Goal: Information Seeking & Learning: Learn about a topic

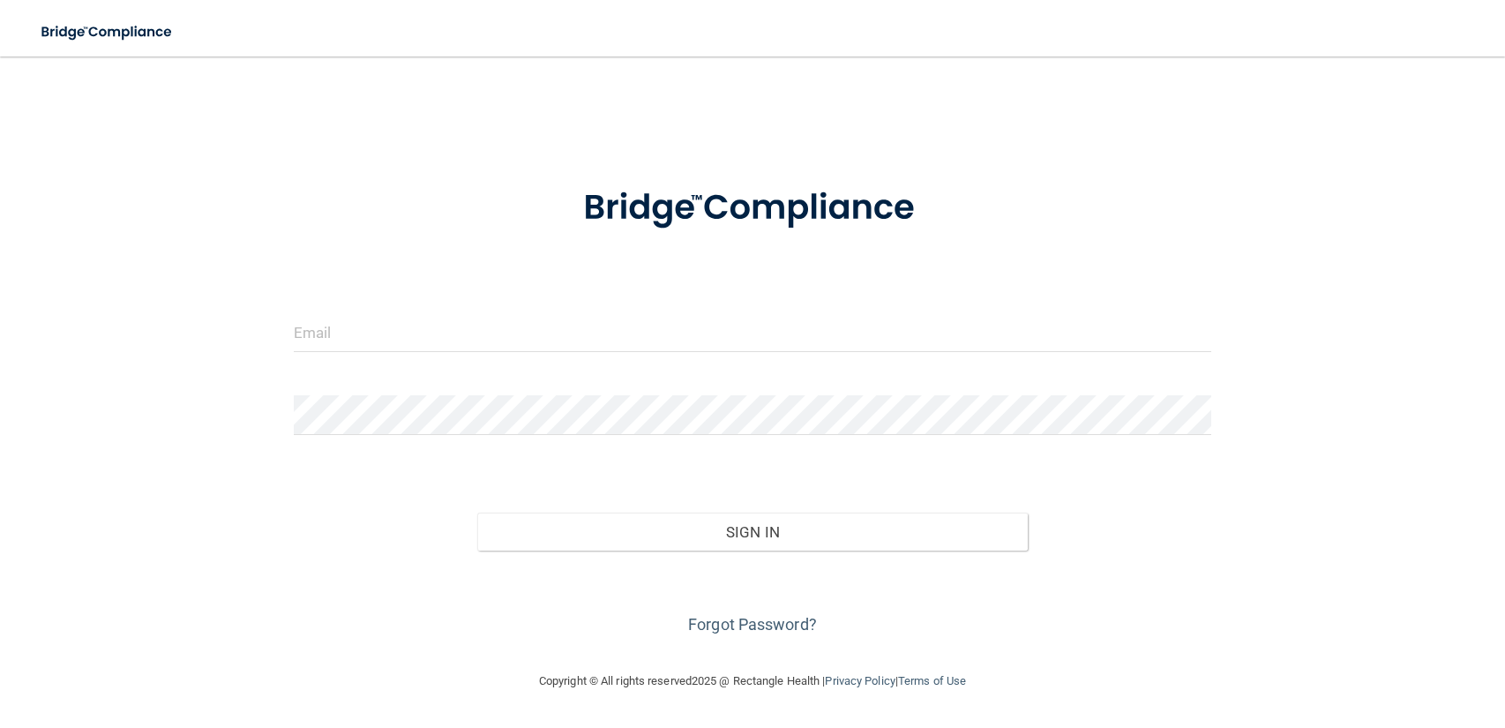
click at [495, 359] on div at bounding box center [752, 338] width 945 height 53
click at [491, 330] on input "email" at bounding box center [753, 332] width 918 height 40
type input "[EMAIL_ADDRESS][DOMAIN_NAME]"
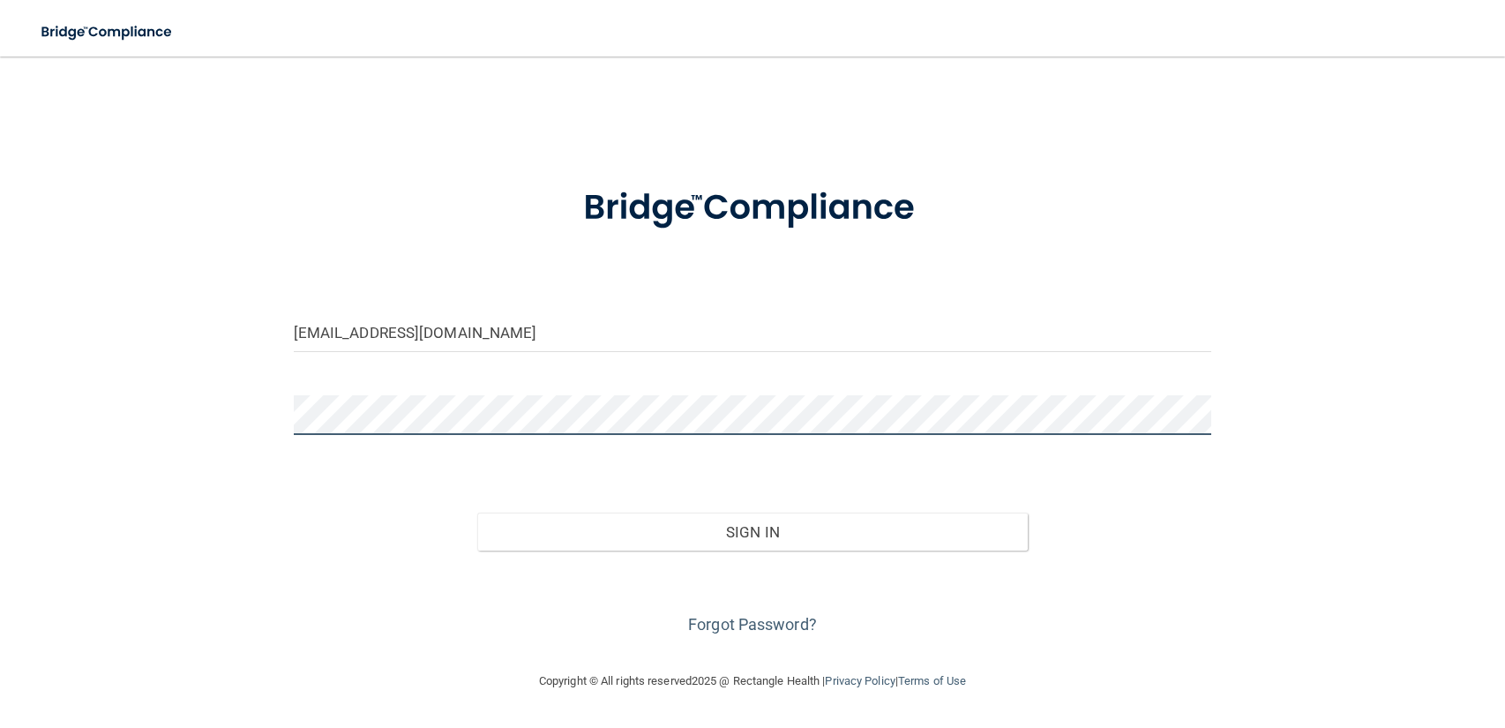
click at [477, 512] on button "Sign In" at bounding box center [752, 531] width 550 height 39
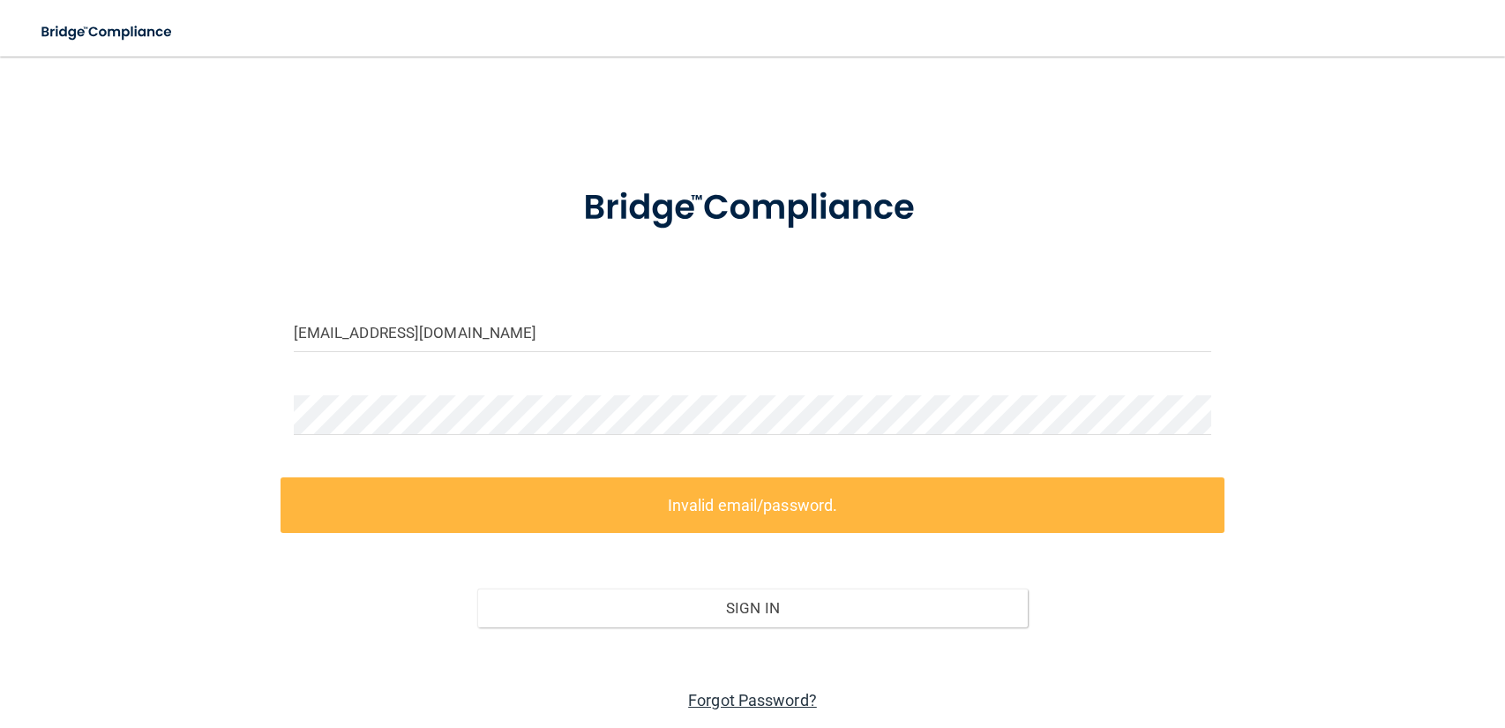
click at [743, 691] on link "Forgot Password?" at bounding box center [752, 700] width 129 height 19
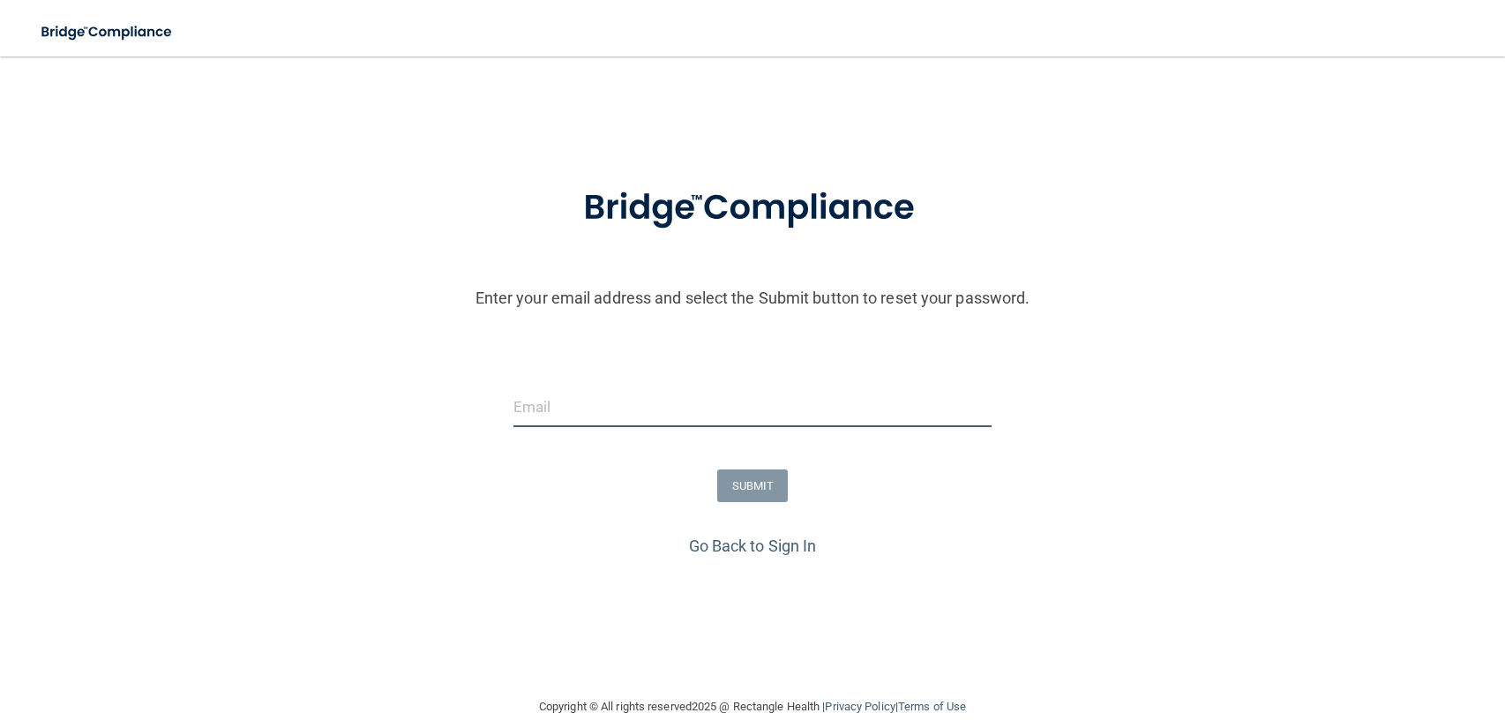
click at [661, 419] on input "email" at bounding box center [752, 407] width 478 height 40
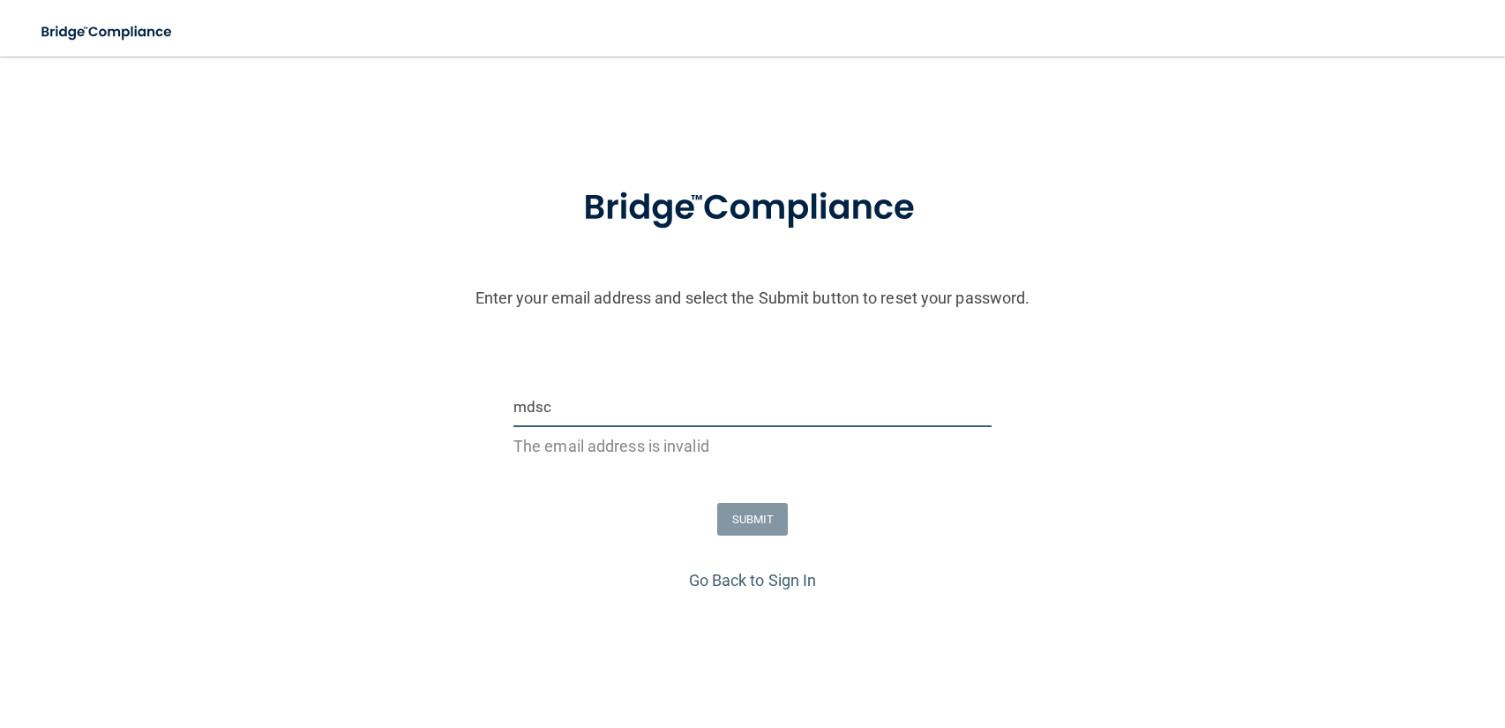
type input "[EMAIL_ADDRESS][DOMAIN_NAME]"
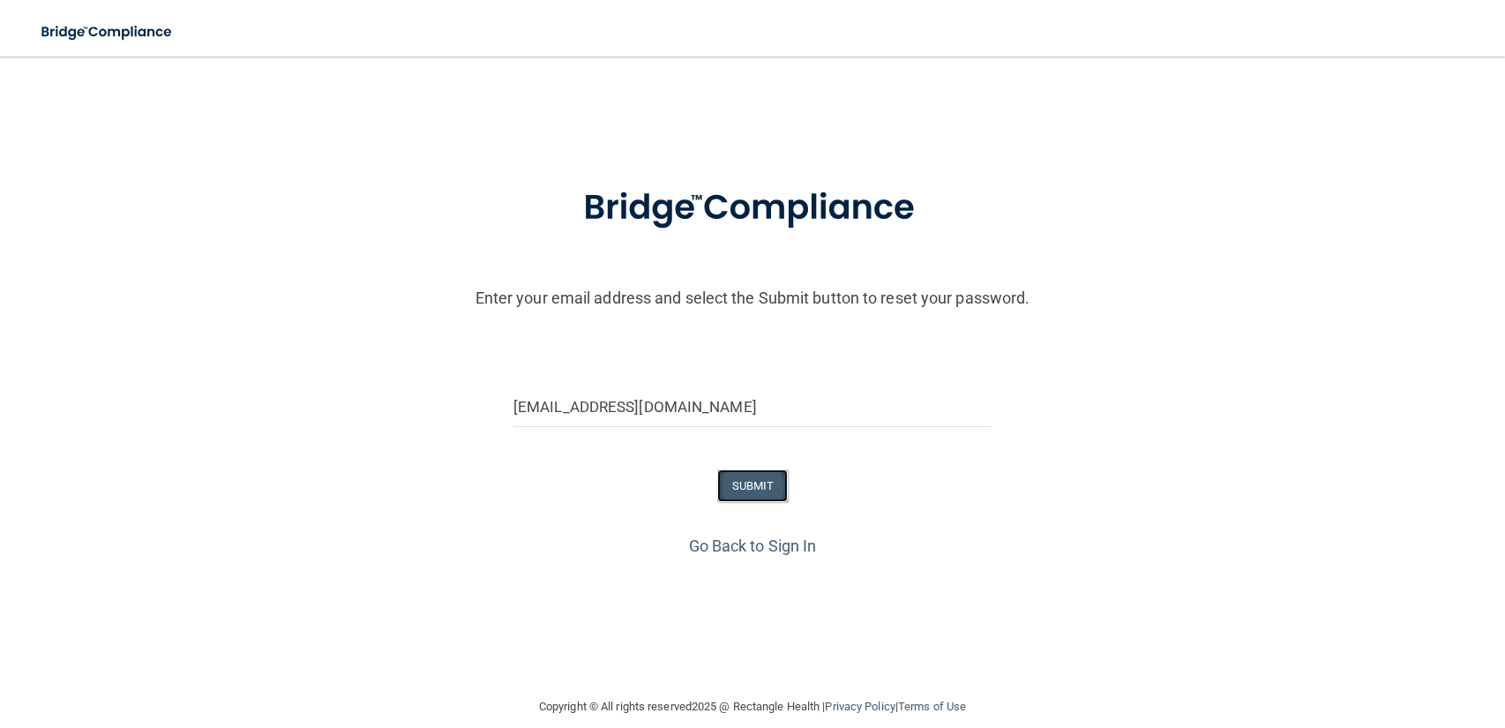
click at [747, 491] on button "SUBMIT" at bounding box center [752, 485] width 71 height 33
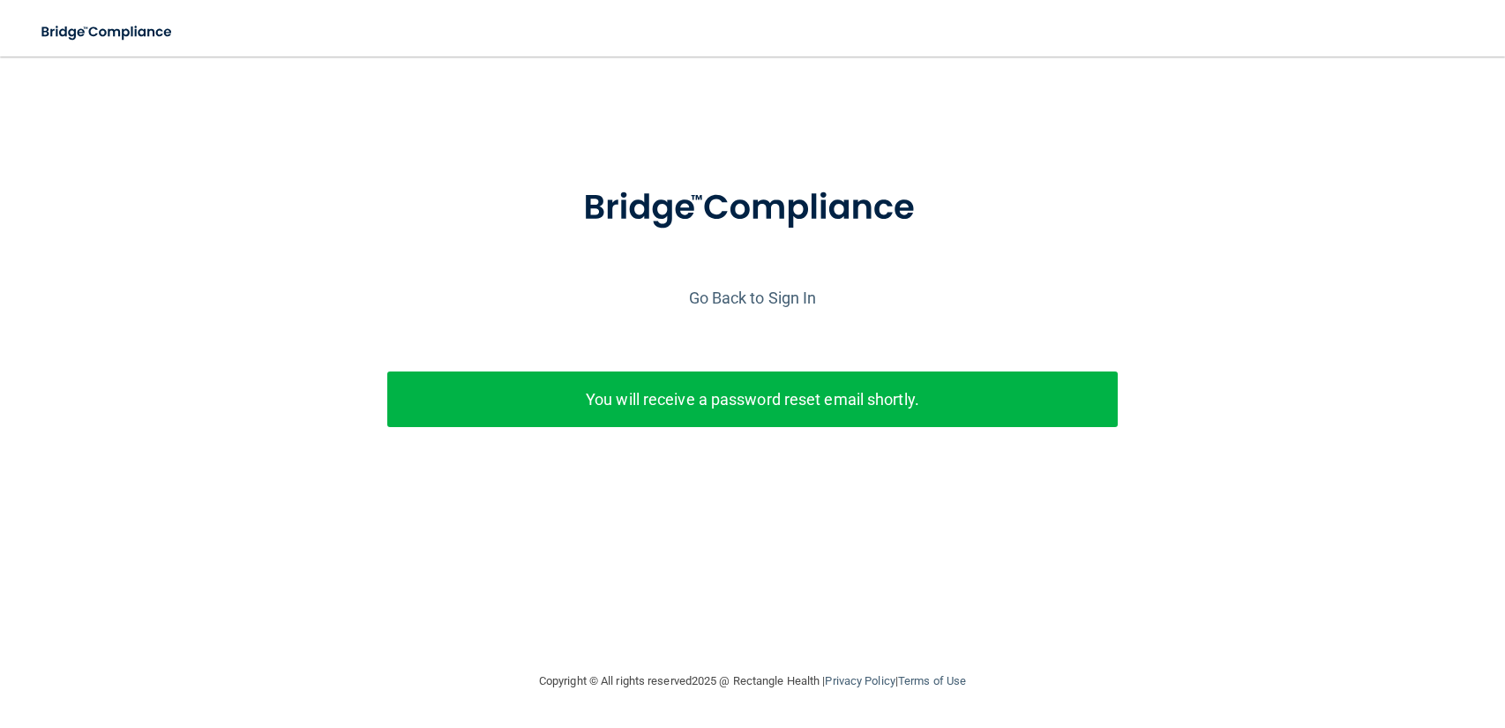
click at [771, 306] on div "Go Back to Sign In" at bounding box center [752, 297] width 1513 height 29
click at [772, 299] on link "Go Back to Sign In" at bounding box center [753, 297] width 128 height 19
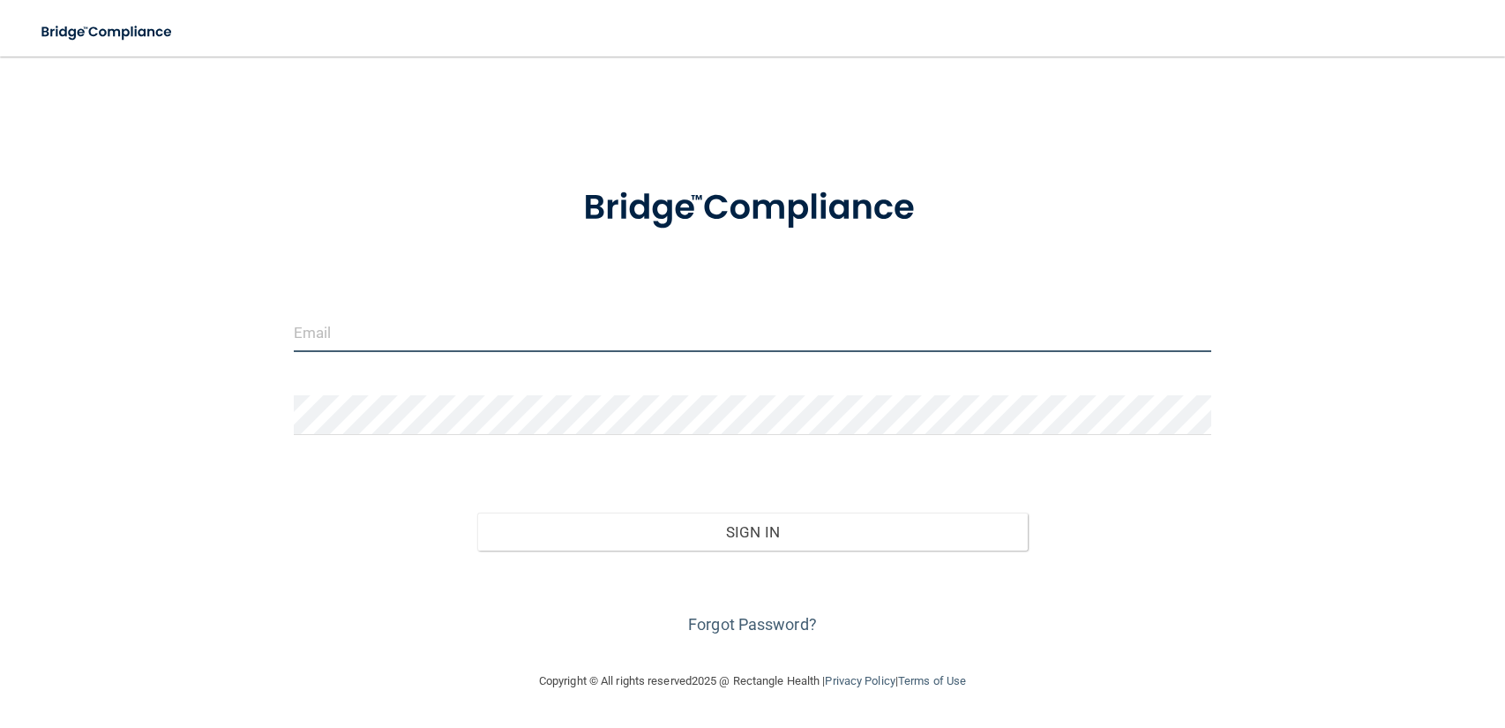
click at [652, 317] on input "email" at bounding box center [753, 332] width 918 height 40
type input "[EMAIL_ADDRESS][DOMAIN_NAME]"
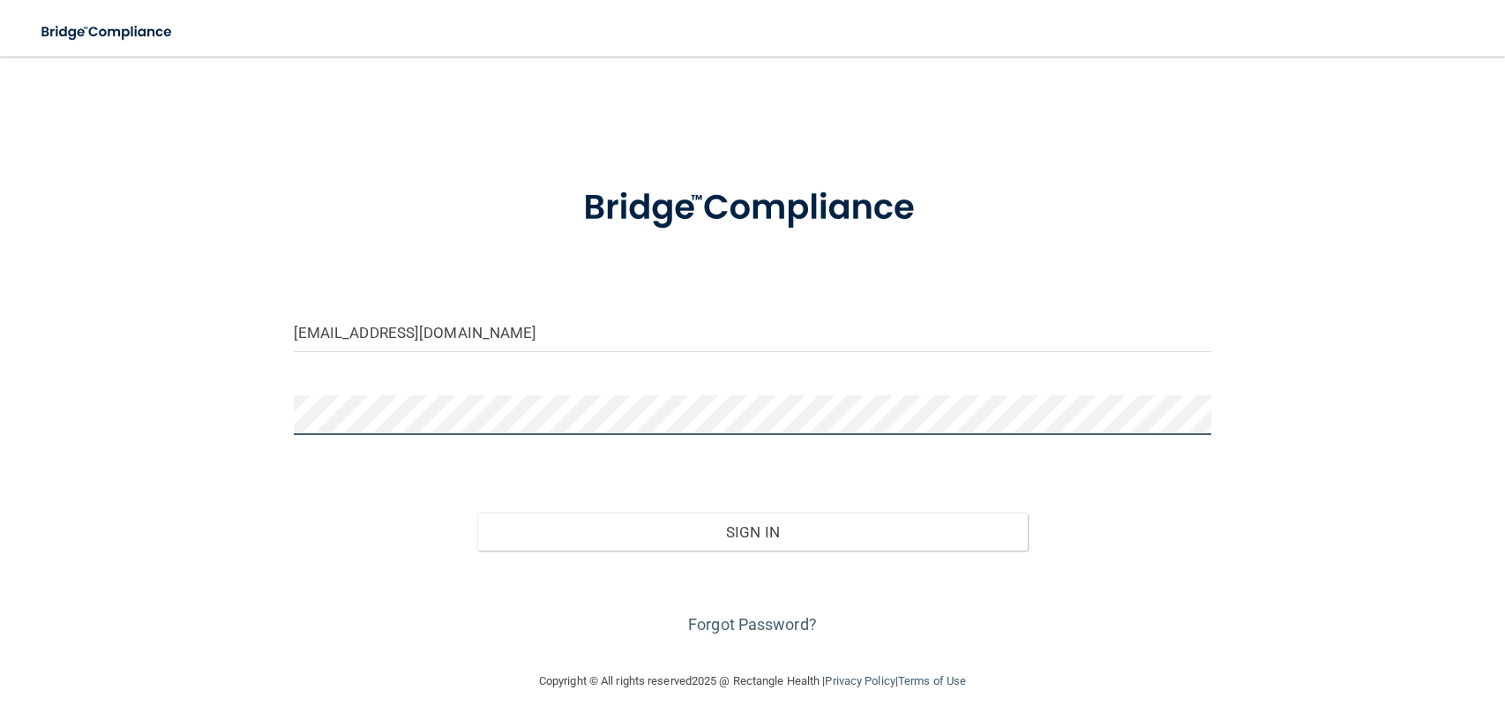
click at [477, 512] on button "Sign In" at bounding box center [752, 531] width 550 height 39
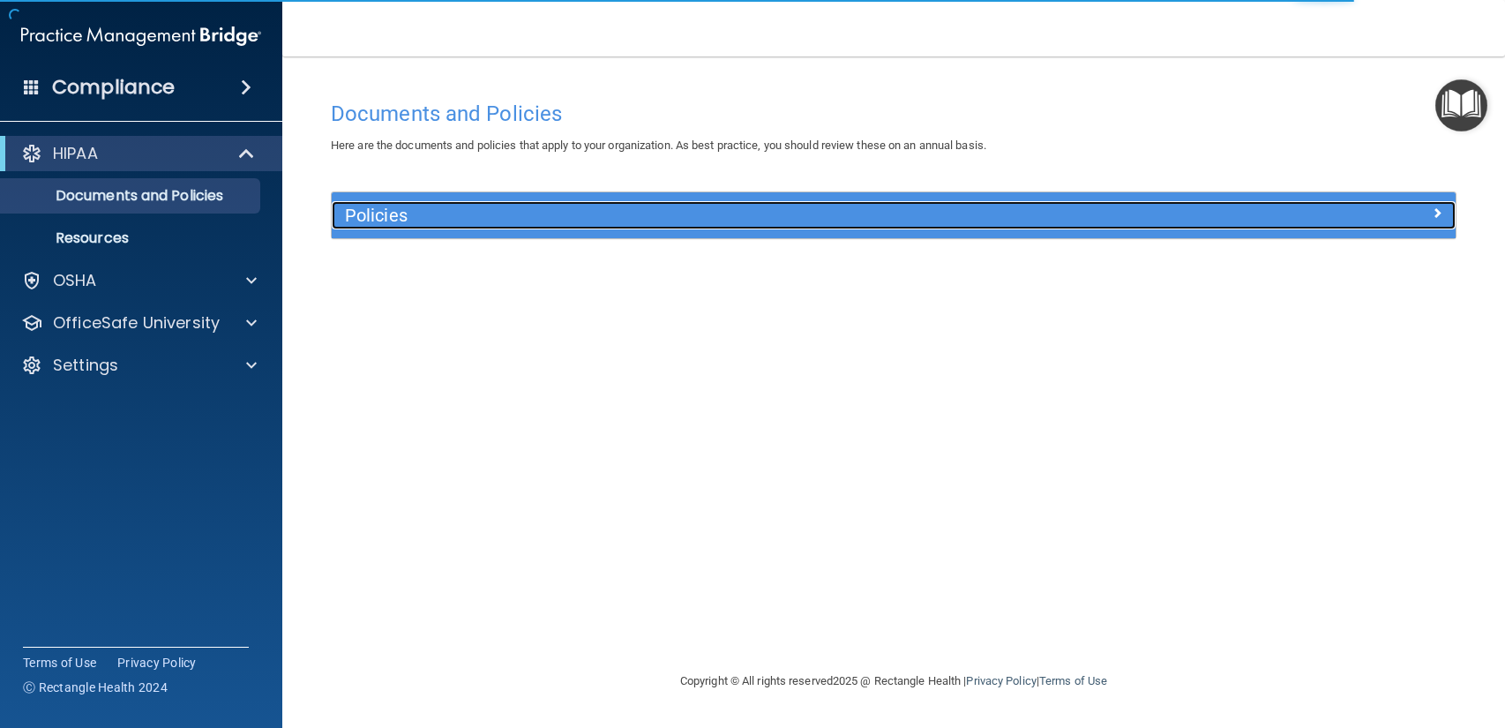
click at [997, 217] on h5 "Policies" at bounding box center [753, 214] width 817 height 19
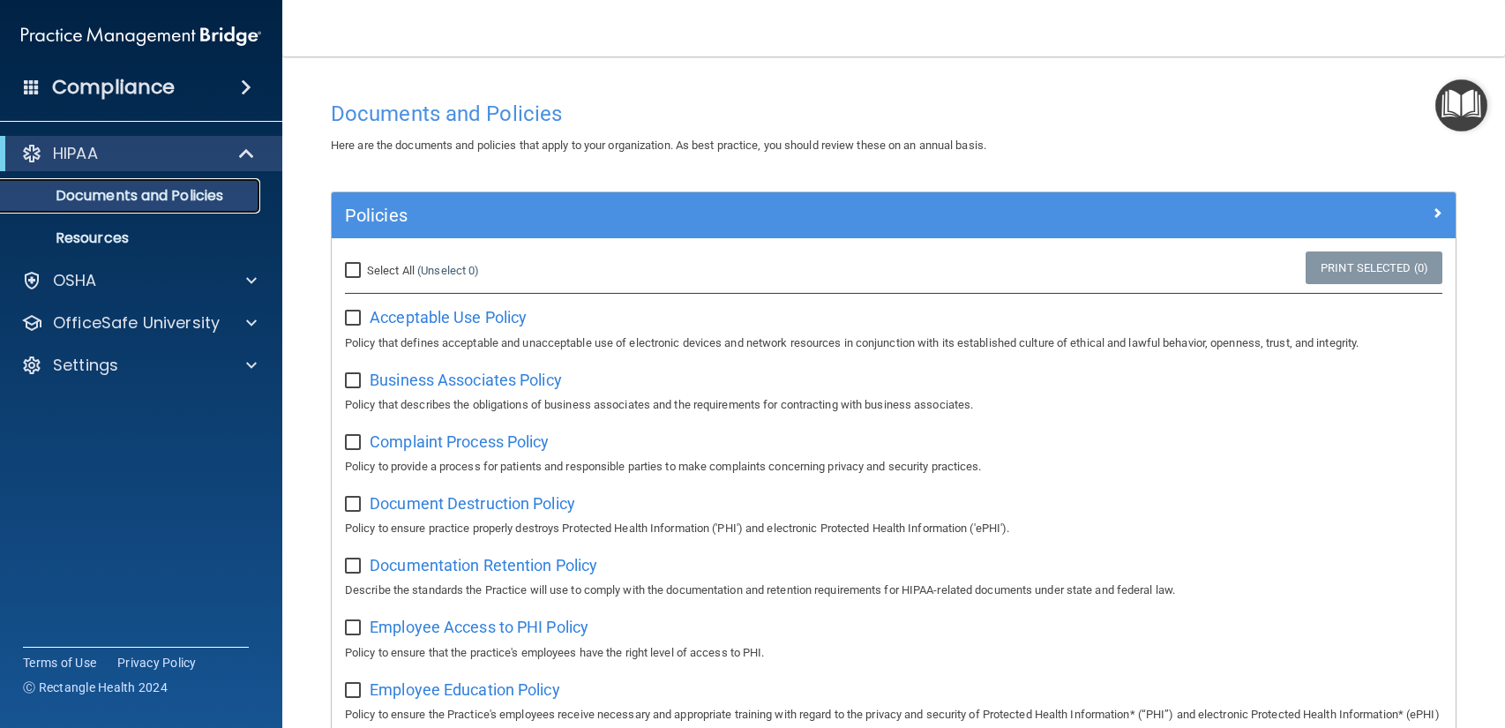
click at [122, 193] on p "Documents and Policies" at bounding box center [131, 196] width 241 height 18
click at [118, 235] on p "Resources" at bounding box center [131, 238] width 241 height 18
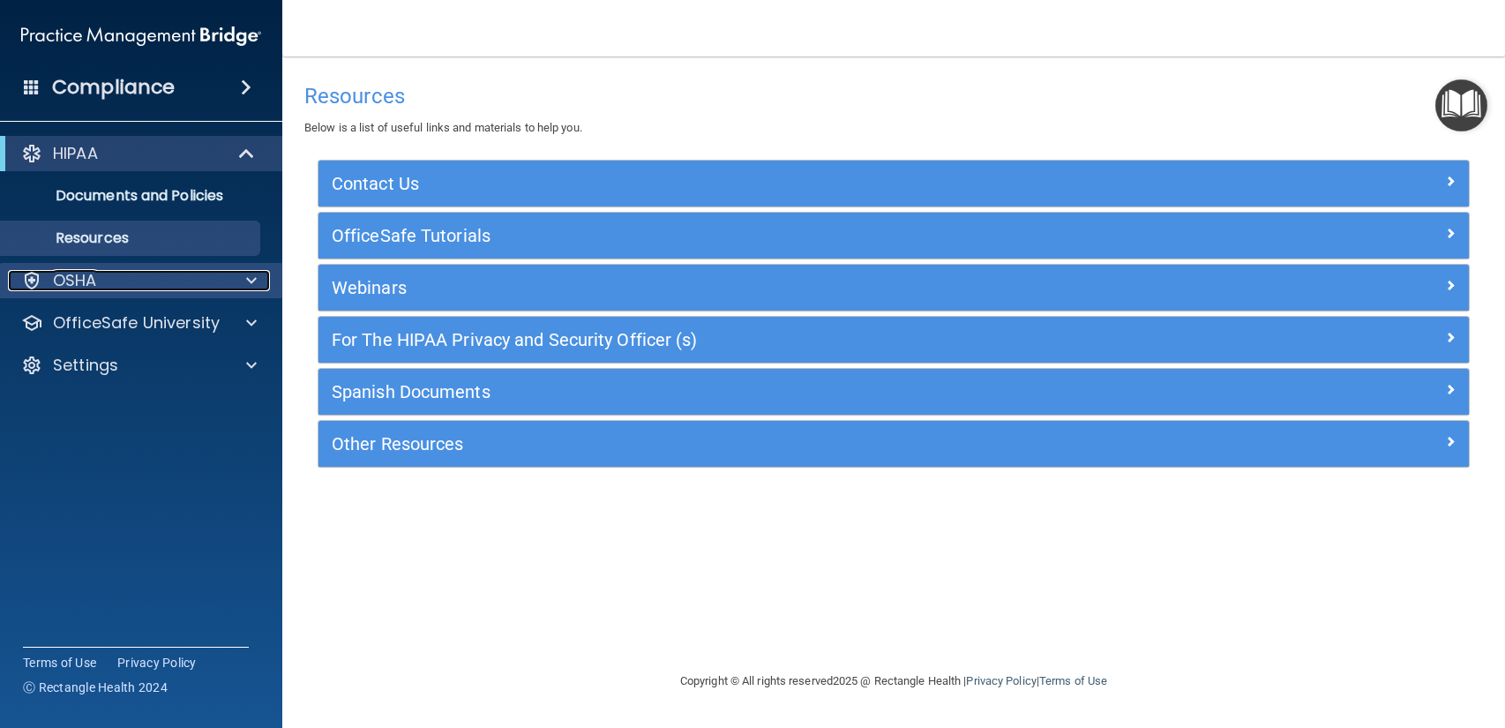
click at [108, 271] on div "OSHA" at bounding box center [117, 280] width 219 height 21
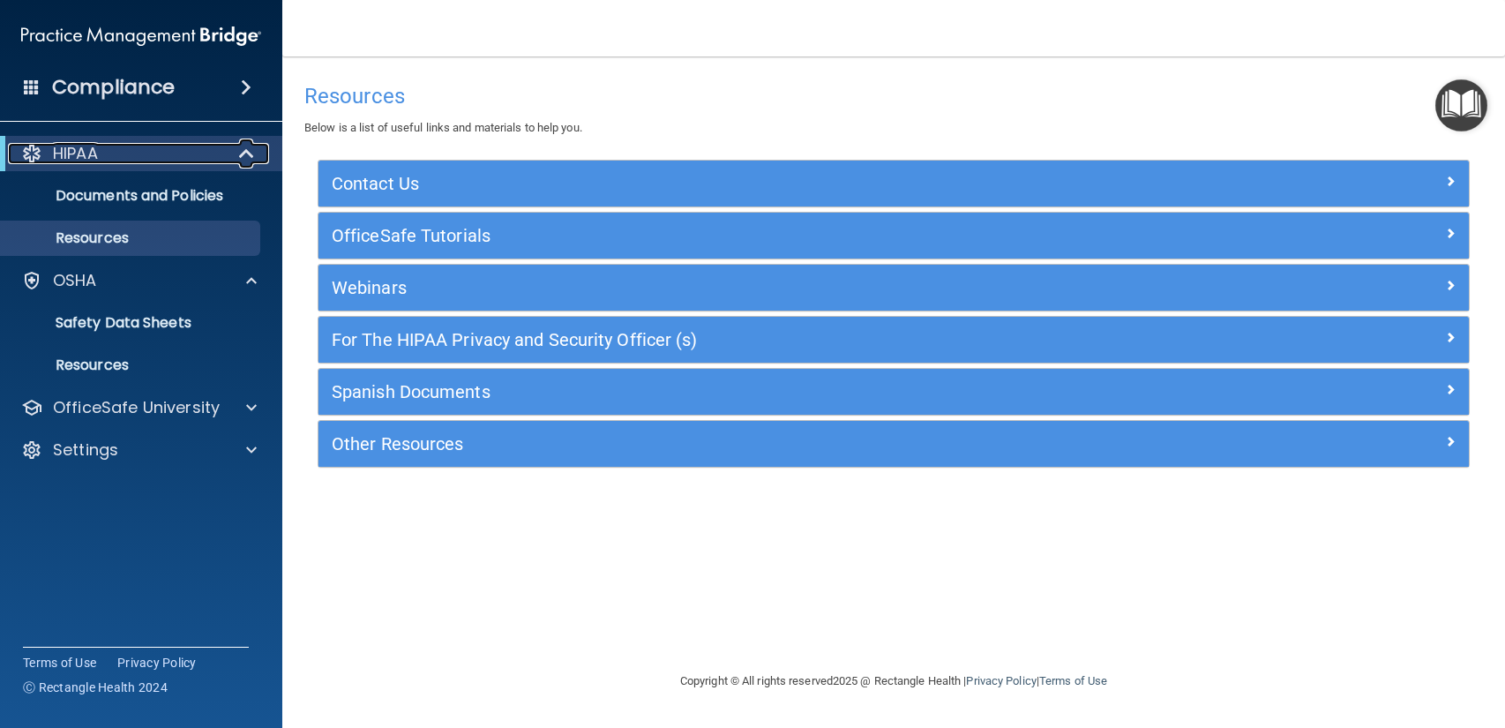
click at [161, 159] on div "HIPAA" at bounding box center [117, 153] width 218 height 21
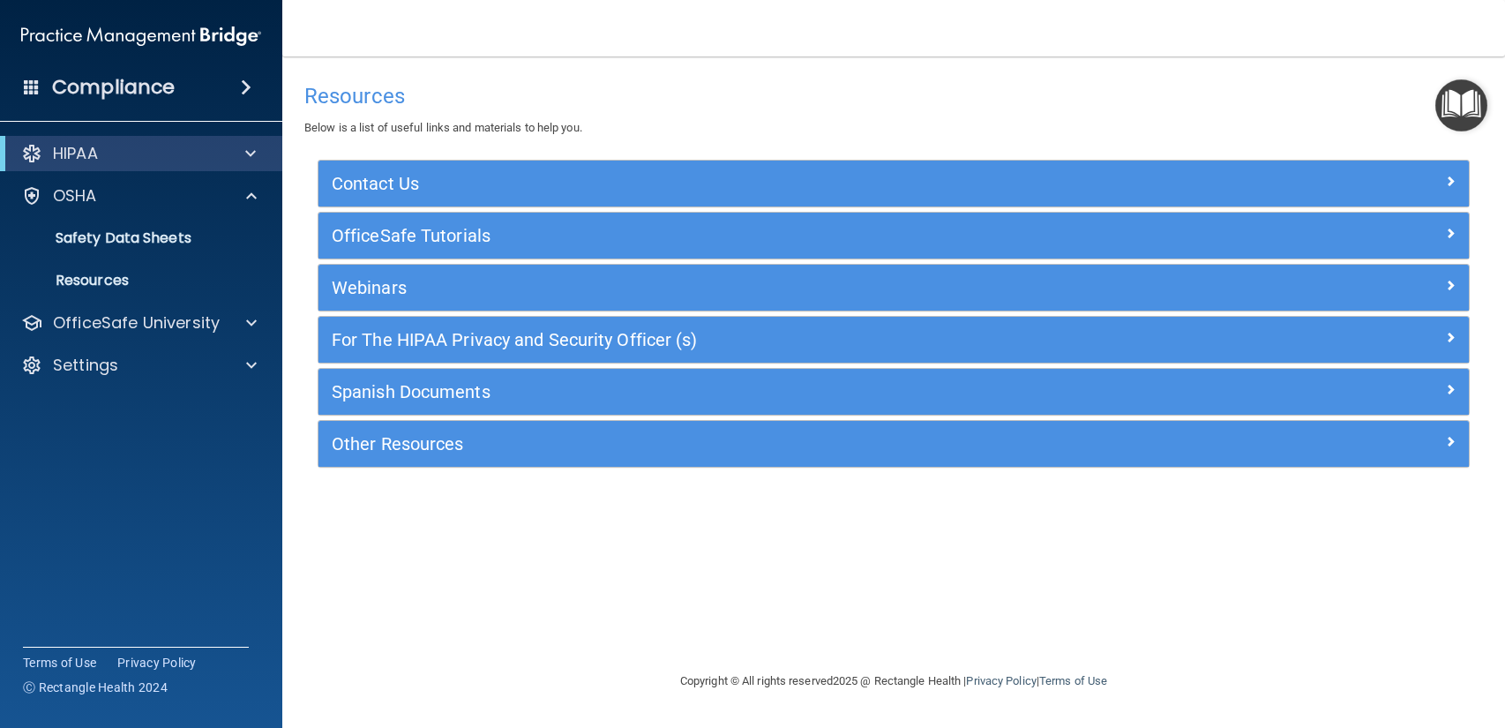
click at [60, 103] on div "Compliance" at bounding box center [141, 87] width 282 height 39
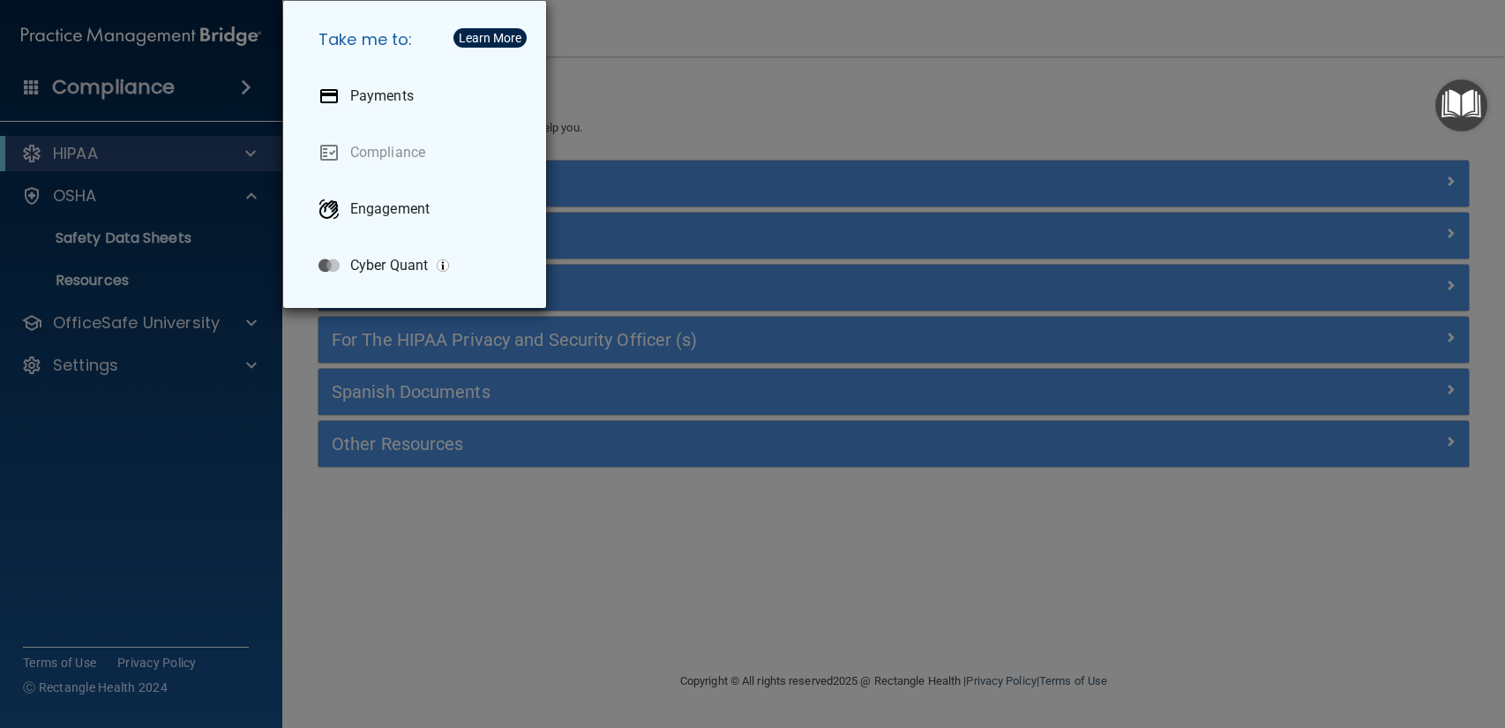
click at [634, 109] on div "Take me to: Payments Compliance Engagement Cyber Quant" at bounding box center [752, 364] width 1505 height 728
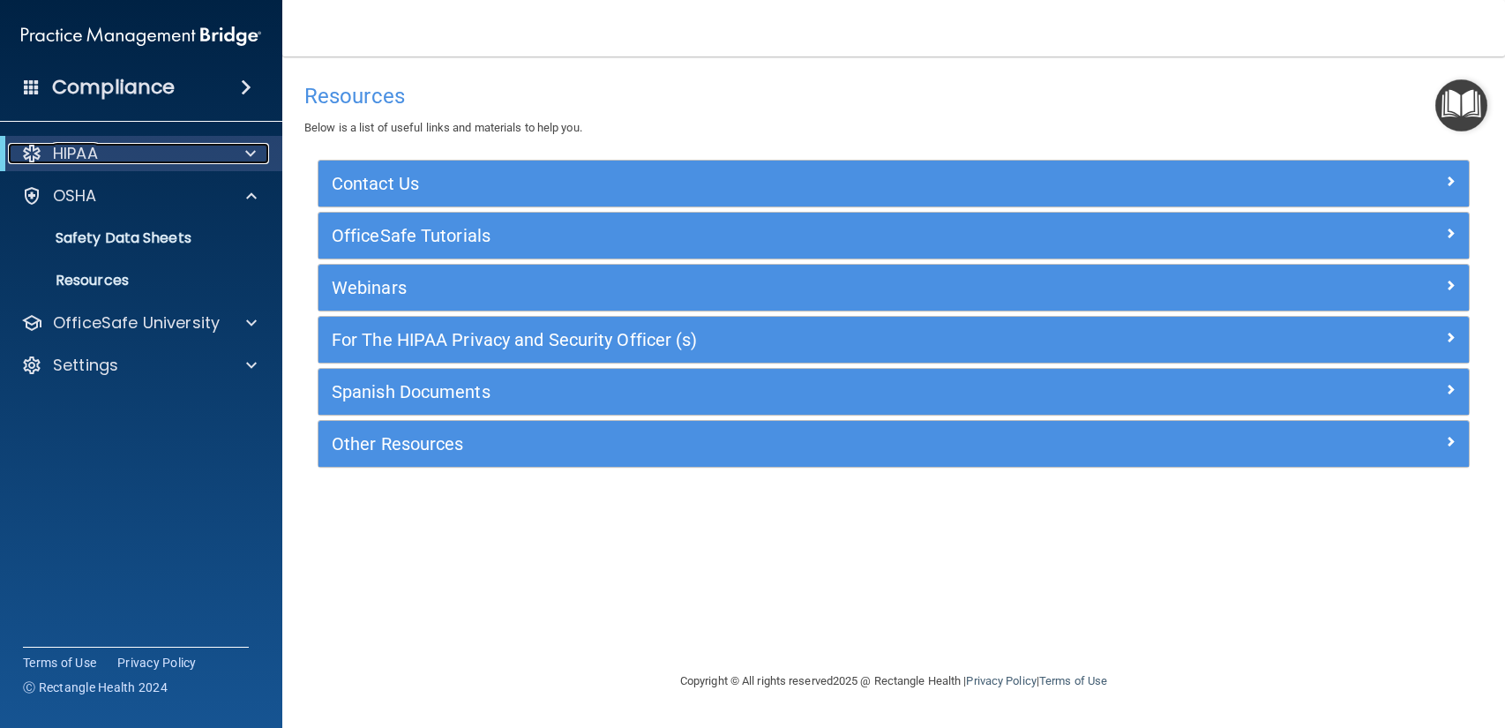
click at [221, 160] on div "HIPAA" at bounding box center [117, 153] width 218 height 21
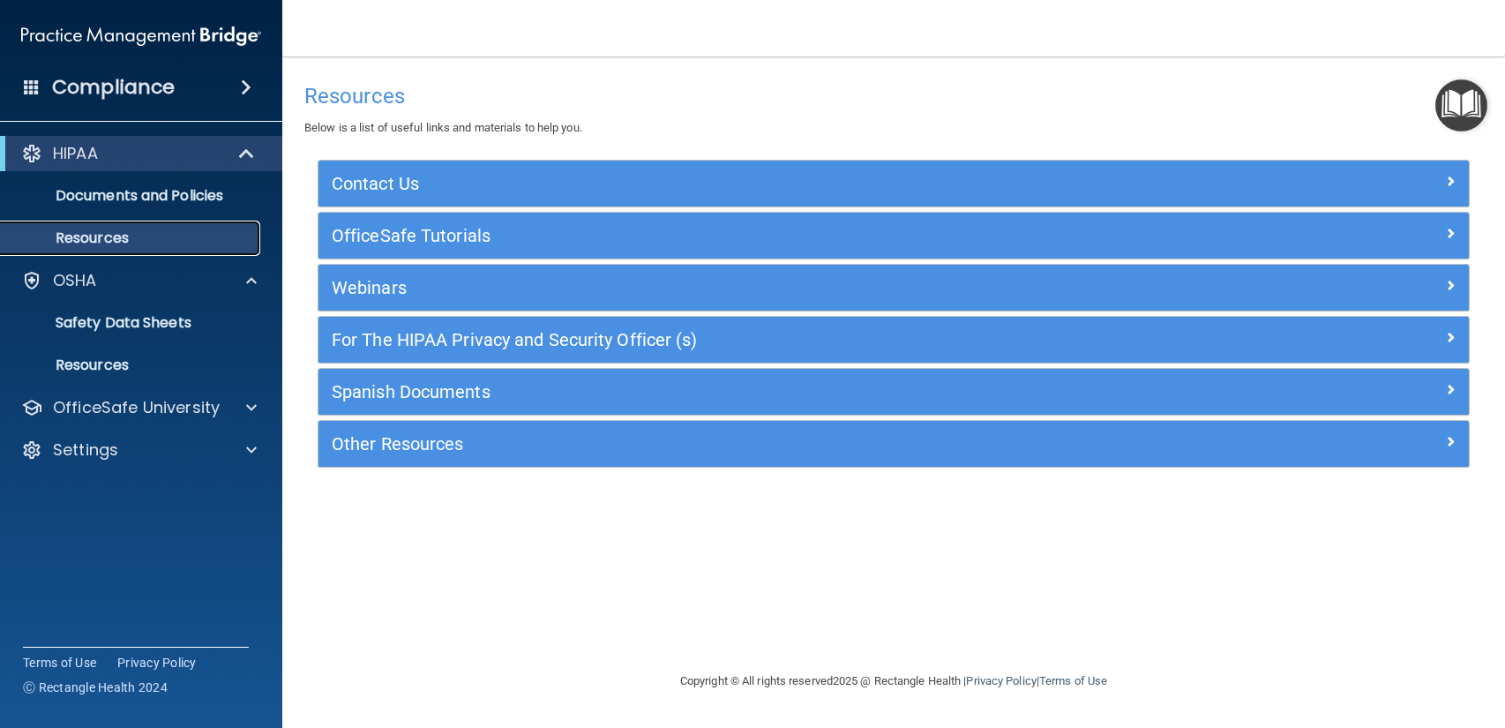
click at [190, 230] on p "Resources" at bounding box center [131, 238] width 241 height 18
click at [200, 192] on p "Documents and Policies" at bounding box center [131, 196] width 241 height 18
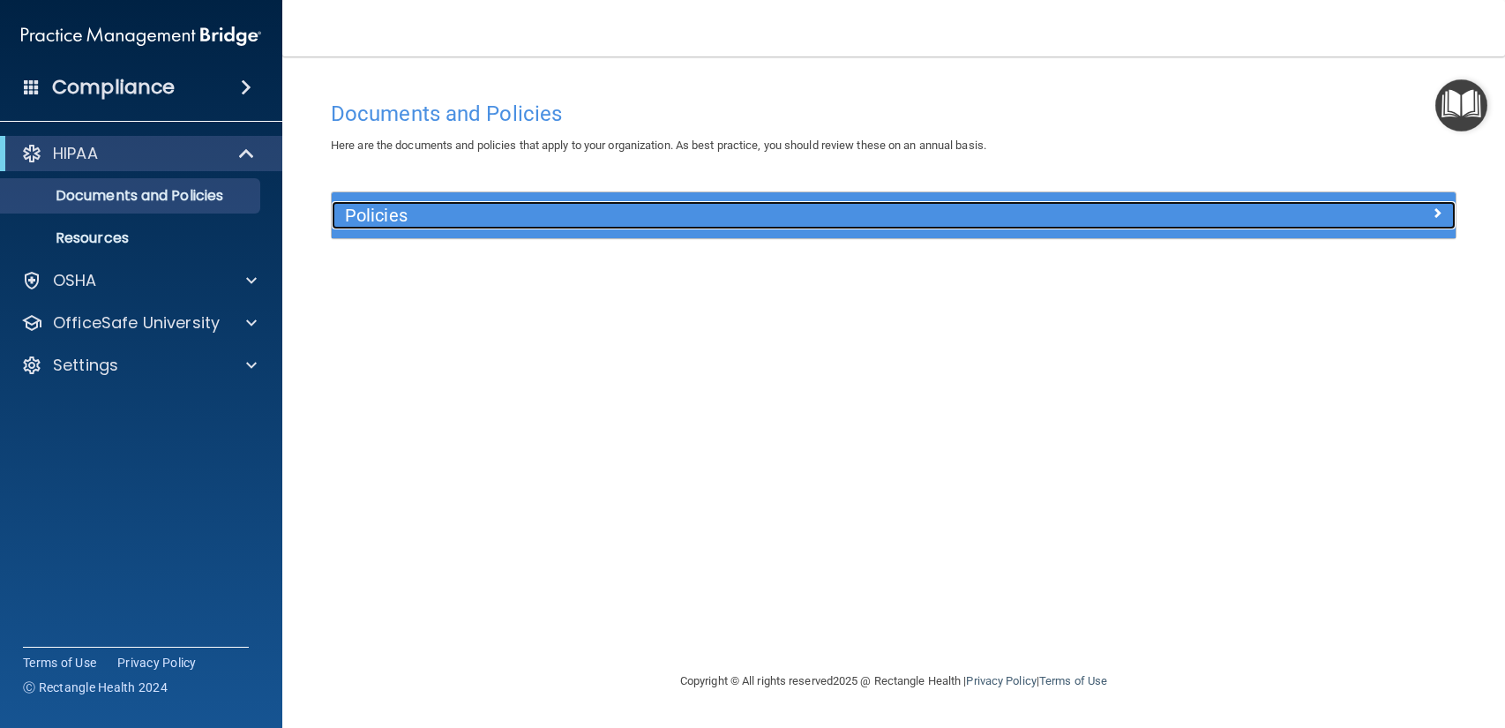
click at [399, 223] on h5 "Policies" at bounding box center [753, 214] width 817 height 19
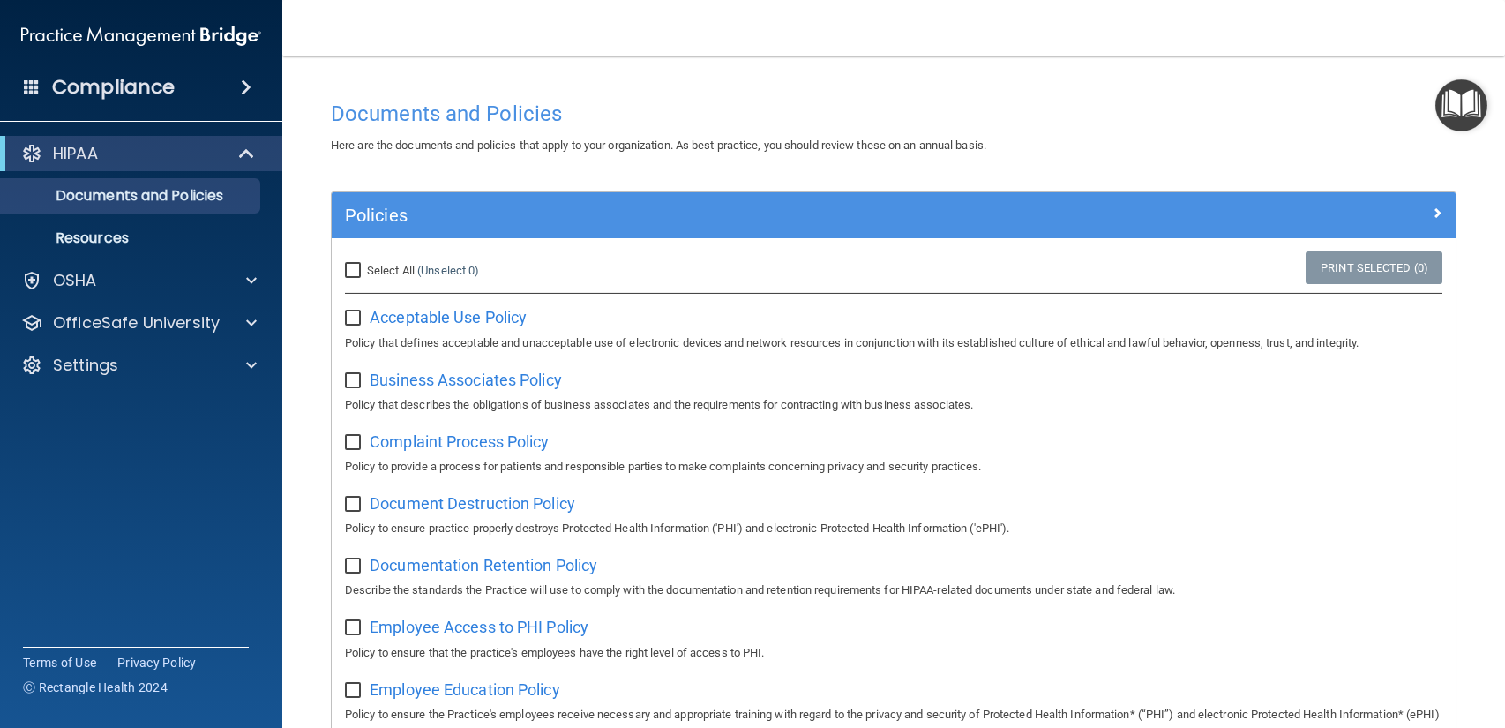
click at [1491, 179] on main "Documents and Policies Here are the documents and policies that apply to your o…" at bounding box center [893, 391] width 1222 height 671
click at [347, 274] on input "Select All (Unselect 0) Unselect All" at bounding box center [355, 271] width 20 height 14
checkbox input "true"
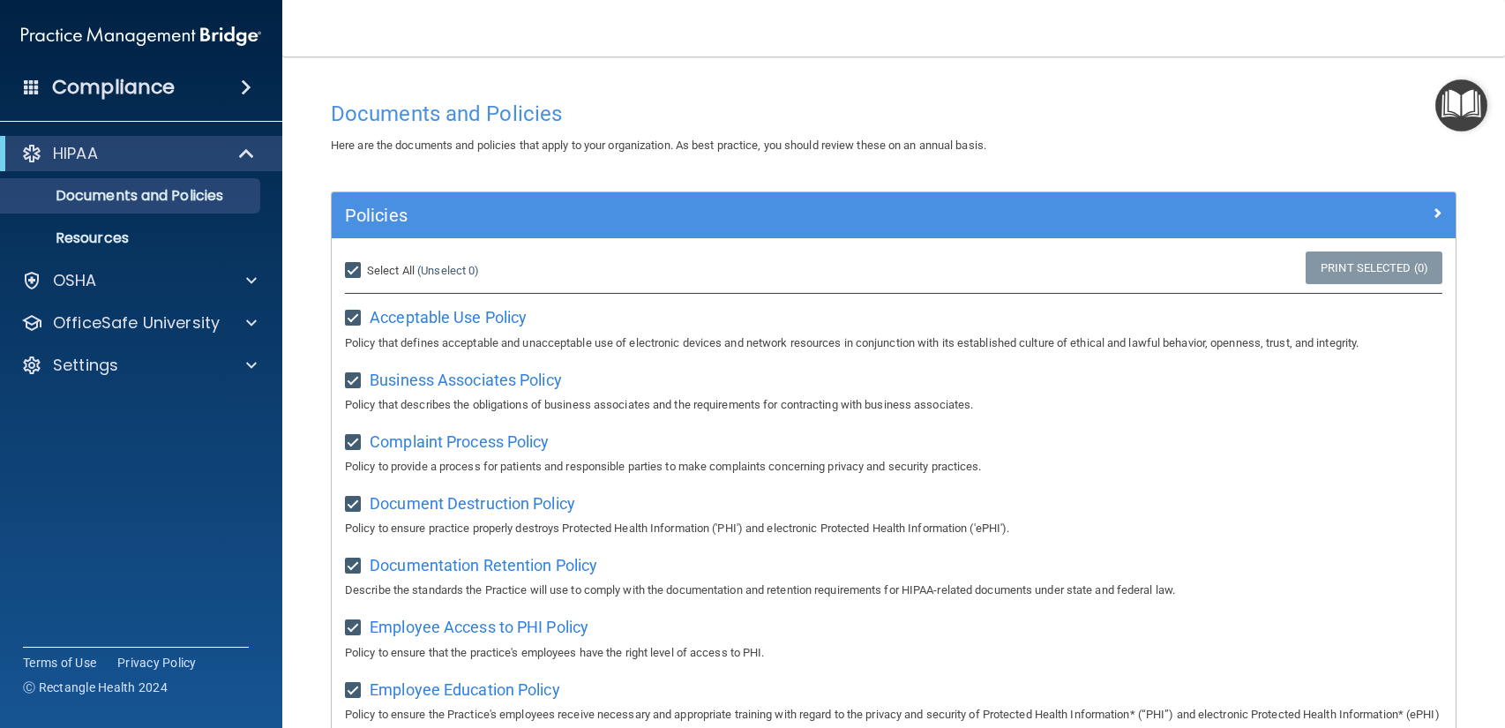
checkbox input "true"
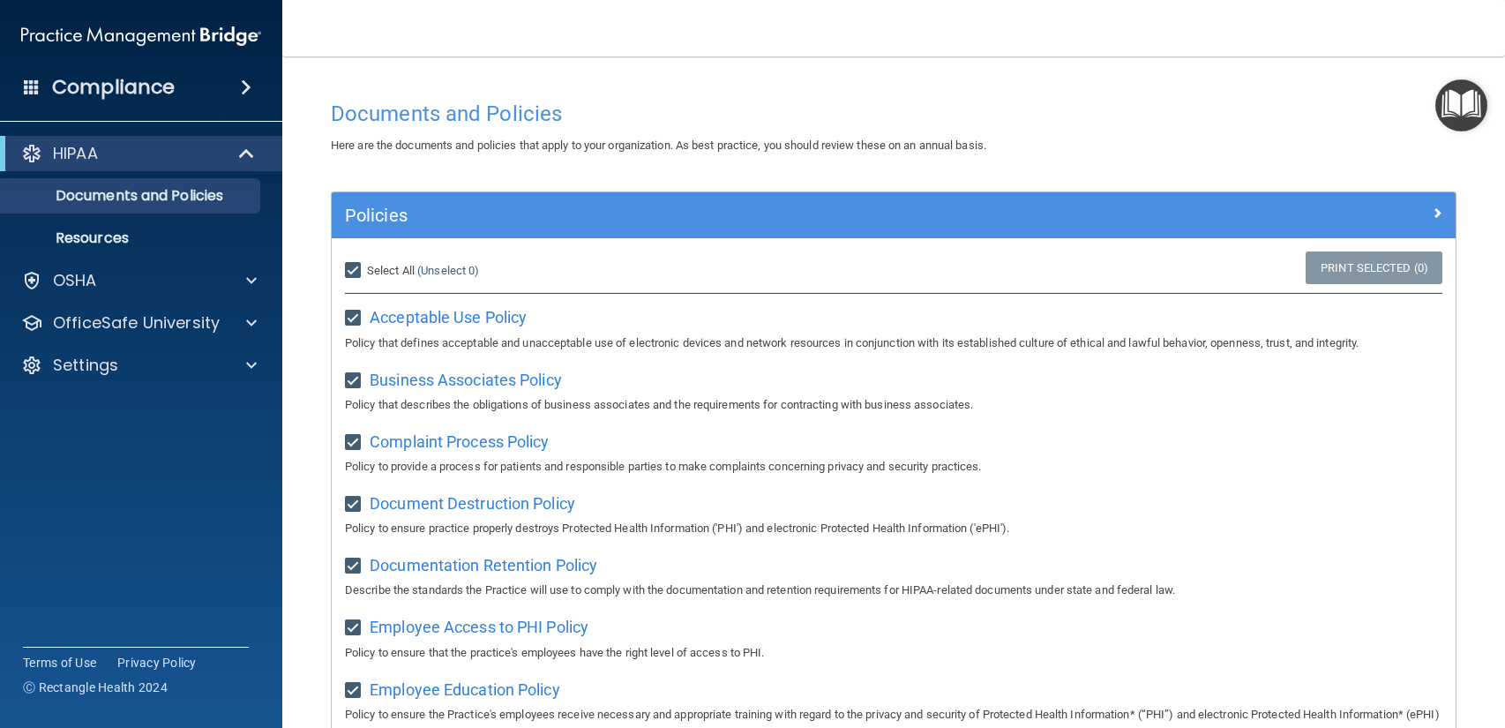
checkbox input "true"
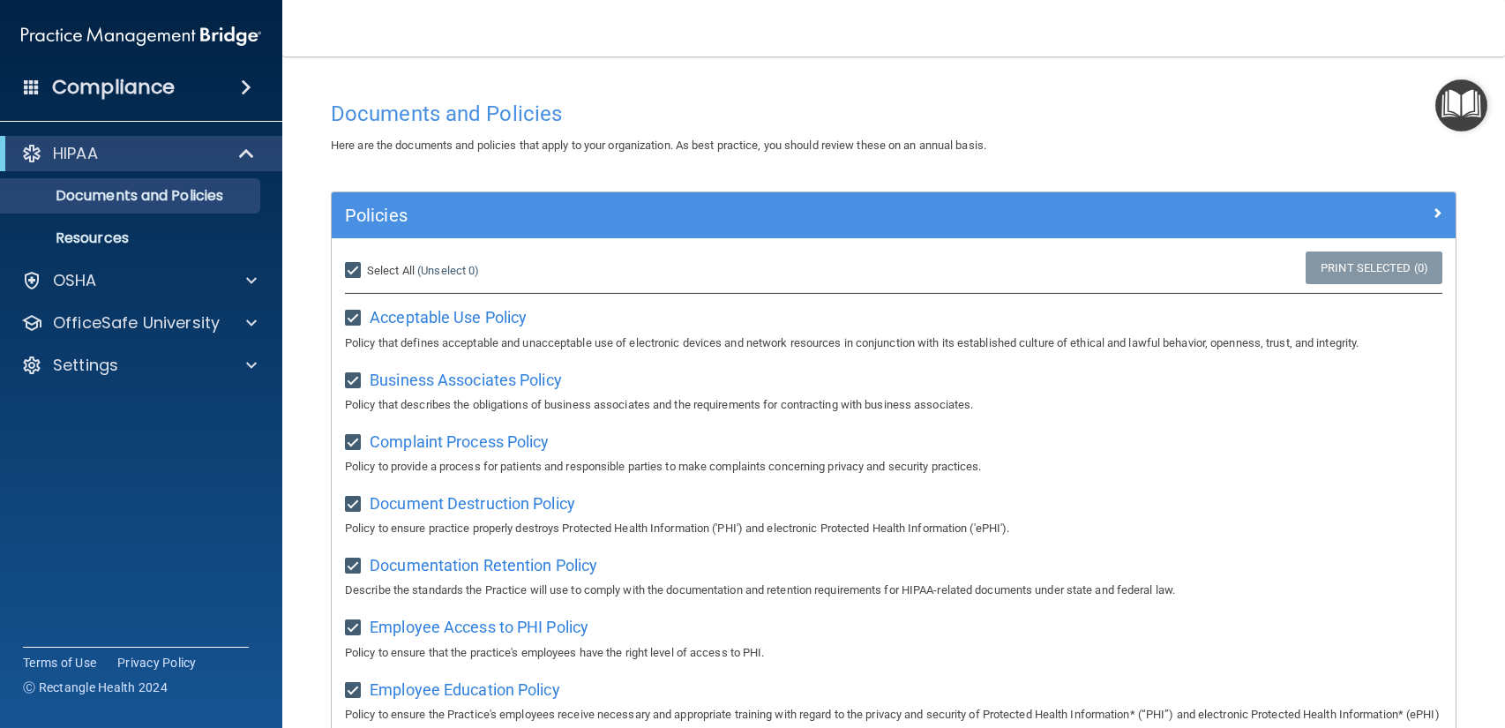
checkbox input "true"
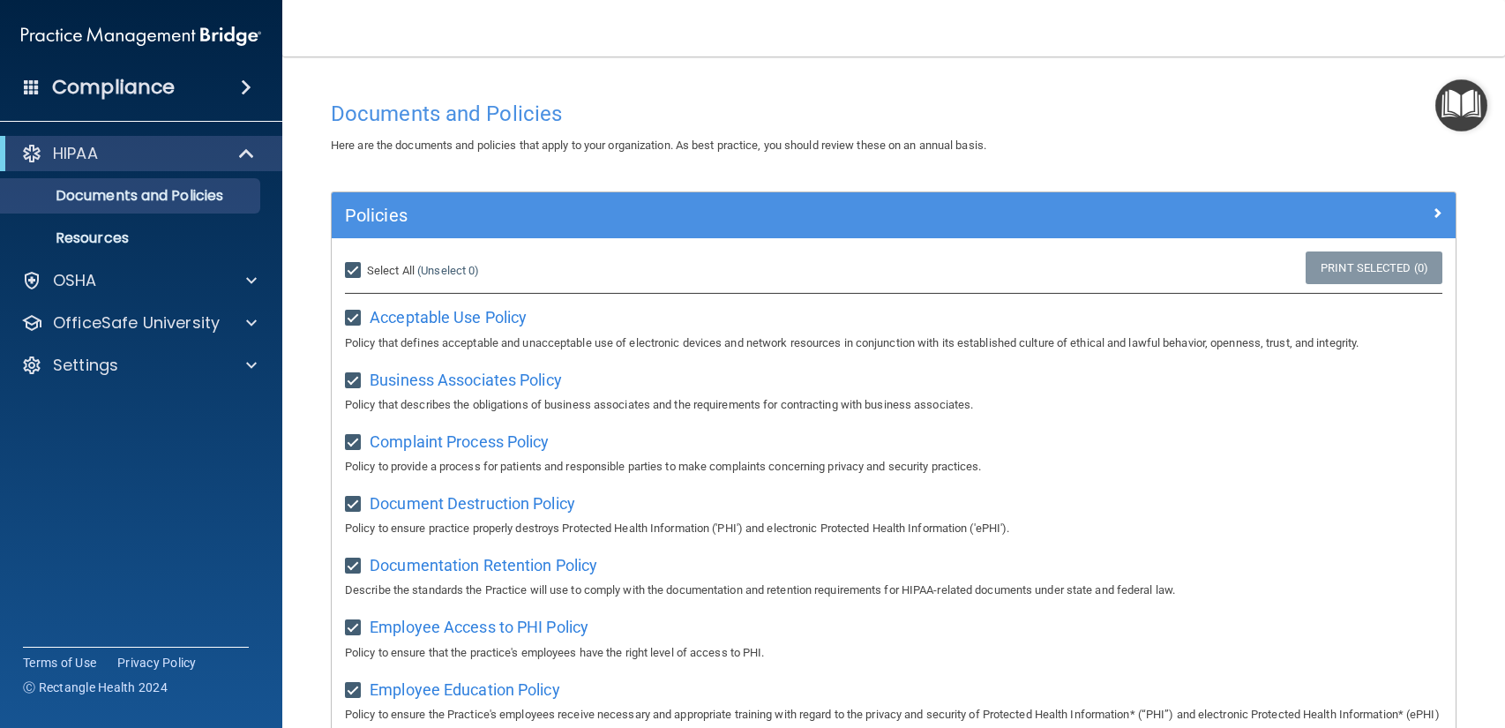
checkbox input "true"
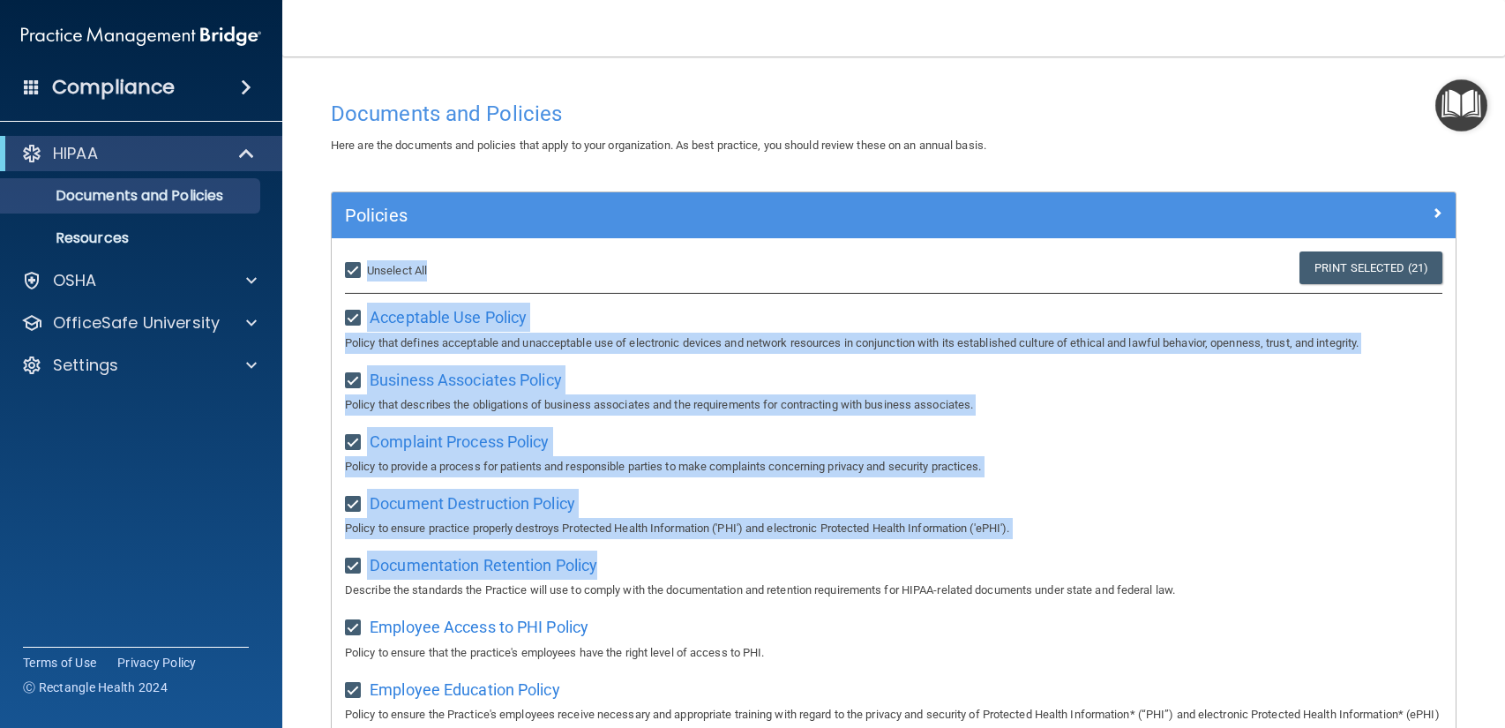
drag, startPoint x: 1504, startPoint y: 178, endPoint x: 1497, endPoint y: 563, distance: 384.6
click at [1497, 563] on main "Documents and Policies Here are the documents and policies that apply to your o…" at bounding box center [893, 391] width 1222 height 671
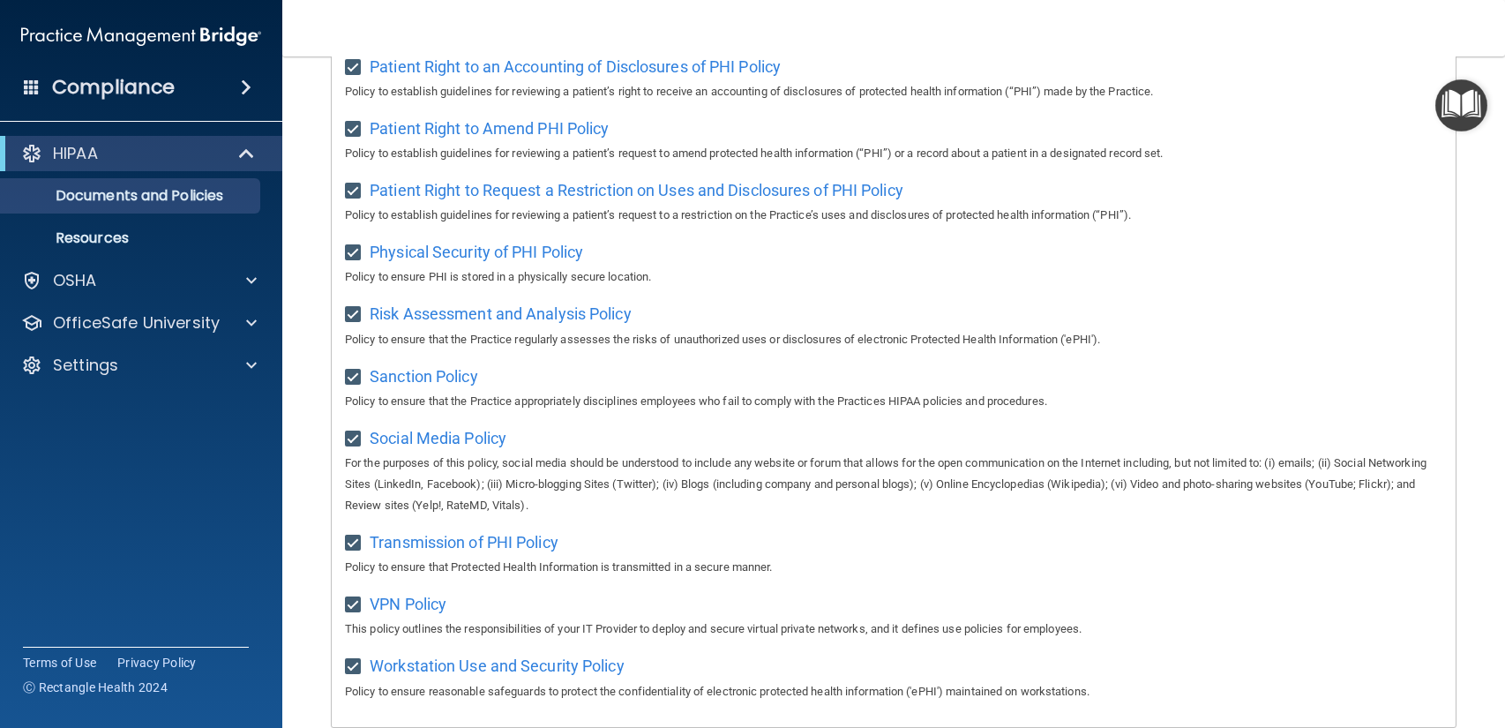
scroll to position [791, 0]
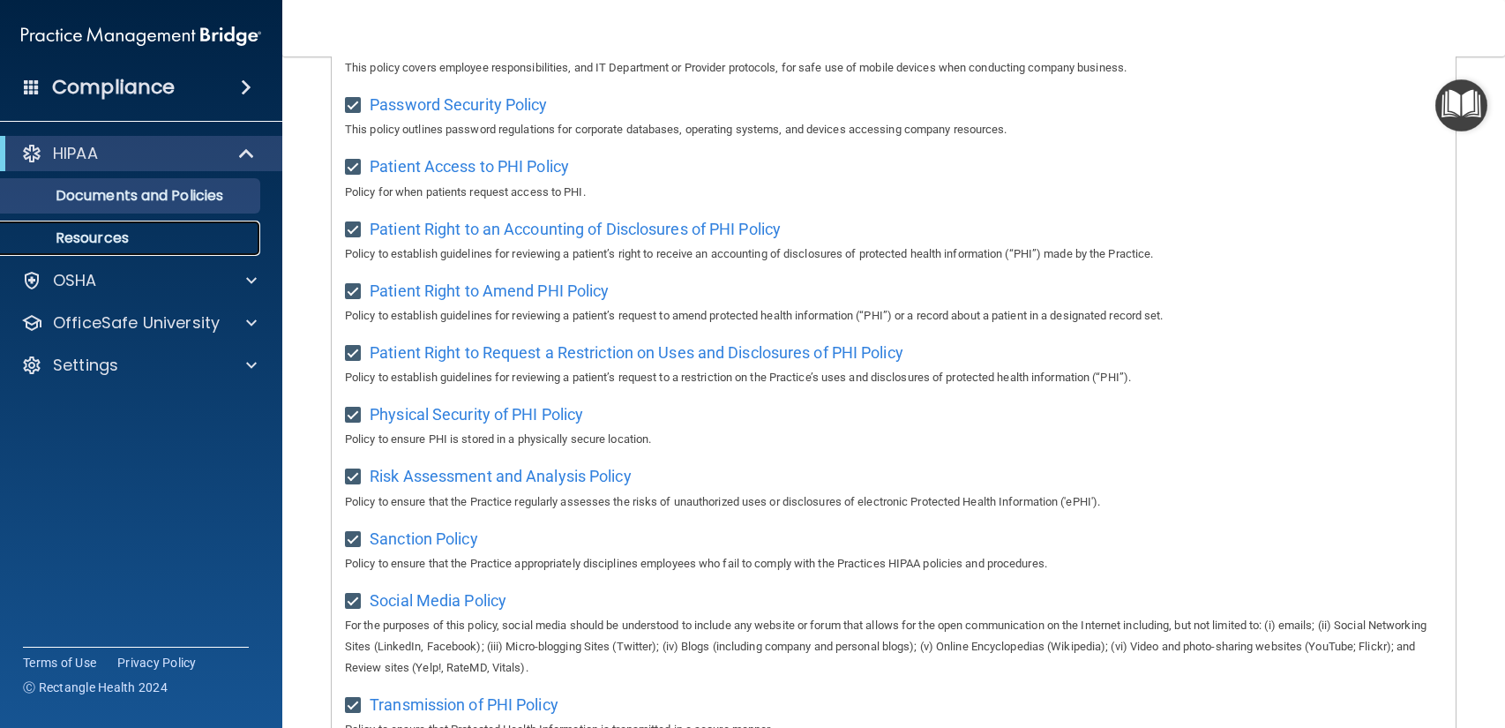
click at [77, 246] on p "Resources" at bounding box center [131, 238] width 241 height 18
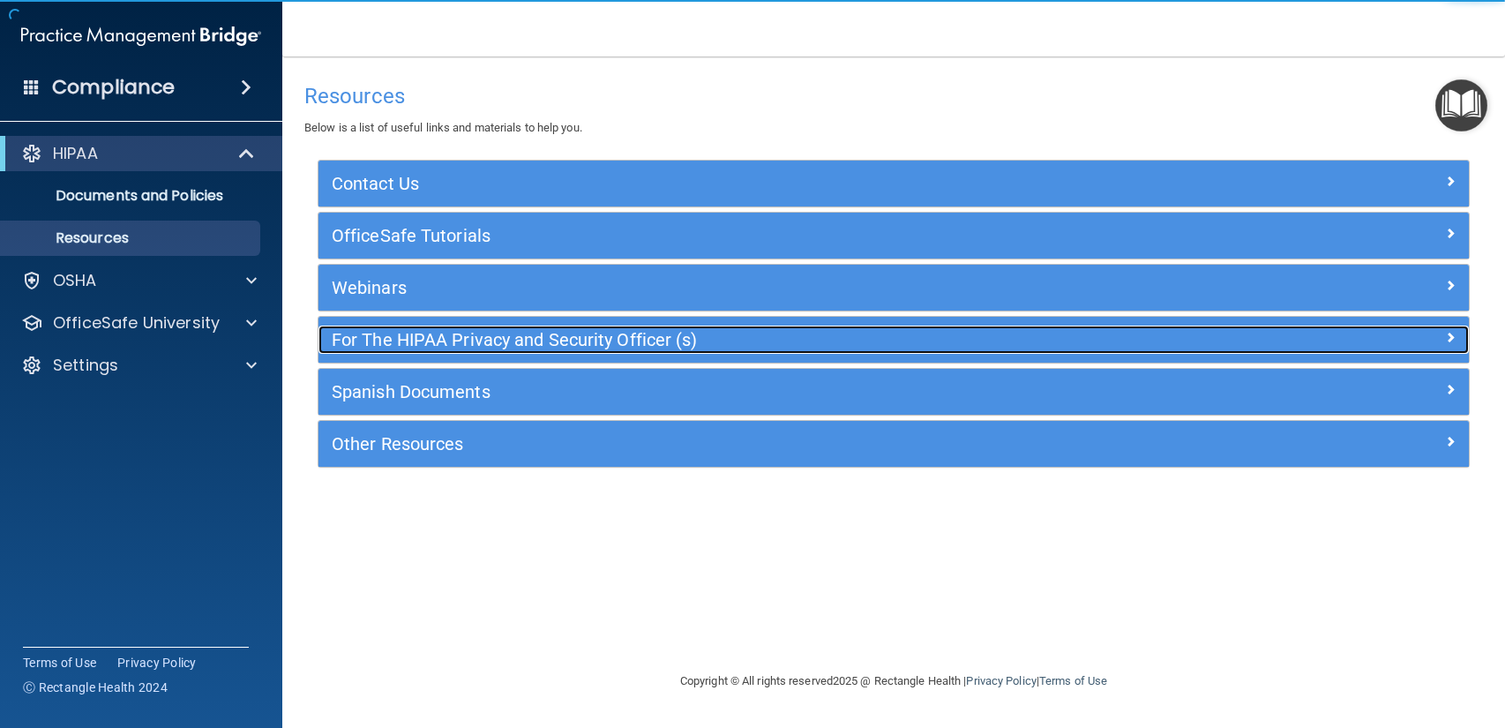
click at [374, 348] on h5 "For The HIPAA Privacy and Security Officer (s)" at bounding box center [750, 339] width 836 height 19
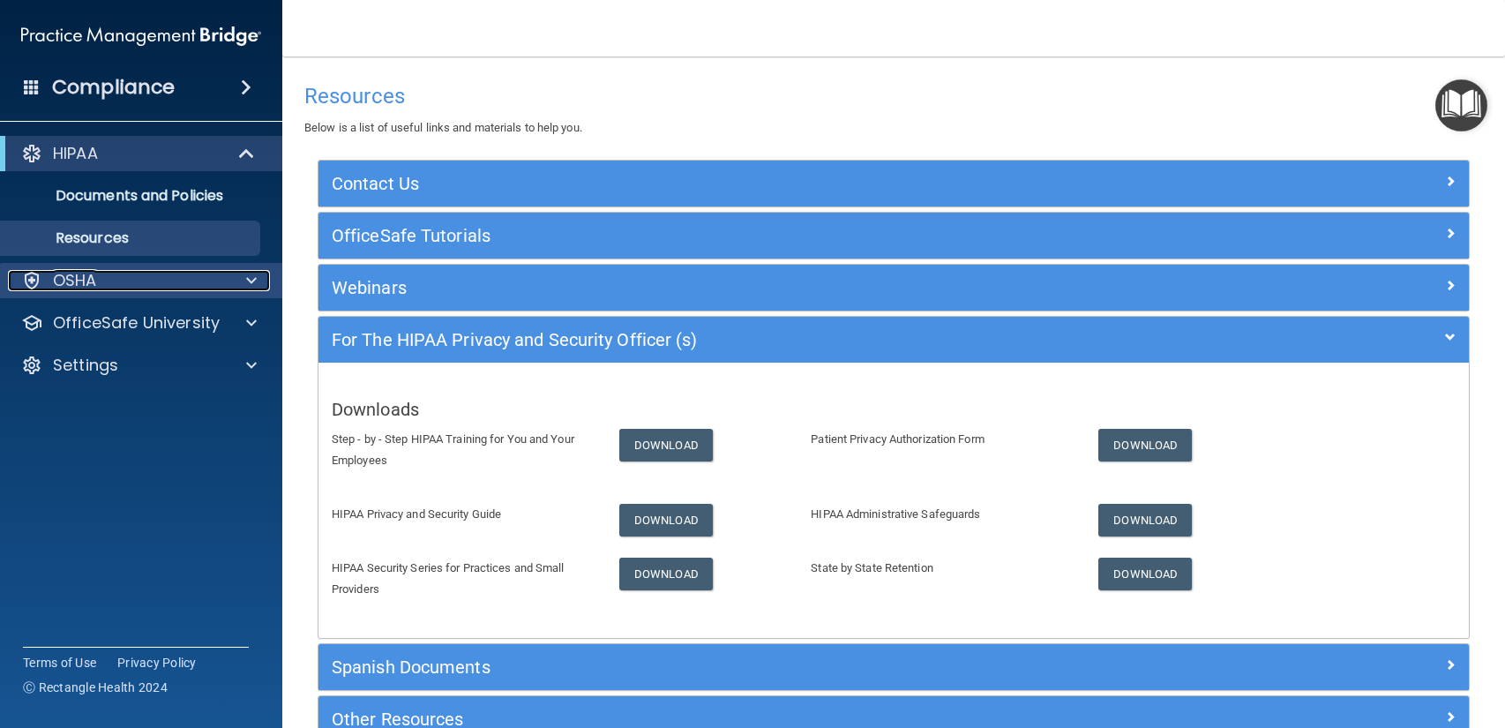
click at [69, 280] on p "OSHA" at bounding box center [75, 280] width 44 height 21
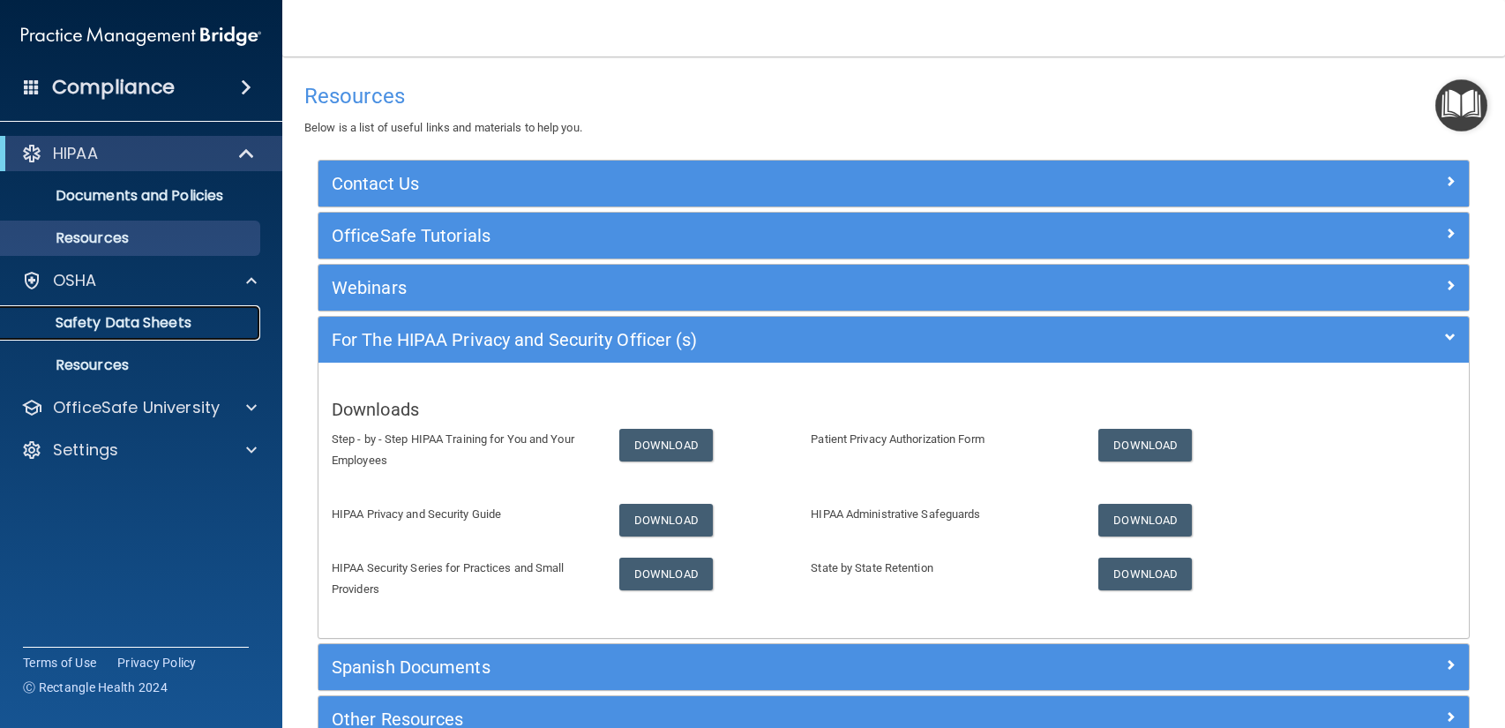
click at [93, 326] on p "Safety Data Sheets" at bounding box center [131, 323] width 241 height 18
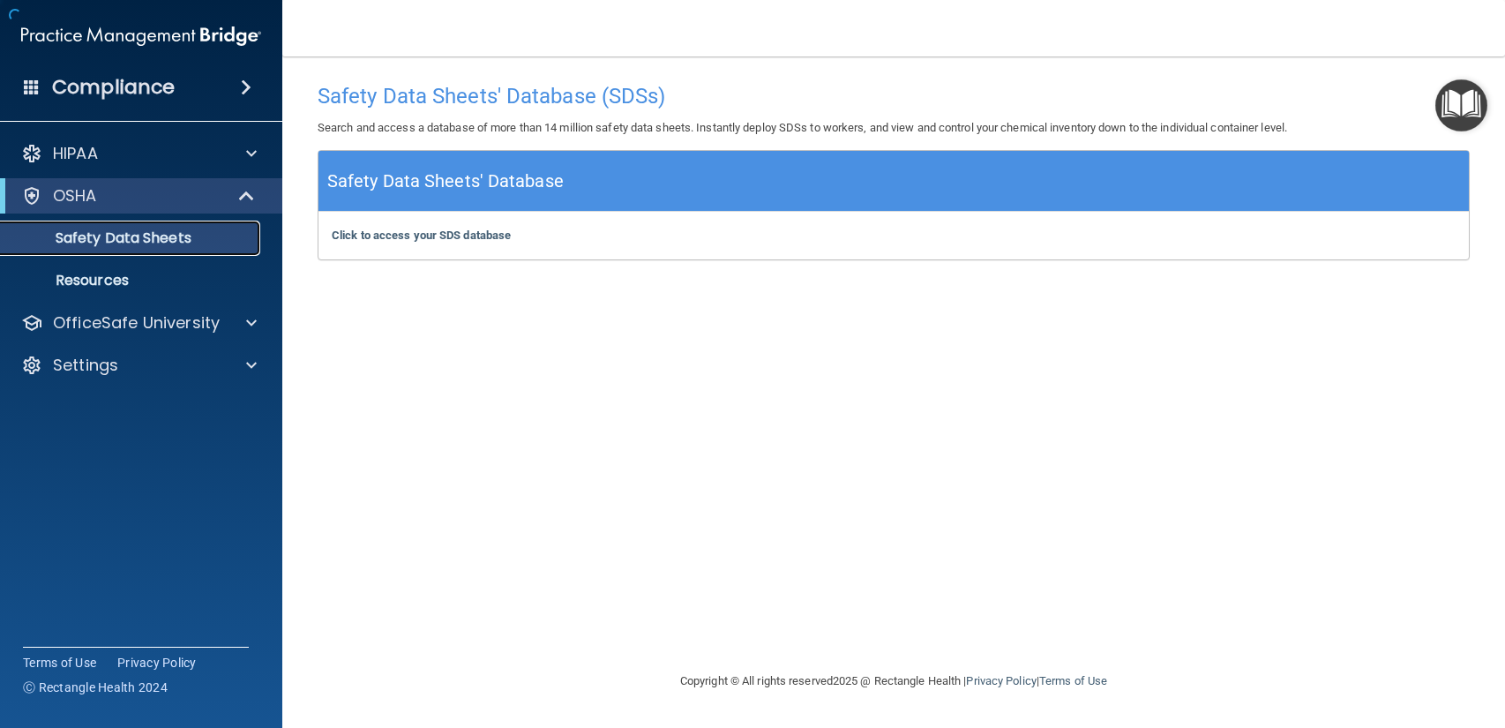
click at [91, 250] on link "Safety Data Sheets" at bounding box center [121, 237] width 278 height 35
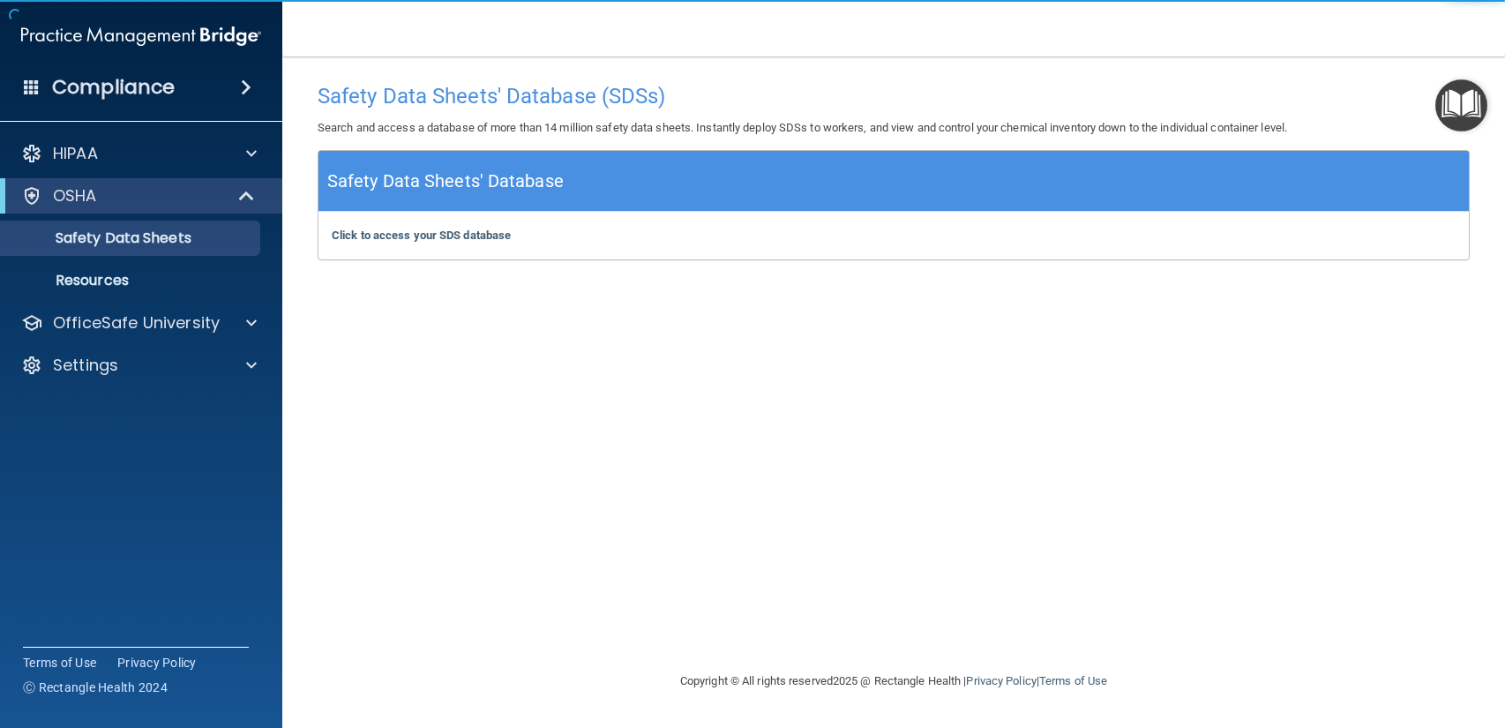
click at [441, 272] on div "Safety Data Sheets' Database (SDSs) Search and access a database of more than 1…" at bounding box center [893, 363] width 1152 height 579
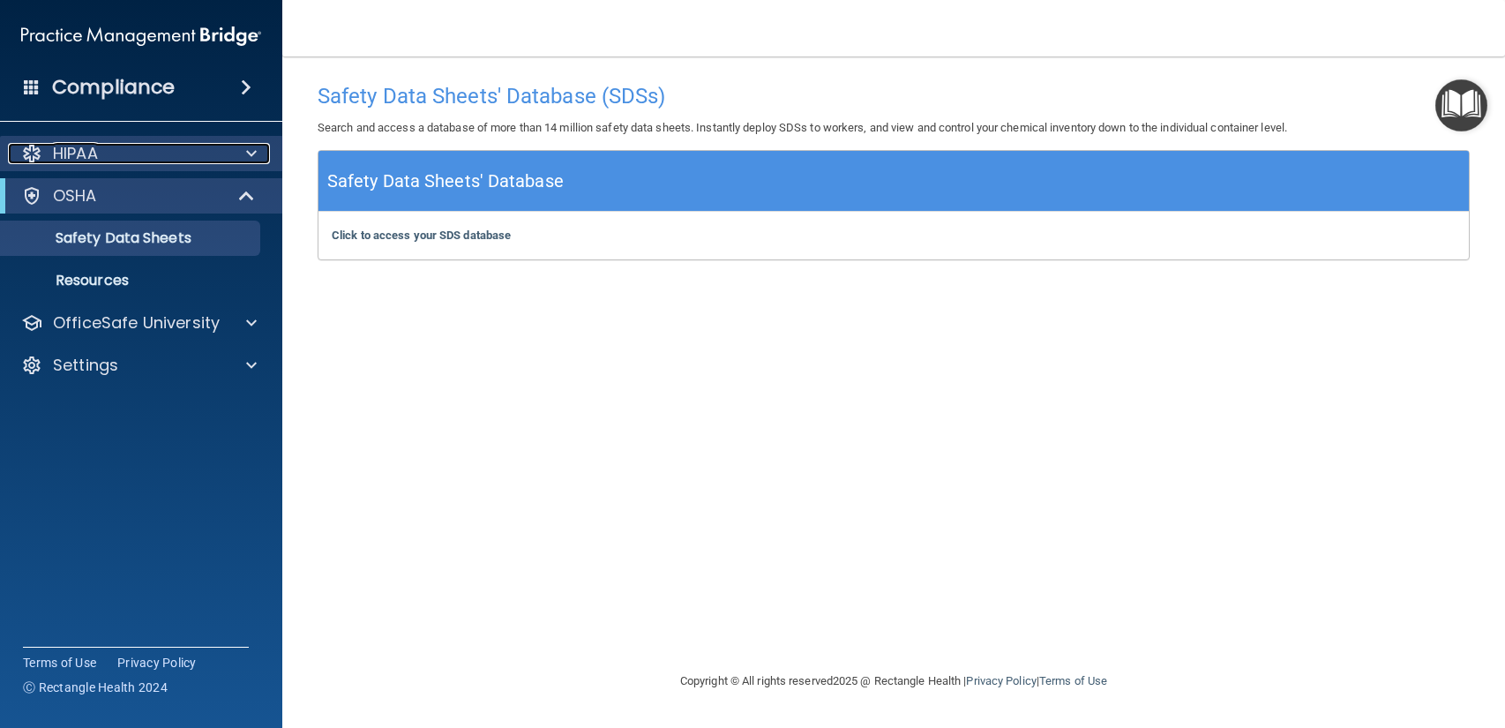
click at [90, 153] on p "HIPAA" at bounding box center [75, 153] width 45 height 21
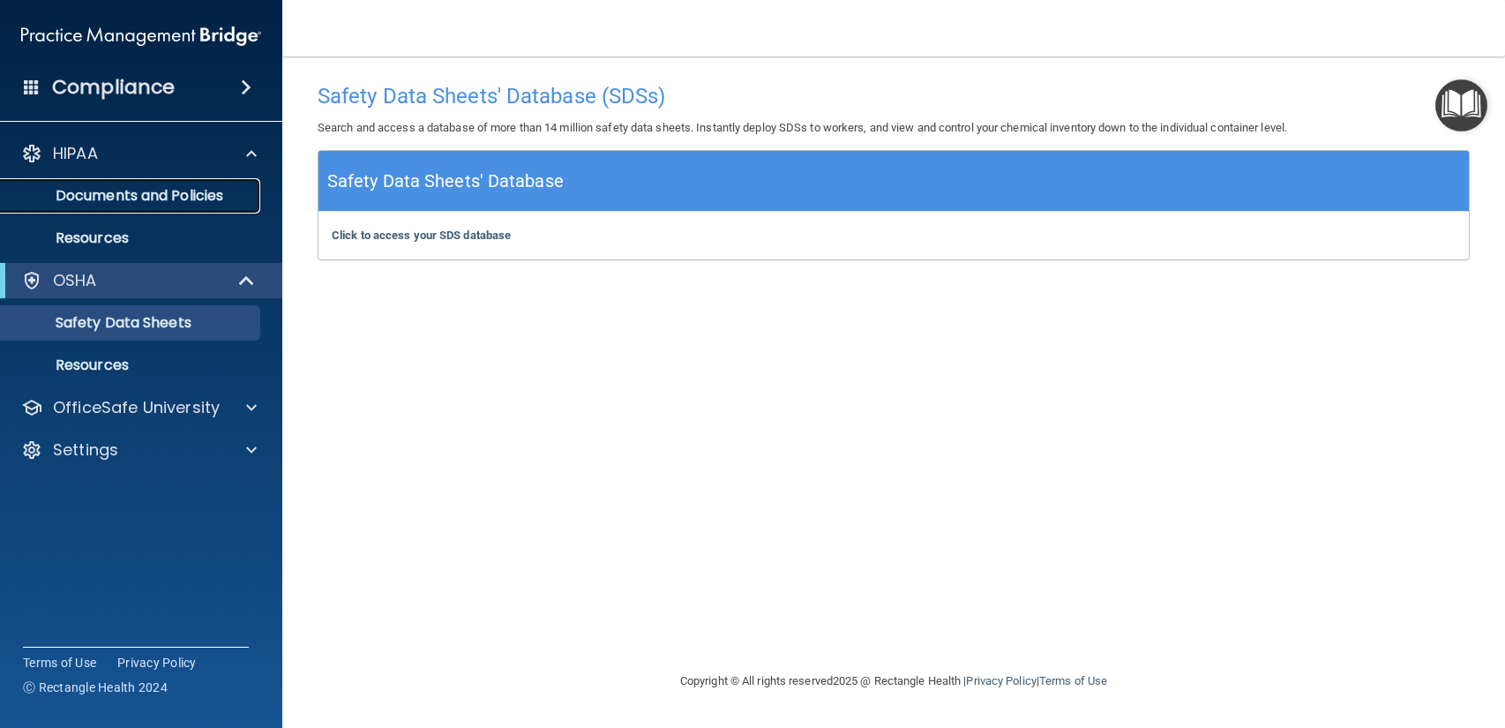
click at [102, 194] on p "Documents and Policies" at bounding box center [131, 196] width 241 height 18
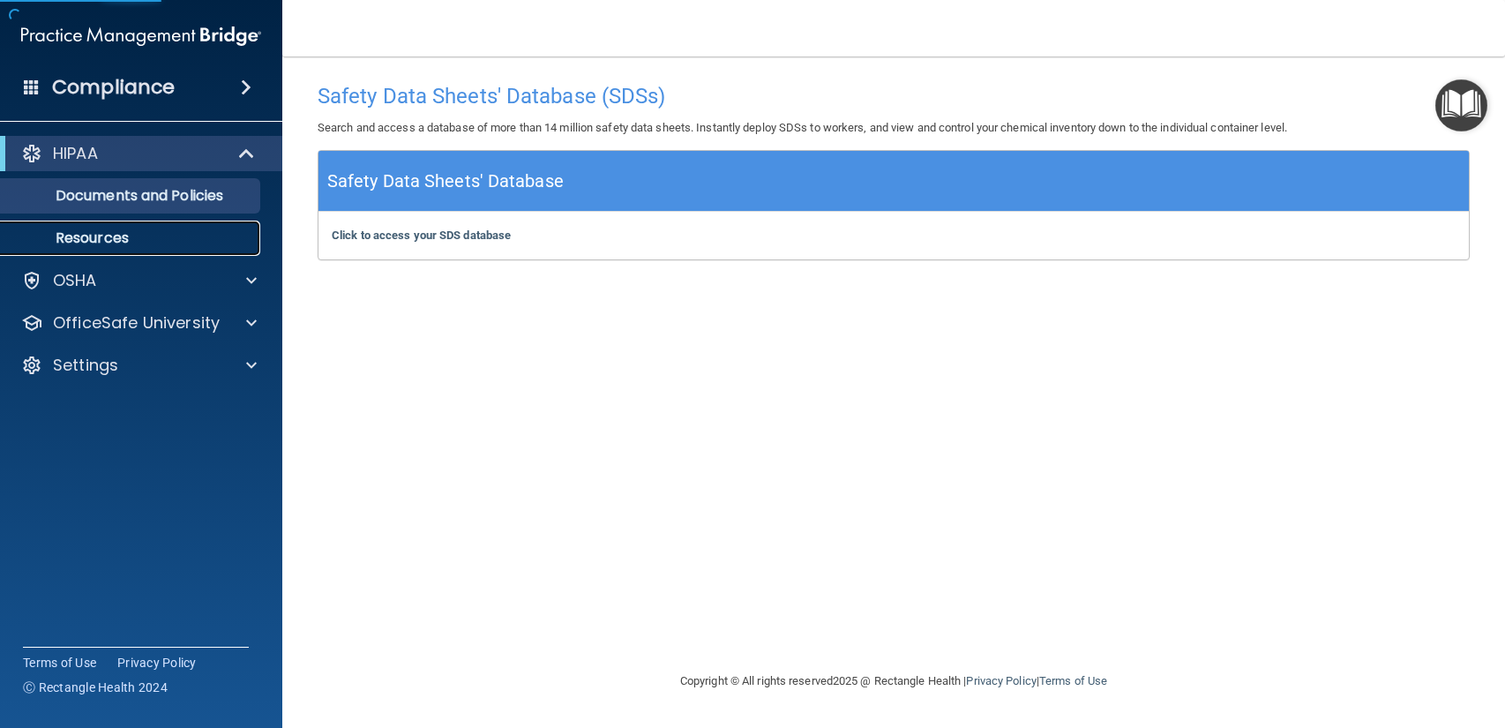
click at [91, 245] on p "Resources" at bounding box center [131, 238] width 241 height 18
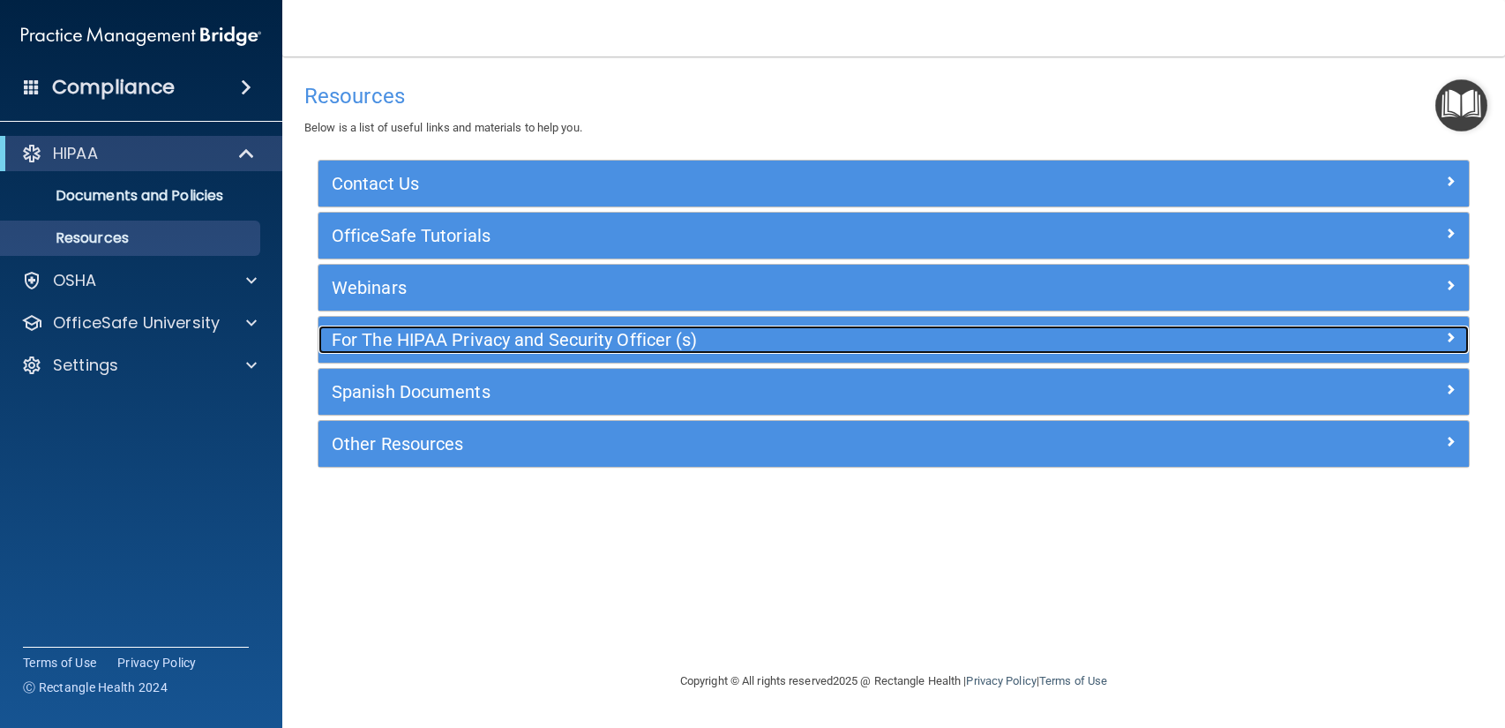
click at [376, 343] on h5 "For The HIPAA Privacy and Security Officer (s)" at bounding box center [750, 339] width 836 height 19
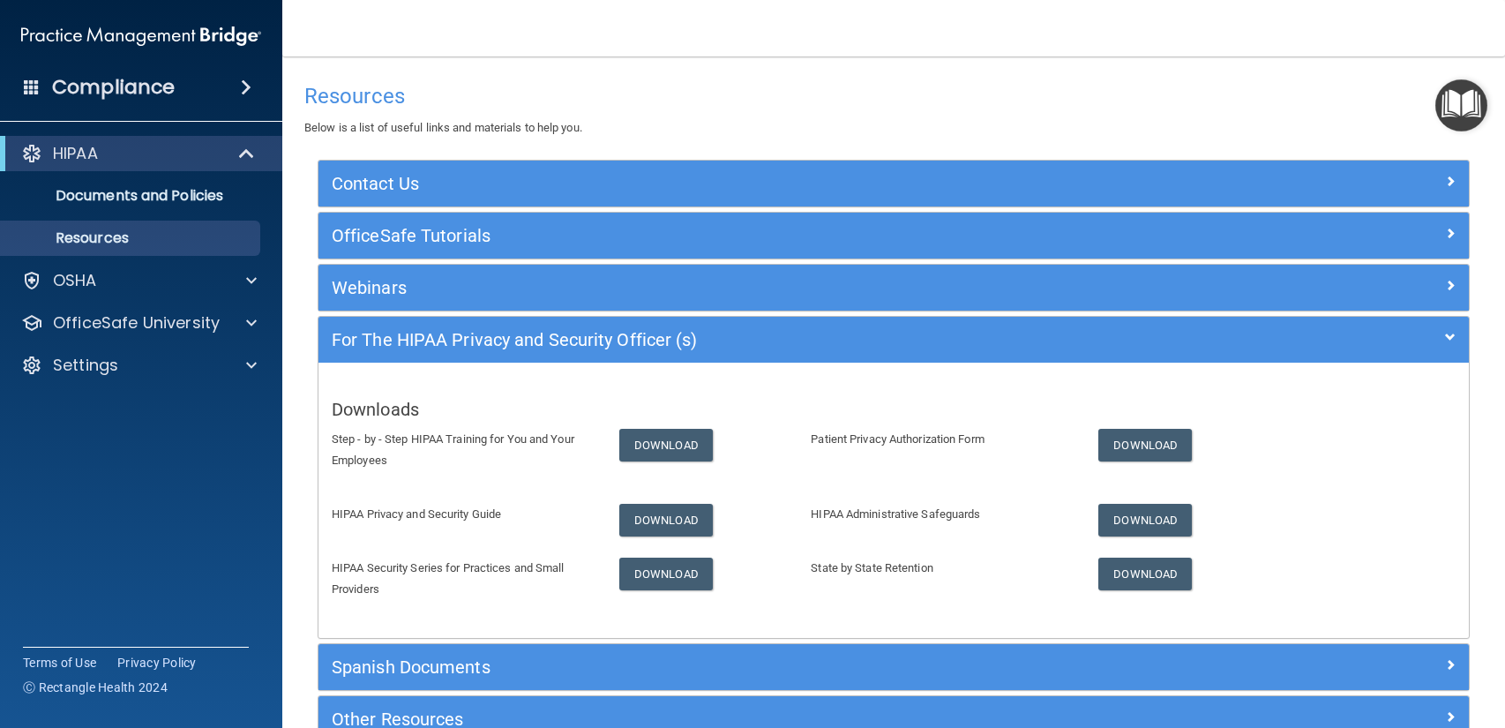
click at [41, 102] on div "Compliance" at bounding box center [141, 87] width 282 height 39
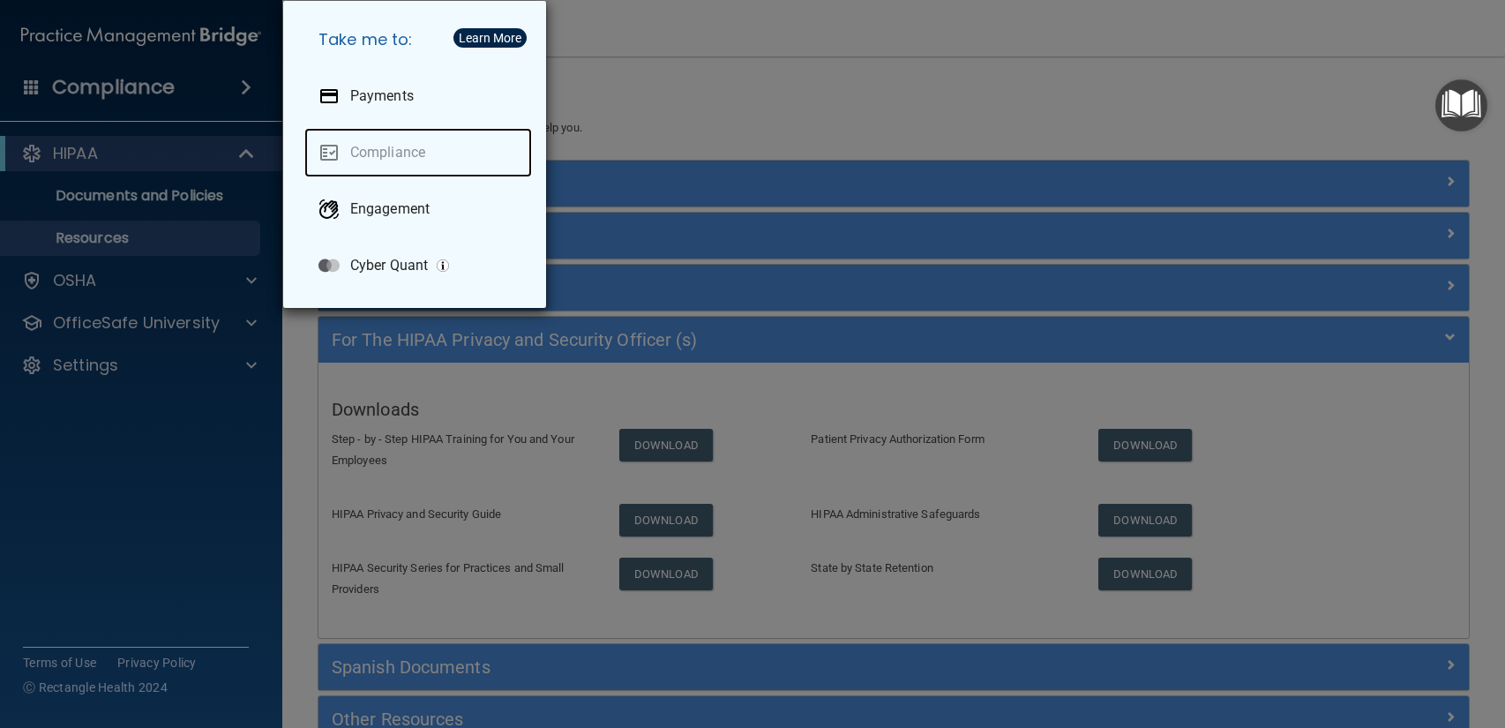
click at [355, 168] on link "Compliance" at bounding box center [418, 152] width 228 height 49
click at [349, 159] on link "Compliance" at bounding box center [418, 152] width 228 height 49
click at [370, 153] on link "Compliance" at bounding box center [418, 152] width 228 height 49
click at [136, 540] on div "Take me to: Payments Compliance Engagement Cyber Quant" at bounding box center [752, 364] width 1505 height 728
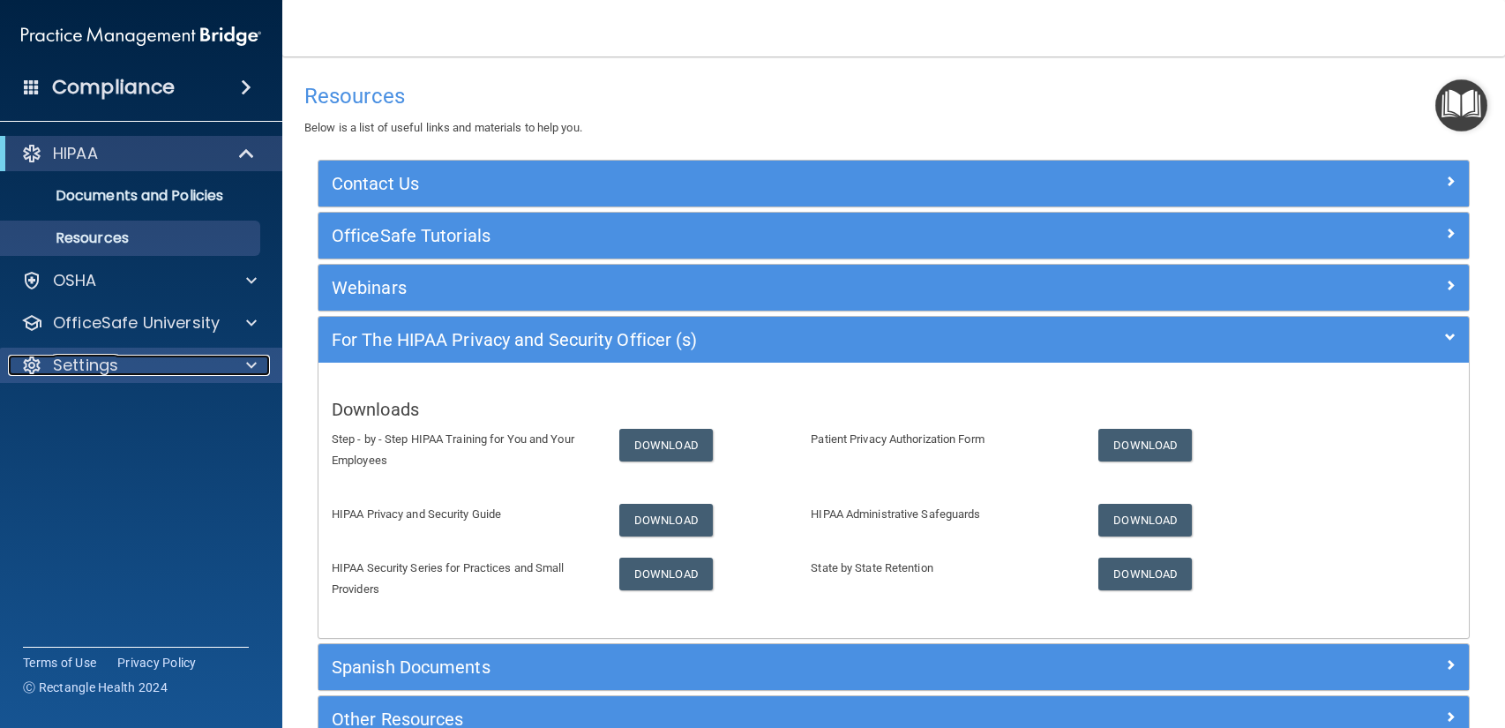
click at [84, 373] on p "Settings" at bounding box center [85, 365] width 65 height 21
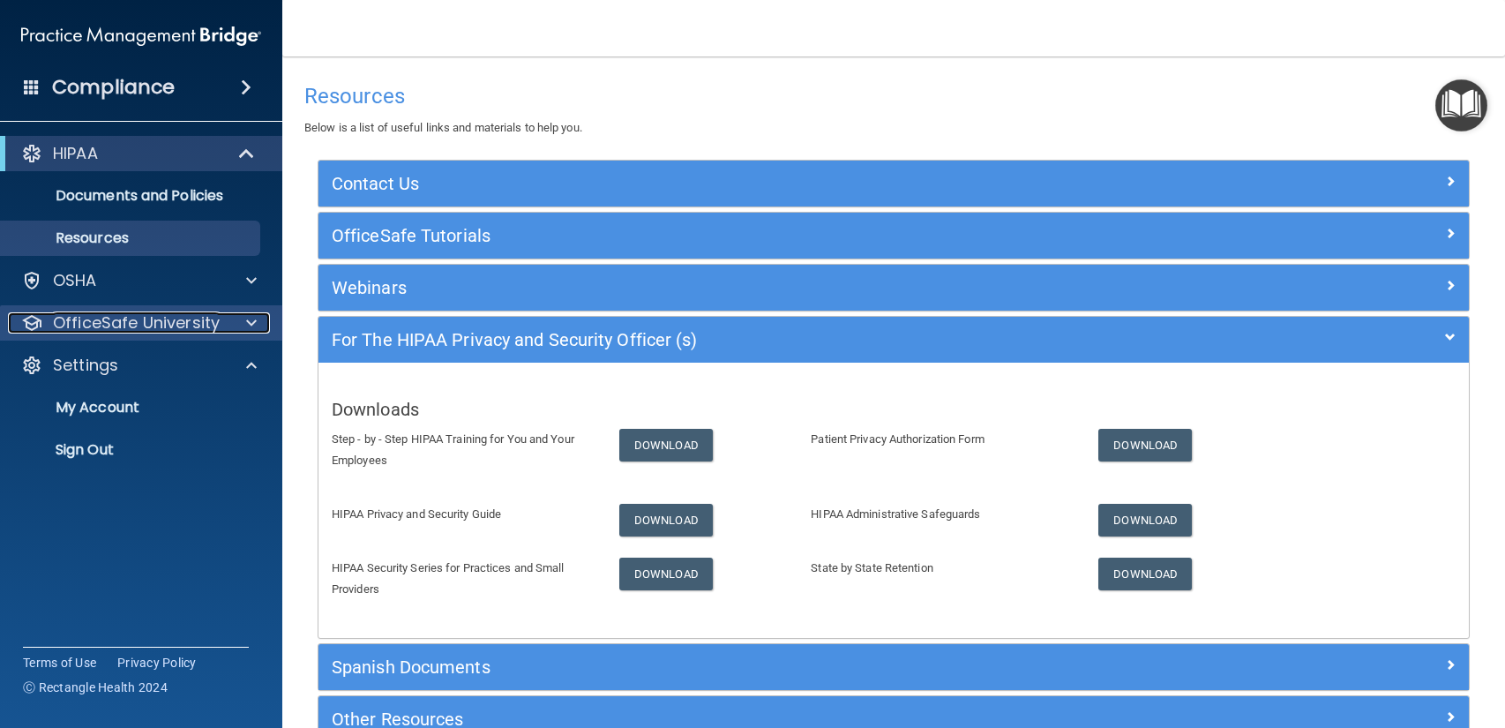
click at [75, 329] on p "OfficeSafe University" at bounding box center [136, 322] width 167 height 21
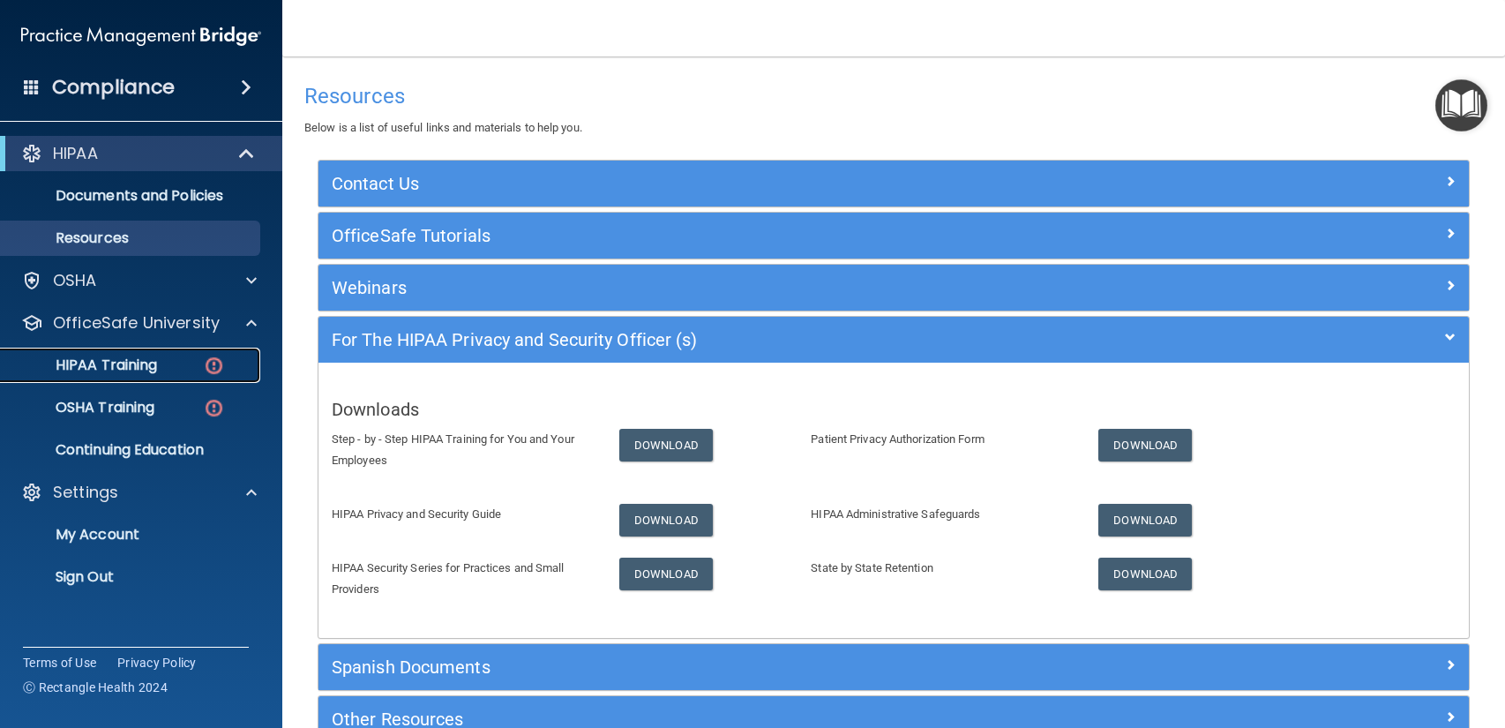
click at [98, 377] on link "HIPAA Training" at bounding box center [121, 364] width 278 height 35
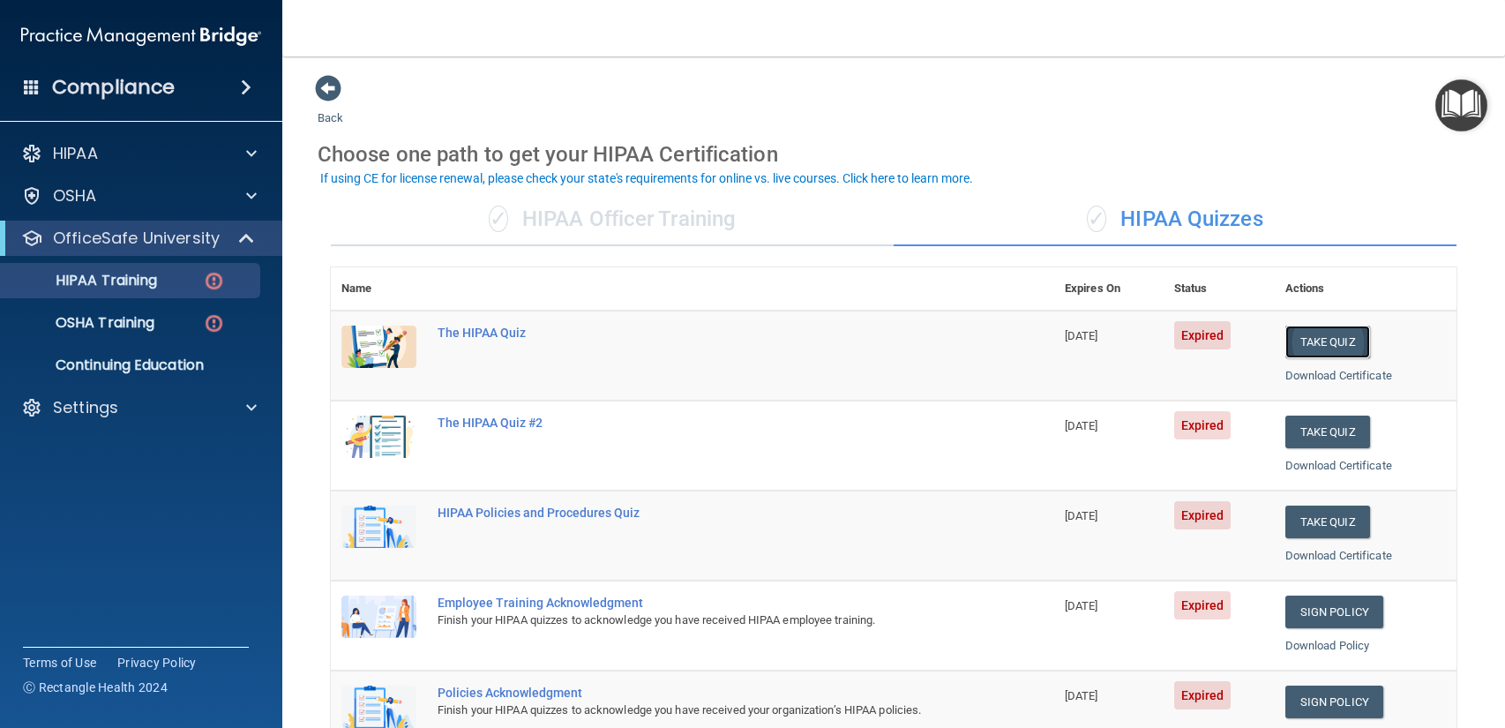
click at [1341, 330] on button "Take Quiz" at bounding box center [1327, 341] width 85 height 33
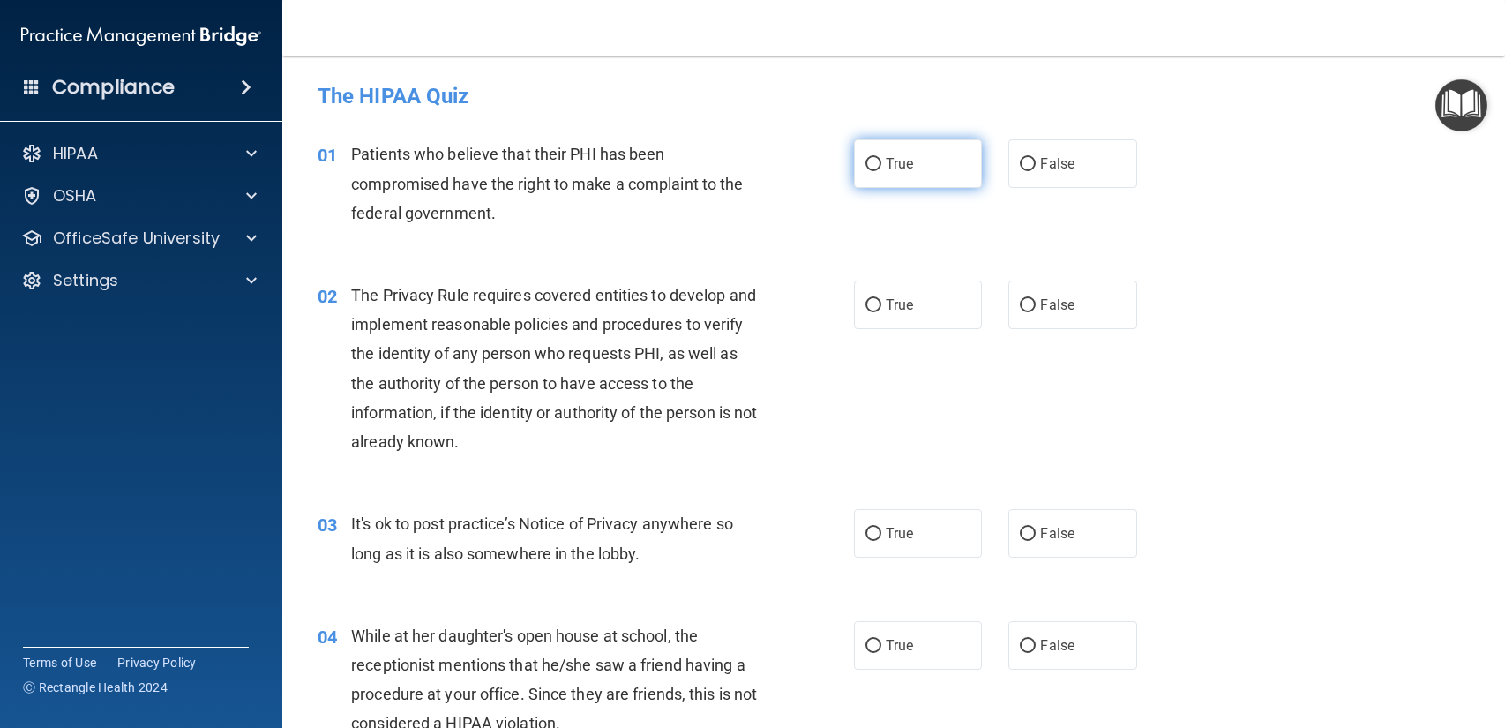
click at [952, 173] on label "True" at bounding box center [918, 163] width 128 height 49
click at [881, 171] on input "True" at bounding box center [873, 164] width 16 height 13
radio input "true"
click at [960, 311] on label "True" at bounding box center [918, 304] width 128 height 49
click at [881, 311] on input "True" at bounding box center [873, 305] width 16 height 13
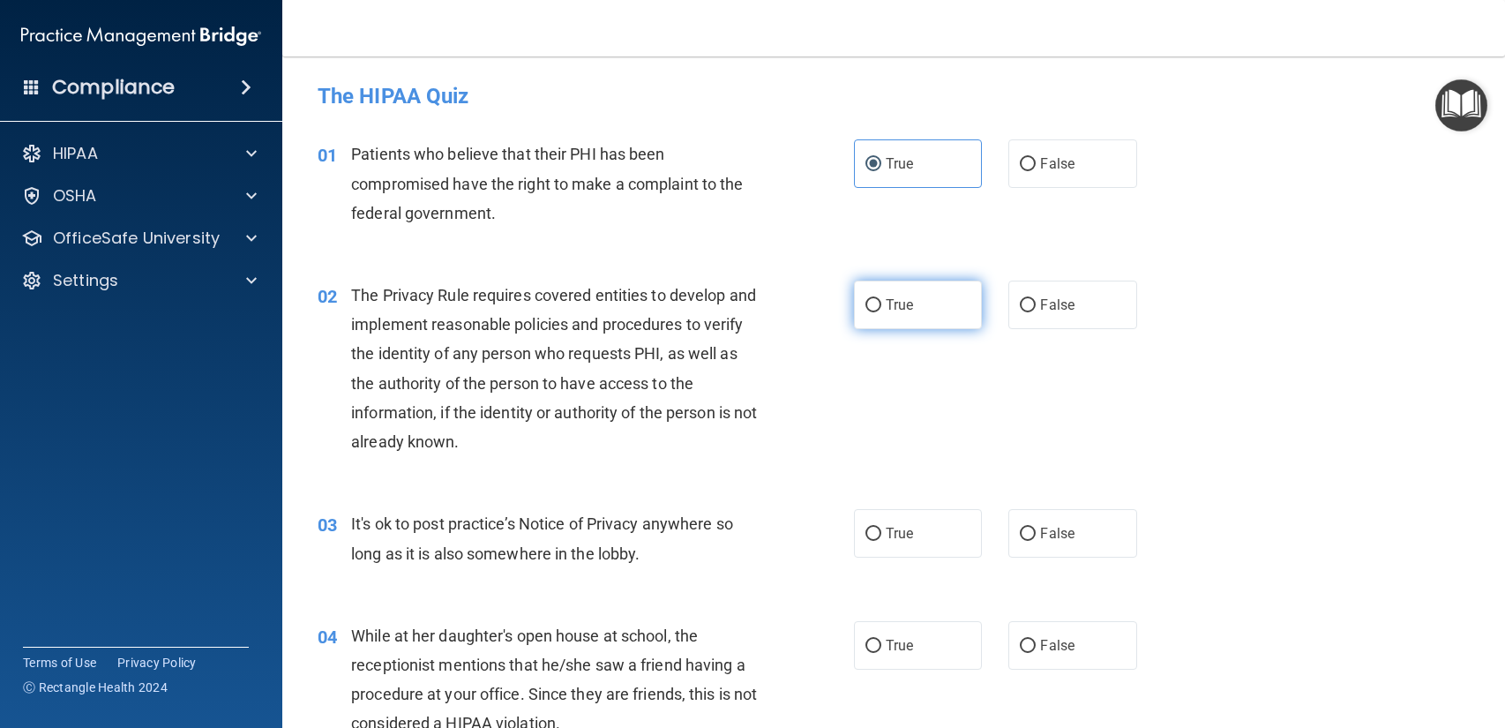
radio input "true"
click at [1044, 325] on label "False" at bounding box center [1072, 304] width 128 height 49
click at [1035, 312] on input "False" at bounding box center [1027, 305] width 16 height 13
radio input "true"
click at [914, 317] on label "True" at bounding box center [918, 304] width 128 height 49
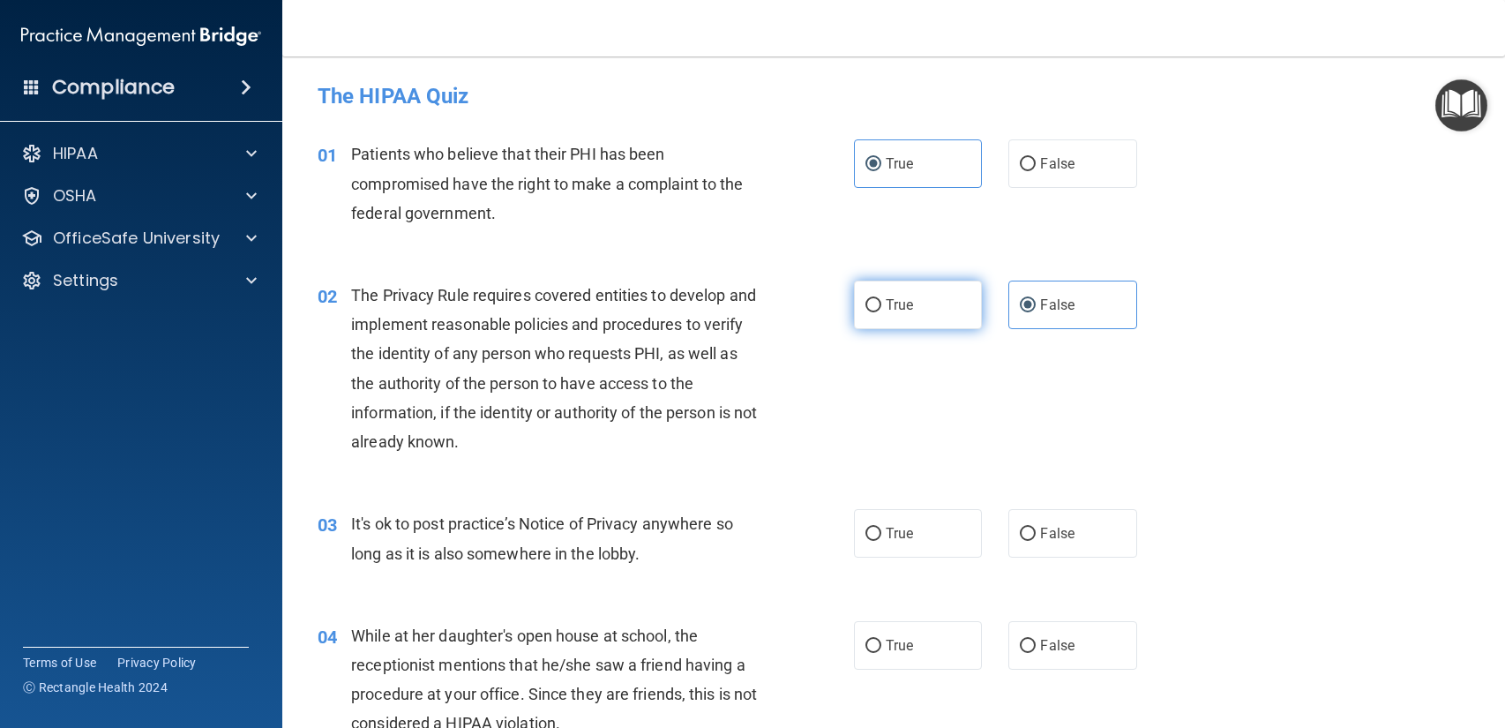
click at [881, 312] on input "True" at bounding box center [873, 305] width 16 height 13
radio input "true"
radio input "false"
click at [975, 533] on label "True" at bounding box center [918, 533] width 128 height 49
click at [881, 533] on input "True" at bounding box center [873, 533] width 16 height 13
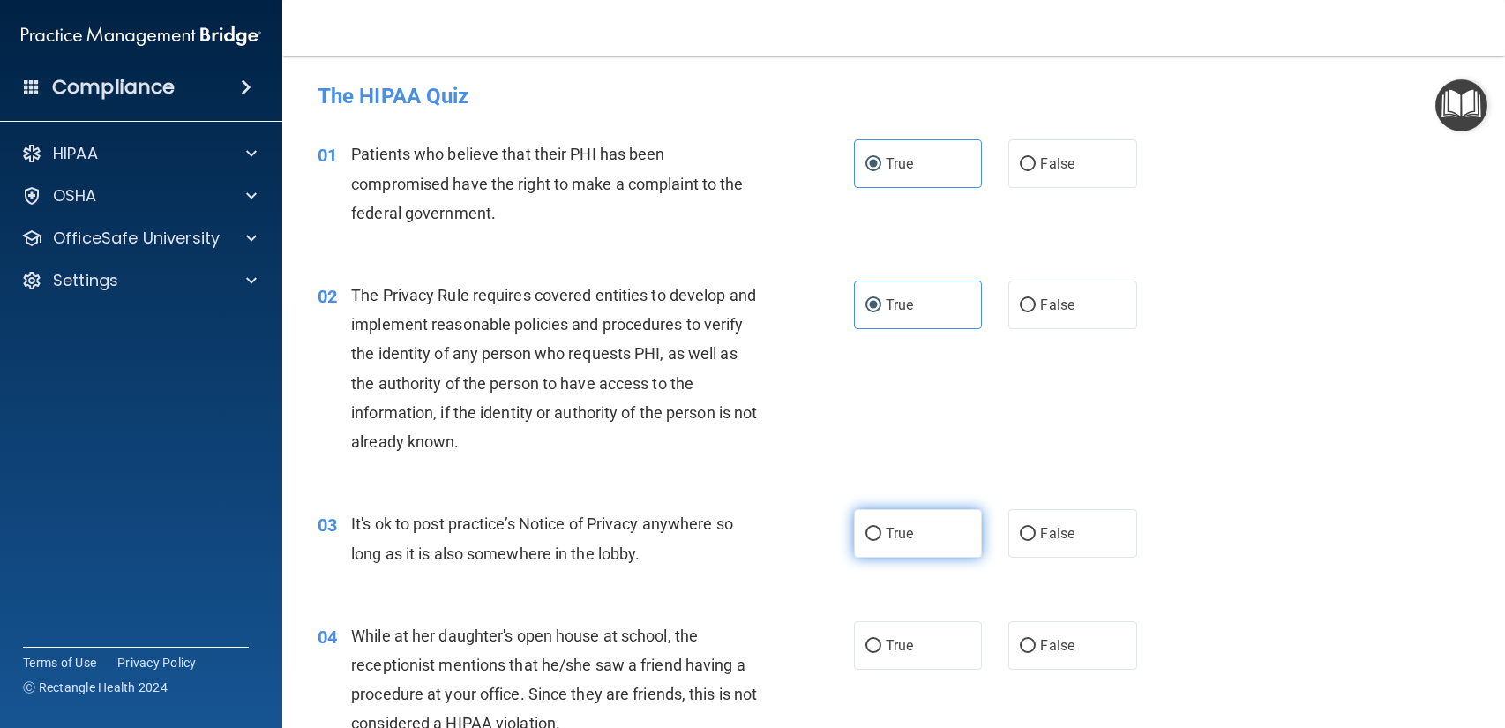
radio input "true"
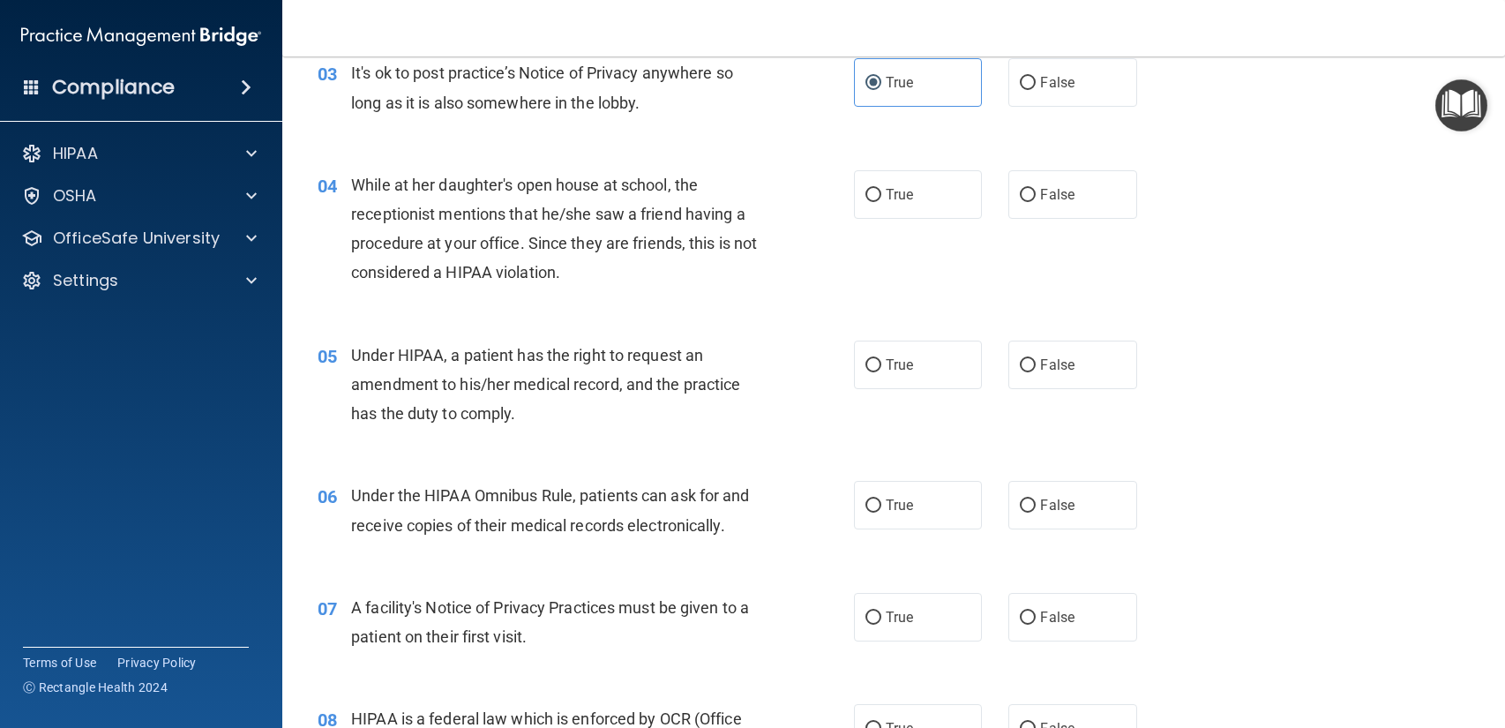
scroll to position [456, 0]
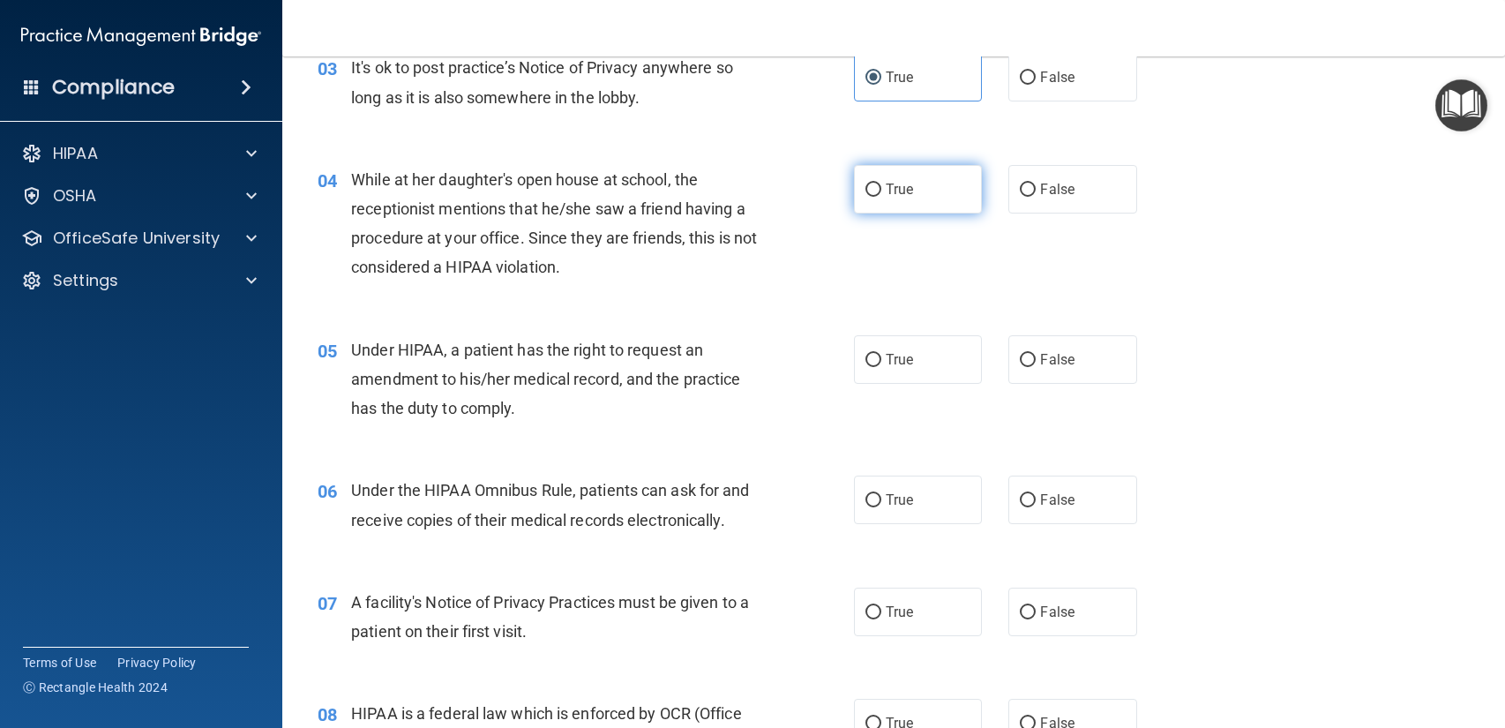
click at [879, 206] on label "True" at bounding box center [918, 189] width 128 height 49
click at [879, 197] on input "True" at bounding box center [873, 189] width 16 height 13
radio input "true"
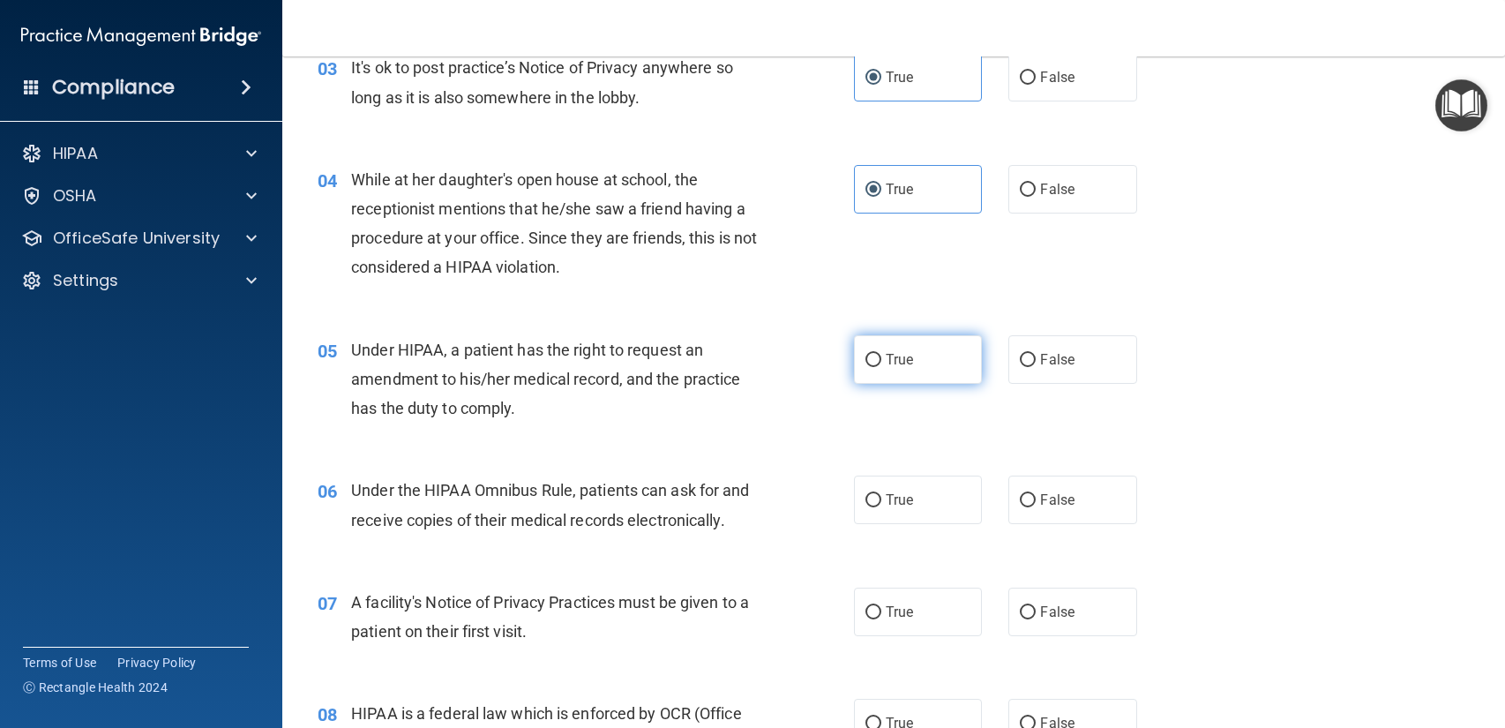
click at [945, 366] on label "True" at bounding box center [918, 359] width 128 height 49
click at [881, 366] on input "True" at bounding box center [873, 360] width 16 height 13
radio input "true"
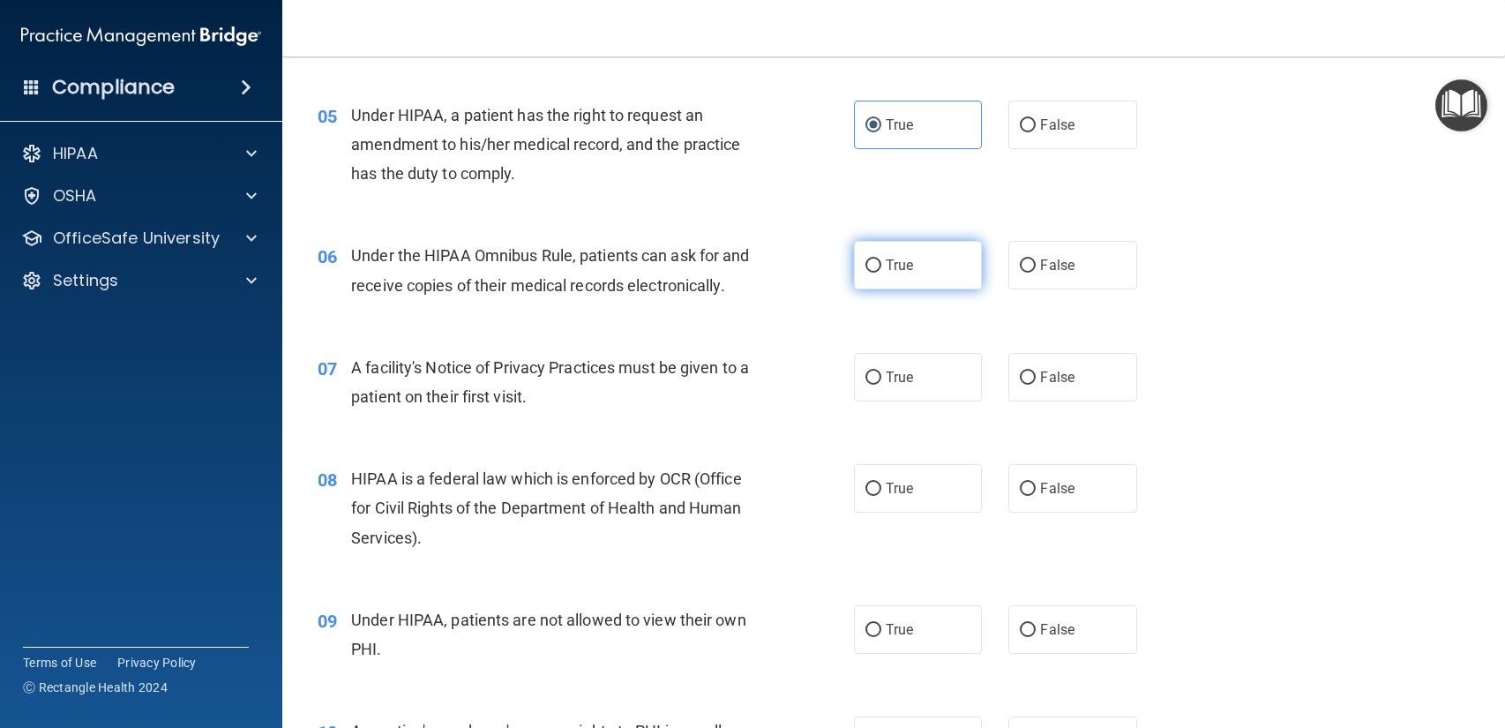
scroll to position [695, 0]
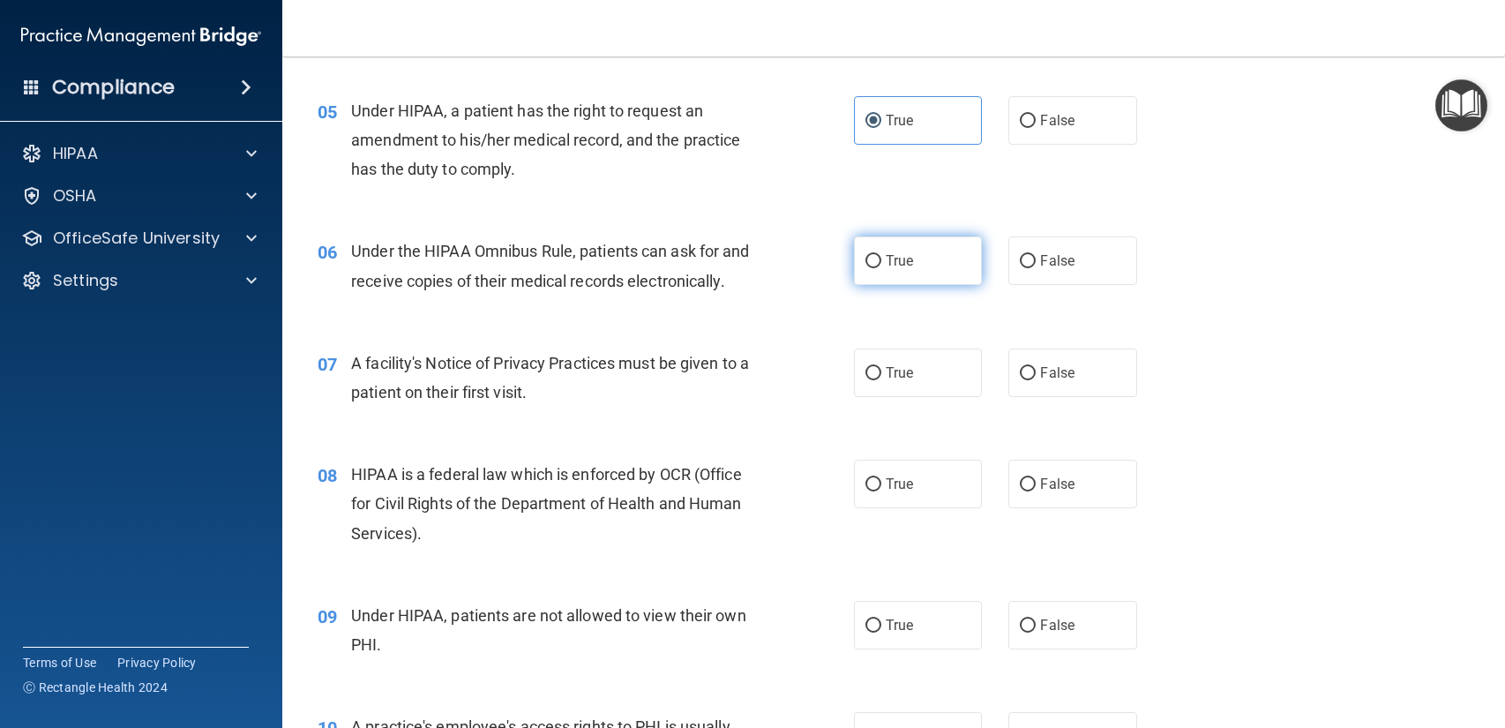
click at [945, 258] on label "True" at bounding box center [918, 260] width 128 height 49
click at [881, 258] on input "True" at bounding box center [873, 261] width 16 height 13
radio input "true"
click at [890, 364] on span "True" at bounding box center [898, 372] width 27 height 17
click at [881, 367] on input "True" at bounding box center [873, 373] width 16 height 13
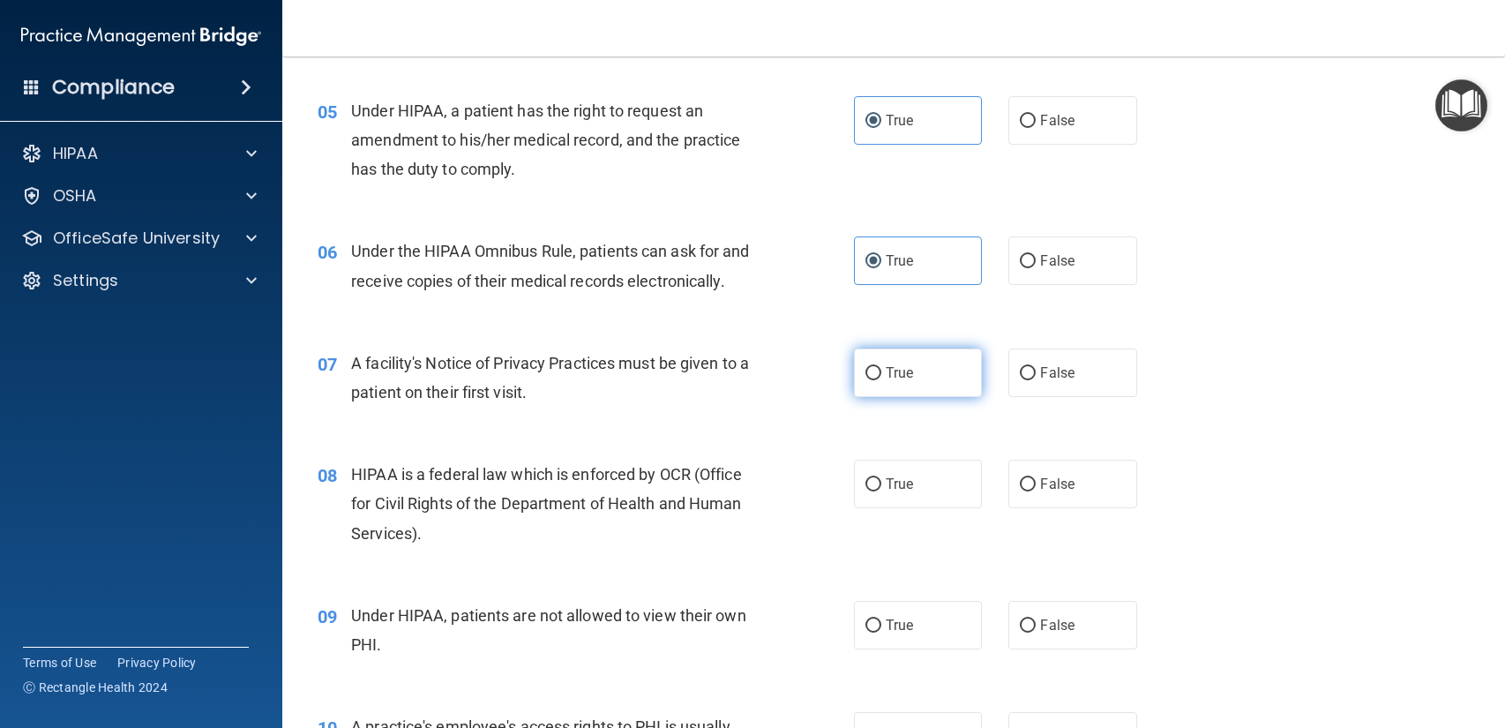
radio input "true"
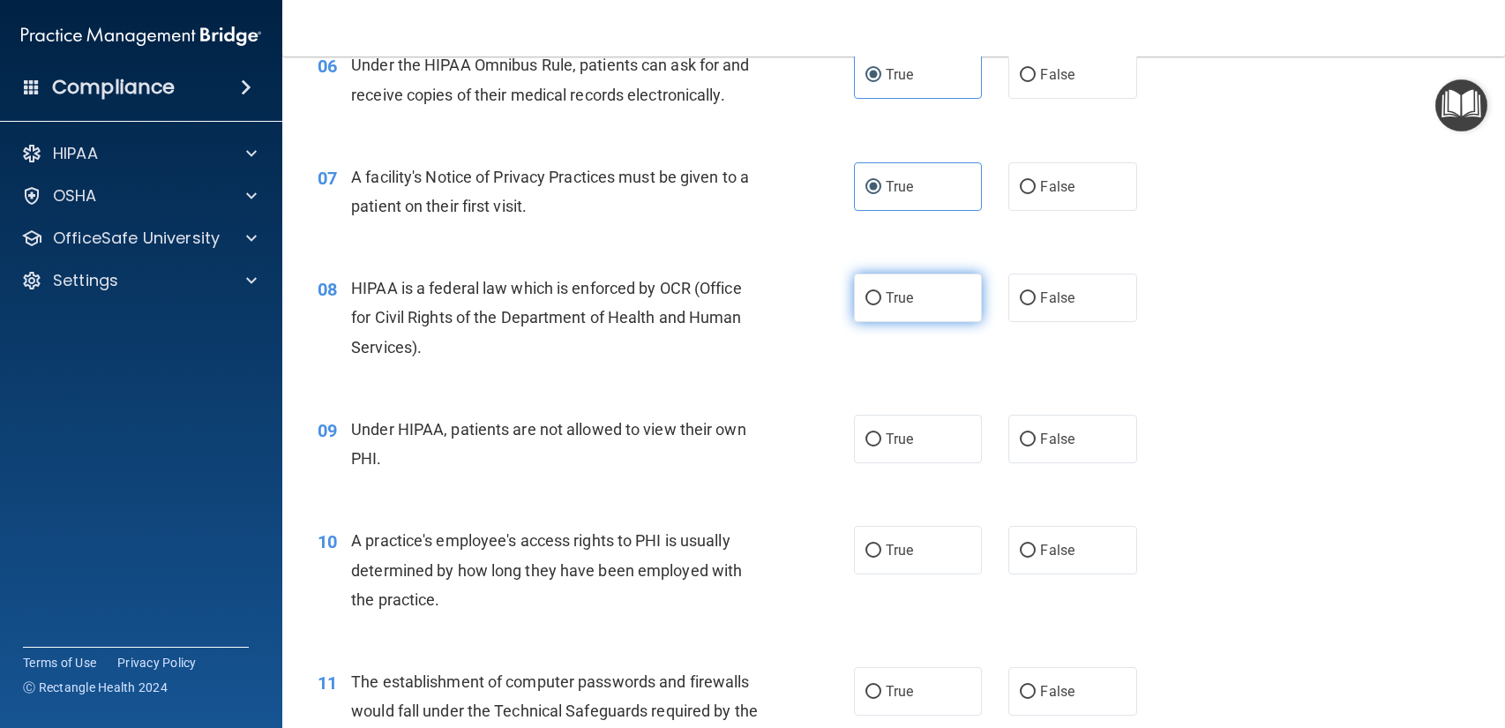
scroll to position [884, 0]
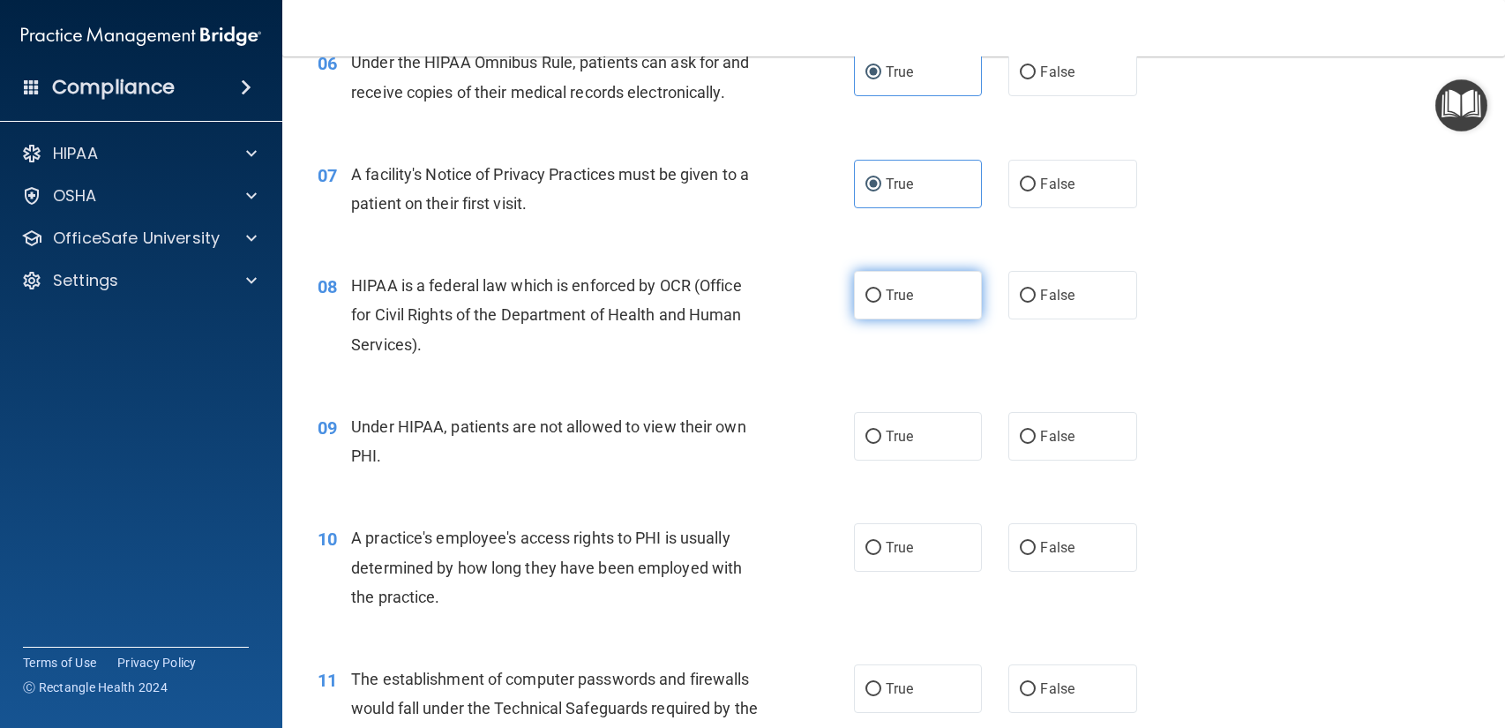
click at [889, 482] on div "09 Under HIPAA, patients are not allowed to view their own PHI. True False" at bounding box center [893, 445] width 1178 height 111
click at [891, 276] on label "True" at bounding box center [918, 295] width 128 height 49
click at [881, 289] on input "True" at bounding box center [873, 295] width 16 height 13
radio input "true"
click at [1021, 438] on input "False" at bounding box center [1027, 436] width 16 height 13
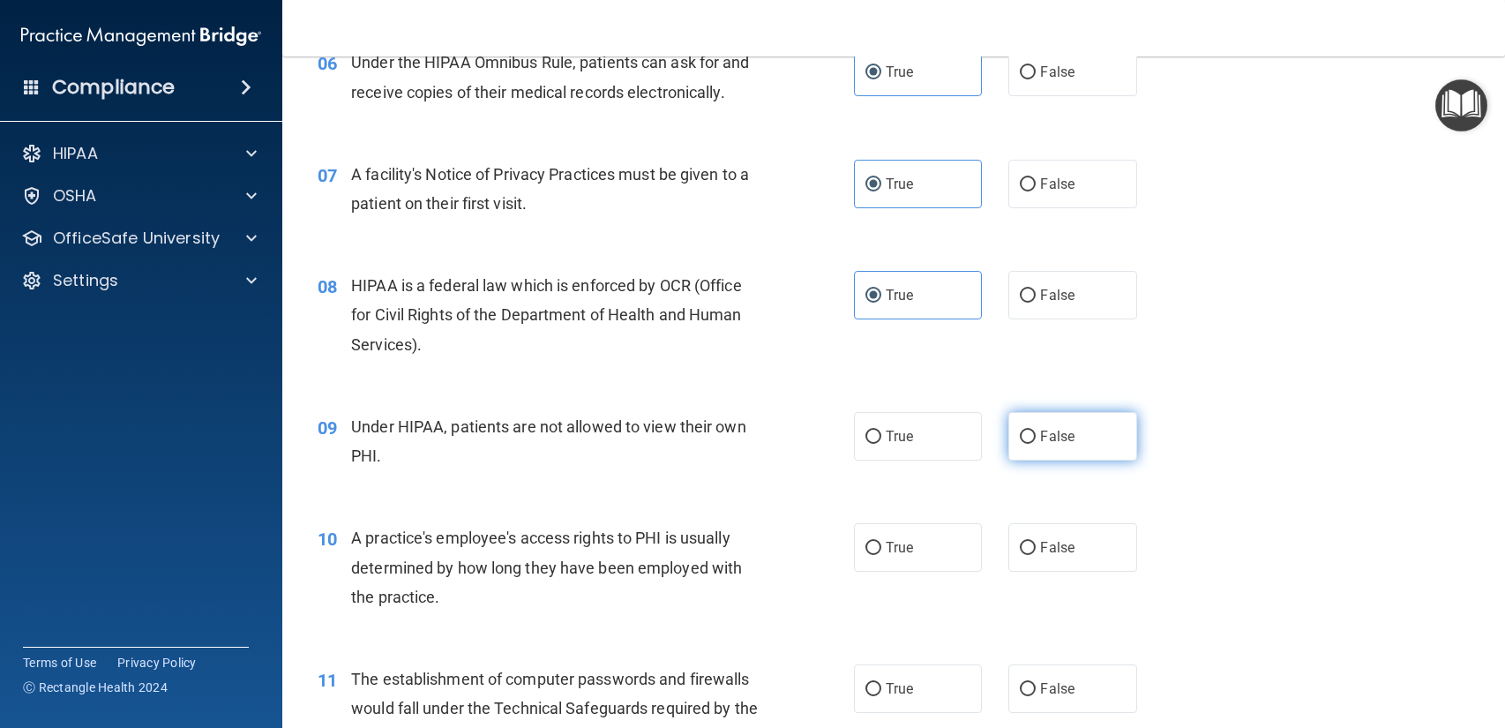
radio input "true"
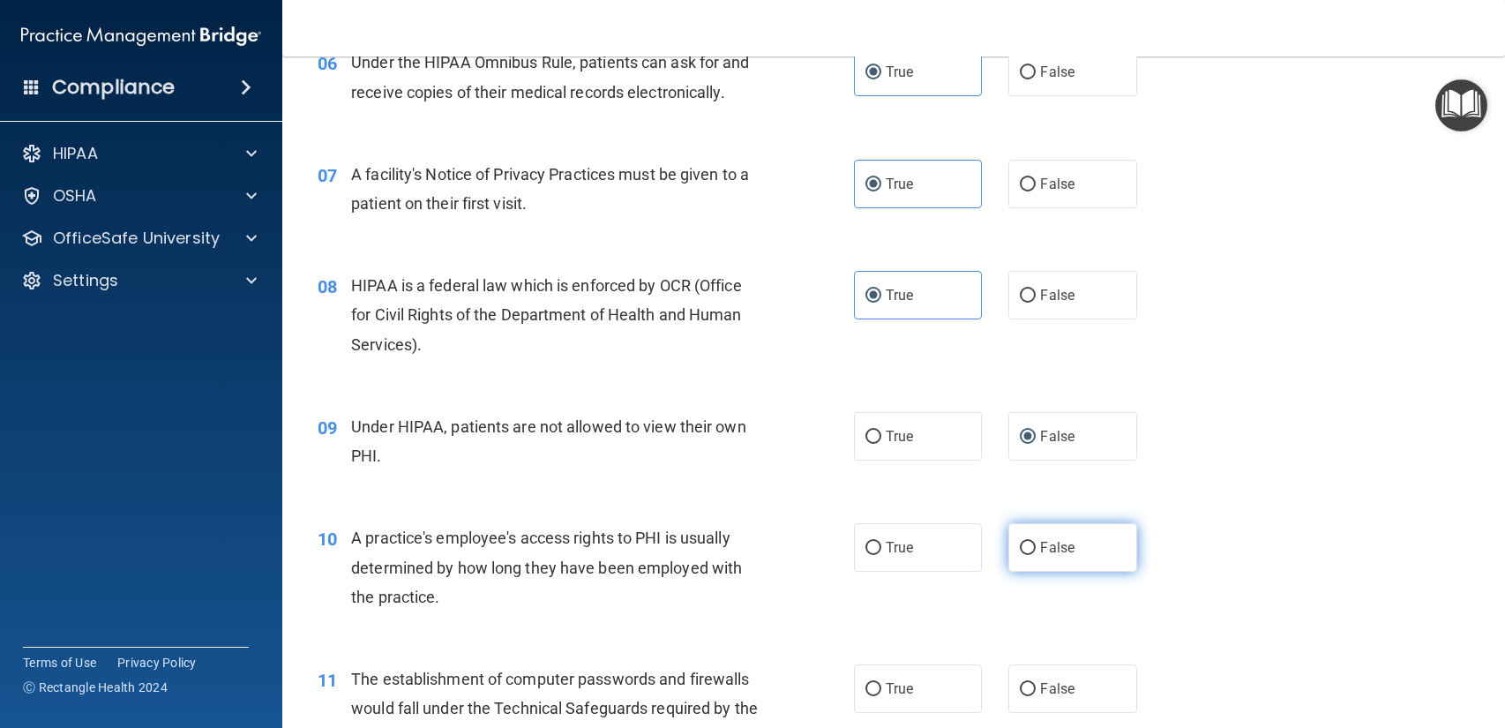
click at [1059, 549] on span "False" at bounding box center [1057, 547] width 34 height 17
click at [1035, 549] on input "False" at bounding box center [1027, 547] width 16 height 13
radio input "true"
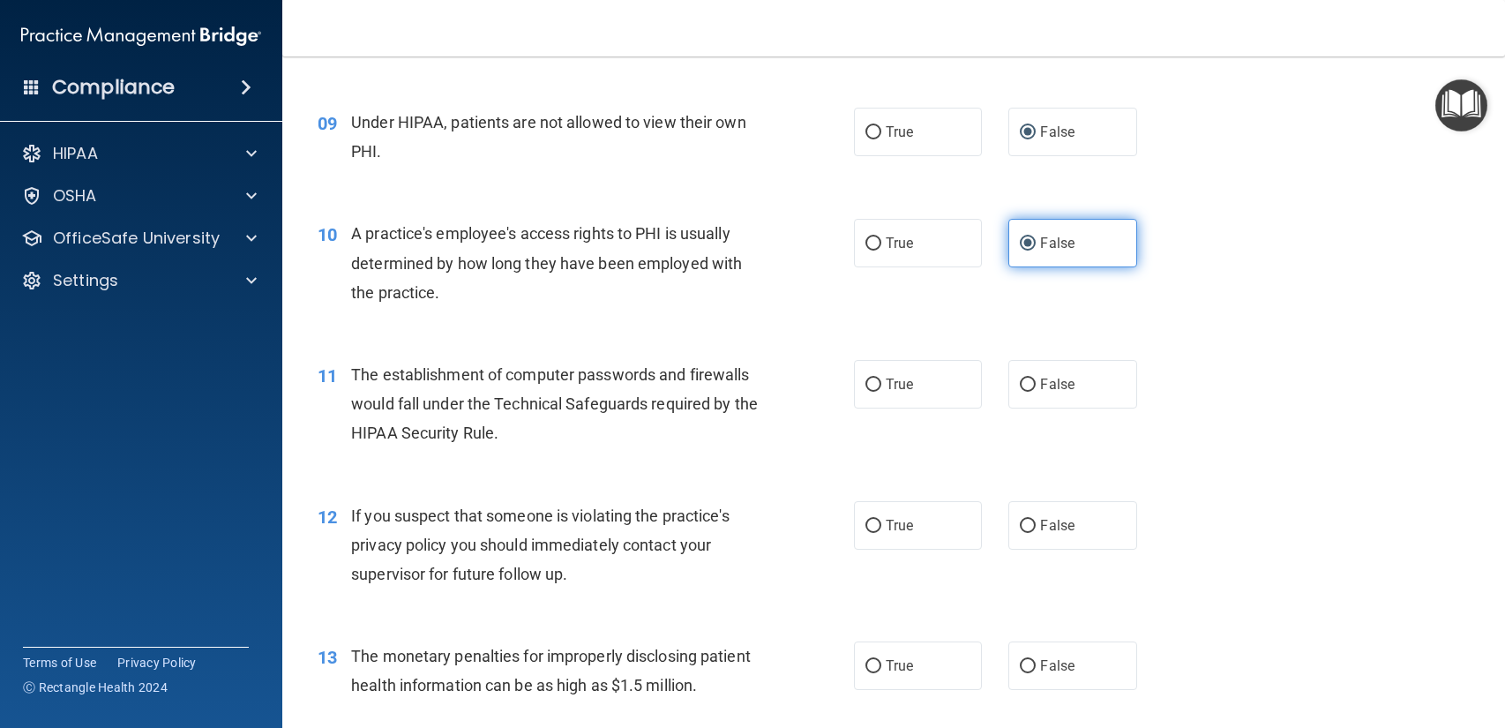
scroll to position [1188, 0]
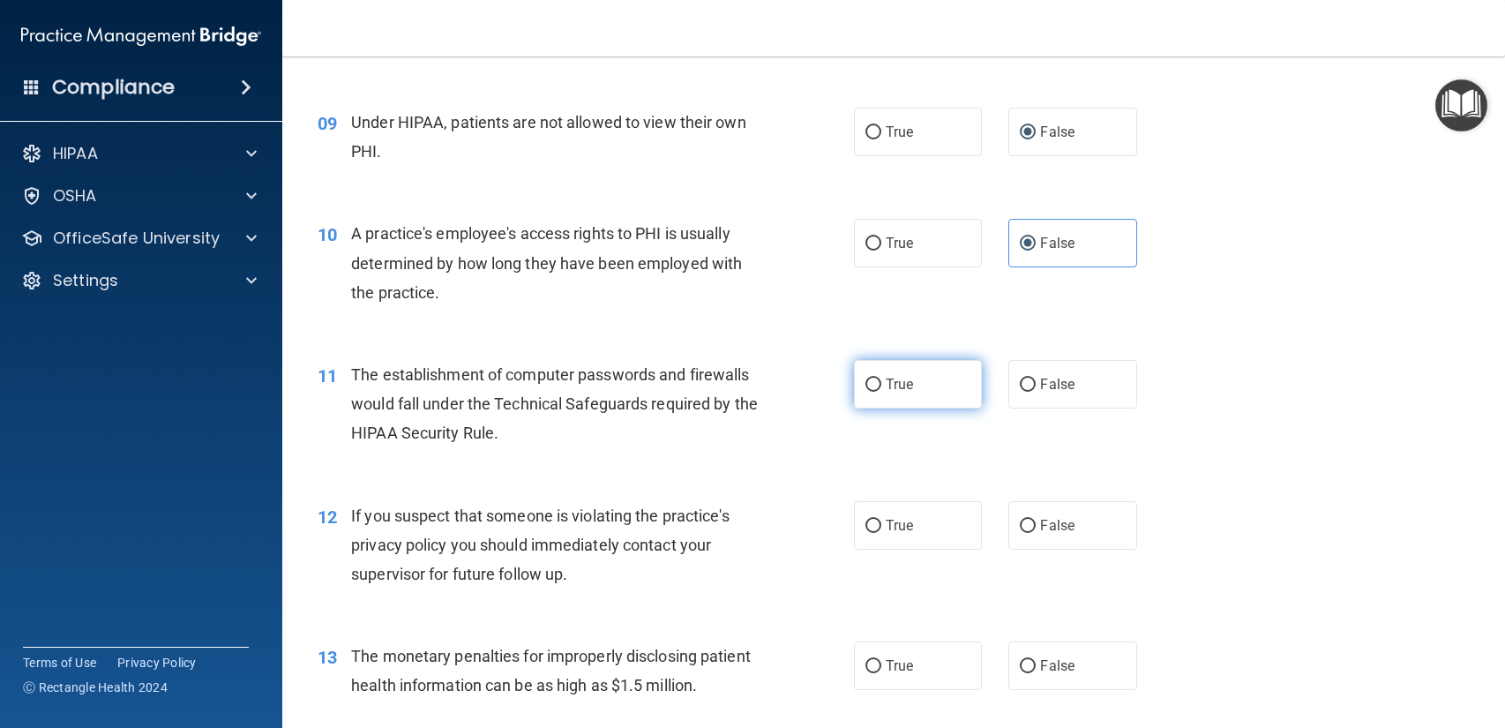
click at [940, 382] on label "True" at bounding box center [918, 384] width 128 height 49
click at [881, 382] on input "True" at bounding box center [873, 384] width 16 height 13
radio input "true"
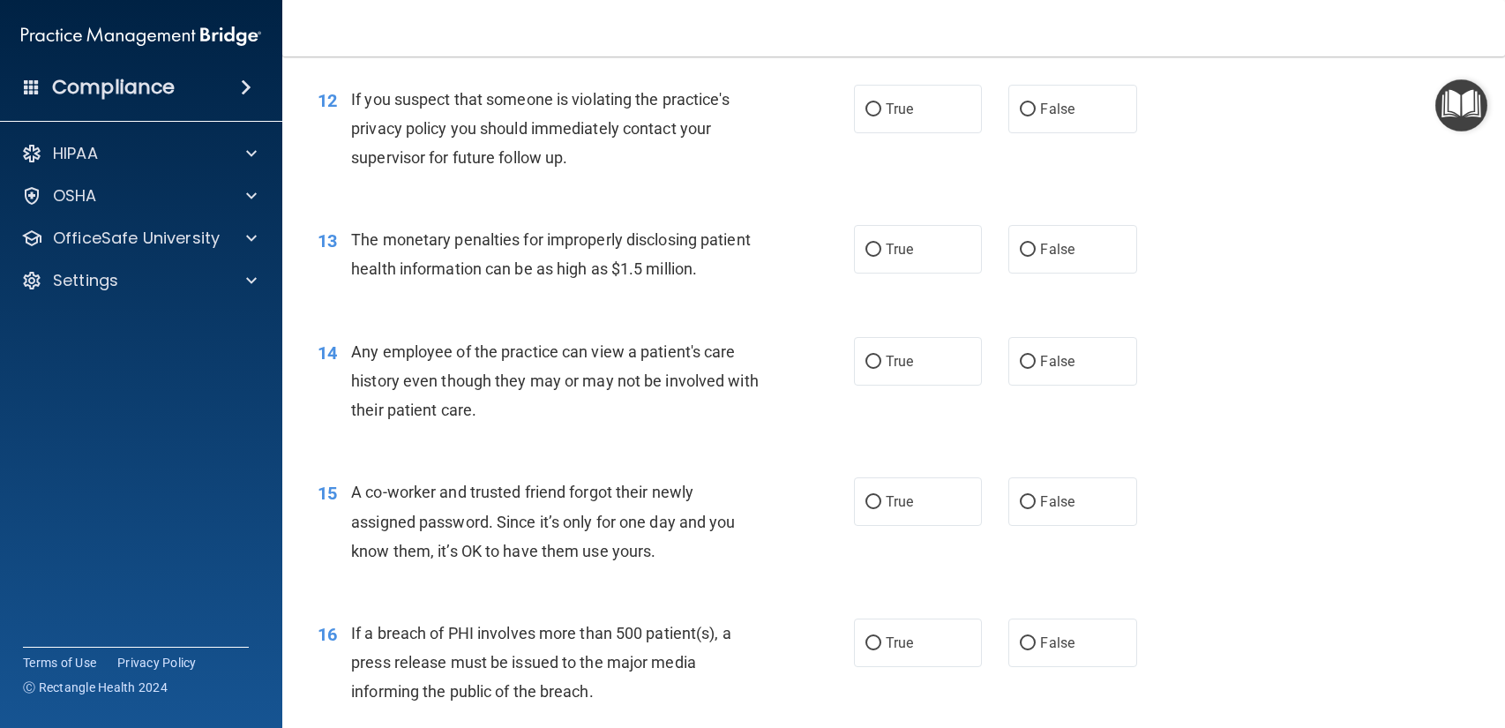
scroll to position [1609, 0]
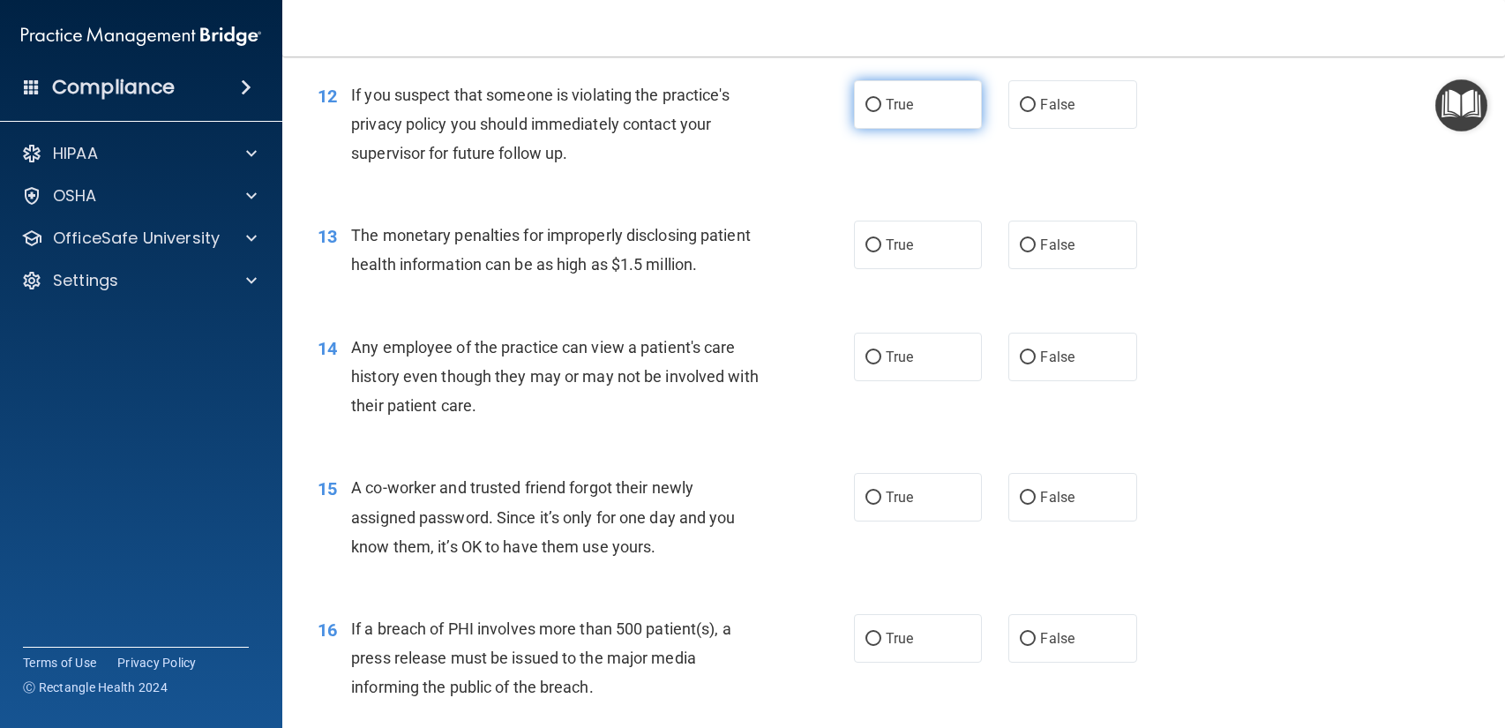
click at [938, 104] on label "True" at bounding box center [918, 104] width 128 height 49
click at [881, 104] on input "True" at bounding box center [873, 105] width 16 height 13
radio input "true"
click at [945, 258] on label "True" at bounding box center [918, 244] width 128 height 49
click at [881, 252] on input "True" at bounding box center [873, 245] width 16 height 13
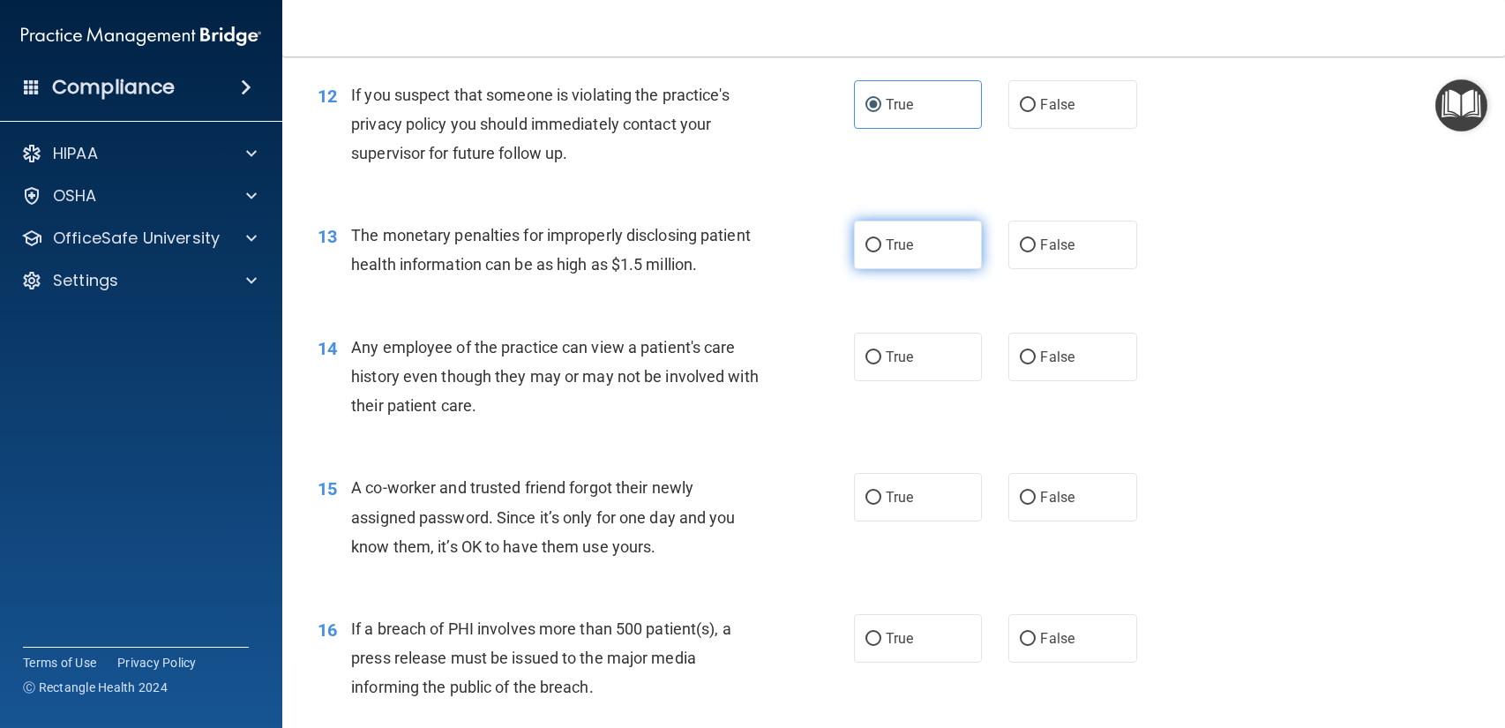
radio input "true"
click at [1019, 357] on input "False" at bounding box center [1027, 357] width 16 height 13
radio input "true"
click at [1022, 503] on input "False" at bounding box center [1027, 497] width 16 height 13
radio input "true"
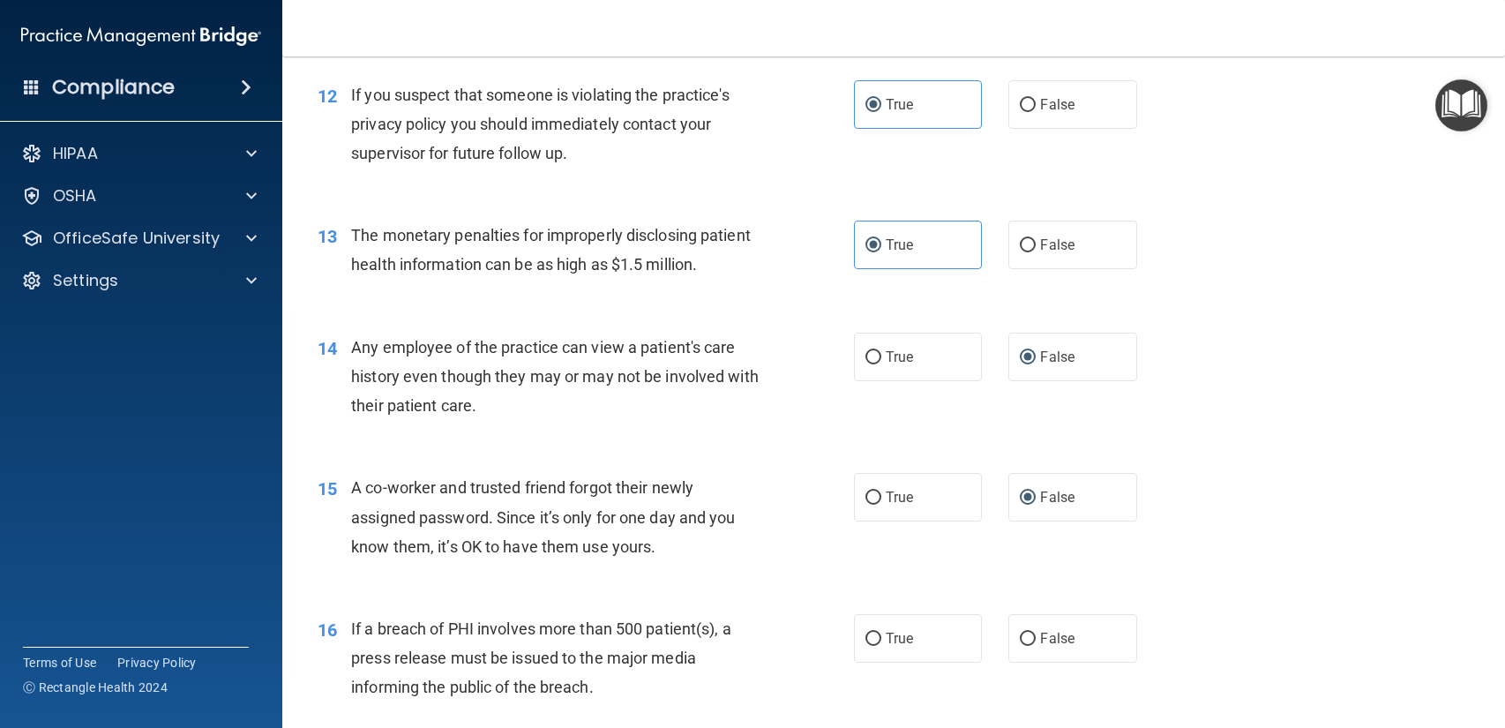
drag, startPoint x: 876, startPoint y: 590, endPoint x: 906, endPoint y: 459, distance: 133.9
click at [906, 459] on div "15 A co-worker and trusted friend forgot their newly assigned password. Since i…" at bounding box center [893, 521] width 1178 height 141
click at [928, 648] on label "True" at bounding box center [918, 638] width 128 height 49
click at [881, 646] on input "True" at bounding box center [873, 638] width 16 height 13
radio input "true"
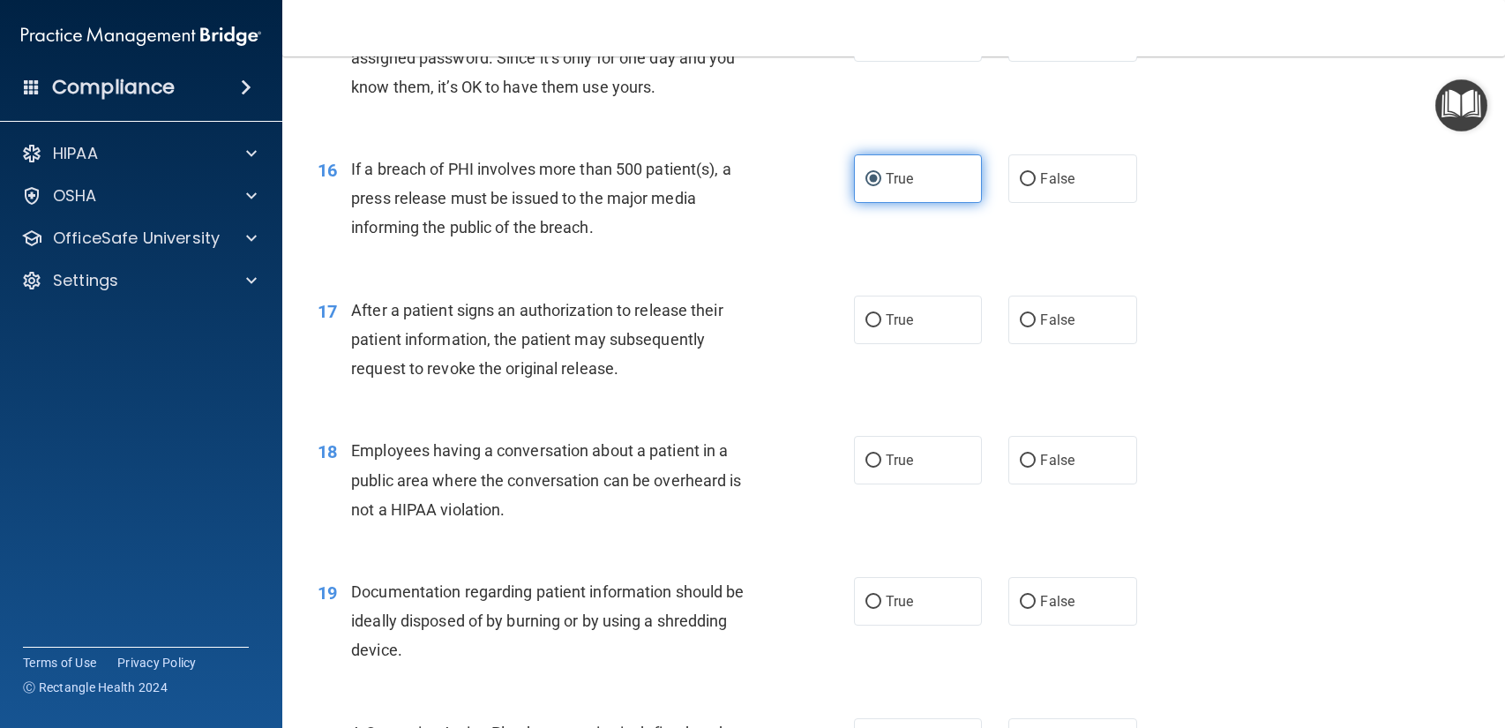
scroll to position [2142, 0]
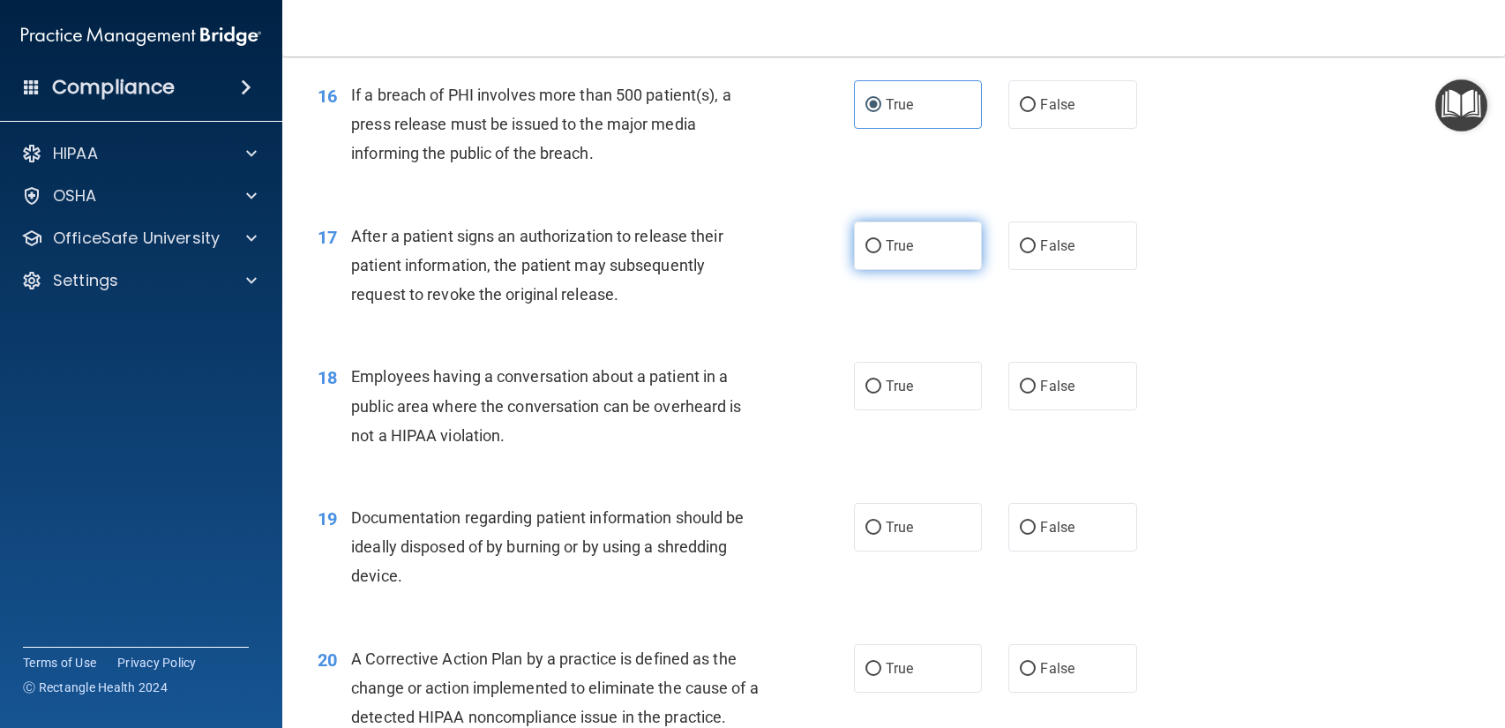
click at [940, 249] on label "True" at bounding box center [918, 245] width 128 height 49
click at [881, 249] on input "True" at bounding box center [873, 246] width 16 height 13
radio input "true"
click at [1126, 407] on label "False" at bounding box center [1072, 386] width 128 height 49
click at [1035, 393] on input "False" at bounding box center [1027, 386] width 16 height 13
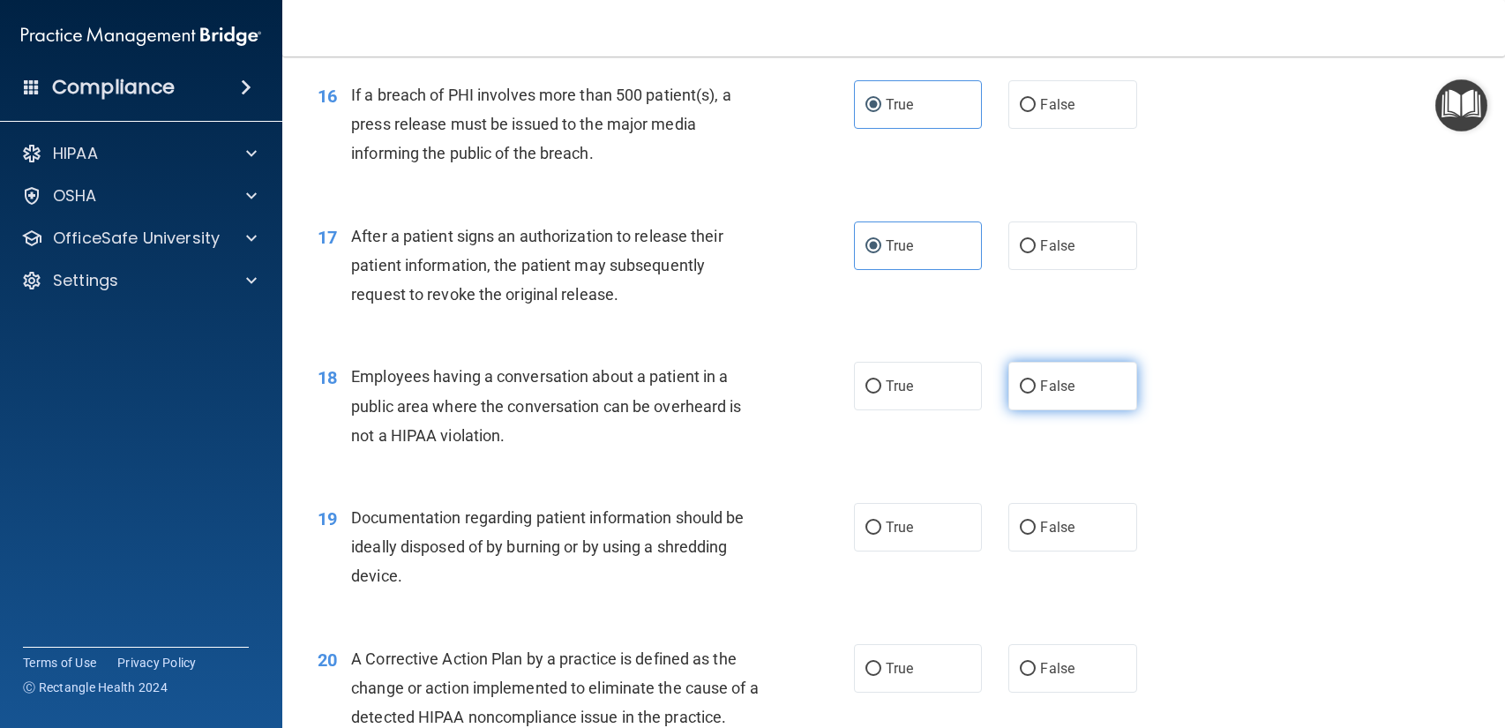
radio input "true"
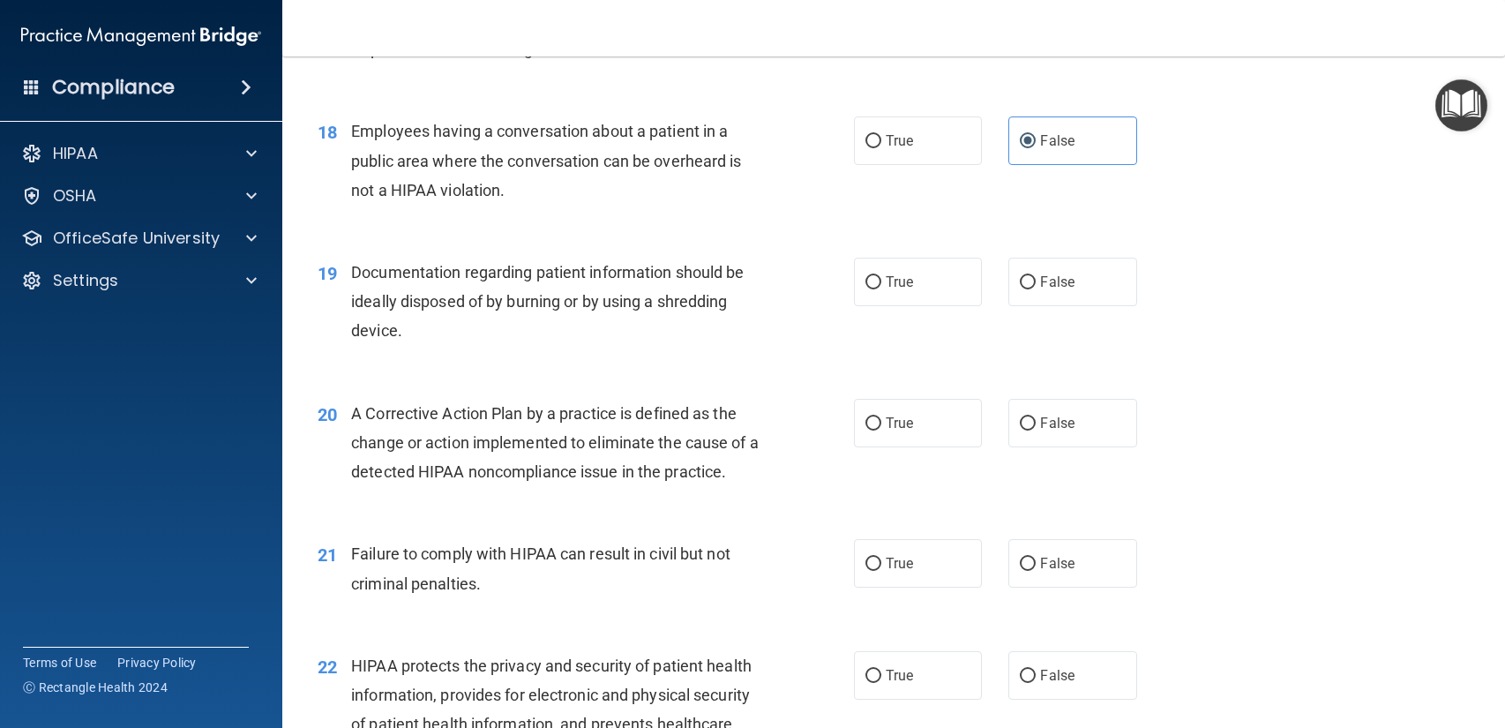
scroll to position [2532, 0]
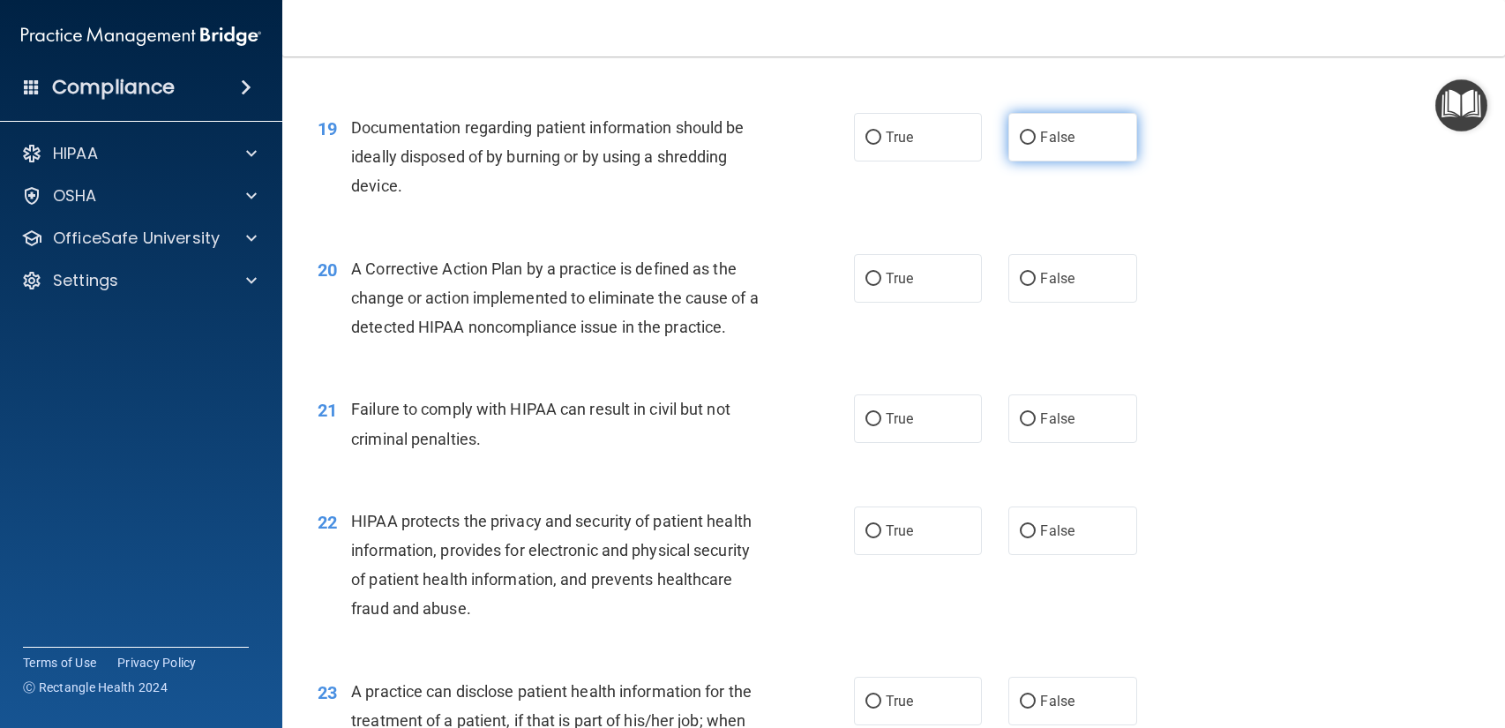
click at [1017, 149] on label "False" at bounding box center [1072, 137] width 128 height 49
click at [1019, 145] on input "False" at bounding box center [1027, 137] width 16 height 13
radio input "true"
click at [918, 316] on div "20 A Corrective Action Plan by a practice is defined as the change or action im…" at bounding box center [893, 302] width 1178 height 141
click at [924, 282] on label "True" at bounding box center [918, 278] width 128 height 49
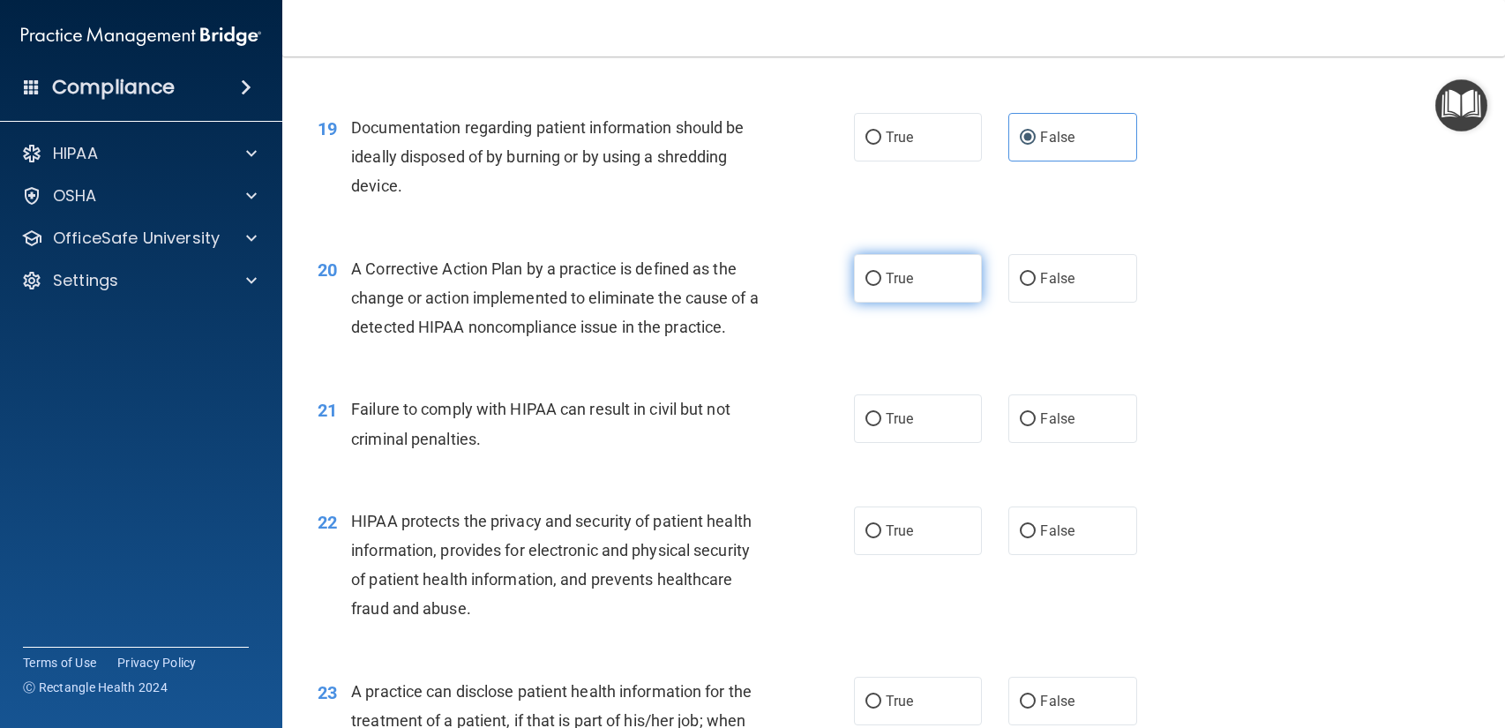
click at [881, 282] on input "True" at bounding box center [873, 279] width 16 height 13
radio input "true"
click at [965, 437] on label "True" at bounding box center [918, 418] width 128 height 49
click at [881, 426] on input "True" at bounding box center [873, 419] width 16 height 13
radio input "true"
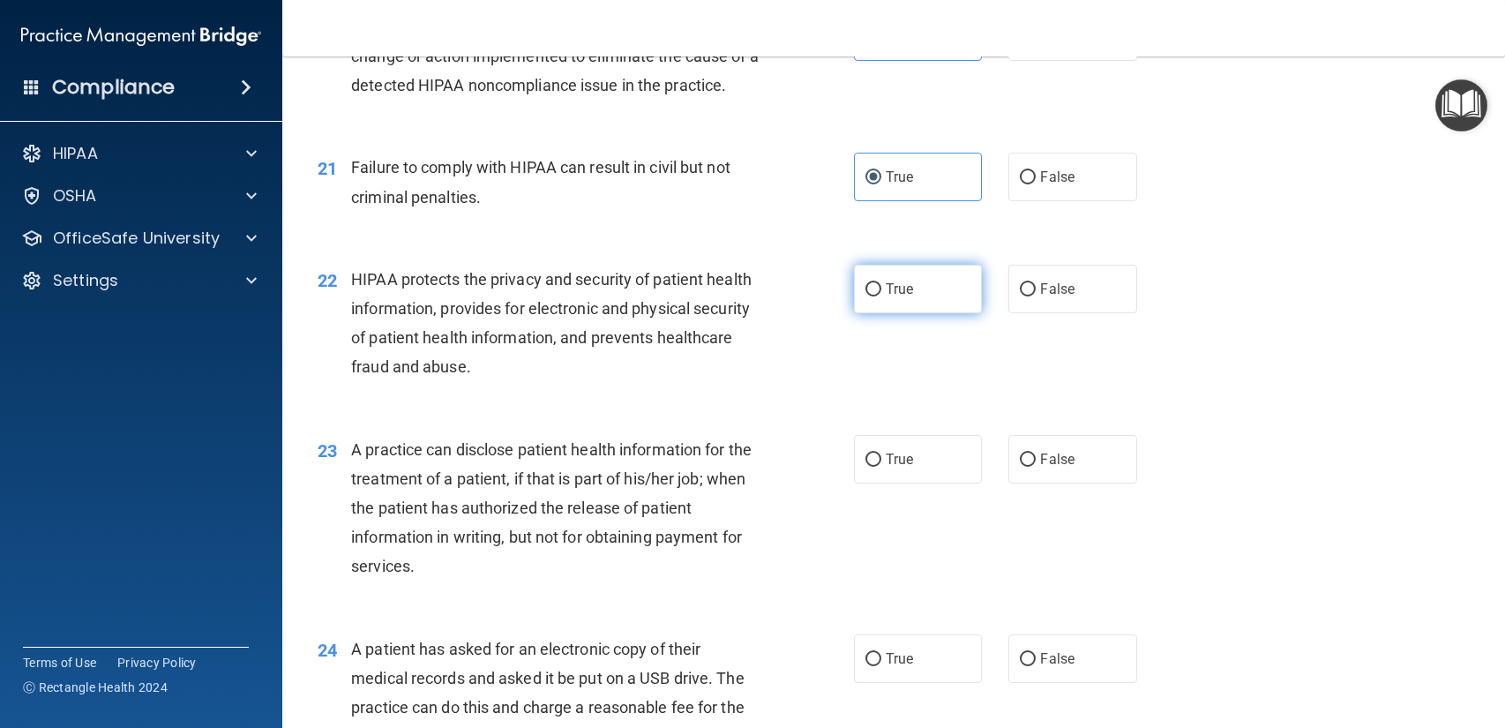
scroll to position [2774, 0]
click at [974, 298] on label "True" at bounding box center [918, 288] width 128 height 49
click at [881, 295] on input "True" at bounding box center [873, 288] width 16 height 13
radio input "true"
click at [956, 464] on label "True" at bounding box center [918, 458] width 128 height 49
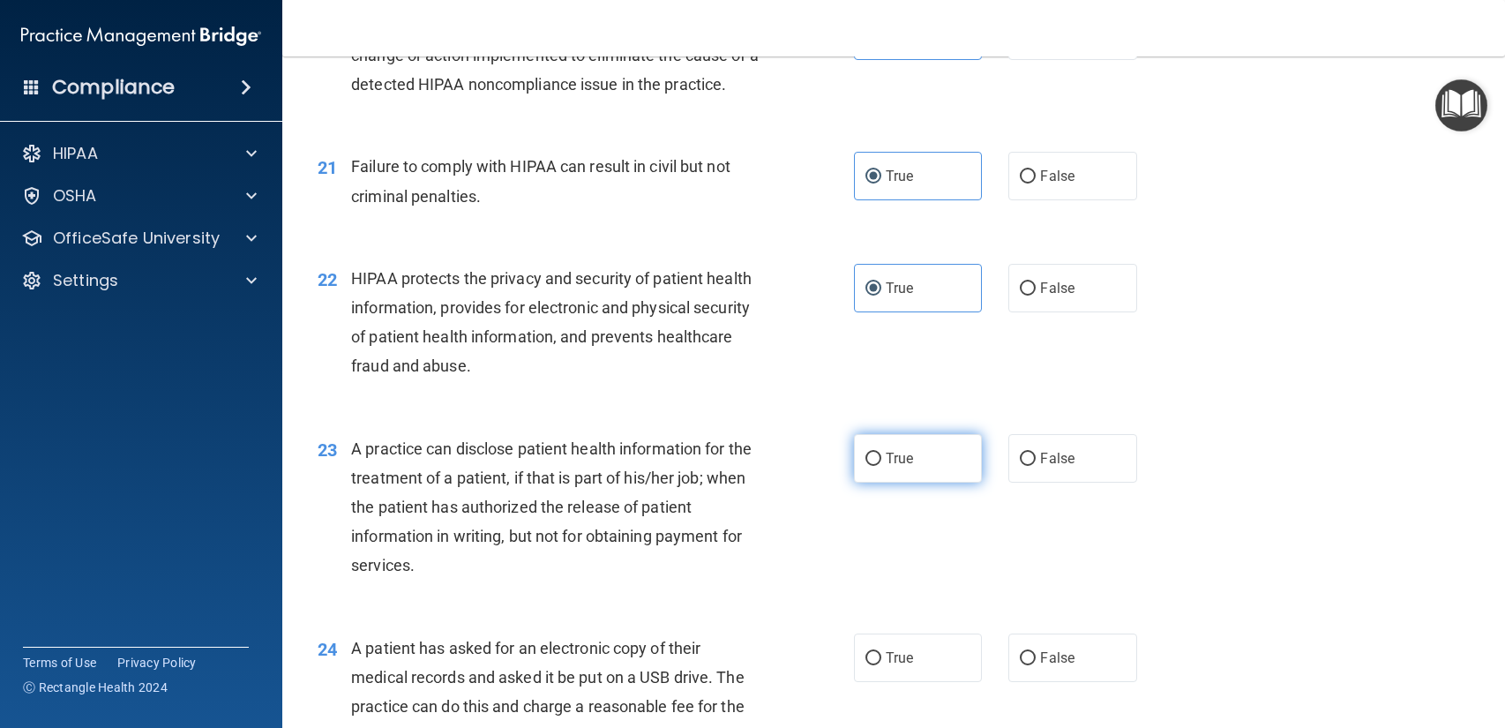
click at [881, 464] on input "True" at bounding box center [873, 458] width 16 height 13
radio input "true"
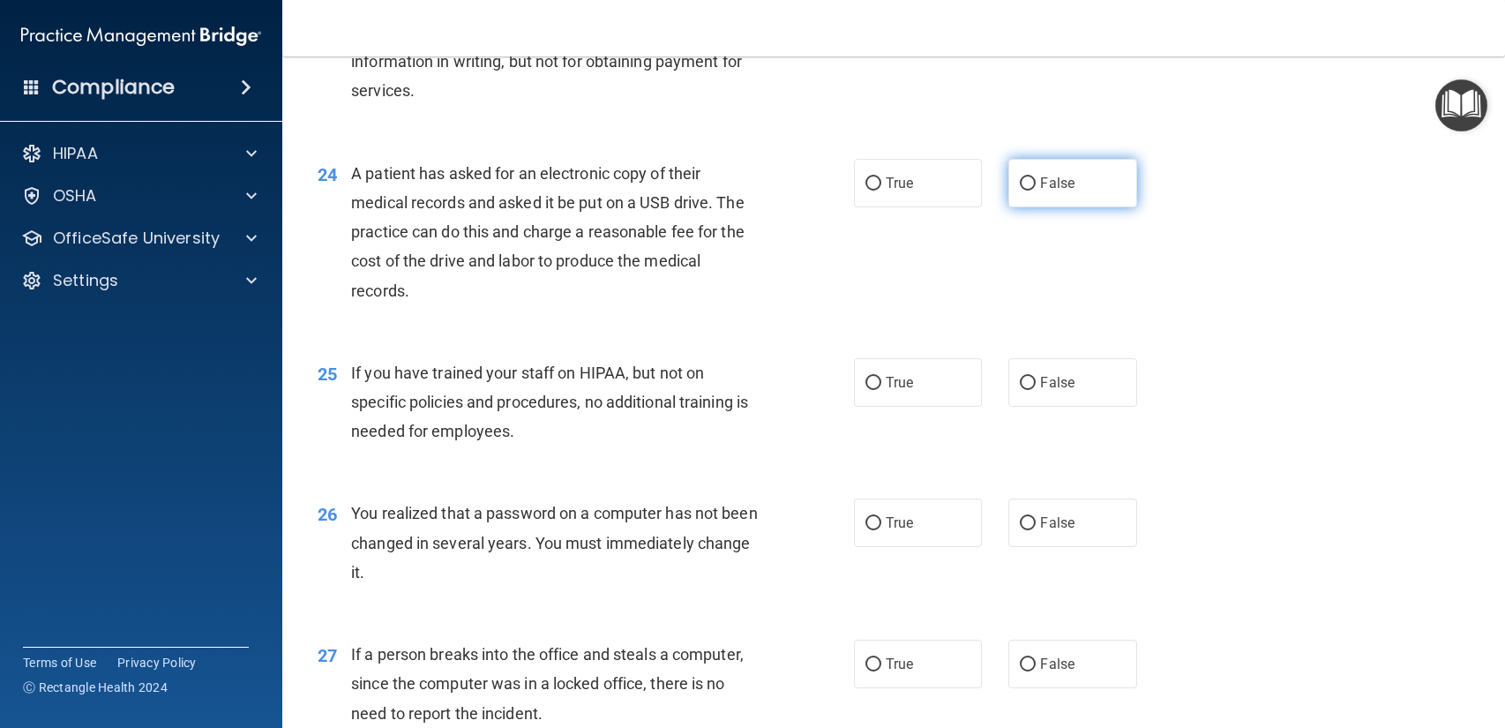
scroll to position [3264, 0]
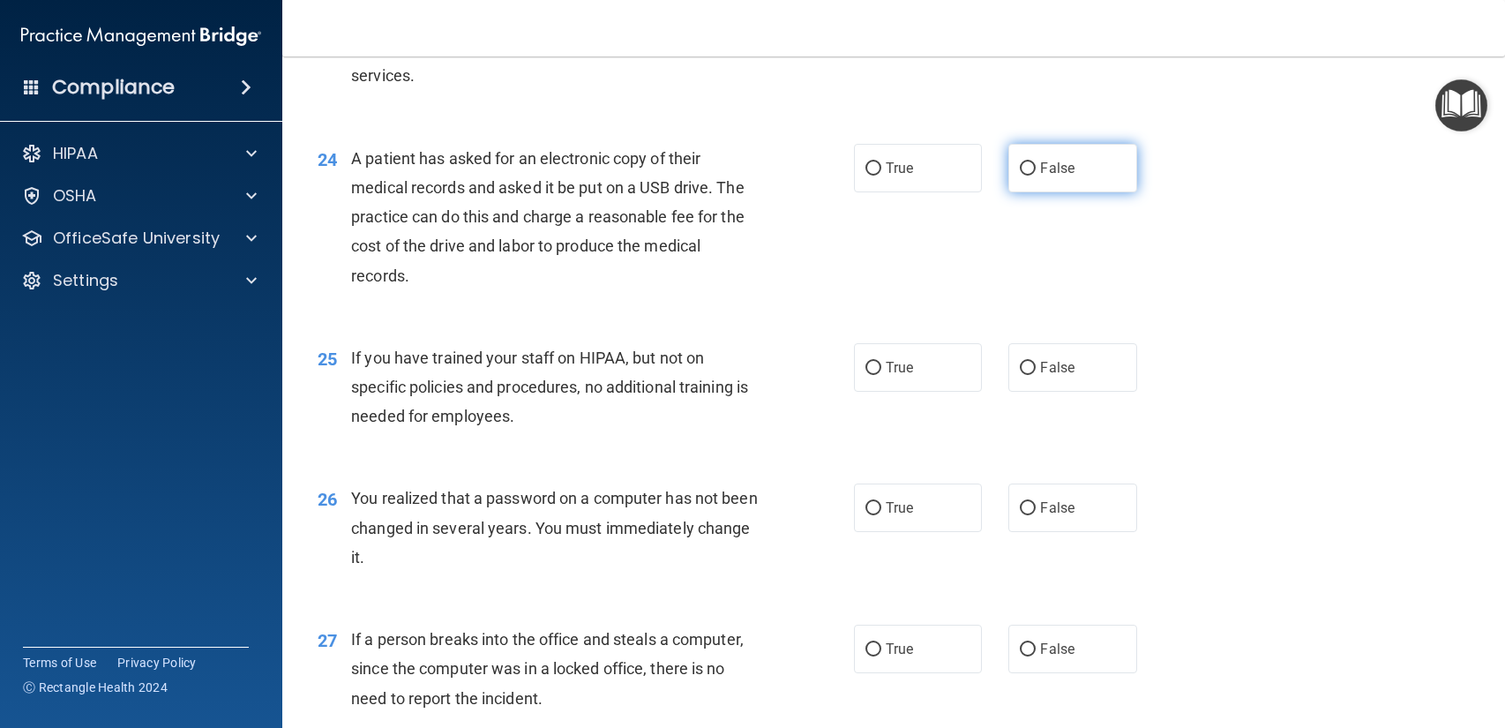
click at [1049, 172] on span "False" at bounding box center [1057, 168] width 34 height 17
click at [1035, 172] on input "False" at bounding box center [1027, 168] width 16 height 13
radio input "true"
click at [1063, 347] on label "False" at bounding box center [1072, 367] width 128 height 49
click at [1035, 362] on input "False" at bounding box center [1027, 368] width 16 height 13
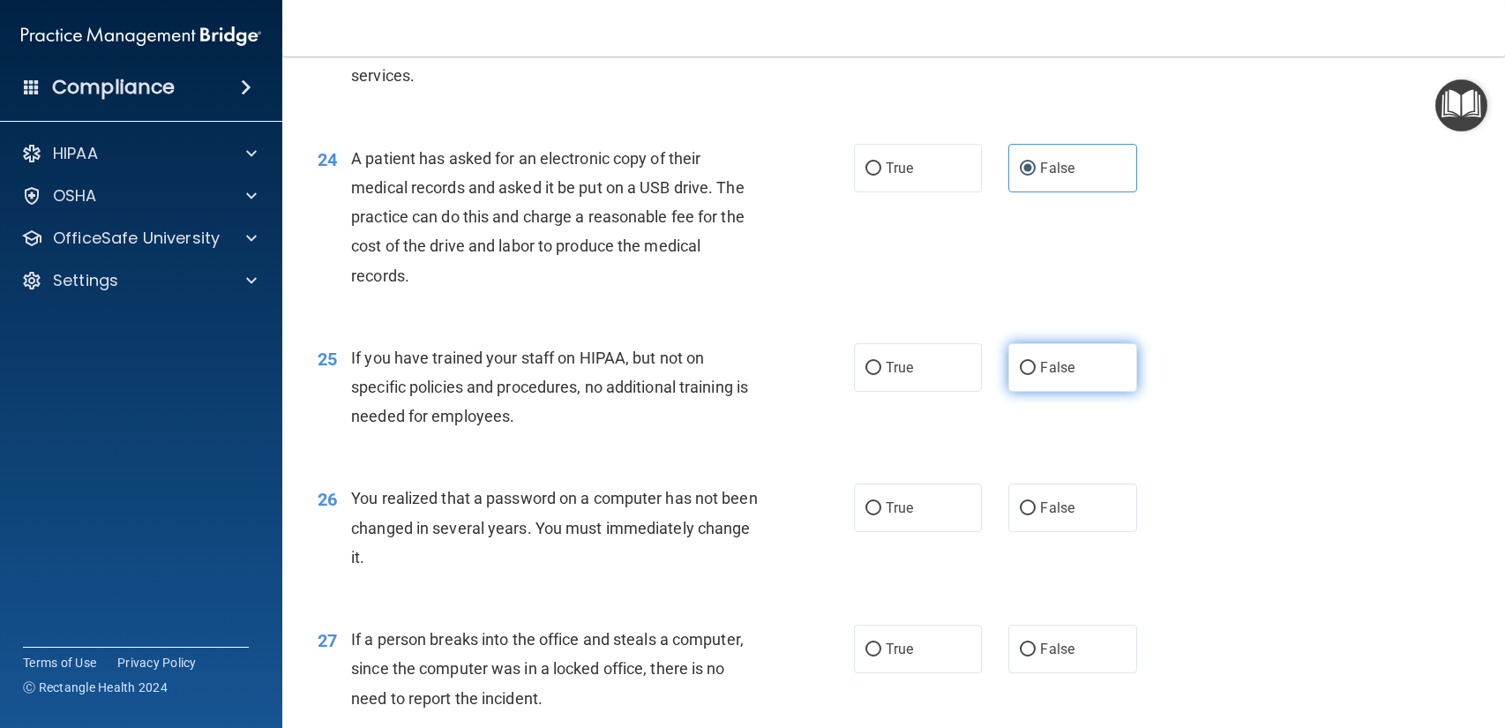
radio input "true"
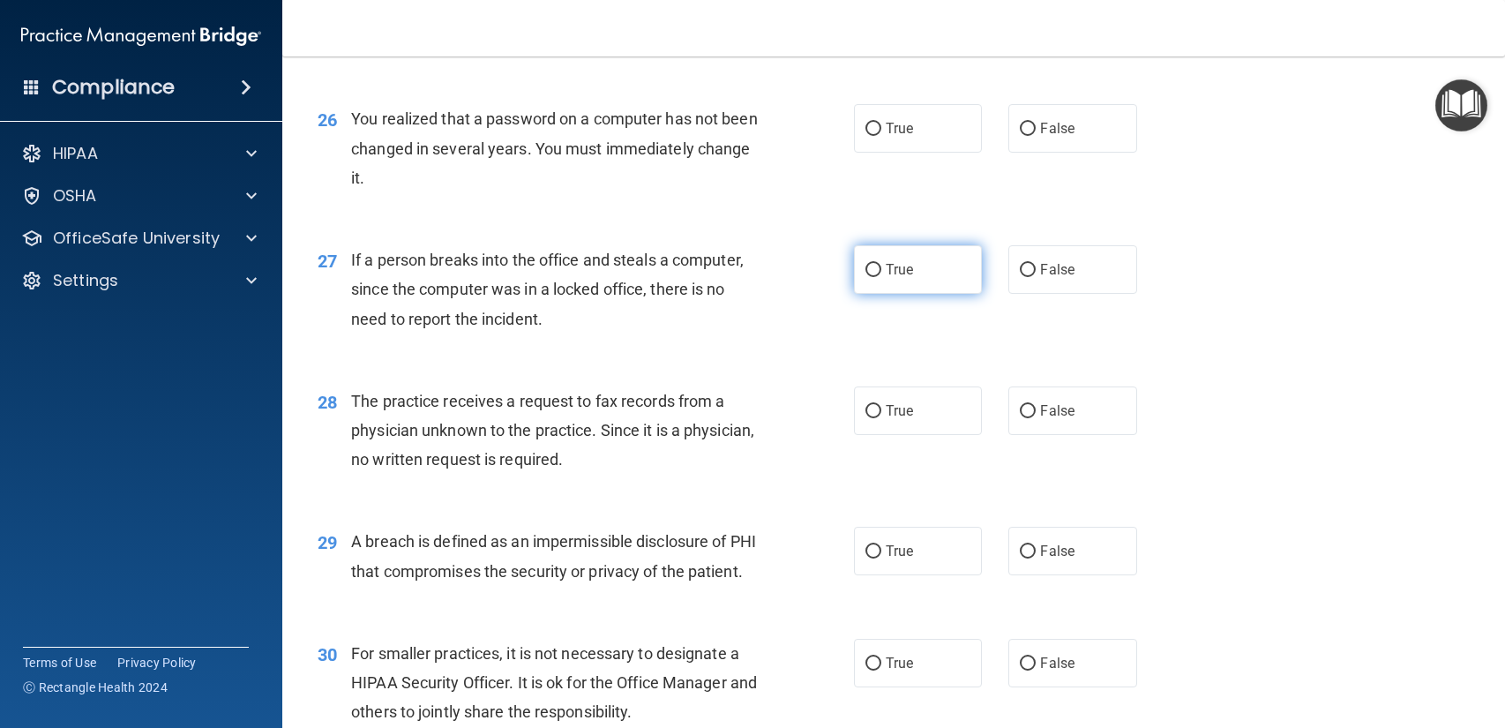
scroll to position [3641, 0]
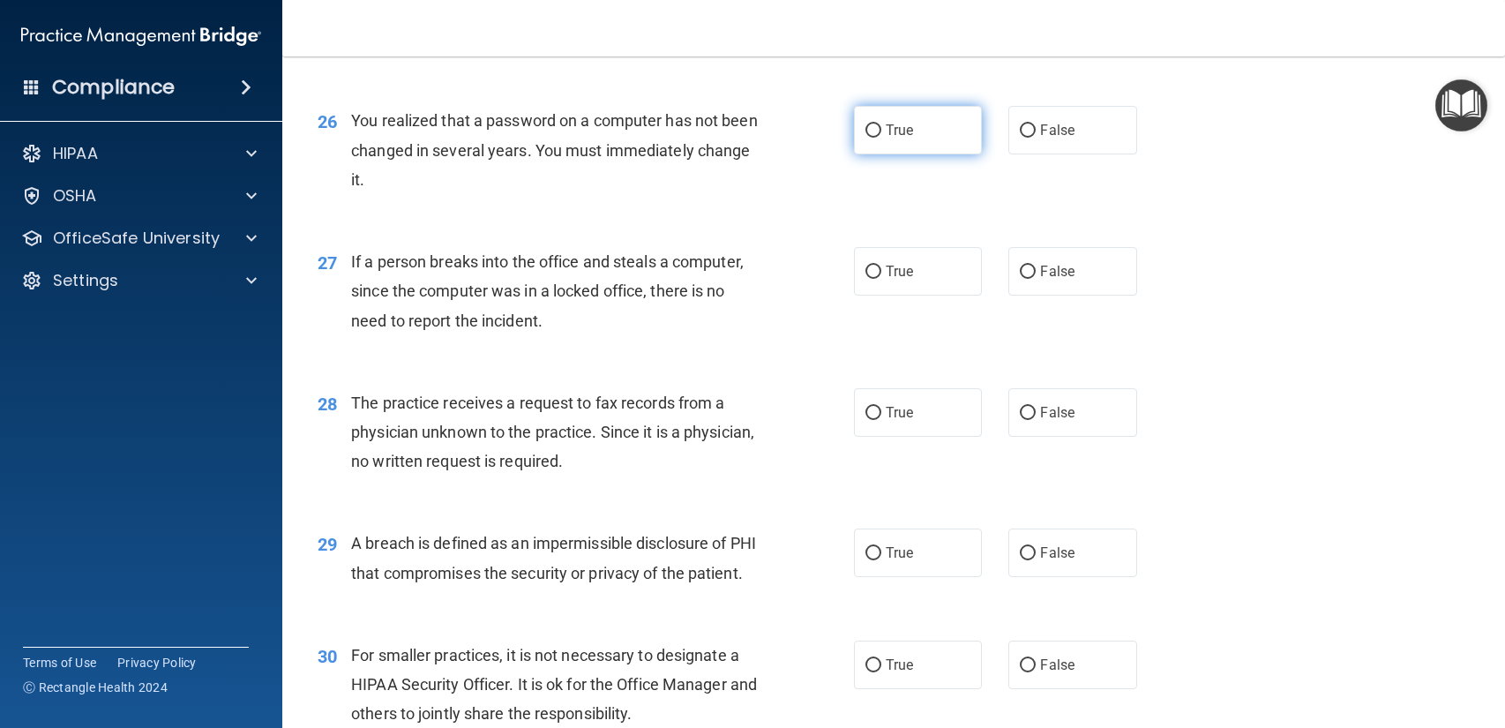
click at [944, 130] on label "True" at bounding box center [918, 130] width 128 height 49
click at [881, 130] on input "True" at bounding box center [873, 130] width 16 height 13
radio input "true"
click at [1030, 268] on input "False" at bounding box center [1027, 271] width 16 height 13
radio input "true"
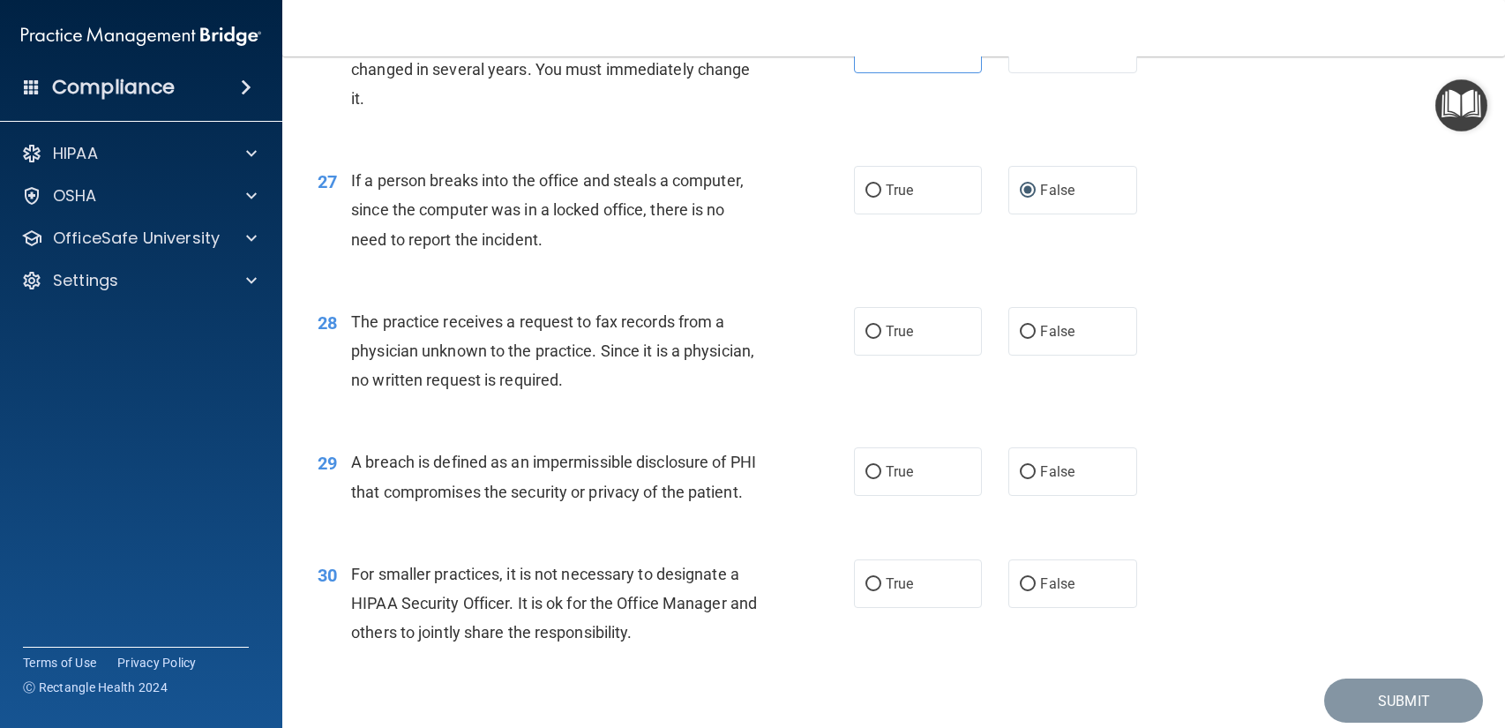
scroll to position [3818, 0]
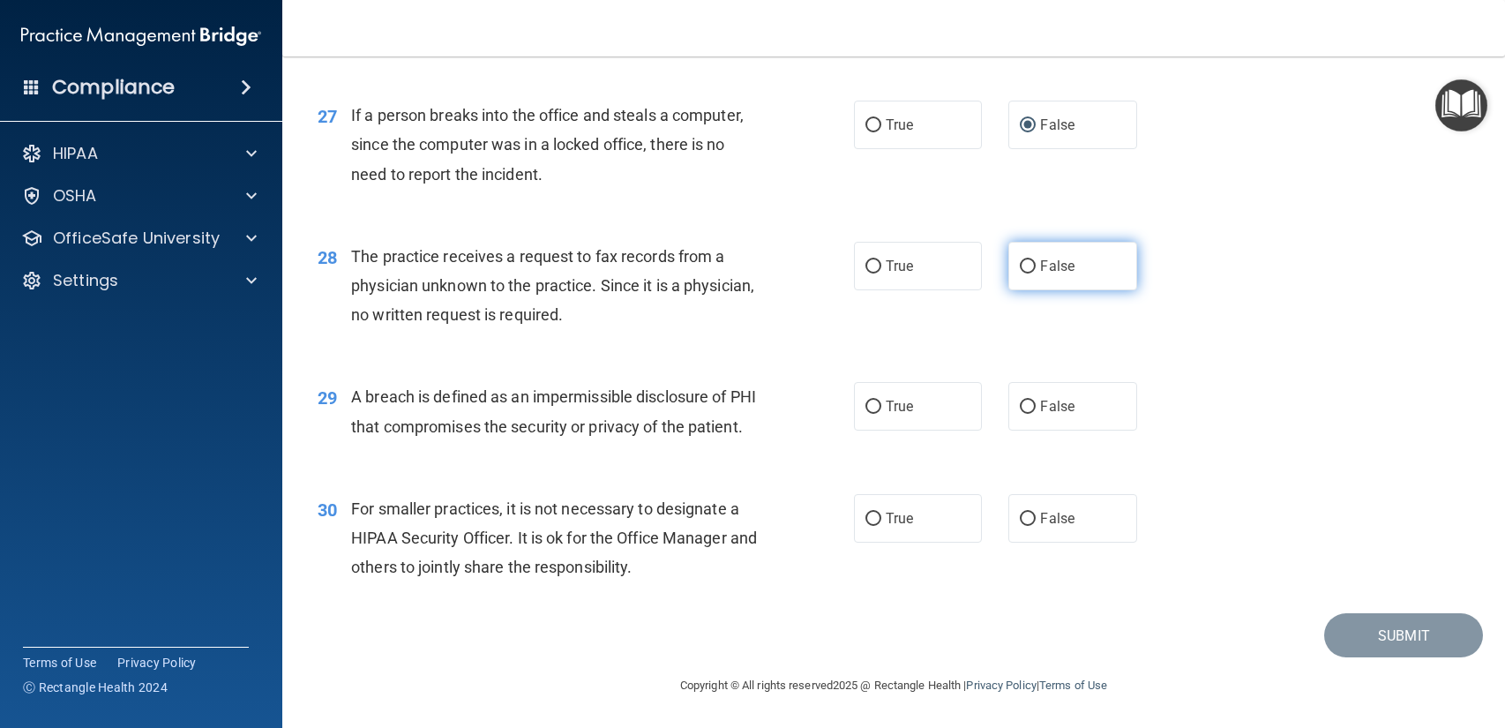
click at [1041, 258] on span "False" at bounding box center [1057, 266] width 34 height 17
click at [1035, 260] on input "False" at bounding box center [1027, 266] width 16 height 13
radio input "true"
click at [904, 392] on label "True" at bounding box center [918, 406] width 128 height 49
click at [881, 400] on input "True" at bounding box center [873, 406] width 16 height 13
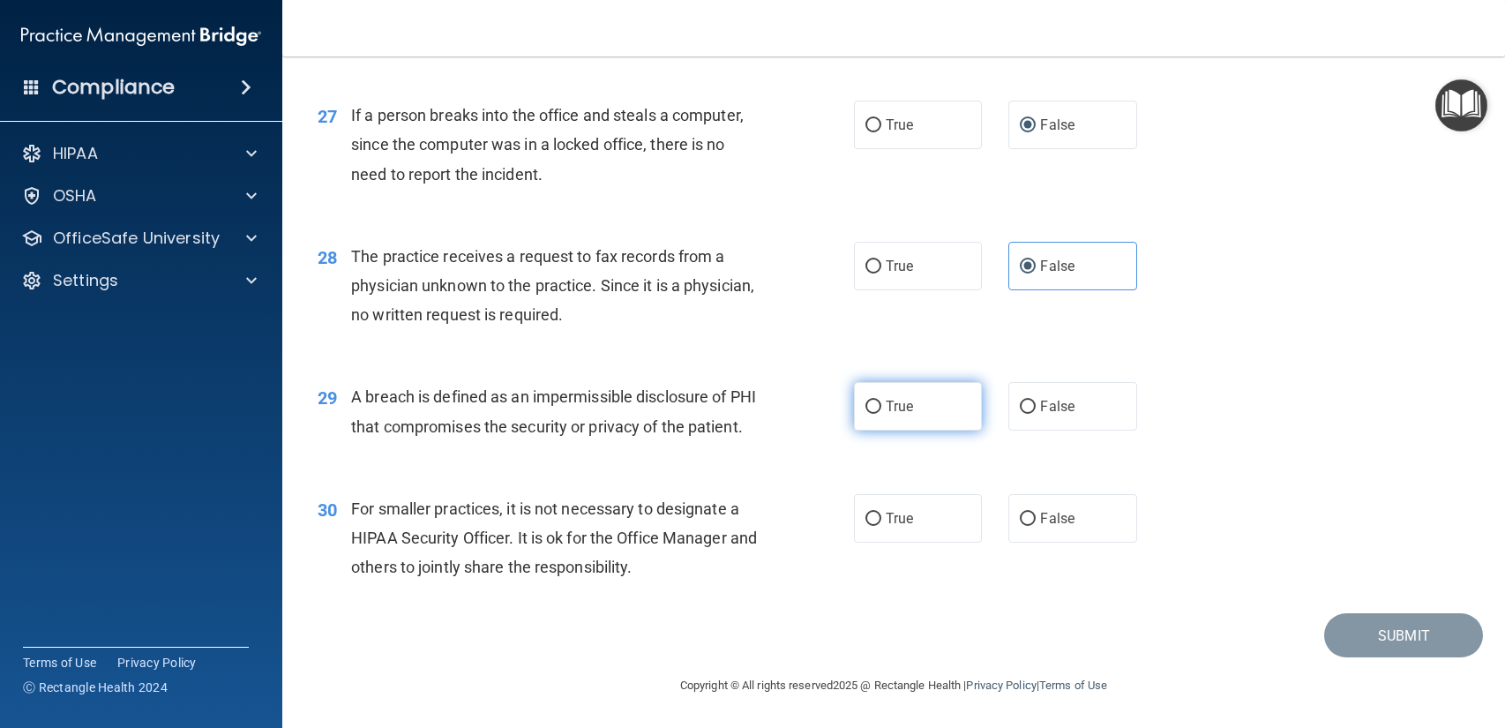
radio input "true"
click at [1040, 511] on span "False" at bounding box center [1057, 518] width 34 height 17
click at [1035, 512] on input "False" at bounding box center [1027, 518] width 16 height 13
radio input "true"
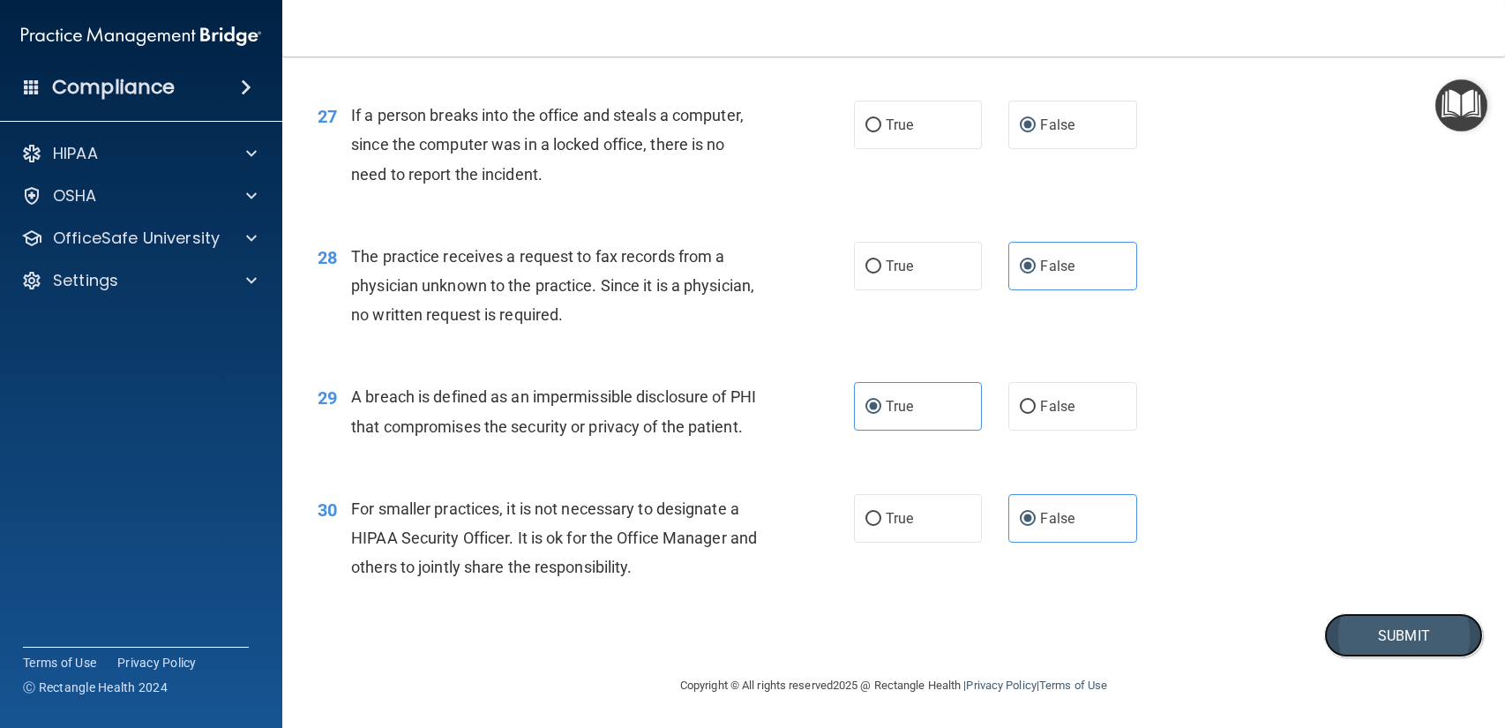
click at [1370, 638] on button "Submit" at bounding box center [1403, 635] width 159 height 45
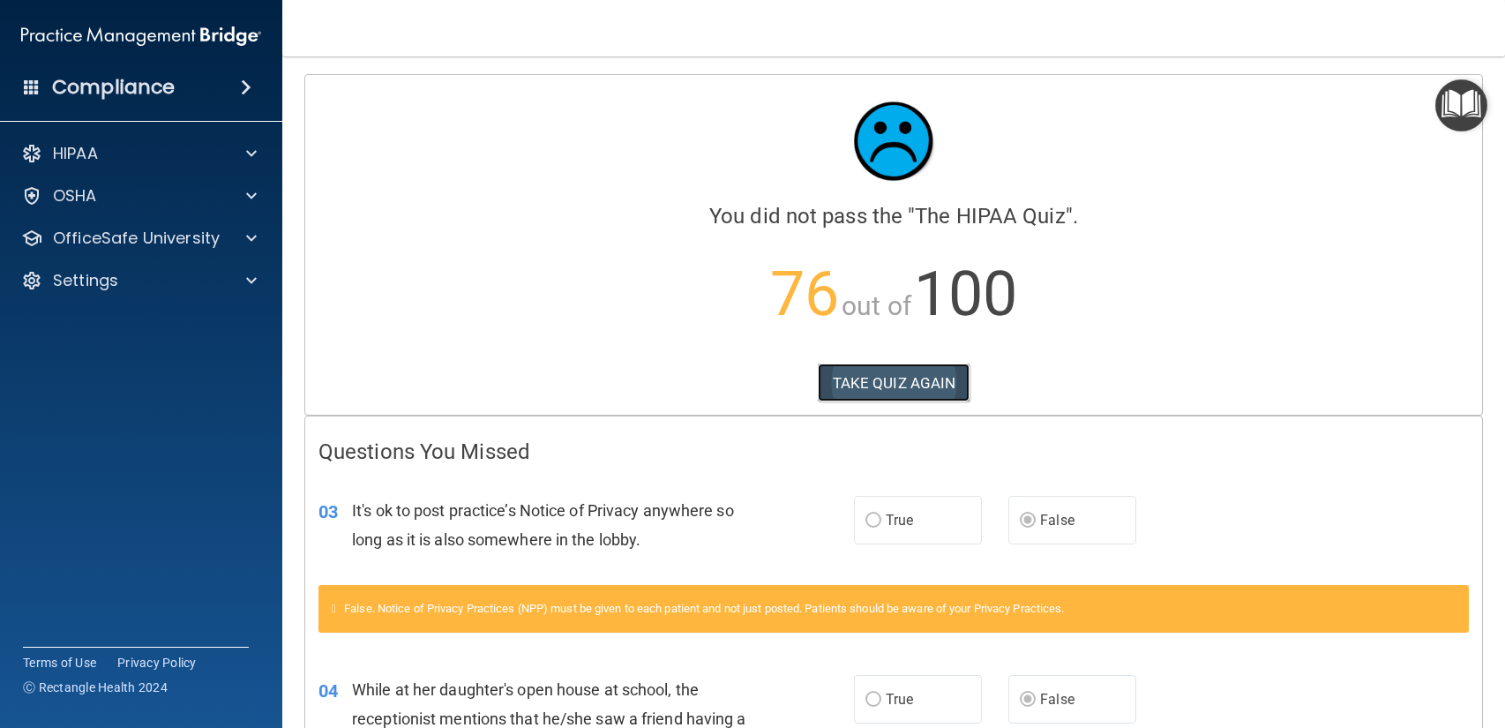
click at [877, 389] on button "TAKE QUIZ AGAIN" at bounding box center [894, 382] width 153 height 39
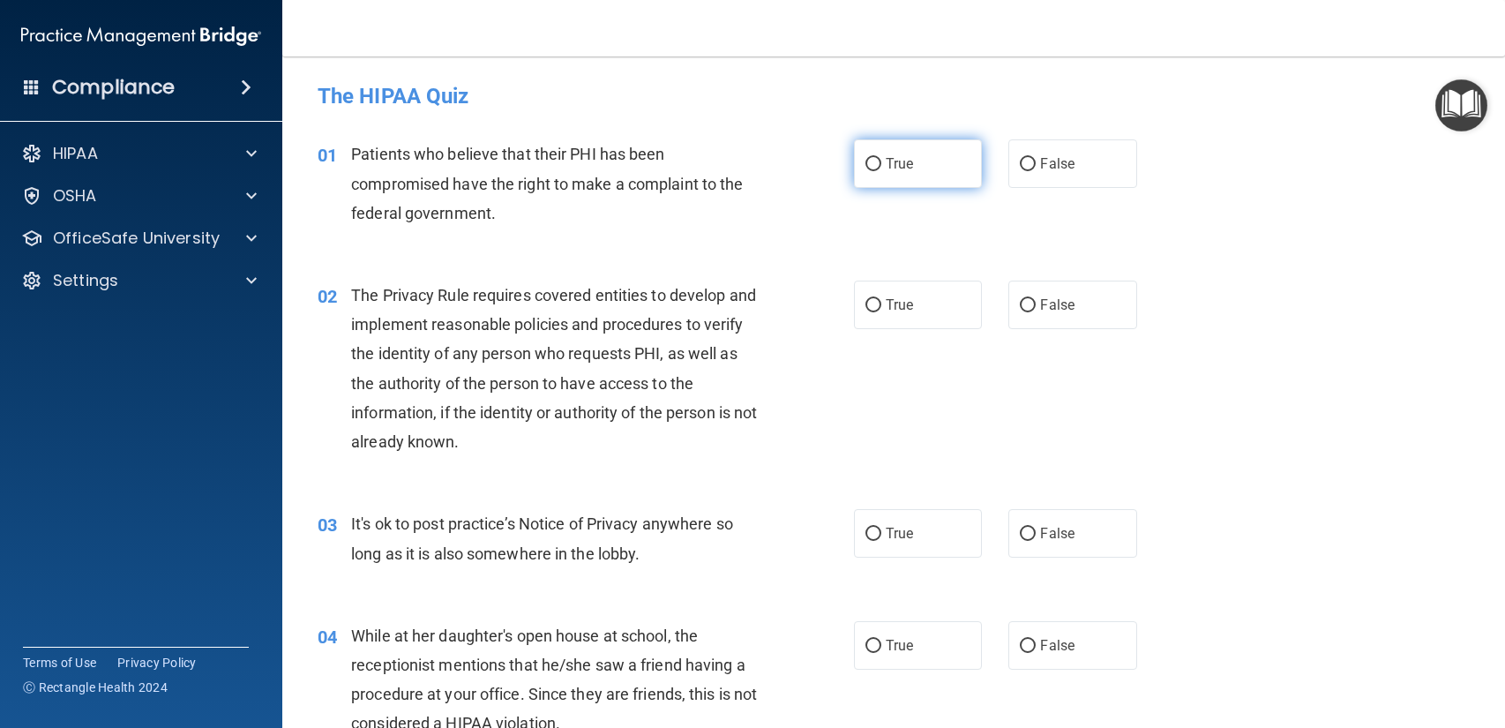
click at [915, 173] on label "True" at bounding box center [918, 163] width 128 height 49
click at [881, 171] on input "True" at bounding box center [873, 164] width 16 height 13
radio input "true"
click at [954, 299] on label "True" at bounding box center [918, 304] width 128 height 49
click at [881, 299] on input "True" at bounding box center [873, 305] width 16 height 13
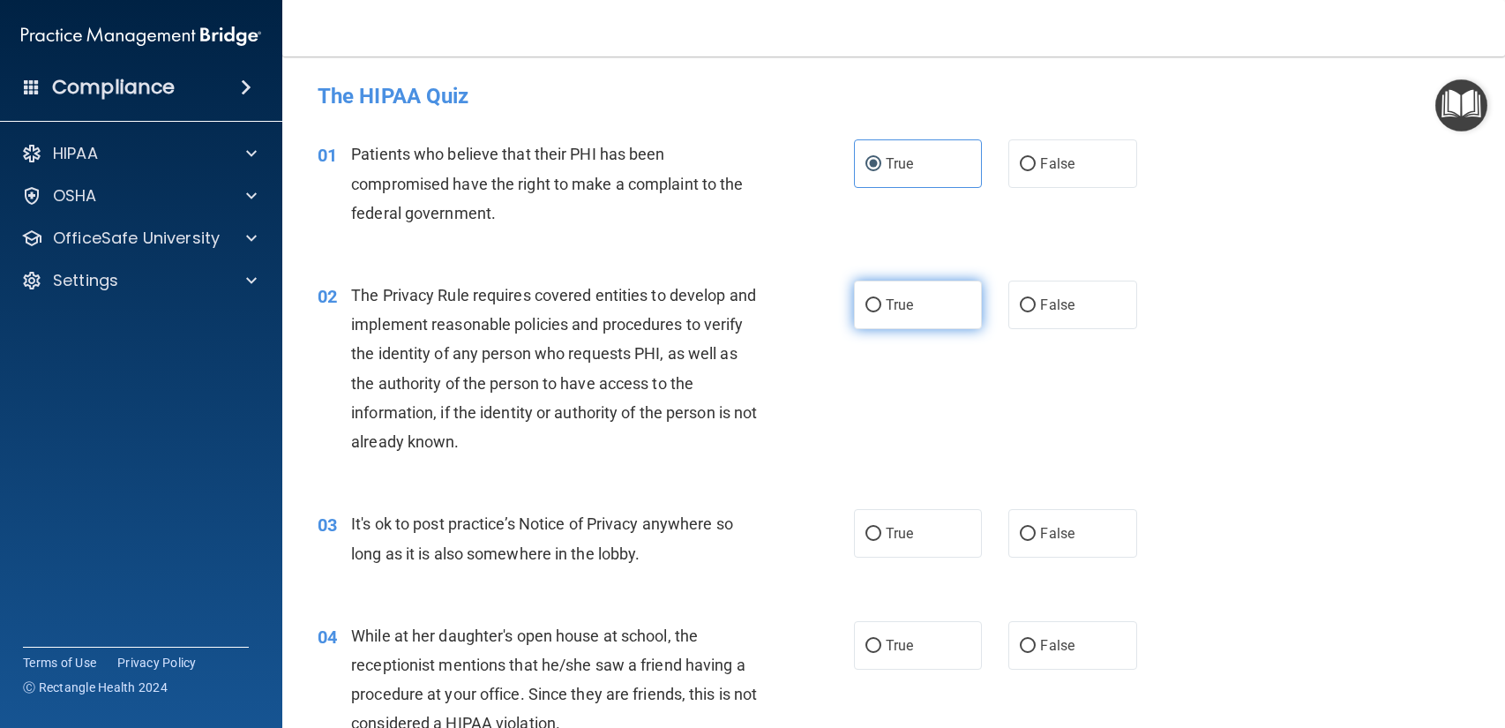
radio input "true"
click at [1040, 554] on label "False" at bounding box center [1072, 533] width 128 height 49
click at [1035, 541] on input "False" at bounding box center [1027, 533] width 16 height 13
radio input "true"
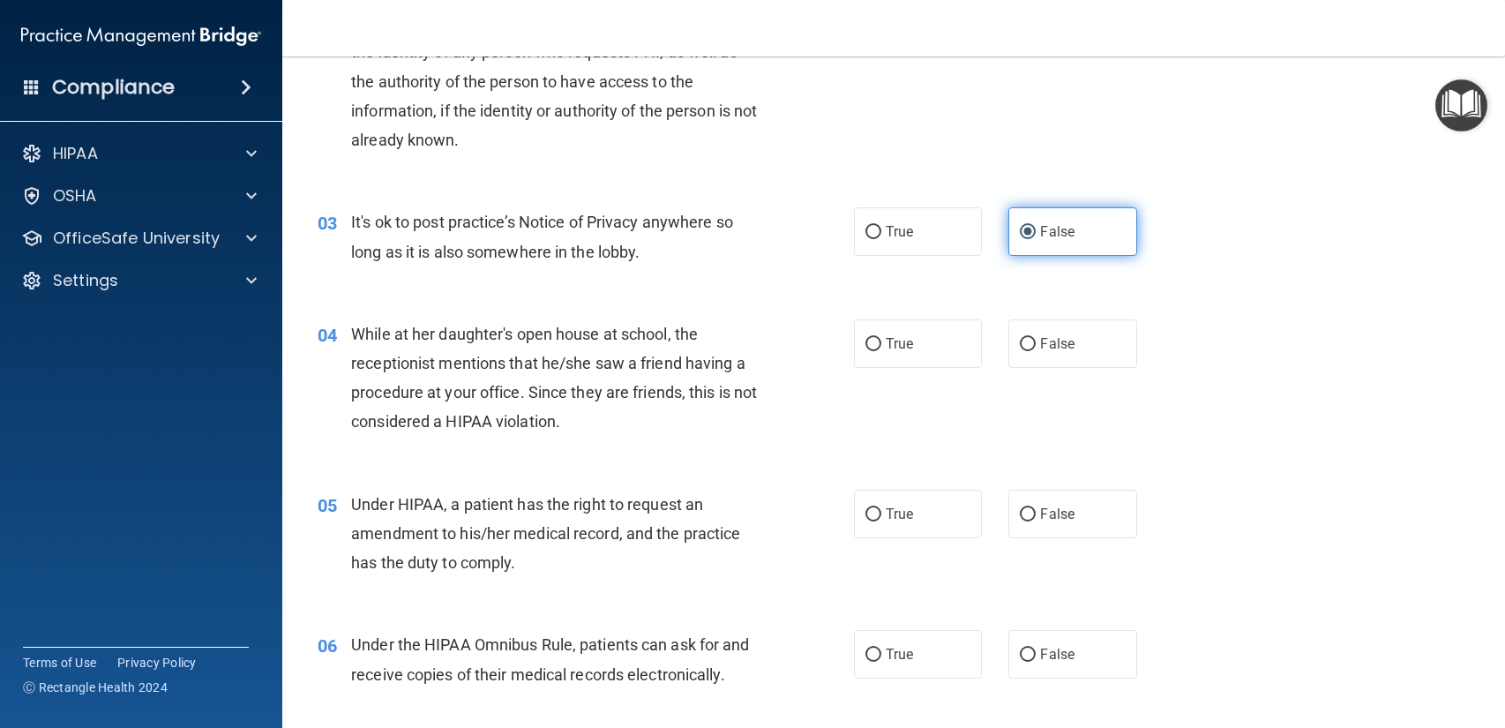
scroll to position [302, 0]
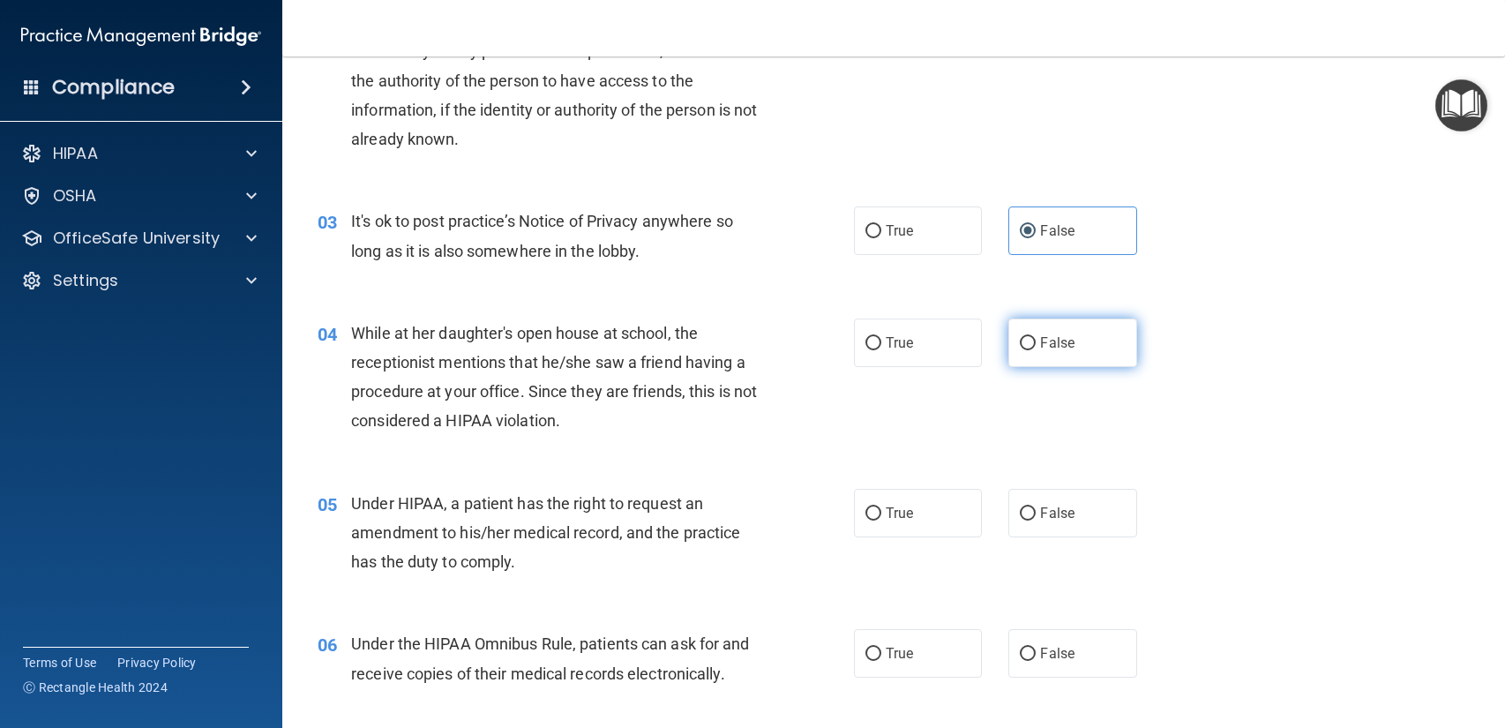
click at [1064, 362] on label "False" at bounding box center [1072, 342] width 128 height 49
click at [1035, 350] on input "False" at bounding box center [1027, 343] width 16 height 13
radio input "true"
click at [1050, 489] on label "False" at bounding box center [1072, 513] width 128 height 49
click at [1035, 507] on input "False" at bounding box center [1027, 513] width 16 height 13
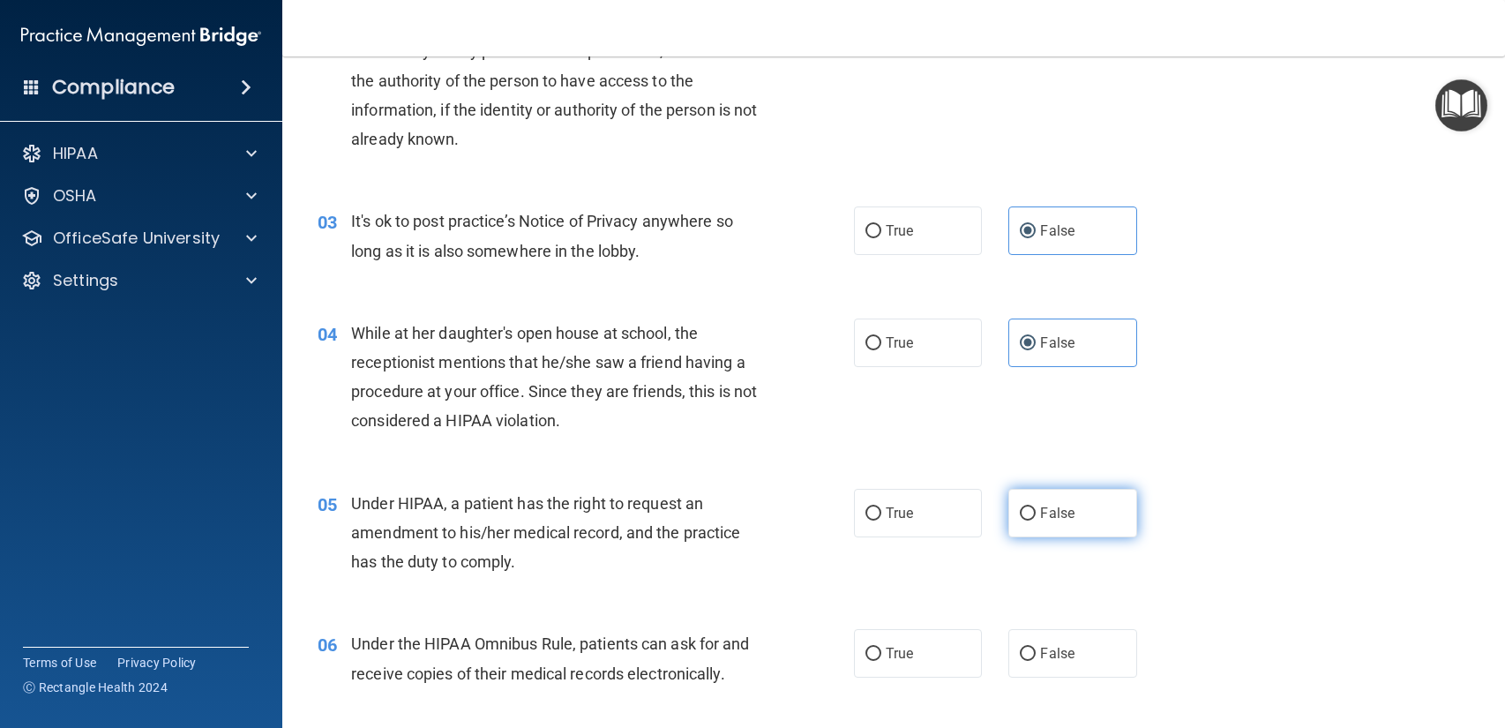
radio input "true"
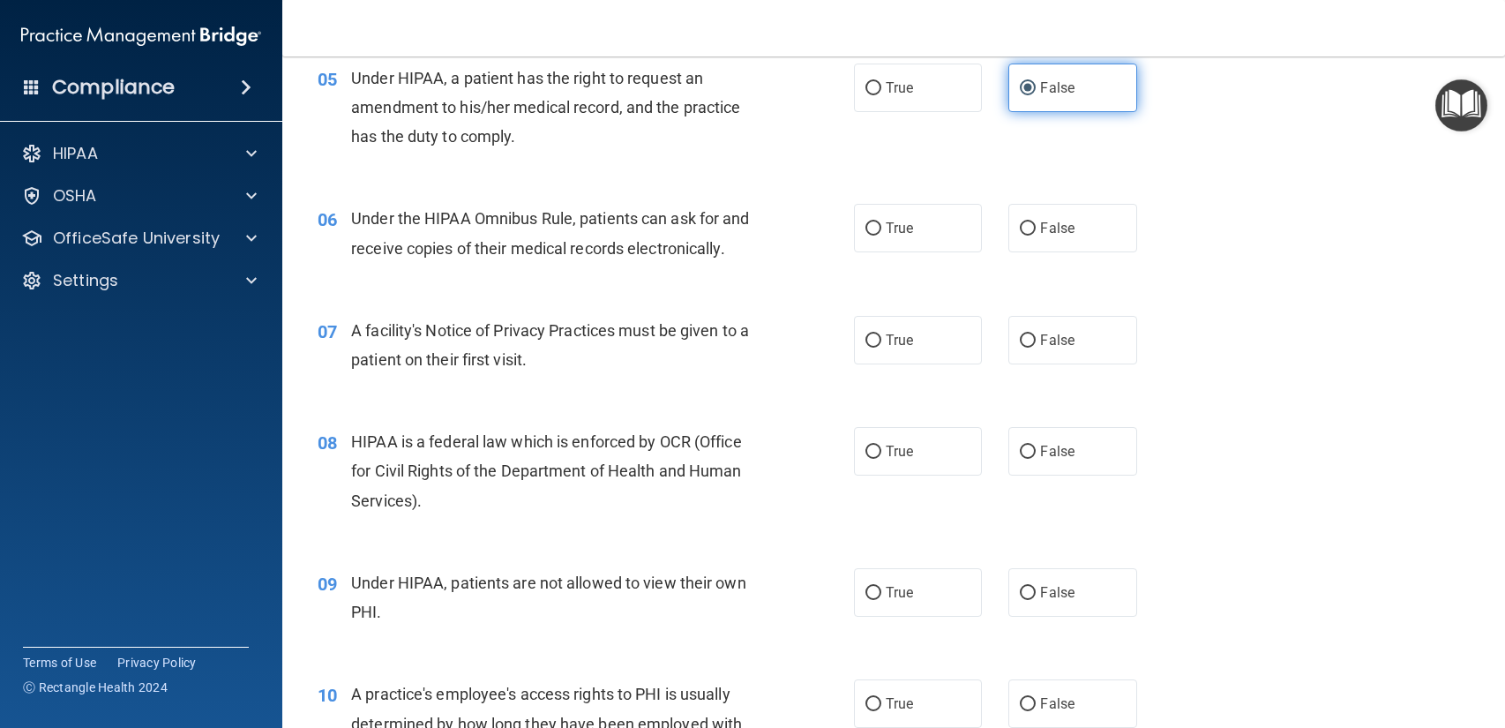
scroll to position [729, 0]
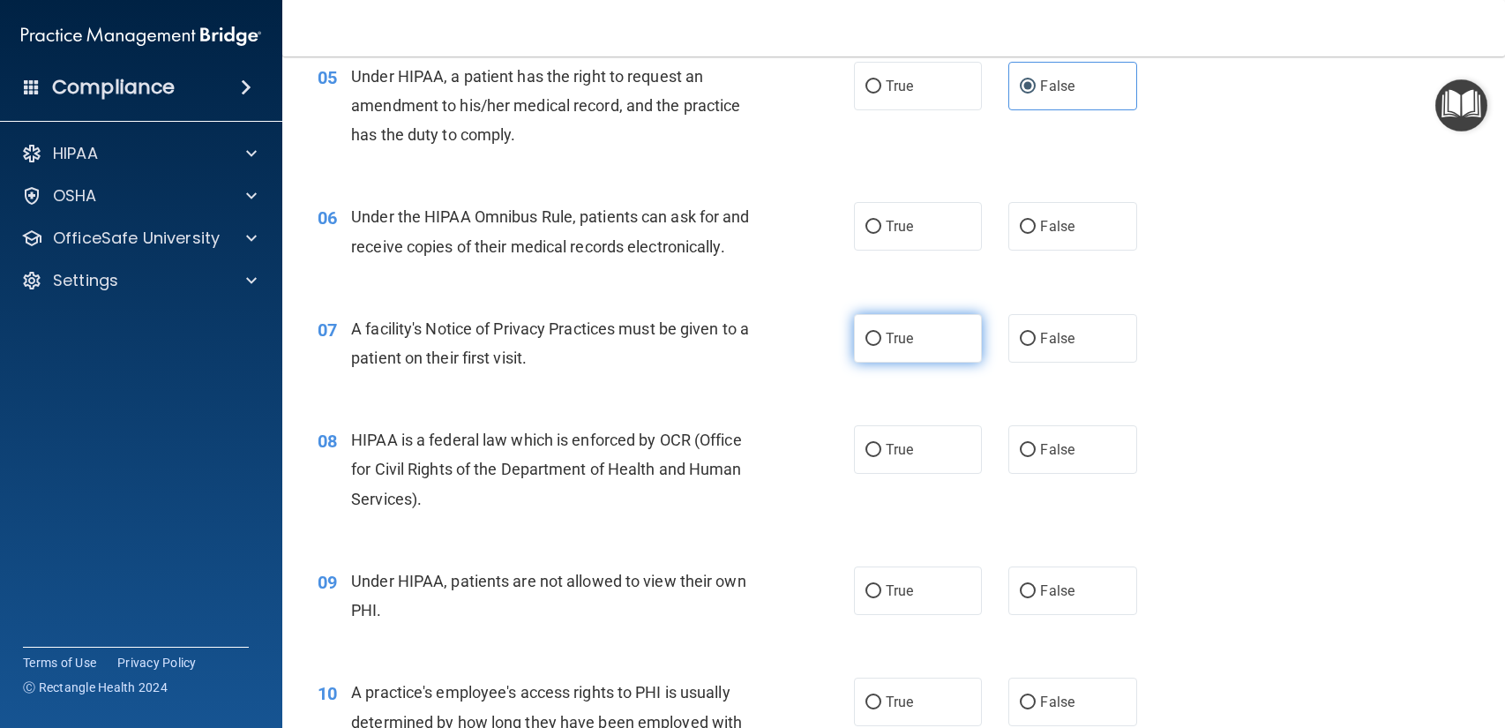
click at [897, 353] on label "True" at bounding box center [918, 338] width 128 height 49
click at [881, 346] on input "True" at bounding box center [873, 338] width 16 height 13
radio input "true"
click at [883, 440] on label "True" at bounding box center [918, 449] width 128 height 49
click at [881, 444] on input "True" at bounding box center [873, 450] width 16 height 13
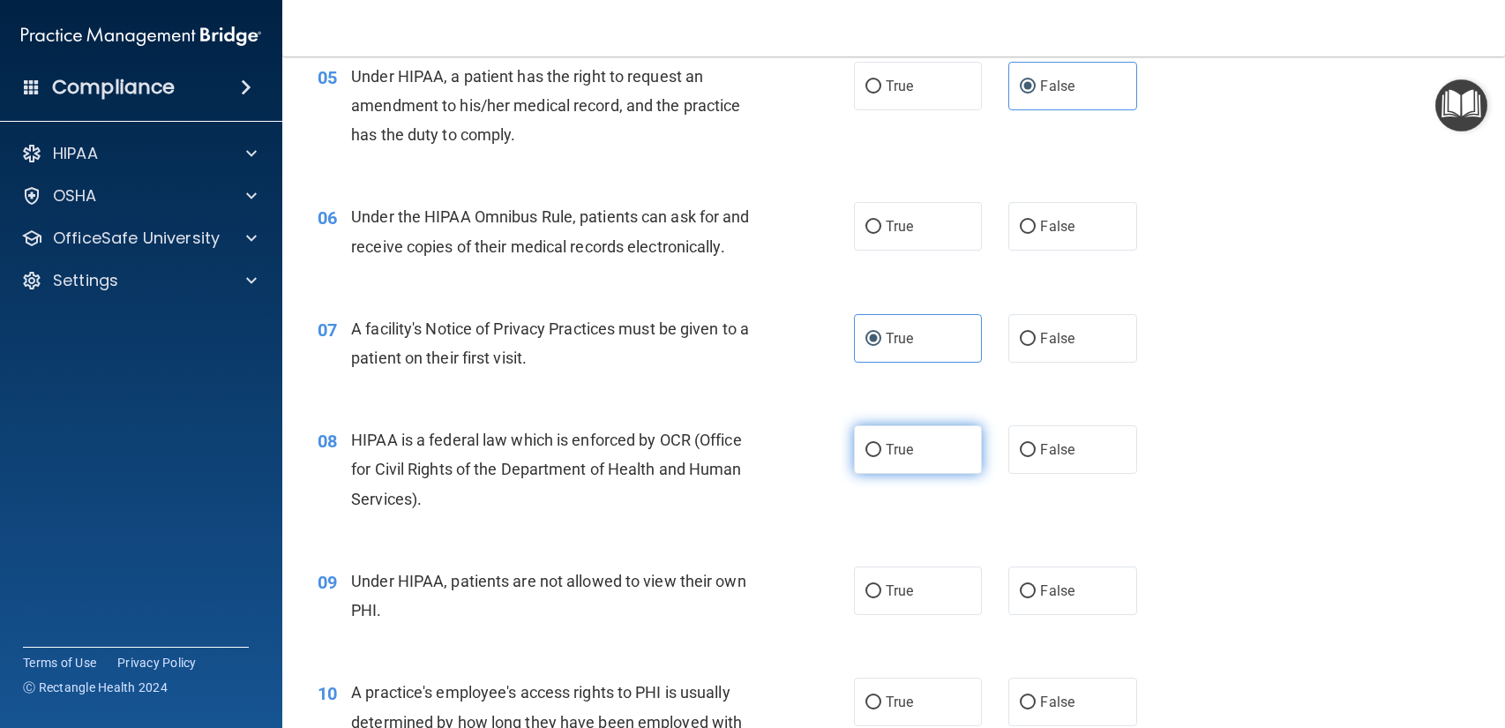
radio input "true"
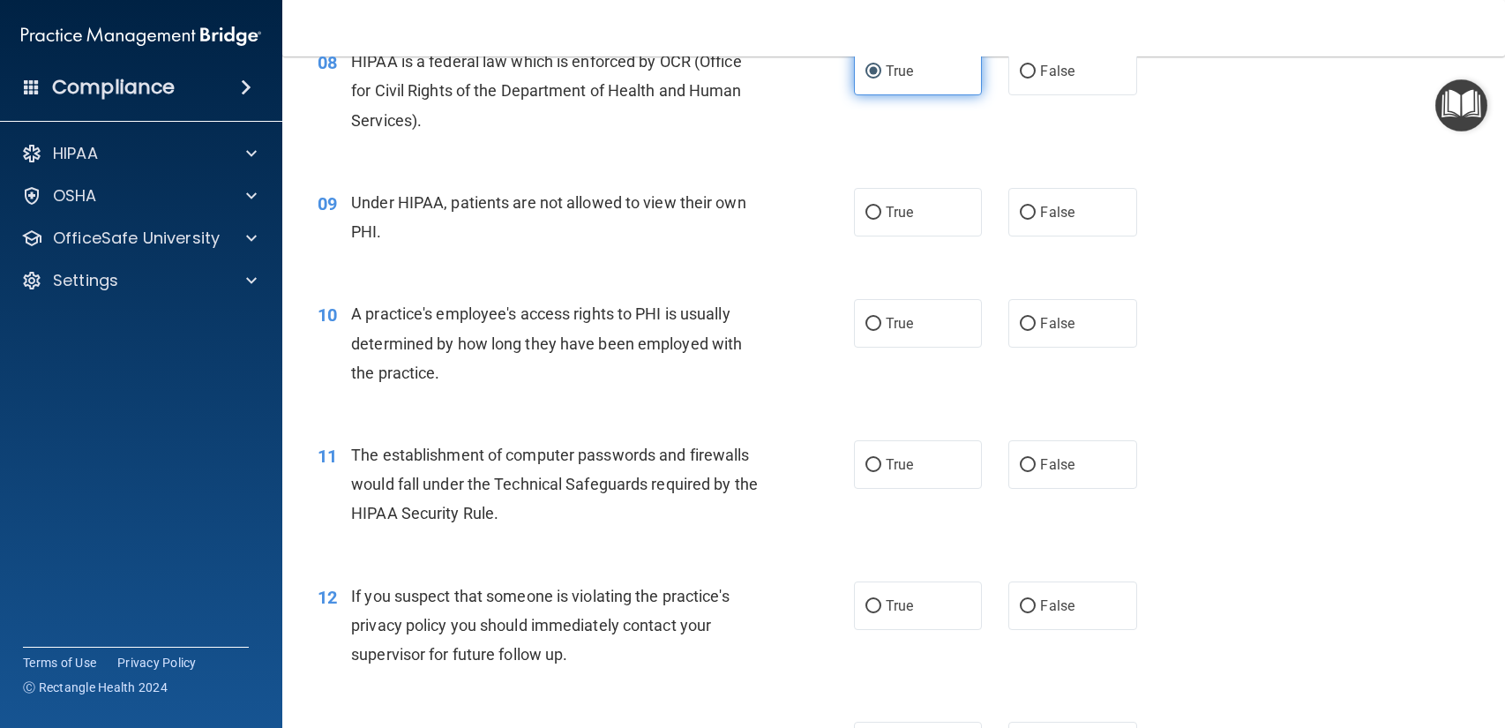
scroll to position [1110, 0]
click at [1053, 220] on label "False" at bounding box center [1072, 209] width 128 height 49
click at [1035, 217] on input "False" at bounding box center [1027, 210] width 16 height 13
radio input "true"
click at [1062, 329] on label "False" at bounding box center [1072, 320] width 128 height 49
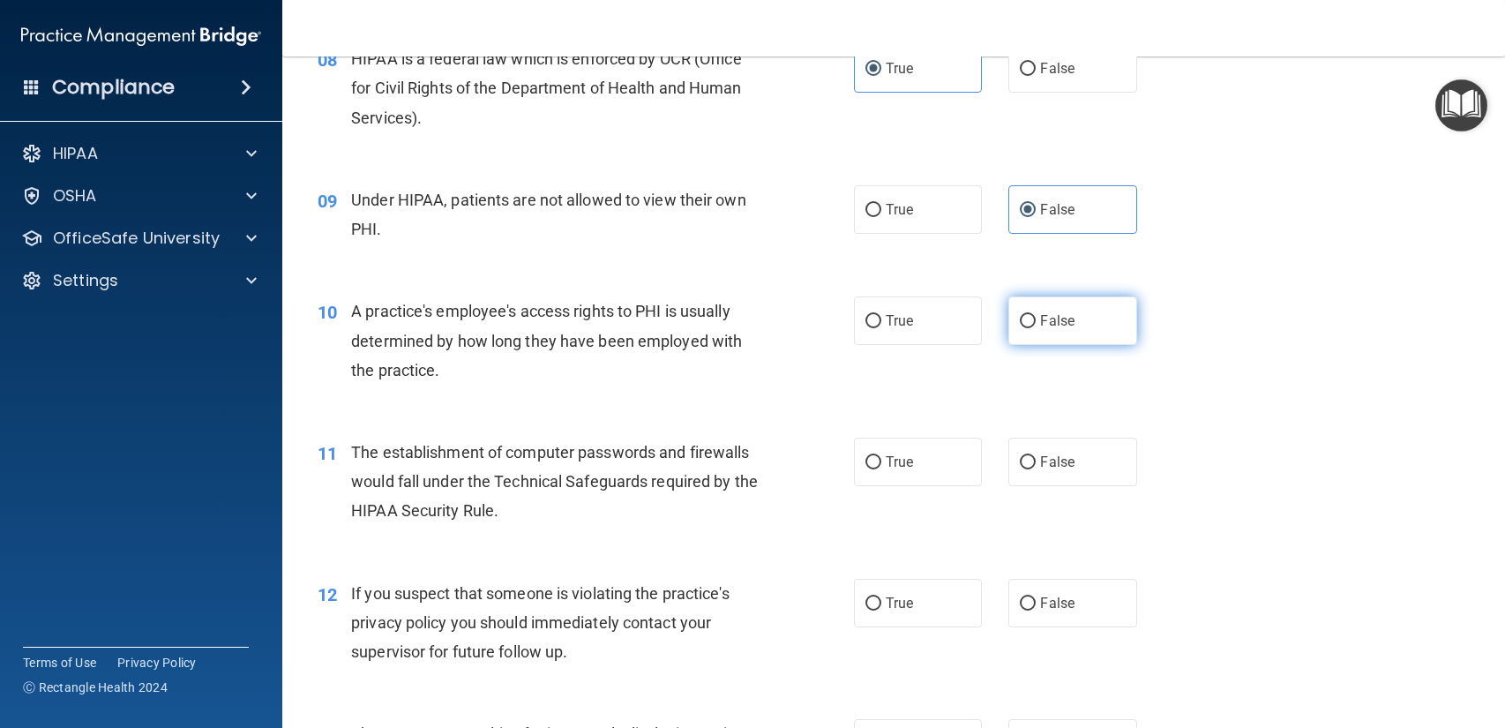
click at [1035, 328] on input "False" at bounding box center [1027, 321] width 16 height 13
radio input "true"
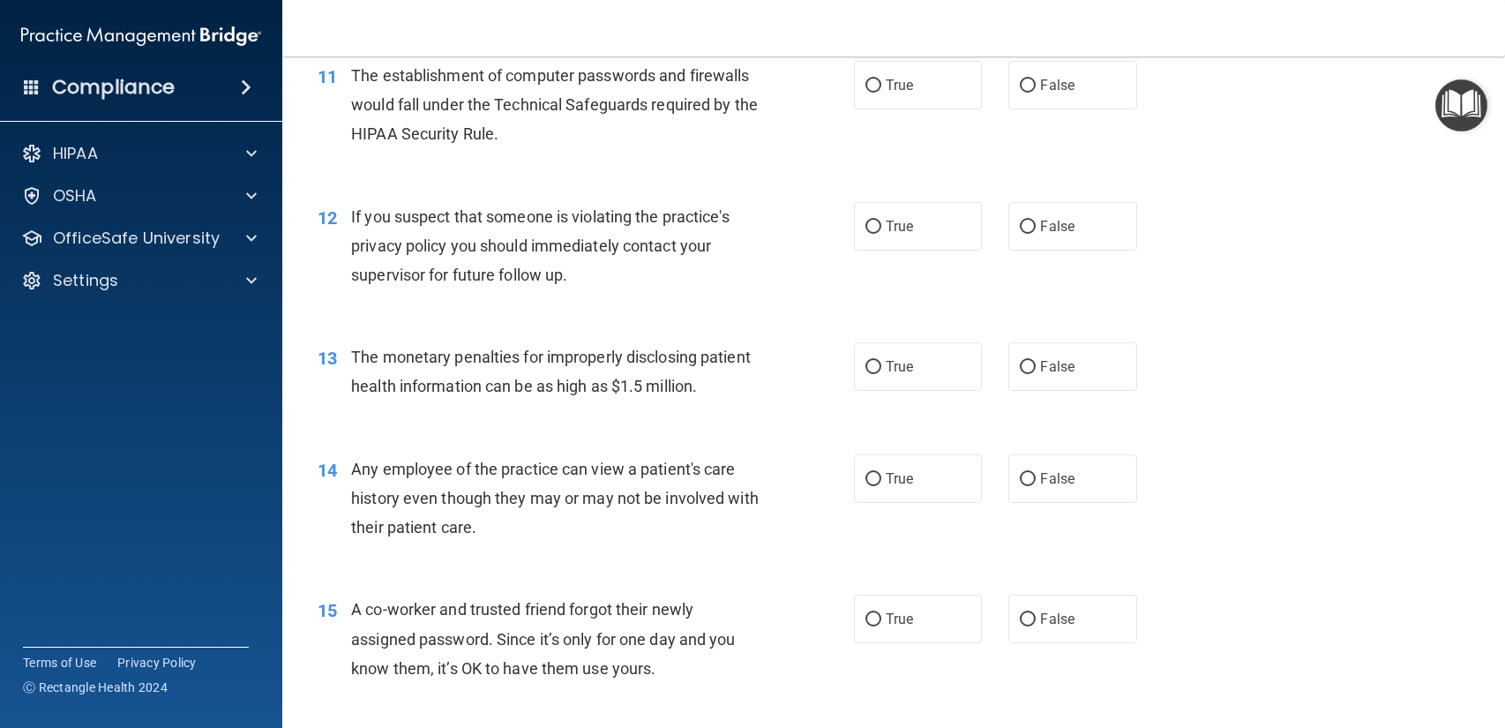
scroll to position [1486, 0]
click at [952, 108] on label "True" at bounding box center [918, 86] width 128 height 49
click at [881, 93] on input "True" at bounding box center [873, 86] width 16 height 13
radio input "true"
click at [937, 235] on label "True" at bounding box center [918, 227] width 128 height 49
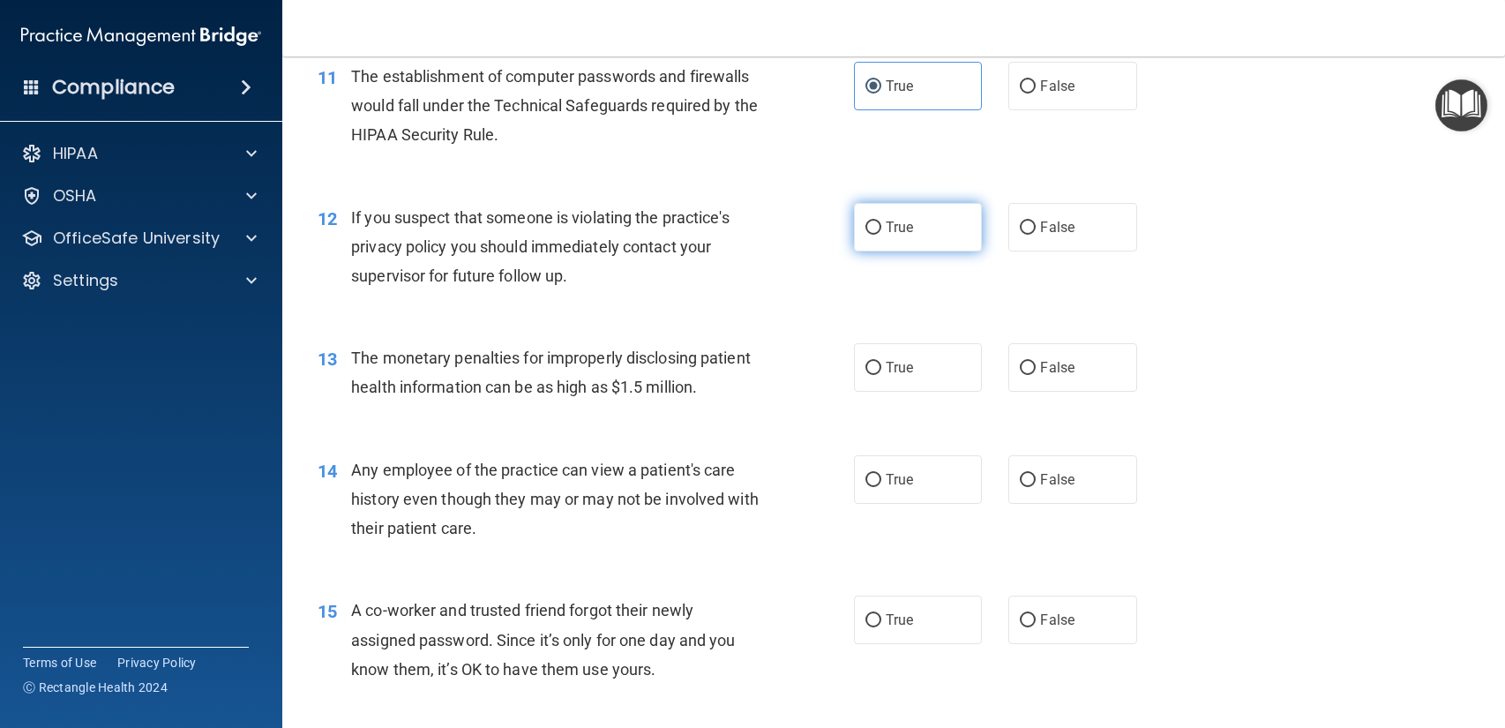
click at [881, 235] on input "True" at bounding box center [873, 227] width 16 height 13
radio input "true"
click at [907, 380] on label "True" at bounding box center [918, 367] width 128 height 49
click at [881, 375] on input "True" at bounding box center [873, 368] width 16 height 13
radio input "true"
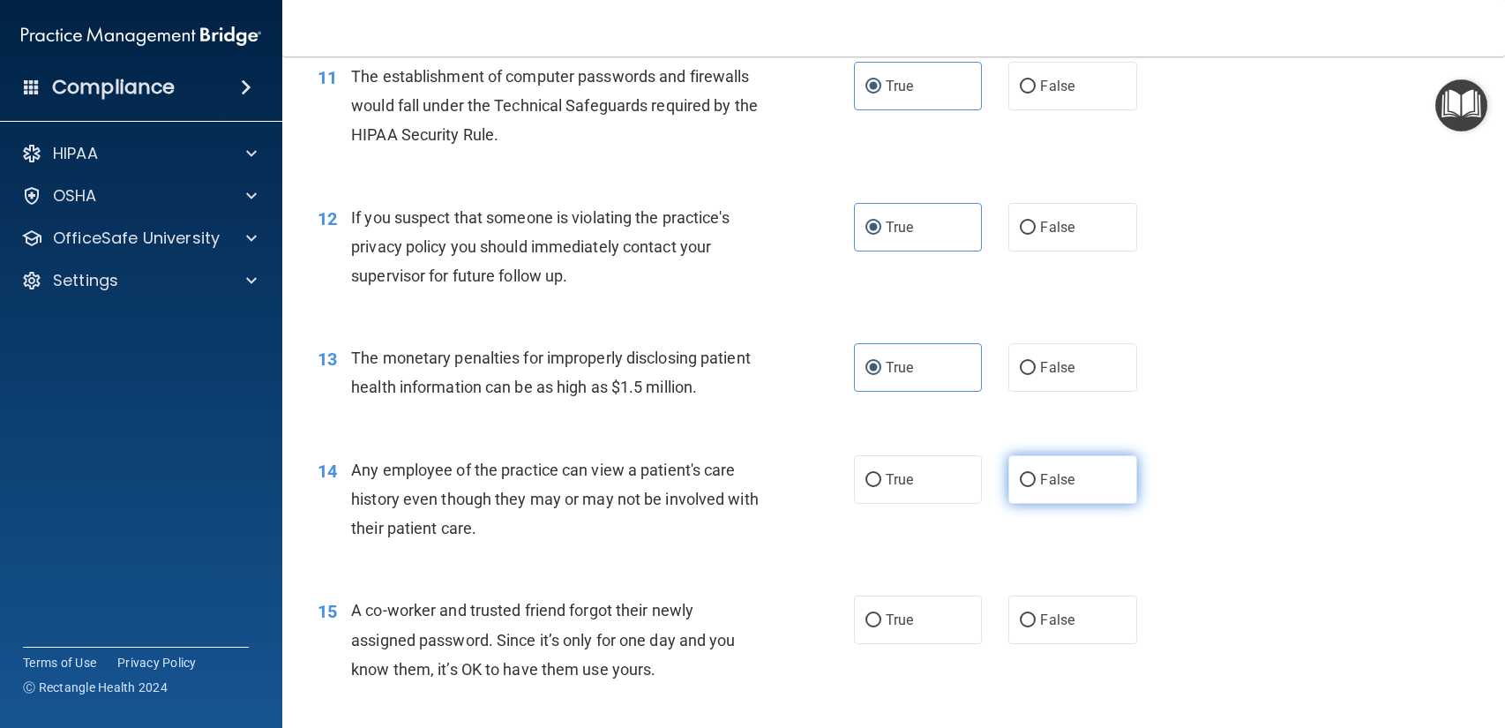
click at [1036, 486] on label "False" at bounding box center [1072, 479] width 128 height 49
click at [1035, 486] on input "False" at bounding box center [1027, 480] width 16 height 13
radio input "true"
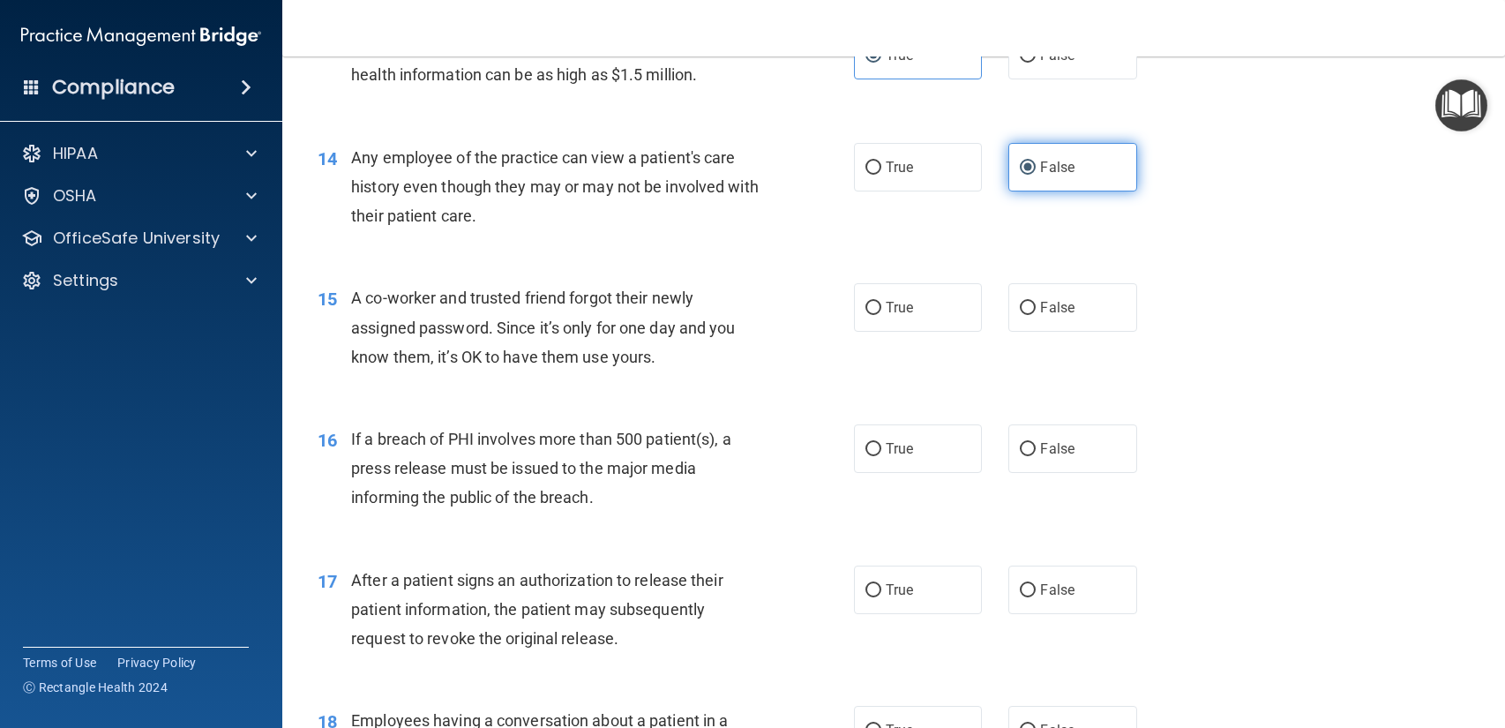
scroll to position [1799, 0]
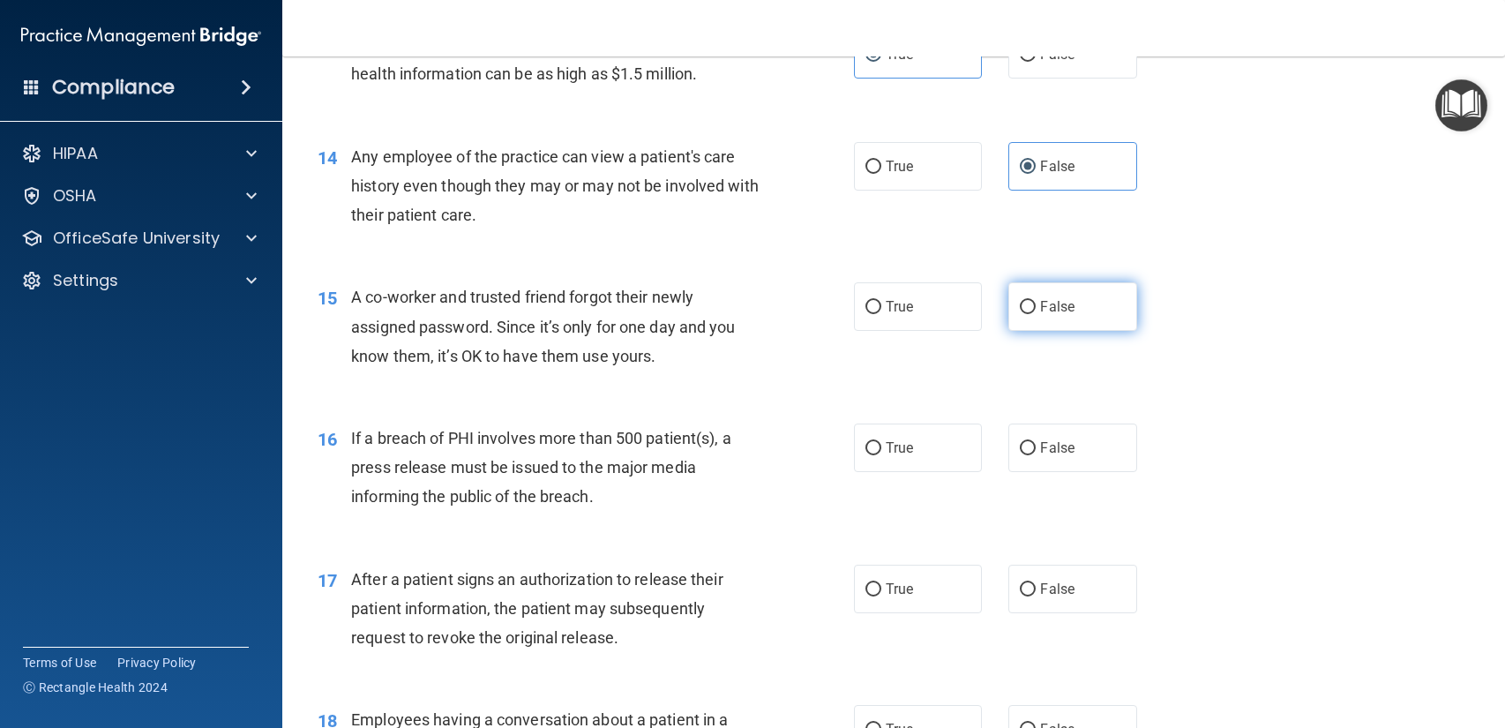
click at [1008, 303] on label "False" at bounding box center [1072, 306] width 128 height 49
click at [1019, 303] on input "False" at bounding box center [1027, 307] width 16 height 13
radio input "true"
click at [933, 456] on label "True" at bounding box center [918, 447] width 128 height 49
click at [881, 455] on input "True" at bounding box center [873, 448] width 16 height 13
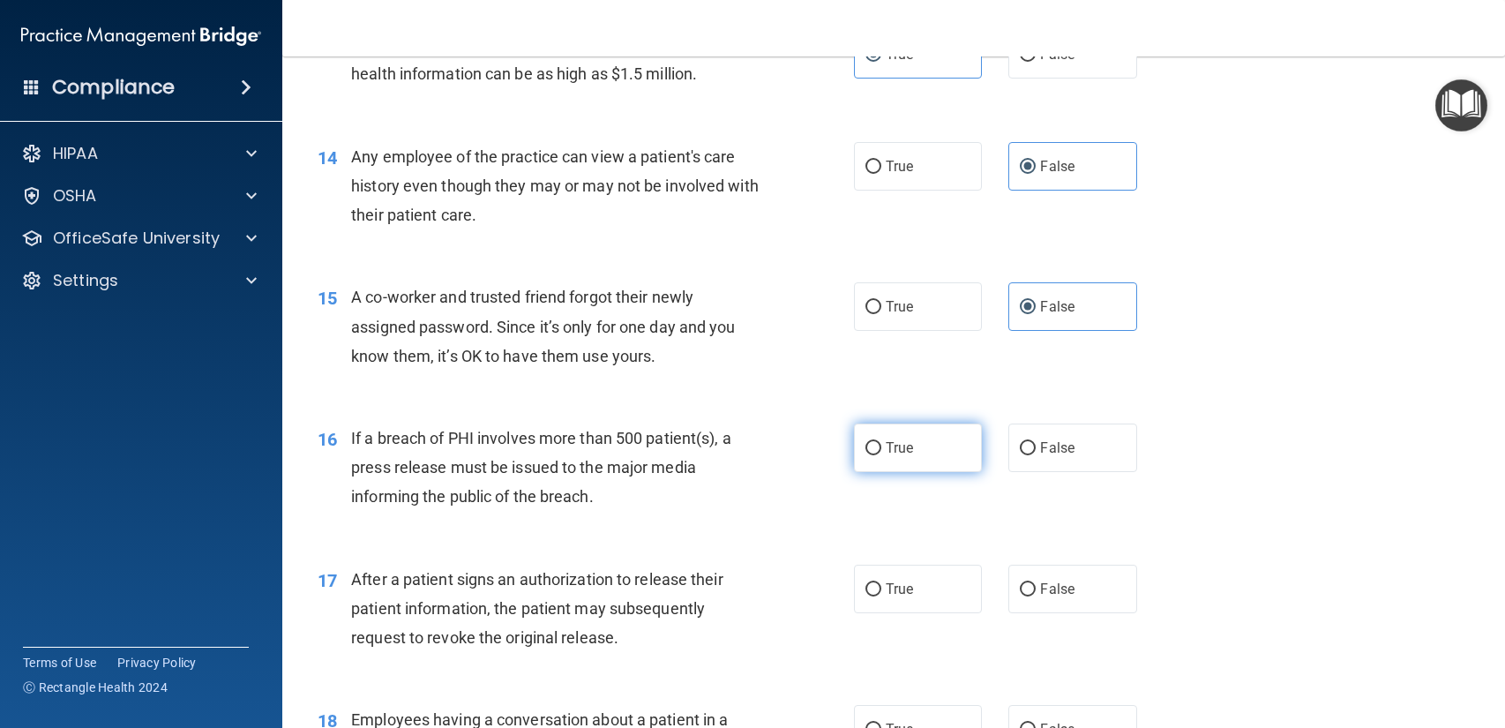
radio input "true"
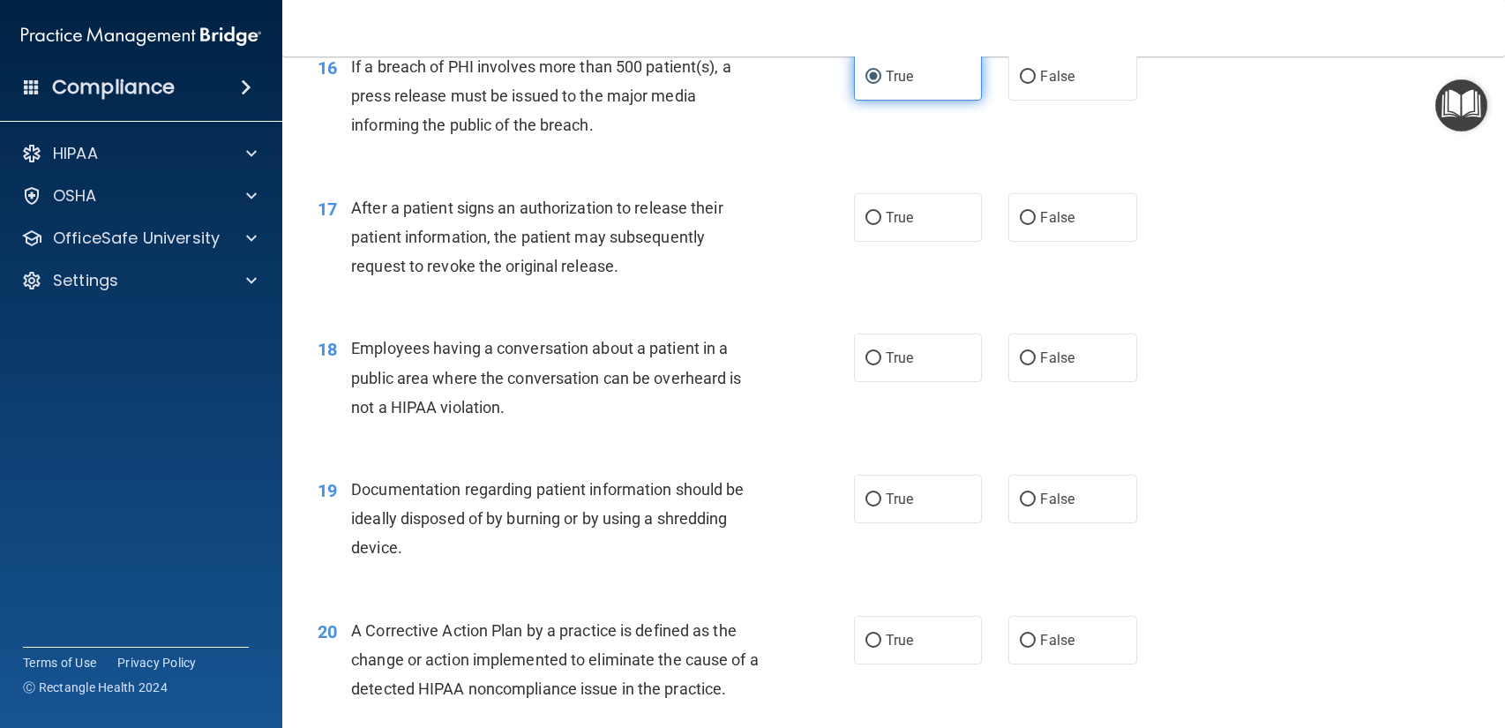
scroll to position [2181, 0]
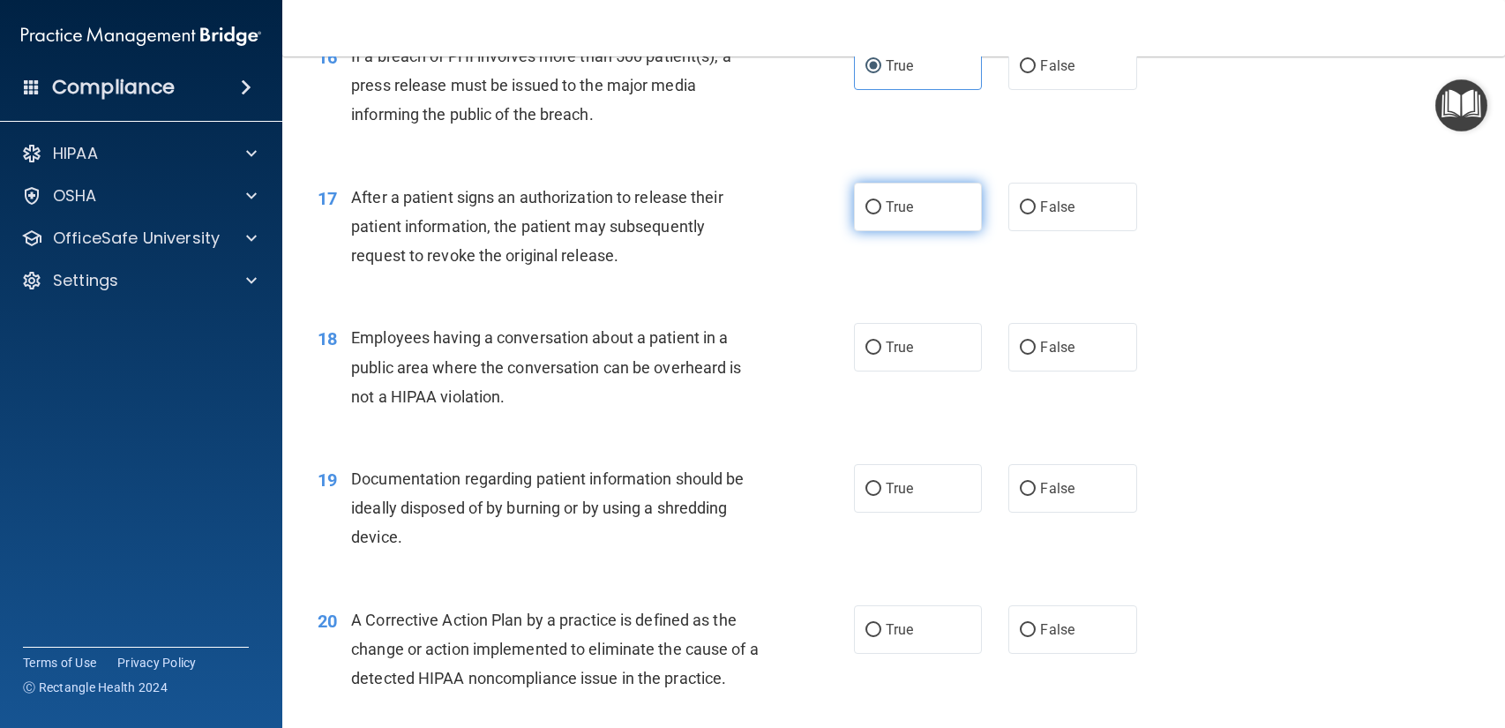
click at [966, 228] on label "True" at bounding box center [918, 207] width 128 height 49
click at [881, 214] on input "True" at bounding box center [873, 207] width 16 height 13
radio input "true"
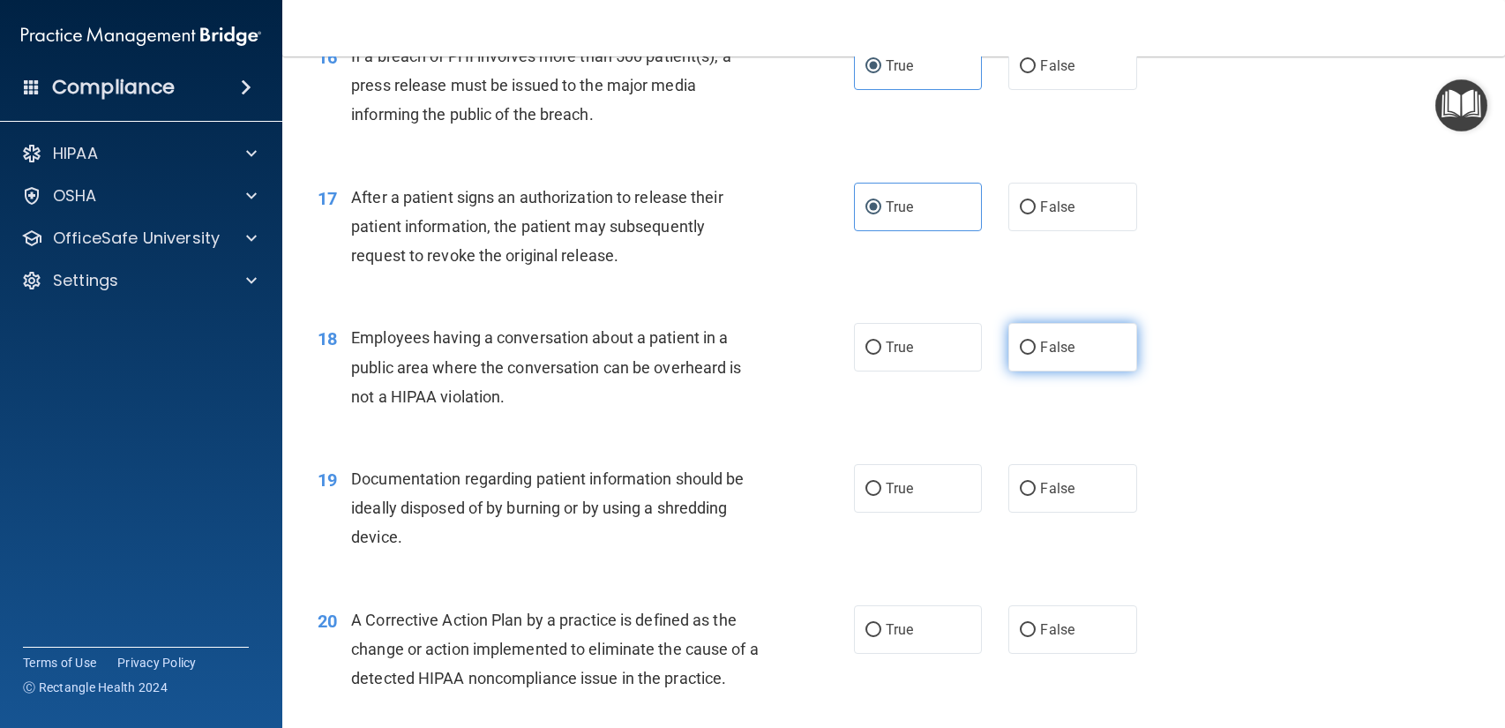
click at [1019, 361] on label "False" at bounding box center [1072, 347] width 128 height 49
click at [1019, 355] on input "False" at bounding box center [1027, 347] width 16 height 13
radio input "true"
click at [921, 471] on label "True" at bounding box center [918, 488] width 128 height 49
click at [881, 482] on input "True" at bounding box center [873, 488] width 16 height 13
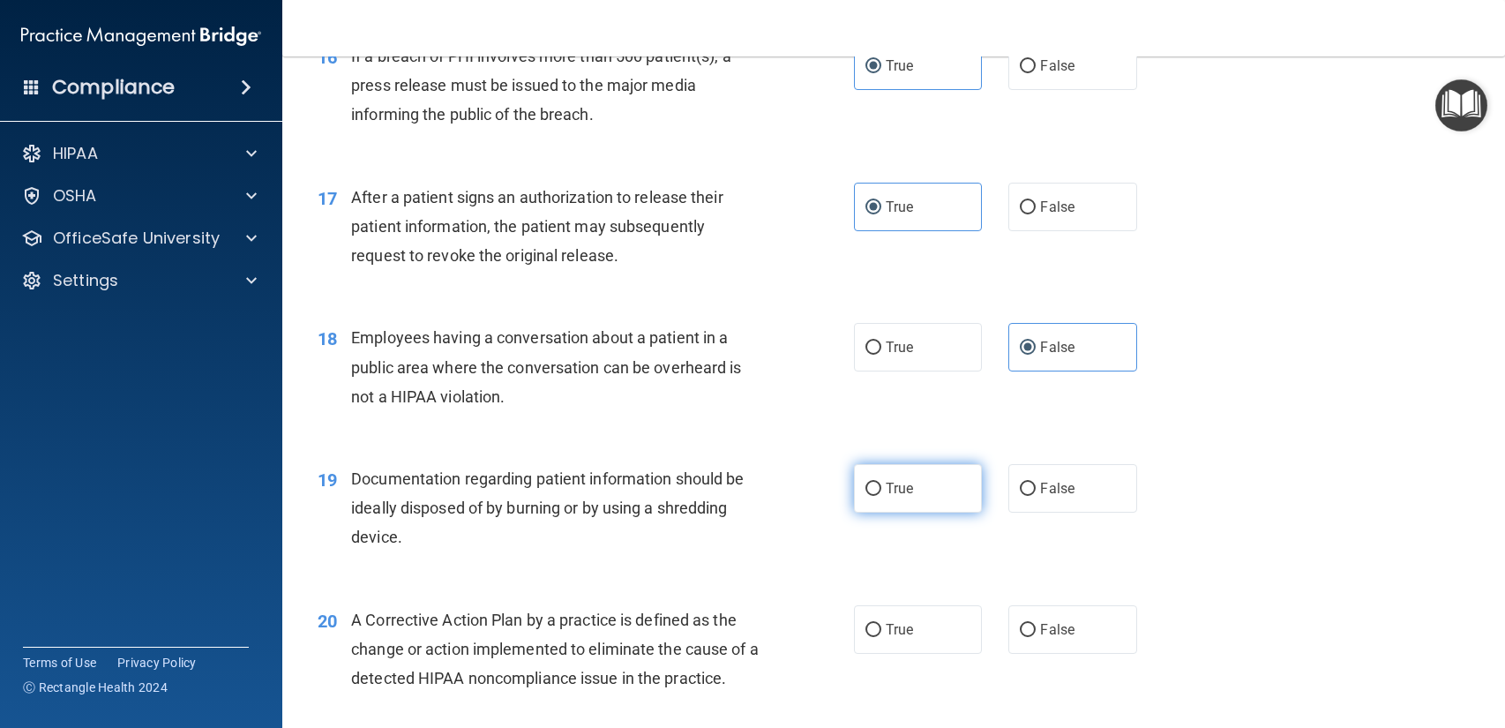
radio input "true"
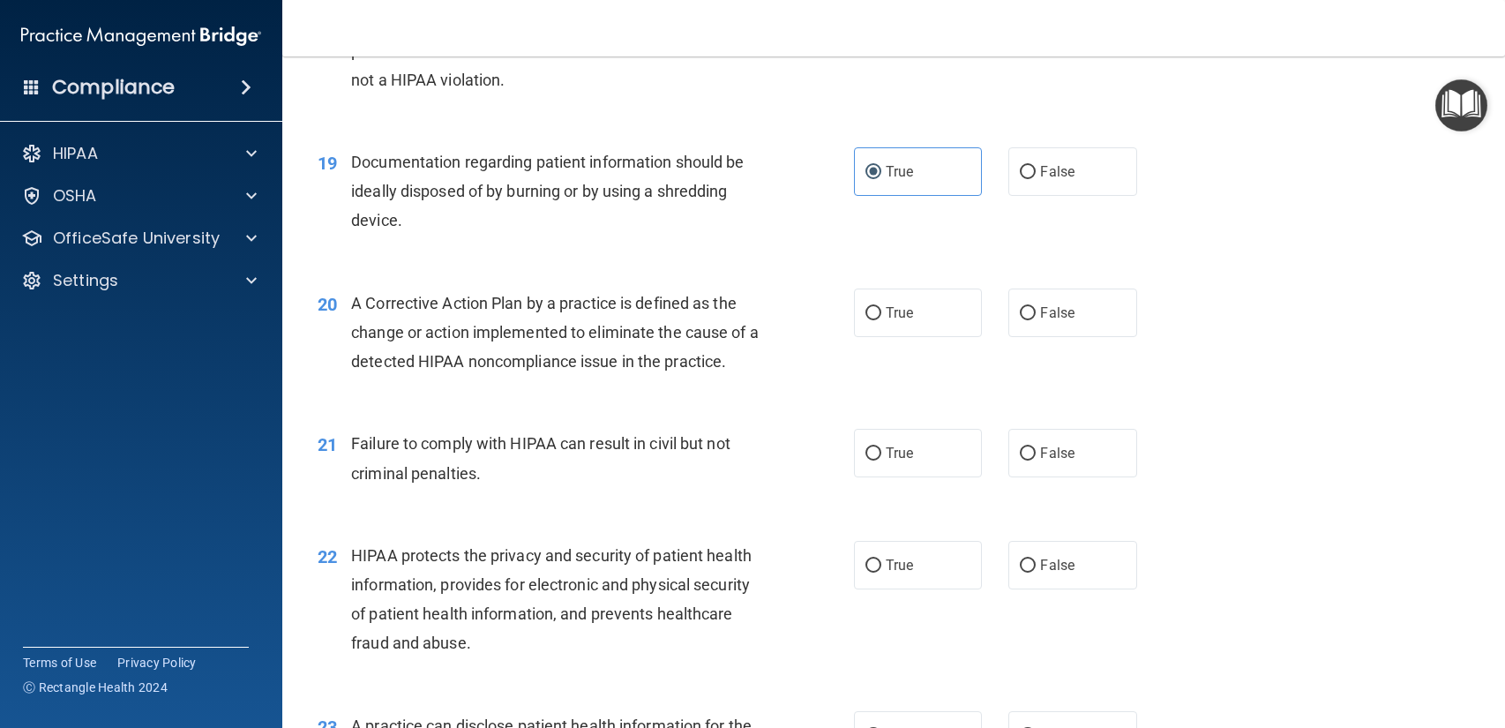
scroll to position [2498, 0]
click at [1022, 467] on label "False" at bounding box center [1072, 452] width 128 height 49
click at [1022, 459] on input "False" at bounding box center [1027, 452] width 16 height 13
radio input "true"
click at [930, 330] on label "True" at bounding box center [918, 312] width 128 height 49
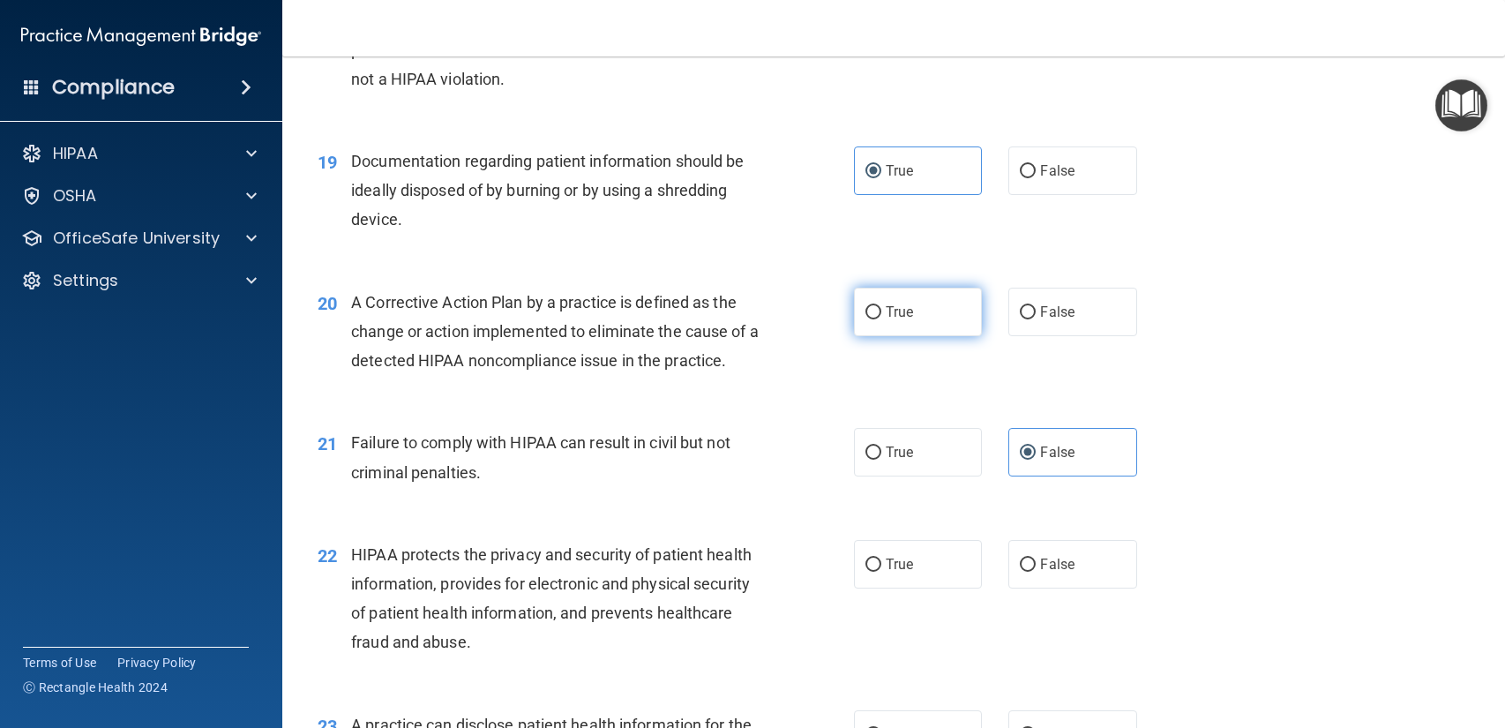
click at [881, 319] on input "True" at bounding box center [873, 312] width 16 height 13
radio input "true"
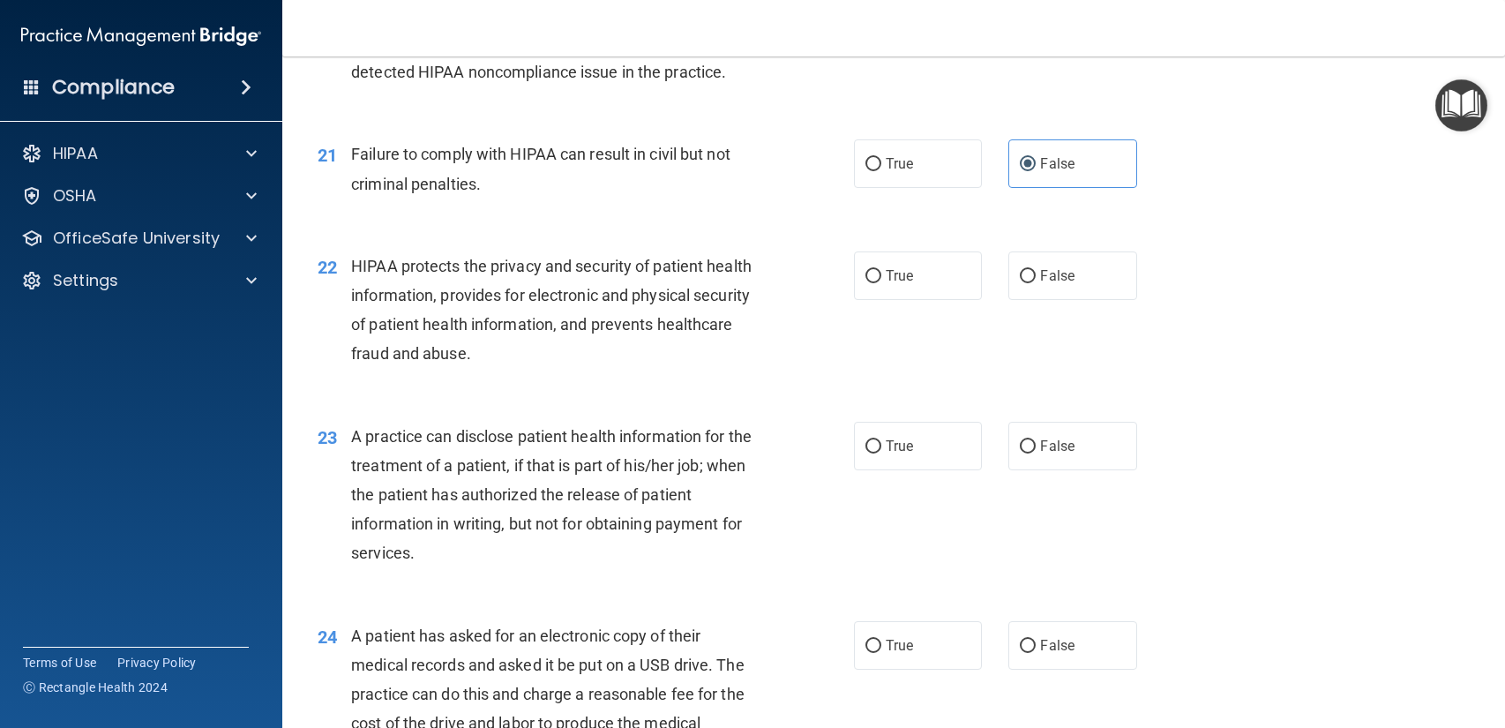
scroll to position [2789, 0]
click at [898, 280] on span "True" at bounding box center [898, 273] width 27 height 17
click at [881, 280] on input "True" at bounding box center [873, 274] width 16 height 13
radio input "true"
click at [1057, 441] on span "False" at bounding box center [1057, 444] width 34 height 17
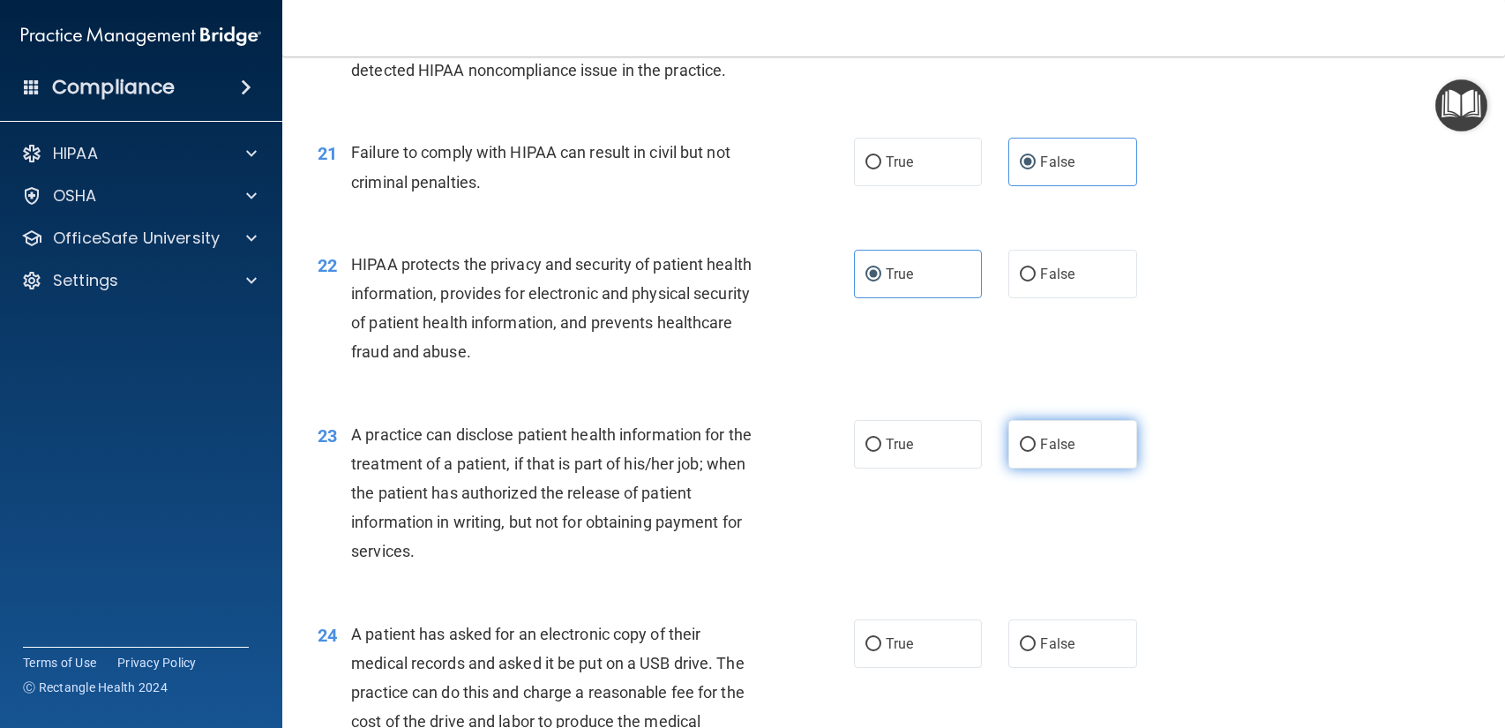
click at [1035, 441] on input "False" at bounding box center [1027, 444] width 16 height 13
radio input "true"
click at [868, 648] on input "True" at bounding box center [873, 644] width 16 height 13
radio input "true"
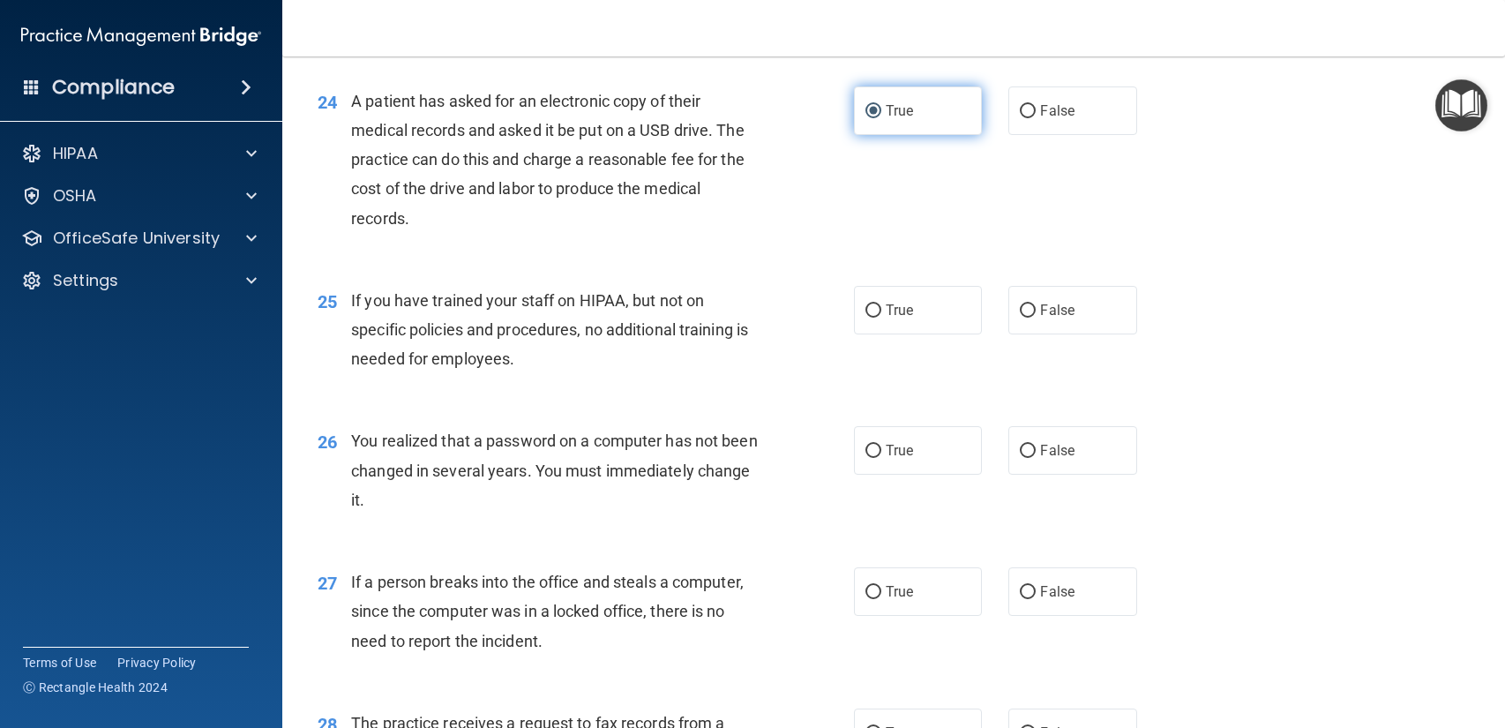
scroll to position [3328, 0]
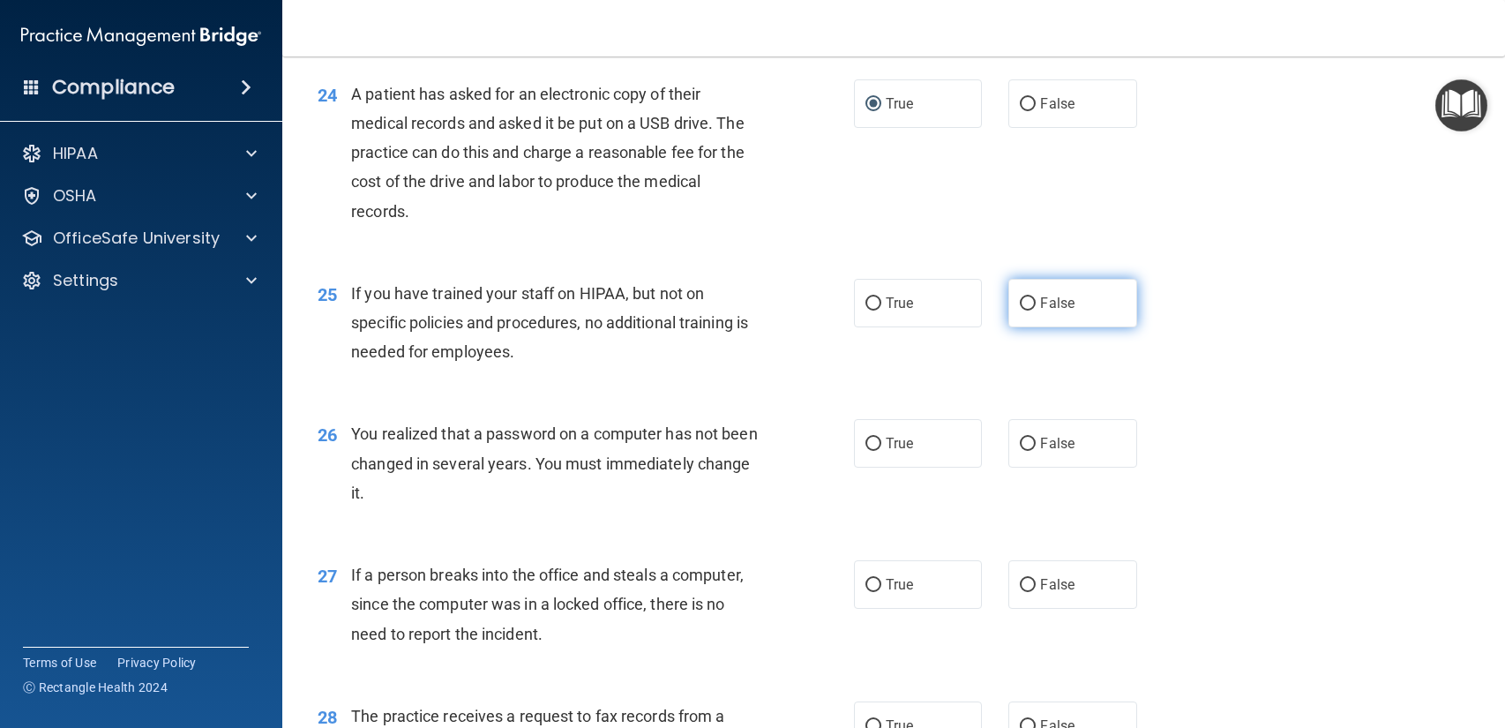
click at [1020, 308] on input "False" at bounding box center [1027, 303] width 16 height 13
radio input "true"
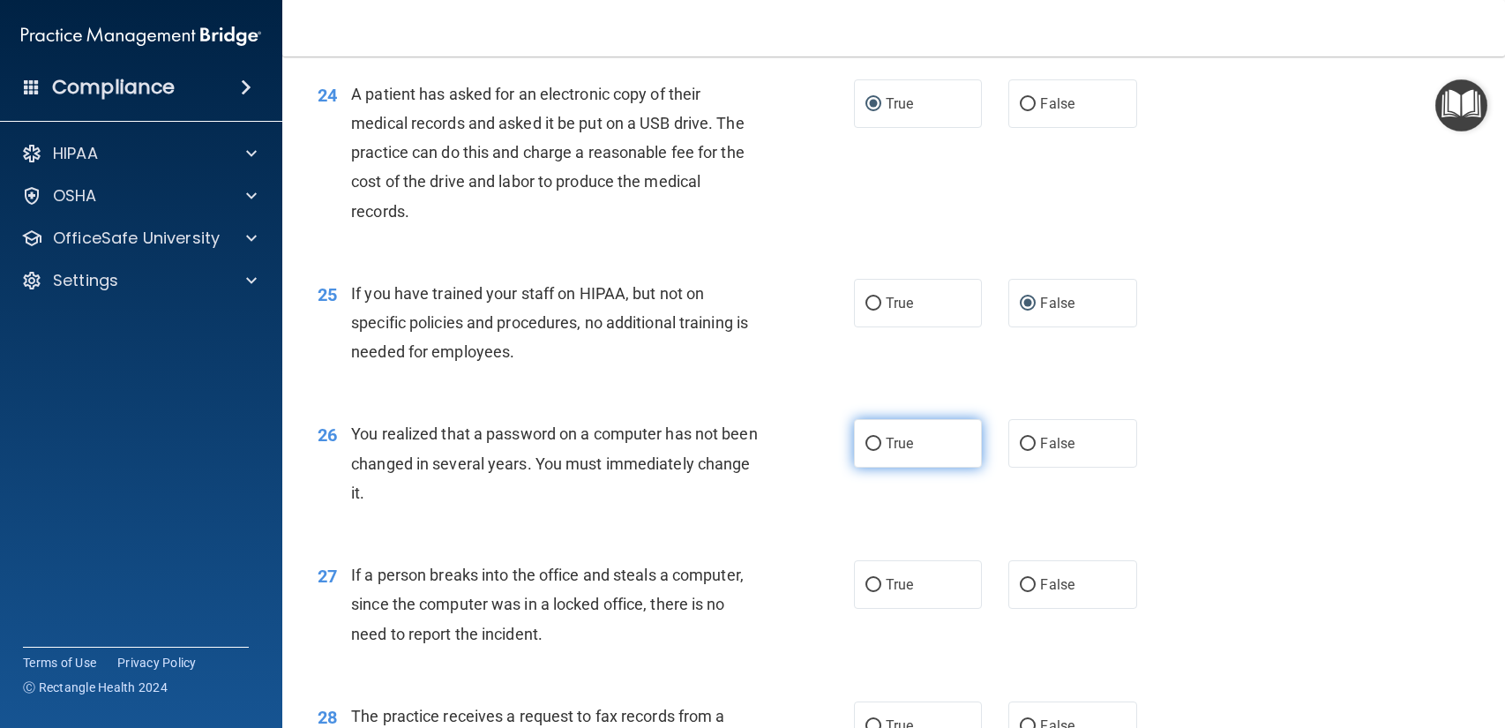
click at [899, 454] on label "True" at bounding box center [918, 443] width 128 height 49
click at [881, 451] on input "True" at bounding box center [873, 443] width 16 height 13
radio input "true"
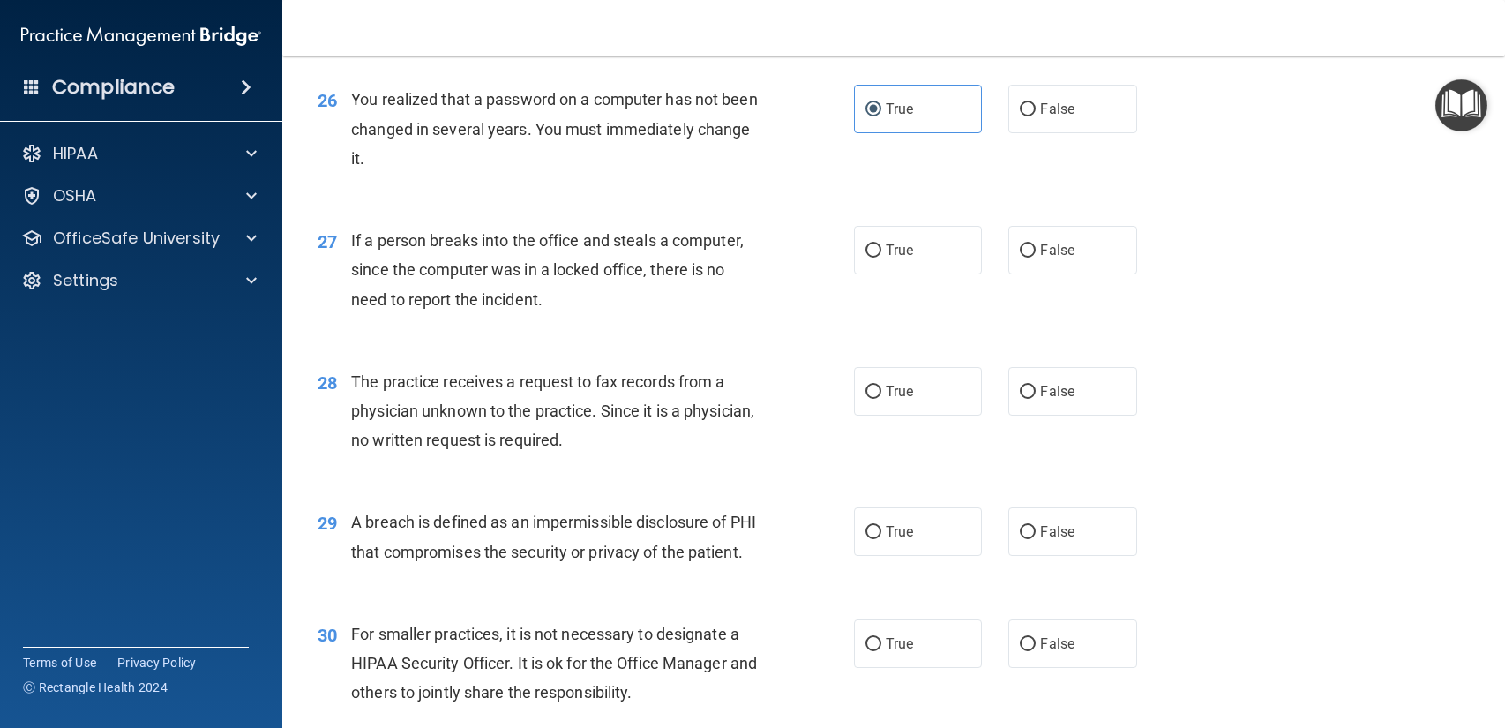
scroll to position [3664, 0]
click at [1021, 256] on label "False" at bounding box center [1072, 248] width 128 height 49
click at [1021, 256] on input "False" at bounding box center [1027, 249] width 16 height 13
radio input "true"
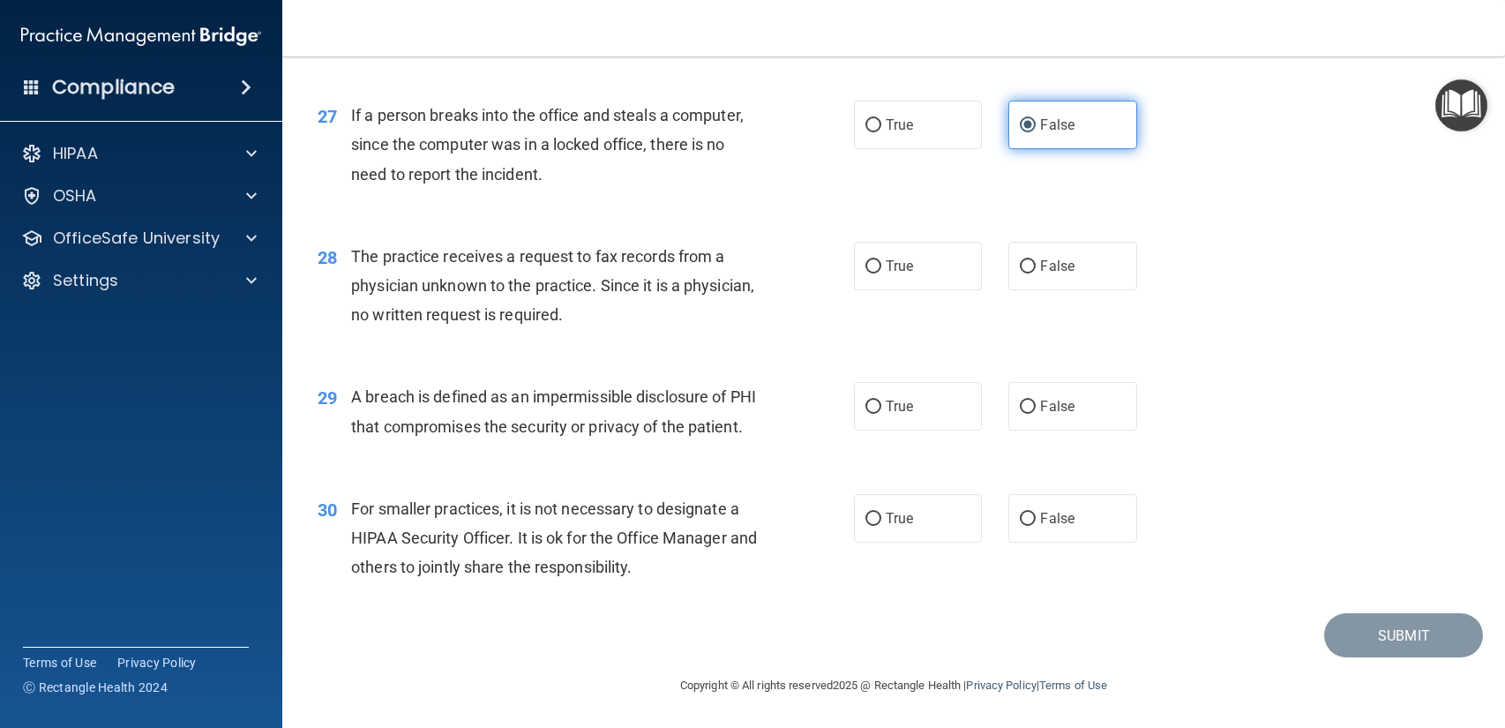
scroll to position [3807, 0]
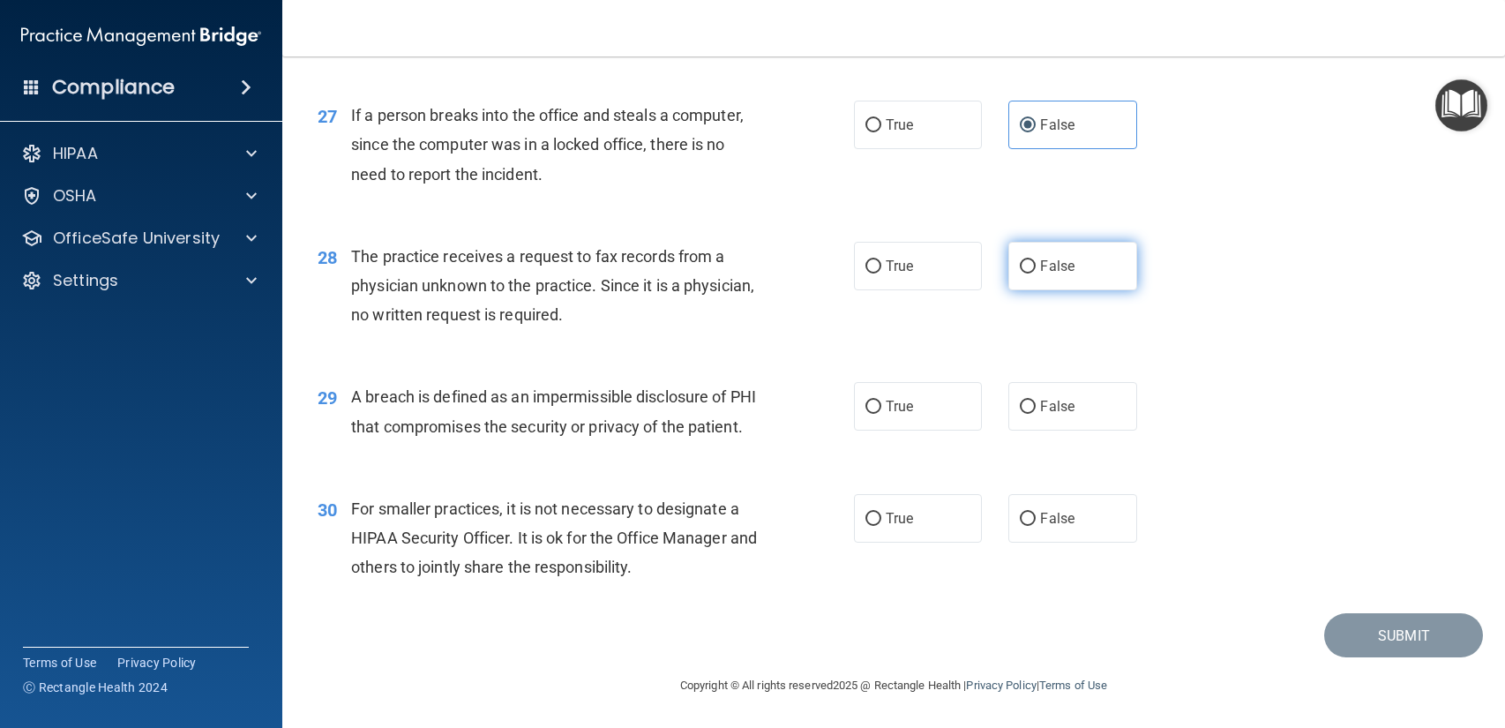
click at [1076, 250] on label "False" at bounding box center [1072, 266] width 128 height 49
click at [1035, 260] on input "False" at bounding box center [1027, 266] width 16 height 13
radio input "true"
click at [976, 395] on label "True" at bounding box center [918, 406] width 128 height 49
click at [881, 400] on input "True" at bounding box center [873, 406] width 16 height 13
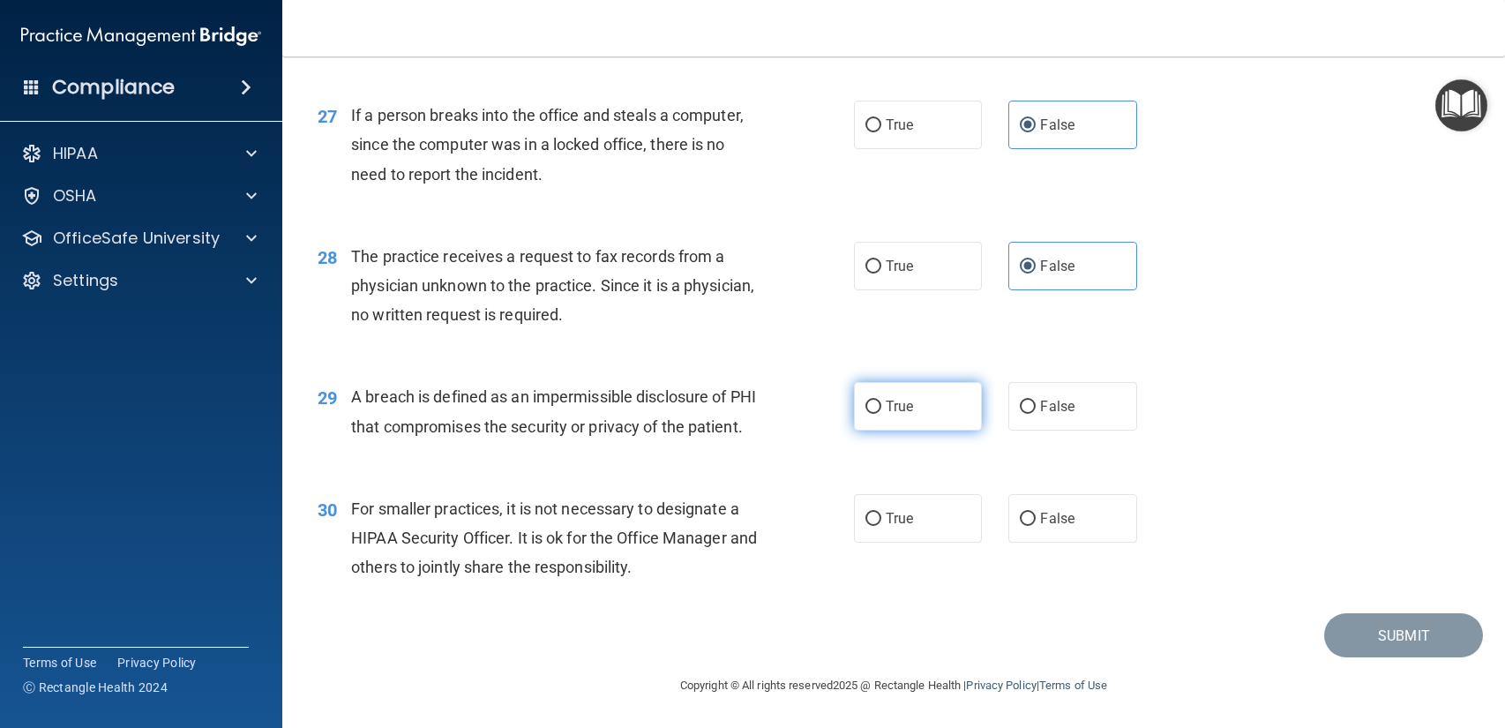
radio input "true"
click at [1013, 530] on label "False" at bounding box center [1072, 518] width 128 height 49
click at [1019, 526] on input "False" at bounding box center [1027, 518] width 16 height 13
radio input "true"
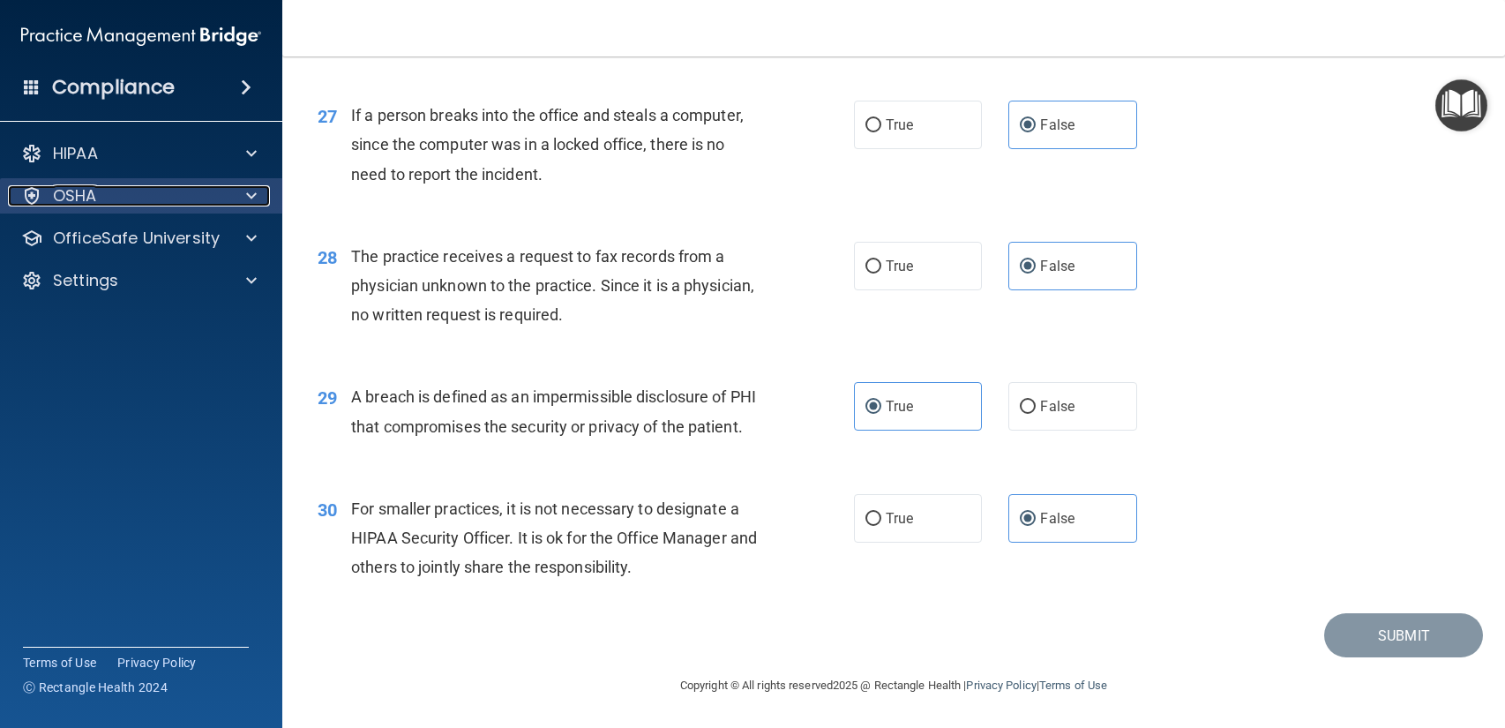
click at [11, 200] on div "OSHA" at bounding box center [117, 195] width 219 height 21
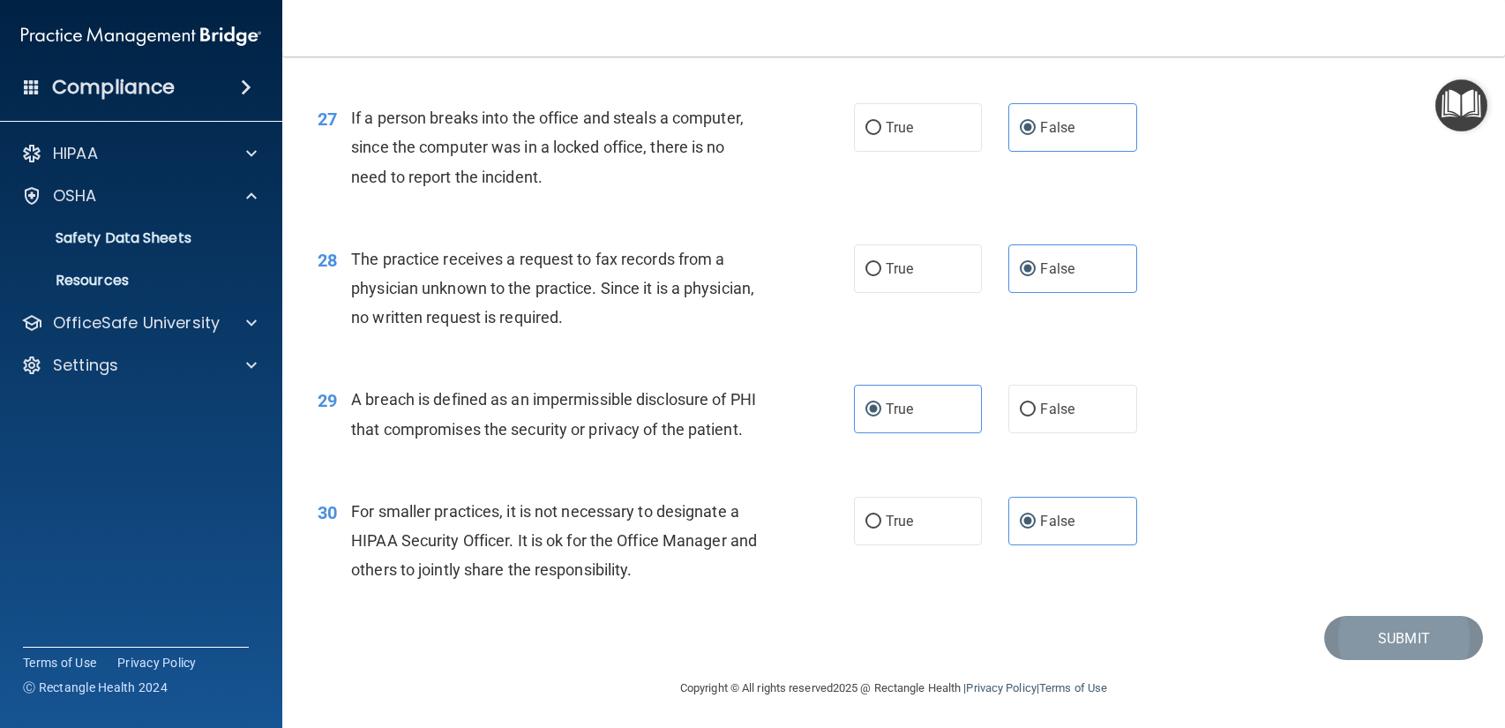
scroll to position [3818, 0]
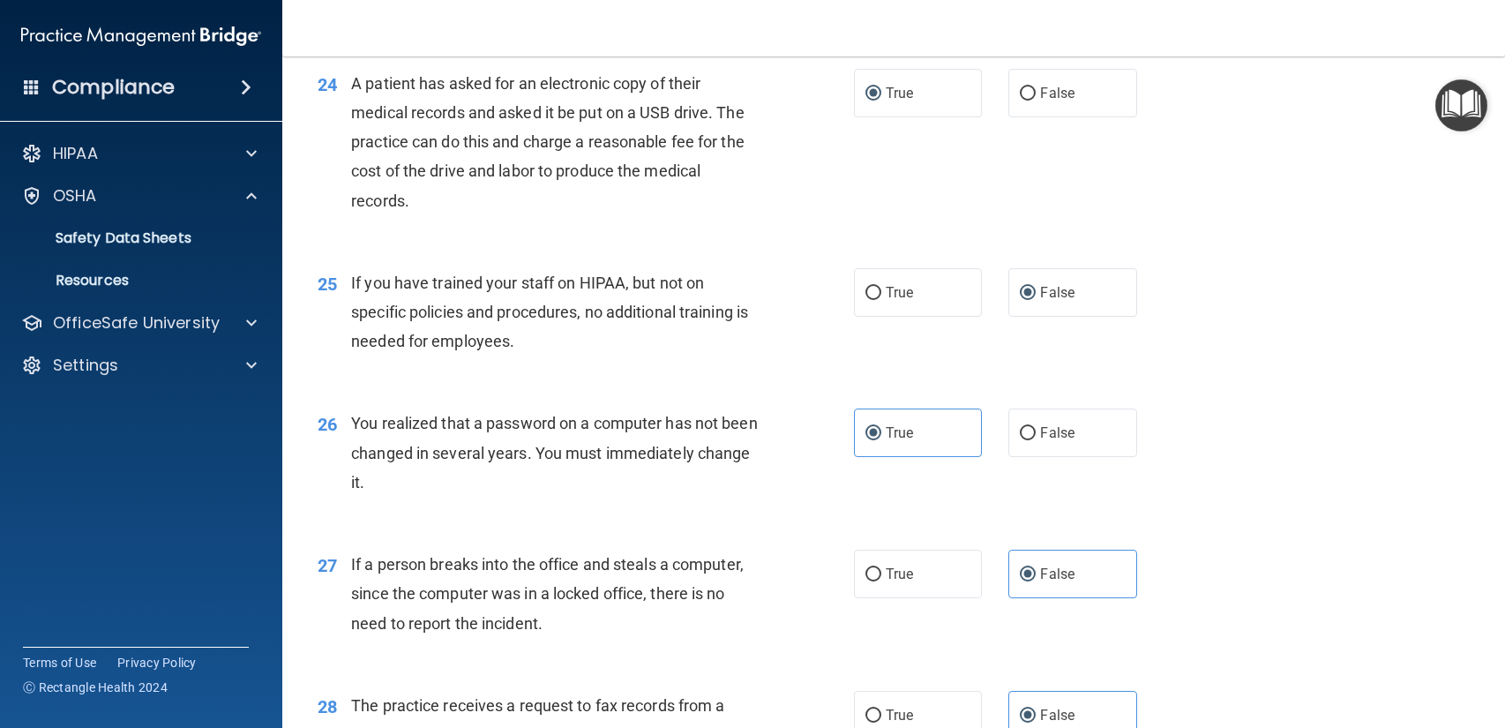
click at [1417, 449] on div "26 You realized that a password on a computer has not been changed in several y…" at bounding box center [893, 456] width 1178 height 141
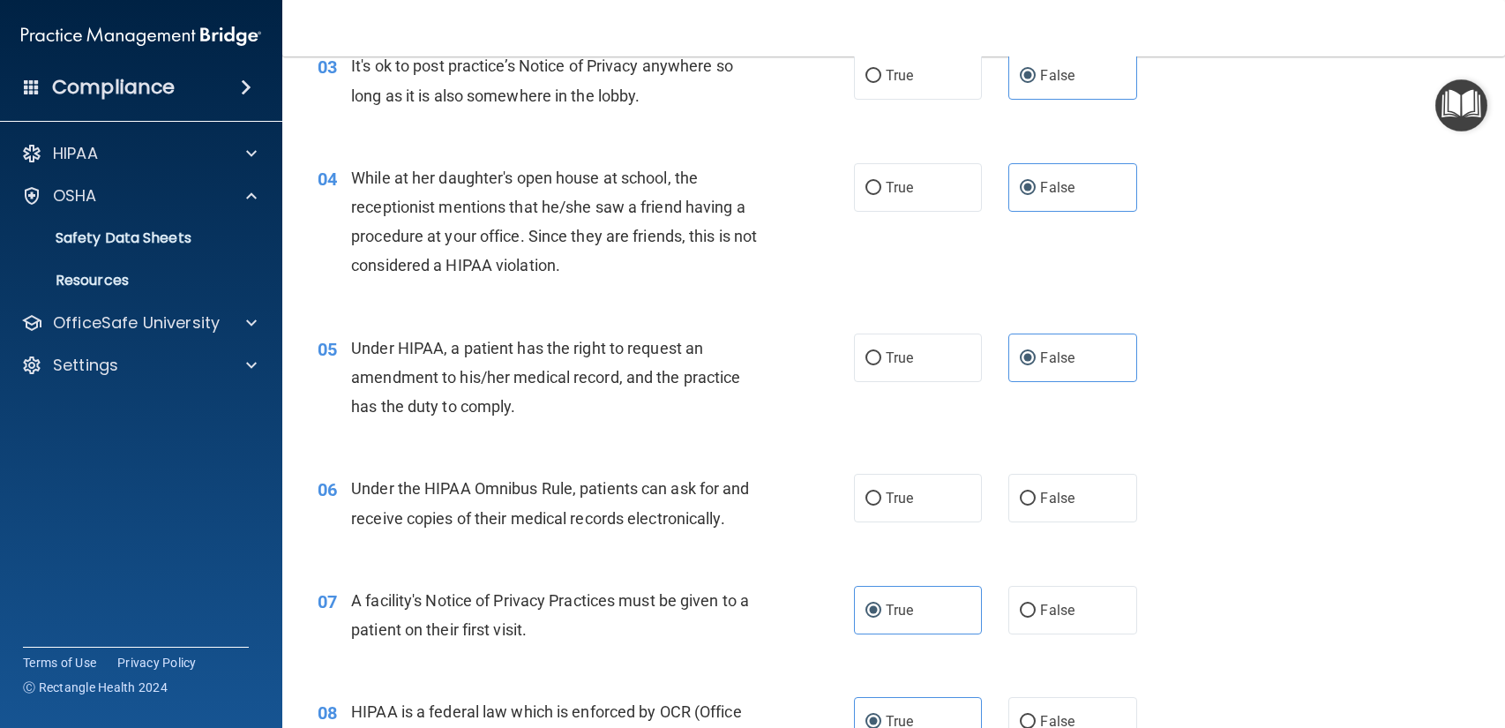
scroll to position [459, 0]
click at [956, 509] on label "True" at bounding box center [918, 497] width 128 height 49
click at [881, 504] on input "True" at bounding box center [873, 497] width 16 height 13
radio input "true"
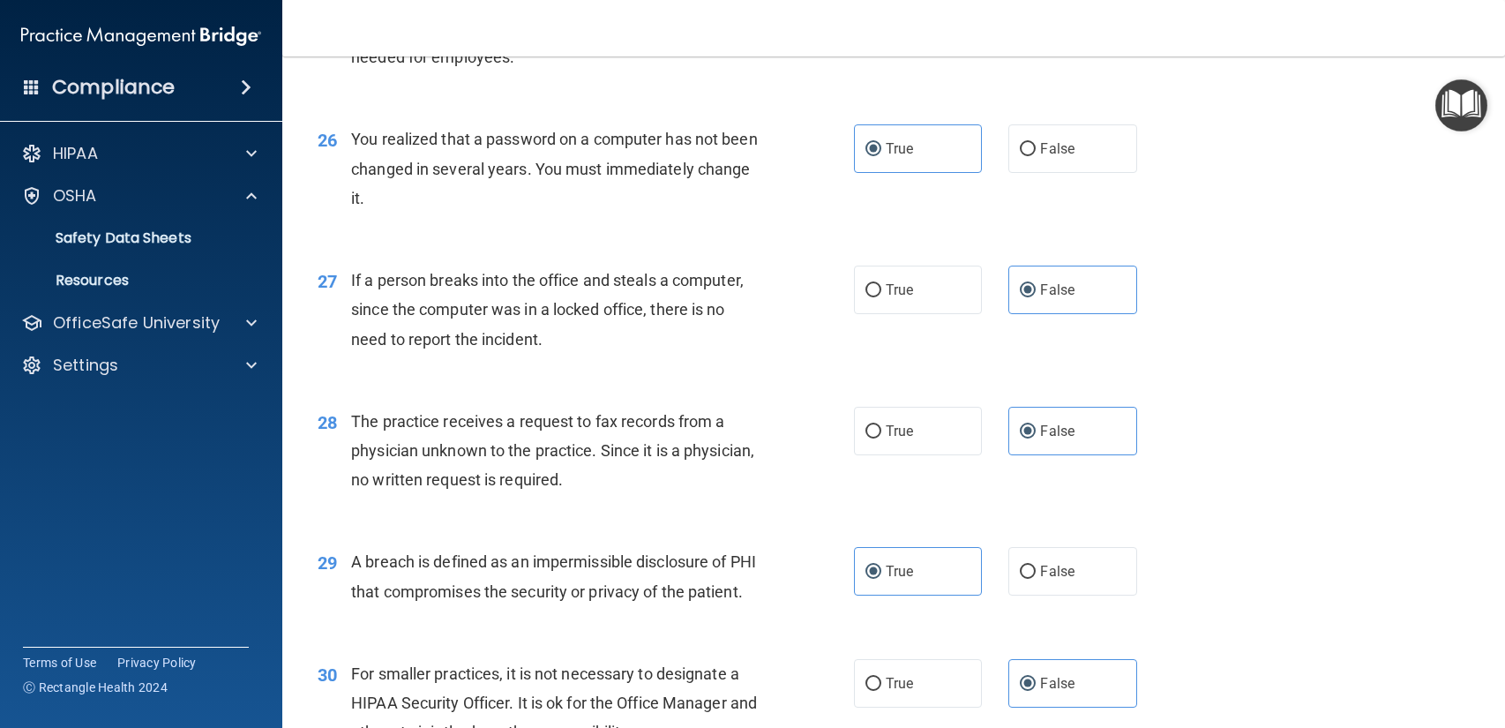
scroll to position [3818, 0]
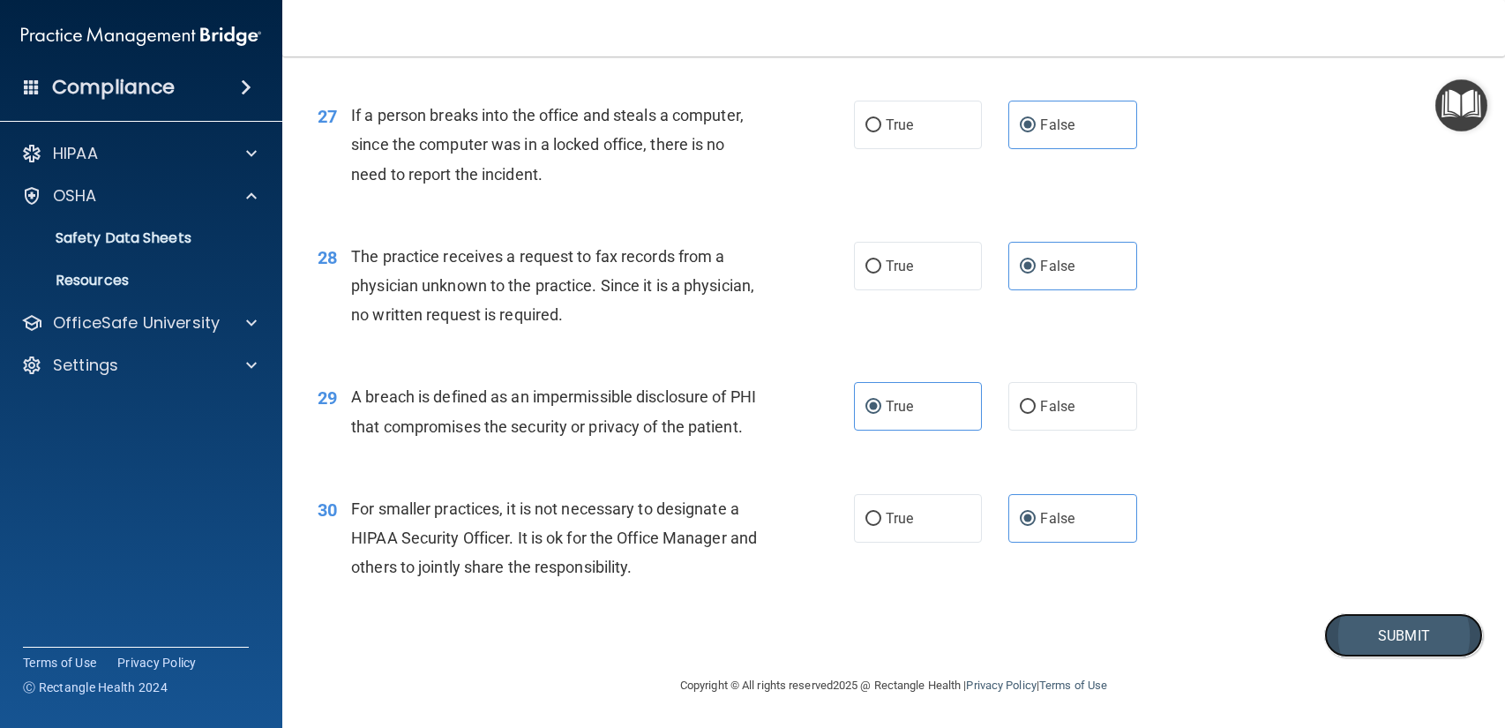
click at [1414, 642] on button "Submit" at bounding box center [1403, 635] width 159 height 45
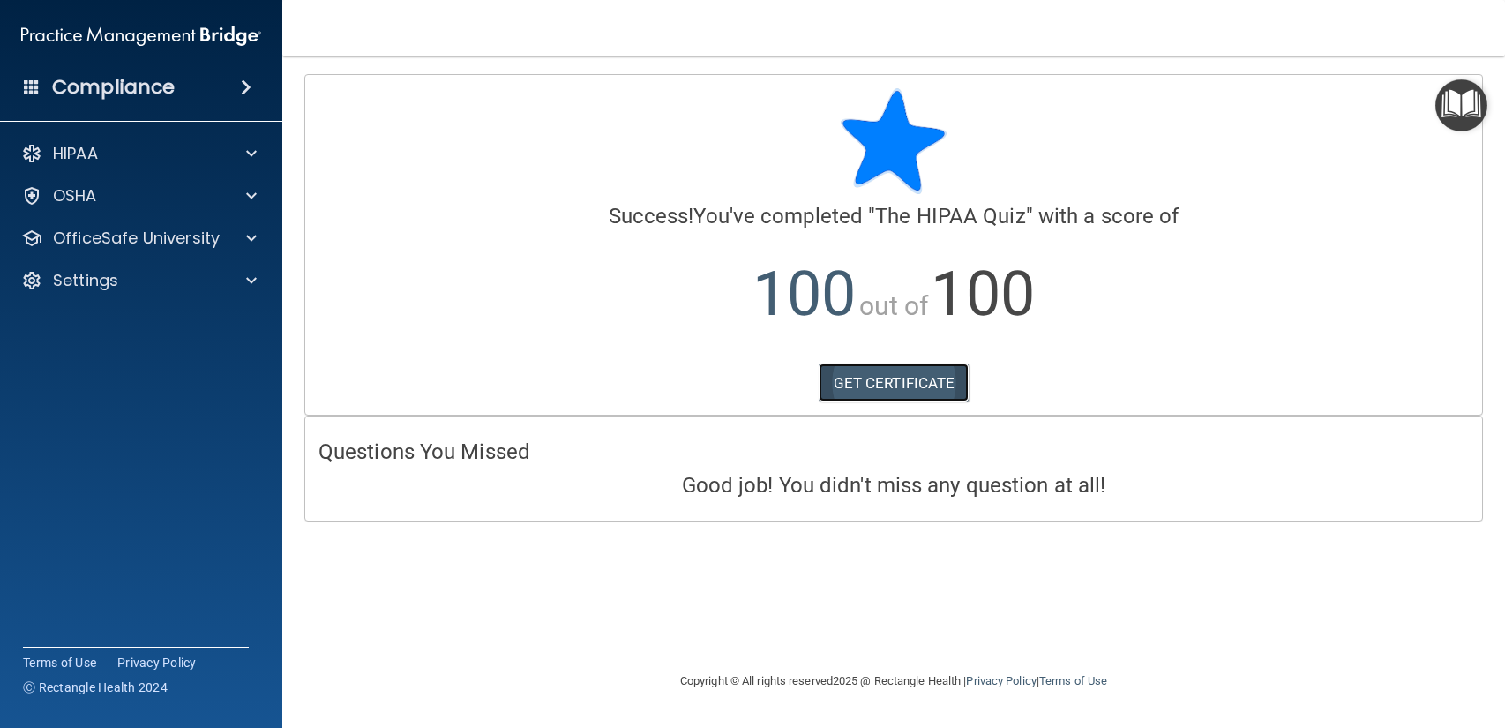
click at [900, 390] on link "GET CERTIFICATE" at bounding box center [893, 382] width 151 height 39
click at [179, 253] on div "OfficeSafe University" at bounding box center [141, 237] width 283 height 35
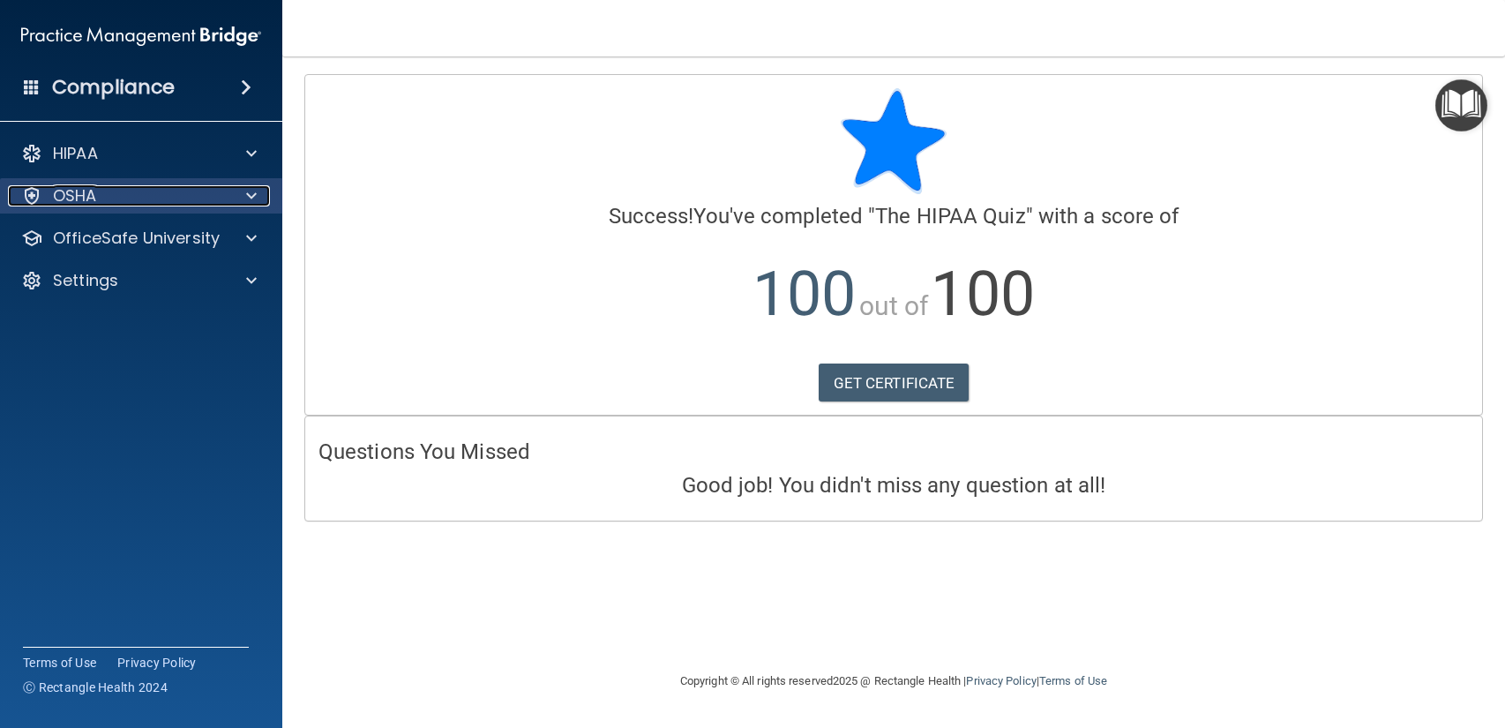
click at [207, 191] on div "OSHA" at bounding box center [117, 195] width 219 height 21
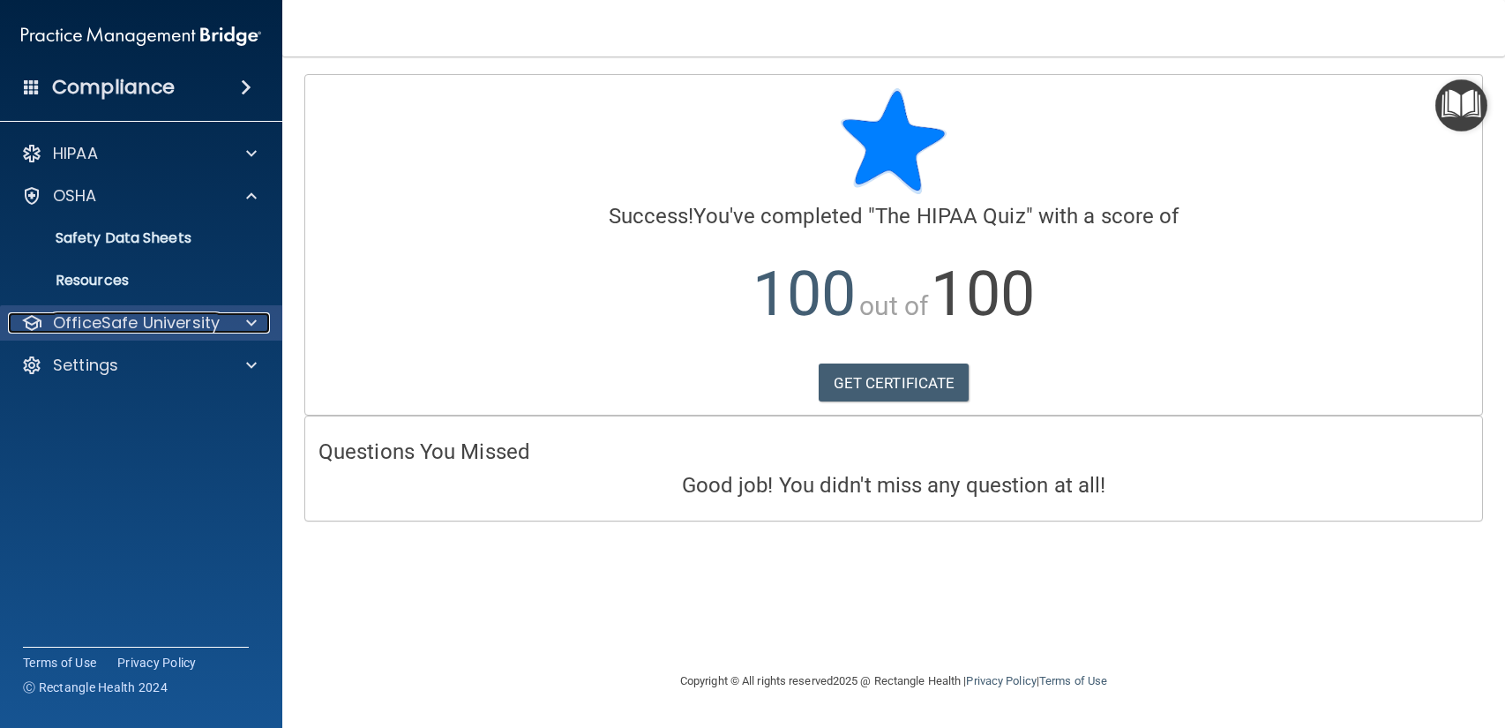
click at [249, 324] on span at bounding box center [251, 322] width 11 height 21
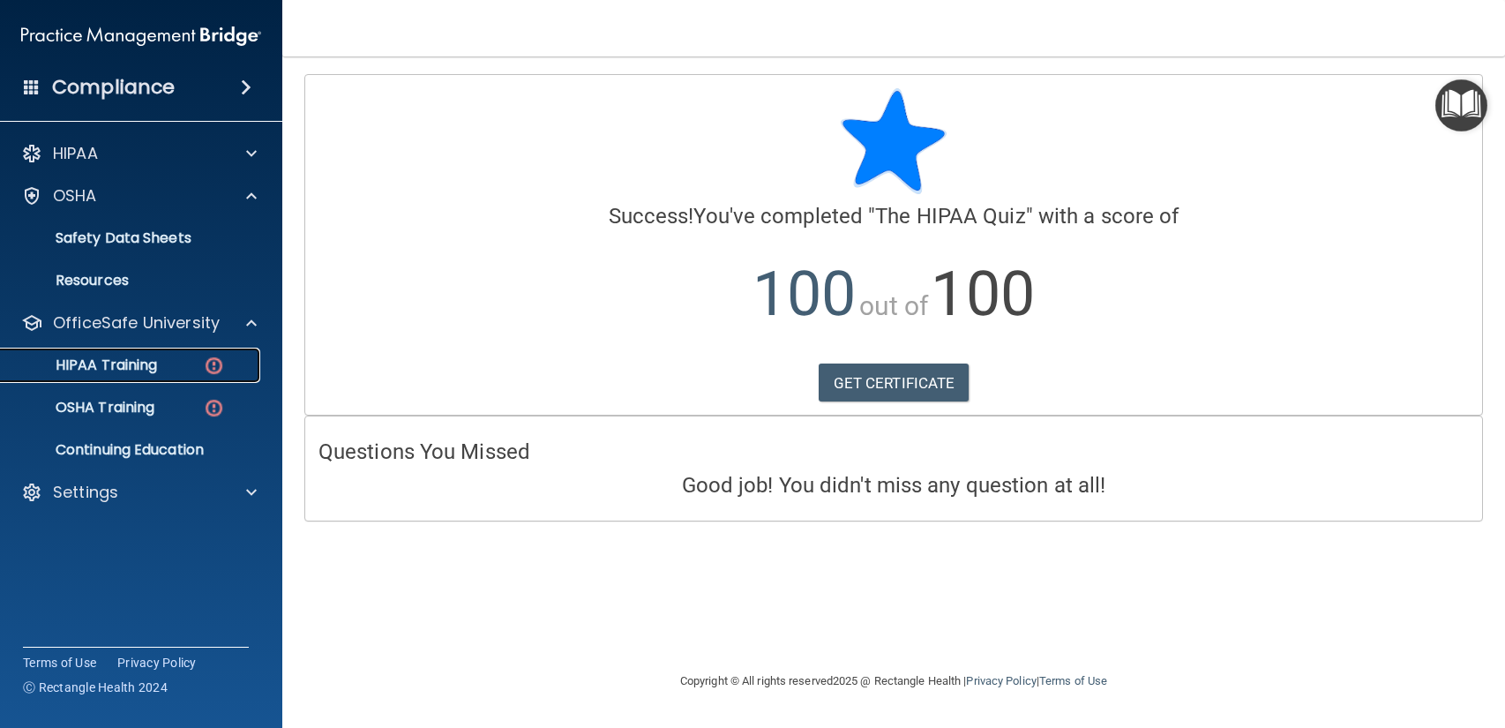
click at [205, 357] on img at bounding box center [214, 366] width 22 height 22
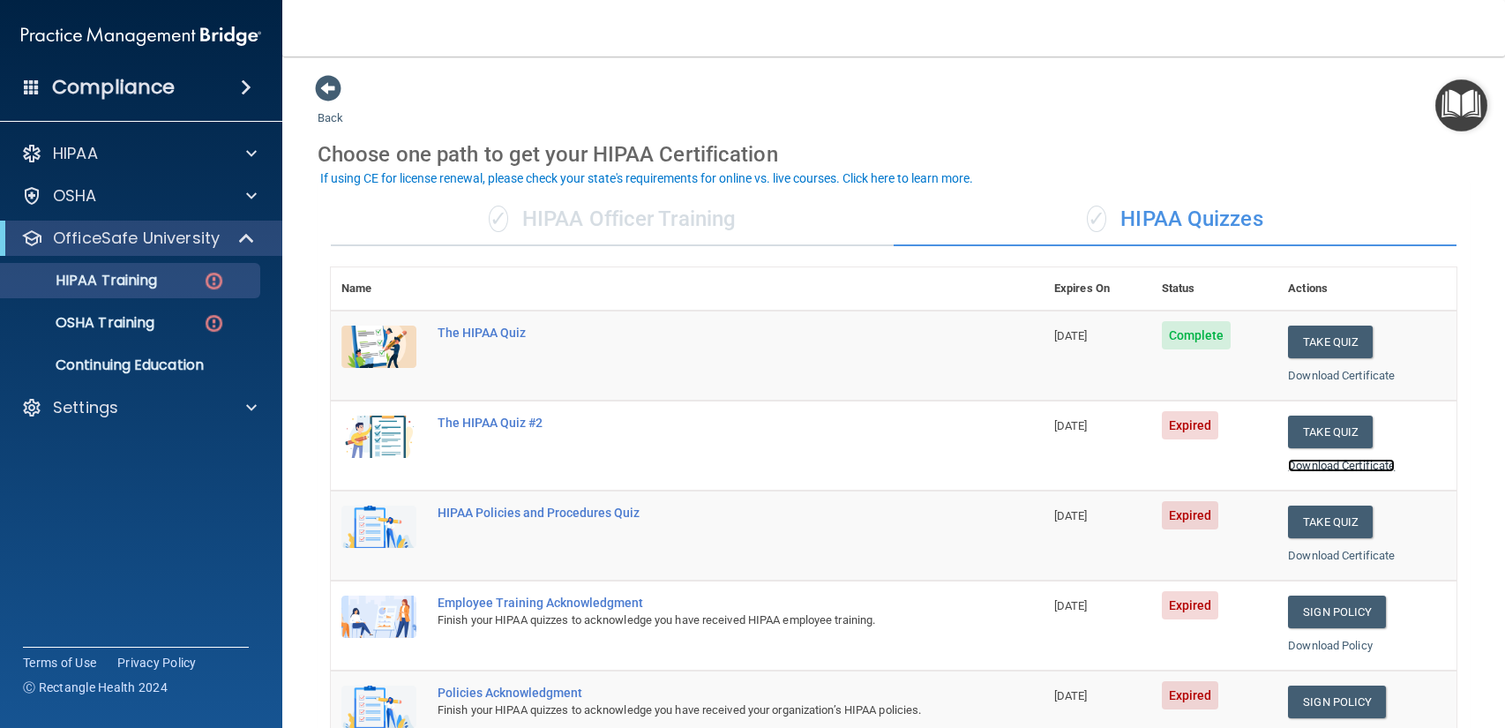
click at [1337, 459] on link "Download Certificate" at bounding box center [1341, 465] width 107 height 13
click at [1331, 433] on button "Take Quiz" at bounding box center [1330, 431] width 85 height 33
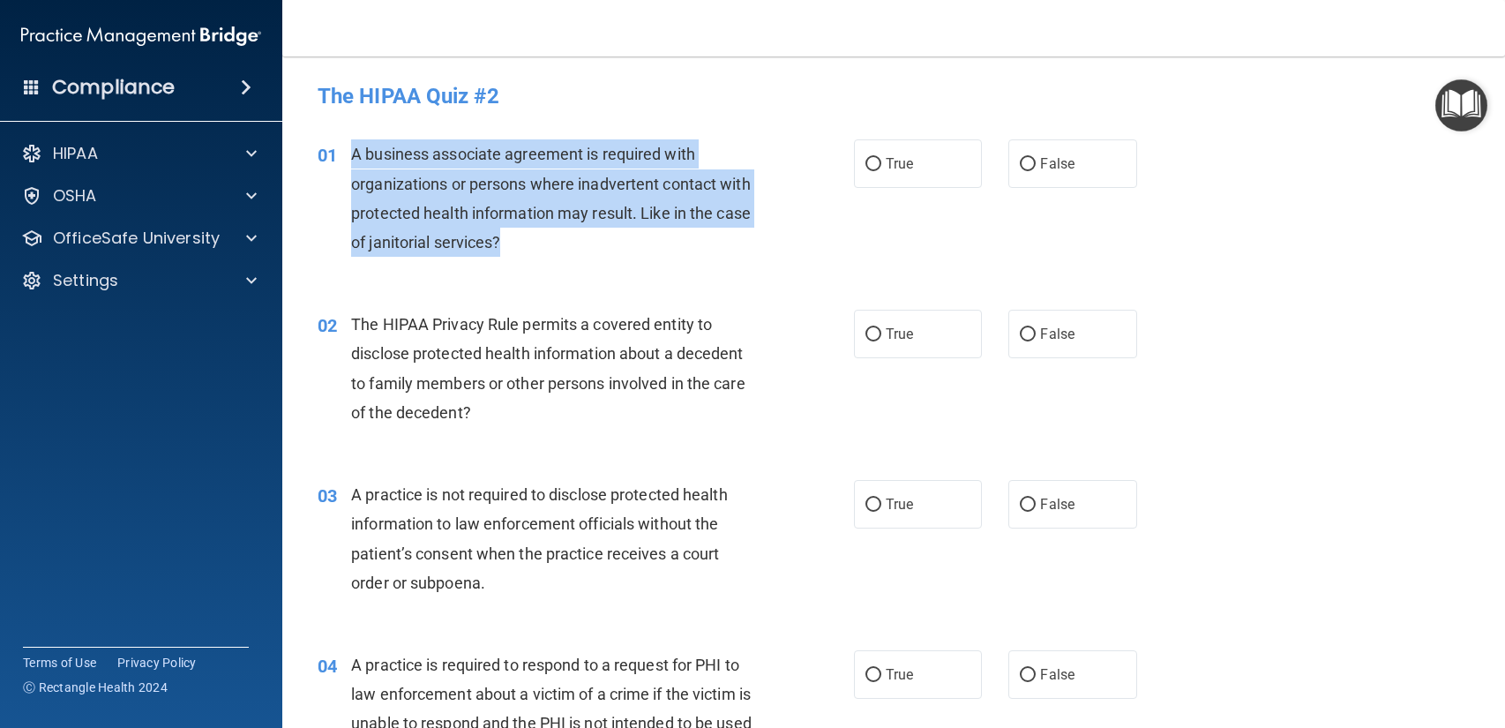
drag, startPoint x: 346, startPoint y: 157, endPoint x: 753, endPoint y: 260, distance: 420.3
click at [753, 260] on div "01 A business associate agreement is required with organizations or persons whe…" at bounding box center [585, 202] width 589 height 126
click at [866, 168] on input "True" at bounding box center [873, 164] width 16 height 13
radio input "true"
click at [1079, 347] on label "False" at bounding box center [1072, 334] width 128 height 49
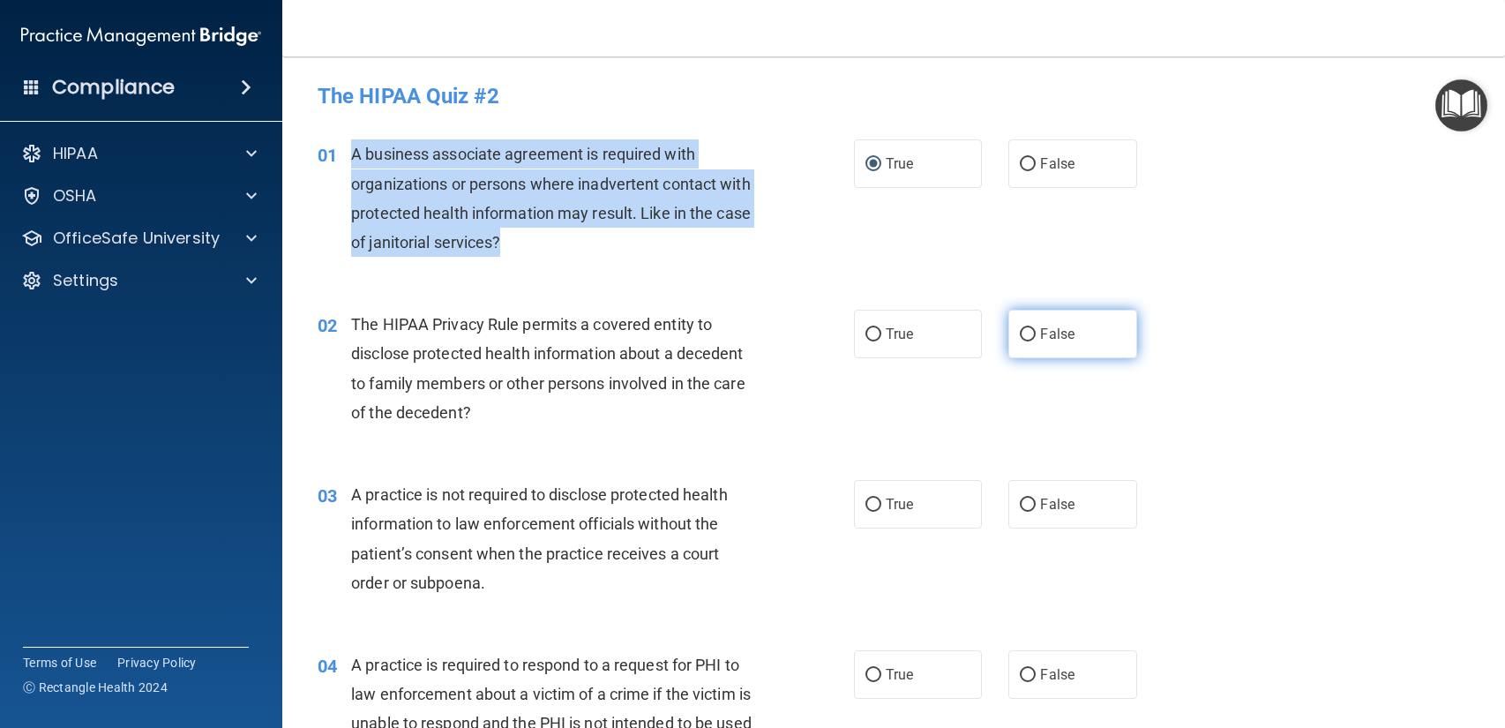
click at [1035, 341] on input "False" at bounding box center [1027, 334] width 16 height 13
radio input "true"
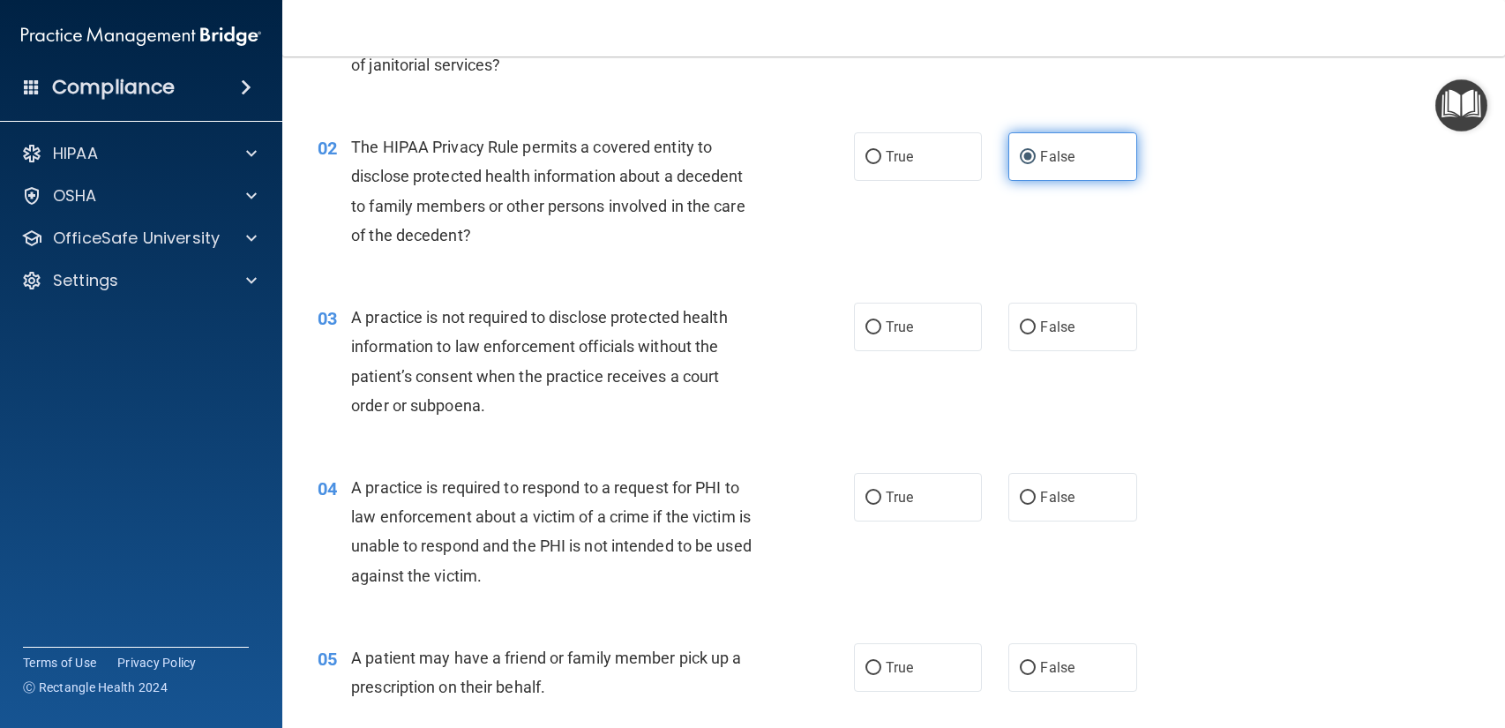
scroll to position [183, 0]
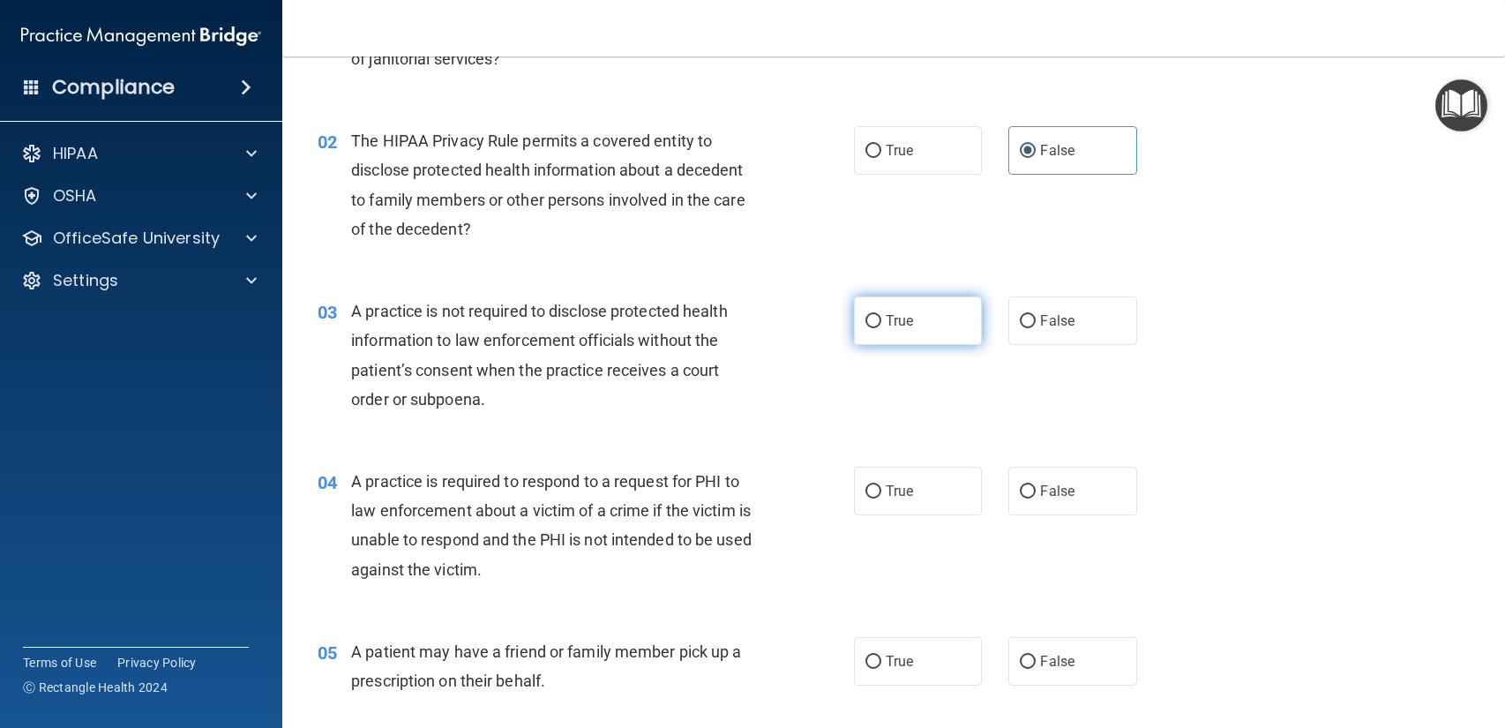
click at [907, 309] on label "True" at bounding box center [918, 320] width 128 height 49
click at [881, 315] on input "True" at bounding box center [873, 321] width 16 height 13
radio input "true"
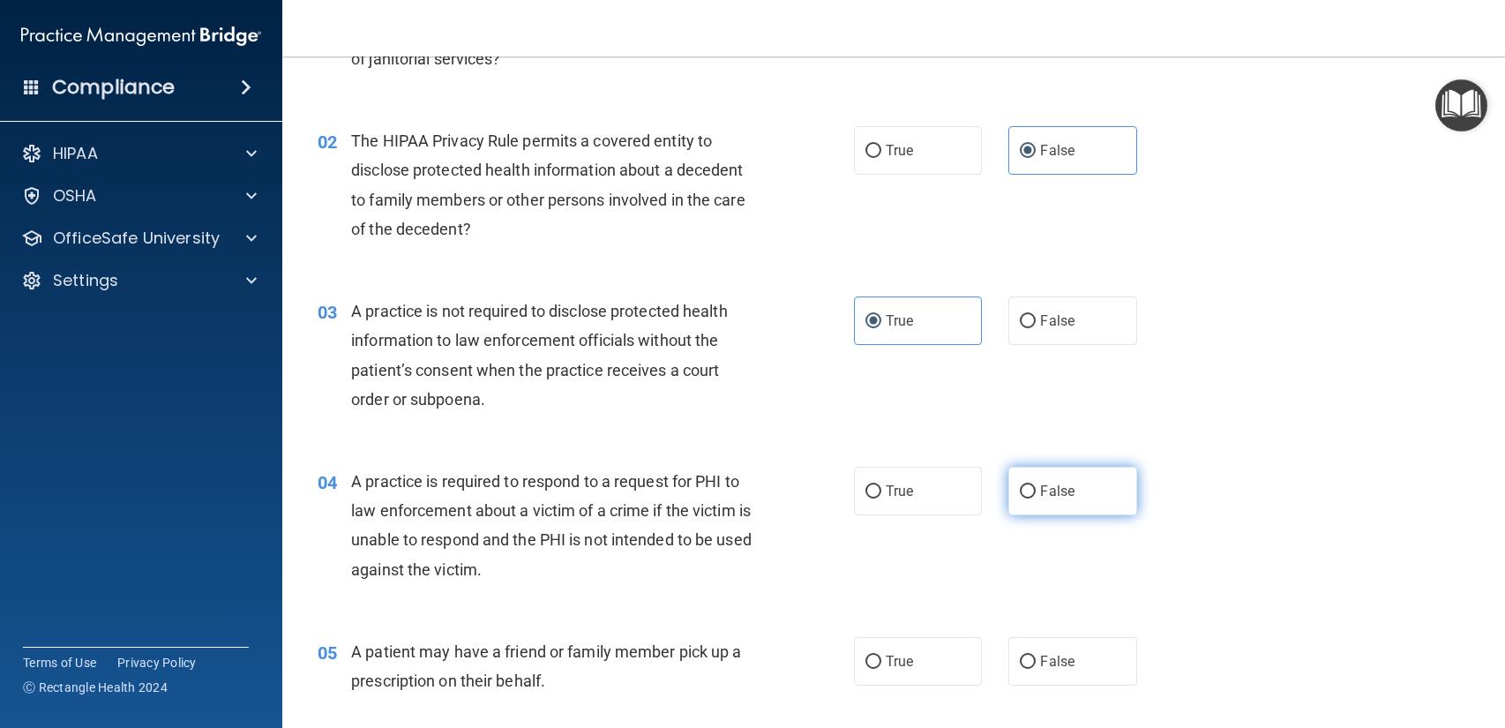
click at [1027, 493] on input "False" at bounding box center [1027, 491] width 16 height 13
radio input "true"
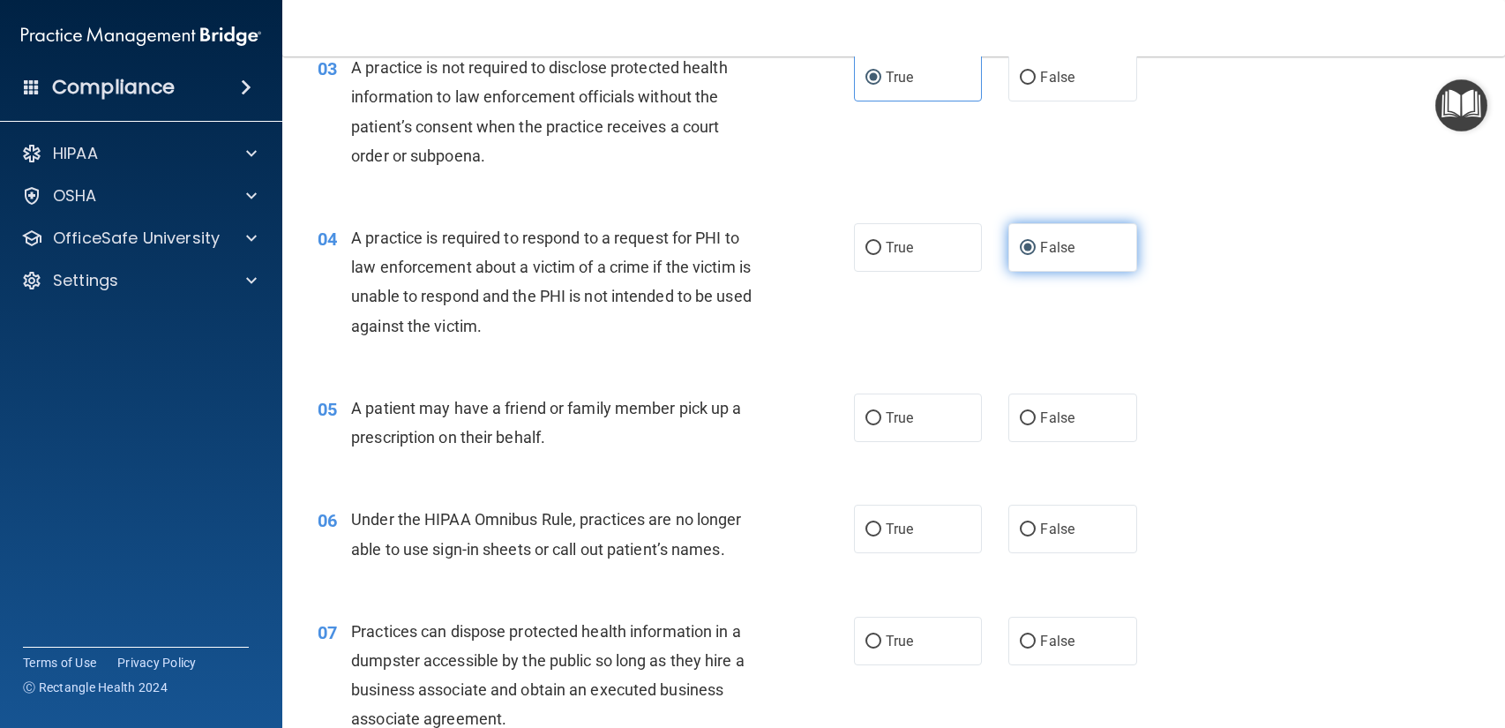
scroll to position [440, 0]
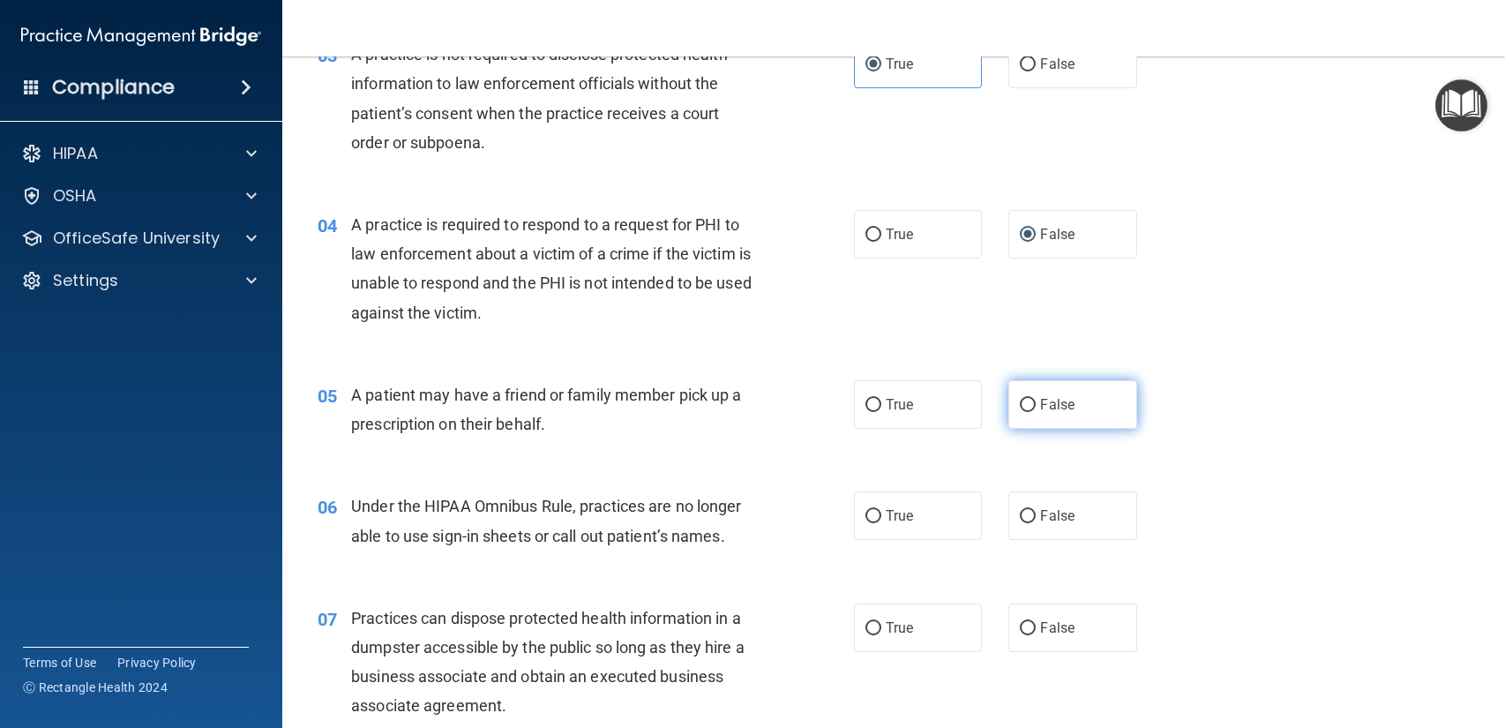
click at [1062, 409] on span "False" at bounding box center [1057, 404] width 34 height 17
click at [1035, 409] on input "False" at bounding box center [1027, 405] width 16 height 13
radio input "true"
click at [902, 511] on span "True" at bounding box center [898, 515] width 27 height 17
click at [881, 511] on input "True" at bounding box center [873, 516] width 16 height 13
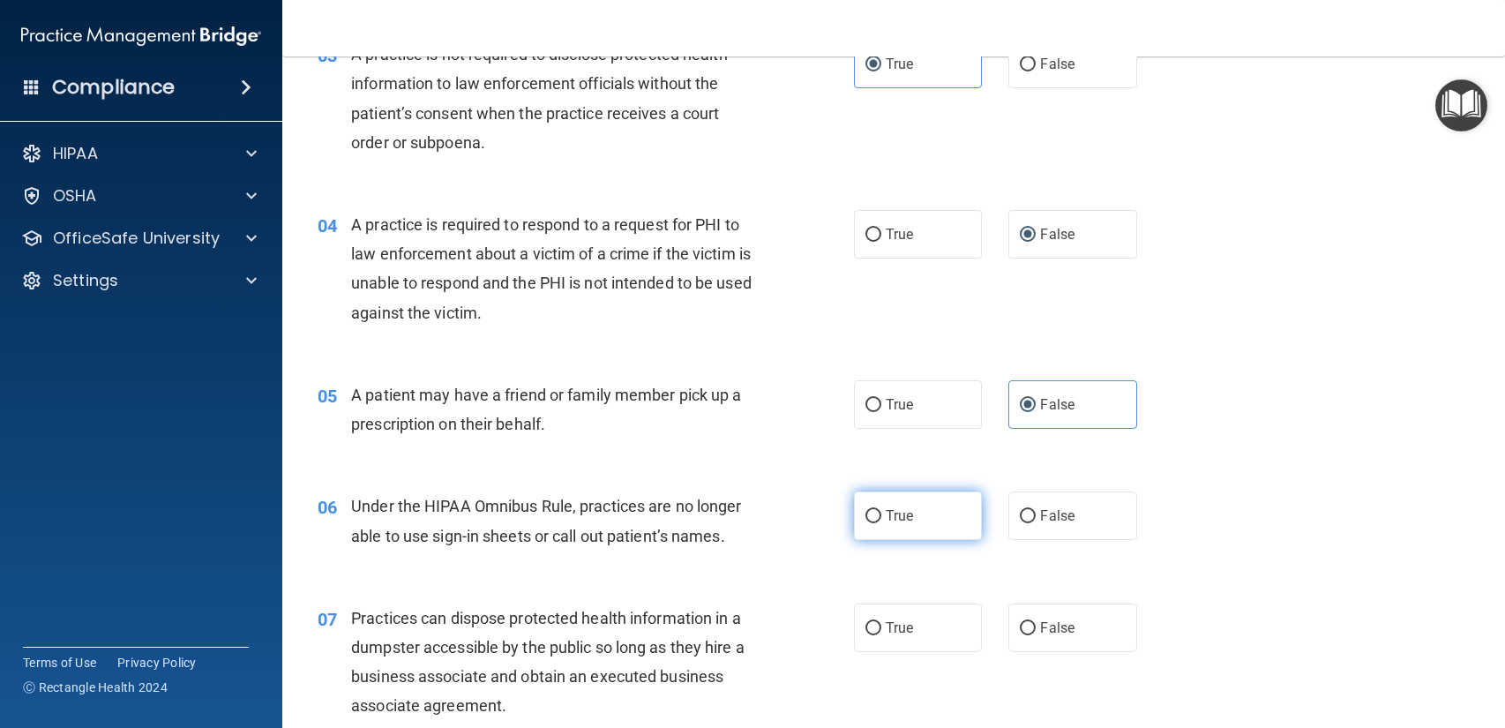
radio input "true"
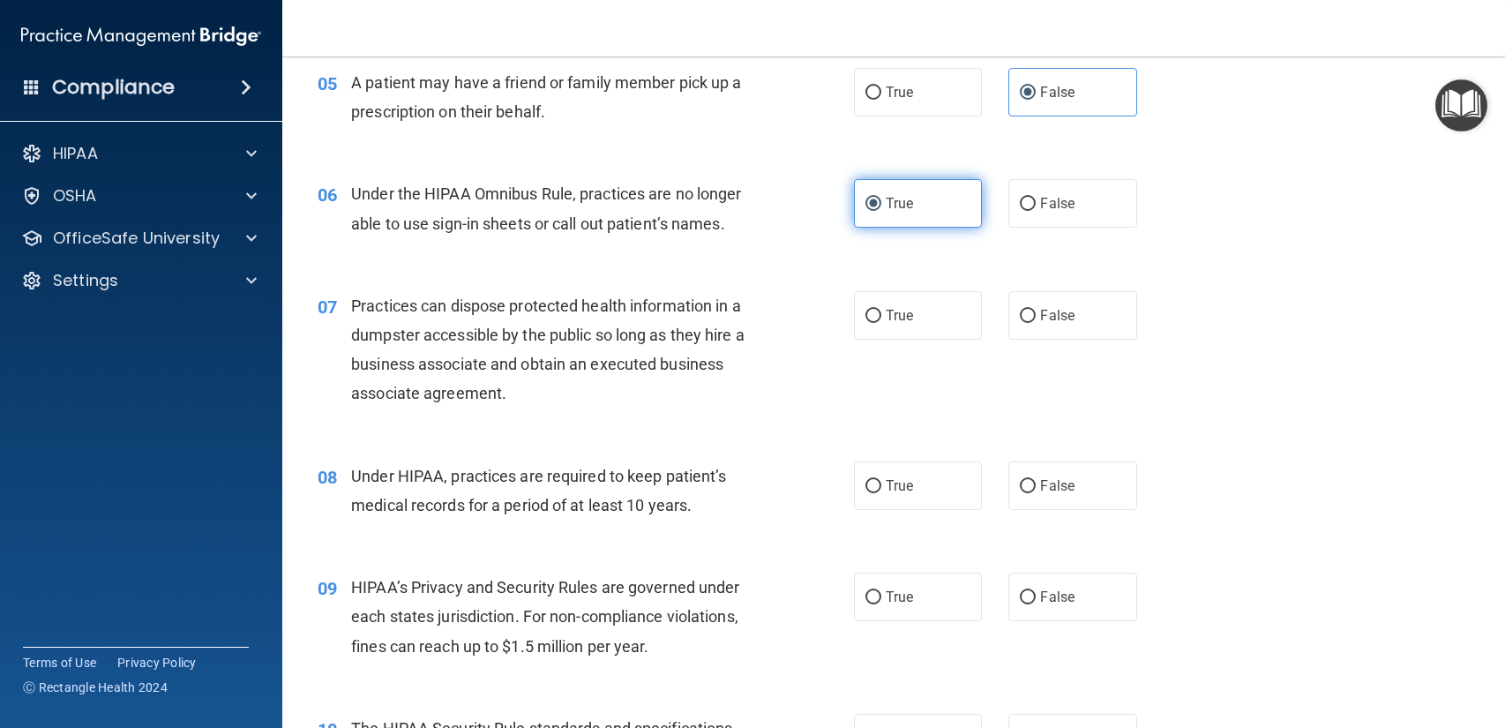
scroll to position [755, 0]
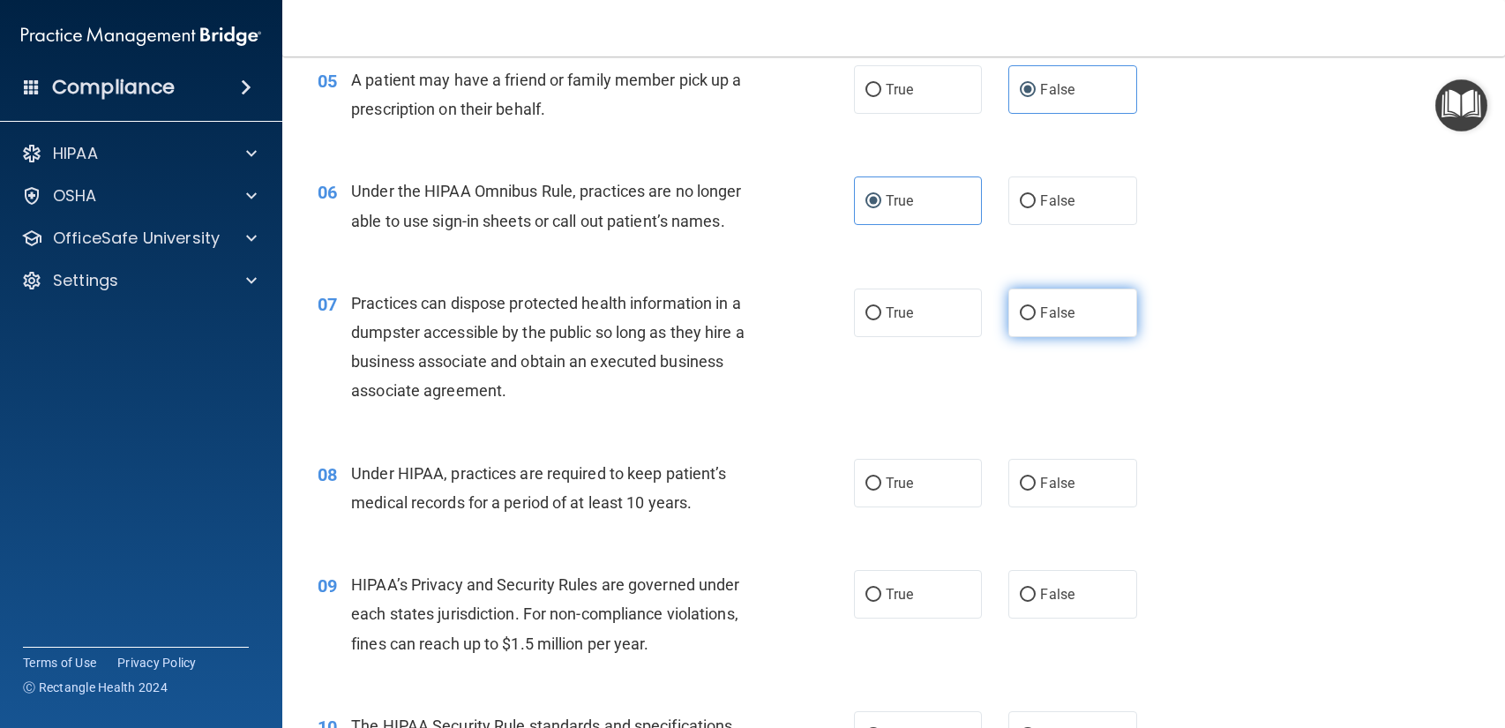
click at [1087, 323] on label "False" at bounding box center [1072, 312] width 128 height 49
click at [1035, 320] on input "False" at bounding box center [1027, 313] width 16 height 13
radio input "true"
click at [940, 479] on label "True" at bounding box center [918, 483] width 128 height 49
click at [881, 479] on input "True" at bounding box center [873, 483] width 16 height 13
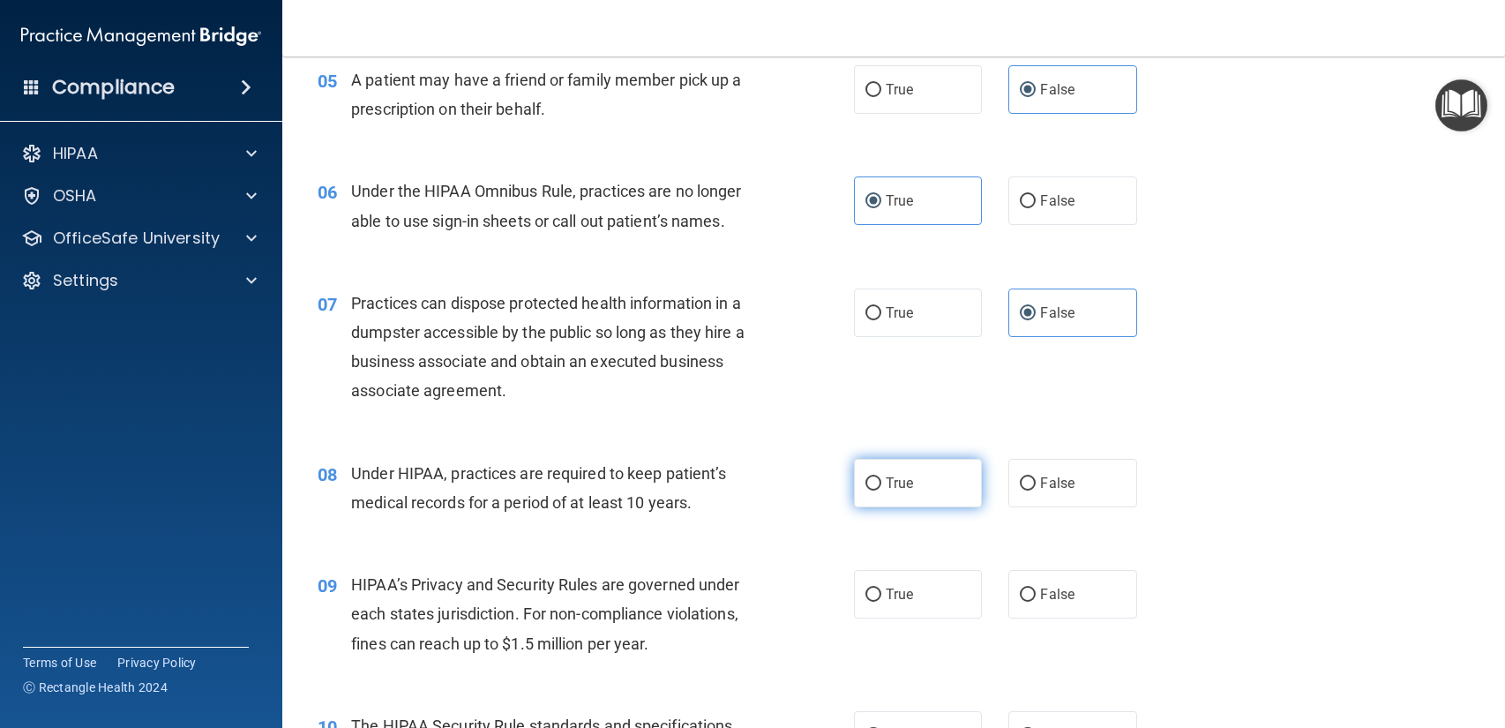
radio input "true"
click at [932, 590] on label "True" at bounding box center [918, 594] width 128 height 49
click at [881, 590] on input "True" at bounding box center [873, 594] width 16 height 13
radio input "true"
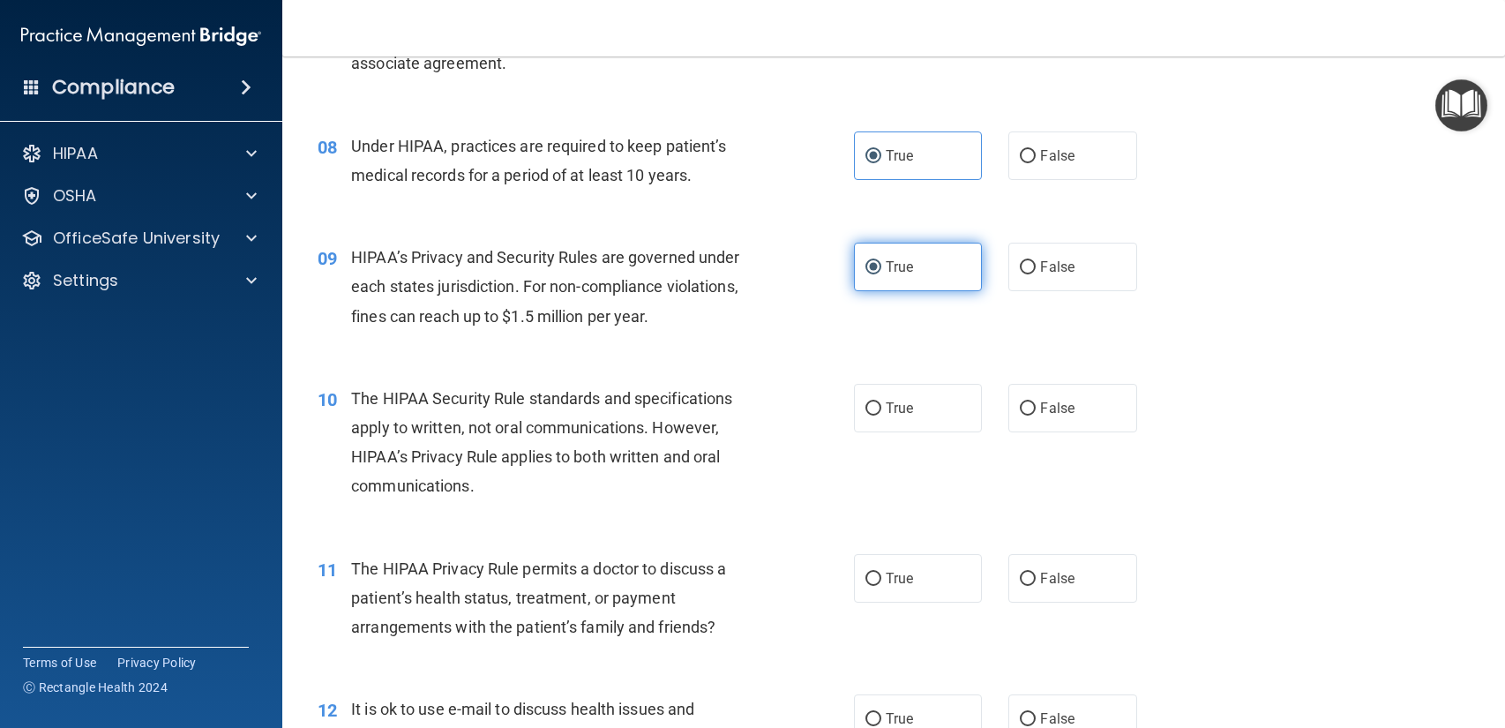
scroll to position [1096, 0]
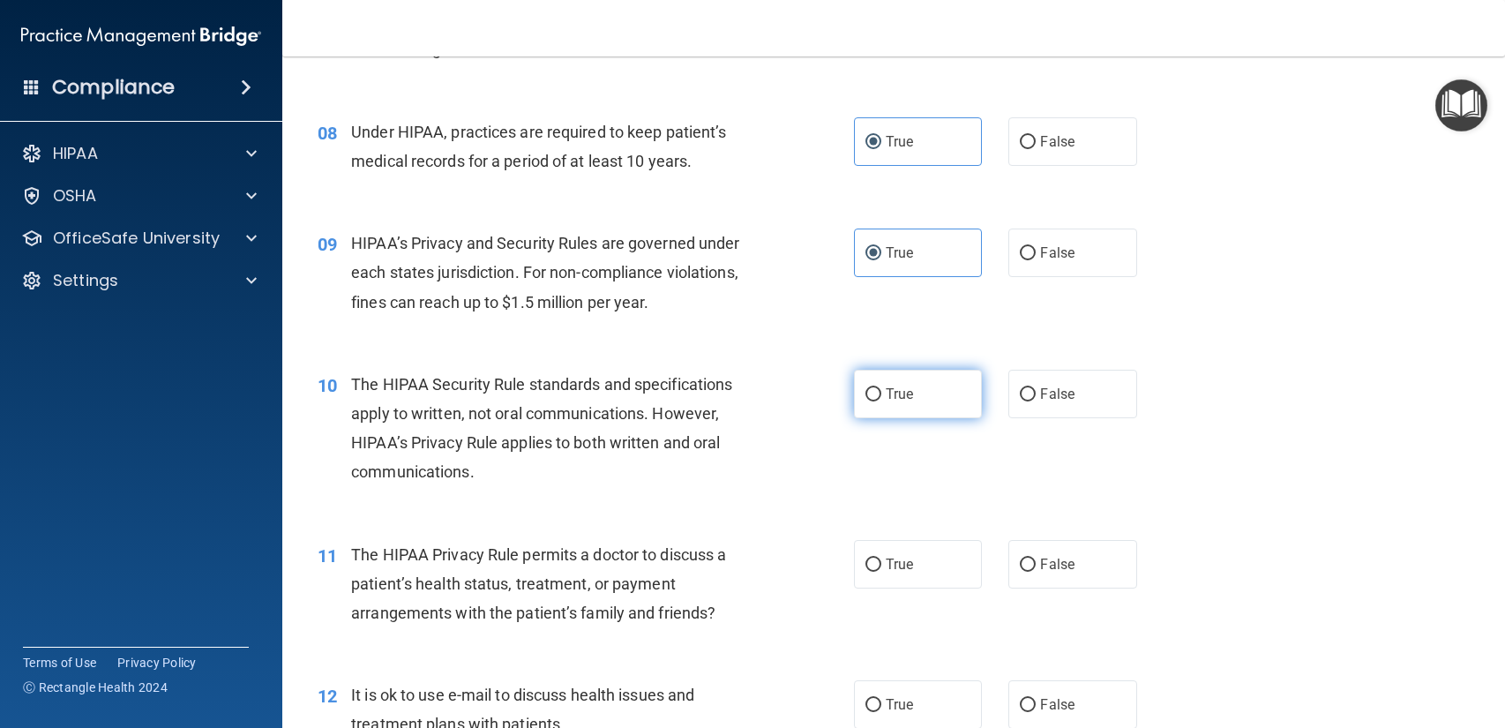
click at [878, 394] on input "True" at bounding box center [873, 394] width 16 height 13
radio input "true"
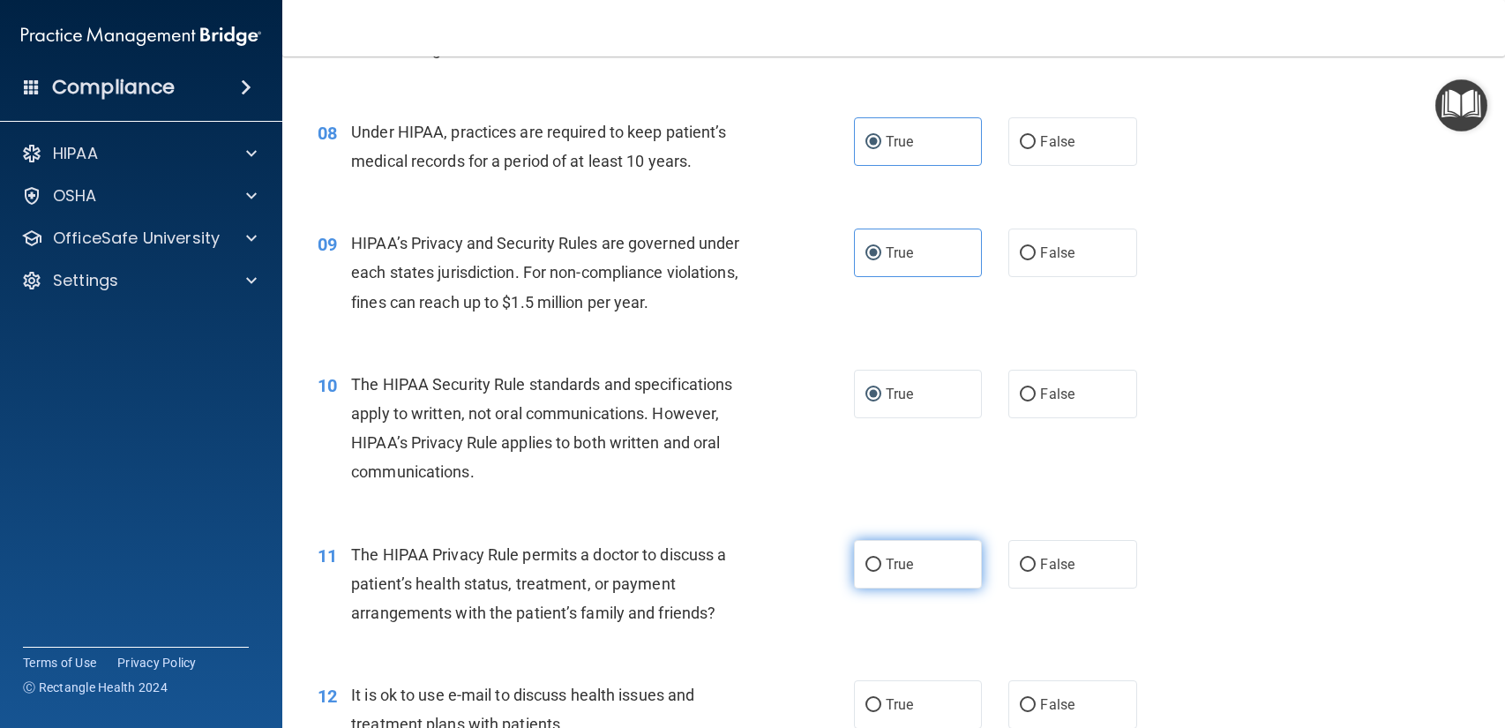
click at [958, 549] on label "True" at bounding box center [918, 564] width 128 height 49
click at [881, 558] on input "True" at bounding box center [873, 564] width 16 height 13
radio input "true"
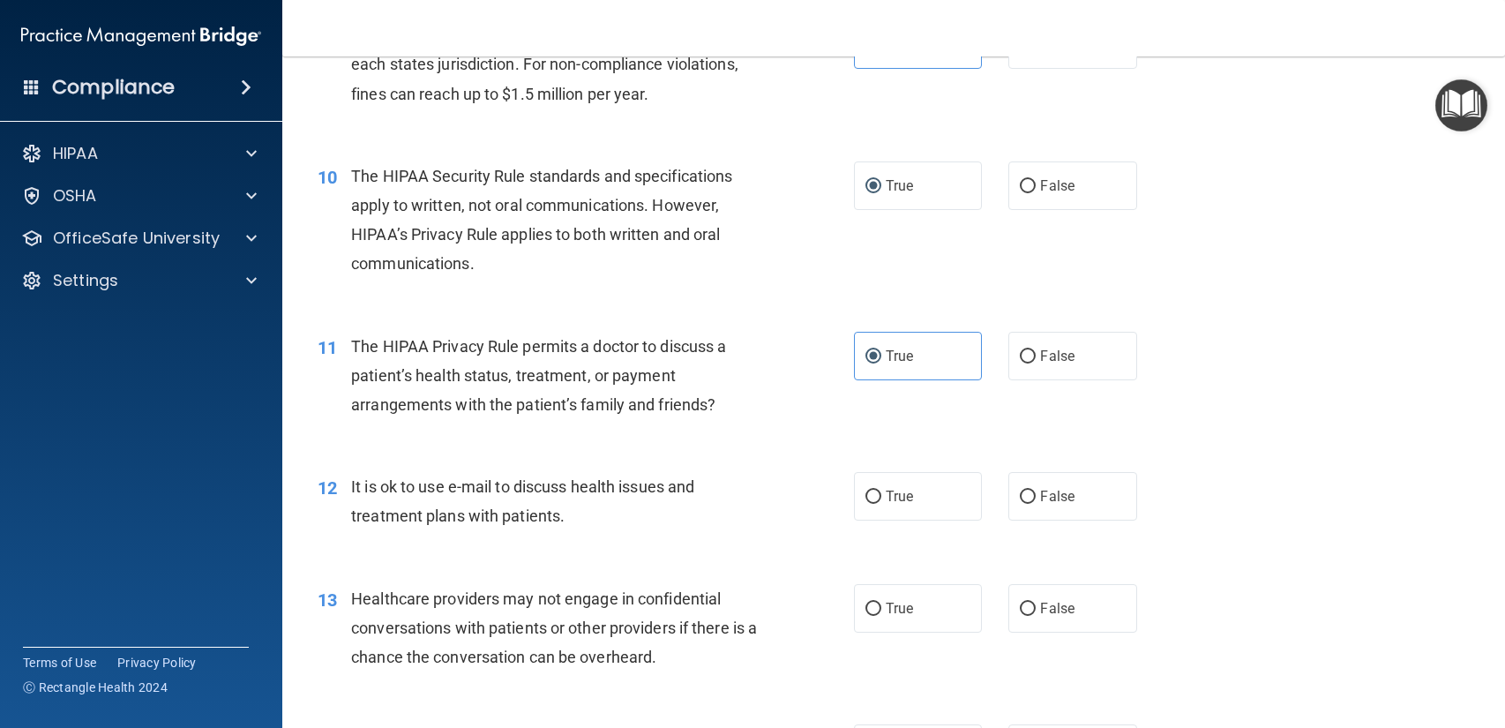
scroll to position [1312, 0]
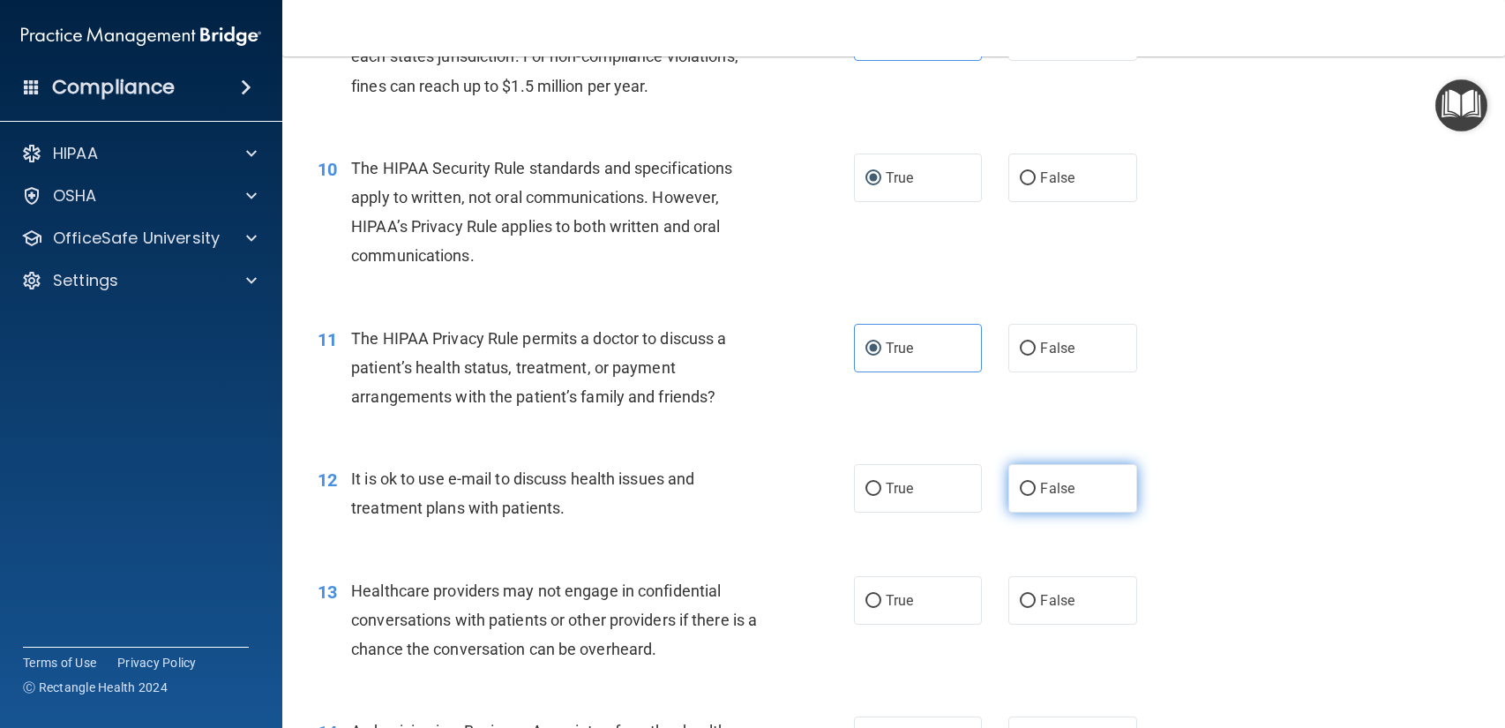
click at [1061, 498] on label "False" at bounding box center [1072, 488] width 128 height 49
click at [1035, 496] on input "False" at bounding box center [1027, 488] width 16 height 13
radio input "true"
click at [931, 606] on label "True" at bounding box center [918, 600] width 128 height 49
click at [881, 606] on input "True" at bounding box center [873, 600] width 16 height 13
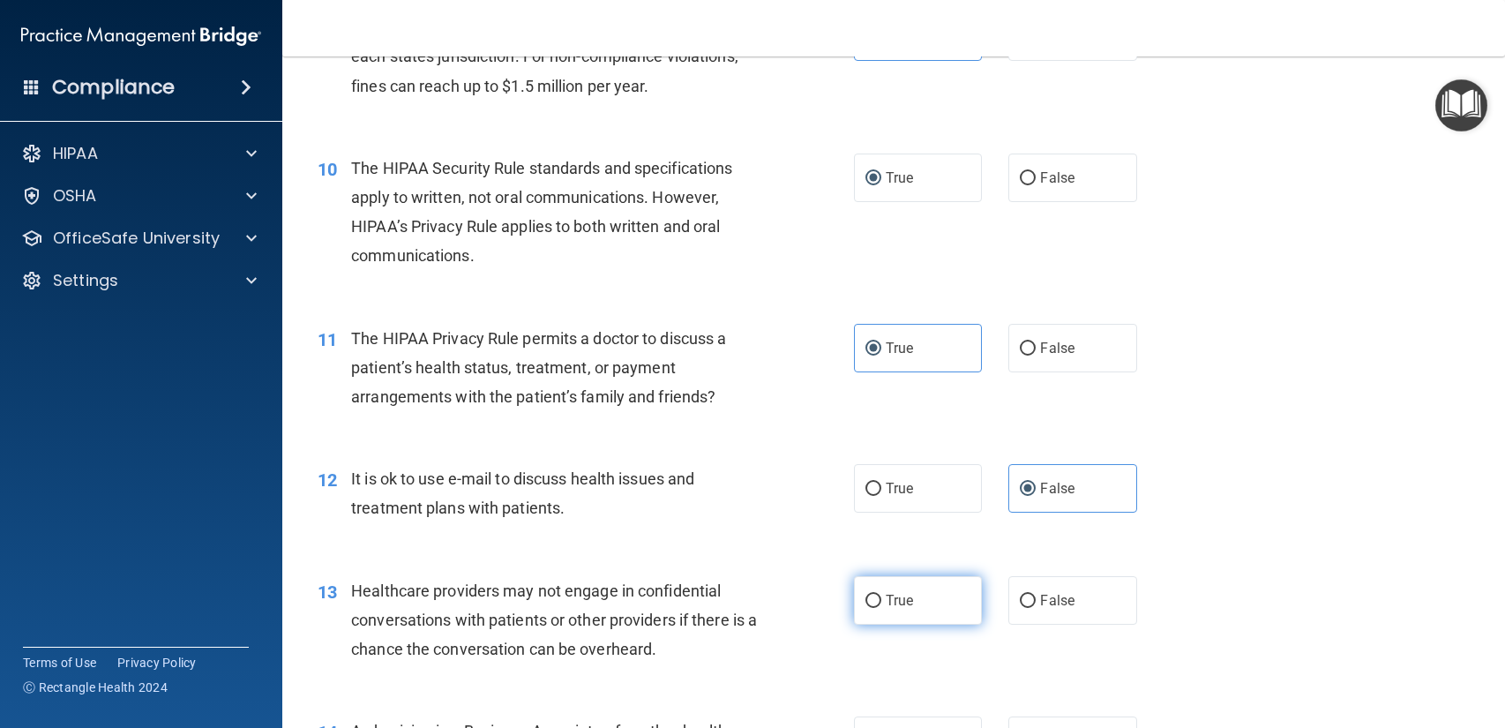
radio input "true"
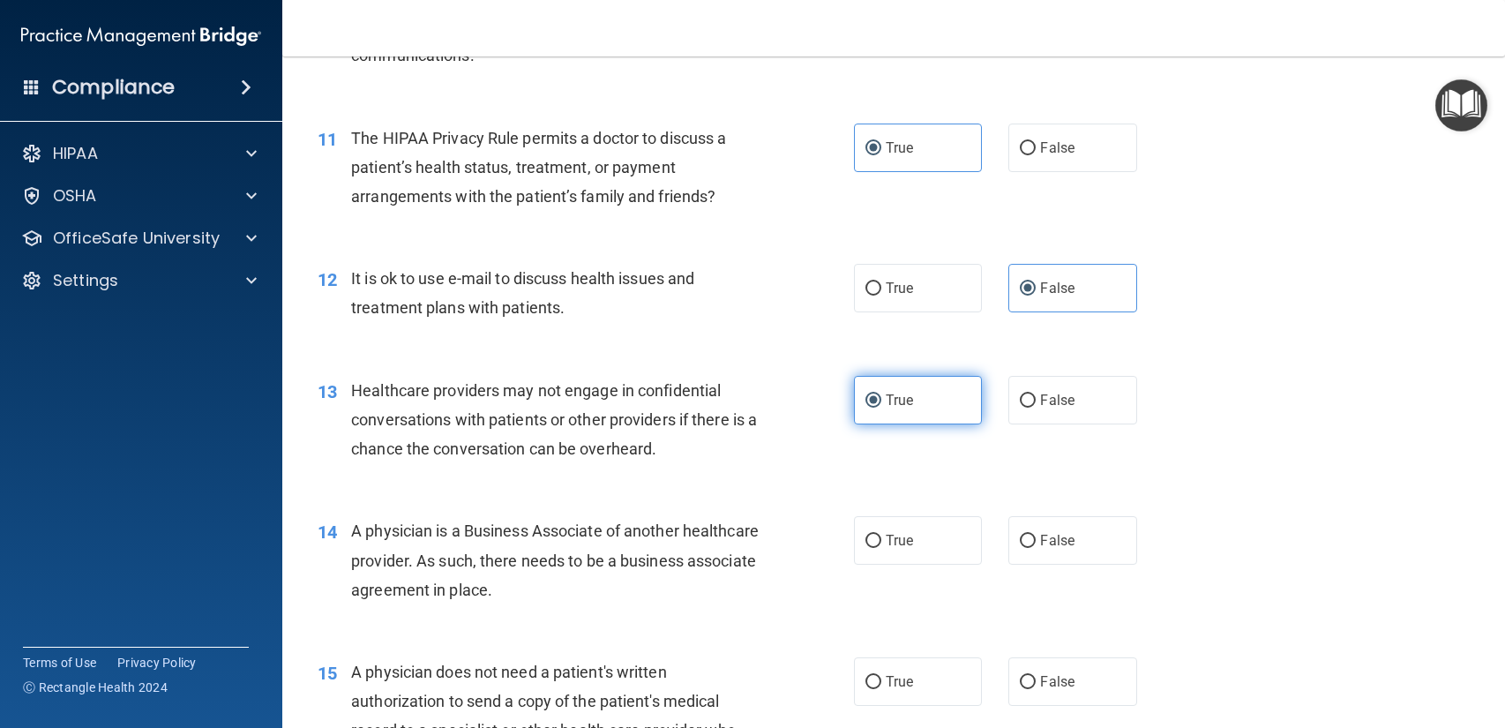
scroll to position [1514, 0]
click at [921, 558] on label "True" at bounding box center [918, 538] width 128 height 49
click at [881, 546] on input "True" at bounding box center [873, 539] width 16 height 13
radio input "true"
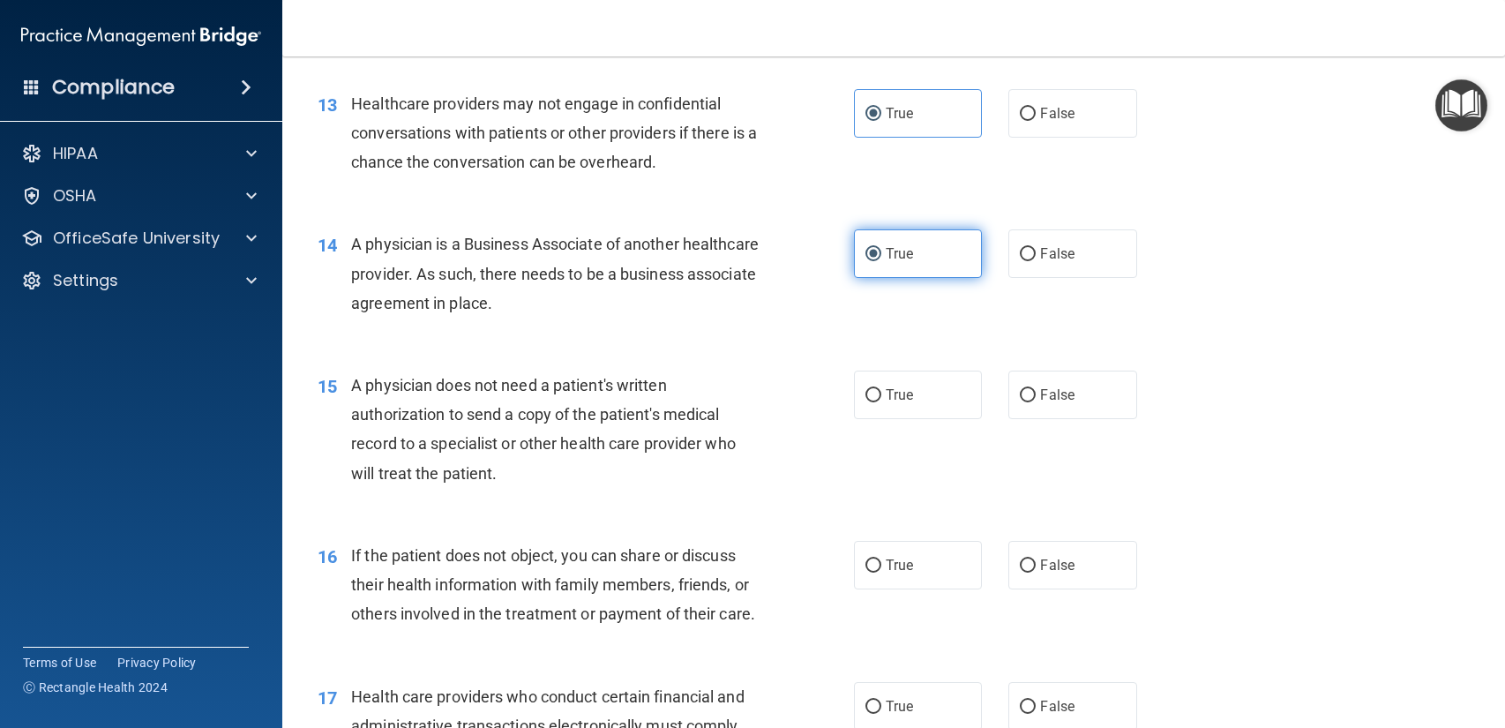
scroll to position [1804, 0]
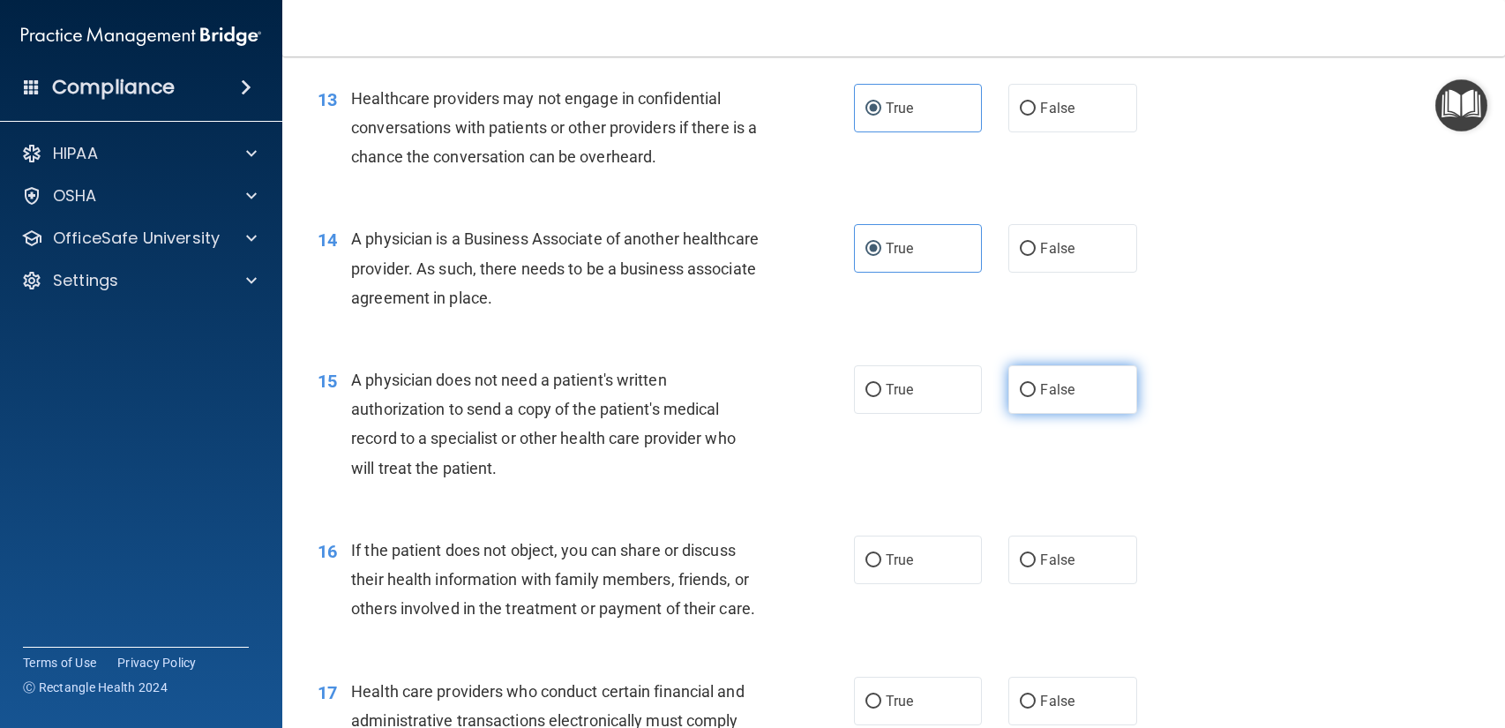
click at [1061, 365] on label "False" at bounding box center [1072, 389] width 128 height 49
click at [1035, 384] on input "False" at bounding box center [1027, 390] width 16 height 13
radio input "true"
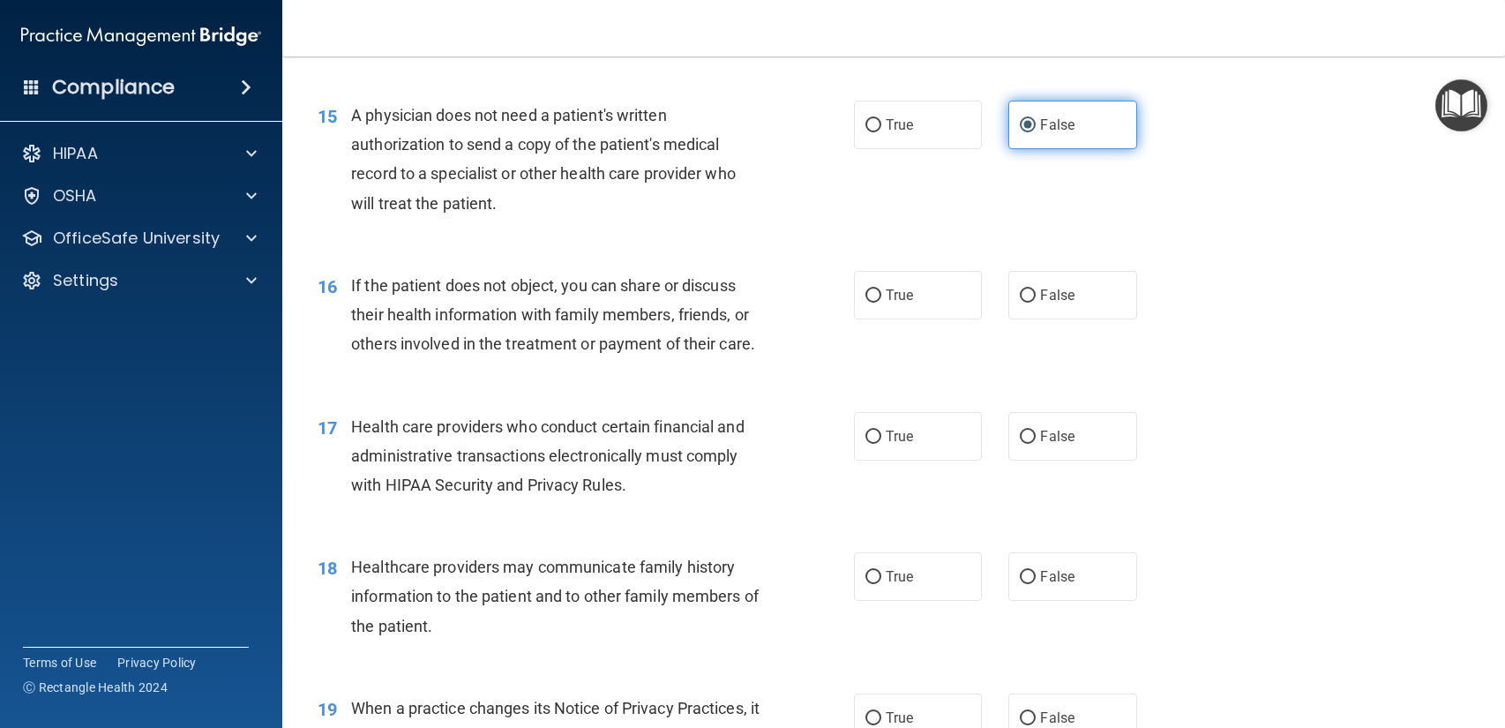
scroll to position [2087, 0]
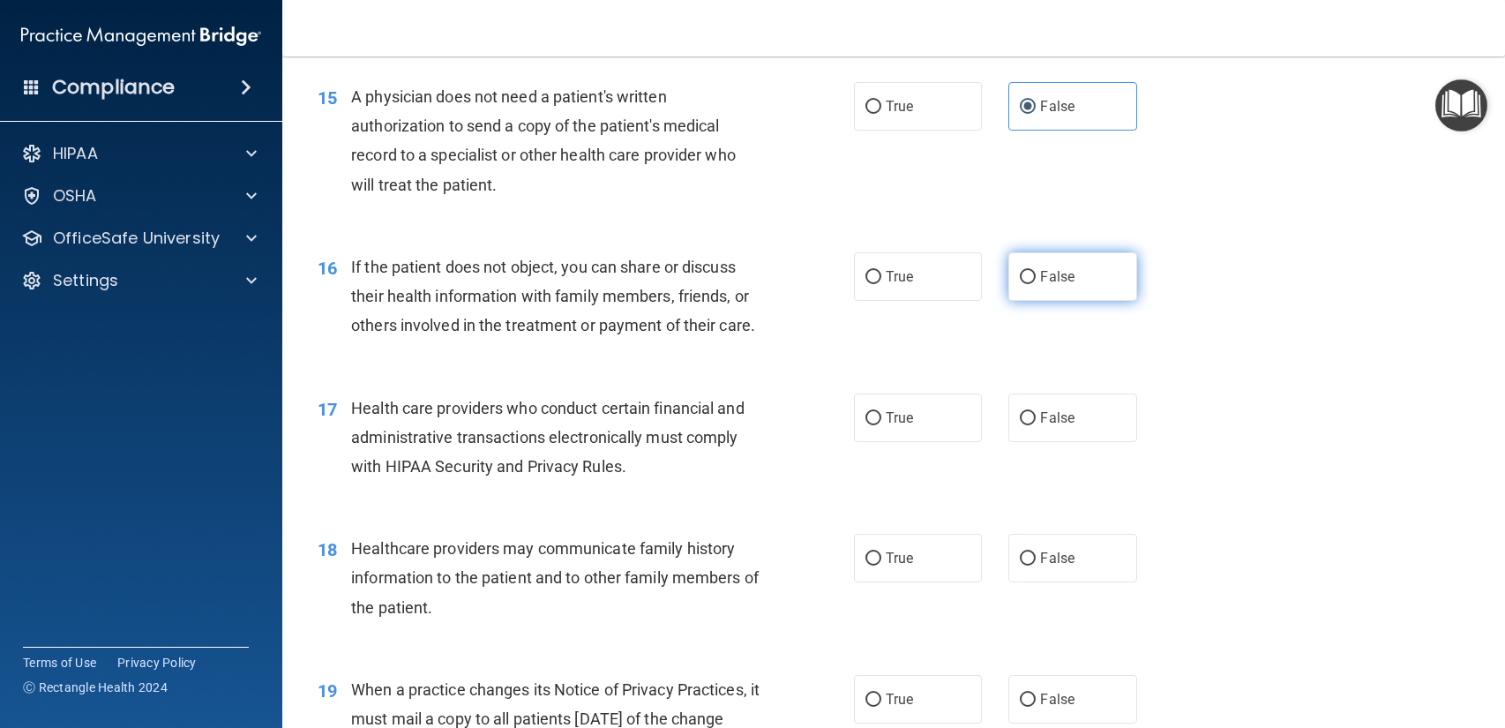
click at [1052, 272] on span "False" at bounding box center [1057, 276] width 34 height 17
click at [1035, 272] on input "False" at bounding box center [1027, 277] width 16 height 13
radio input "true"
click at [906, 430] on label "True" at bounding box center [918, 417] width 128 height 49
click at [881, 425] on input "True" at bounding box center [873, 418] width 16 height 13
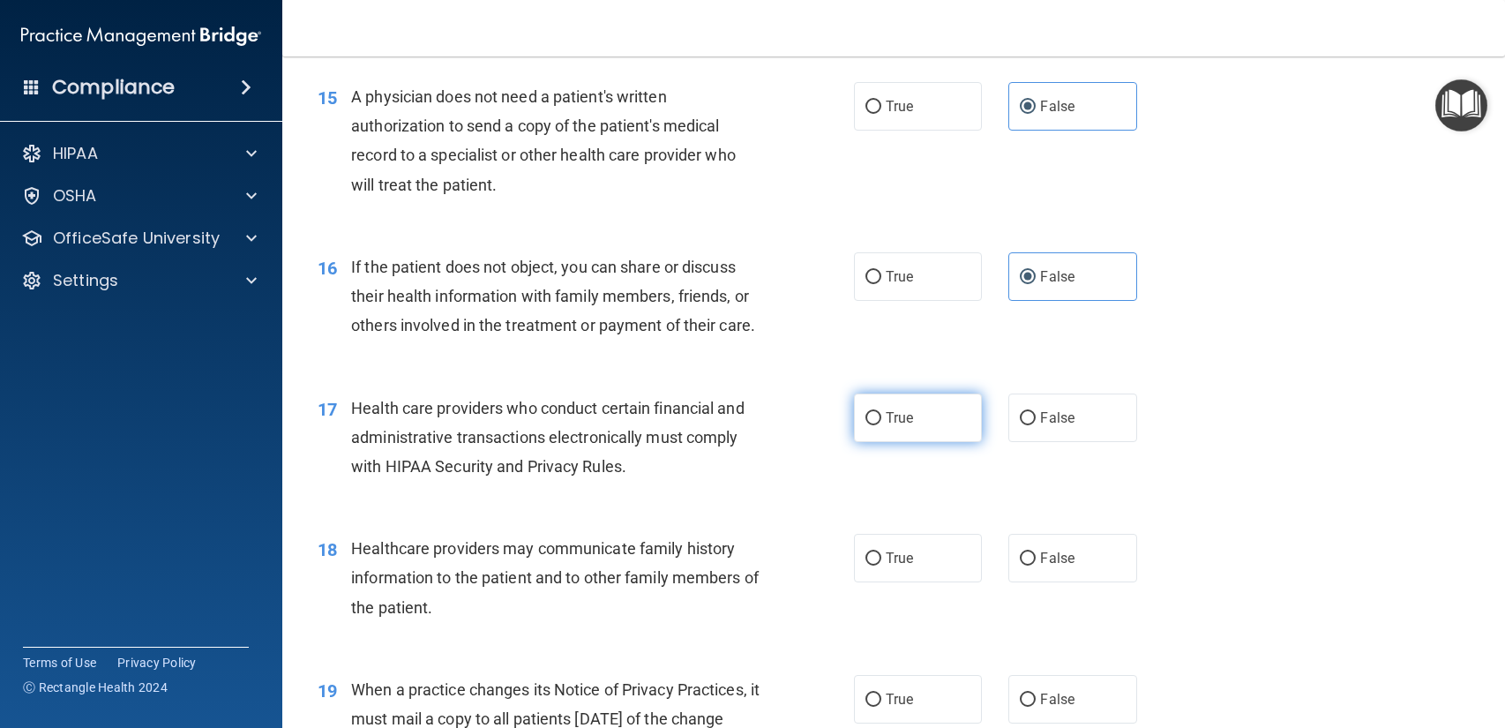
radio input "true"
click at [1079, 573] on label "False" at bounding box center [1072, 558] width 128 height 49
click at [1035, 565] on input "False" at bounding box center [1027, 558] width 16 height 13
radio input "true"
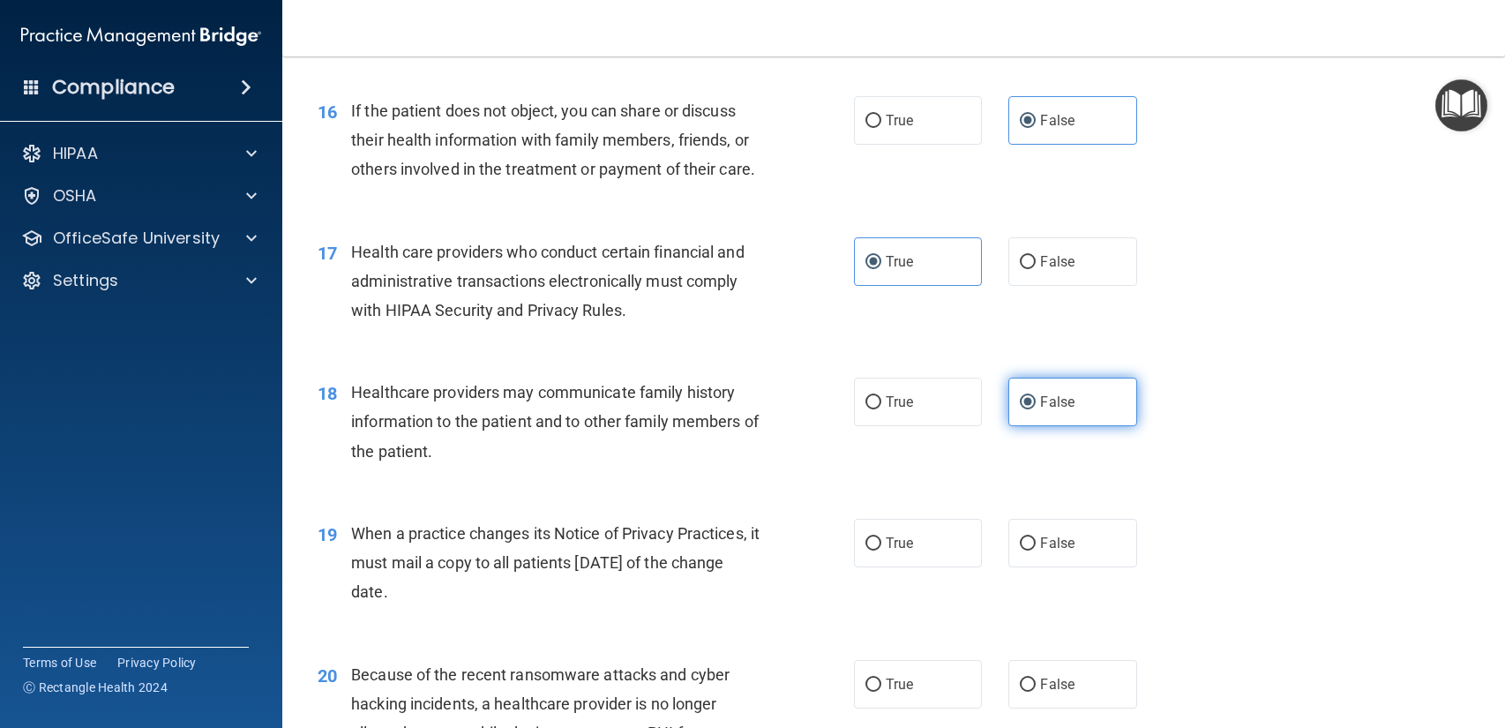
scroll to position [2401, 0]
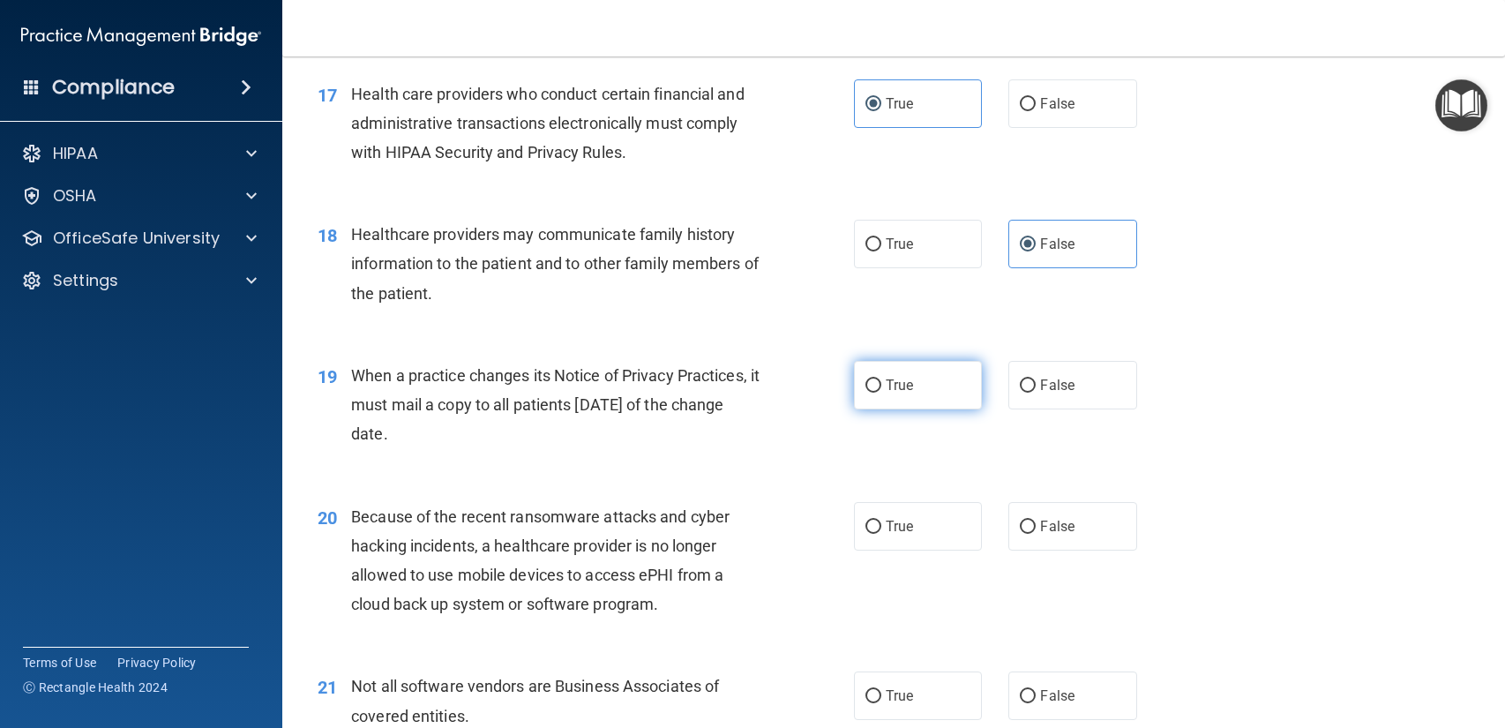
click at [914, 384] on label "True" at bounding box center [918, 385] width 128 height 49
click at [881, 384] on input "True" at bounding box center [873, 385] width 16 height 13
radio input "true"
click at [925, 542] on label "True" at bounding box center [918, 526] width 128 height 49
click at [881, 534] on input "True" at bounding box center [873, 526] width 16 height 13
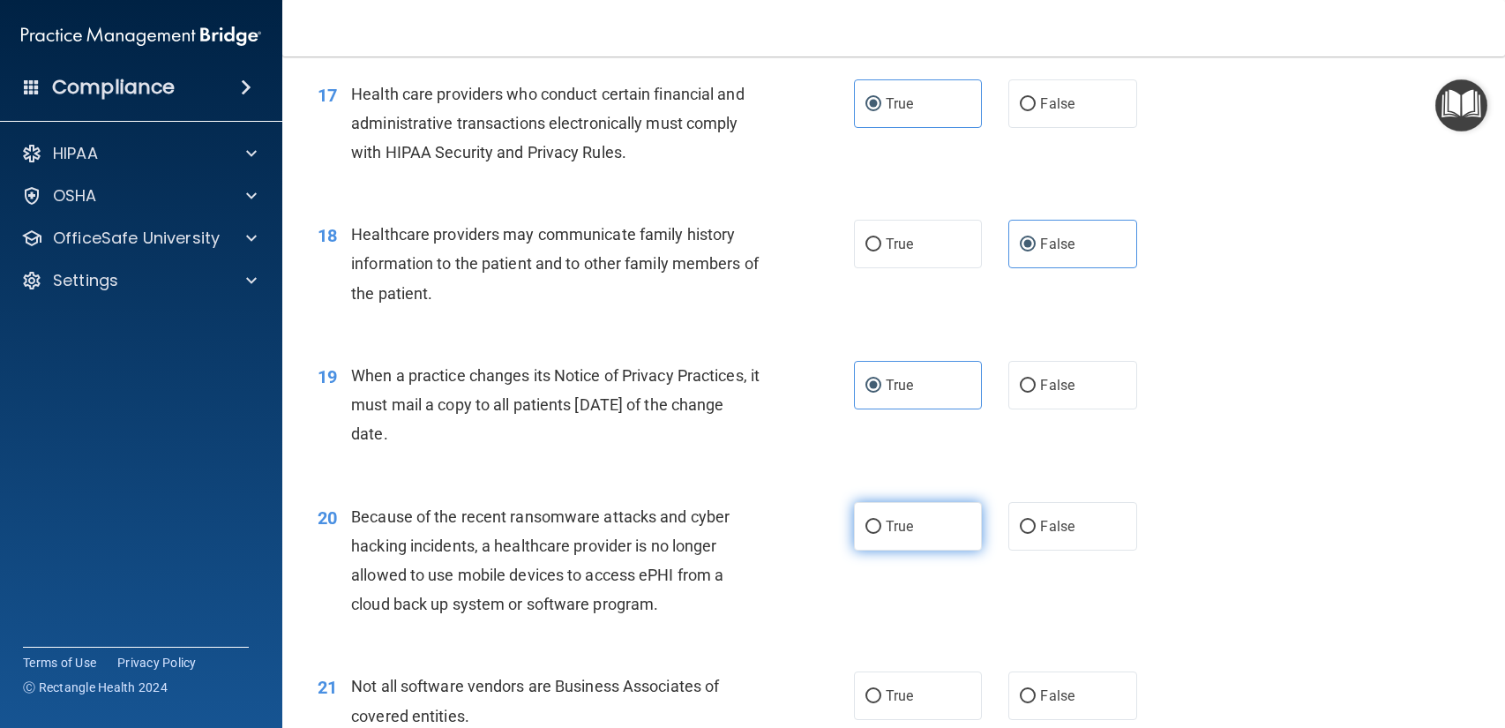
radio input "true"
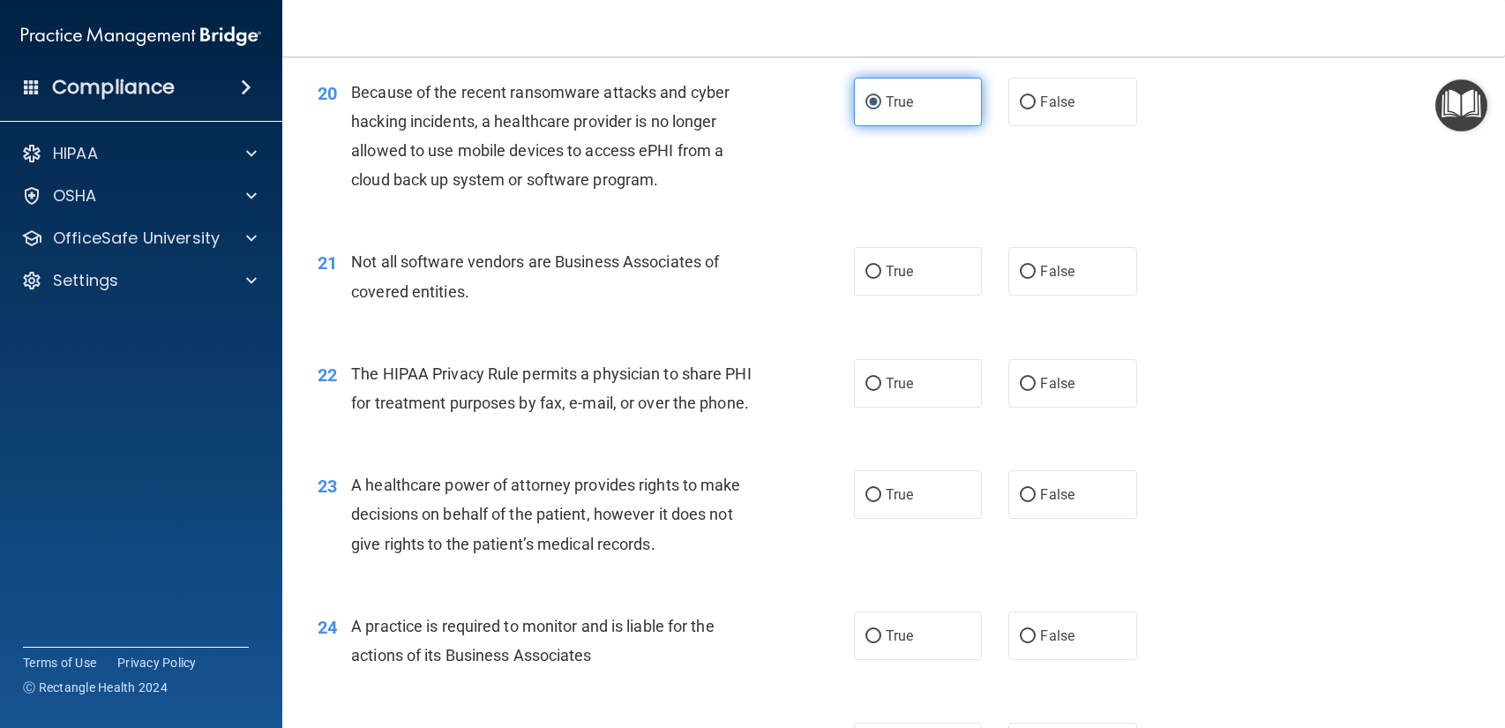
scroll to position [2827, 0]
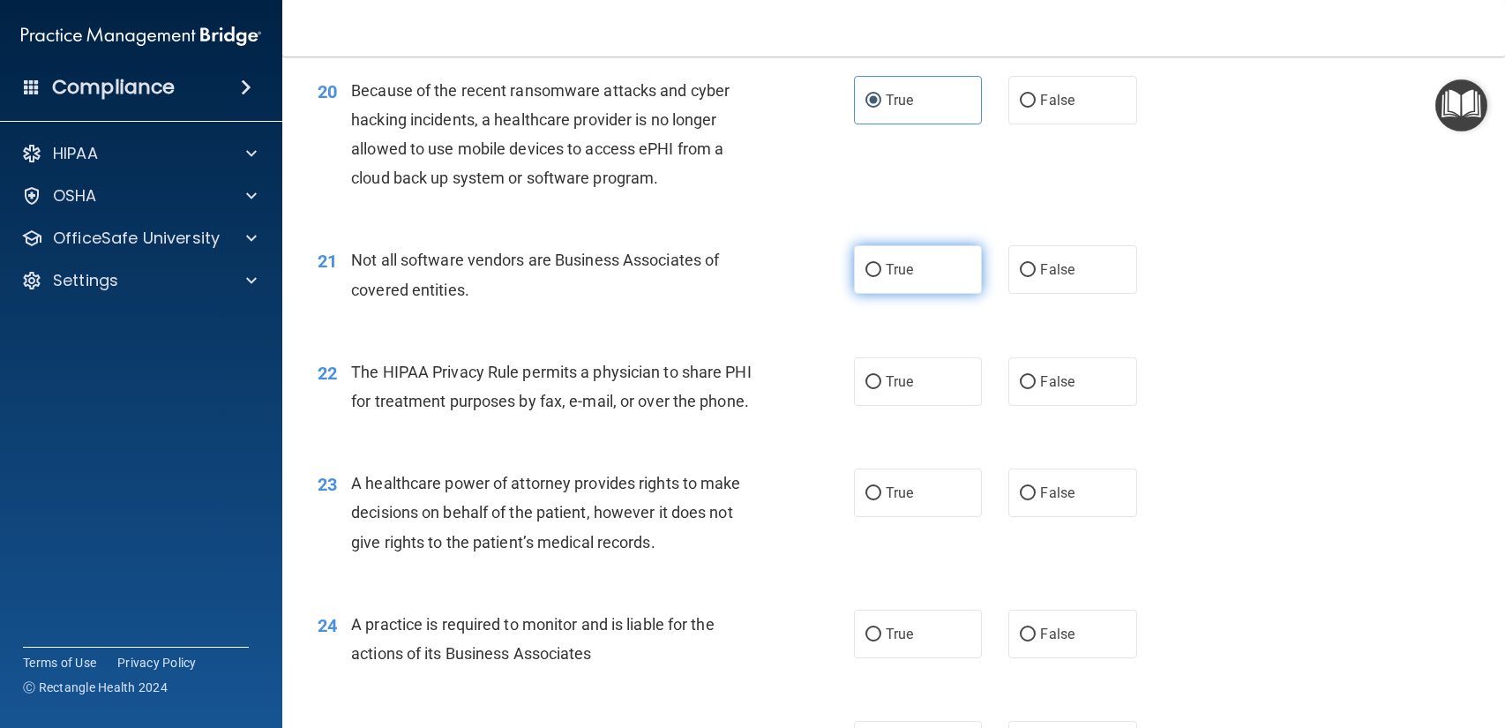
click at [922, 269] on label "True" at bounding box center [918, 269] width 128 height 49
click at [881, 269] on input "True" at bounding box center [873, 270] width 16 height 13
radio input "true"
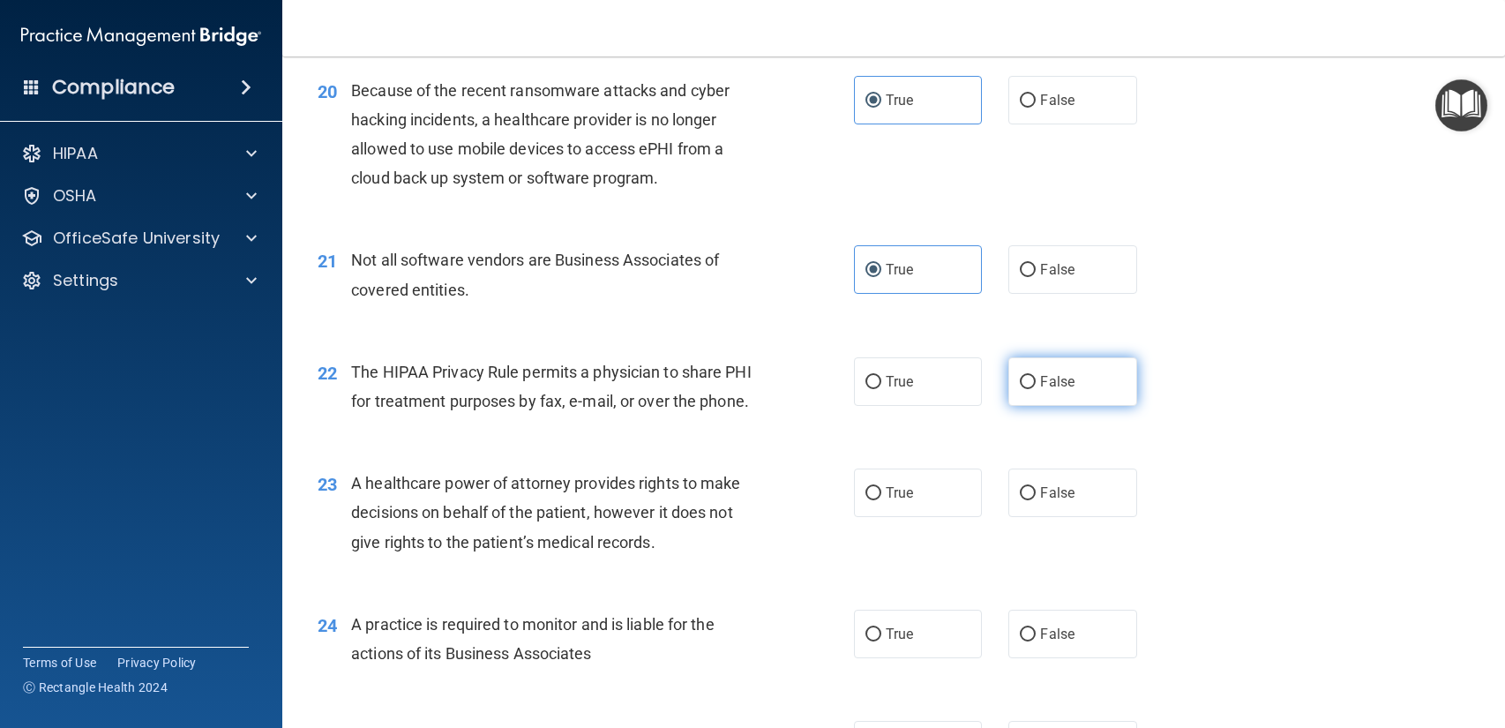
click at [1072, 377] on span "False" at bounding box center [1057, 381] width 34 height 17
click at [1035, 377] on input "False" at bounding box center [1027, 382] width 16 height 13
radio input "true"
click at [935, 392] on label "True" at bounding box center [918, 381] width 128 height 49
click at [881, 389] on input "True" at bounding box center [873, 382] width 16 height 13
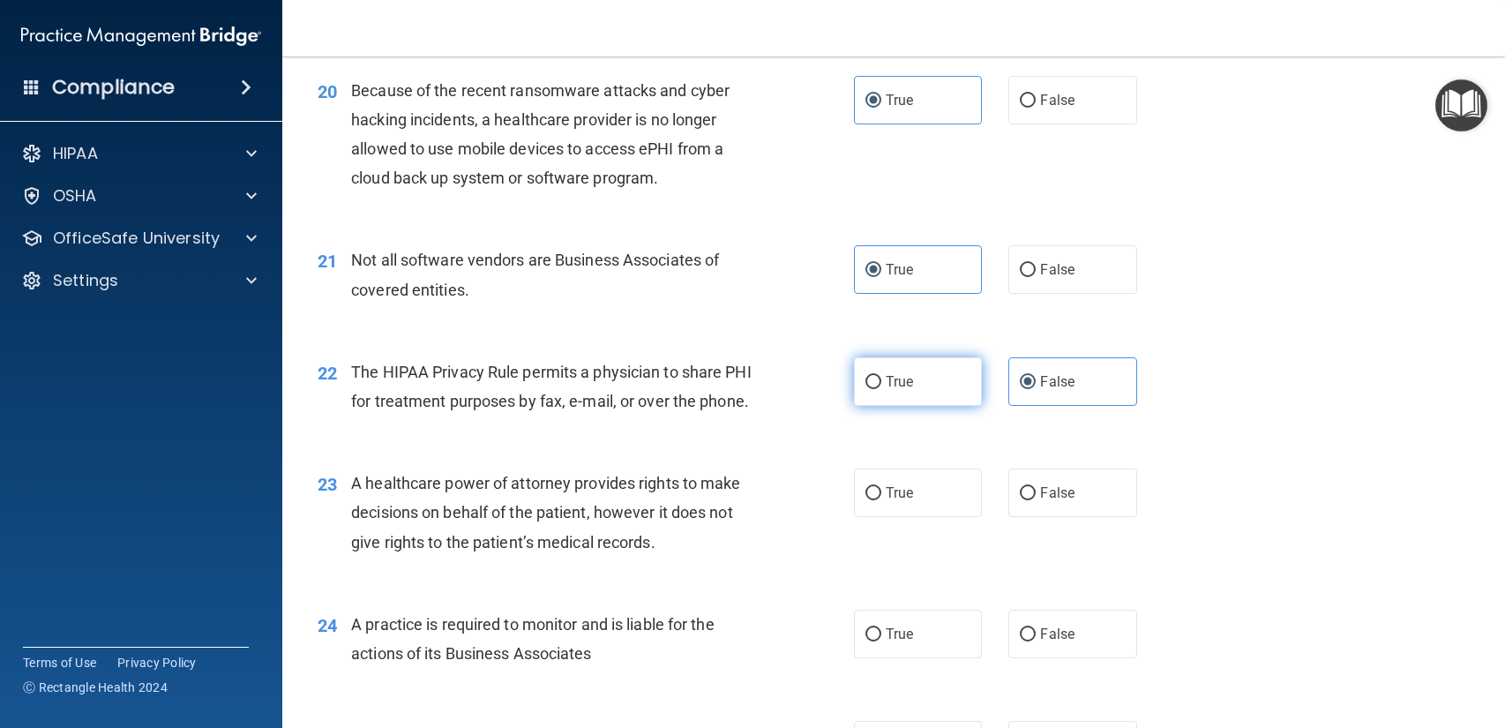
radio input "true"
radio input "false"
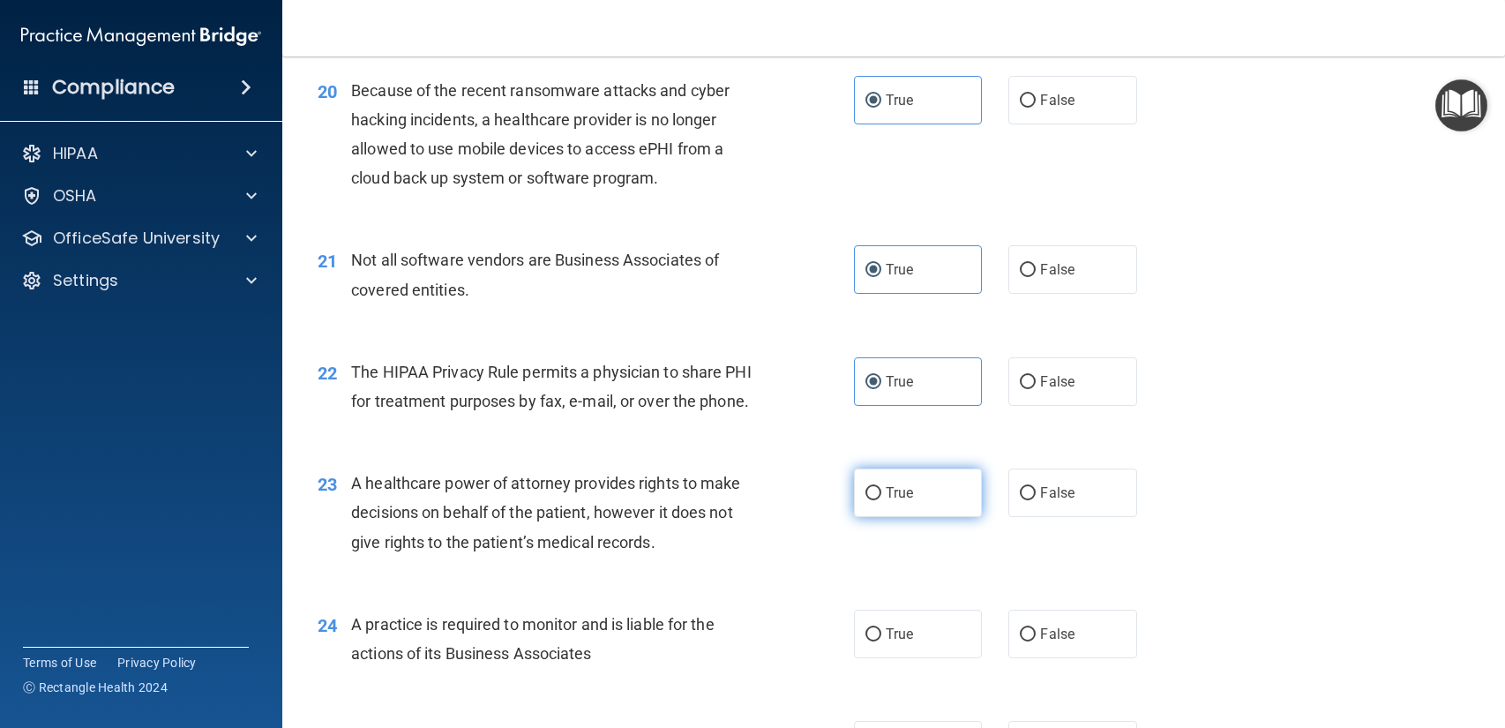
click at [914, 502] on label "True" at bounding box center [918, 492] width 128 height 49
click at [881, 500] on input "True" at bounding box center [873, 493] width 16 height 13
radio input "true"
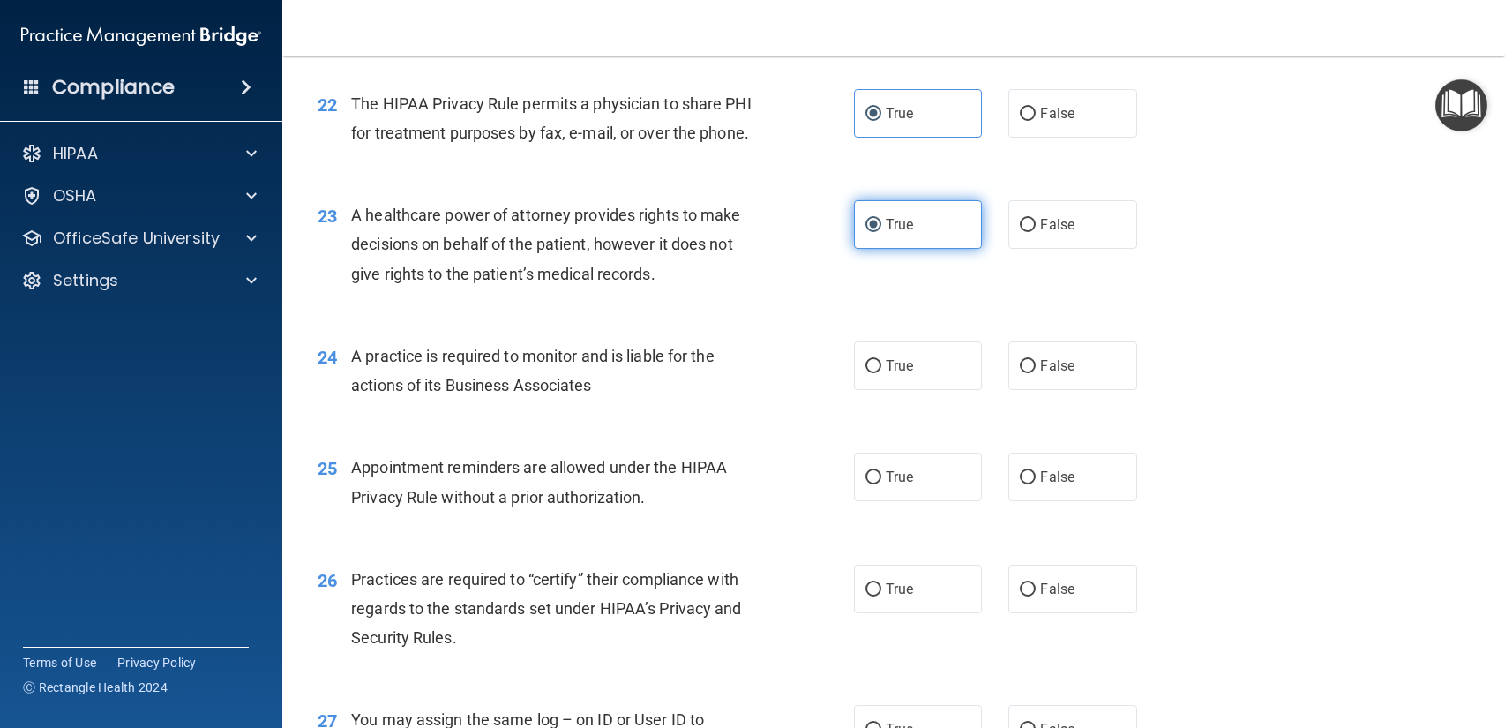
scroll to position [3096, 0]
click at [919, 376] on label "True" at bounding box center [918, 364] width 128 height 49
click at [881, 372] on input "True" at bounding box center [873, 365] width 16 height 13
radio input "true"
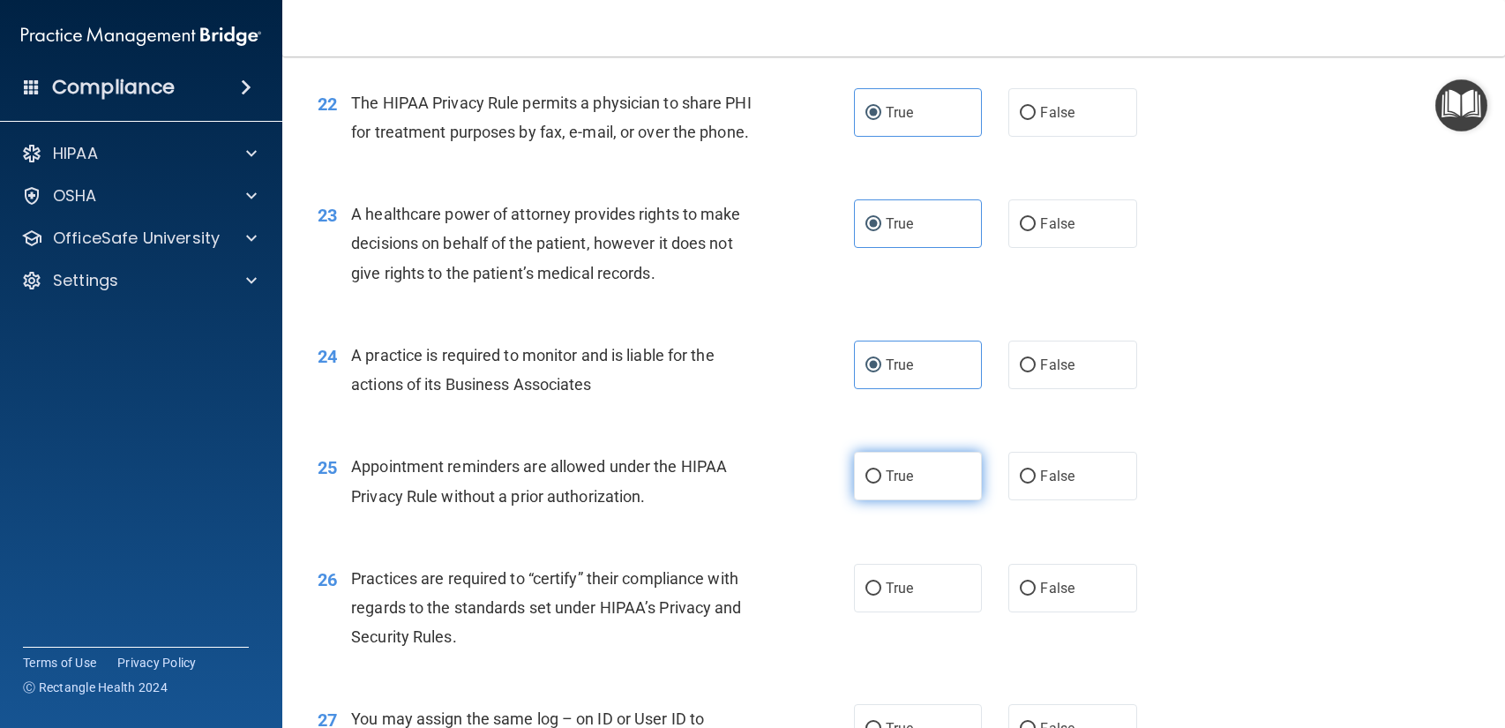
click at [943, 499] on label "True" at bounding box center [918, 476] width 128 height 49
click at [881, 483] on input "True" at bounding box center [873, 476] width 16 height 13
radio input "true"
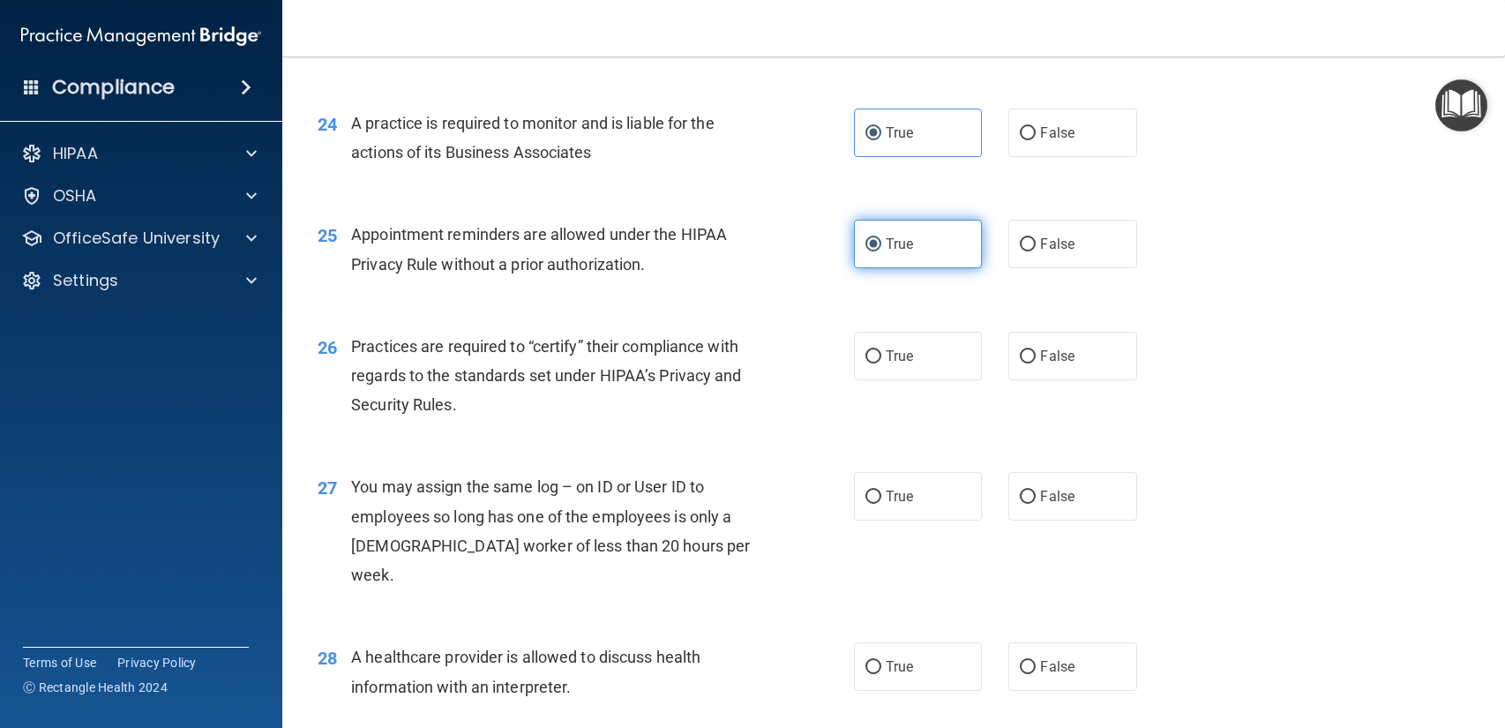
scroll to position [3338, 0]
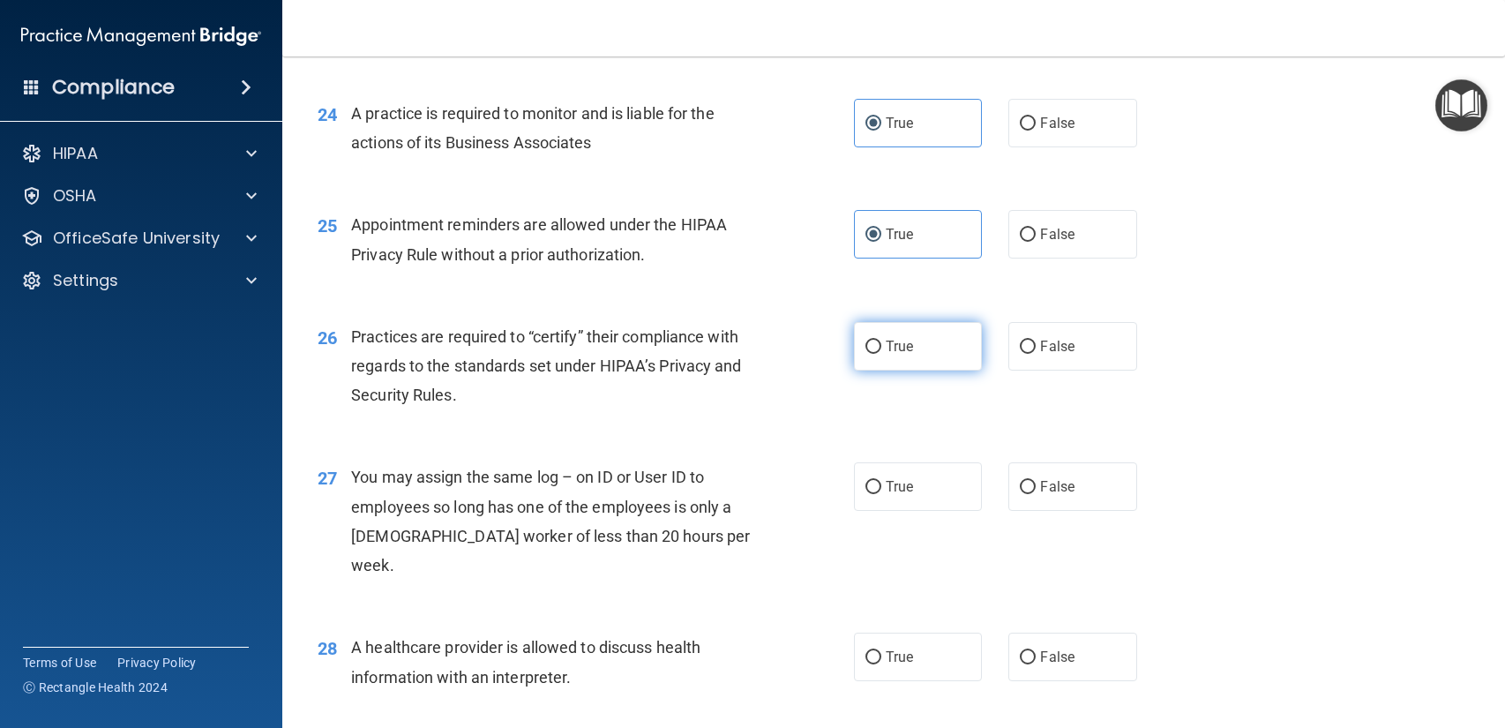
click at [937, 351] on label "True" at bounding box center [918, 346] width 128 height 49
click at [881, 351] on input "True" at bounding box center [873, 346] width 16 height 13
radio input "true"
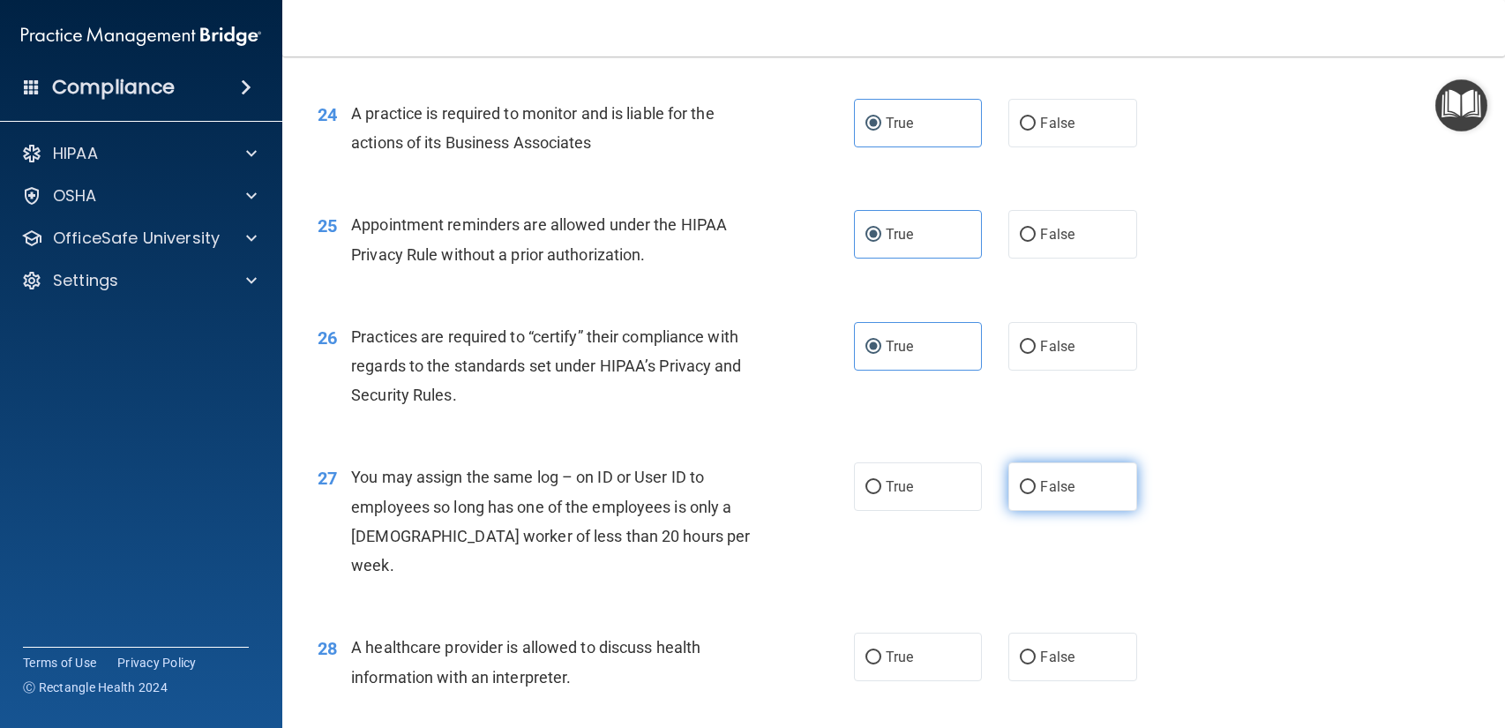
click at [1050, 481] on span "False" at bounding box center [1057, 486] width 34 height 17
click at [1035, 481] on input "False" at bounding box center [1027, 487] width 16 height 13
radio input "true"
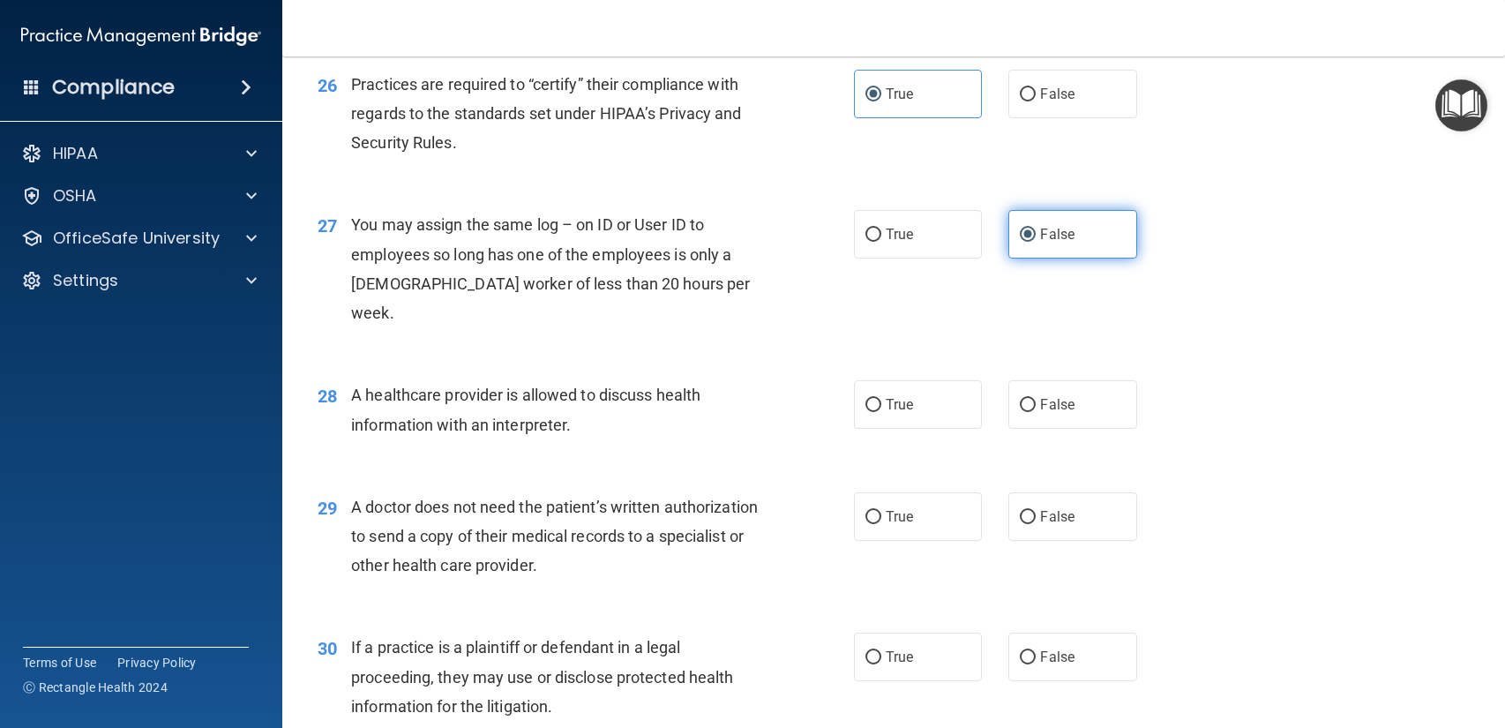
scroll to position [3602, 0]
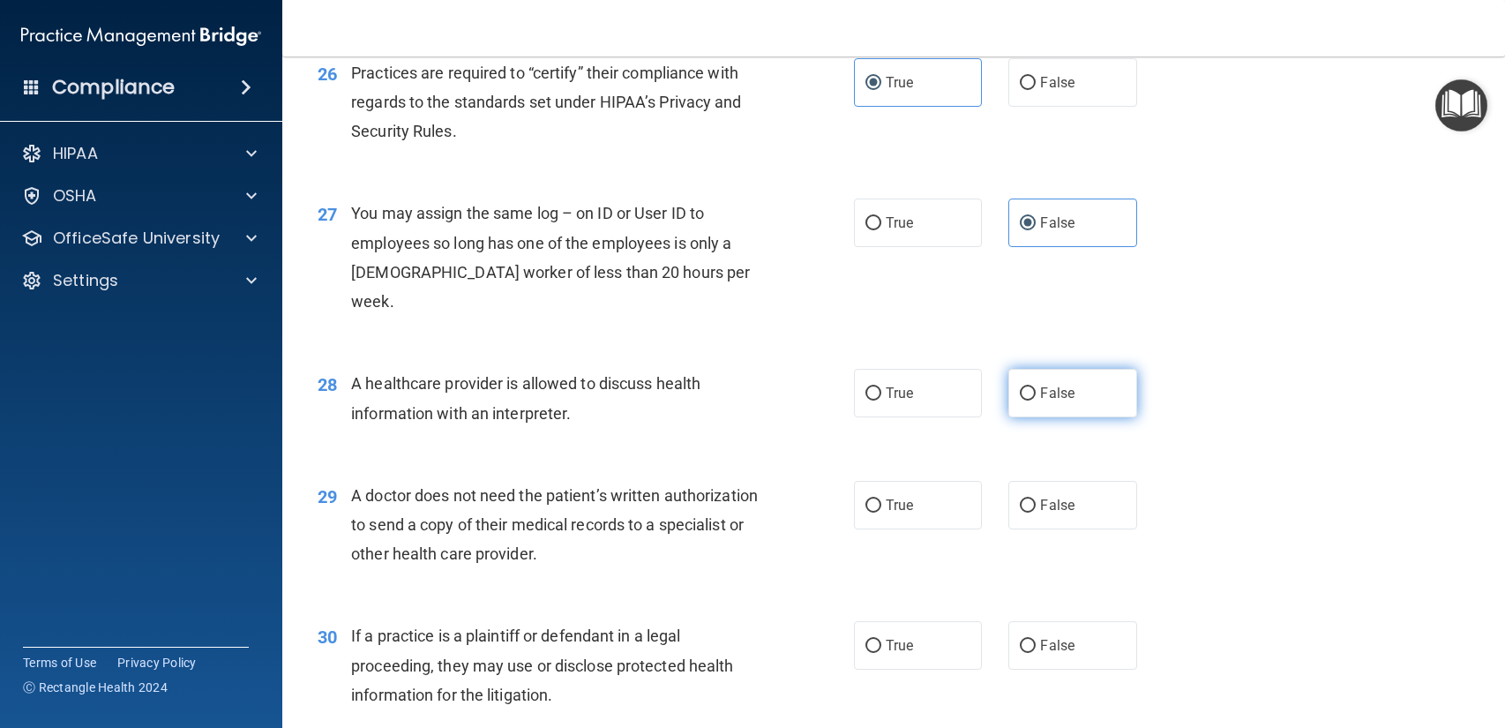
click at [1027, 387] on input "False" at bounding box center [1027, 393] width 16 height 13
radio input "true"
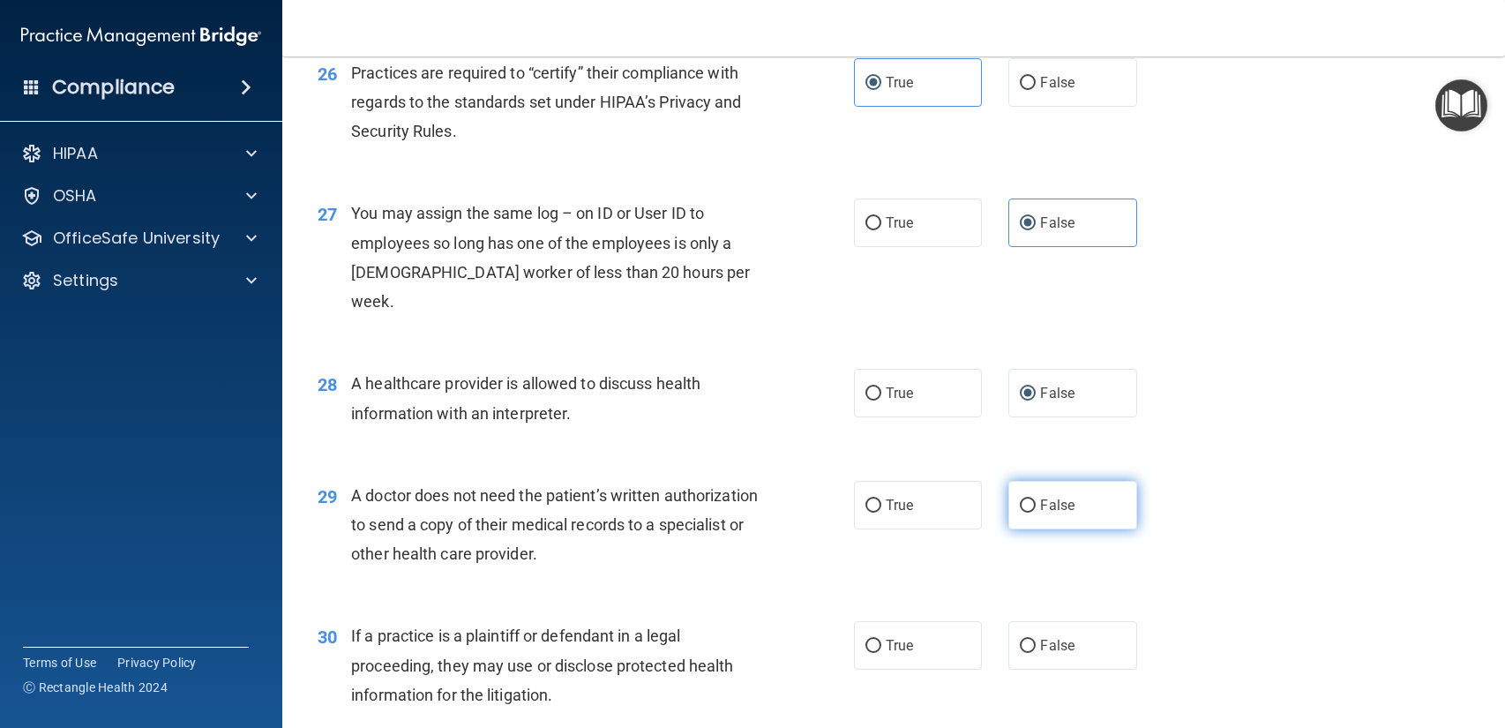
click at [1063, 497] on span "False" at bounding box center [1057, 505] width 34 height 17
click at [1035, 499] on input "False" at bounding box center [1027, 505] width 16 height 13
radio input "true"
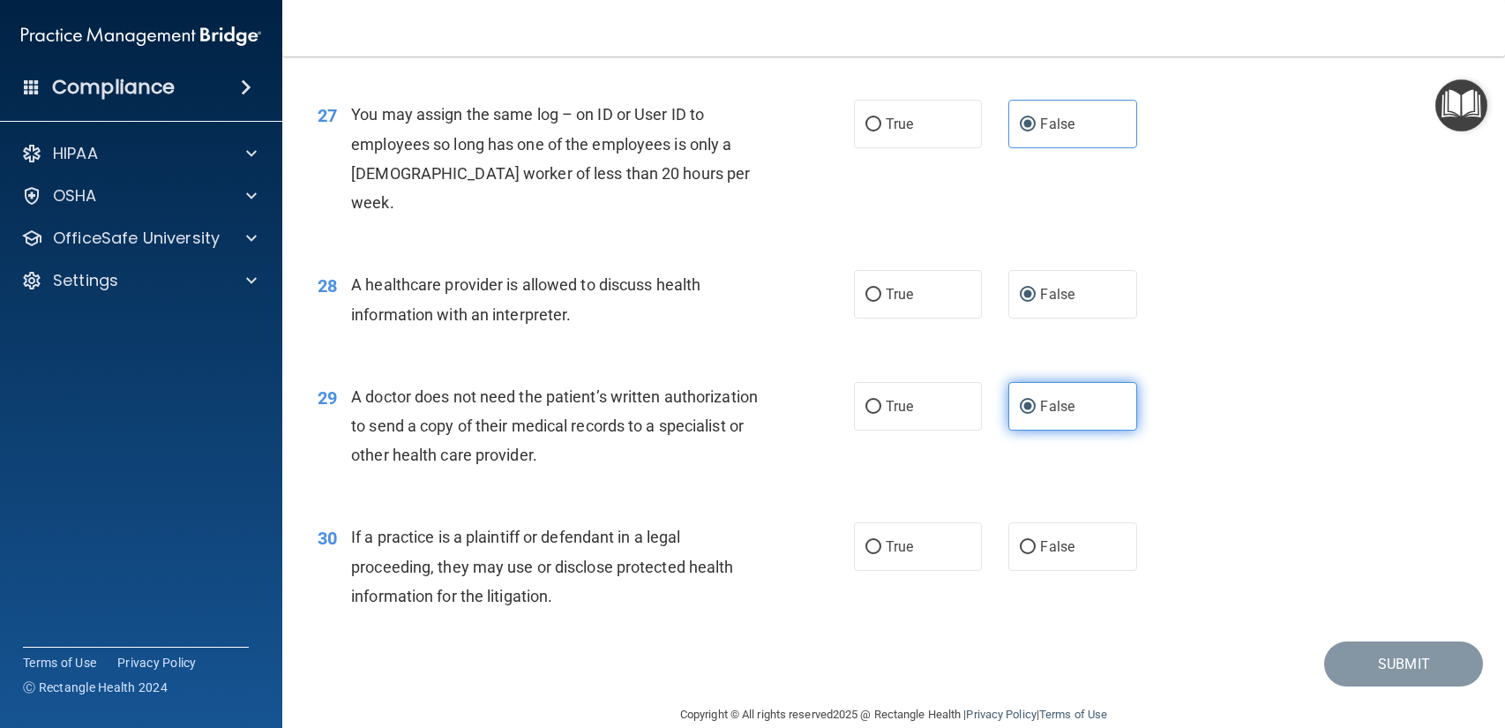
scroll to position [3700, 0]
click at [1096, 531] on label "False" at bounding box center [1072, 546] width 128 height 49
click at [1035, 541] on input "False" at bounding box center [1027, 547] width 16 height 13
radio input "true"
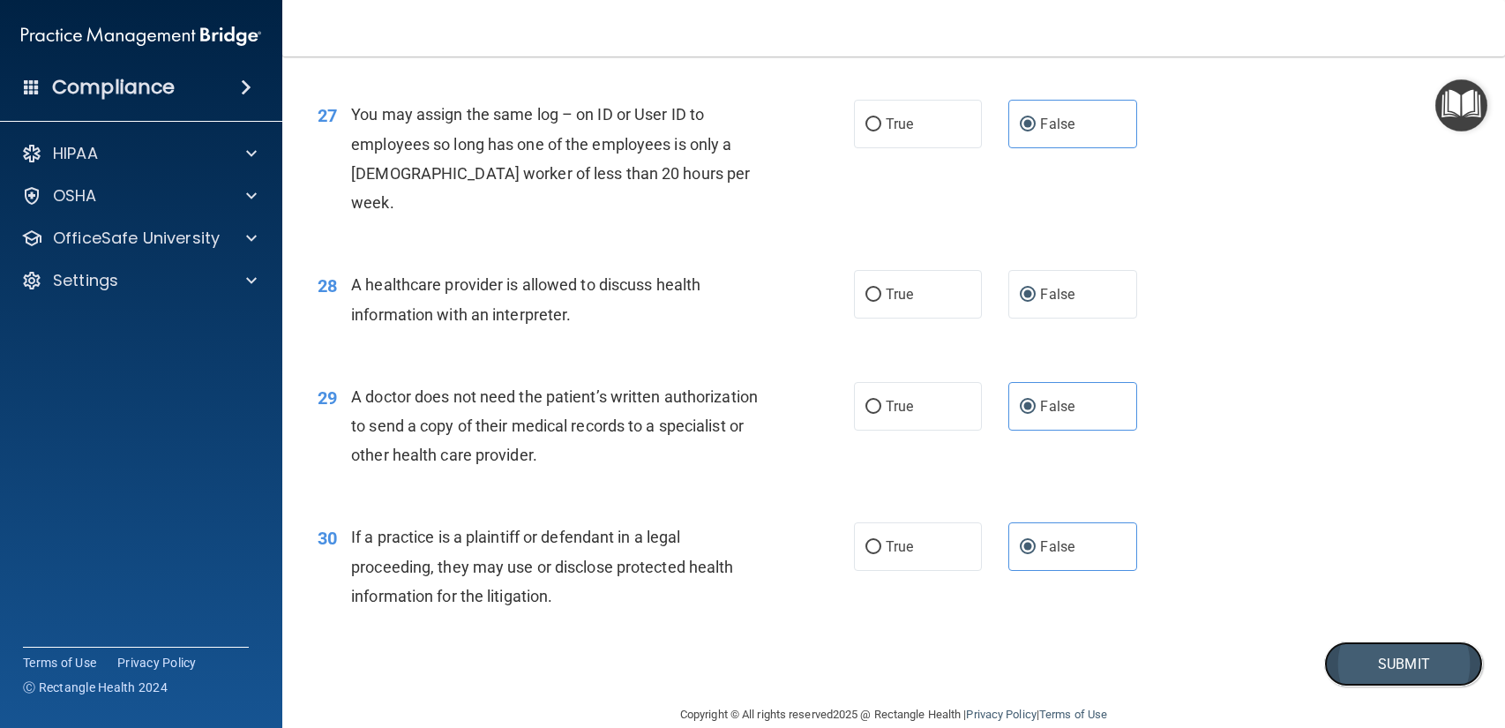
click at [1415, 646] on button "Submit" at bounding box center [1403, 663] width 159 height 45
click at [1418, 641] on button "Submit" at bounding box center [1403, 663] width 159 height 45
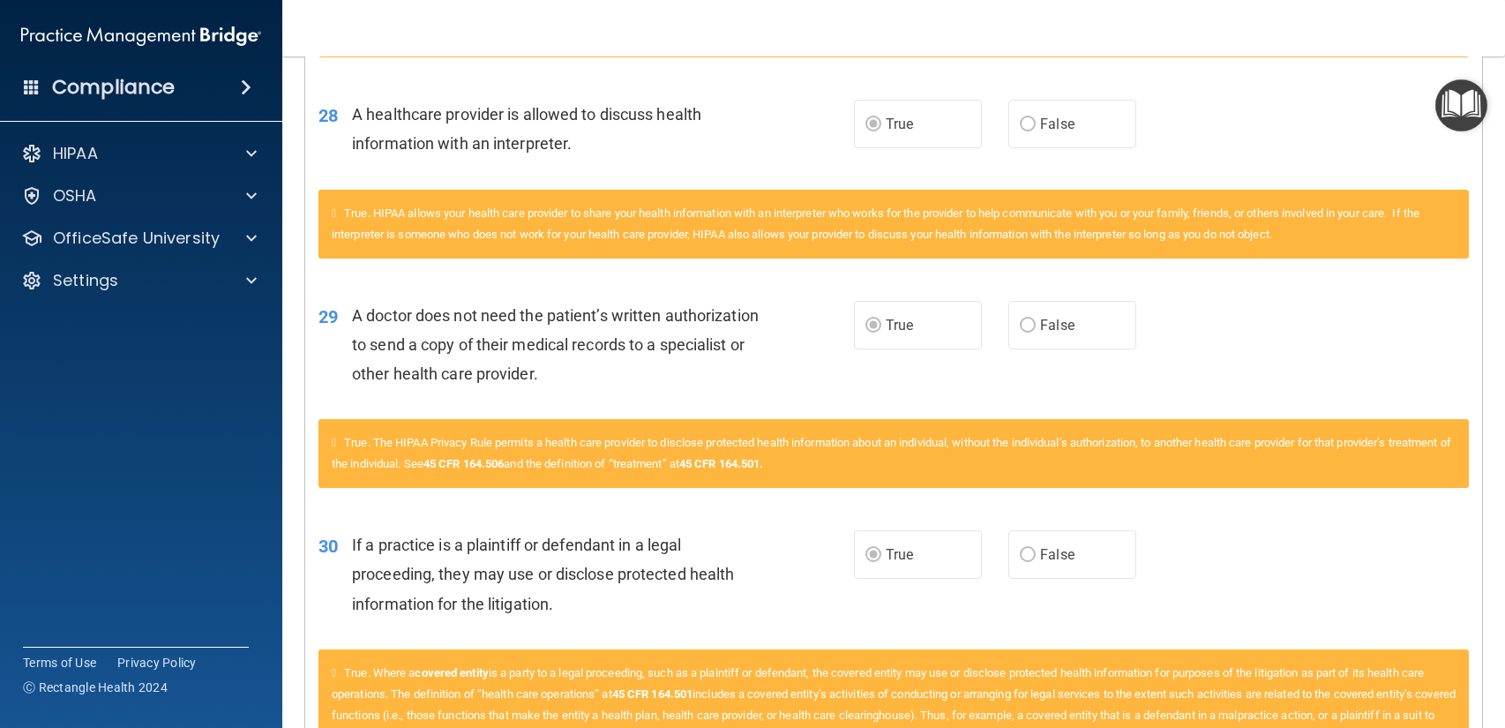
scroll to position [4604, 0]
click at [385, 612] on span "If a practice is a plaintiff or defendant in a legal proceeding, they may use o…" at bounding box center [543, 573] width 382 height 77
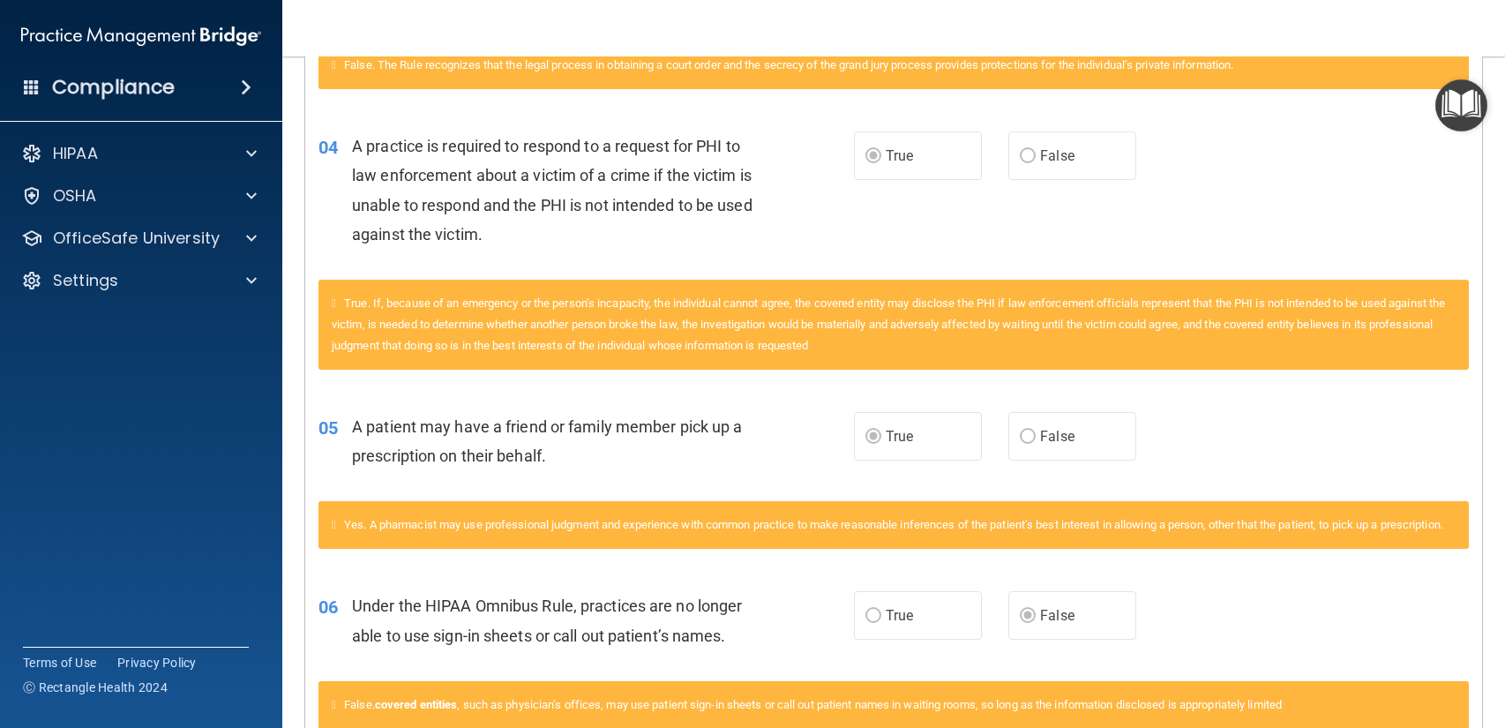
scroll to position [0, 0]
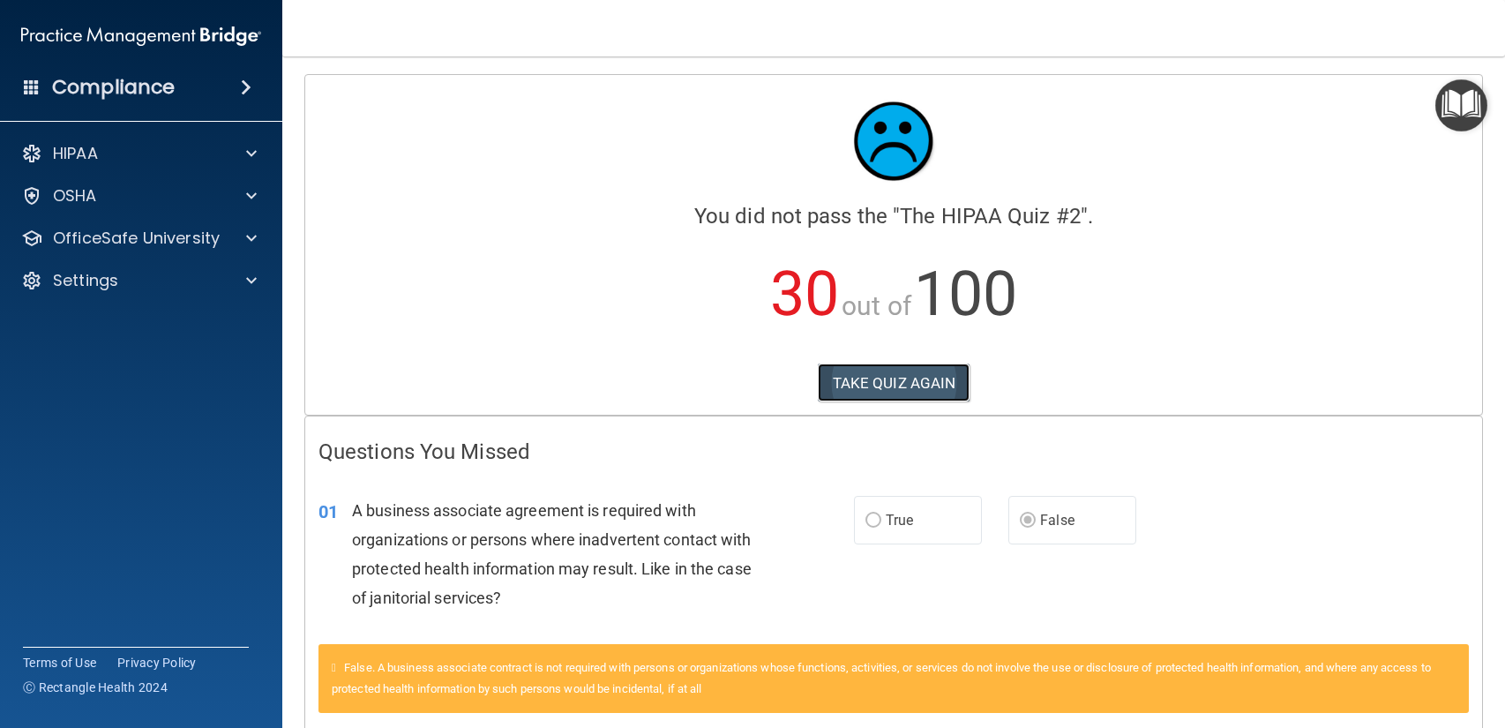
click at [878, 391] on button "TAKE QUIZ AGAIN" at bounding box center [894, 382] width 153 height 39
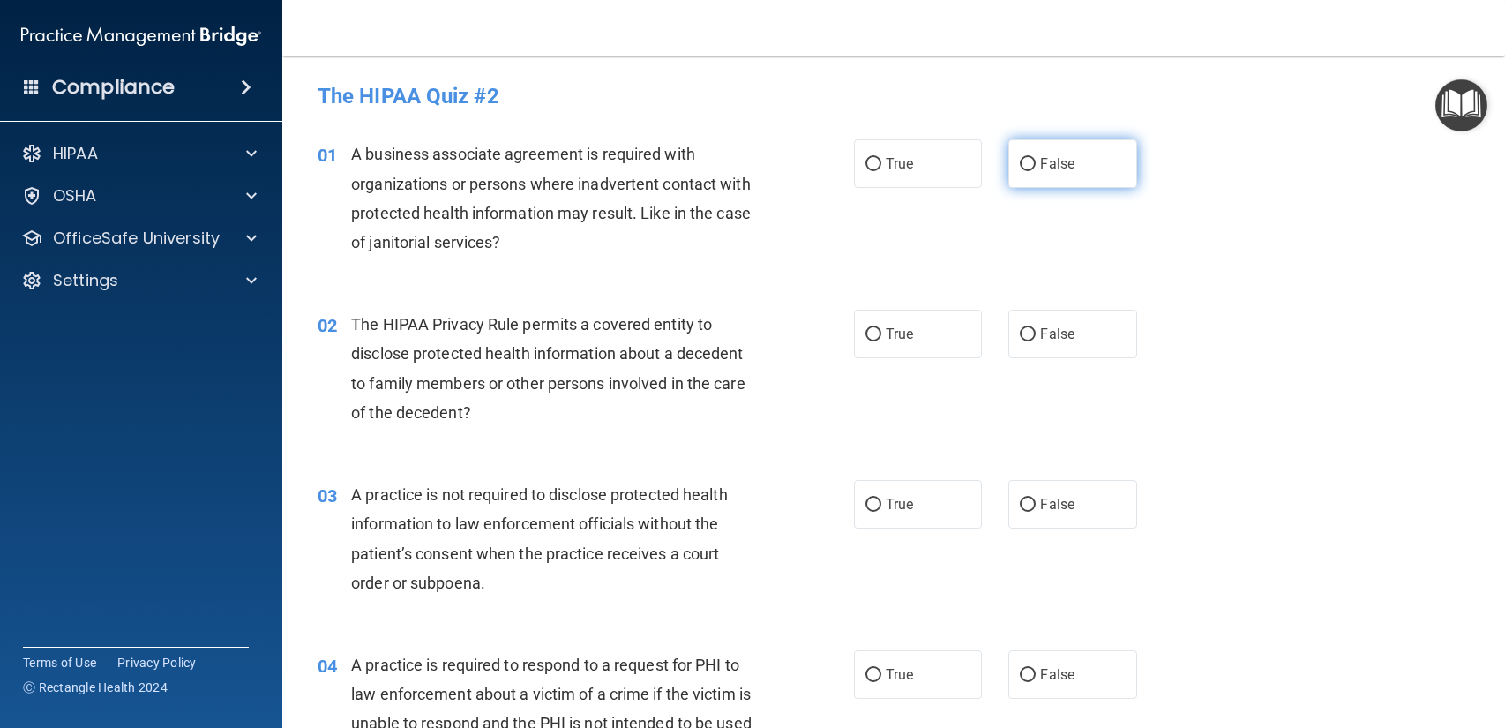
click at [1018, 174] on label "False" at bounding box center [1072, 163] width 128 height 49
click at [1019, 171] on input "False" at bounding box center [1027, 164] width 16 height 13
radio input "true"
click at [900, 317] on label "True" at bounding box center [918, 334] width 128 height 49
click at [881, 328] on input "True" at bounding box center [873, 334] width 16 height 13
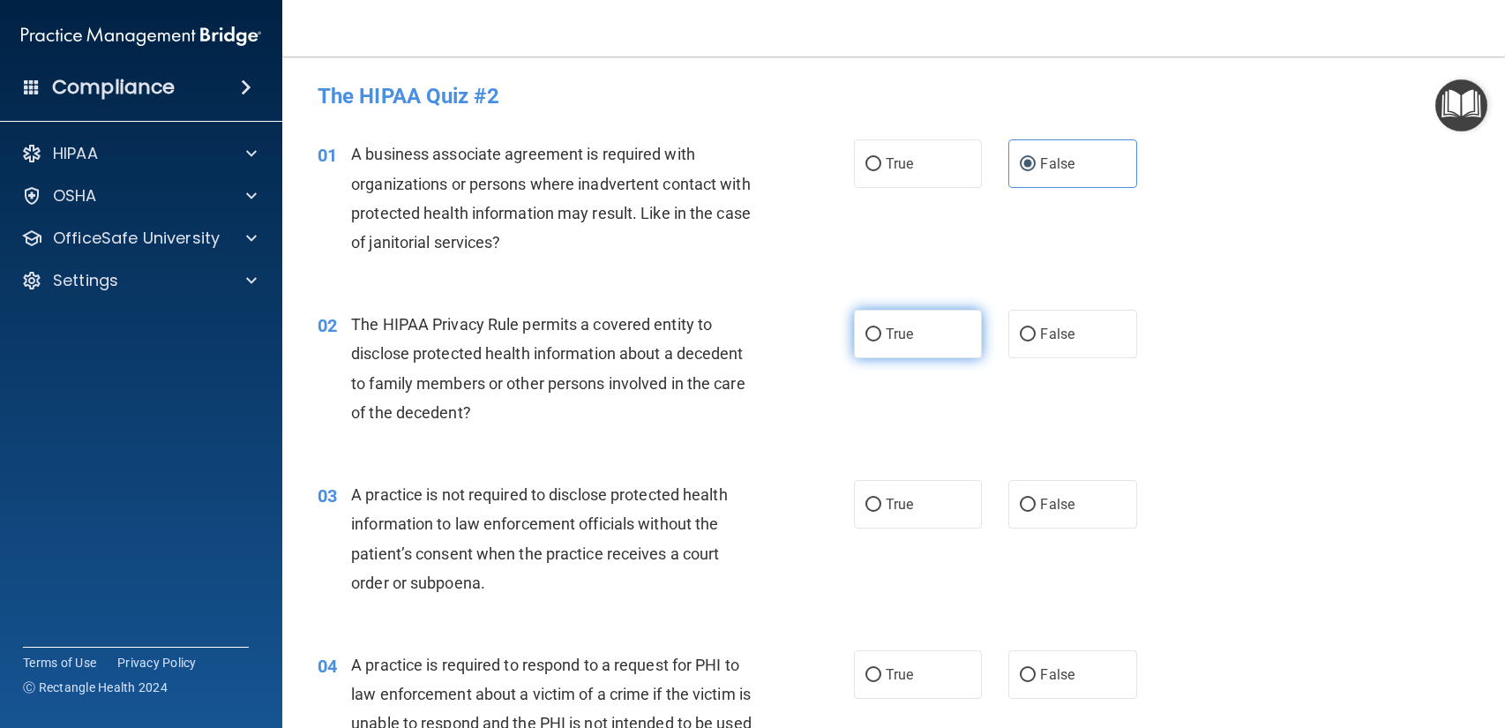
radio input "true"
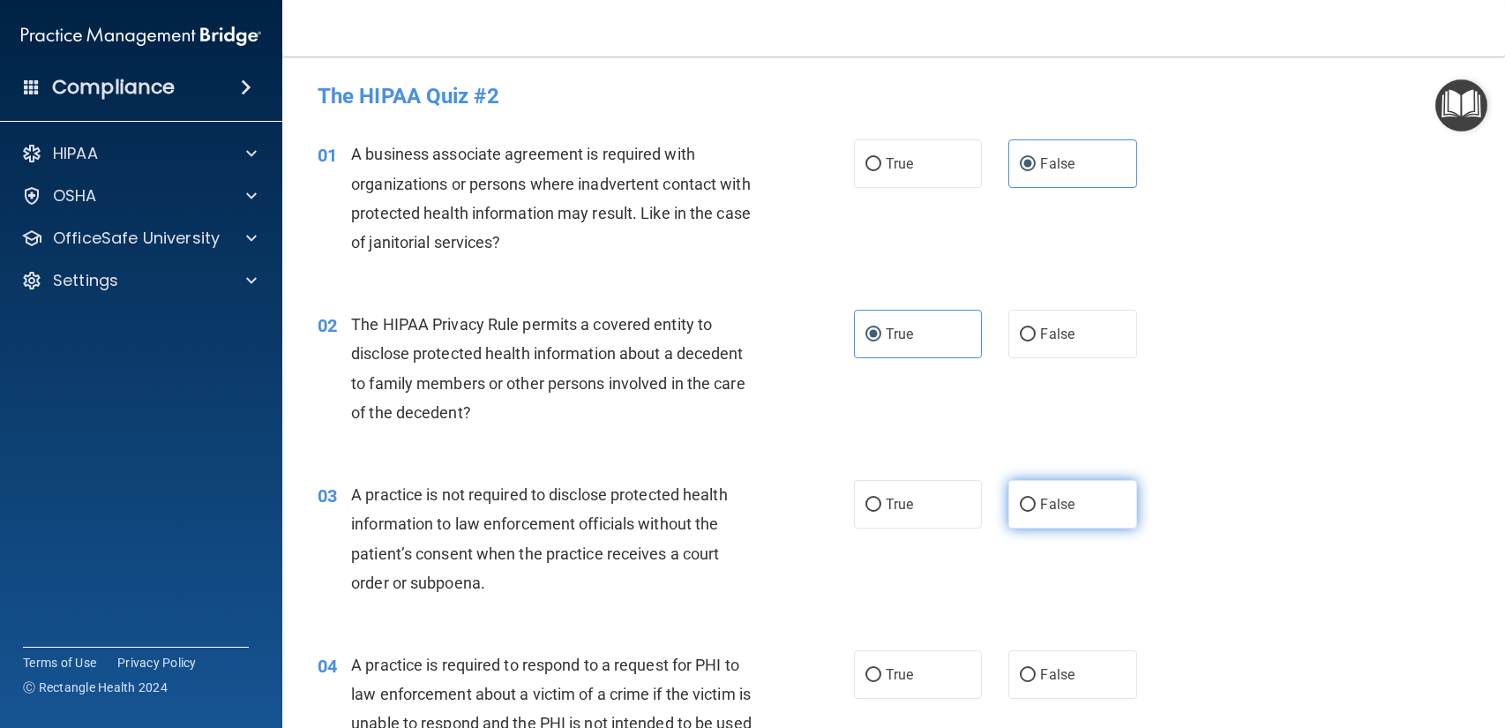
click at [1056, 523] on label "False" at bounding box center [1072, 504] width 128 height 49
click at [1035, 512] on input "False" at bounding box center [1027, 504] width 16 height 13
radio input "true"
click at [905, 668] on span "True" at bounding box center [898, 674] width 27 height 17
click at [881, 668] on input "True" at bounding box center [873, 674] width 16 height 13
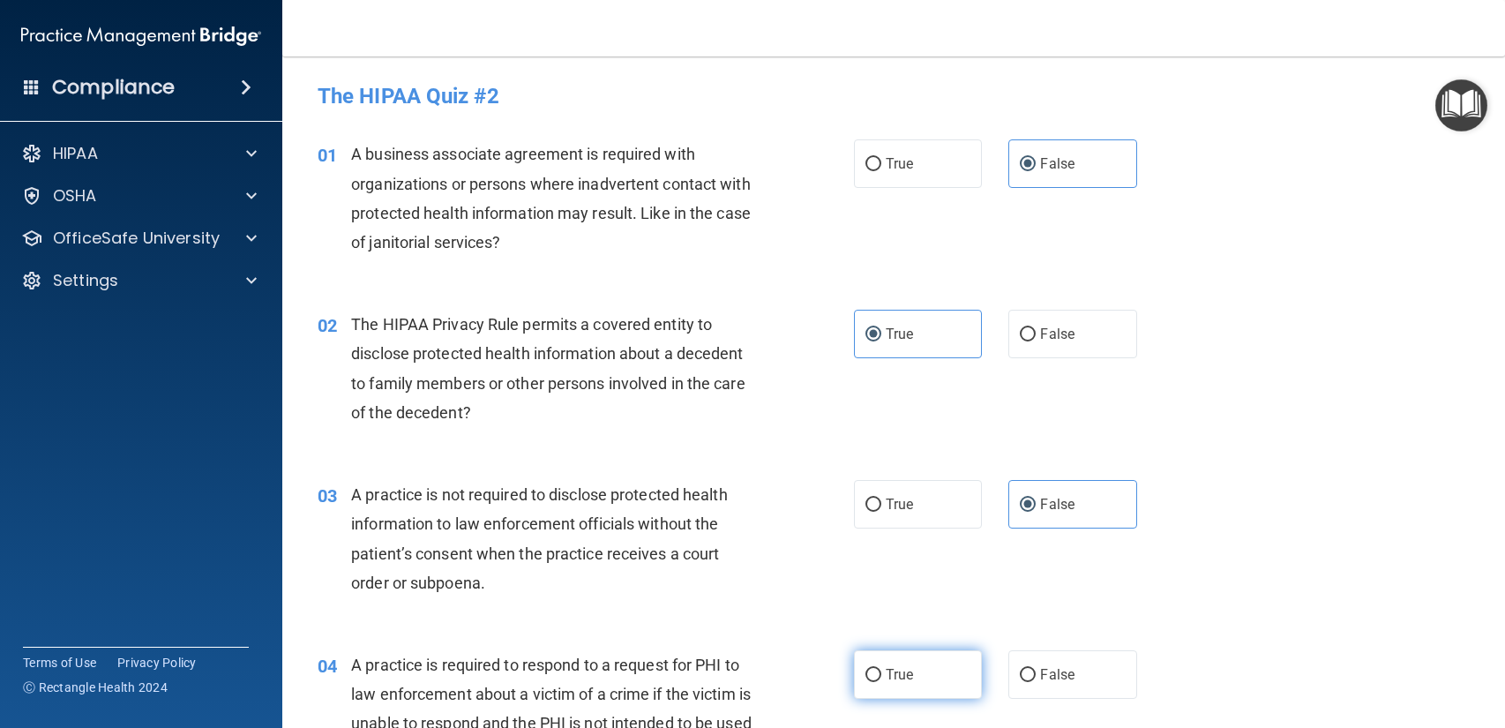
radio input "true"
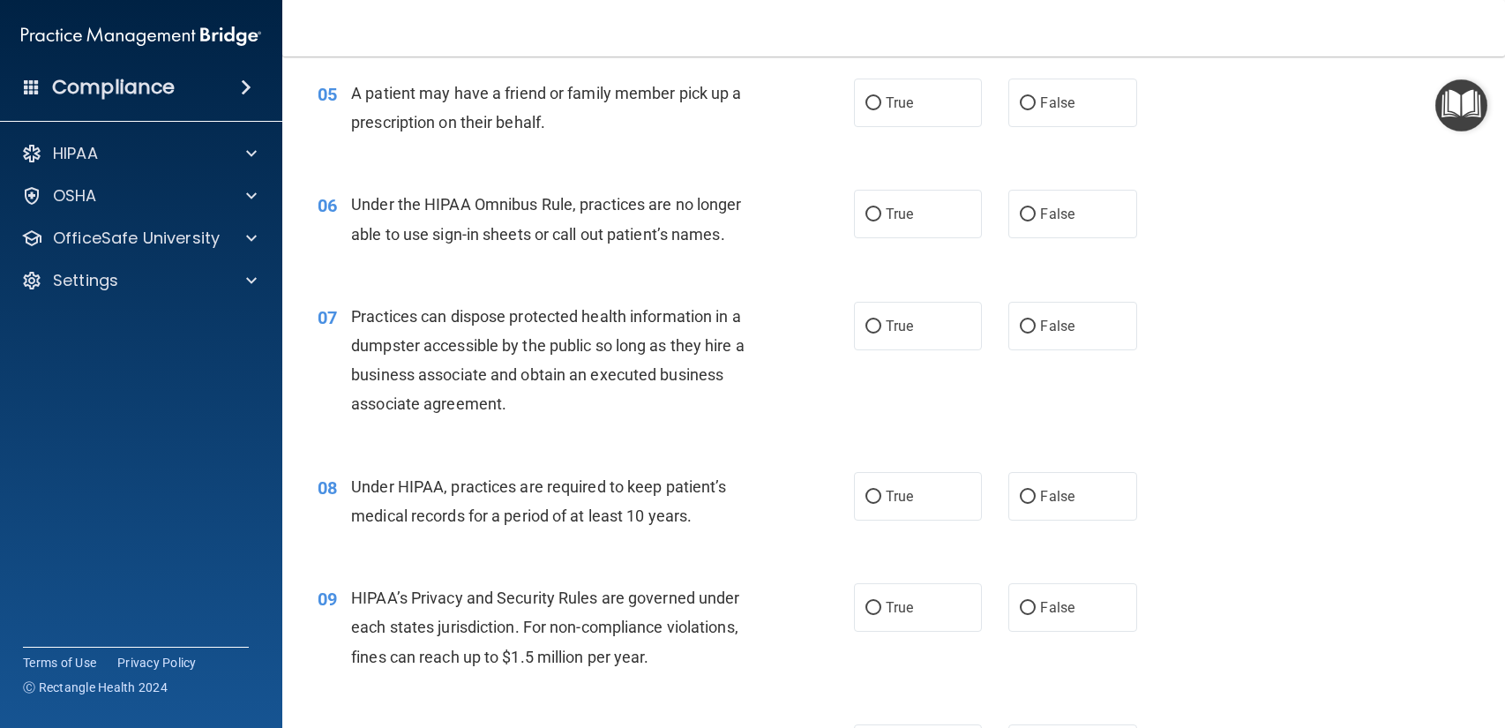
scroll to position [741, 0]
click at [913, 121] on label "True" at bounding box center [918, 103] width 128 height 49
click at [881, 111] on input "True" at bounding box center [873, 104] width 16 height 13
radio input "true"
click at [1052, 225] on label "False" at bounding box center [1072, 214] width 128 height 49
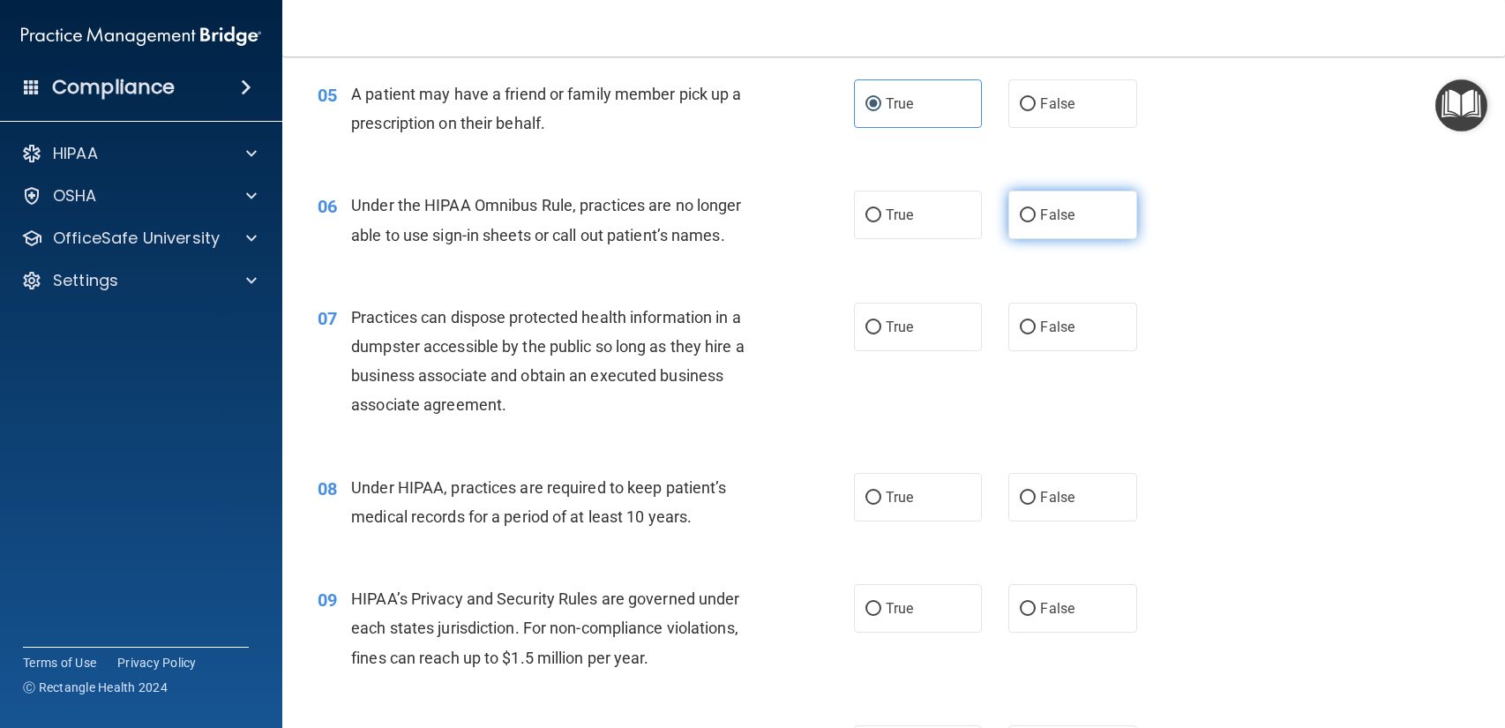
click at [1035, 222] on input "False" at bounding box center [1027, 215] width 16 height 13
radio input "true"
click at [1044, 476] on label "False" at bounding box center [1072, 497] width 128 height 49
click at [1035, 491] on input "False" at bounding box center [1027, 497] width 16 height 13
radio input "true"
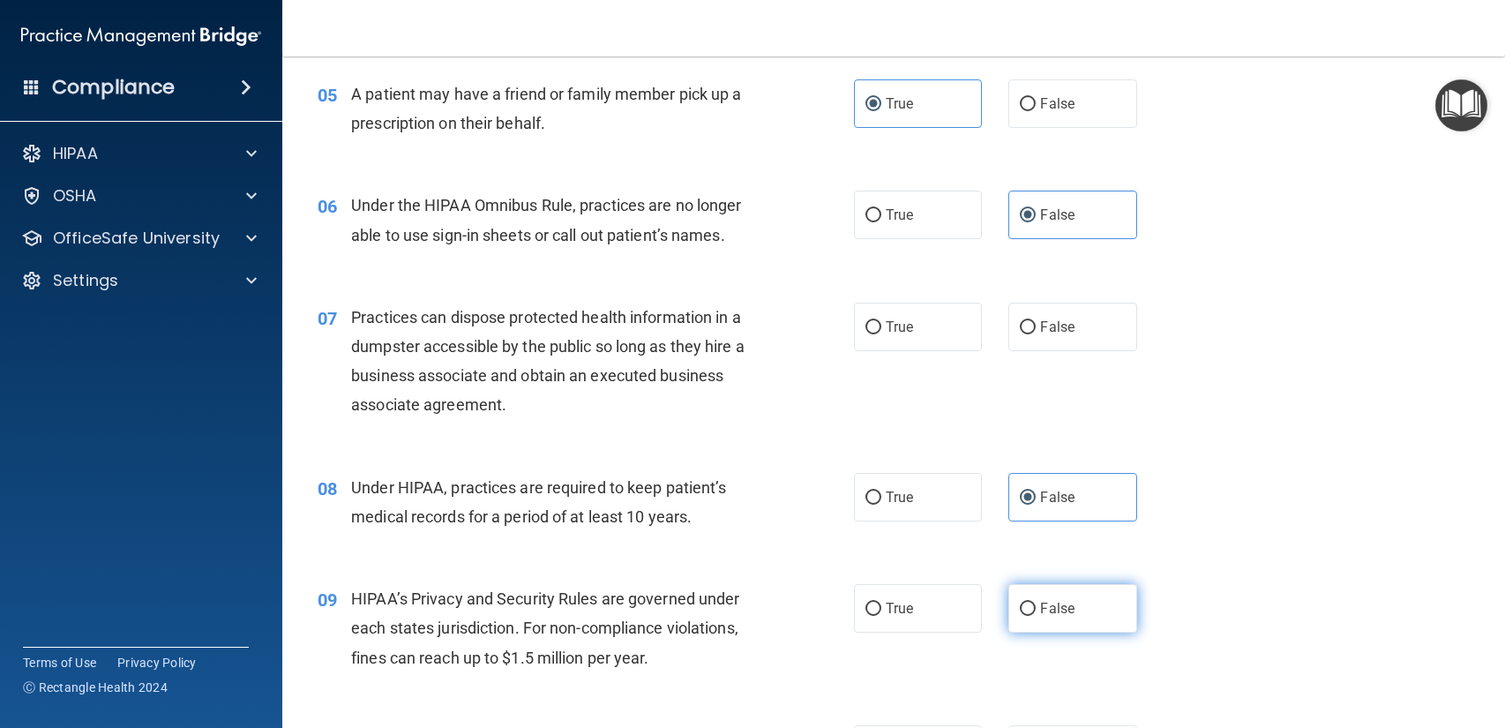
click at [1044, 607] on span "False" at bounding box center [1057, 608] width 34 height 17
click at [1035, 607] on input "False" at bounding box center [1027, 608] width 16 height 13
radio input "true"
click at [1056, 328] on span "False" at bounding box center [1057, 326] width 34 height 17
click at [1035, 328] on input "False" at bounding box center [1027, 327] width 16 height 13
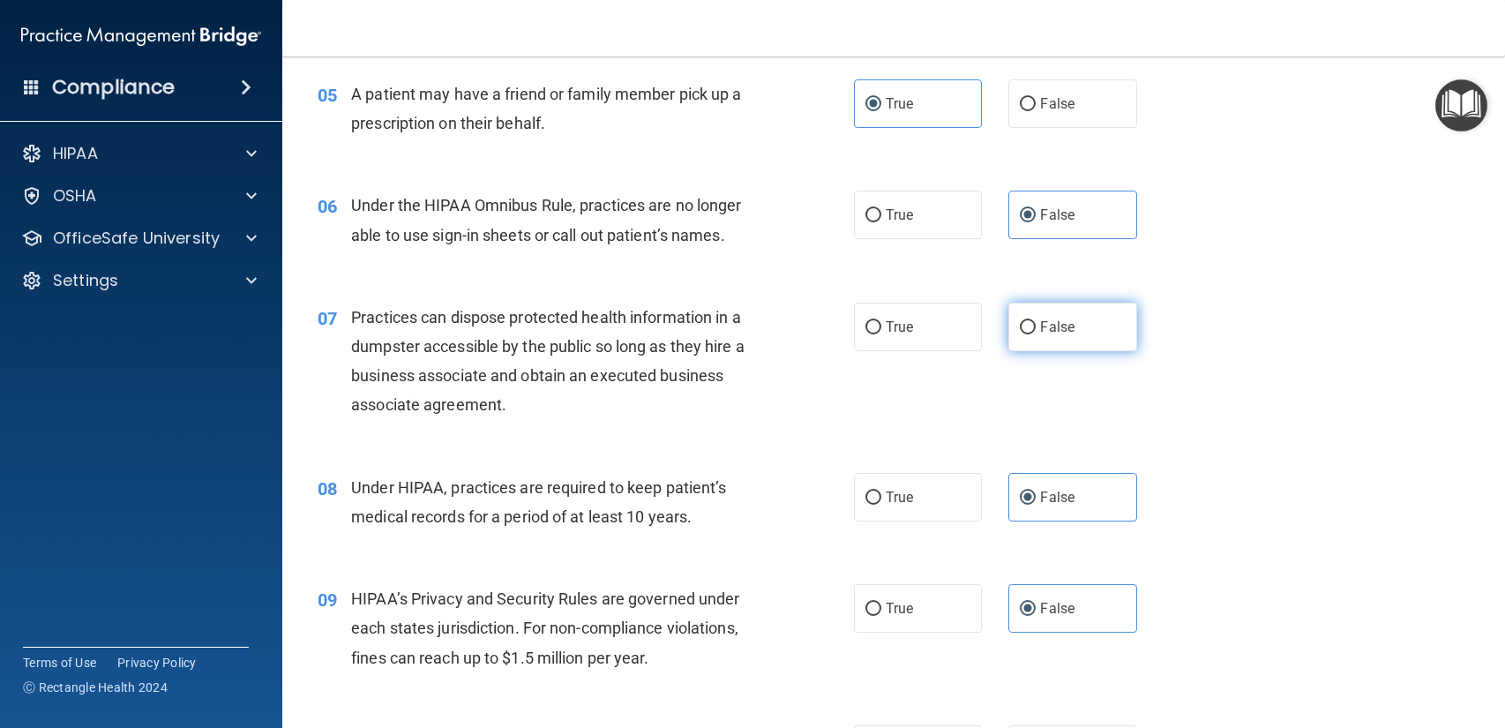
radio input "true"
click at [953, 319] on label "True" at bounding box center [918, 326] width 128 height 49
click at [881, 321] on input "True" at bounding box center [873, 327] width 16 height 13
radio input "true"
click at [1085, 349] on label "False" at bounding box center [1072, 326] width 128 height 49
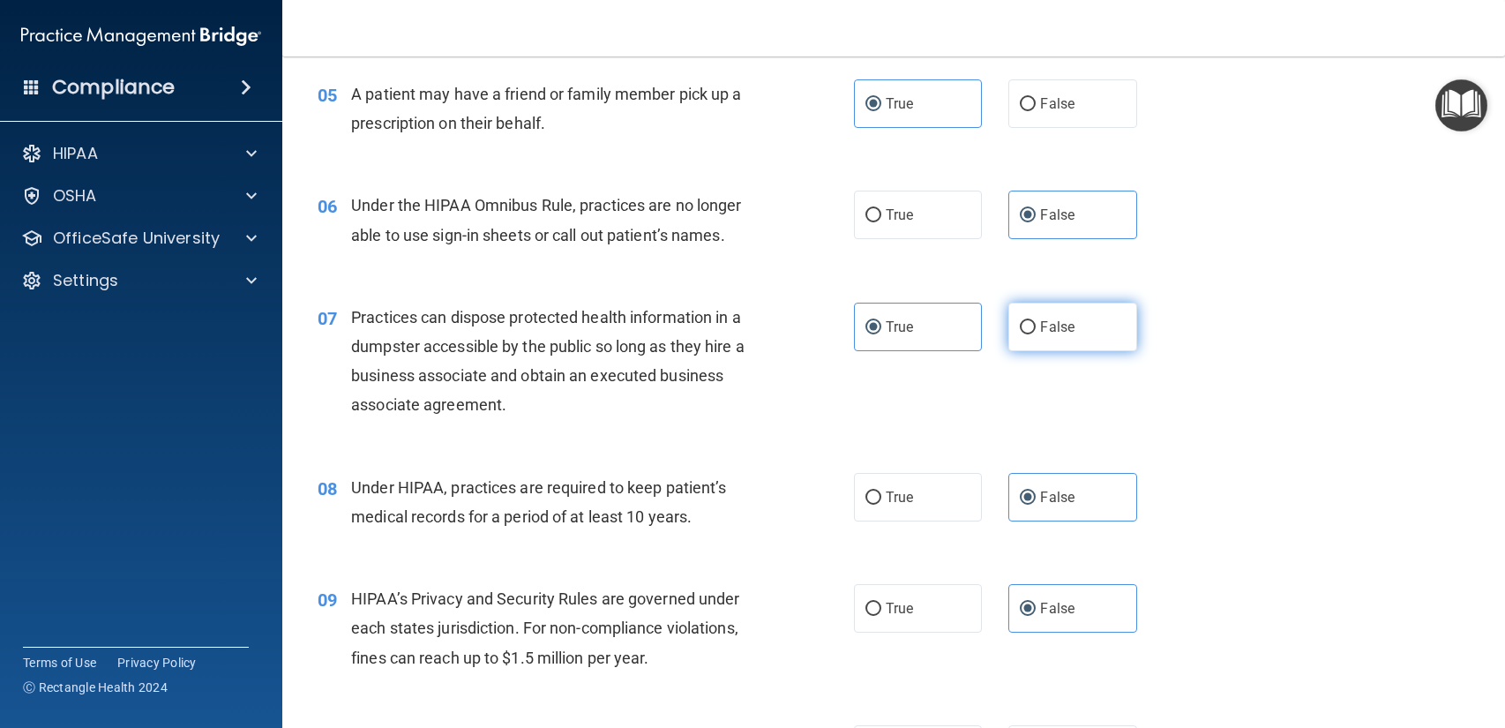
click at [1035, 334] on input "False" at bounding box center [1027, 327] width 16 height 13
radio input "true"
radio input "false"
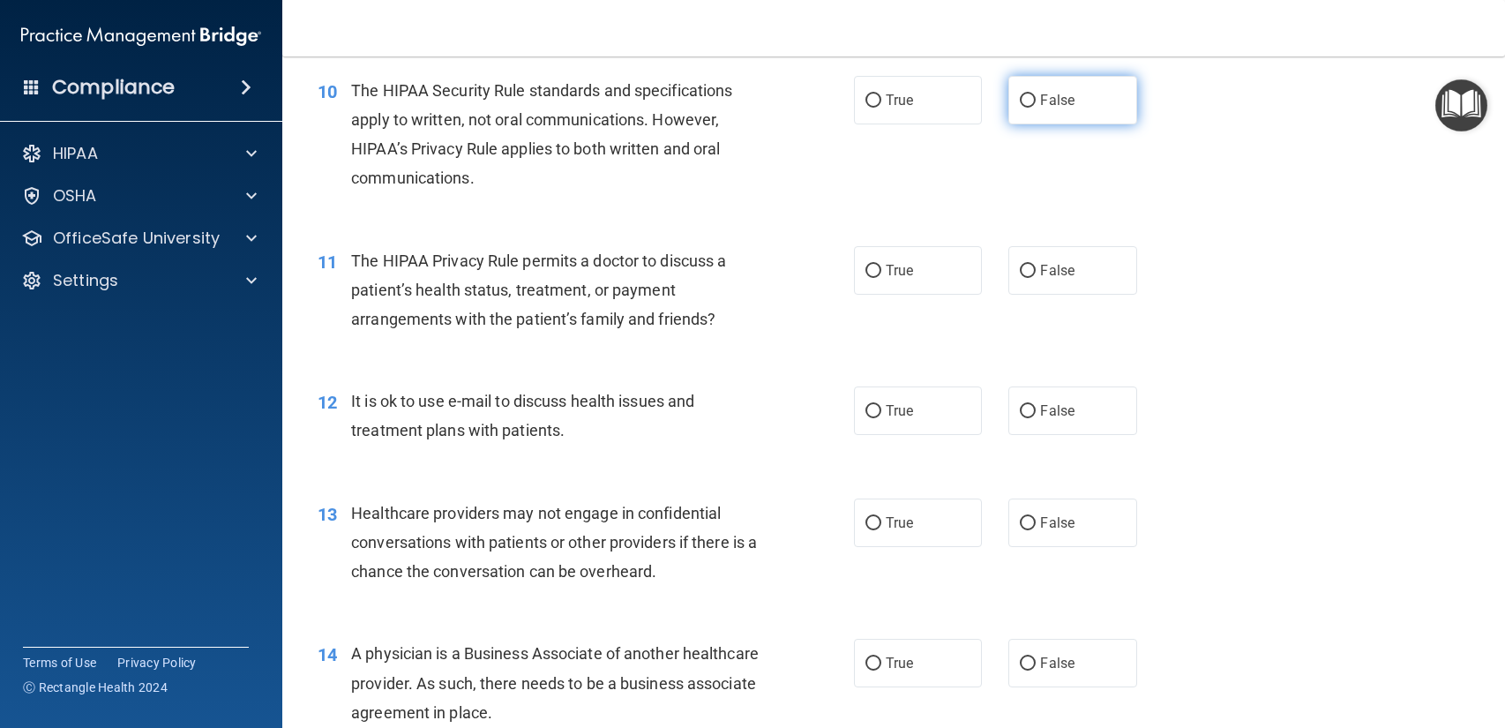
scroll to position [1389, 0]
click at [945, 115] on label "True" at bounding box center [918, 101] width 128 height 49
click at [881, 108] on input "True" at bounding box center [873, 101] width 16 height 13
radio input "true"
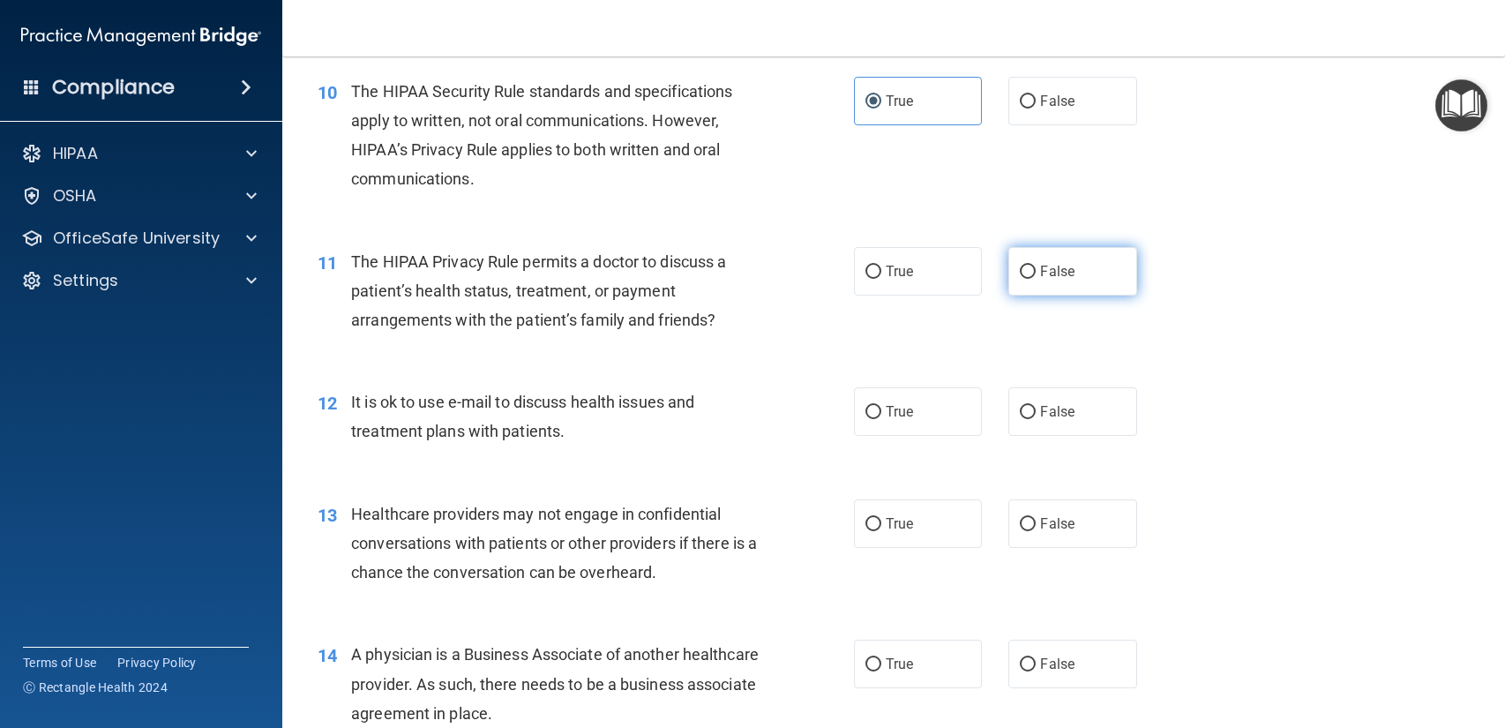
click at [1053, 284] on label "False" at bounding box center [1072, 271] width 128 height 49
click at [1035, 279] on input "False" at bounding box center [1027, 271] width 16 height 13
radio input "true"
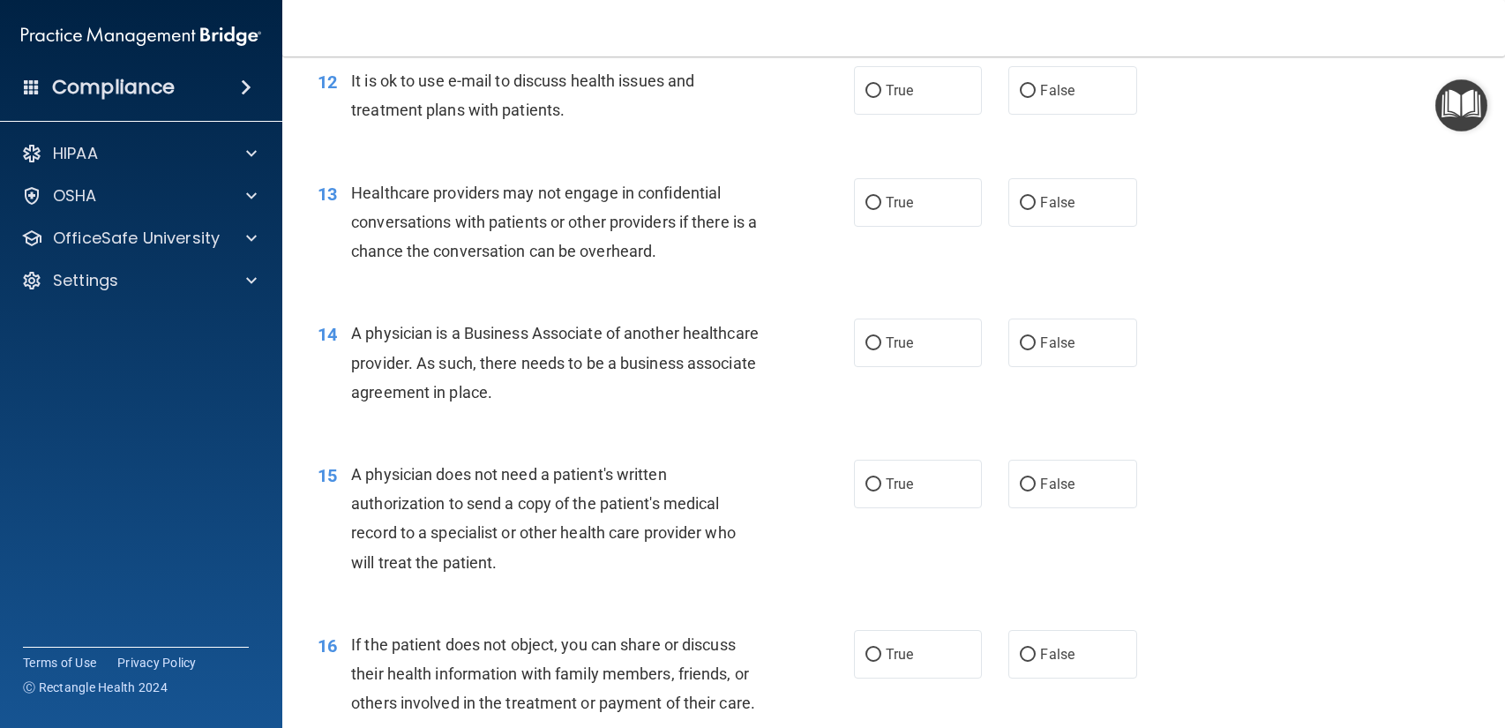
scroll to position [1713, 0]
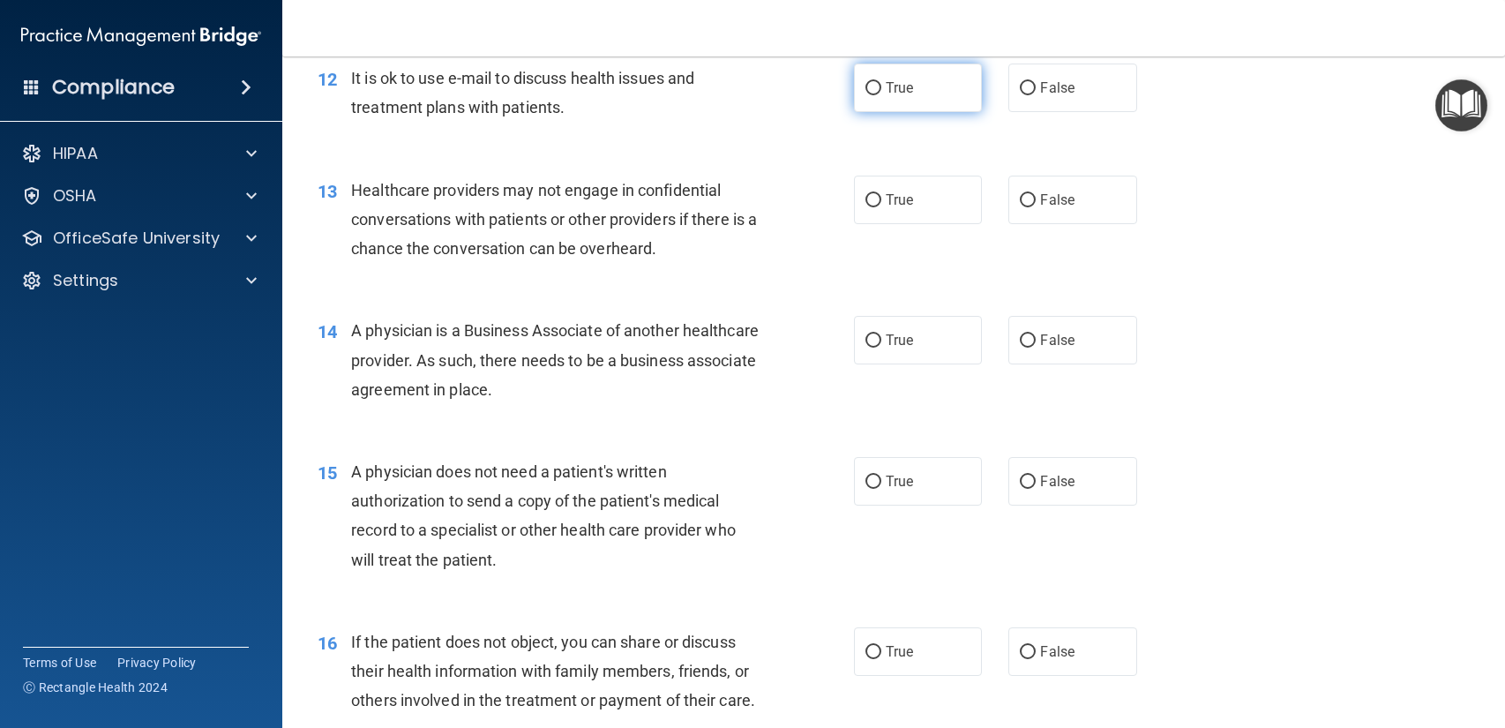
click at [900, 93] on span "True" at bounding box center [898, 87] width 27 height 17
click at [881, 93] on input "True" at bounding box center [873, 88] width 16 height 13
radio input "true"
click at [1015, 186] on label "False" at bounding box center [1072, 199] width 128 height 49
click at [1019, 194] on input "False" at bounding box center [1027, 200] width 16 height 13
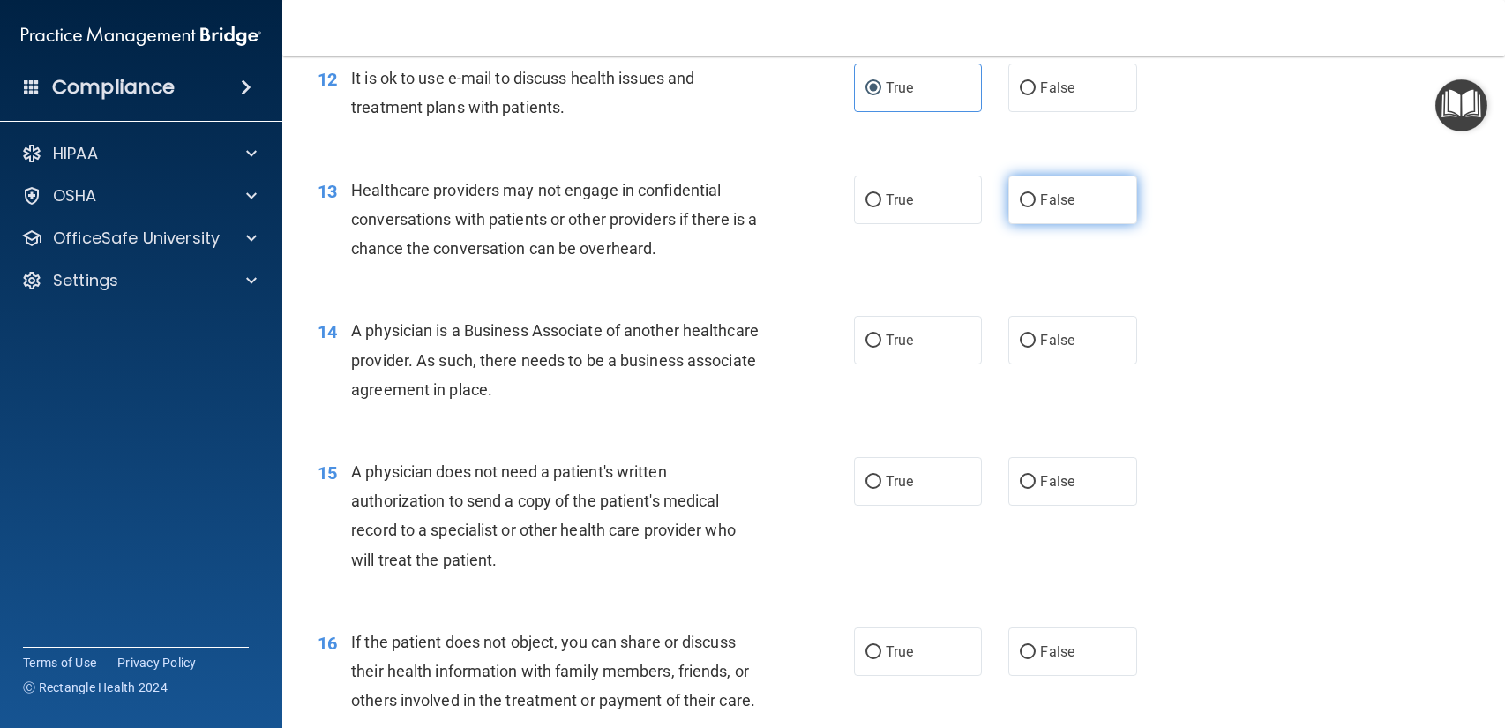
radio input "true"
click at [1052, 357] on label "False" at bounding box center [1072, 340] width 128 height 49
click at [1035, 347] on input "False" at bounding box center [1027, 340] width 16 height 13
radio input "true"
click at [903, 500] on label "True" at bounding box center [918, 481] width 128 height 49
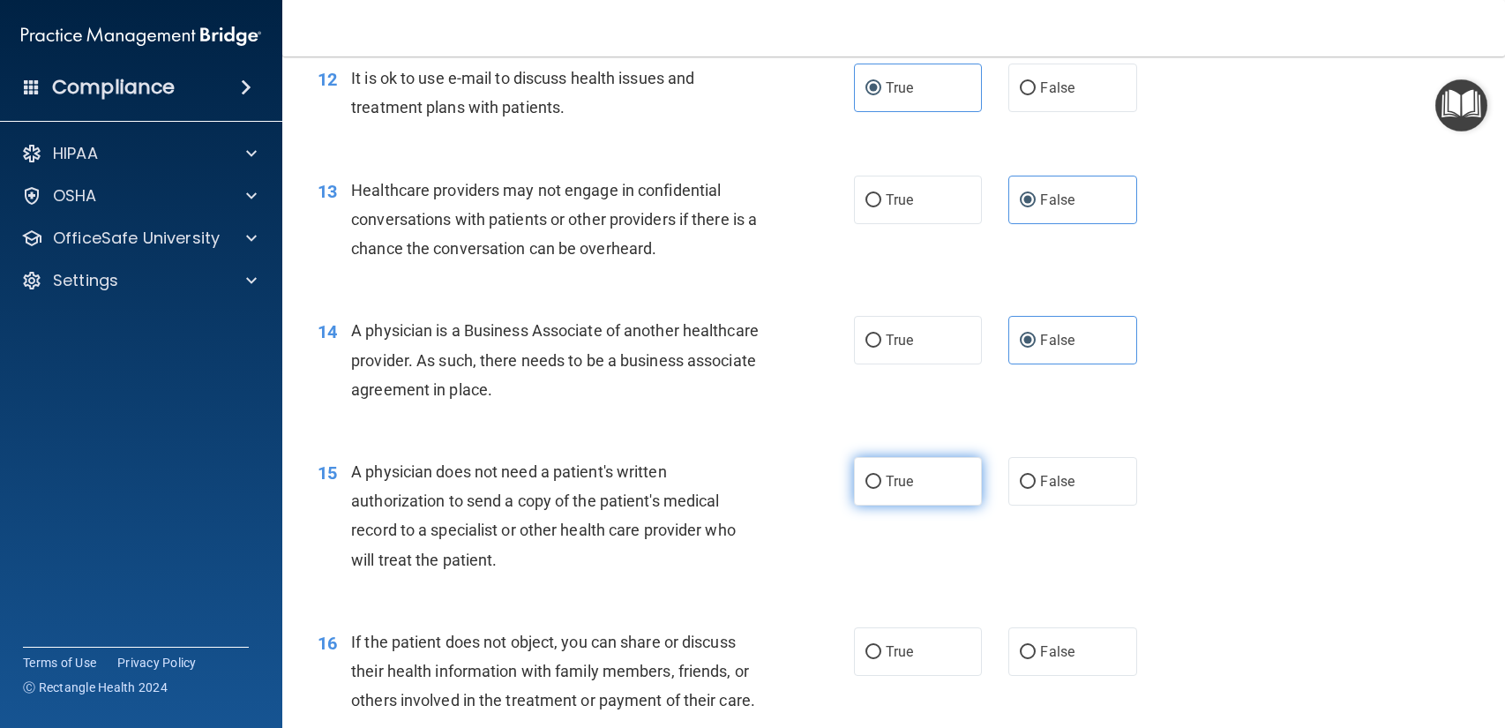
click at [881, 489] on input "True" at bounding box center [873, 481] width 16 height 13
radio input "true"
click at [908, 634] on label "True" at bounding box center [918, 651] width 128 height 49
click at [881, 646] on input "True" at bounding box center [873, 652] width 16 height 13
radio input "true"
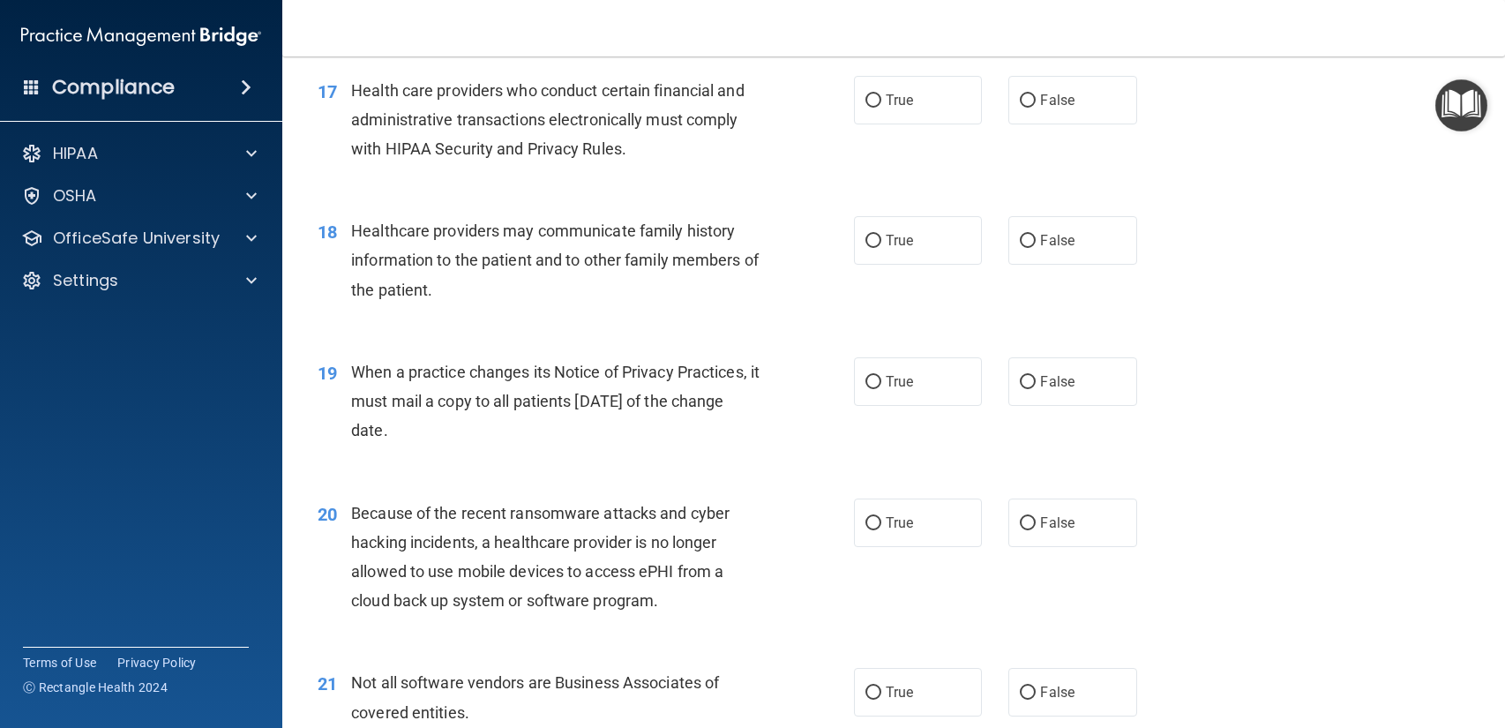
scroll to position [2408, 0]
click at [1016, 530] on label "False" at bounding box center [1072, 520] width 128 height 49
click at [1019, 527] on input "False" at bounding box center [1027, 520] width 16 height 13
radio input "true"
click at [1049, 407] on div "19 When a practice changes its Notice of Privacy Practices, it must mail a copy…" at bounding box center [893, 402] width 1178 height 141
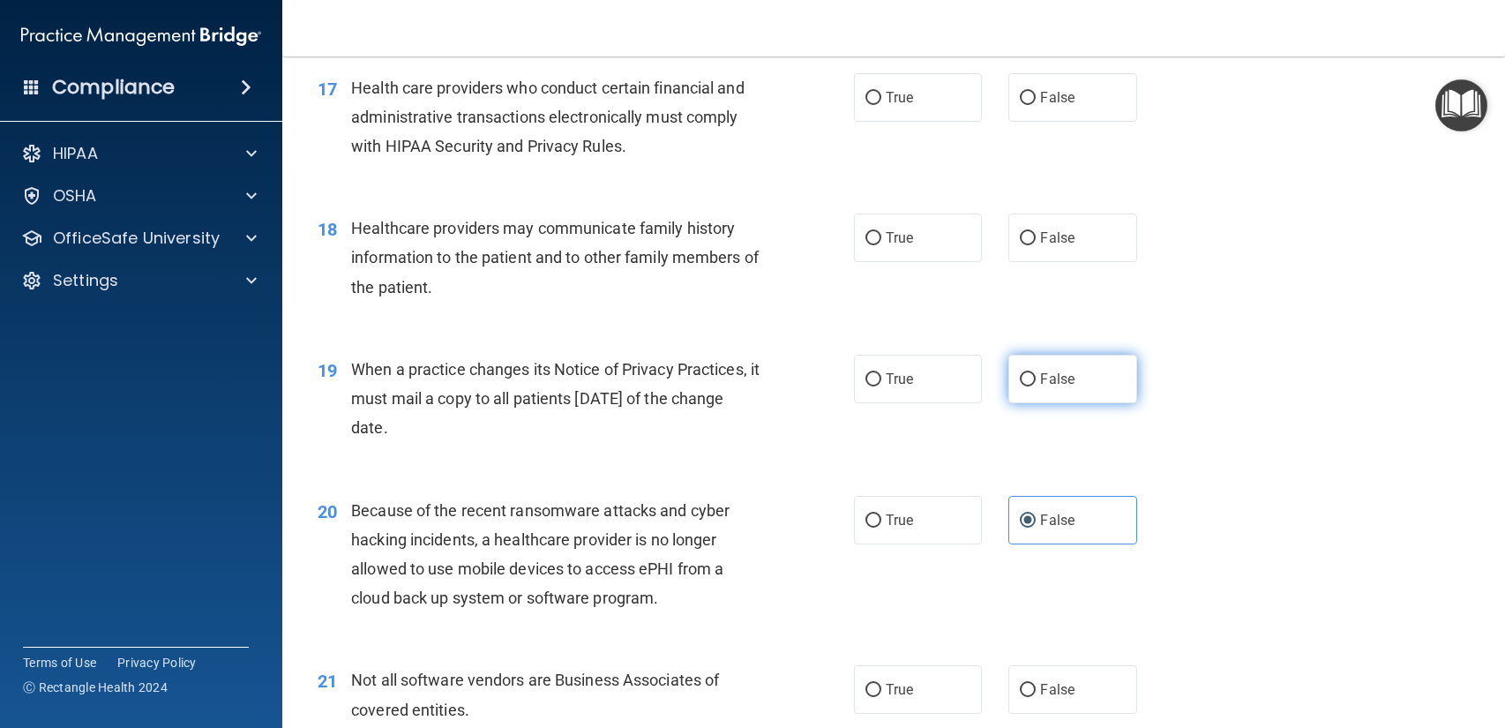
click at [1050, 378] on span "False" at bounding box center [1057, 378] width 34 height 17
click at [1035, 378] on input "False" at bounding box center [1027, 379] width 16 height 13
radio input "true"
click at [877, 101] on input "True" at bounding box center [873, 98] width 16 height 13
radio input "true"
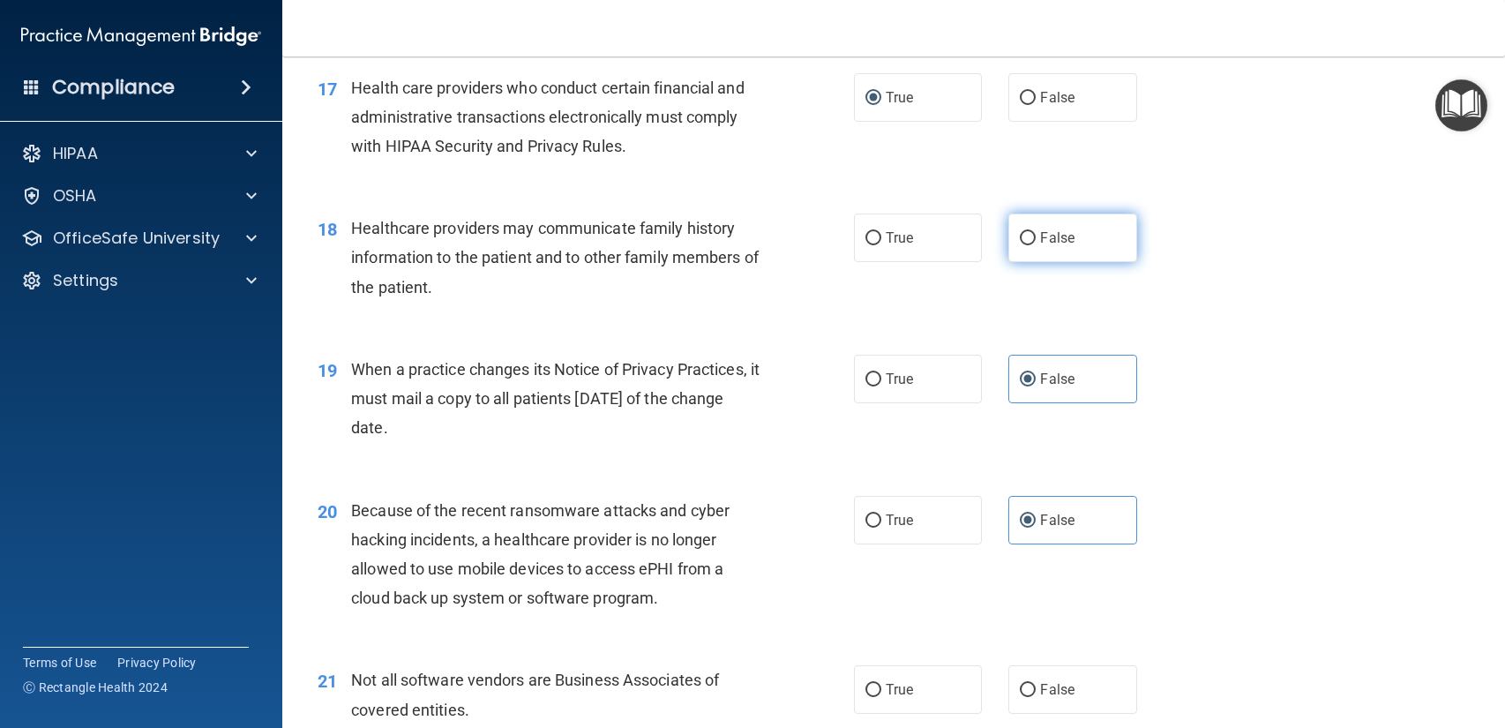
click at [1078, 242] on label "False" at bounding box center [1072, 237] width 128 height 49
click at [1035, 242] on input "False" at bounding box center [1027, 238] width 16 height 13
radio input "true"
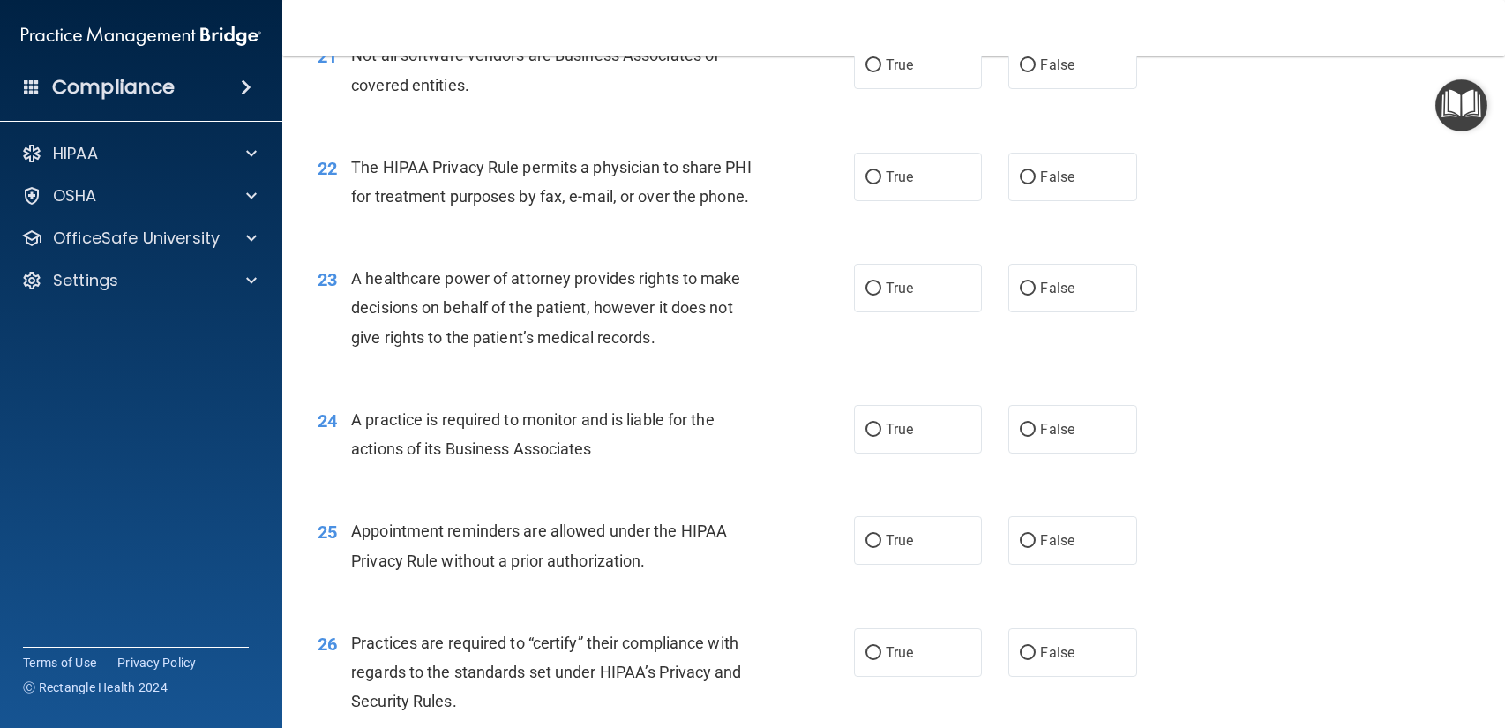
scroll to position [3031, 0]
click at [1058, 302] on label "False" at bounding box center [1072, 289] width 128 height 49
click at [1035, 296] on input "False" at bounding box center [1027, 289] width 16 height 13
radio input "true"
click at [1042, 445] on label "False" at bounding box center [1072, 430] width 128 height 49
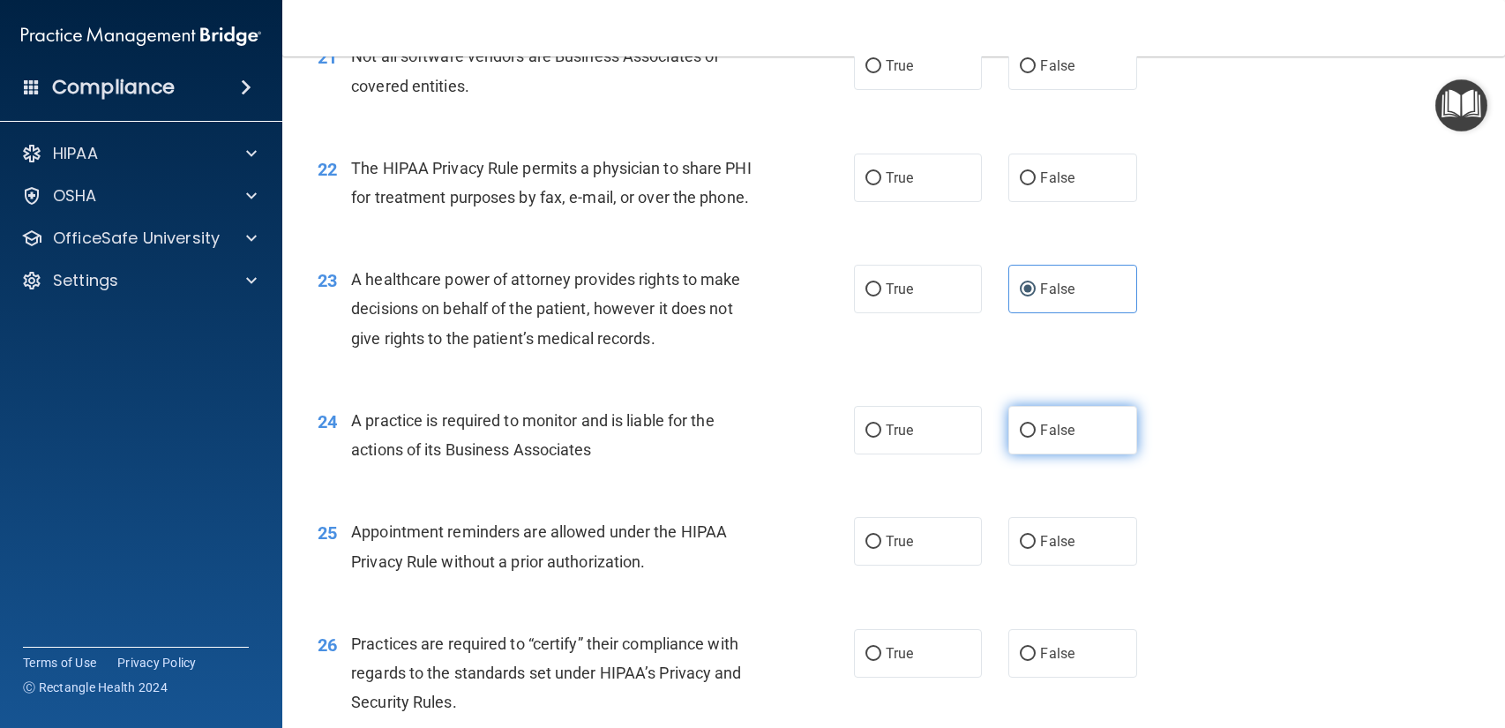
click at [1035, 437] on input "False" at bounding box center [1027, 430] width 16 height 13
radio input "true"
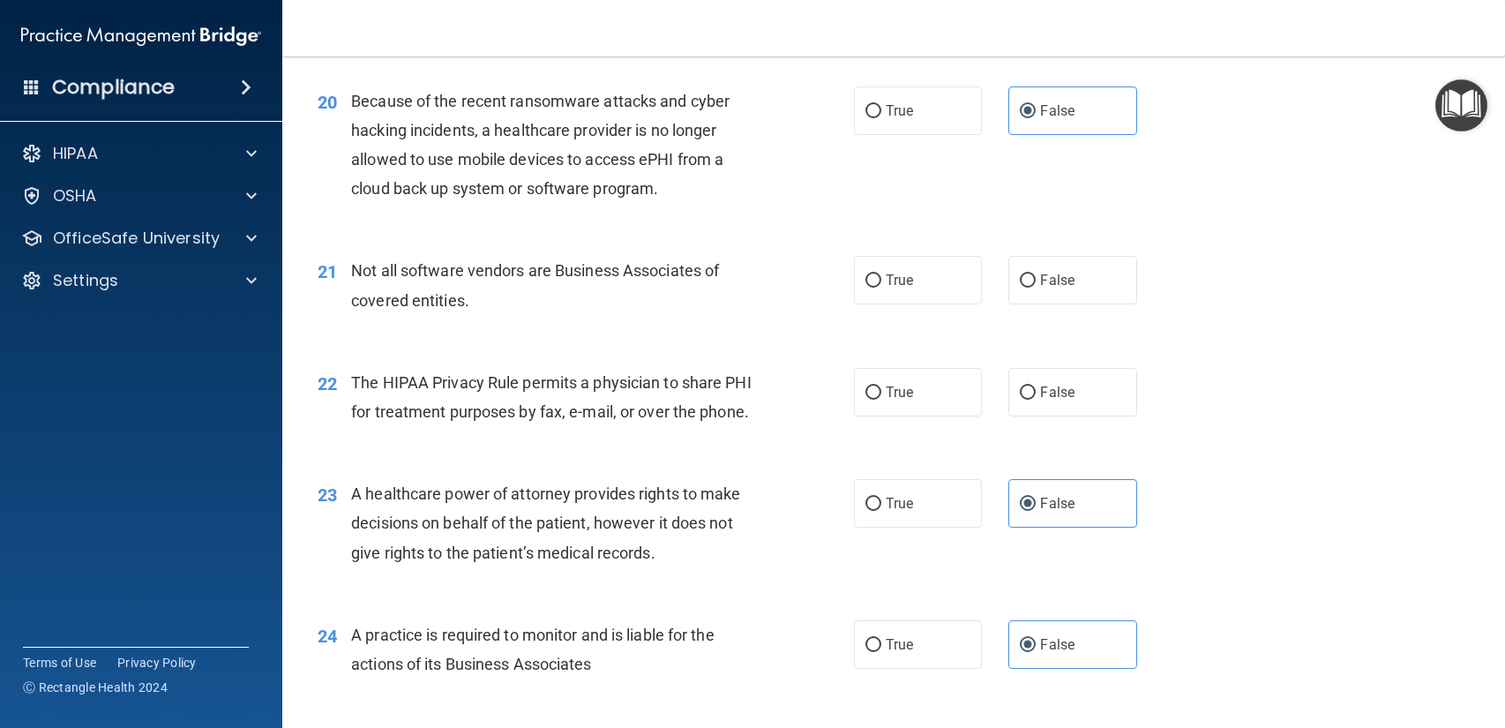
scroll to position [2816, 0]
click at [1011, 277] on label "False" at bounding box center [1072, 281] width 128 height 49
click at [1019, 277] on input "False" at bounding box center [1027, 281] width 16 height 13
radio input "true"
click at [900, 394] on span "True" at bounding box center [898, 393] width 27 height 17
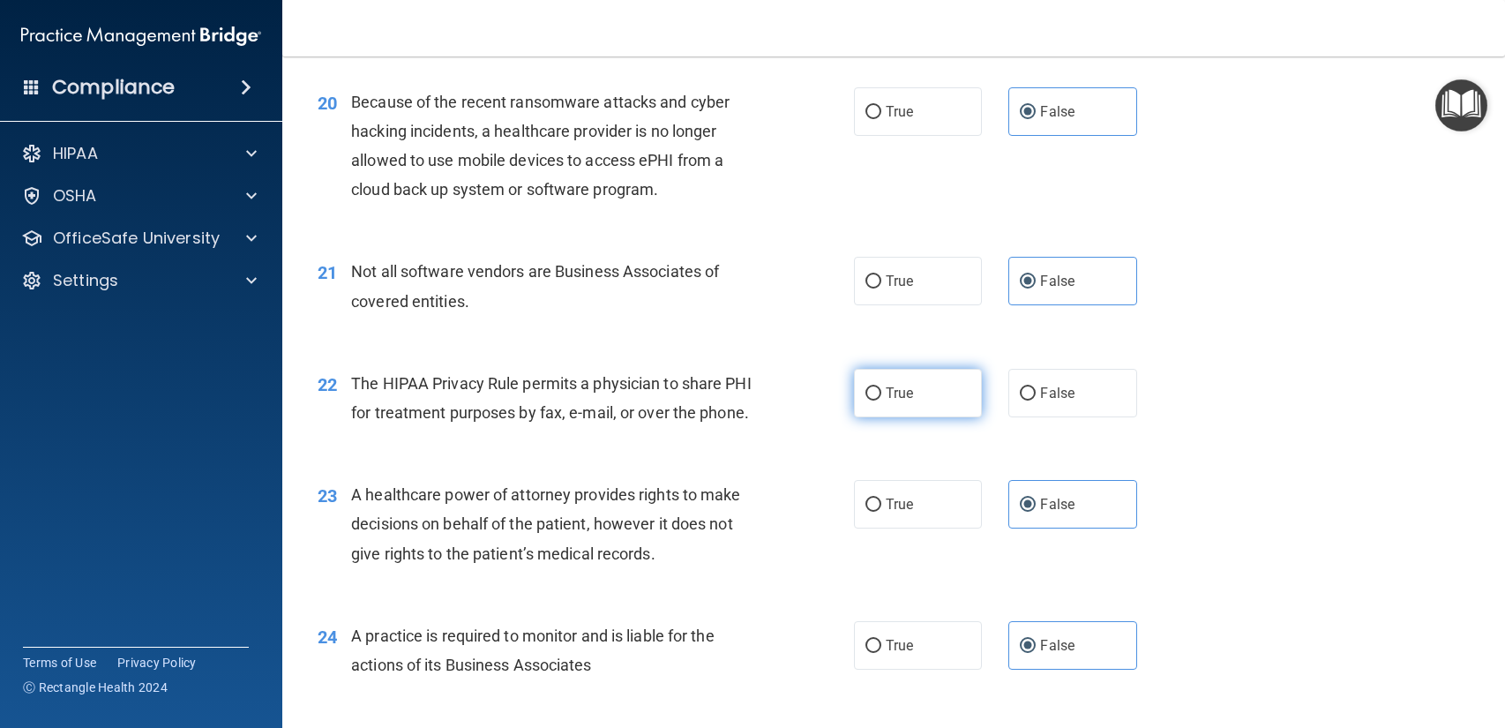
click at [881, 394] on input "True" at bounding box center [873, 393] width 16 height 13
radio input "true"
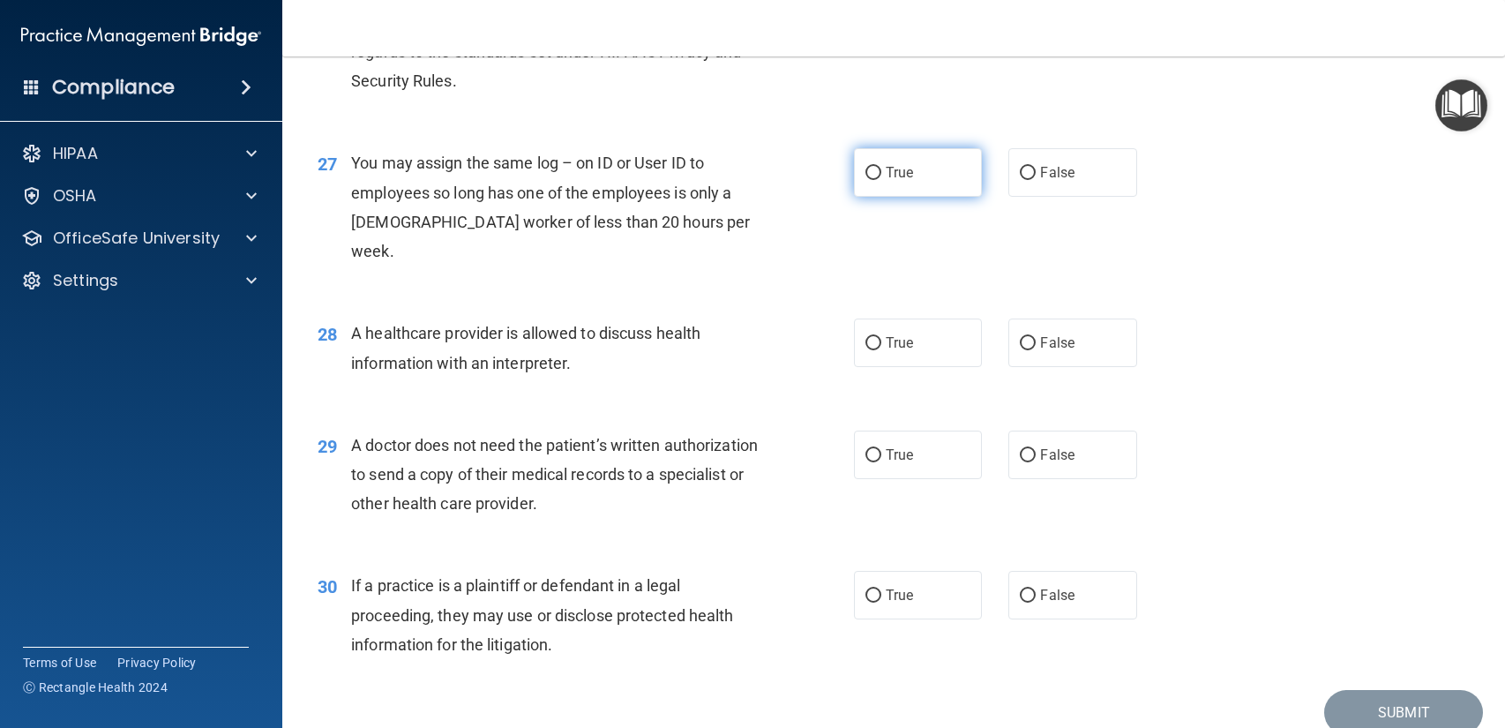
scroll to position [3654, 0]
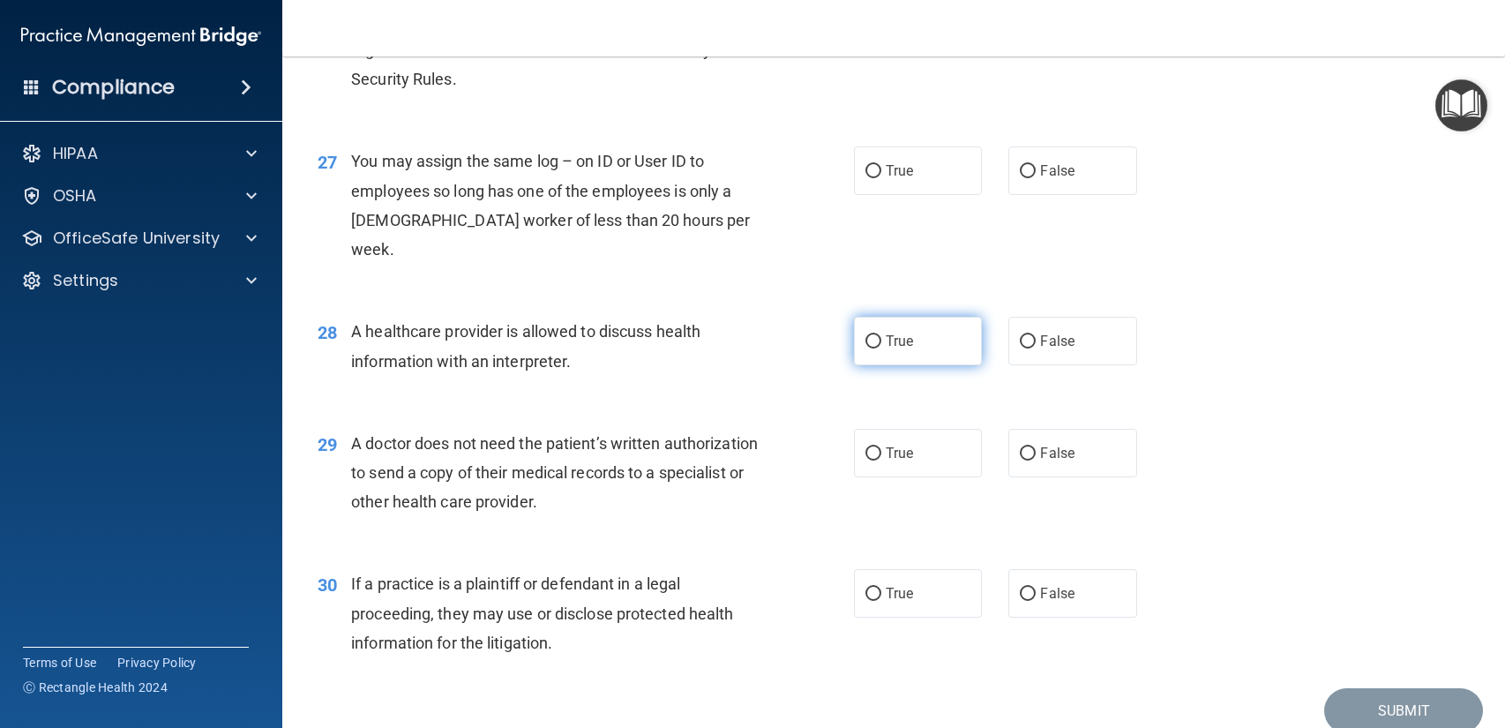
click at [930, 317] on label "True" at bounding box center [918, 341] width 128 height 49
click at [881, 335] on input "True" at bounding box center [873, 341] width 16 height 13
radio input "true"
click at [916, 375] on div "28 A healthcare provider is allowed to discuss health information with an inter…" at bounding box center [893, 350] width 1178 height 111
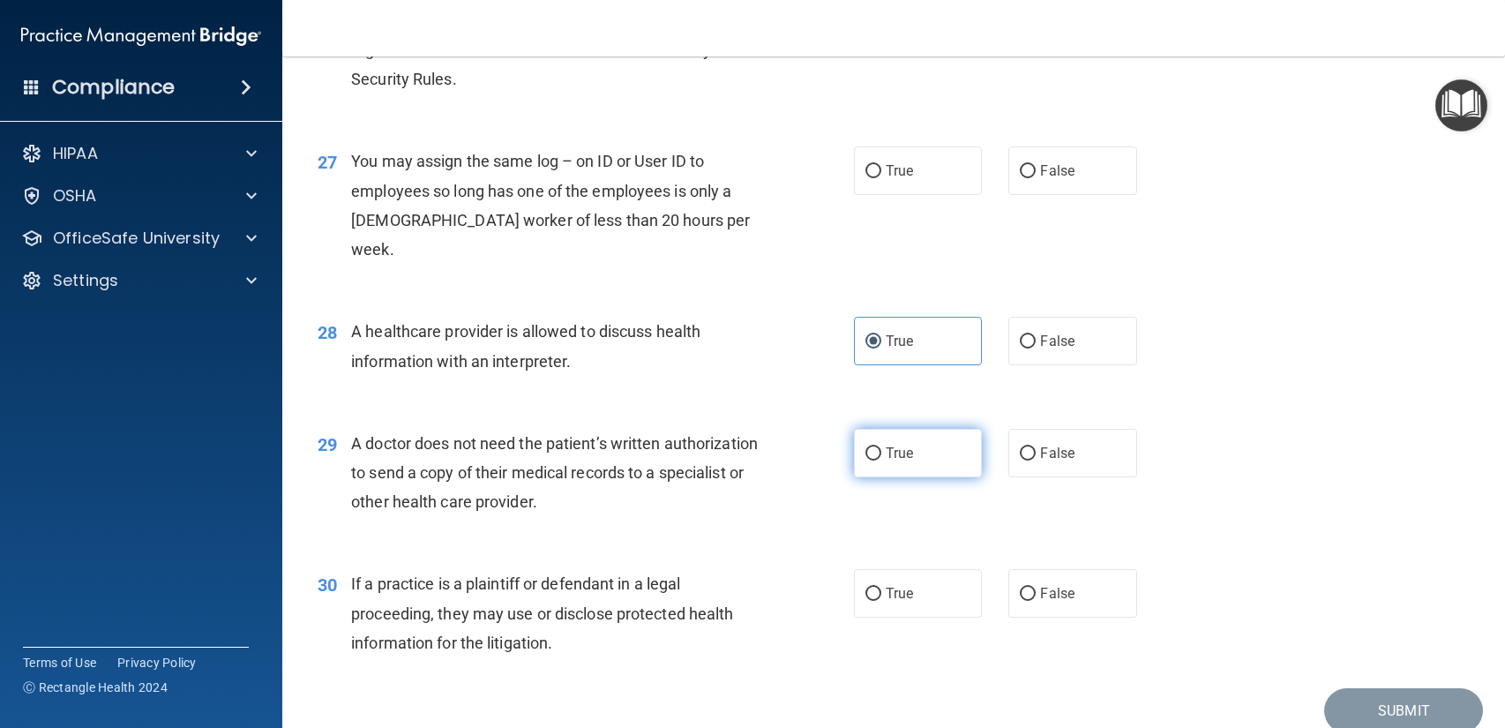
click at [886, 435] on label "True" at bounding box center [918, 453] width 128 height 49
click at [881, 447] on input "True" at bounding box center [873, 453] width 16 height 13
radio input "true"
click at [892, 585] on span "True" at bounding box center [898, 593] width 27 height 17
click at [881, 587] on input "True" at bounding box center [873, 593] width 16 height 13
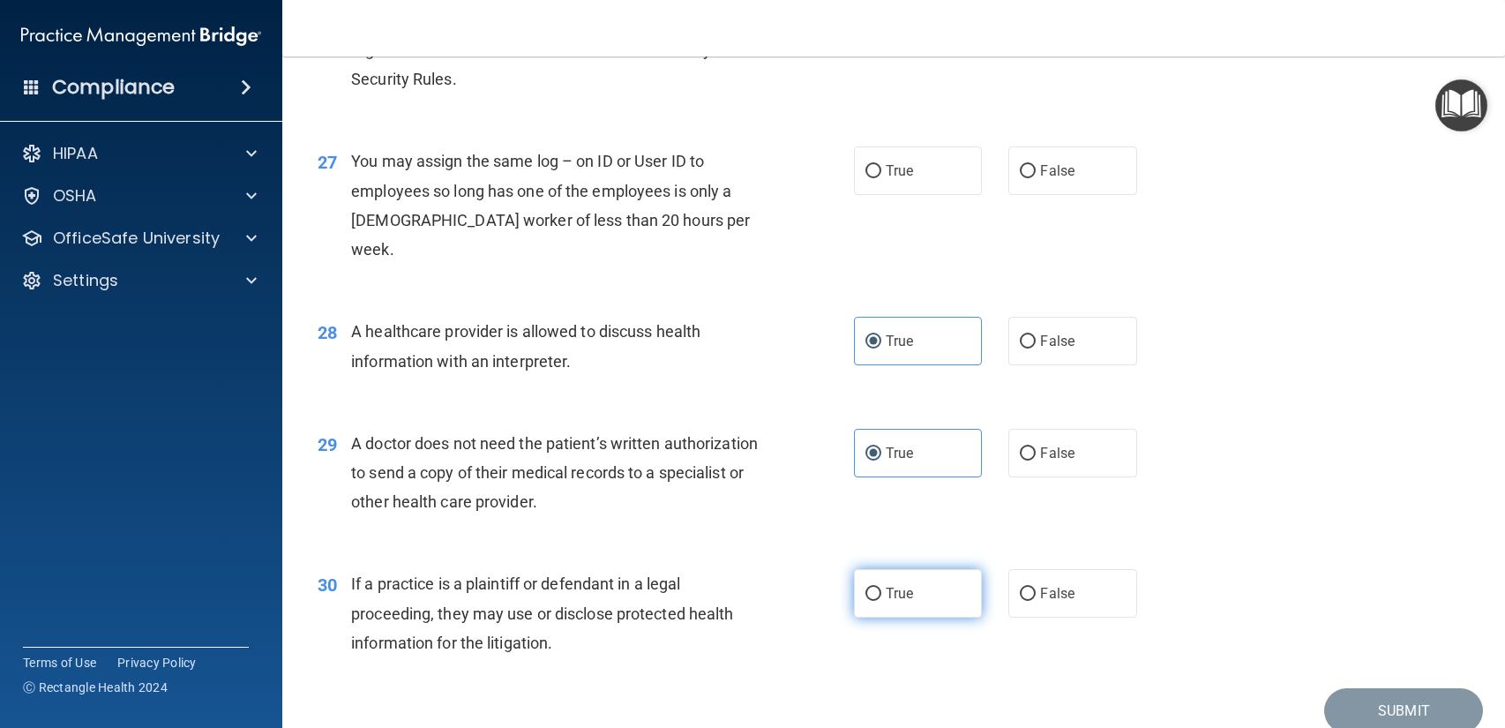
radio input "true"
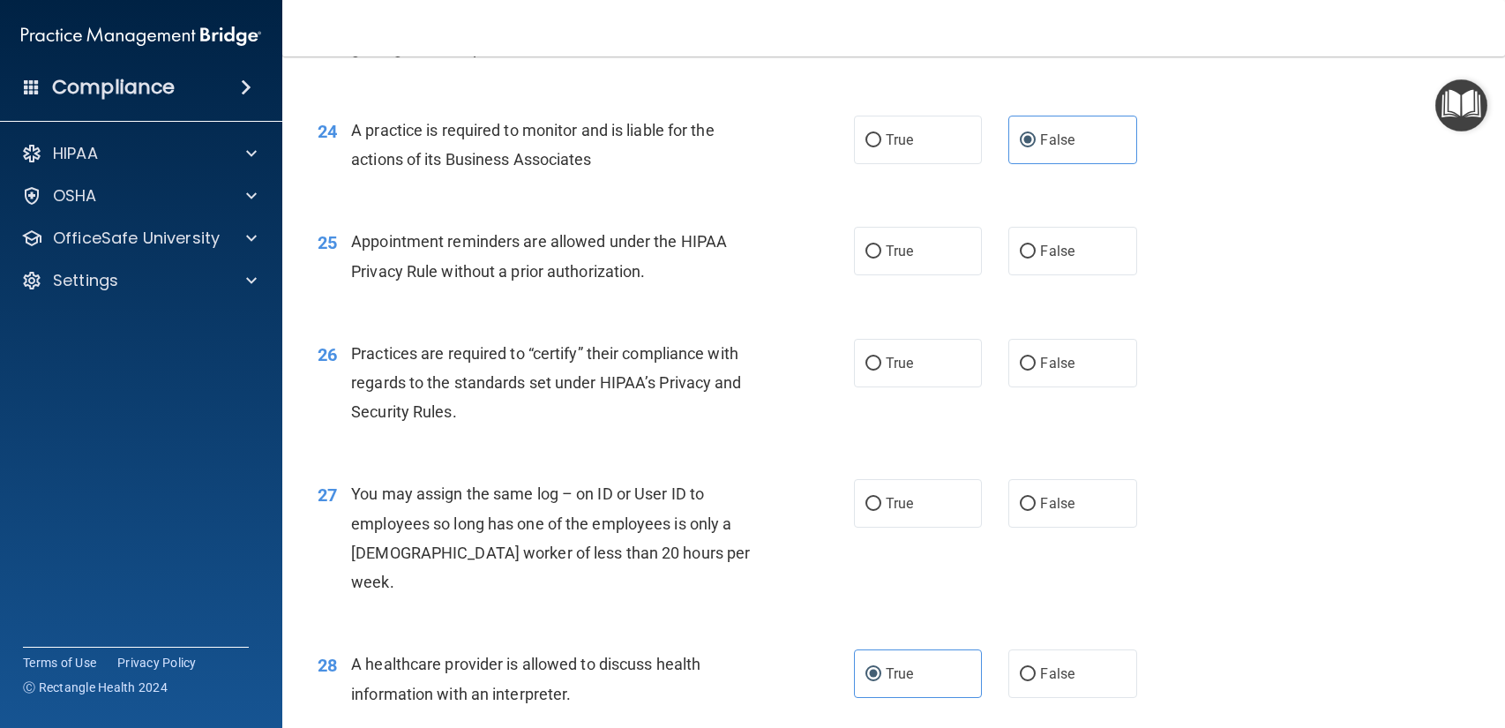
scroll to position [3322, 0]
click at [1049, 248] on span "False" at bounding box center [1057, 250] width 34 height 17
click at [1035, 248] on input "False" at bounding box center [1027, 250] width 16 height 13
radio input "true"
click at [972, 362] on label "True" at bounding box center [918, 362] width 128 height 49
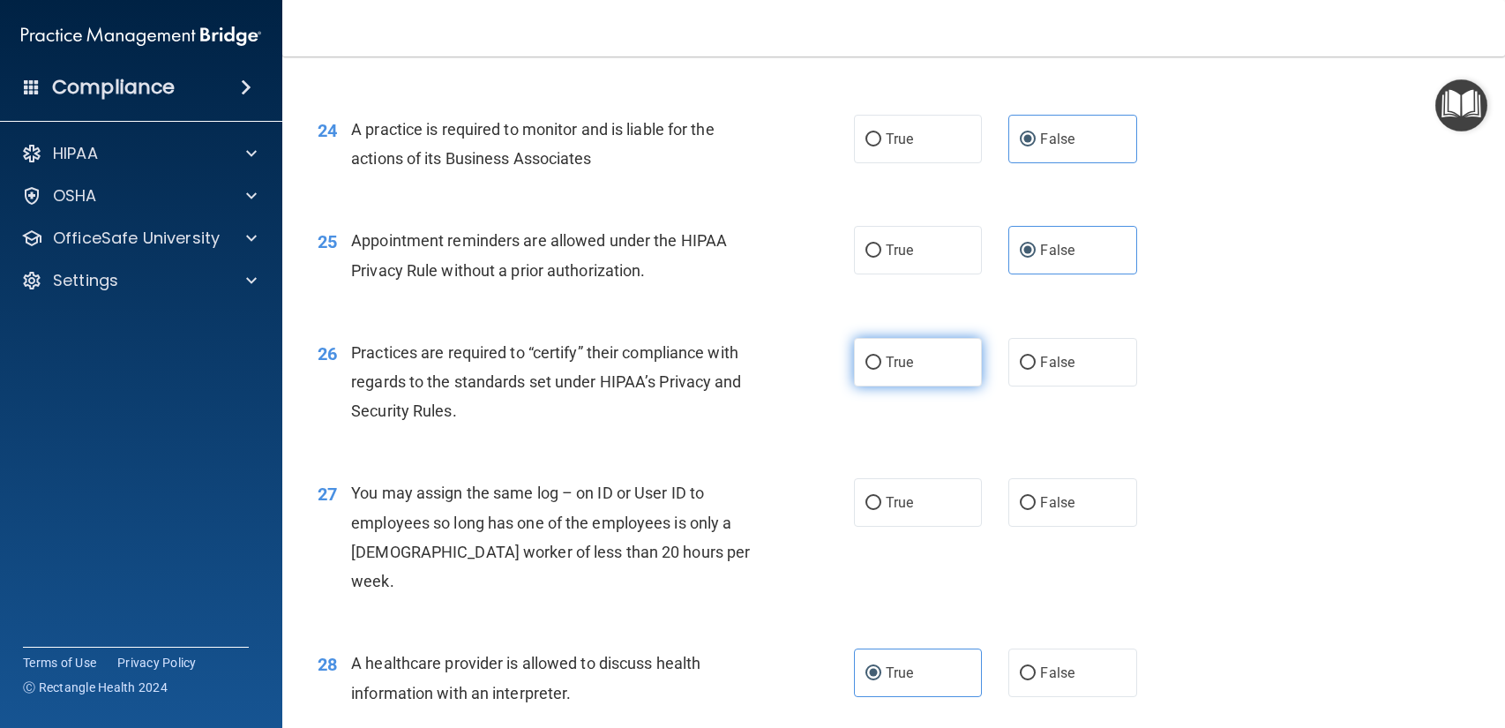
click at [881, 362] on input "True" at bounding box center [873, 362] width 16 height 13
radio input "true"
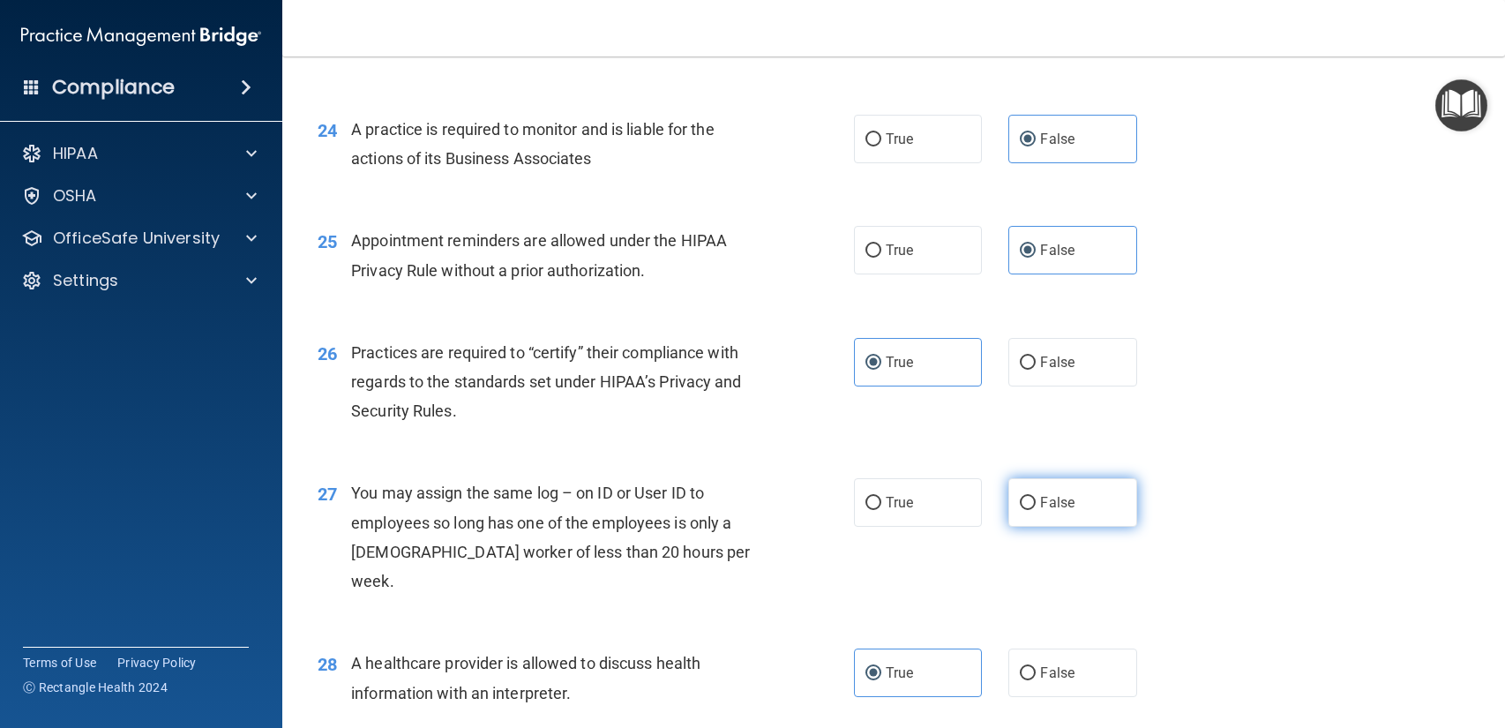
click at [1034, 502] on input "False" at bounding box center [1027, 503] width 16 height 13
radio input "true"
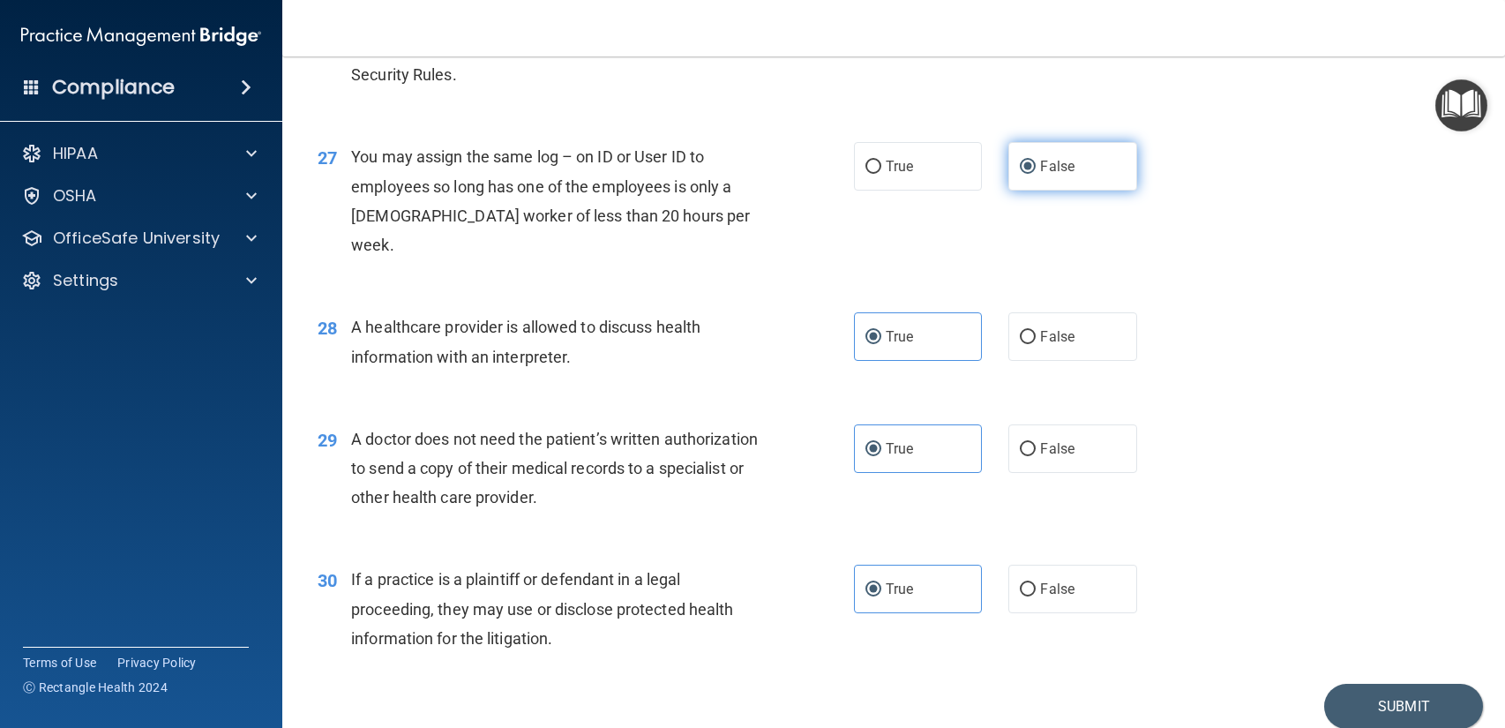
scroll to position [3700, 0]
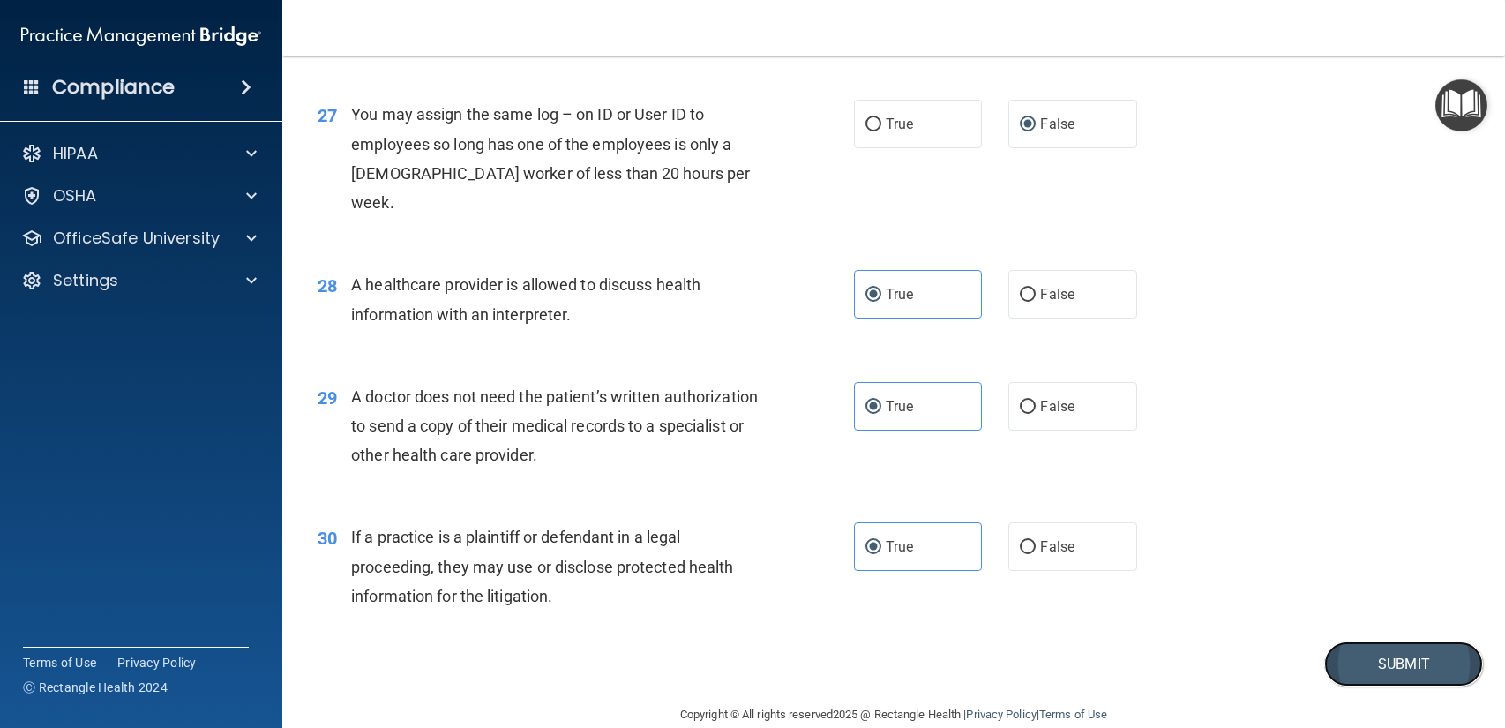
click at [1366, 645] on button "Submit" at bounding box center [1403, 663] width 159 height 45
click at [1422, 641] on button "Submit" at bounding box center [1403, 663] width 159 height 45
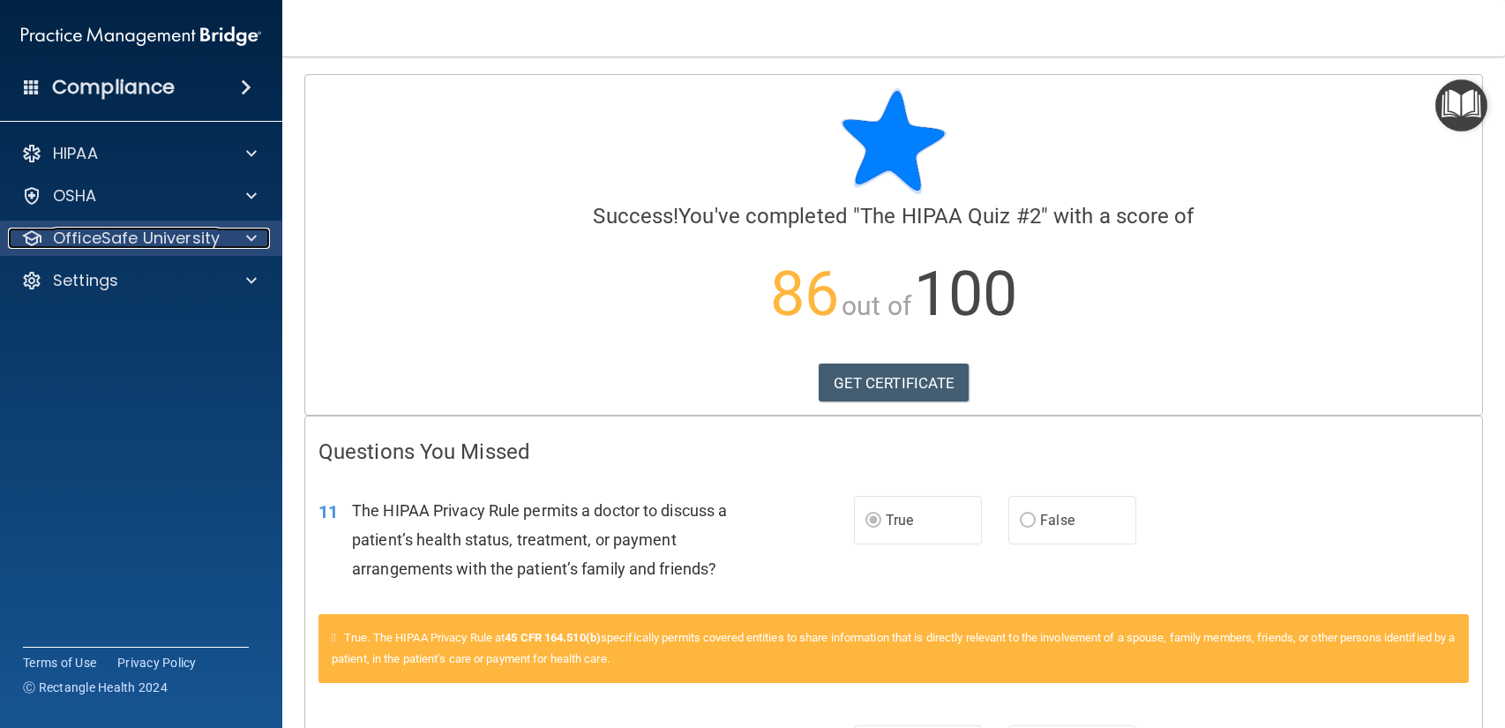
click at [200, 232] on p "OfficeSafe University" at bounding box center [136, 238] width 167 height 21
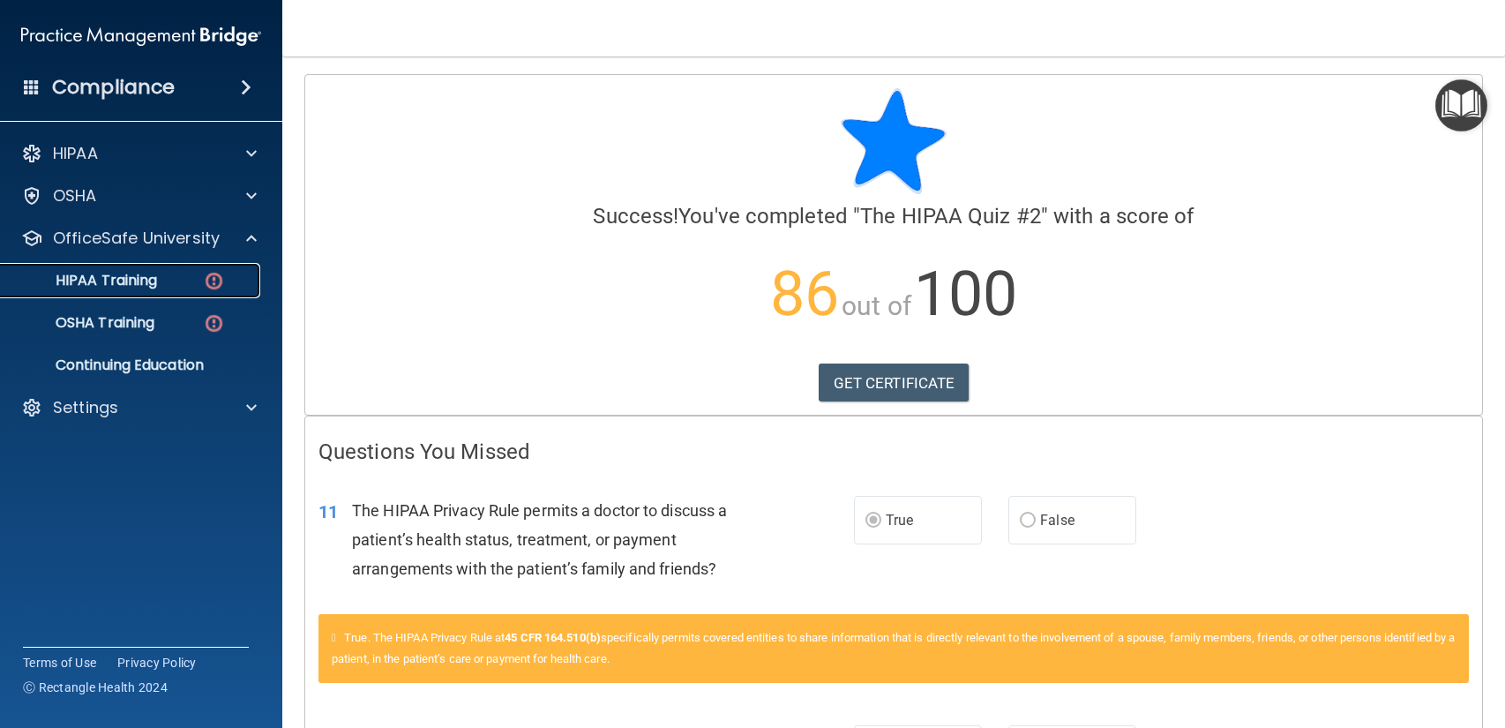
click at [230, 292] on link "HIPAA Training" at bounding box center [121, 280] width 278 height 35
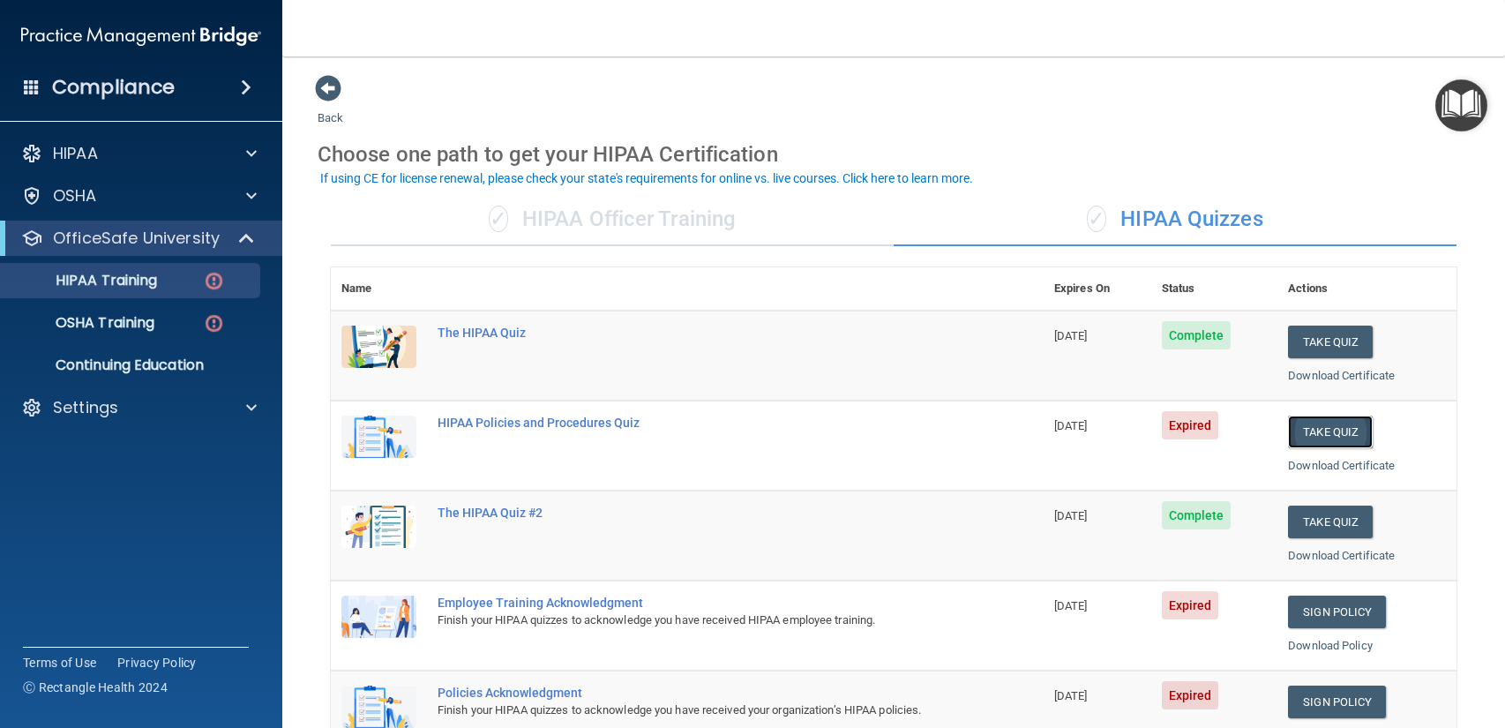
click at [1363, 432] on button "Take Quiz" at bounding box center [1330, 431] width 85 height 33
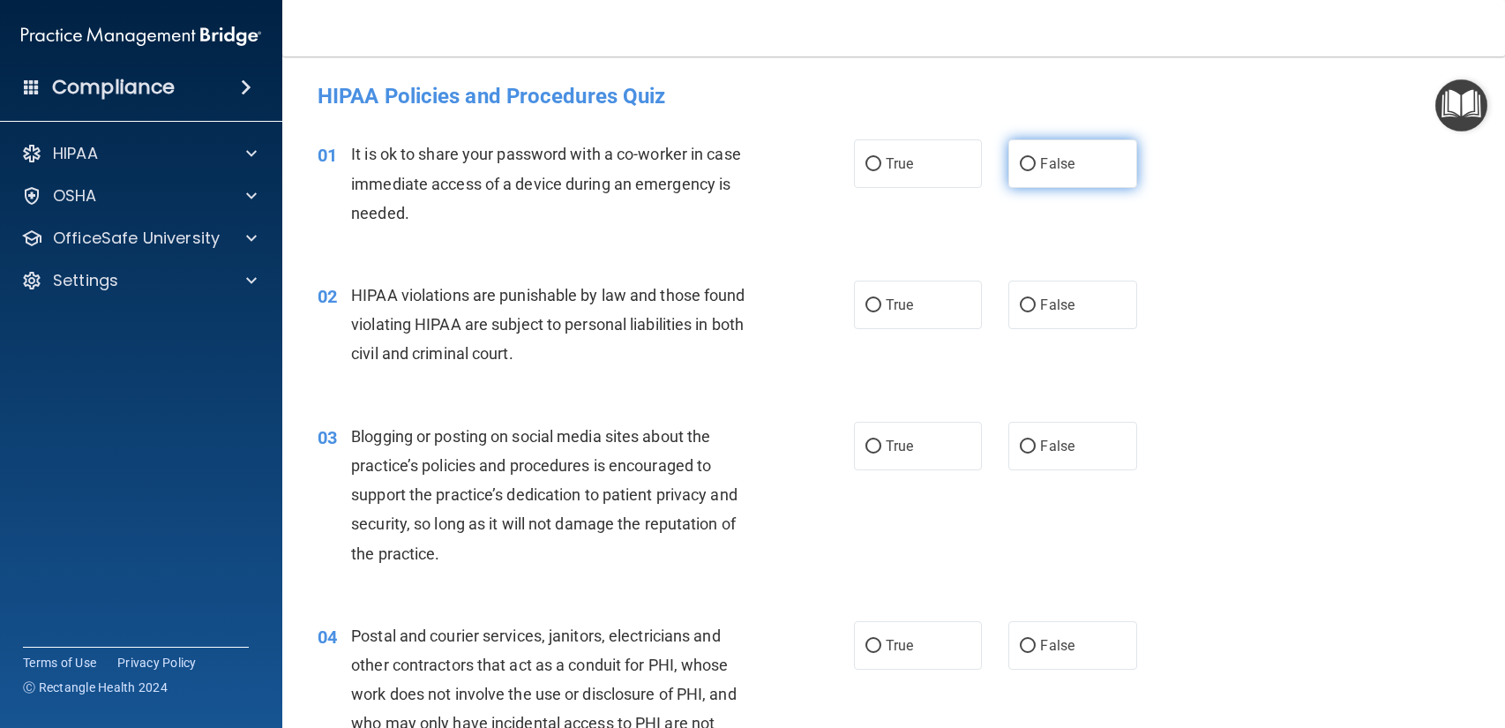
click at [1046, 163] on span "False" at bounding box center [1057, 163] width 34 height 17
click at [1035, 163] on input "False" at bounding box center [1027, 164] width 16 height 13
radio input "true"
click at [939, 310] on label "True" at bounding box center [918, 304] width 128 height 49
click at [881, 310] on input "True" at bounding box center [873, 305] width 16 height 13
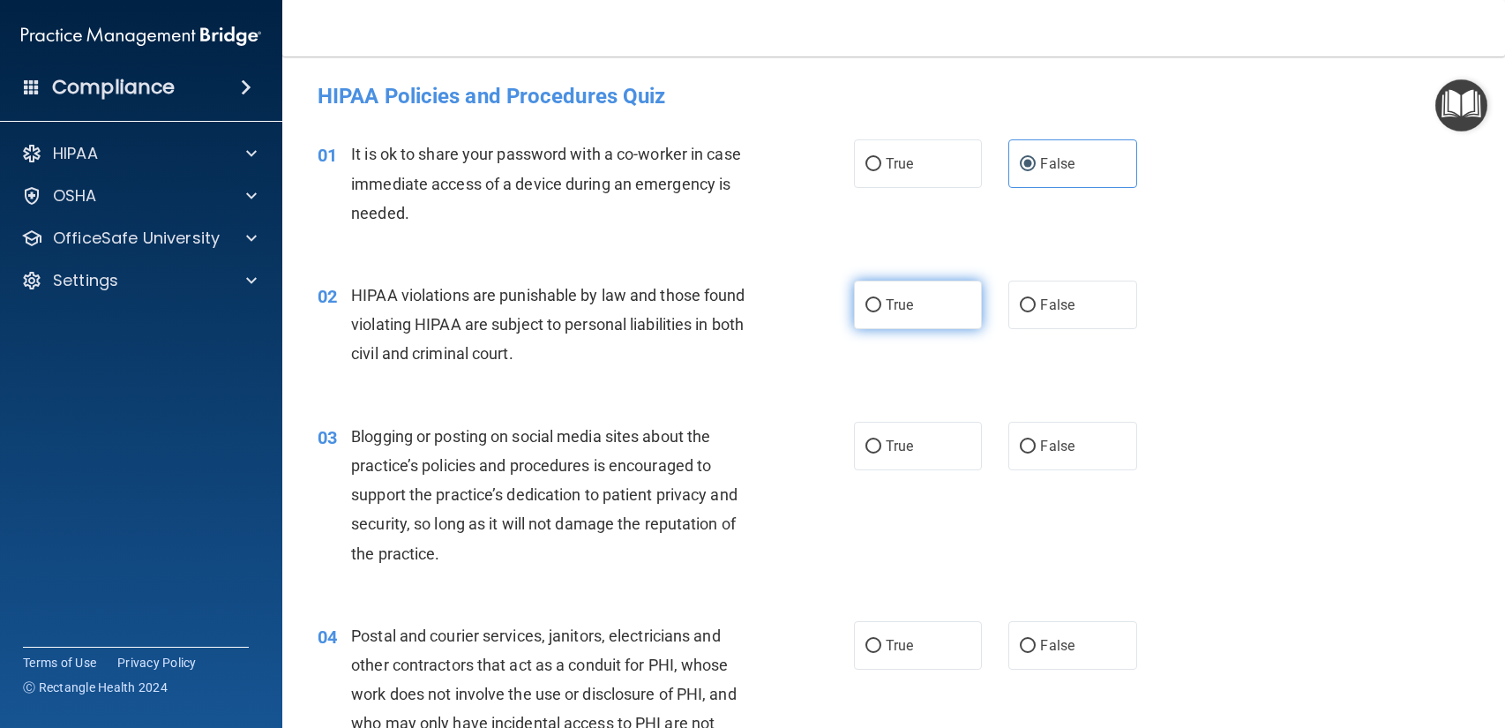
radio input "true"
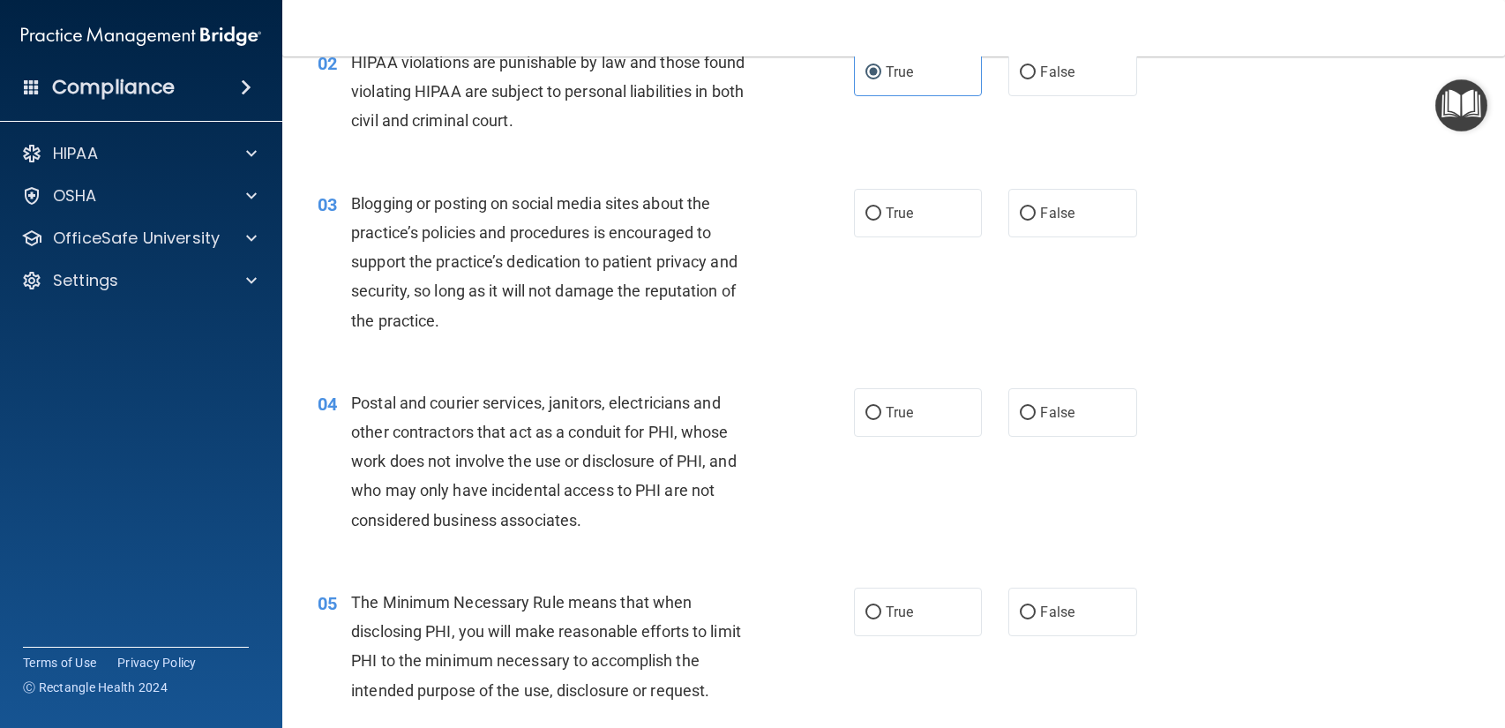
scroll to position [273, 0]
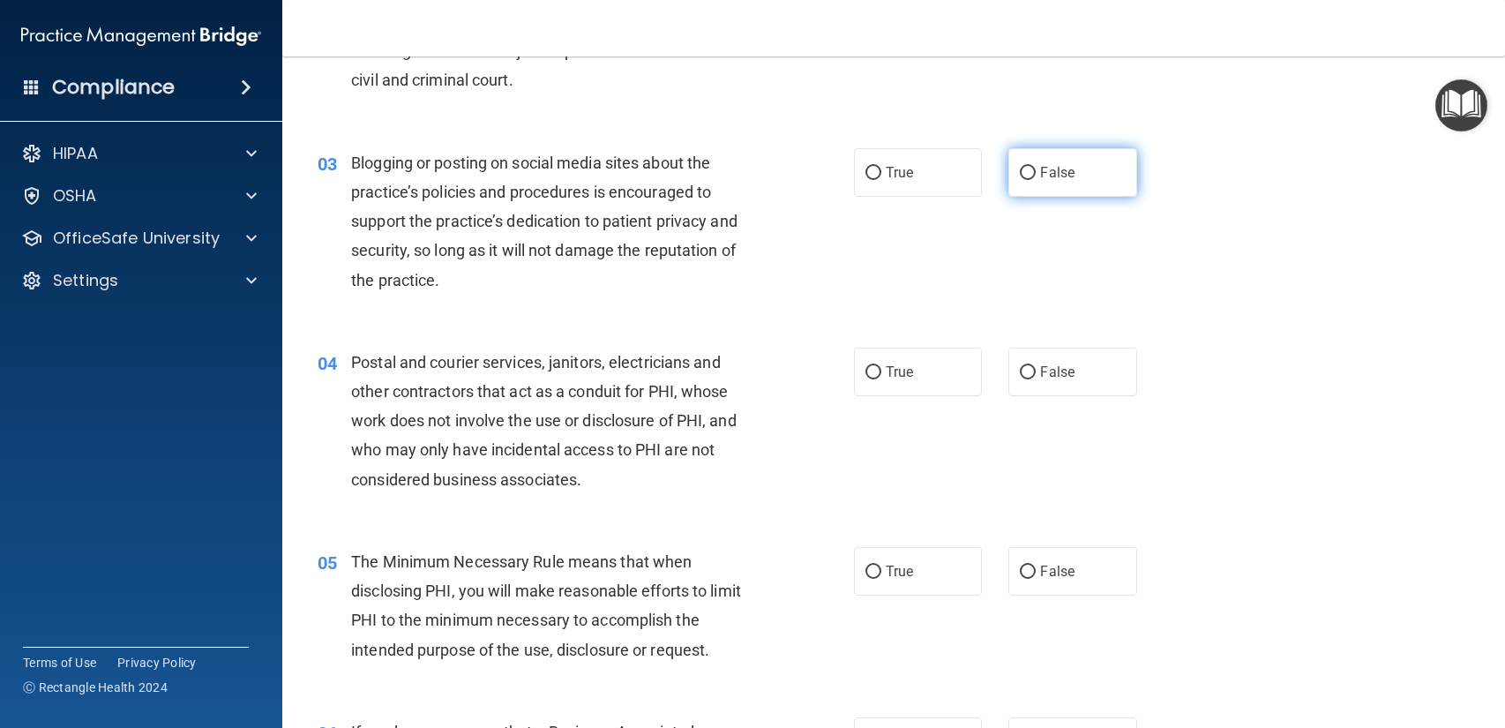
click at [1070, 188] on label "False" at bounding box center [1072, 172] width 128 height 49
click at [1035, 180] on input "False" at bounding box center [1027, 173] width 16 height 13
radio input "true"
click at [930, 349] on label "True" at bounding box center [918, 371] width 128 height 49
click at [881, 366] on input "True" at bounding box center [873, 372] width 16 height 13
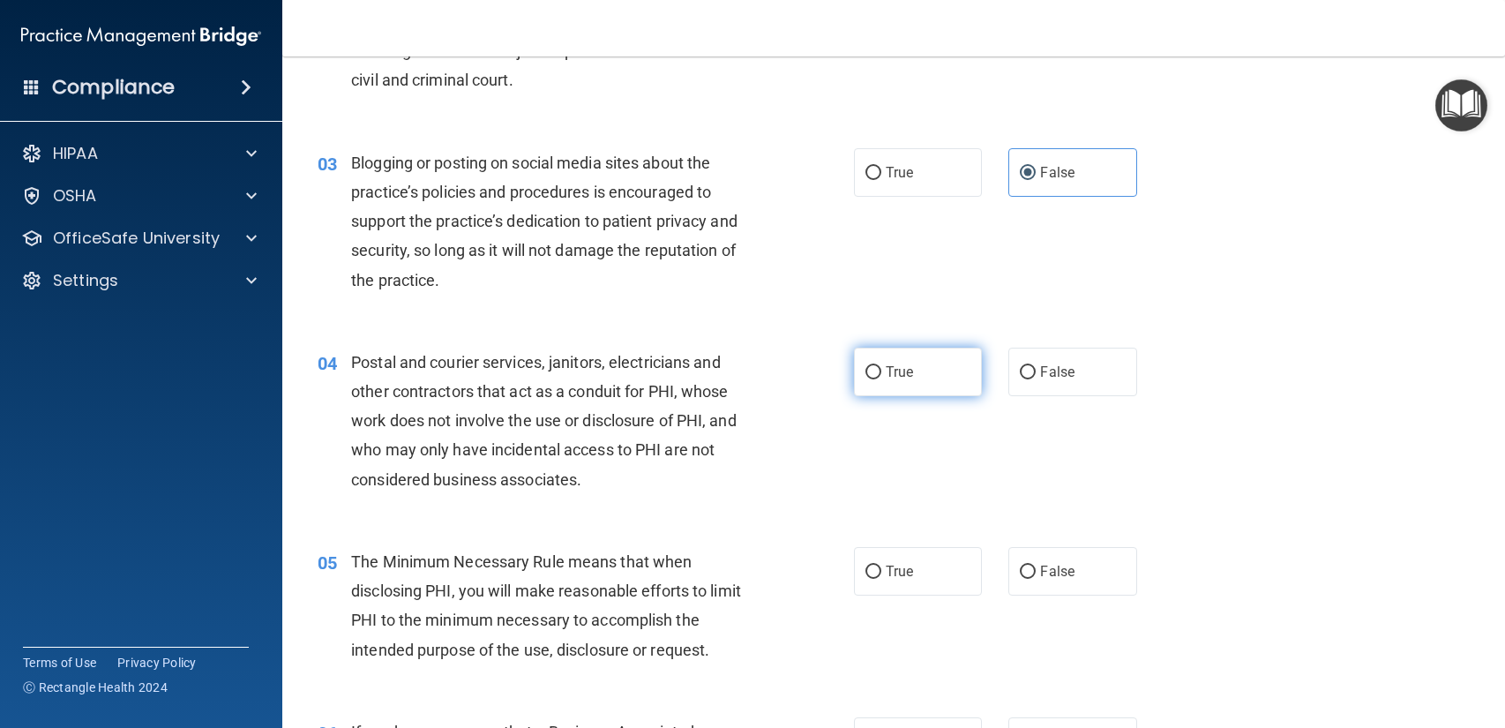
radio input "true"
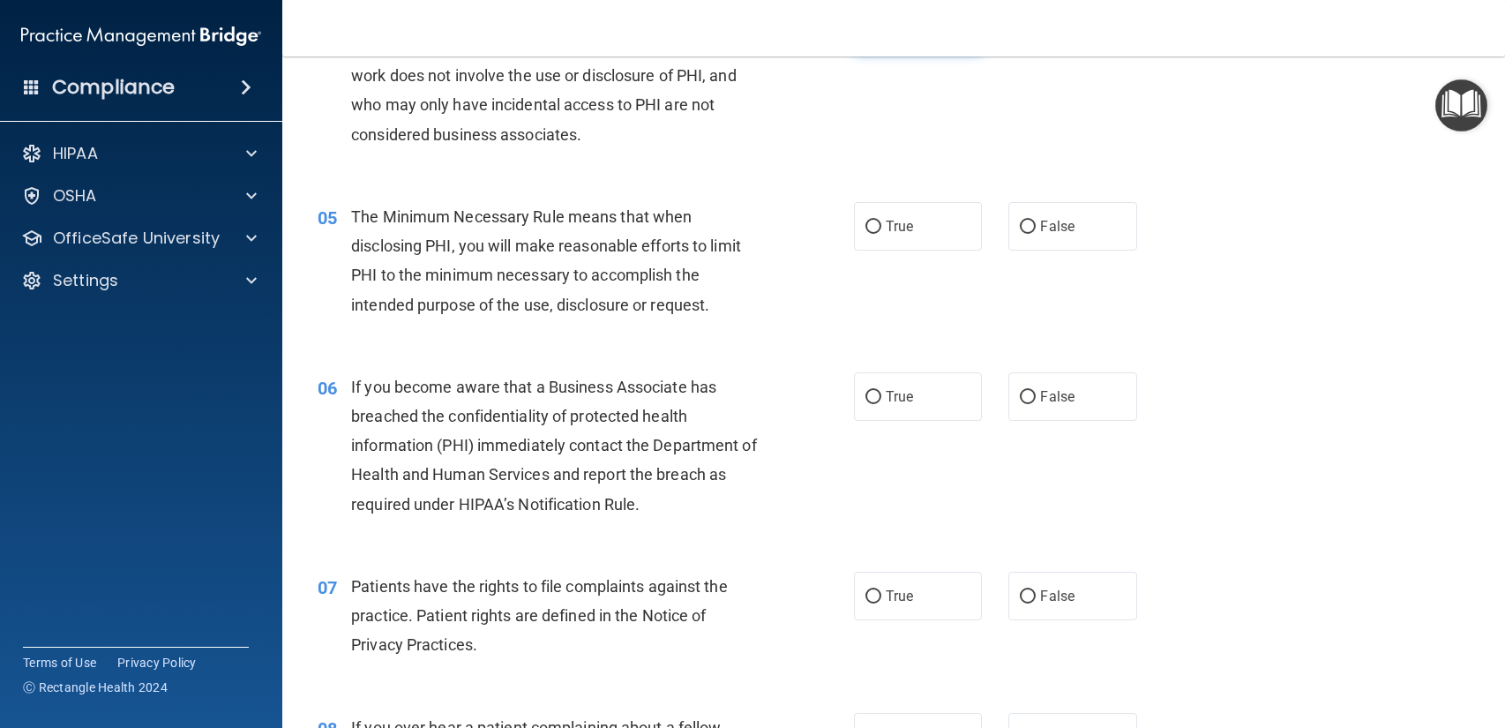
scroll to position [621, 0]
click at [901, 236] on label "True" at bounding box center [918, 223] width 128 height 49
click at [881, 231] on input "True" at bounding box center [873, 224] width 16 height 13
radio input "true"
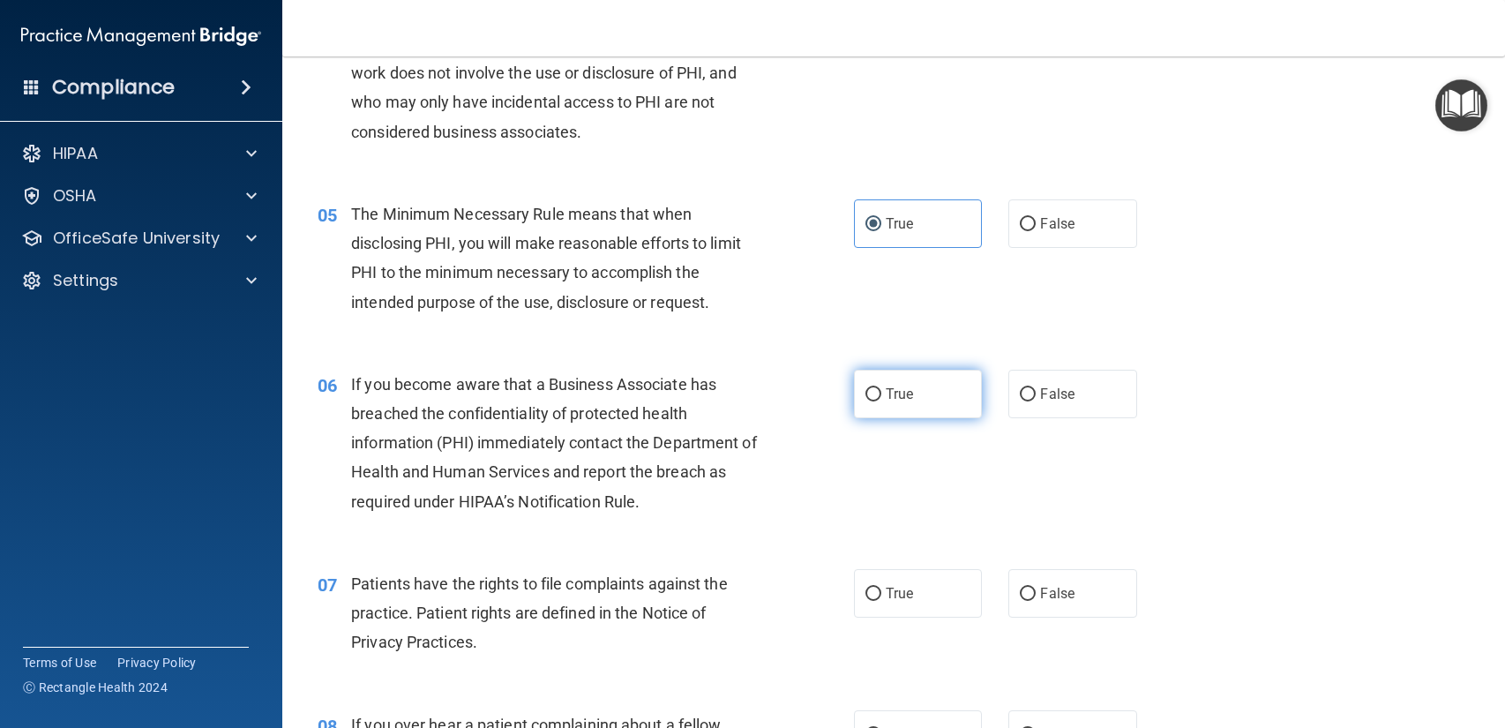
click at [945, 406] on label "True" at bounding box center [918, 394] width 128 height 49
click at [881, 401] on input "True" at bounding box center [873, 394] width 16 height 13
radio input "true"
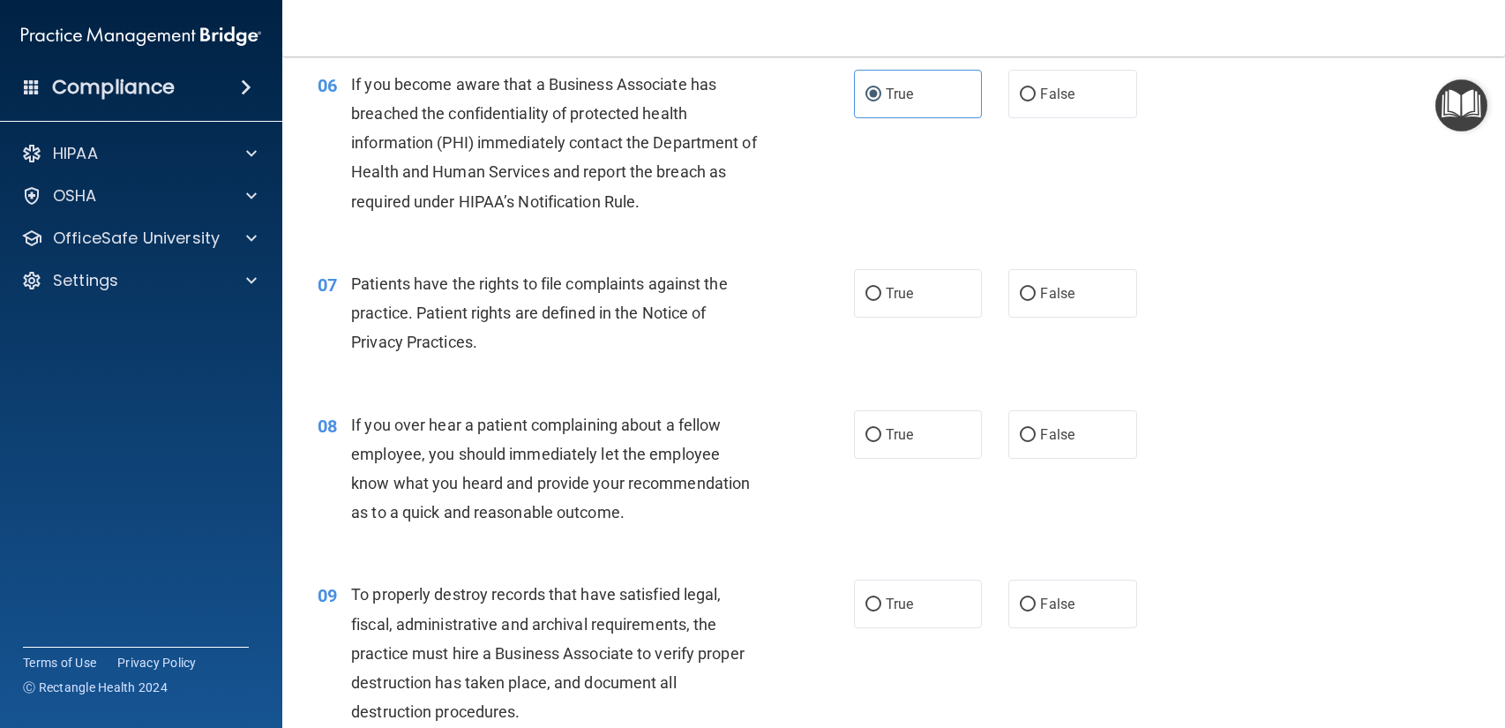
scroll to position [924, 0]
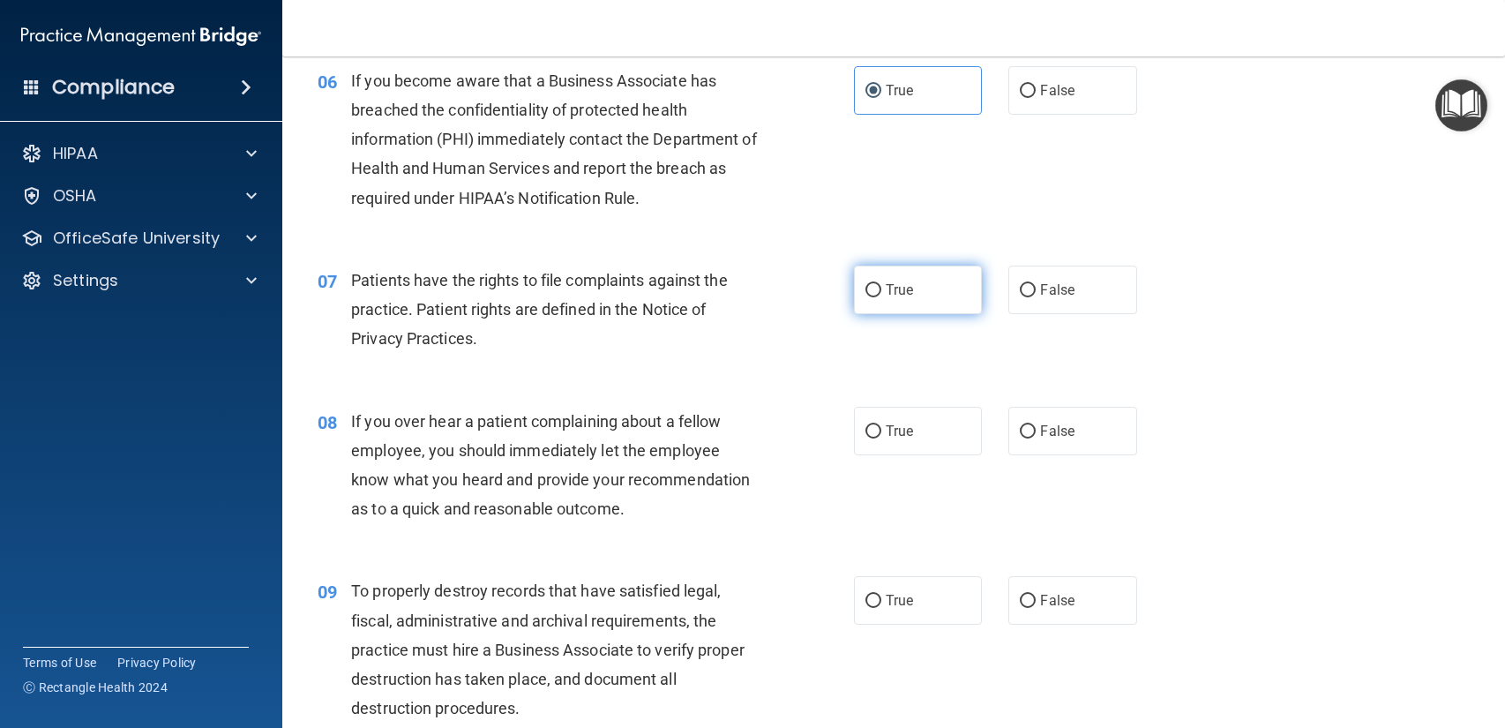
click at [943, 311] on label "True" at bounding box center [918, 289] width 128 height 49
click at [881, 297] on input "True" at bounding box center [873, 290] width 16 height 13
radio input "true"
click at [1009, 436] on label "False" at bounding box center [1072, 431] width 128 height 49
click at [1019, 436] on input "False" at bounding box center [1027, 431] width 16 height 13
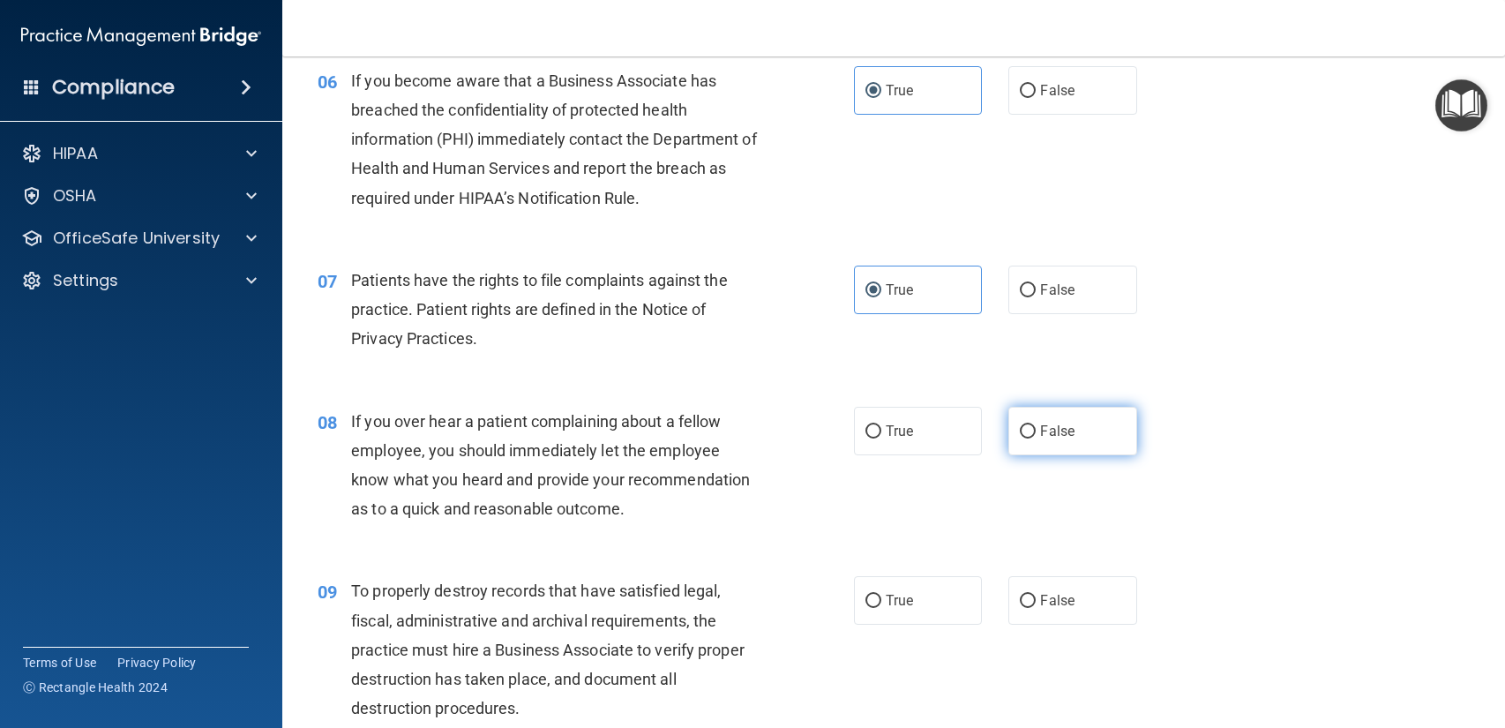
radio input "true"
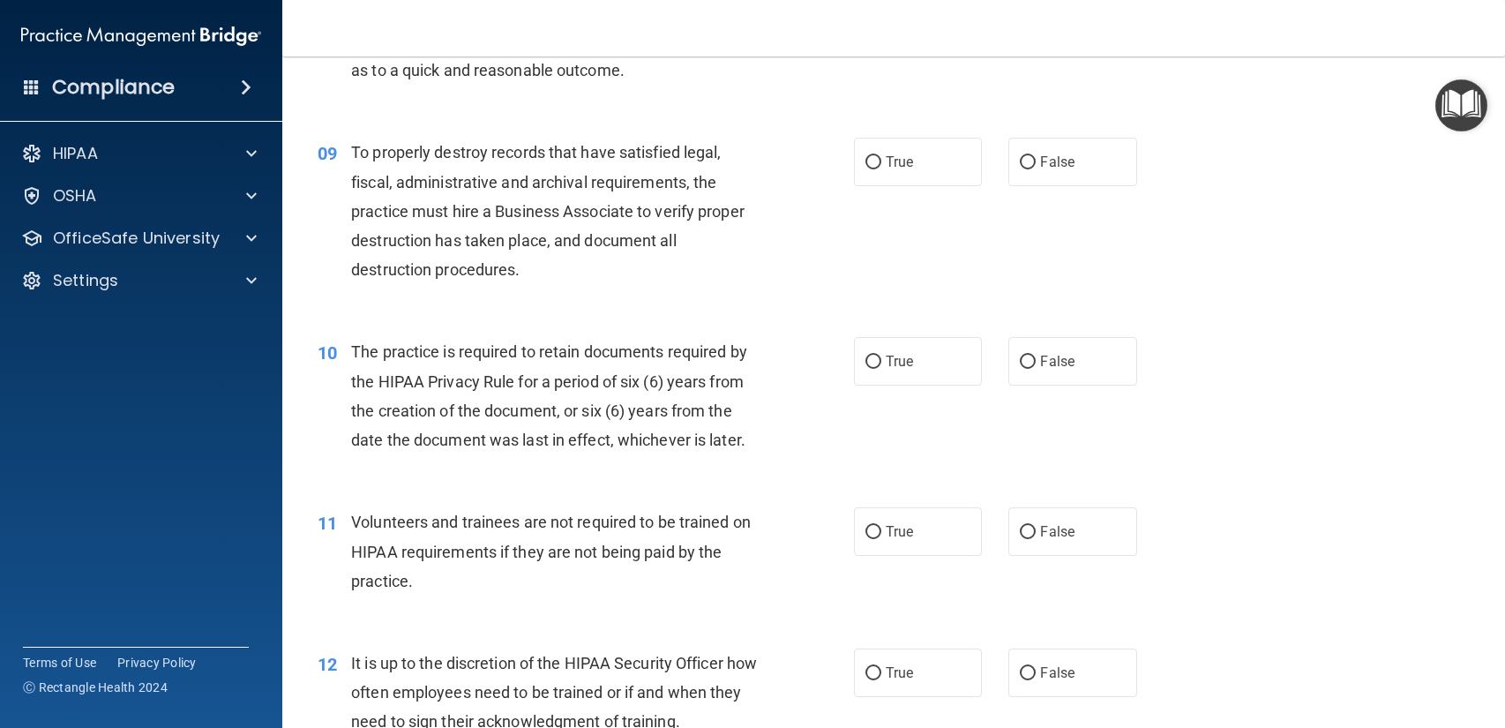
scroll to position [1373, 0]
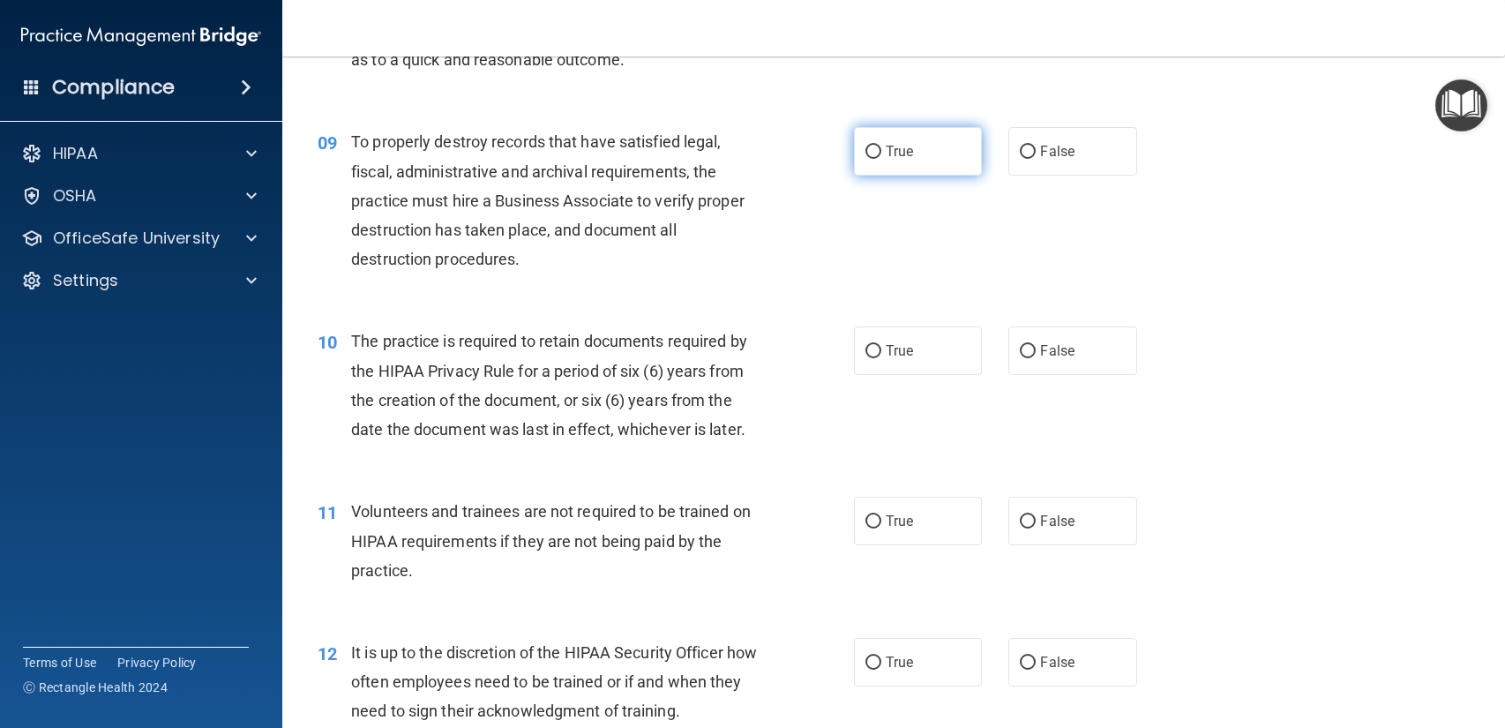
click at [923, 175] on label "True" at bounding box center [918, 151] width 128 height 49
click at [881, 159] on input "True" at bounding box center [873, 152] width 16 height 13
radio input "true"
click at [951, 359] on label "True" at bounding box center [918, 350] width 128 height 49
click at [881, 358] on input "True" at bounding box center [873, 351] width 16 height 13
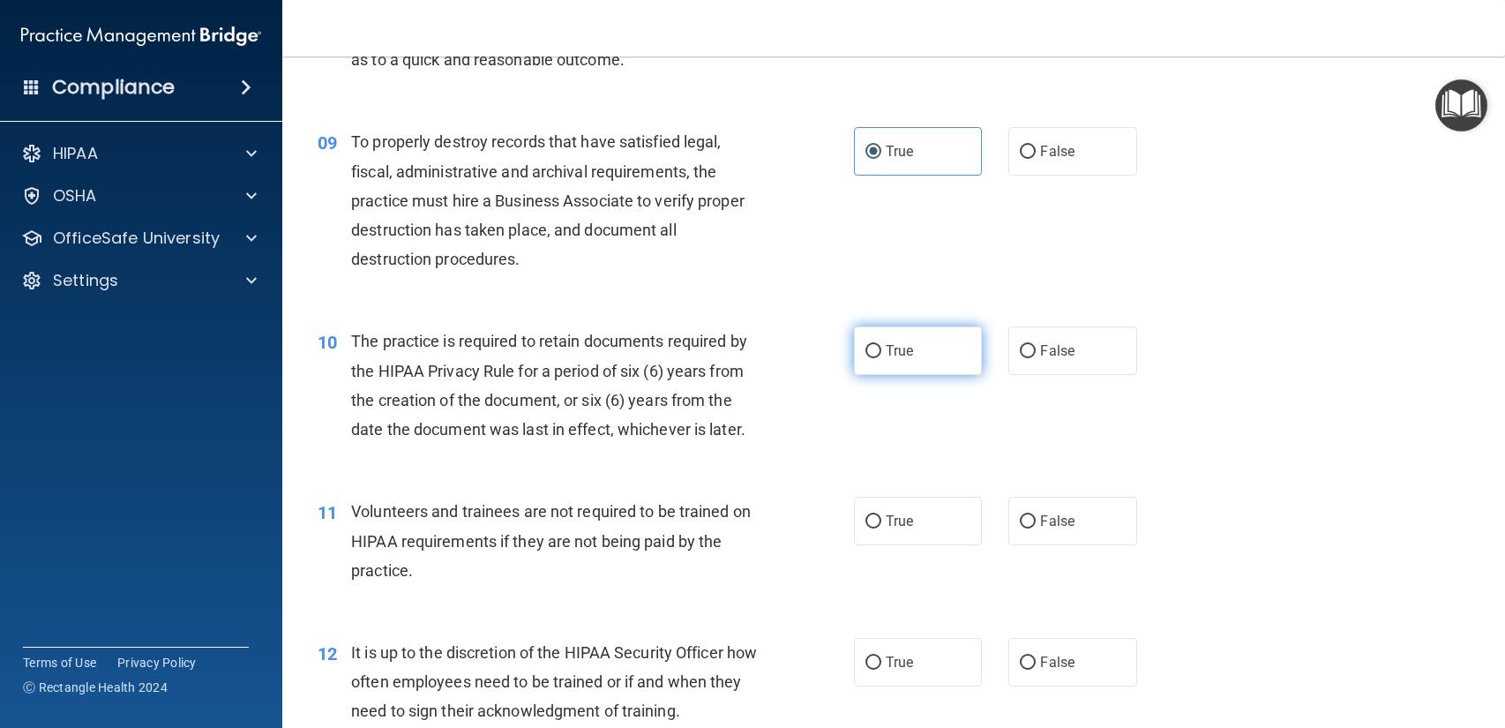
radio input "true"
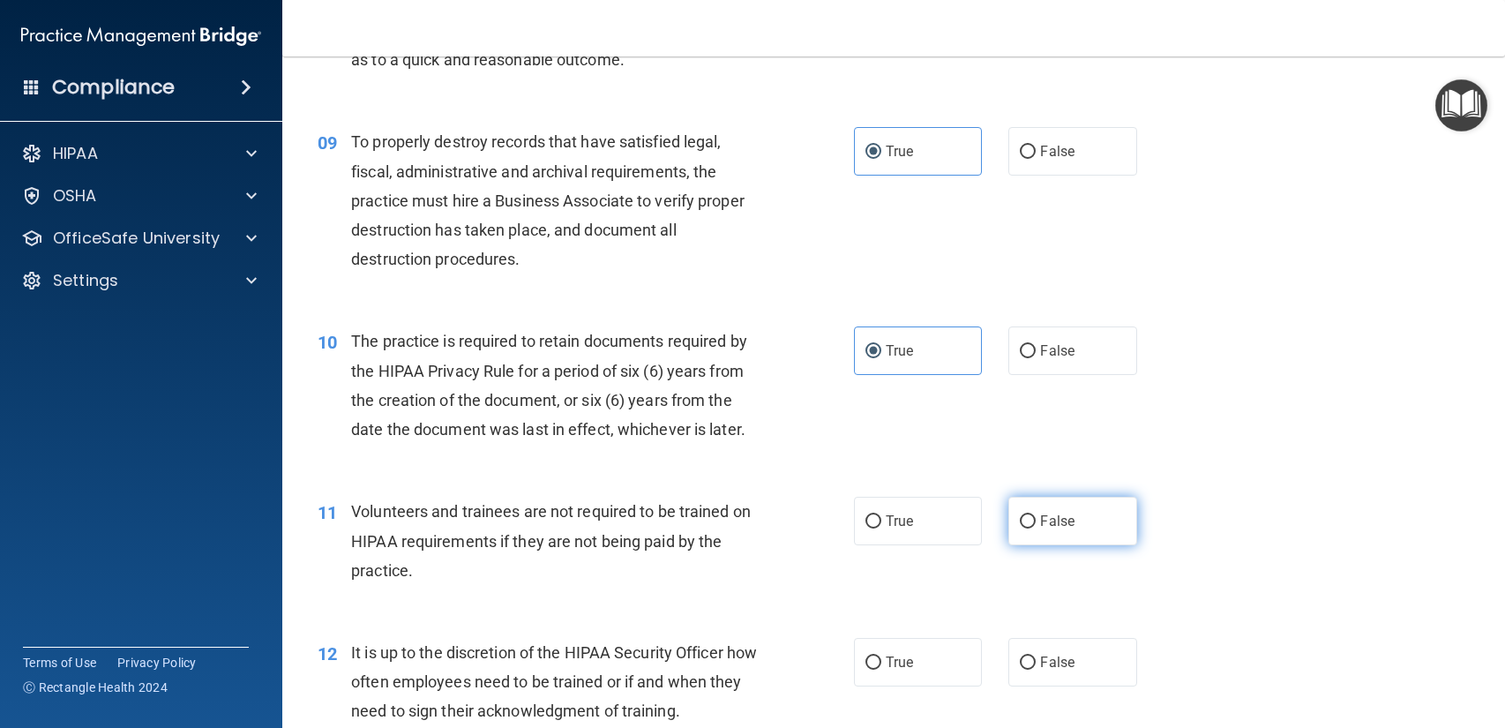
click at [1043, 534] on label "False" at bounding box center [1072, 521] width 128 height 49
click at [1035, 528] on input "False" at bounding box center [1027, 521] width 16 height 13
radio input "true"
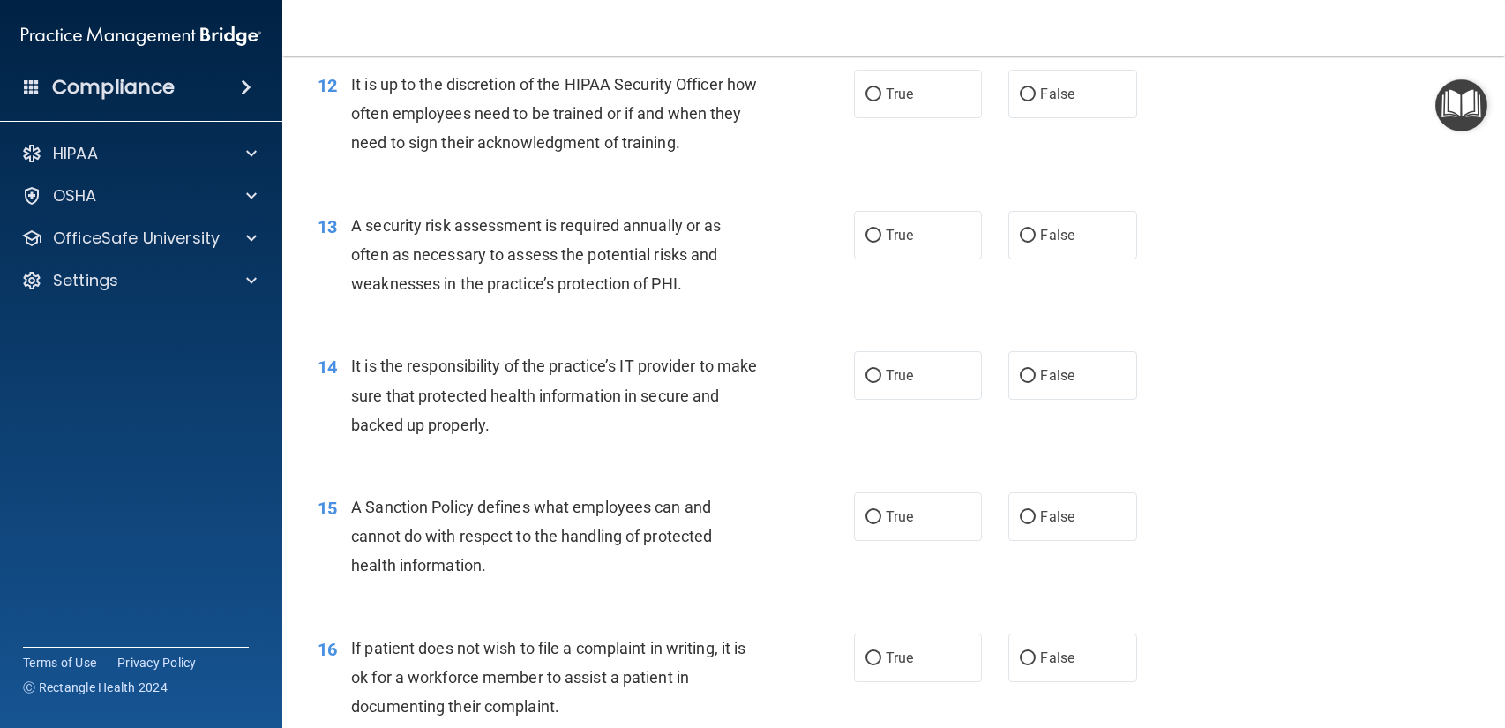
scroll to position [1944, 0]
click at [942, 94] on label "True" at bounding box center [918, 91] width 128 height 49
click at [881, 94] on input "True" at bounding box center [873, 92] width 16 height 13
radio input "true"
click at [907, 241] on label "True" at bounding box center [918, 232] width 128 height 49
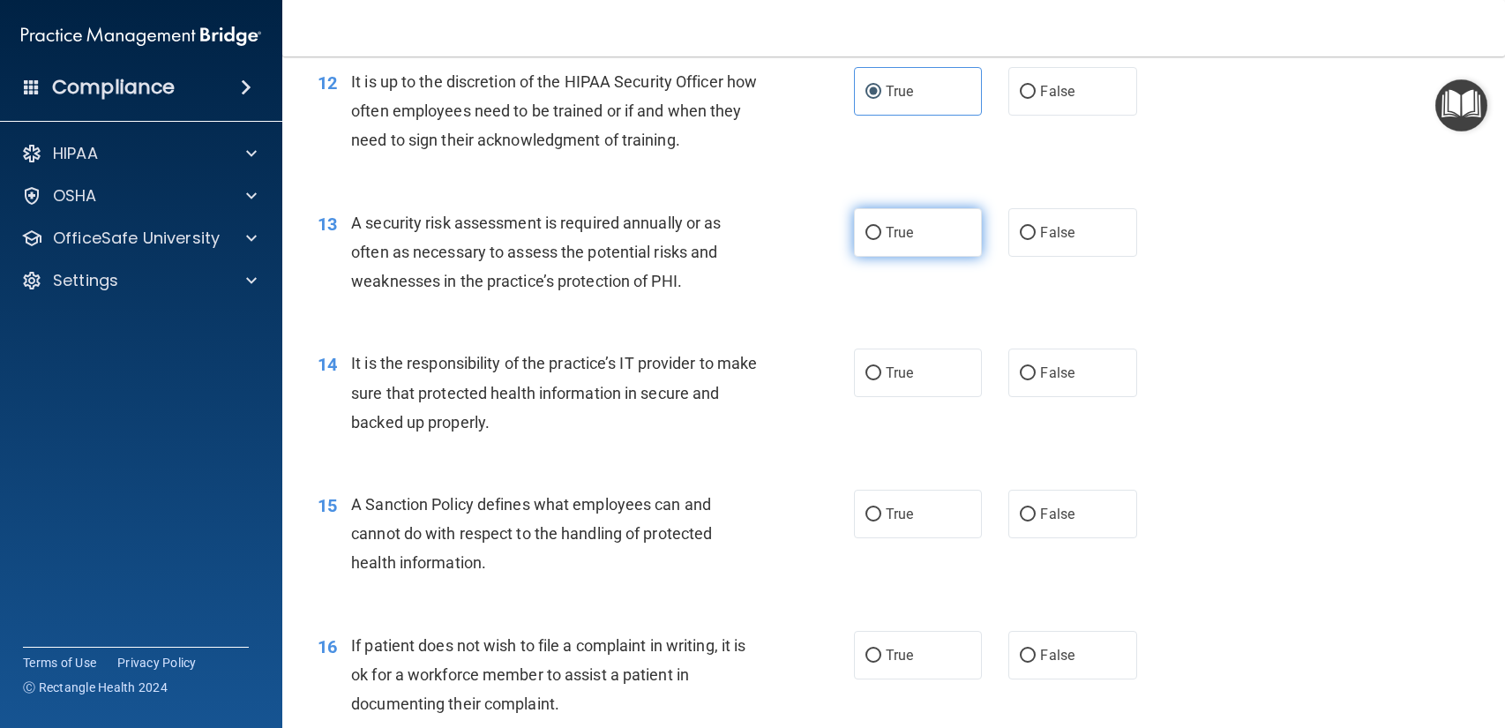
click at [881, 240] on input "True" at bounding box center [873, 233] width 16 height 13
radio input "true"
click at [920, 382] on label "True" at bounding box center [918, 372] width 128 height 49
click at [881, 380] on input "True" at bounding box center [873, 373] width 16 height 13
radio input "true"
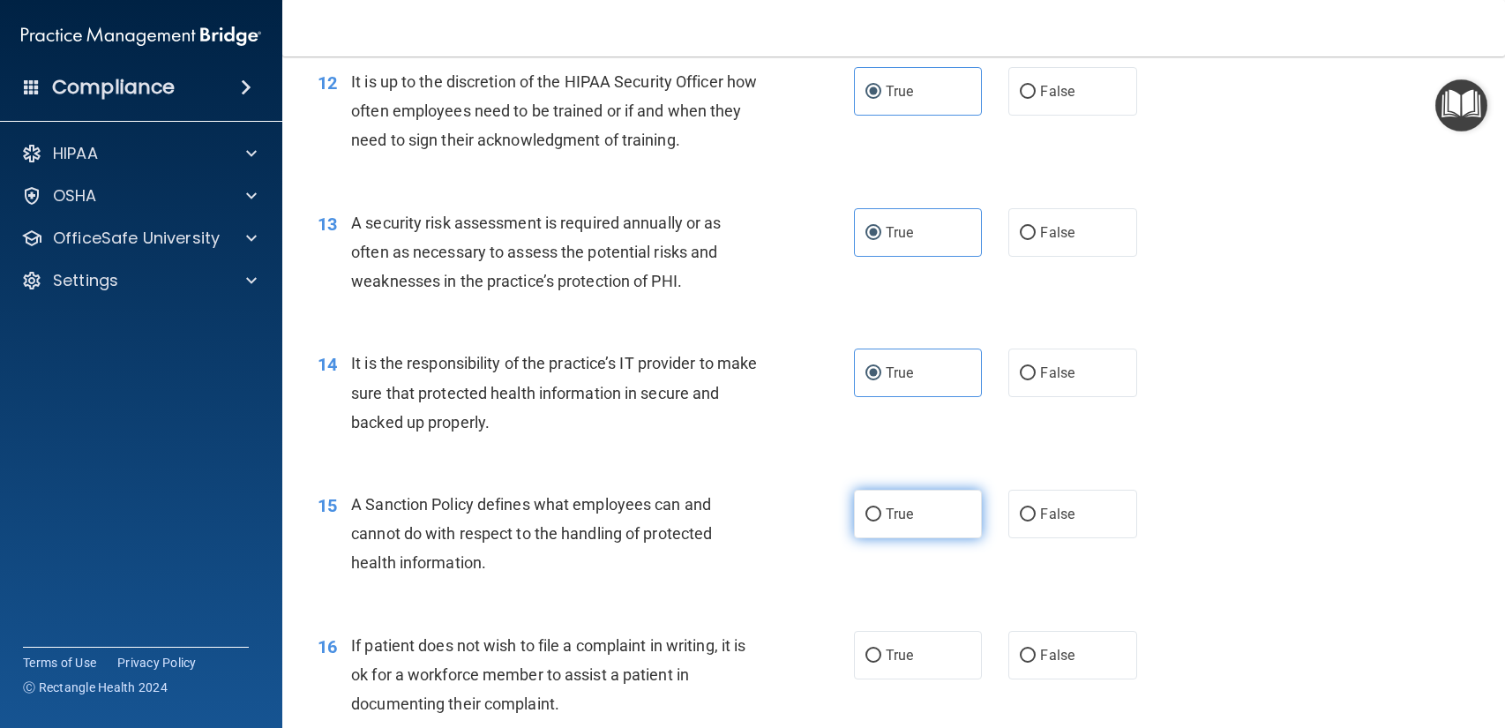
click at [920, 533] on label "True" at bounding box center [918, 513] width 128 height 49
click at [881, 521] on input "True" at bounding box center [873, 514] width 16 height 13
radio input "true"
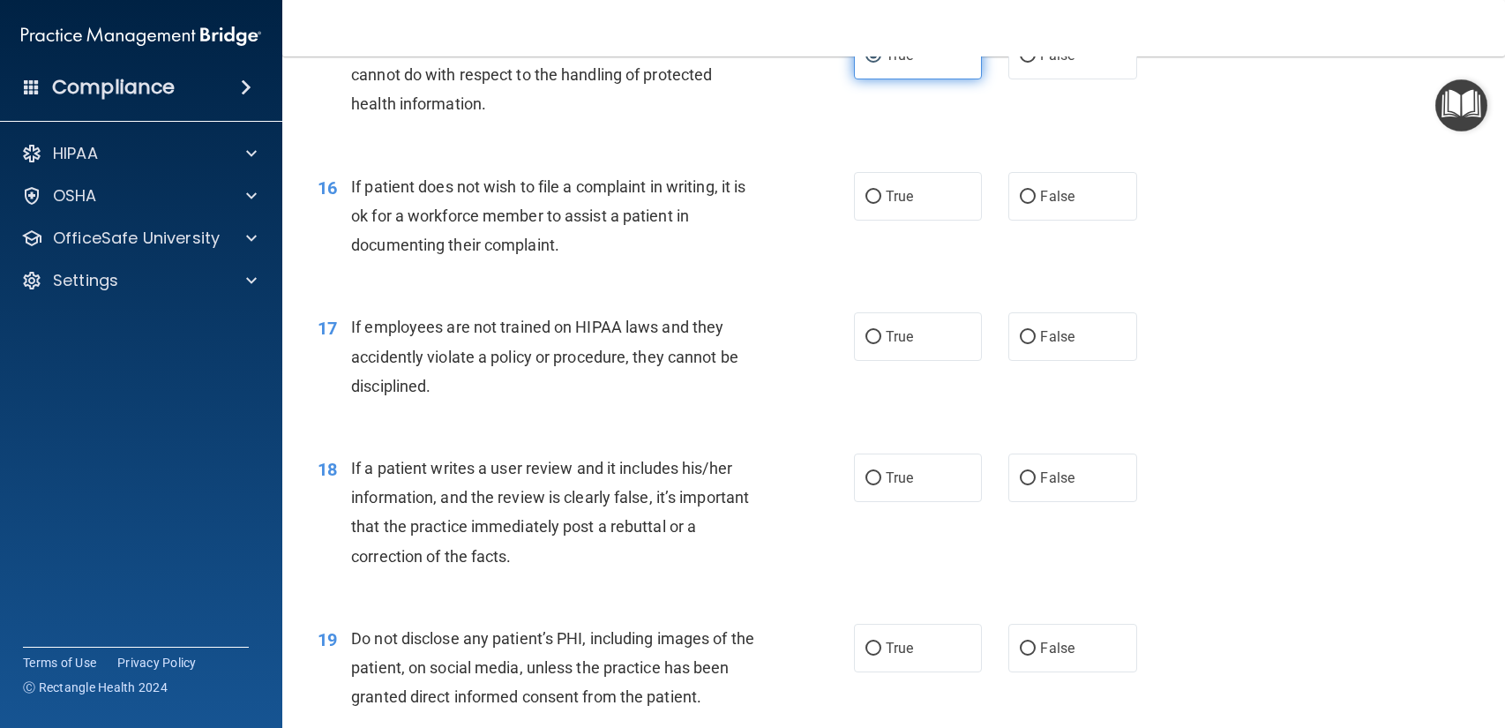
scroll to position [2406, 0]
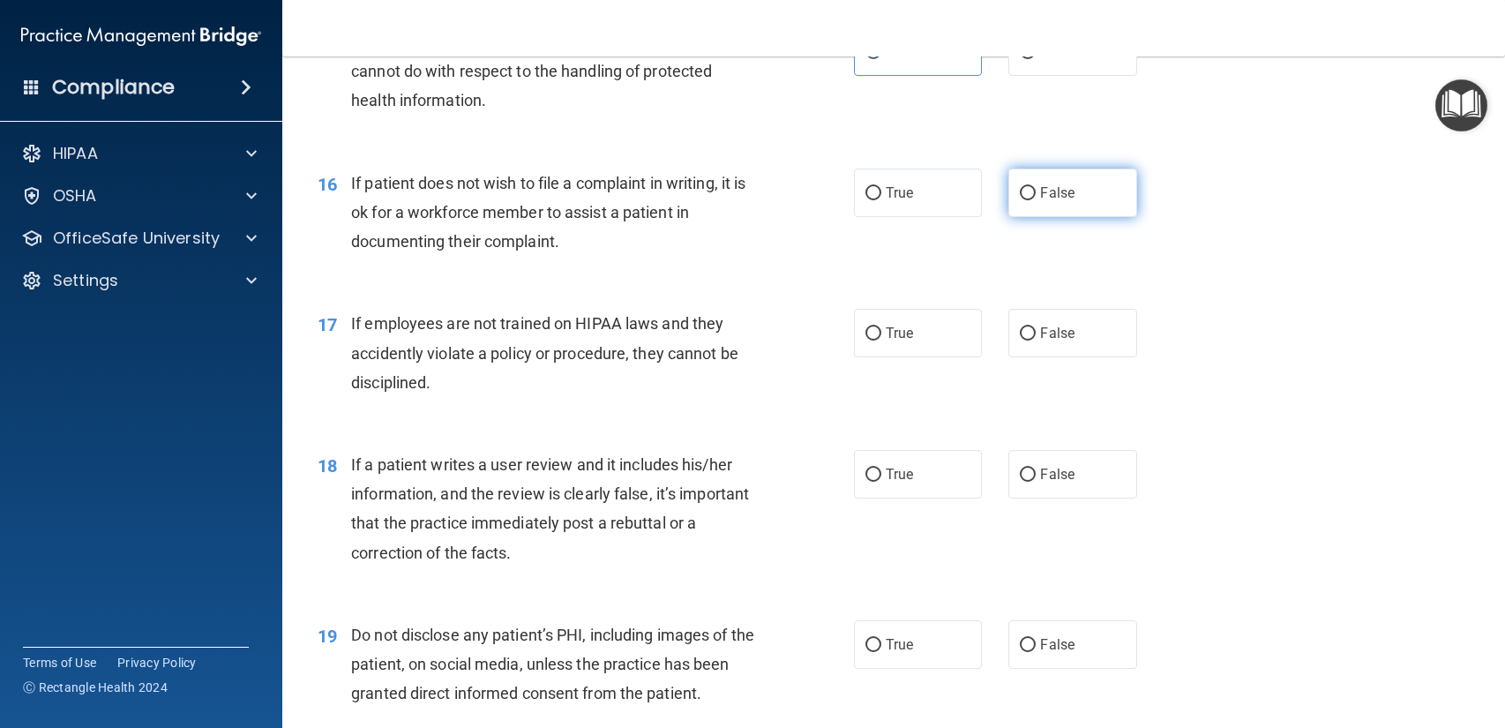
click at [1103, 183] on label "False" at bounding box center [1072, 192] width 128 height 49
click at [1035, 187] on input "False" at bounding box center [1027, 193] width 16 height 13
radio input "true"
click at [1055, 345] on label "False" at bounding box center [1072, 333] width 128 height 49
click at [1035, 340] on input "False" at bounding box center [1027, 333] width 16 height 13
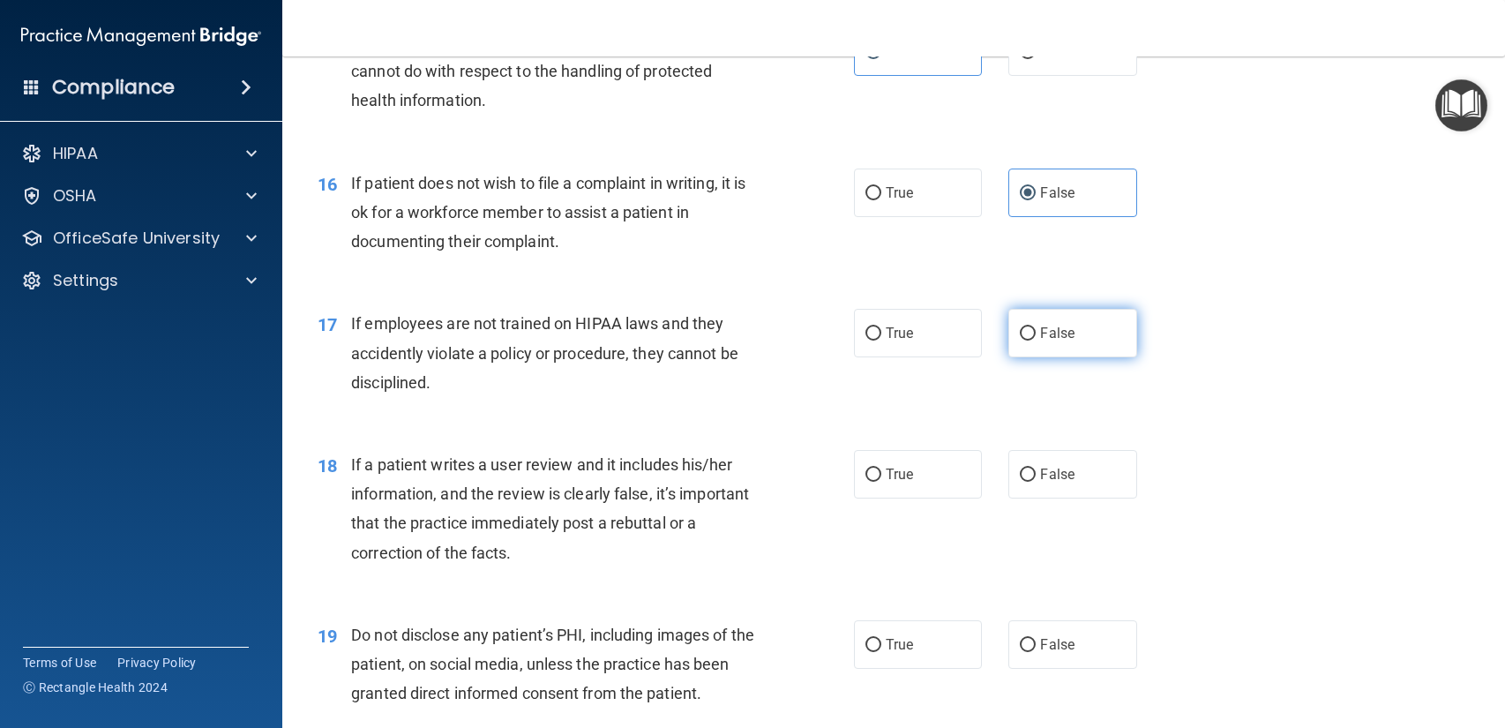
radio input "true"
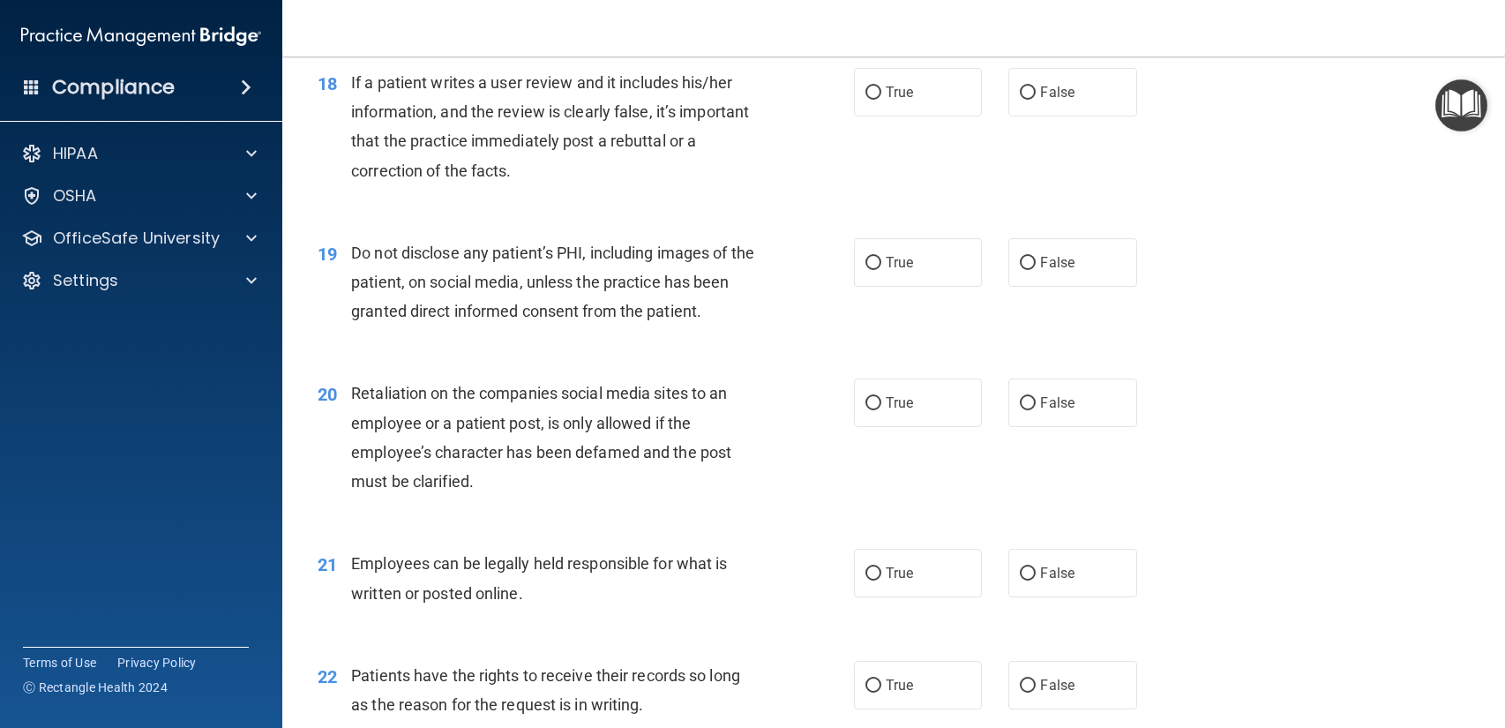
scroll to position [2784, 0]
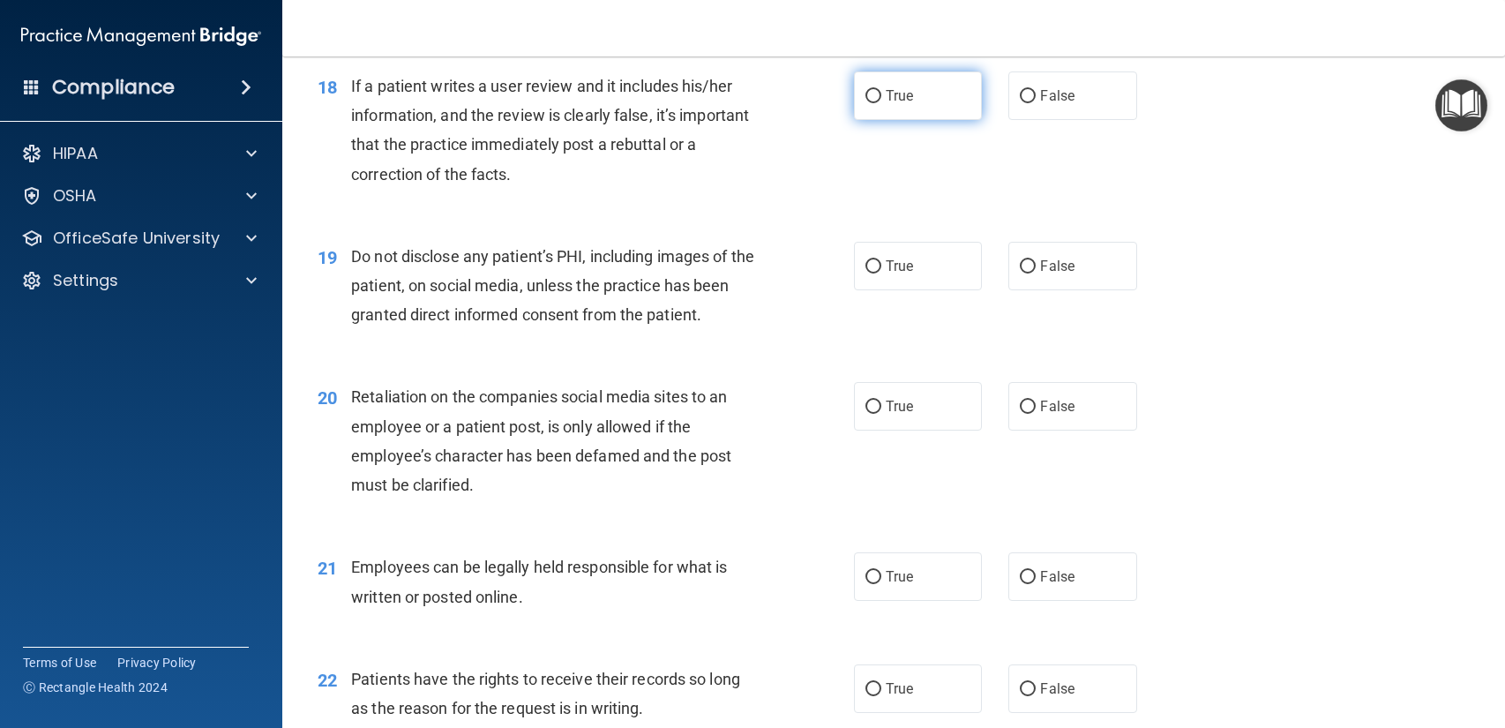
click at [888, 99] on span "True" at bounding box center [898, 95] width 27 height 17
click at [881, 99] on input "True" at bounding box center [873, 96] width 16 height 13
radio input "true"
click at [1067, 97] on span "False" at bounding box center [1057, 95] width 34 height 17
click at [1035, 97] on input "False" at bounding box center [1027, 96] width 16 height 13
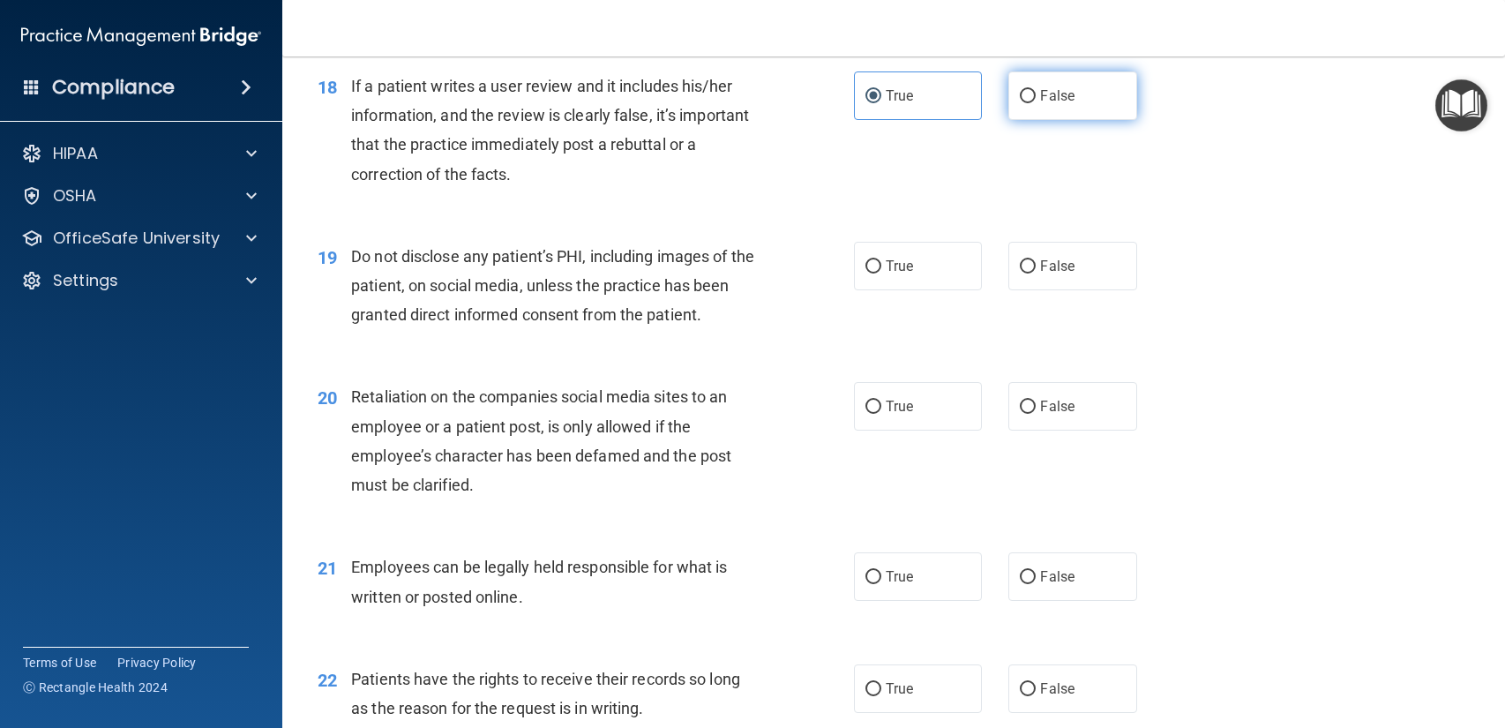
radio input "true"
radio input "false"
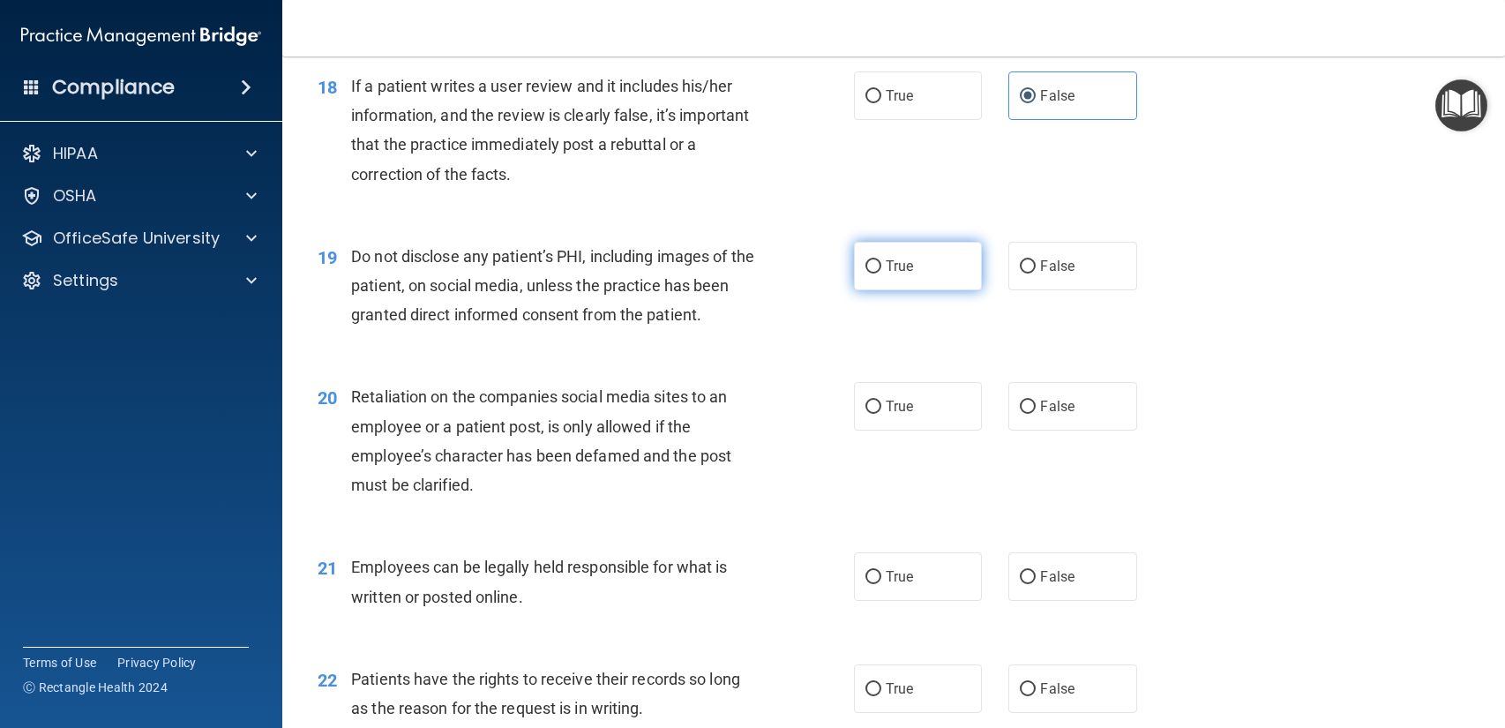
click at [918, 260] on label "True" at bounding box center [918, 266] width 128 height 49
click at [881, 260] on input "True" at bounding box center [873, 266] width 16 height 13
radio input "true"
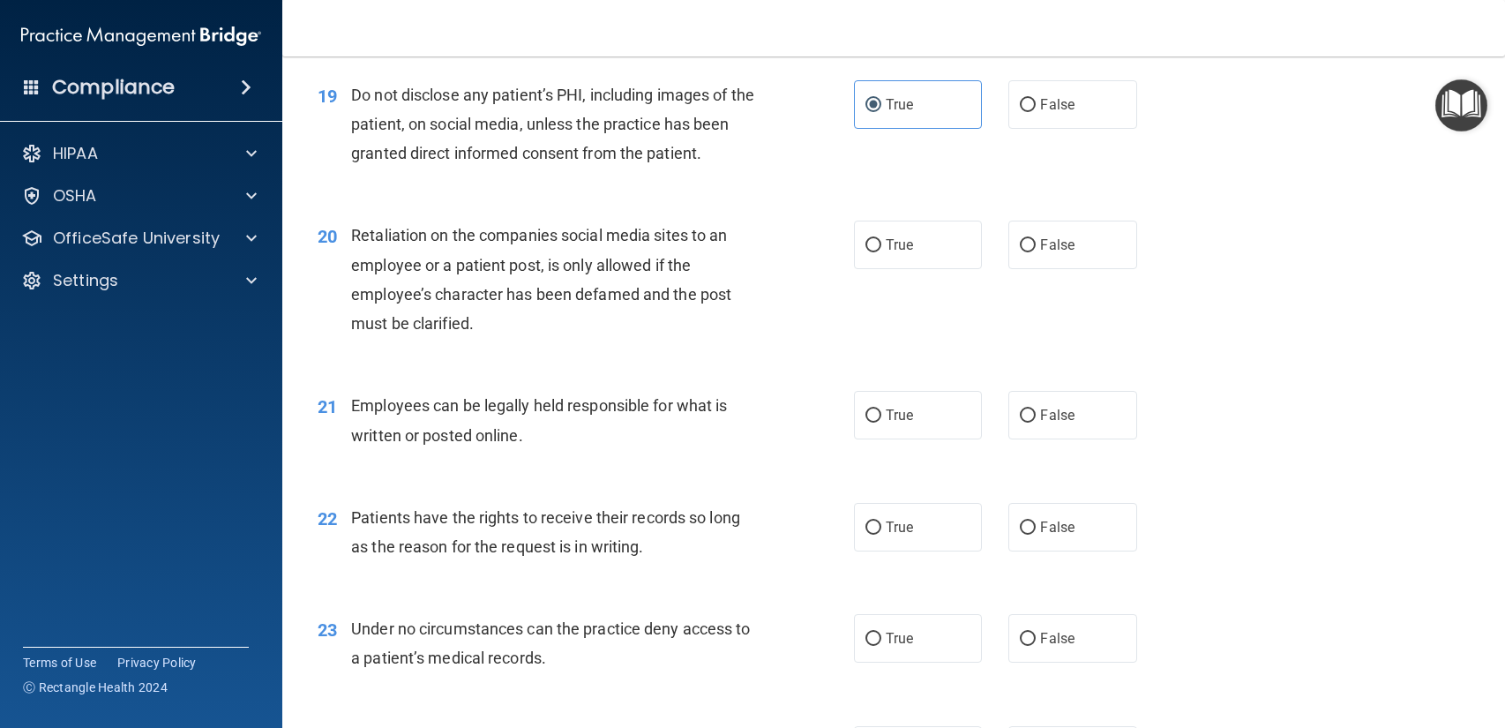
scroll to position [2953, 0]
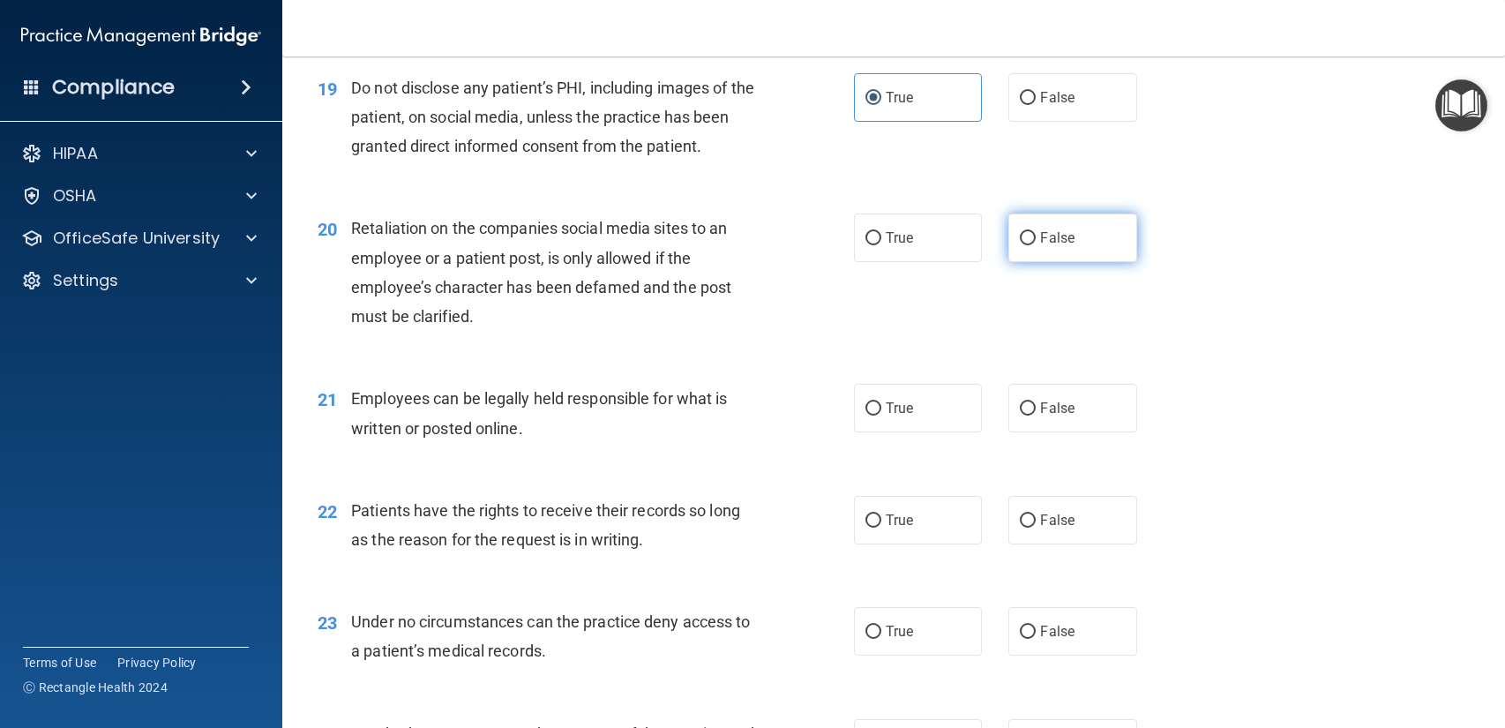
click at [1027, 247] on label "False" at bounding box center [1072, 237] width 128 height 49
click at [1027, 245] on input "False" at bounding box center [1027, 238] width 16 height 13
radio input "true"
click at [916, 431] on label "True" at bounding box center [918, 408] width 128 height 49
click at [881, 415] on input "True" at bounding box center [873, 408] width 16 height 13
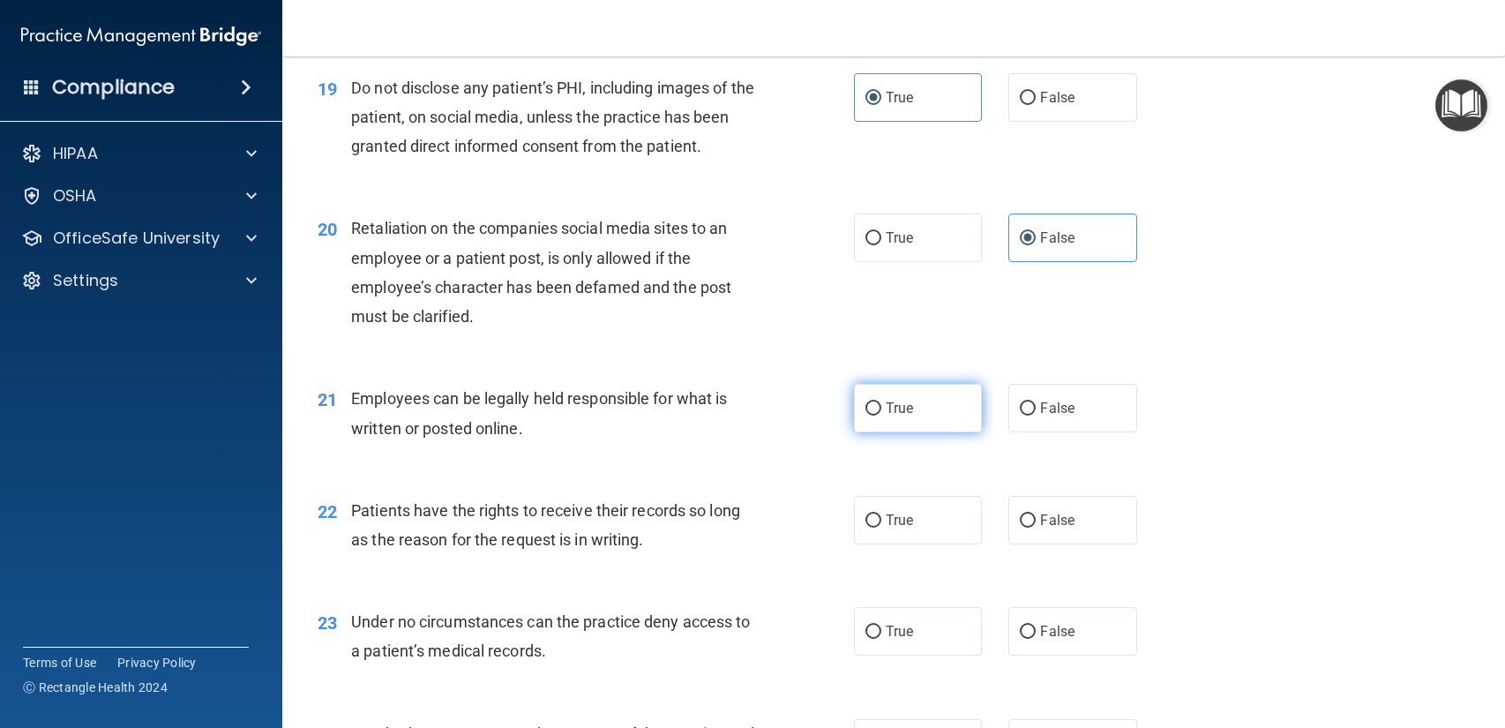
radio input "true"
click at [916, 535] on label "True" at bounding box center [918, 520] width 128 height 49
click at [881, 527] on input "True" at bounding box center [873, 520] width 16 height 13
radio input "true"
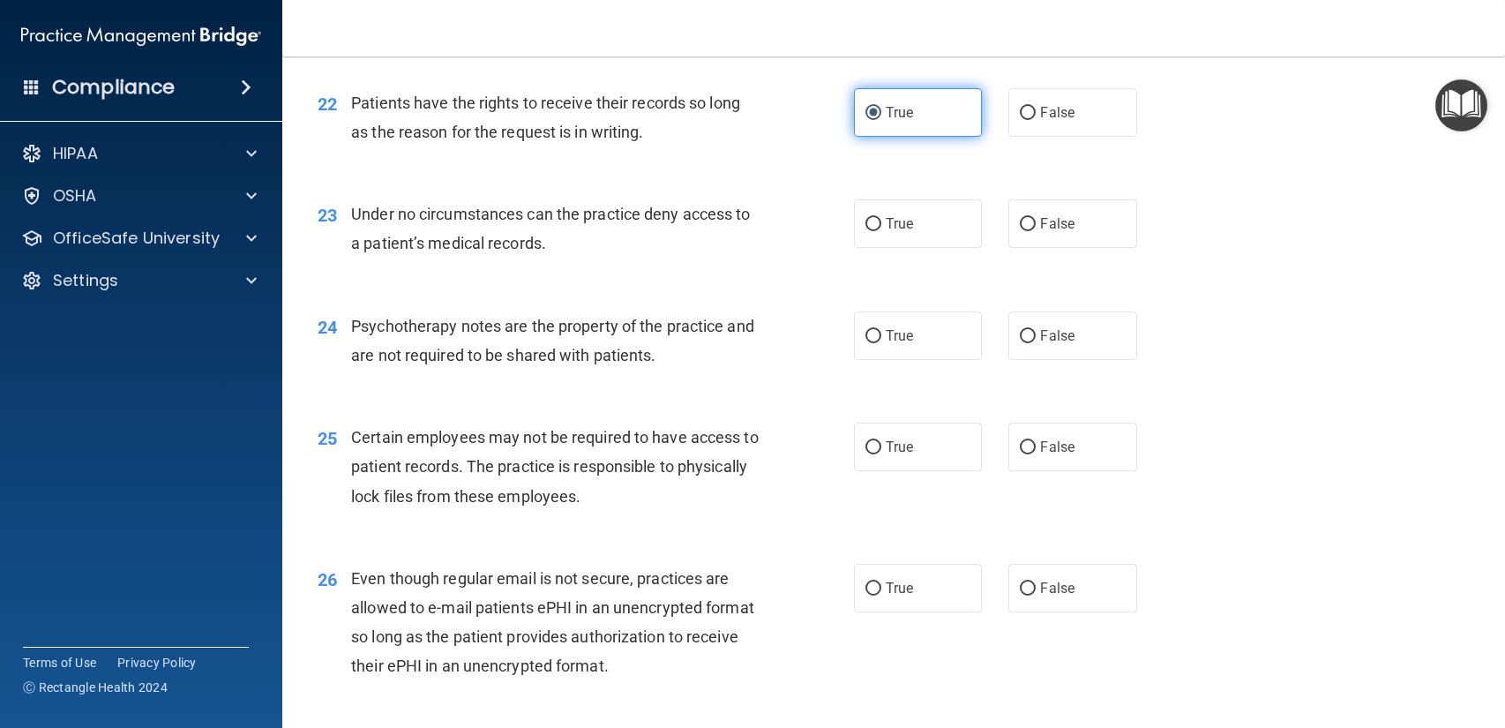
scroll to position [3368, 0]
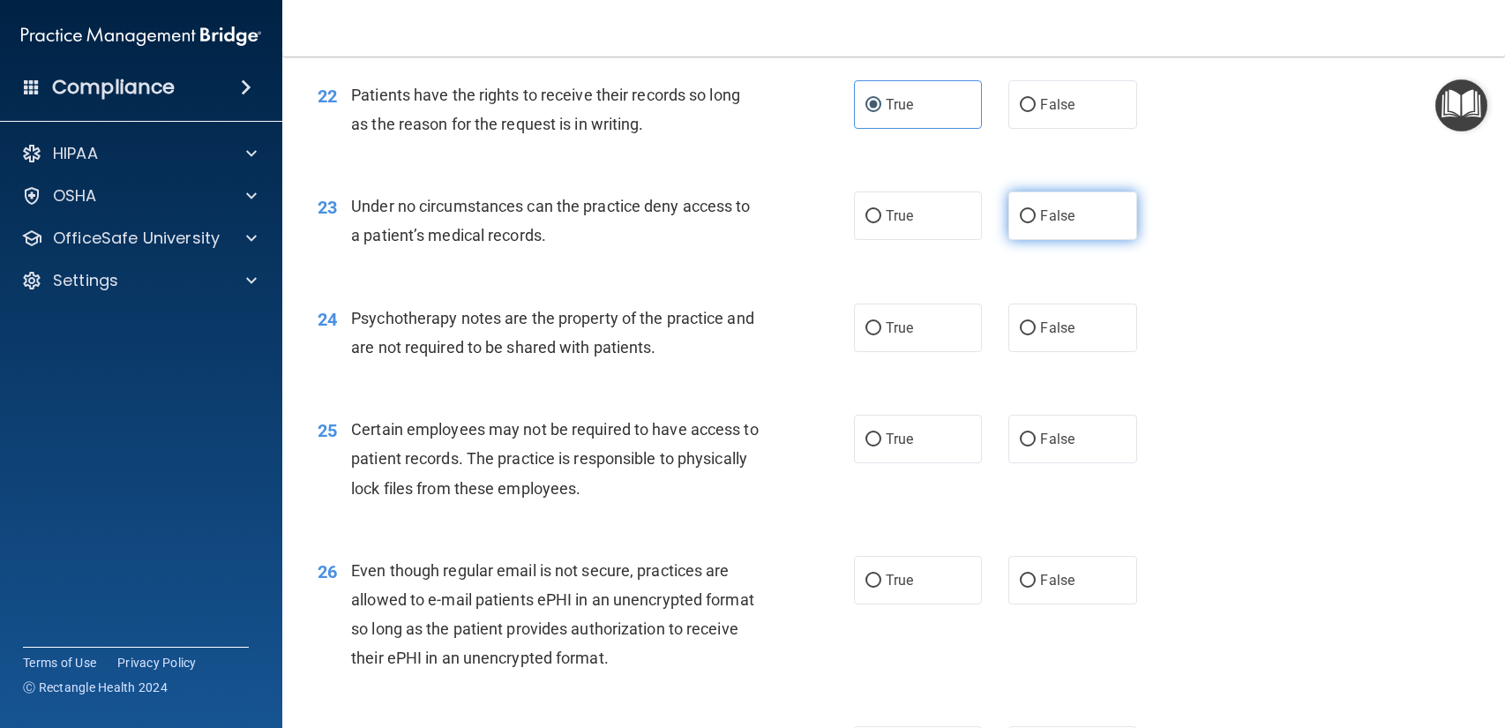
click at [1080, 238] on label "False" at bounding box center [1072, 215] width 128 height 49
click at [1035, 223] on input "False" at bounding box center [1027, 216] width 16 height 13
radio input "true"
click at [1015, 336] on label "False" at bounding box center [1072, 327] width 128 height 49
click at [1019, 335] on input "False" at bounding box center [1027, 328] width 16 height 13
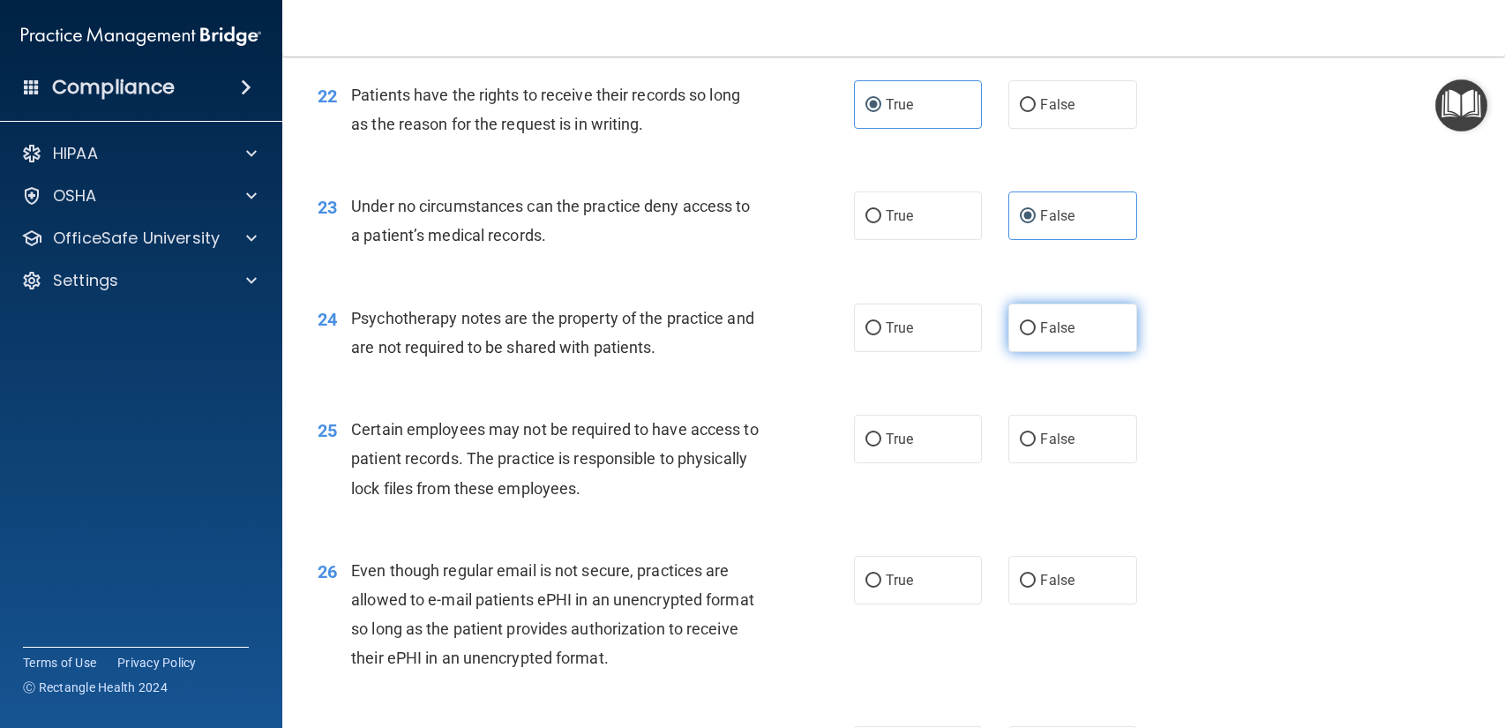
radio input "true"
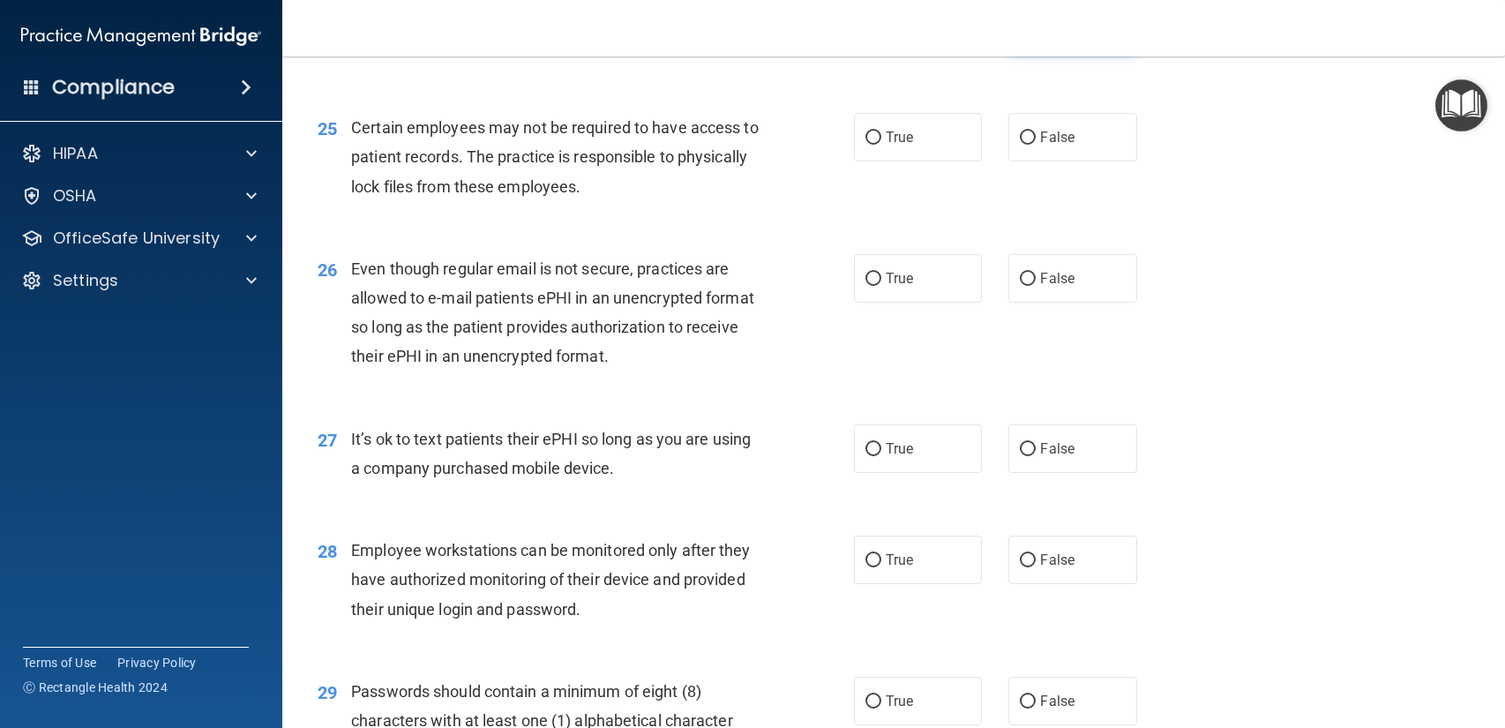
scroll to position [3673, 0]
click at [958, 155] on label "True" at bounding box center [918, 133] width 128 height 49
click at [881, 141] on input "True" at bounding box center [873, 134] width 16 height 13
radio input "true"
click at [926, 267] on label "True" at bounding box center [918, 274] width 128 height 49
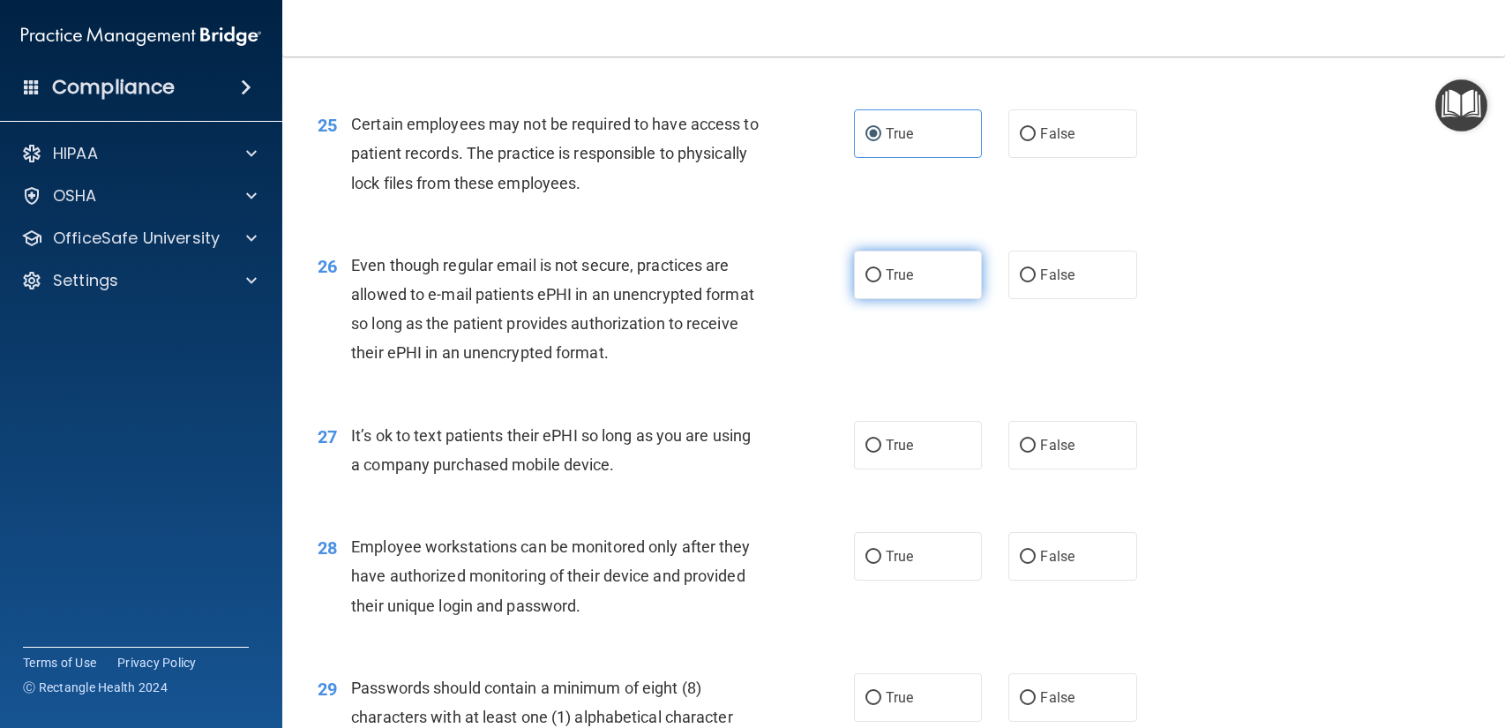
click at [881, 269] on input "True" at bounding box center [873, 275] width 16 height 13
radio input "true"
click at [1065, 431] on label "False" at bounding box center [1072, 445] width 128 height 49
click at [1035, 439] on input "False" at bounding box center [1027, 445] width 16 height 13
radio input "true"
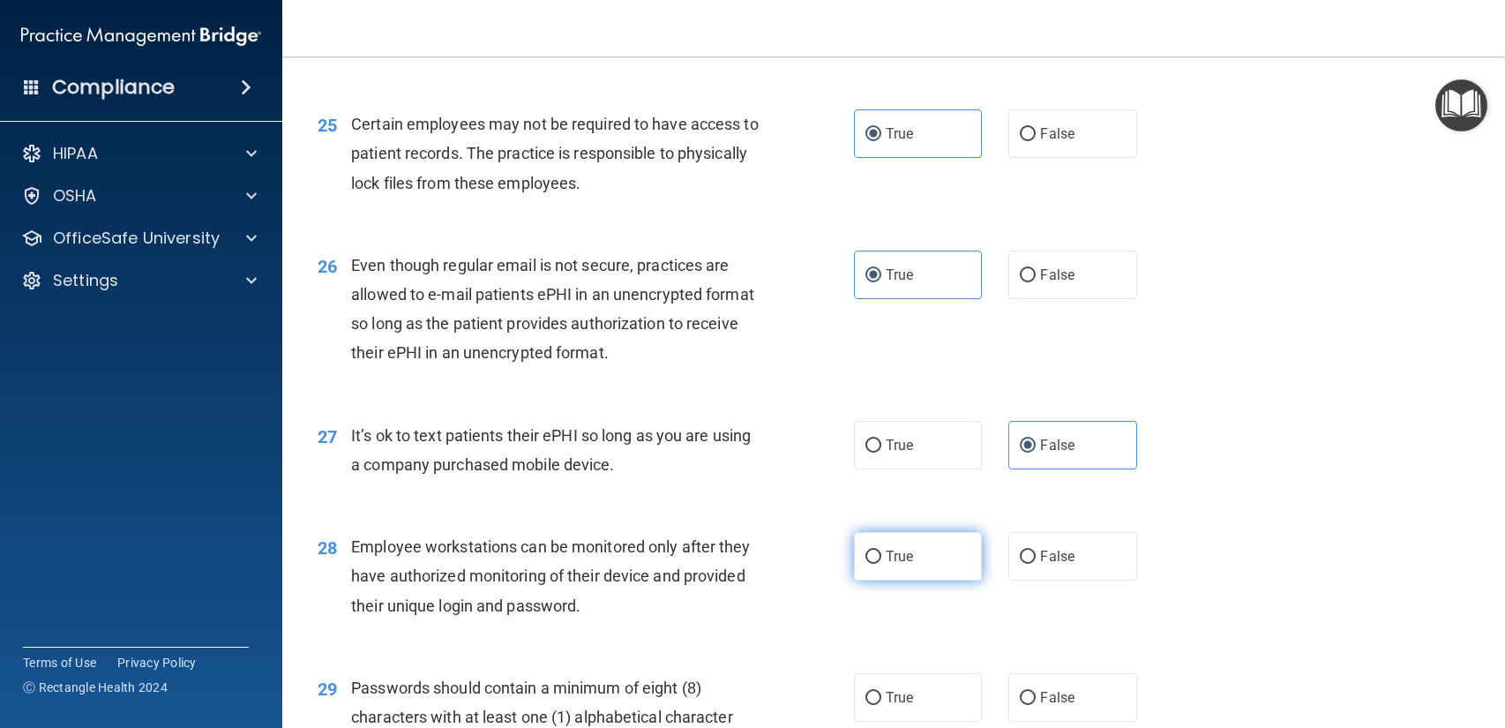
click at [891, 568] on label "True" at bounding box center [918, 556] width 128 height 49
click at [881, 564] on input "True" at bounding box center [873, 556] width 16 height 13
radio input "true"
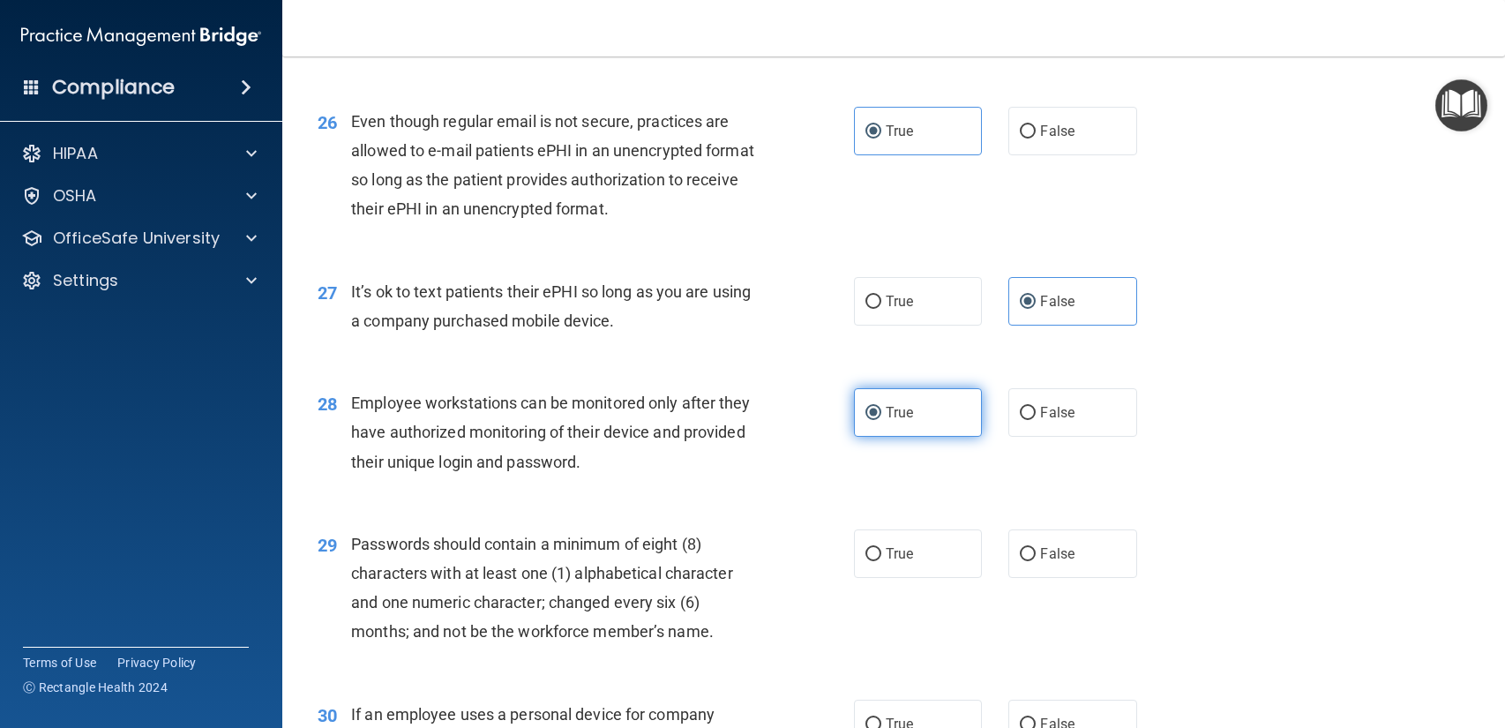
scroll to position [4052, 0]
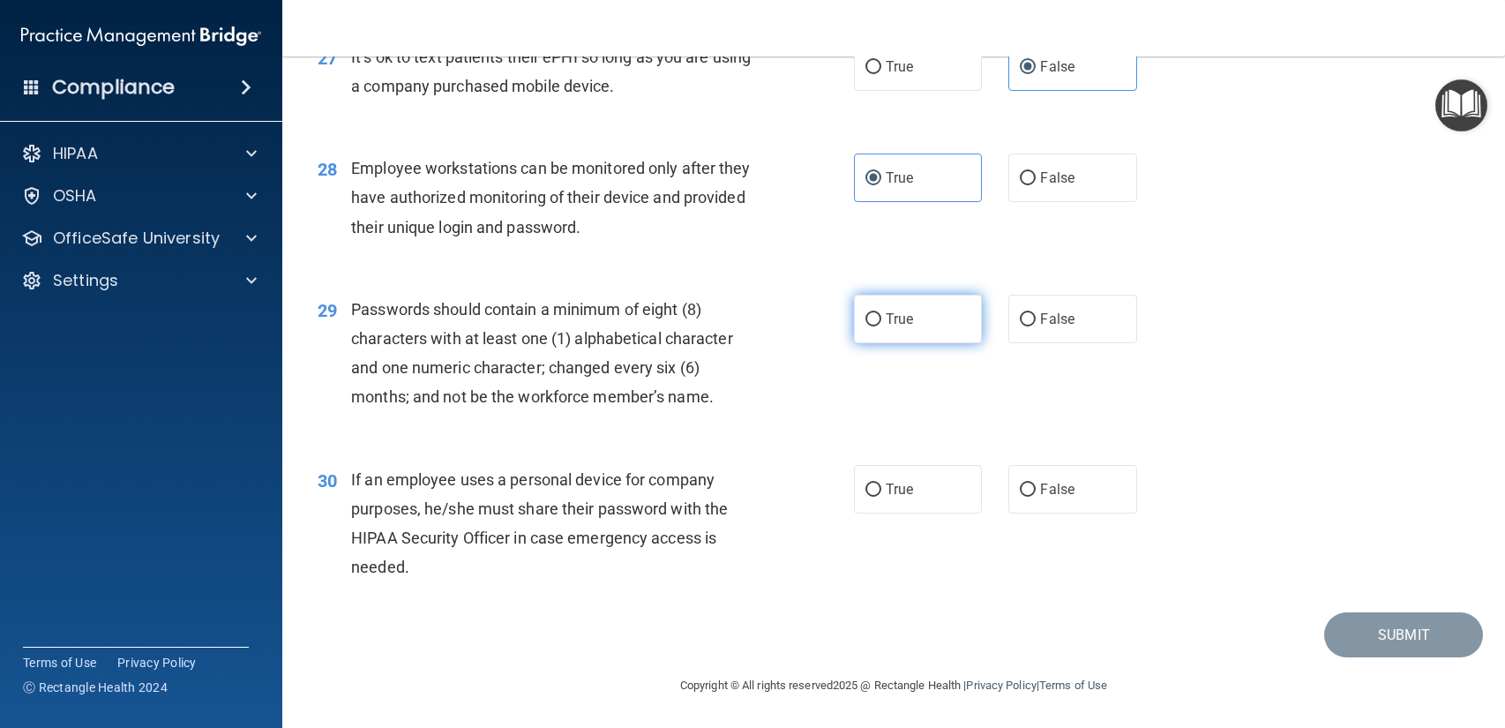
click at [917, 340] on label "True" at bounding box center [918, 319] width 128 height 49
click at [881, 326] on input "True" at bounding box center [873, 319] width 16 height 13
radio input "true"
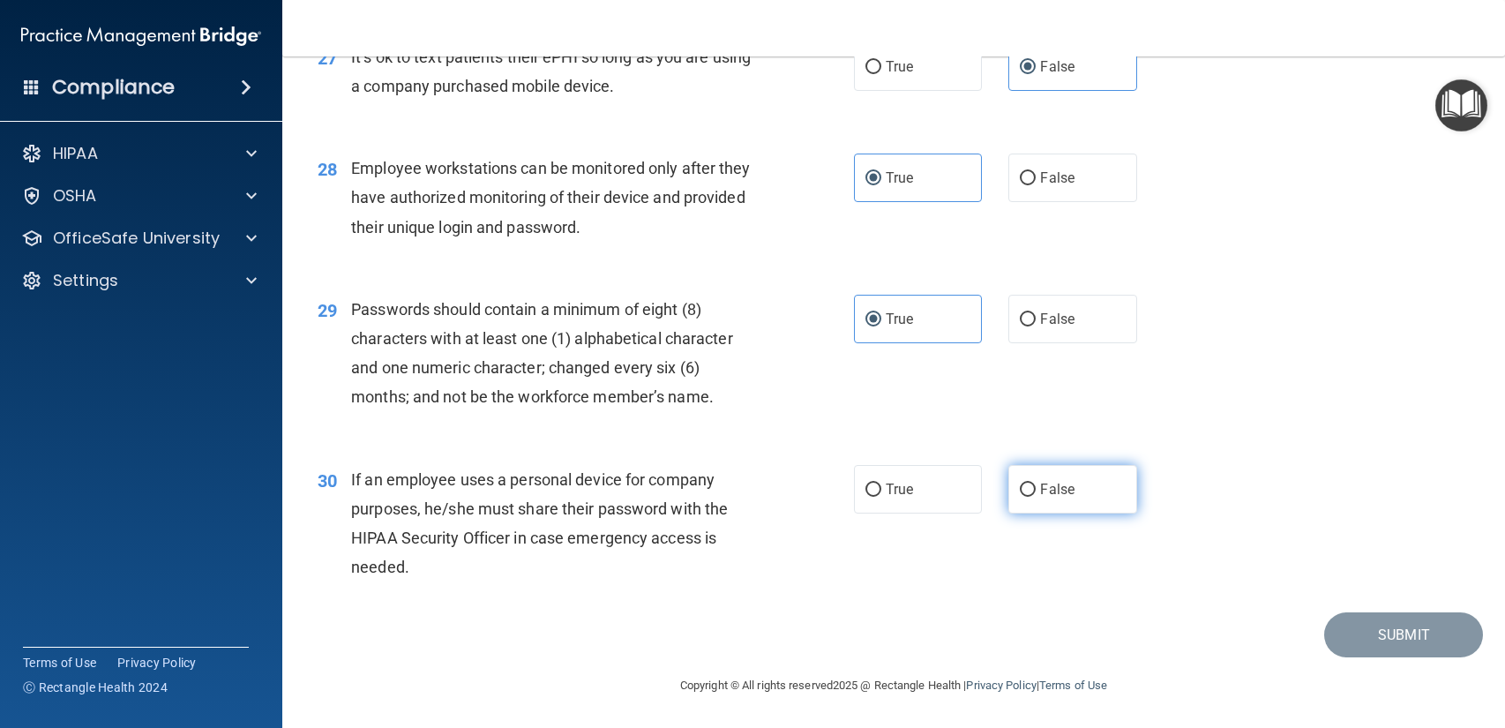
click at [1123, 496] on label "False" at bounding box center [1072, 489] width 128 height 49
click at [1035, 496] on input "False" at bounding box center [1027, 489] width 16 height 13
radio input "true"
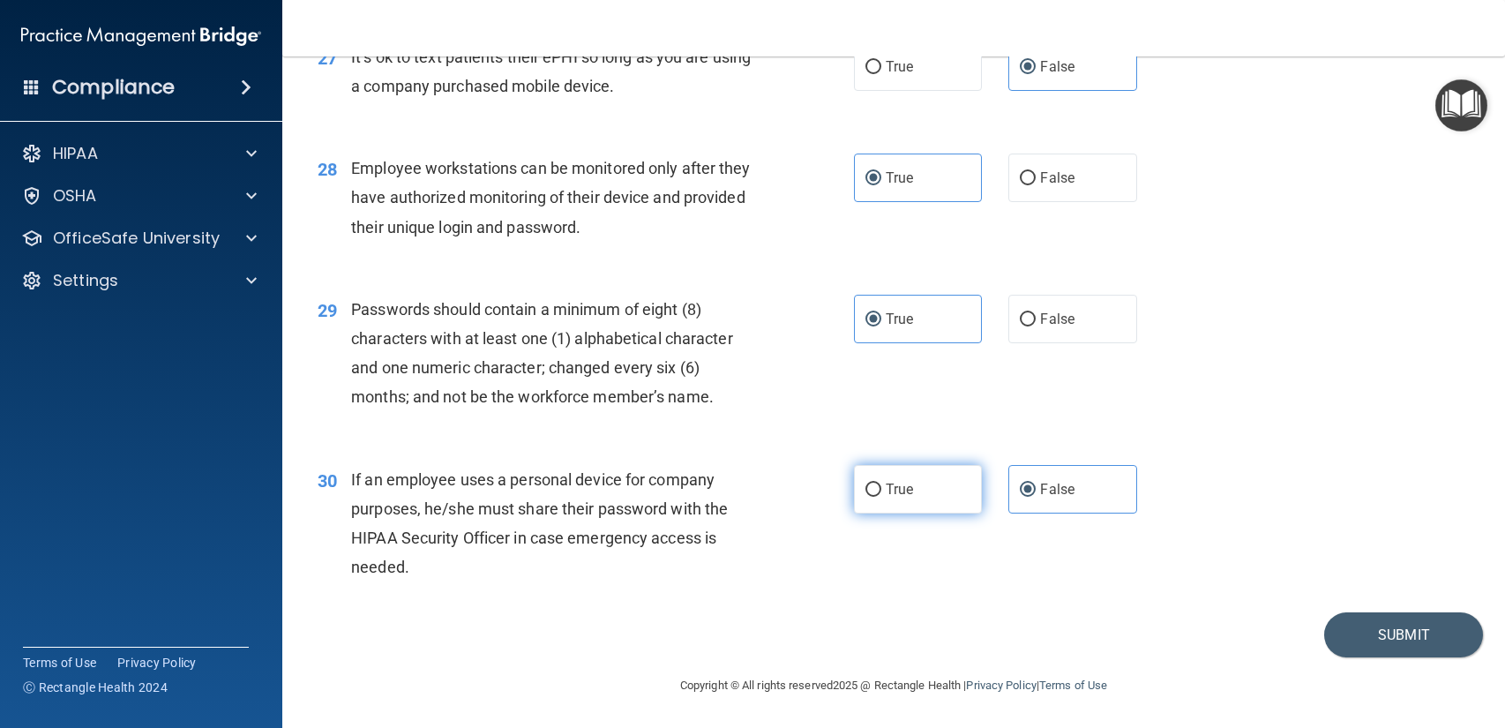
click at [925, 512] on label "True" at bounding box center [918, 489] width 128 height 49
click at [881, 497] on input "True" at bounding box center [873, 489] width 16 height 13
radio input "true"
radio input "false"
click at [1442, 615] on button "Submit" at bounding box center [1403, 634] width 159 height 45
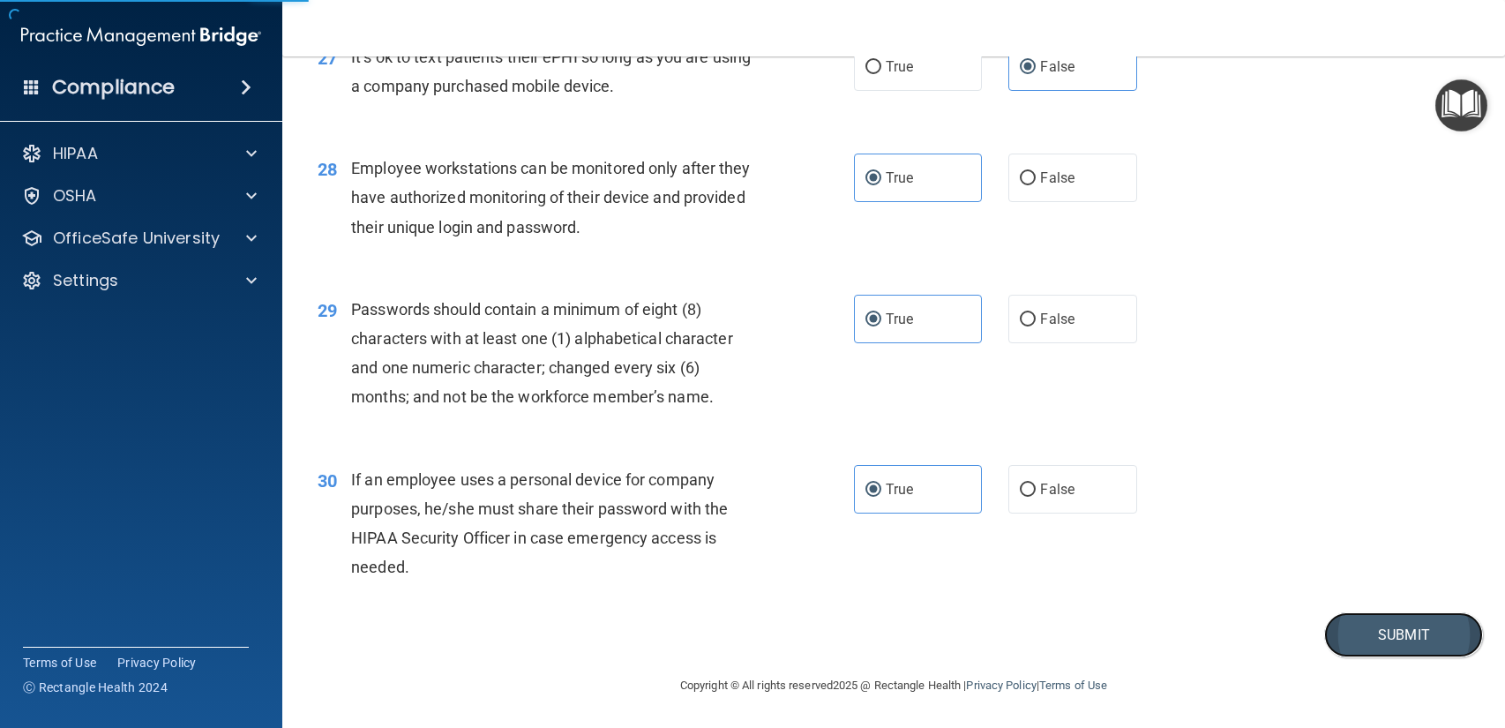
click at [1438, 633] on button "Submit" at bounding box center [1403, 634] width 159 height 45
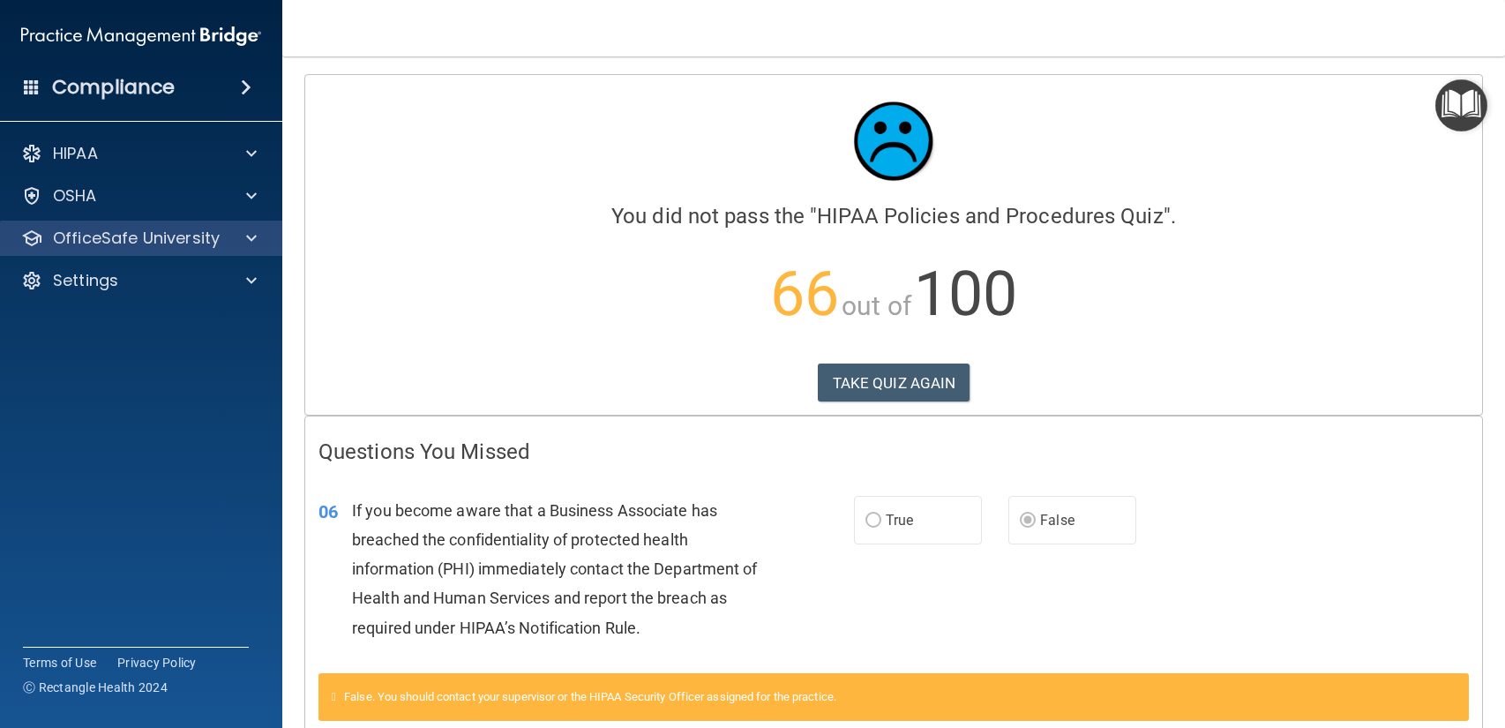
click at [181, 249] on div "OfficeSafe University" at bounding box center [141, 237] width 283 height 35
click at [255, 239] on span at bounding box center [251, 238] width 11 height 21
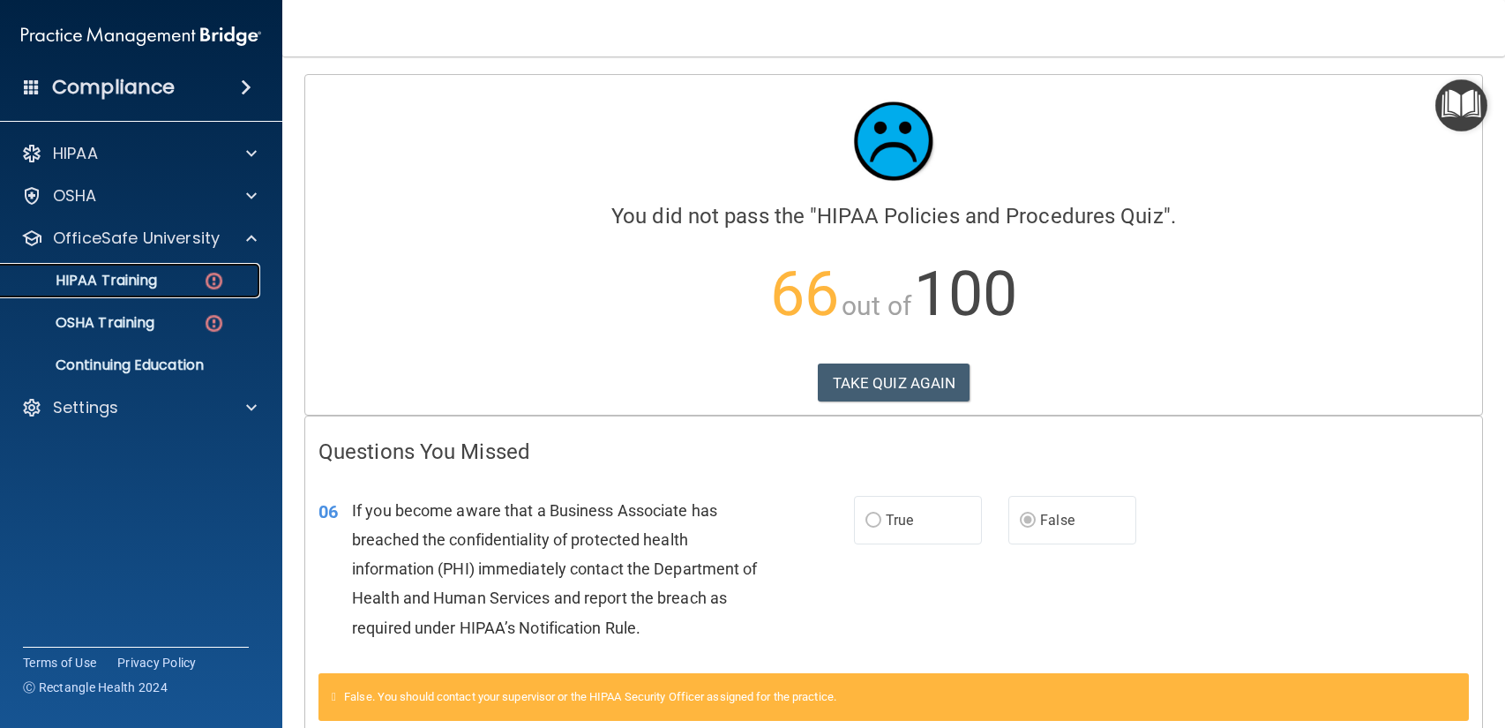
click at [186, 296] on link "HIPAA Training" at bounding box center [121, 280] width 278 height 35
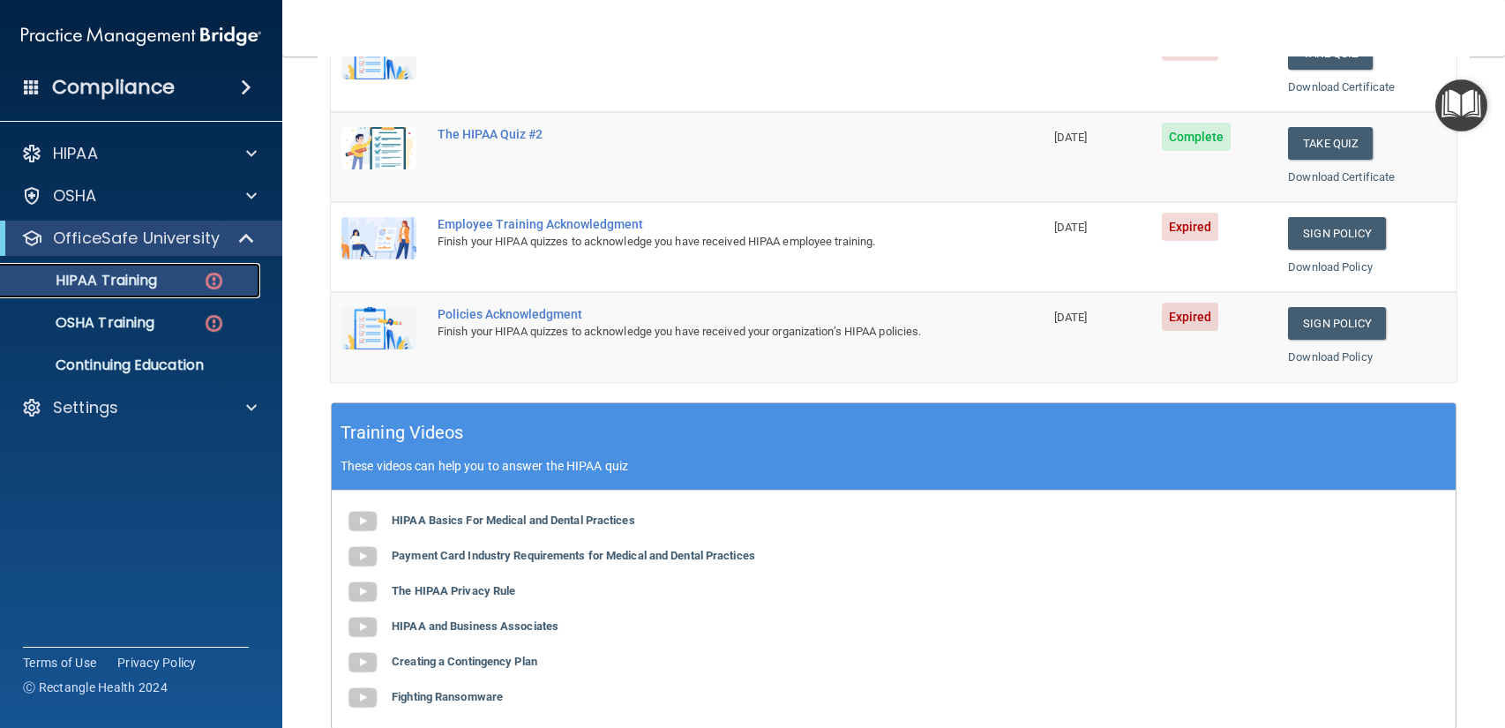
scroll to position [379, 0]
click at [1377, 321] on link "Sign Policy" at bounding box center [1337, 322] width 98 height 33
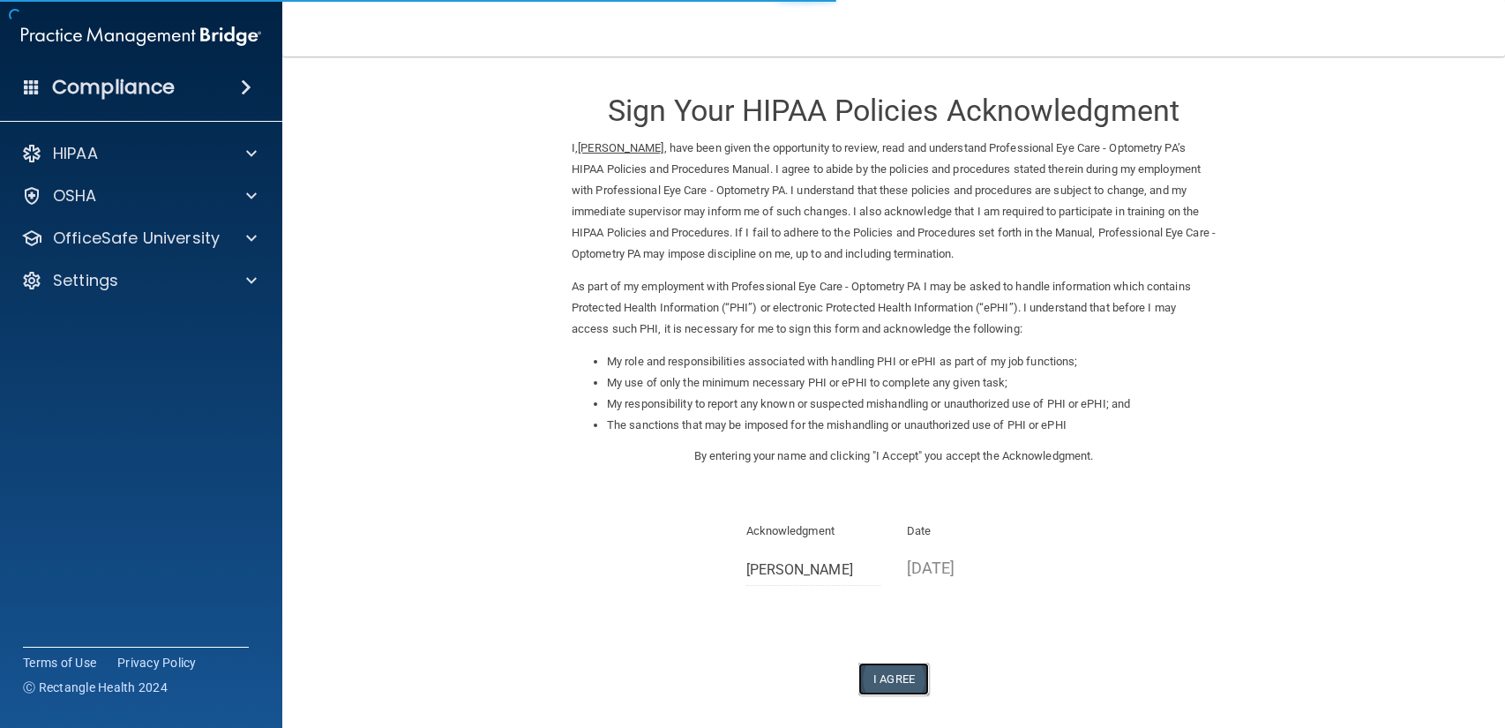
click at [870, 666] on button "I Agree" at bounding box center [893, 678] width 71 height 33
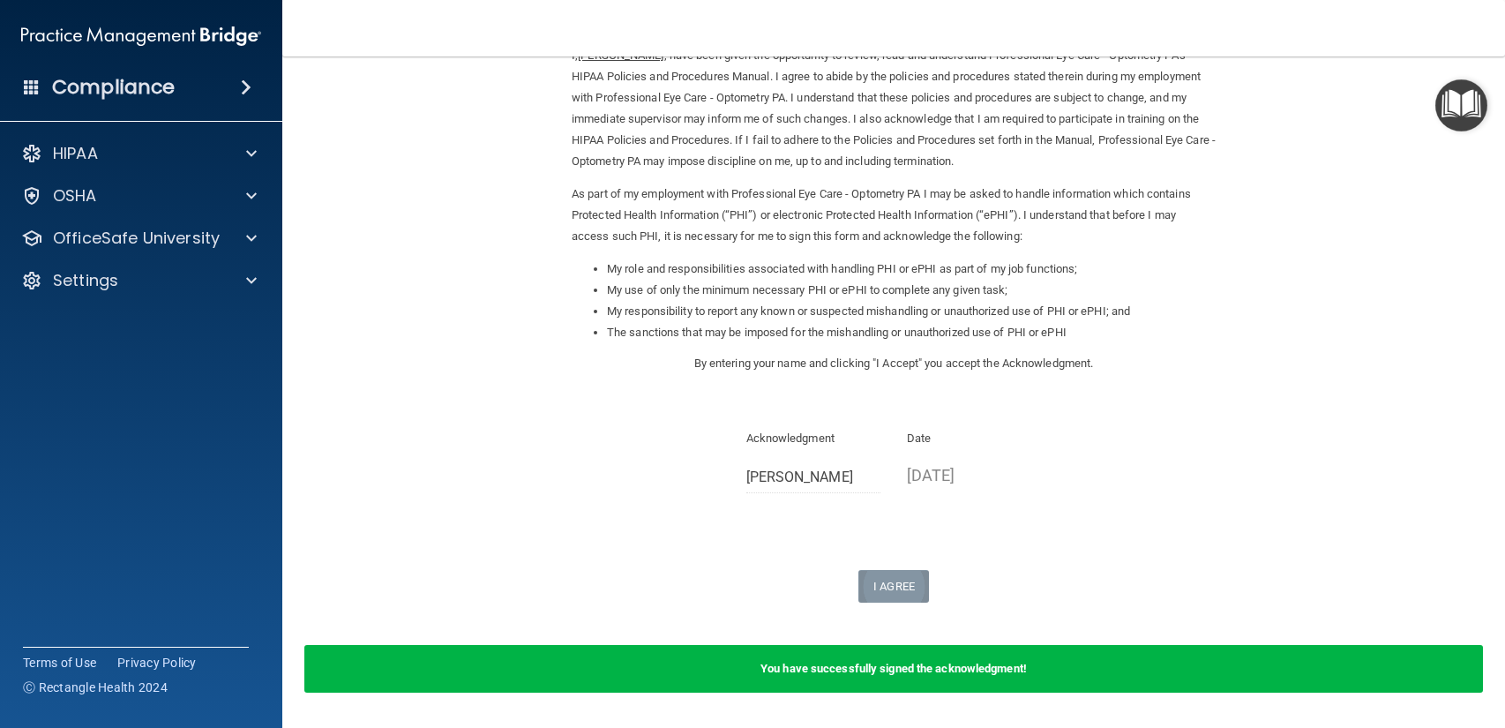
scroll to position [148, 0]
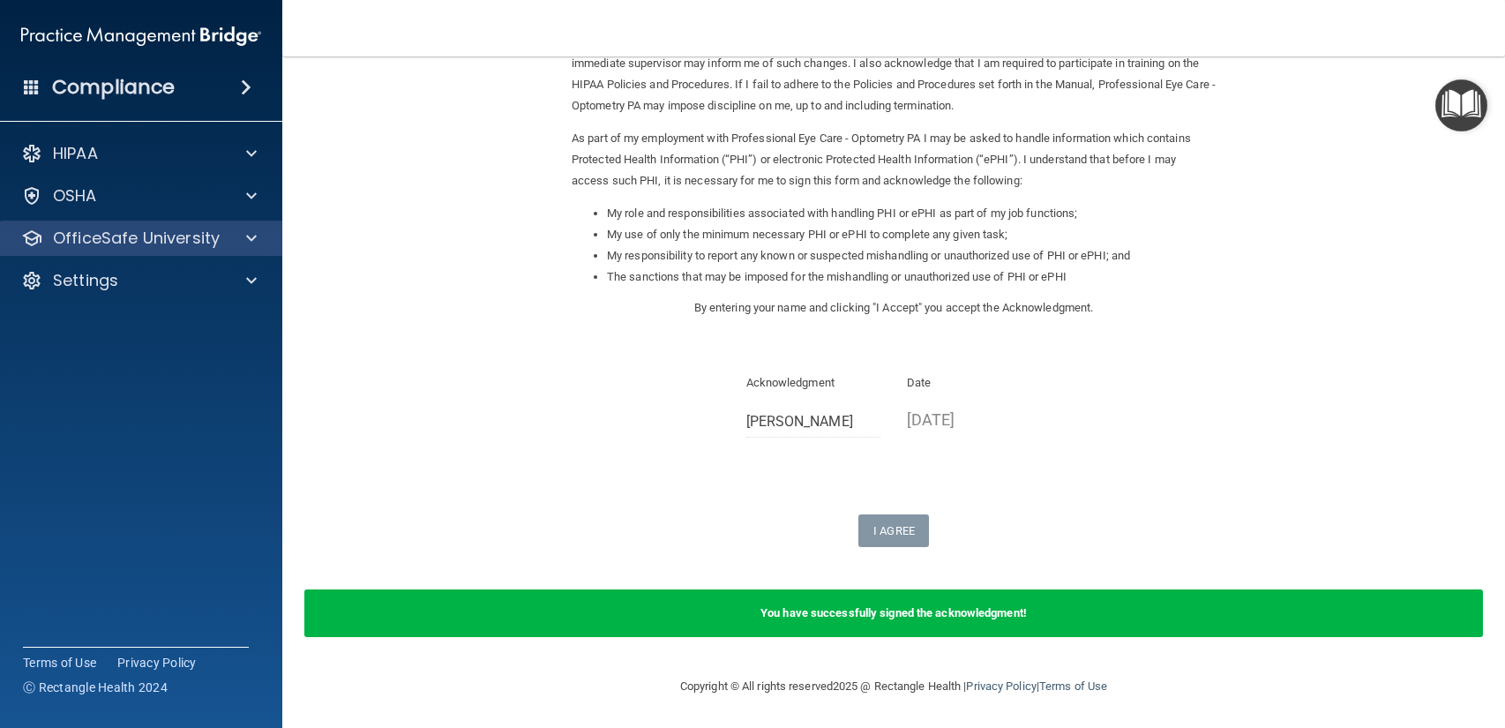
click at [147, 250] on div "OfficeSafe University" at bounding box center [141, 237] width 283 height 35
click at [240, 243] on div at bounding box center [249, 238] width 44 height 21
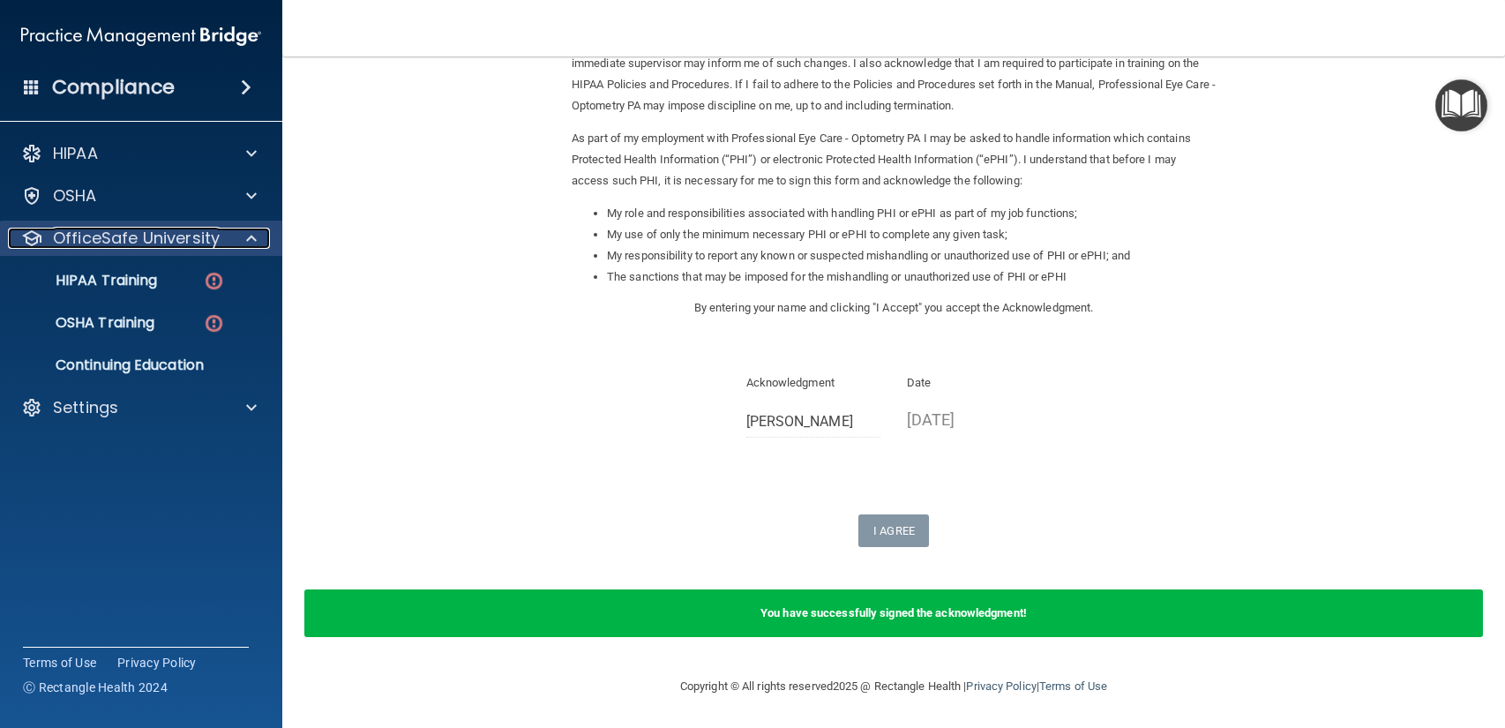
click at [240, 243] on div at bounding box center [249, 238] width 44 height 21
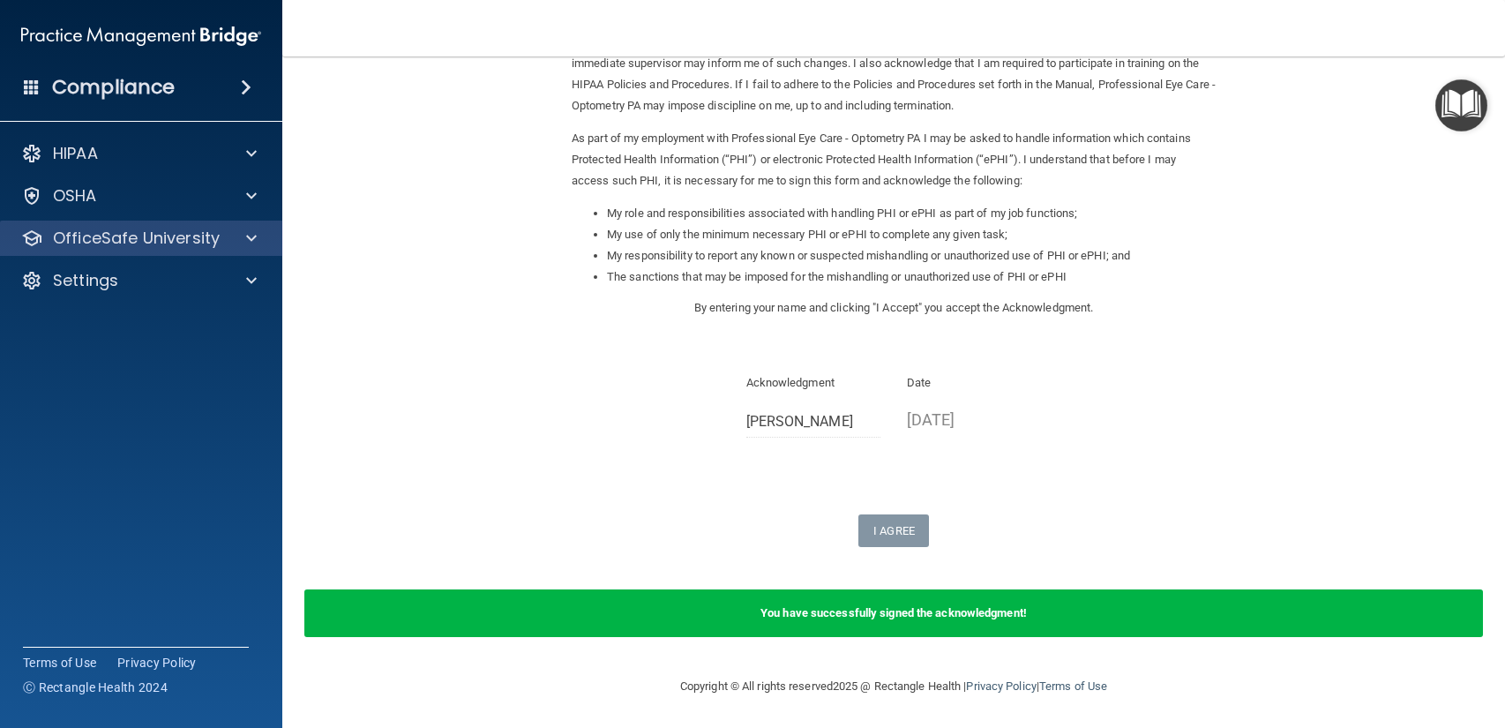
click at [221, 250] on div "OfficeSafe University" at bounding box center [141, 237] width 283 height 35
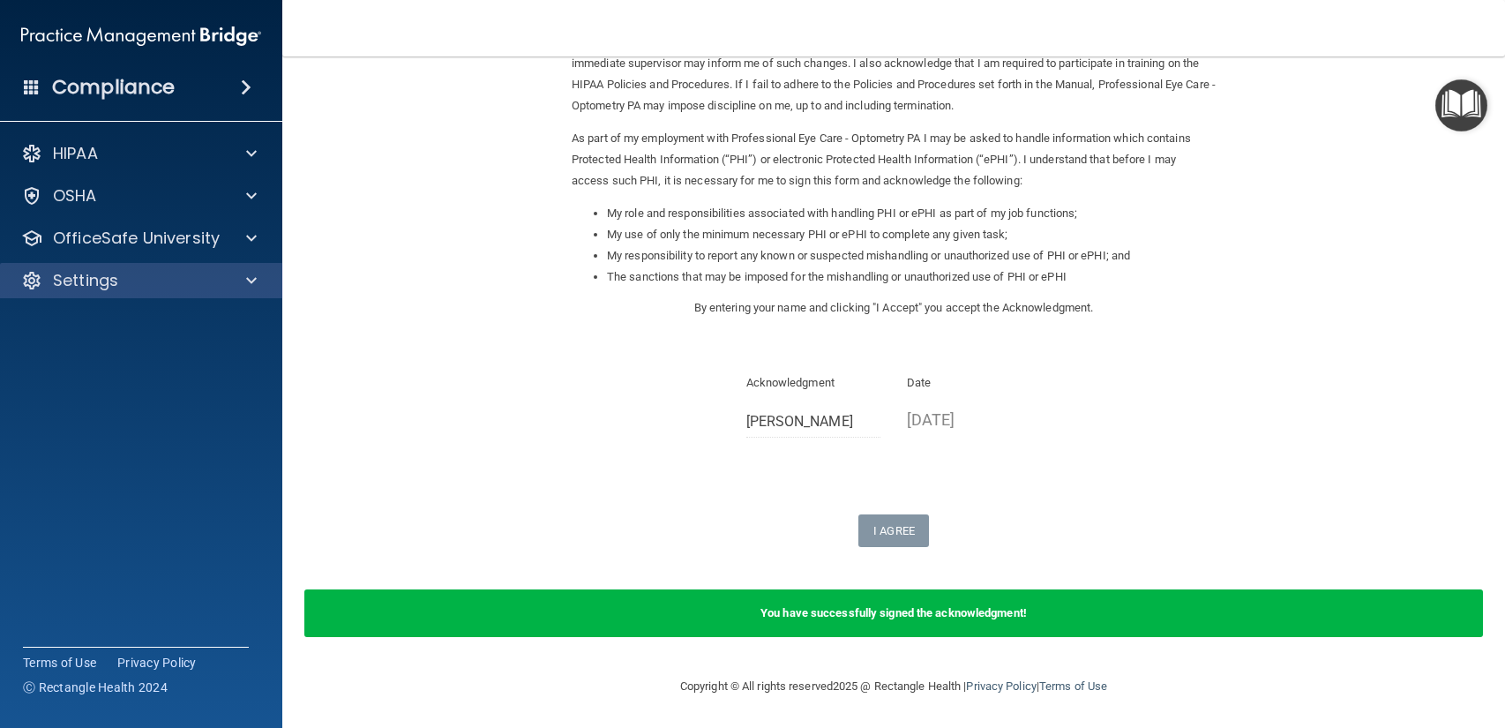
click at [211, 266] on div "Settings" at bounding box center [141, 280] width 283 height 35
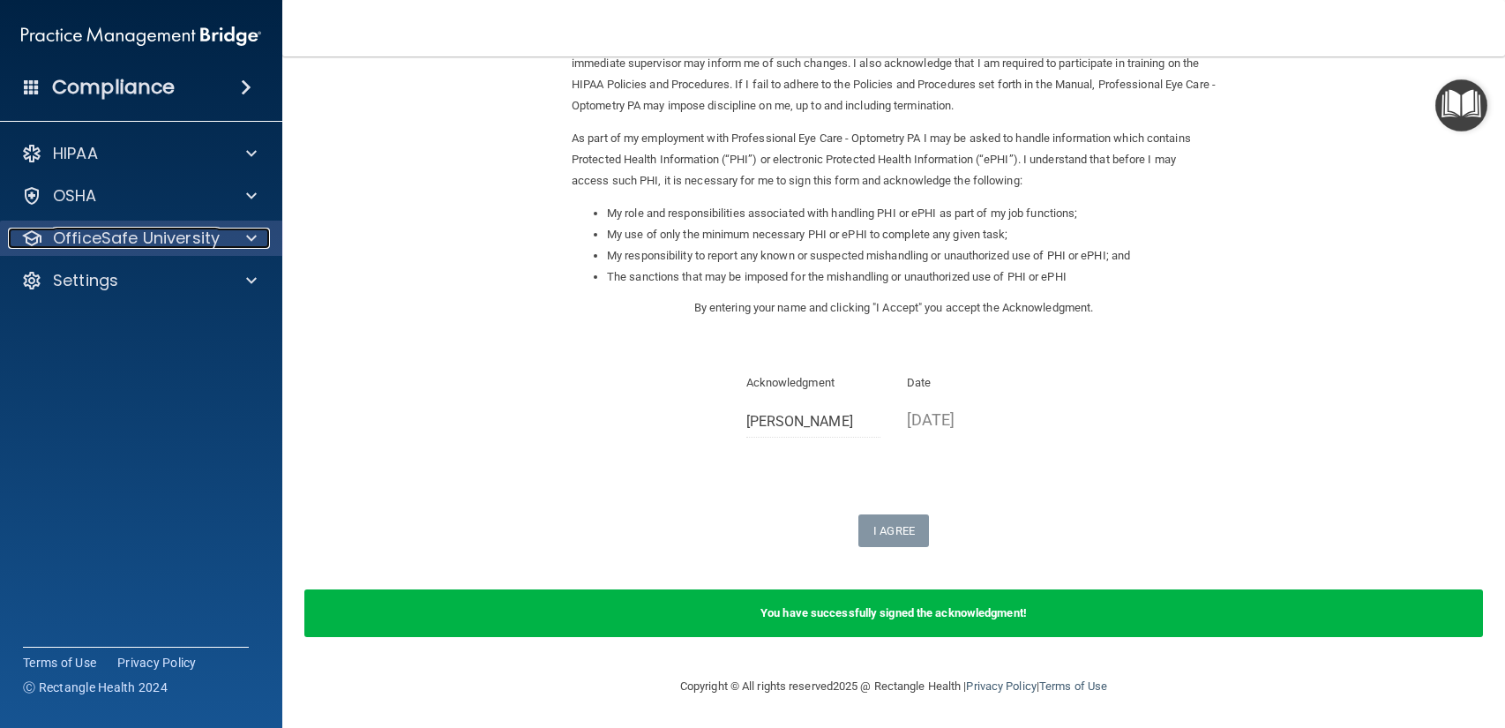
click at [212, 247] on p "OfficeSafe University" at bounding box center [136, 238] width 167 height 21
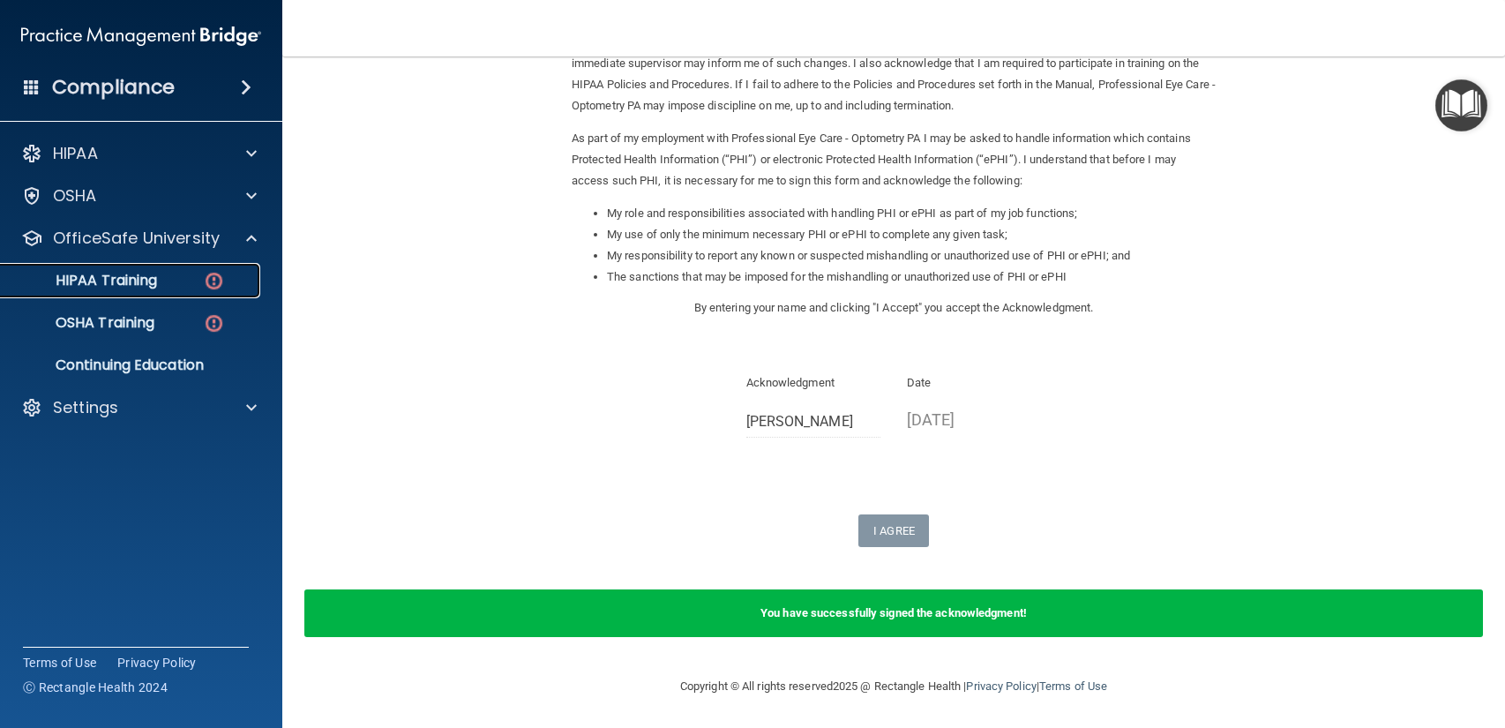
click at [201, 272] on div "HIPAA Training" at bounding box center [131, 281] width 241 height 18
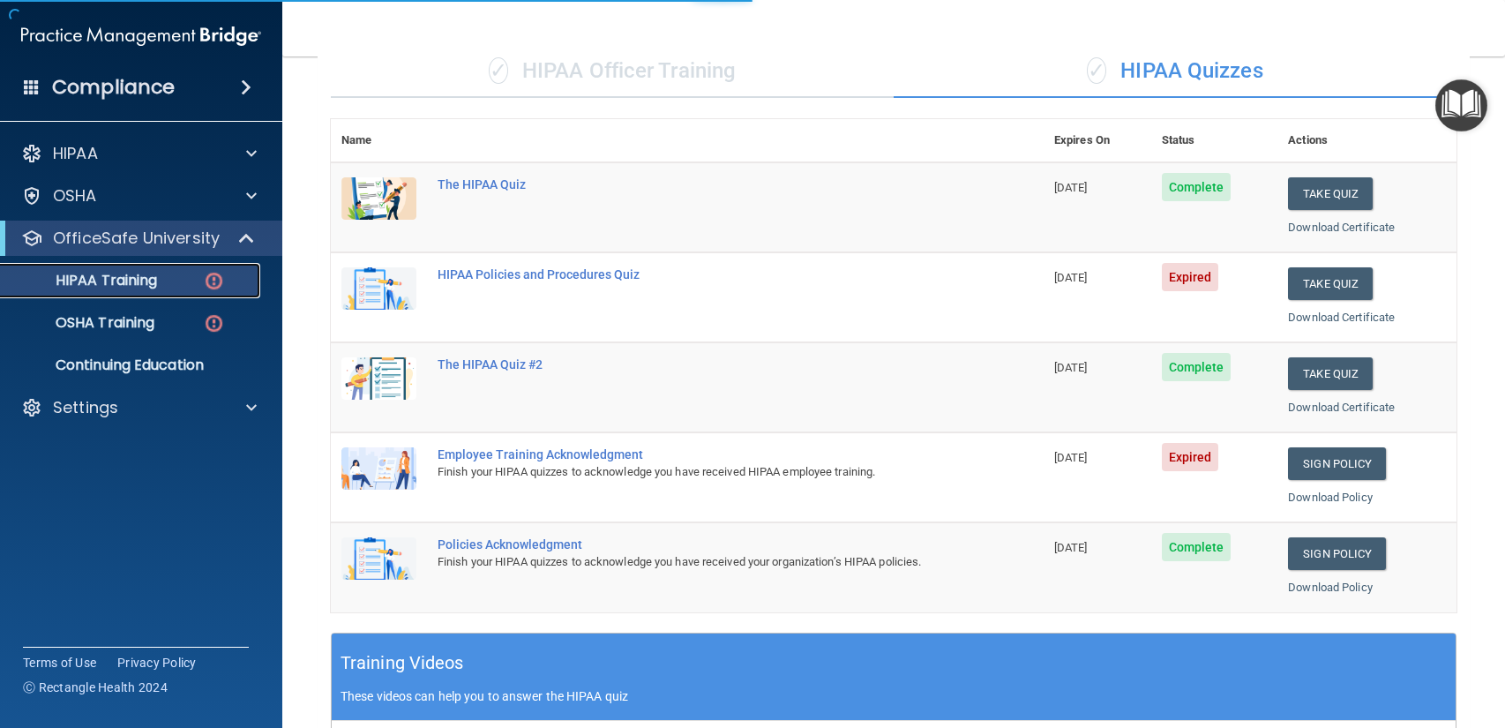
scroll to position [597, 0]
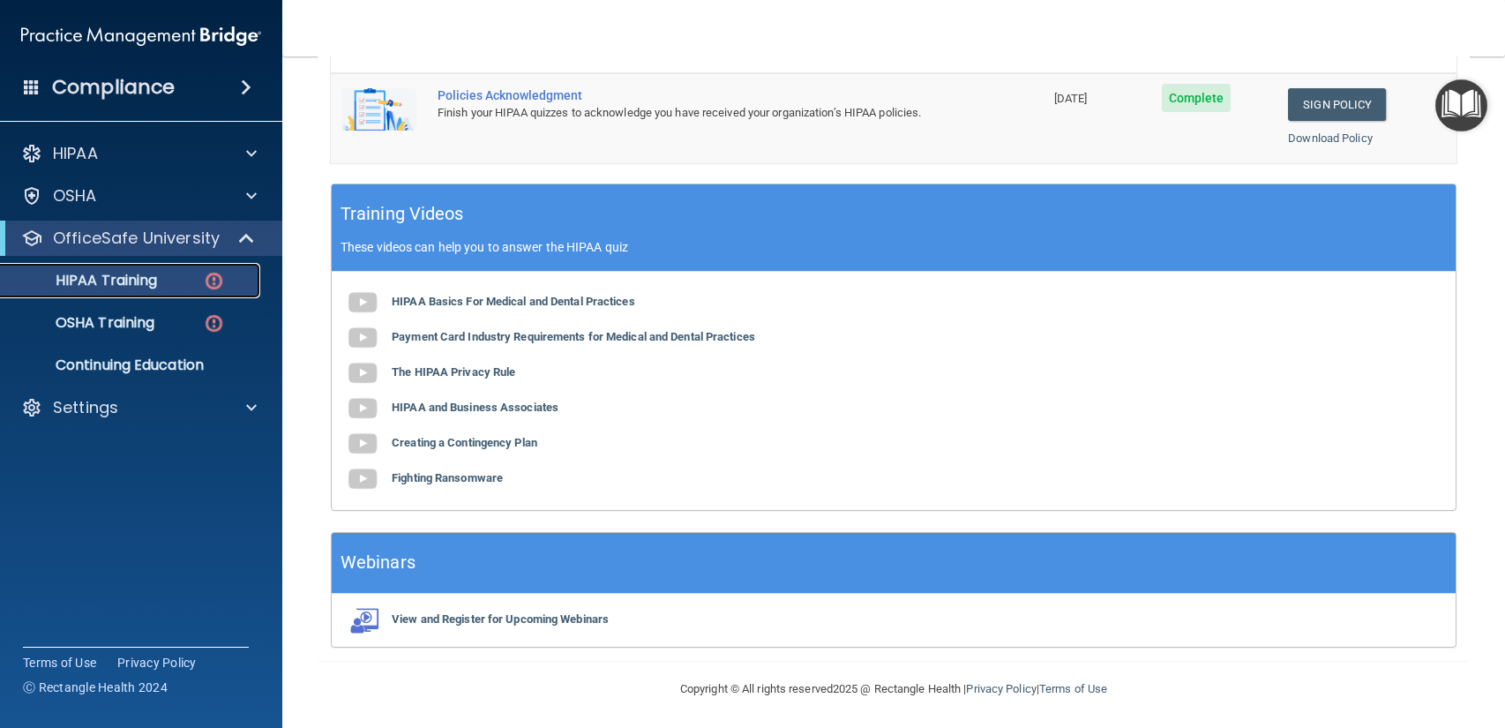
click at [218, 297] on link "HIPAA Training" at bounding box center [121, 280] width 278 height 35
click at [207, 292] on link "HIPAA Training" at bounding box center [121, 280] width 278 height 35
click at [168, 286] on div "HIPAA Training" at bounding box center [131, 281] width 241 height 18
click at [210, 280] on img at bounding box center [214, 281] width 22 height 22
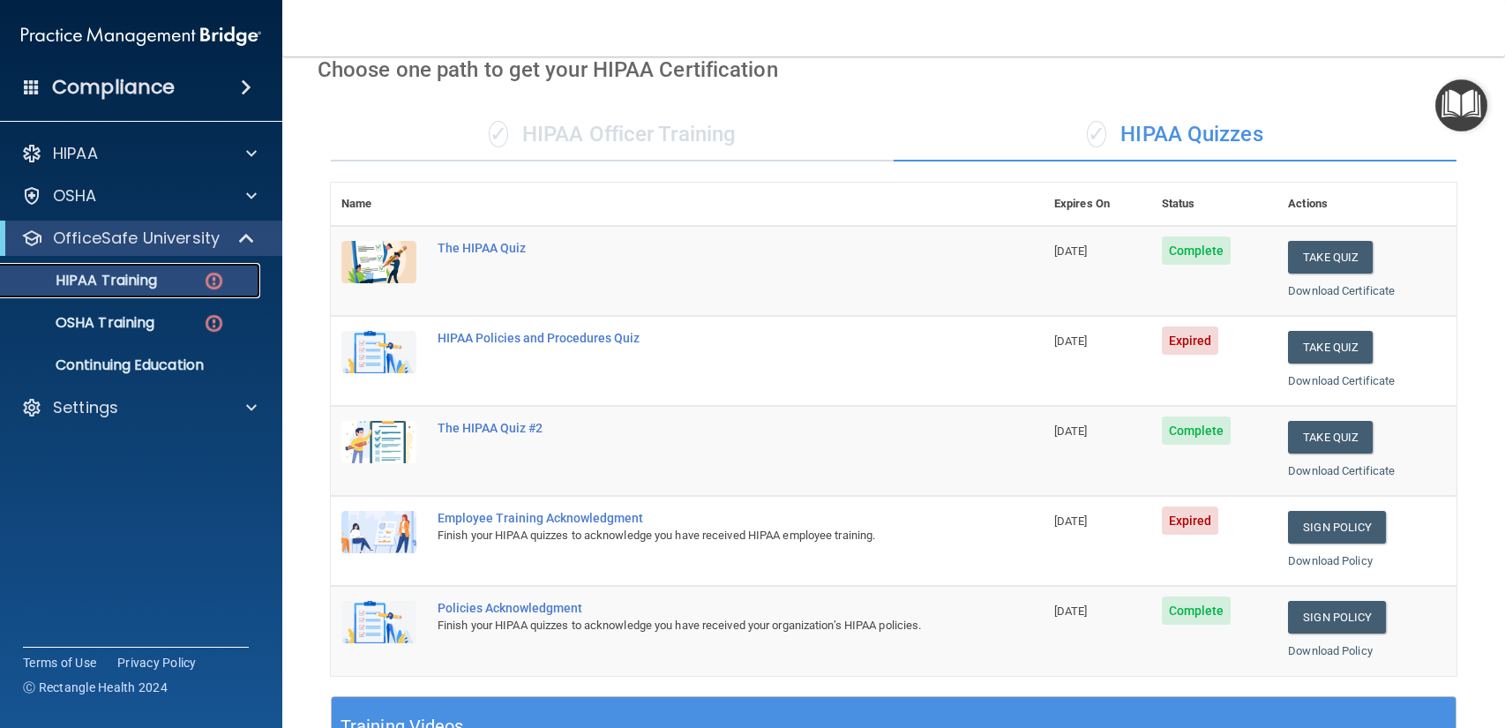
scroll to position [76, 0]
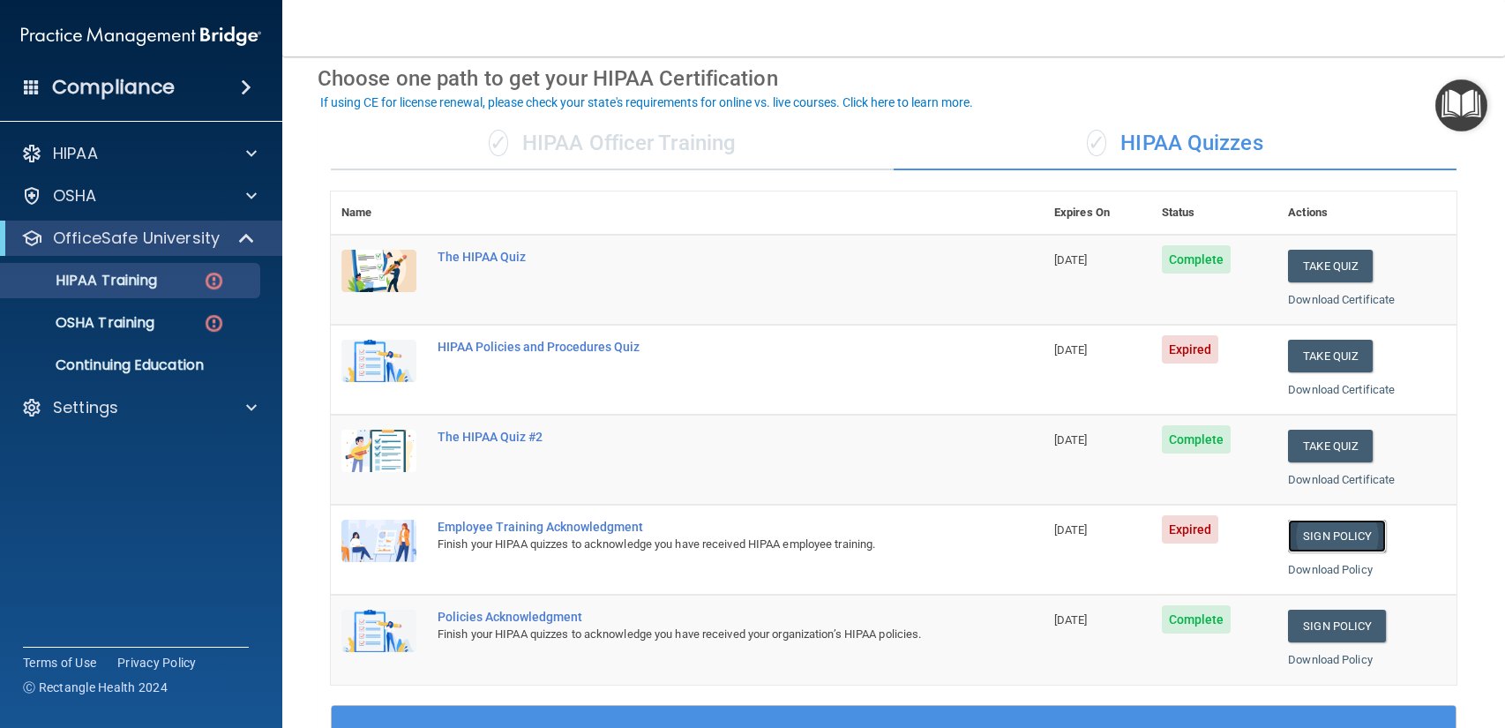
click at [1346, 519] on link "Sign Policy" at bounding box center [1337, 535] width 98 height 33
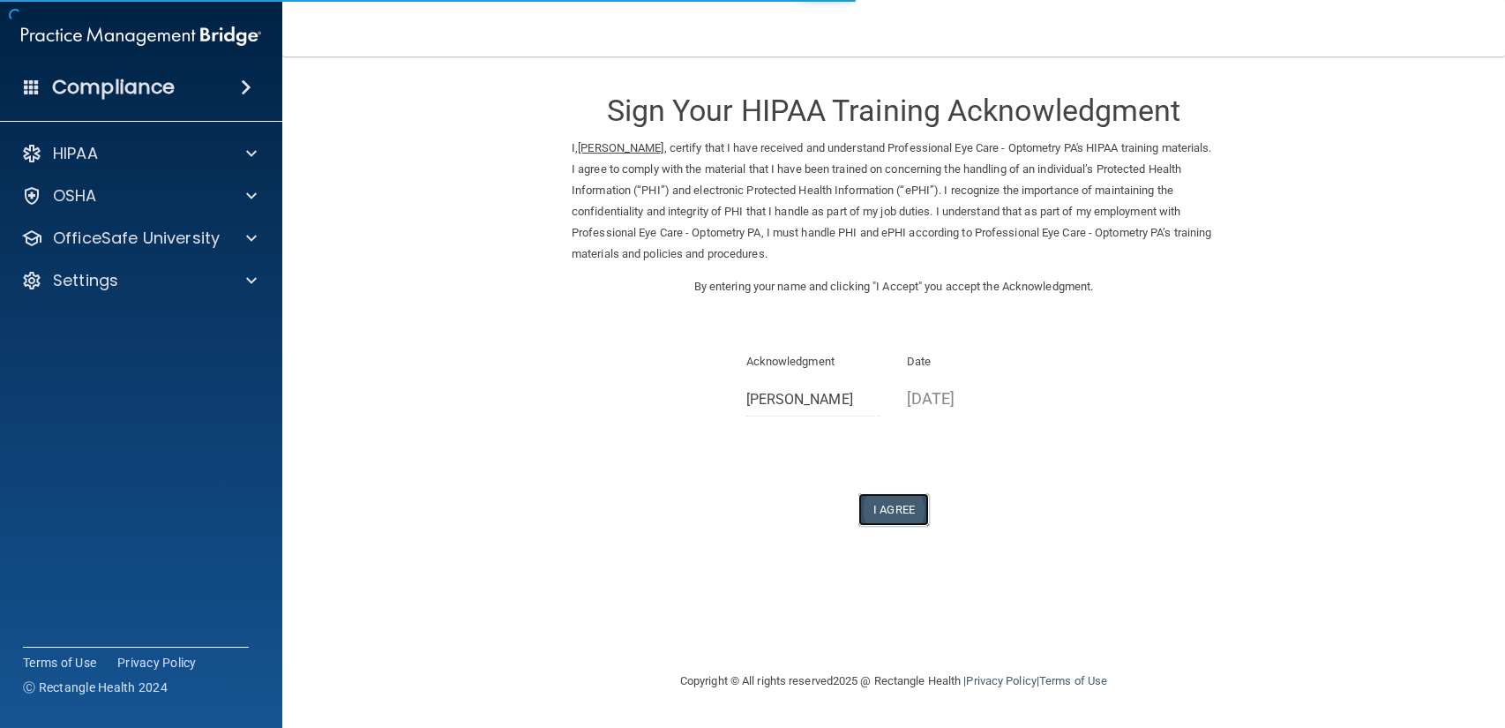
click at [902, 513] on button "I Agree" at bounding box center [893, 509] width 71 height 33
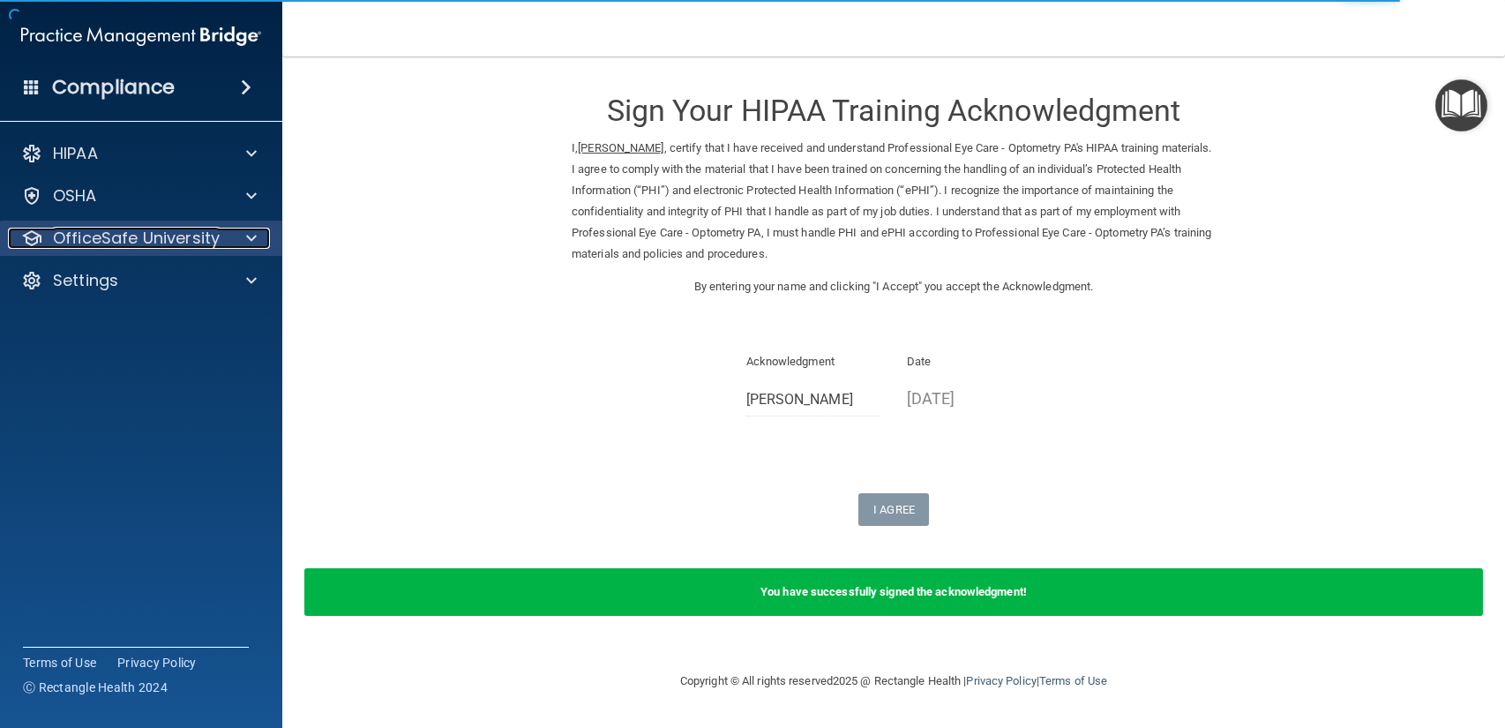
click at [108, 246] on p "OfficeSafe University" at bounding box center [136, 238] width 167 height 21
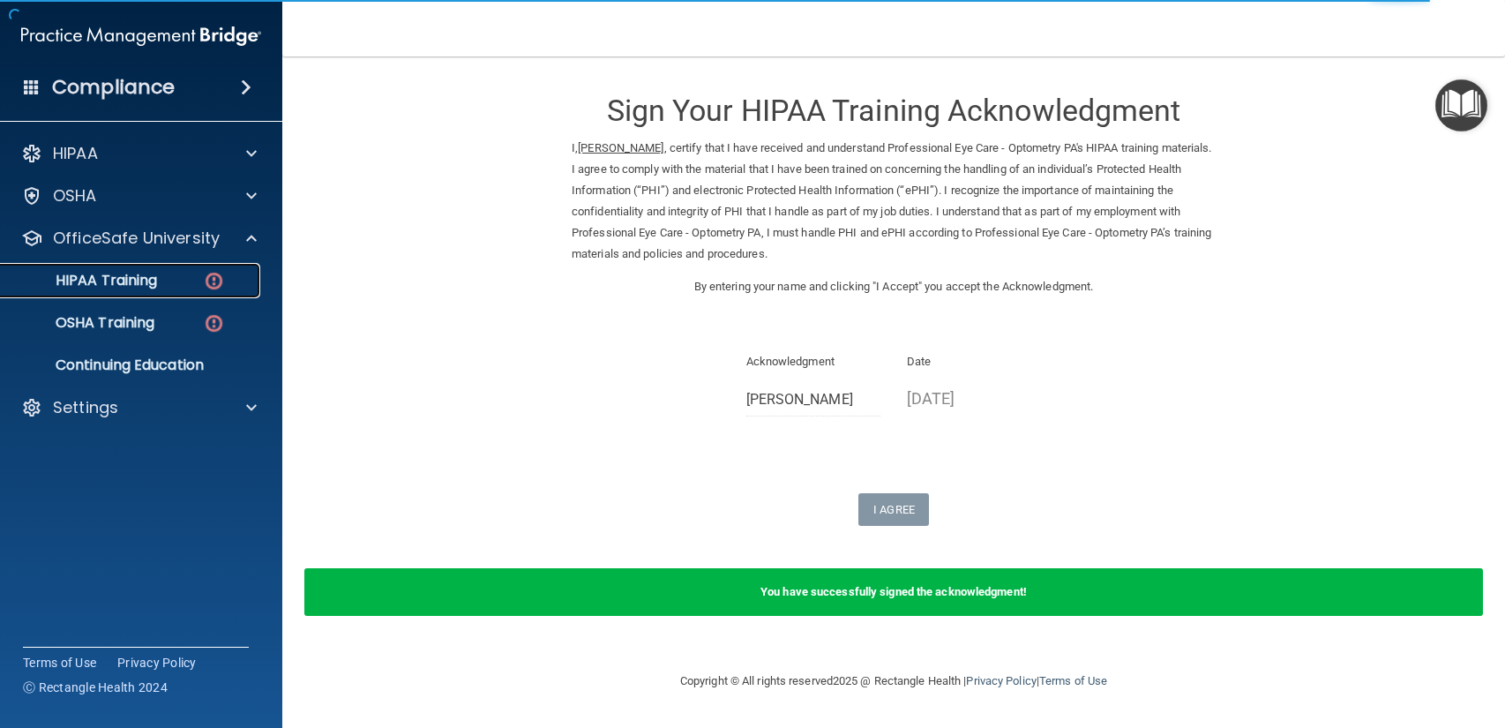
click at [130, 288] on p "HIPAA Training" at bounding box center [84, 281] width 146 height 18
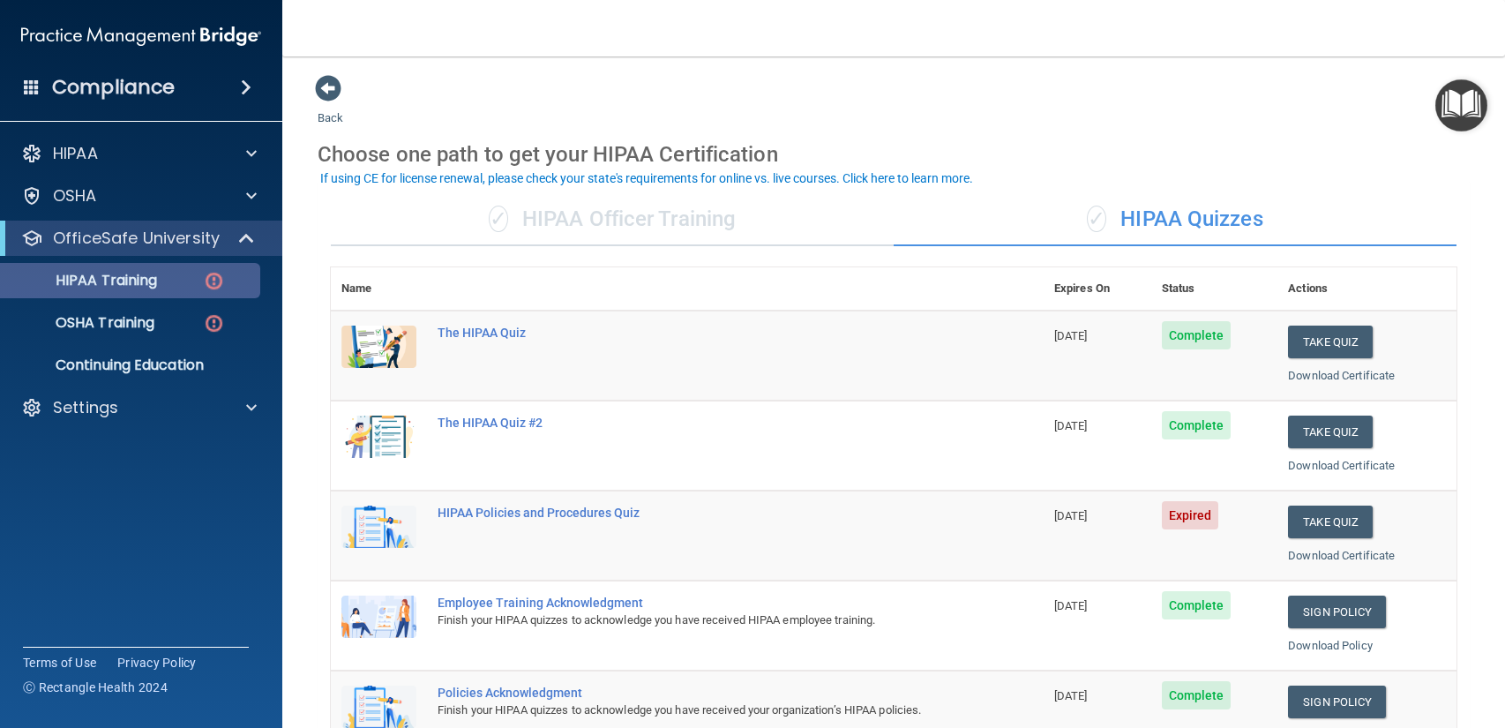
click at [470, 322] on td "The HIPAA Quiz" at bounding box center [735, 355] width 616 height 90
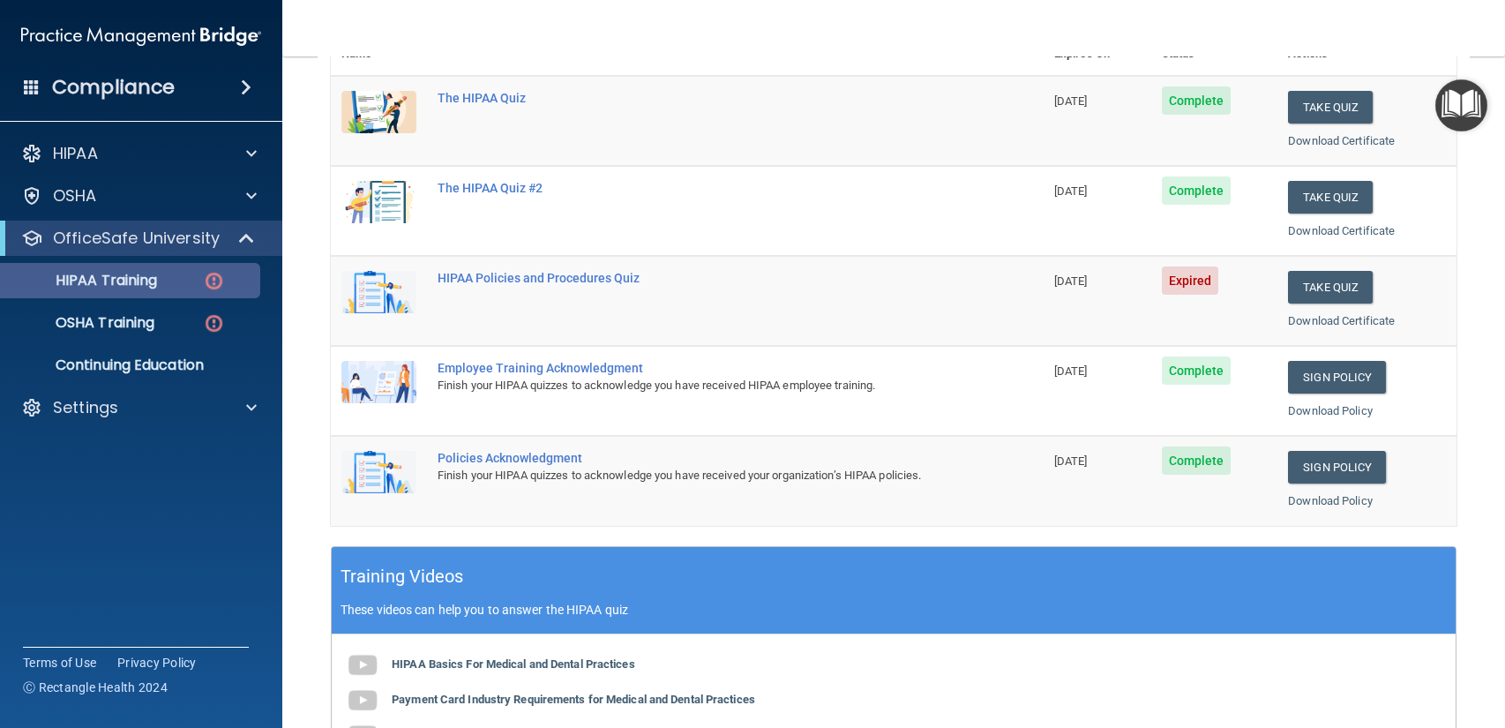
scroll to position [241, 0]
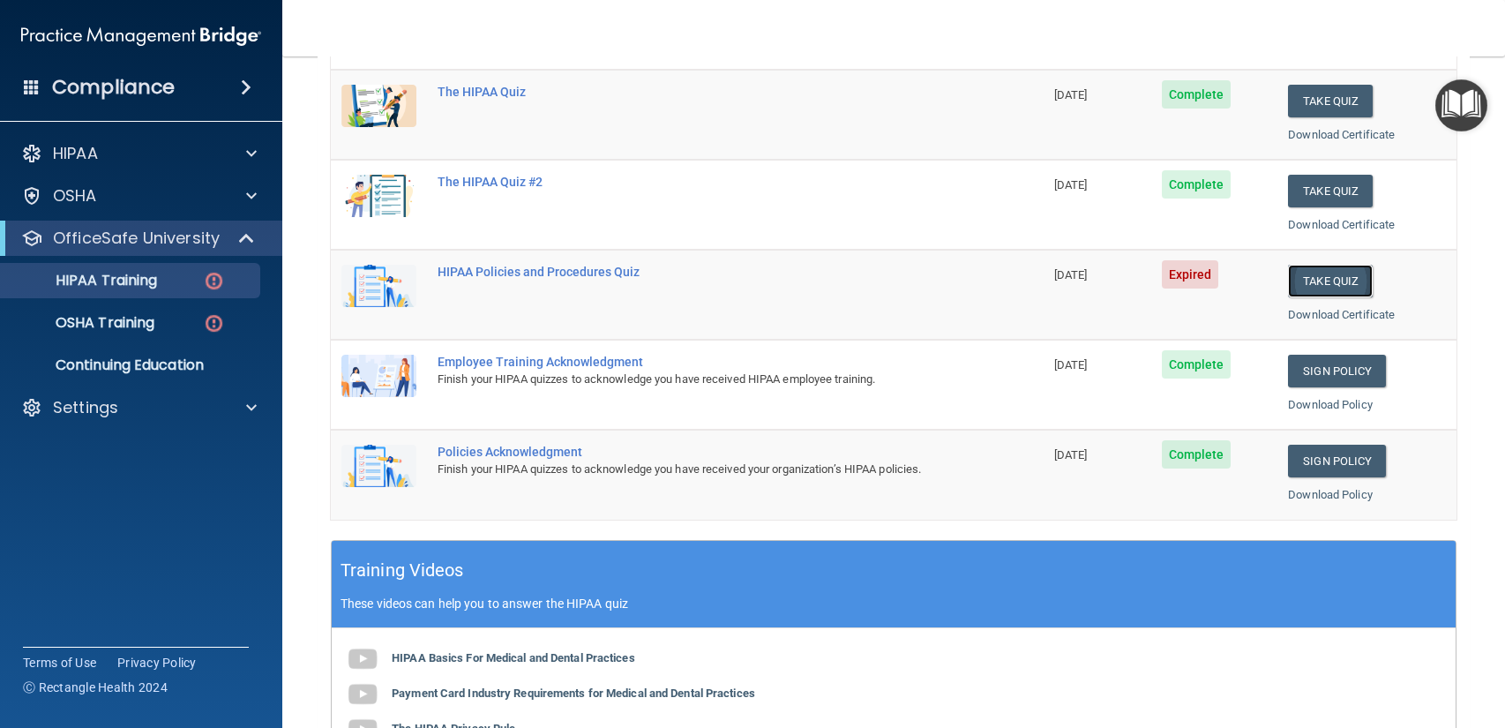
click at [1316, 293] on button "Take Quiz" at bounding box center [1330, 281] width 85 height 33
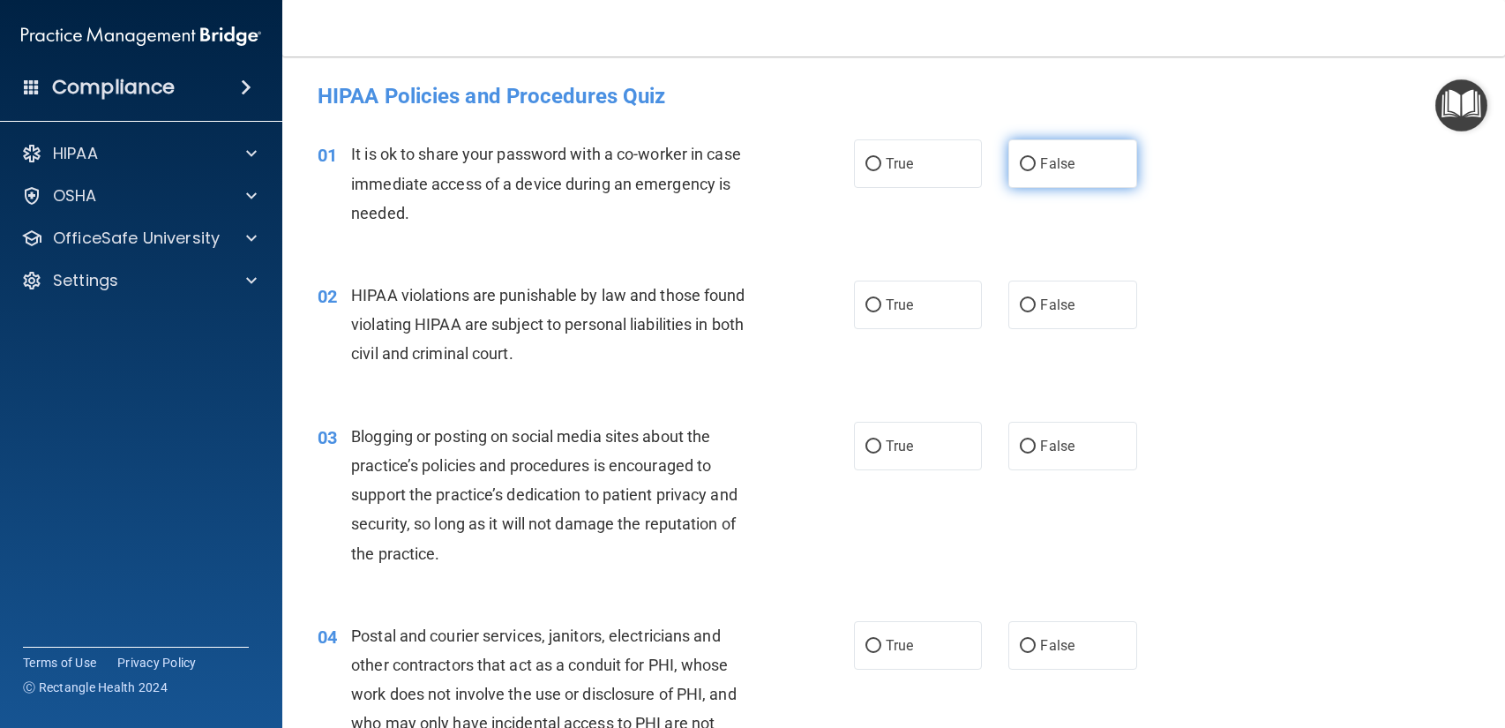
click at [1052, 165] on span "False" at bounding box center [1057, 163] width 34 height 17
click at [1035, 165] on input "False" at bounding box center [1027, 164] width 16 height 13
radio input "true"
click at [930, 317] on label "True" at bounding box center [918, 304] width 128 height 49
click at [881, 312] on input "True" at bounding box center [873, 305] width 16 height 13
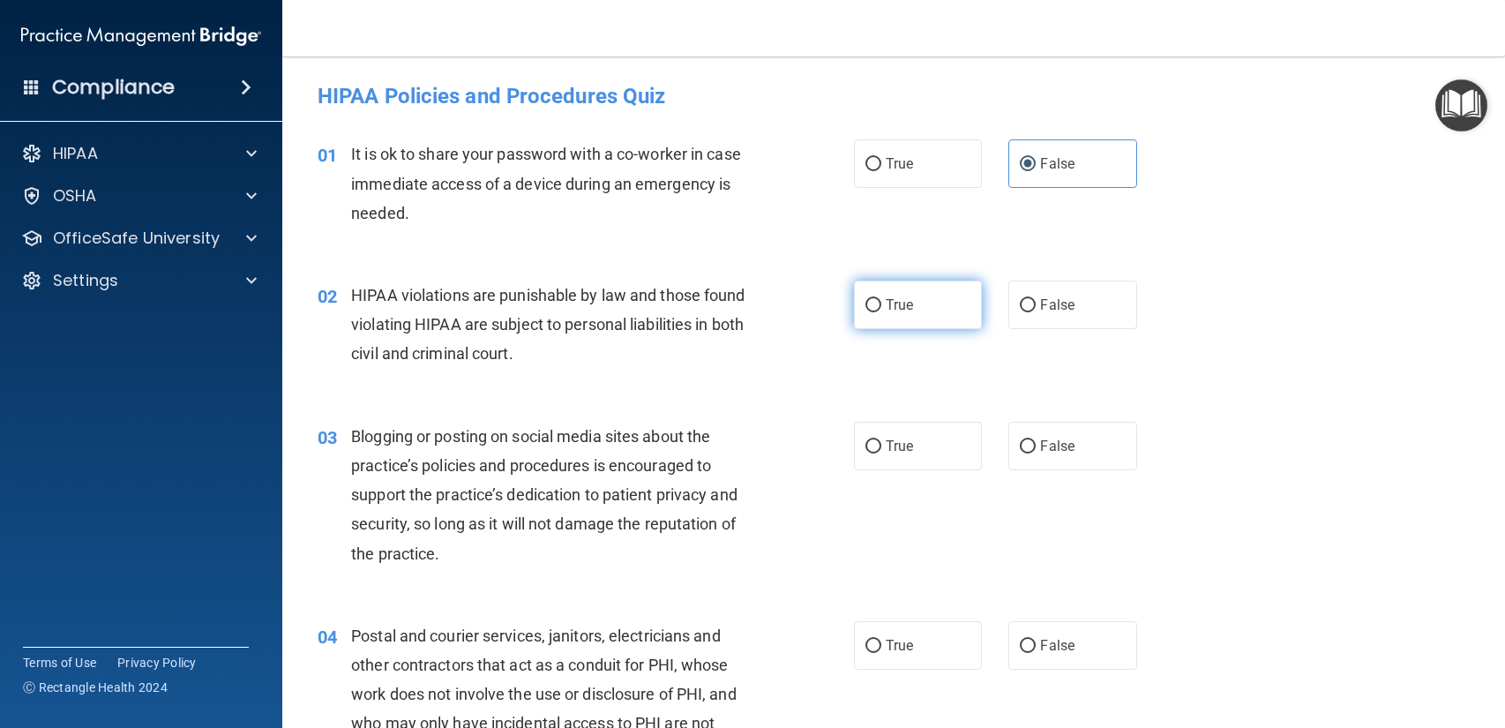
radio input "true"
click at [1037, 428] on label "False" at bounding box center [1072, 446] width 128 height 49
click at [1035, 440] on input "False" at bounding box center [1027, 446] width 16 height 13
radio input "true"
click at [918, 459] on label "True" at bounding box center [918, 446] width 128 height 49
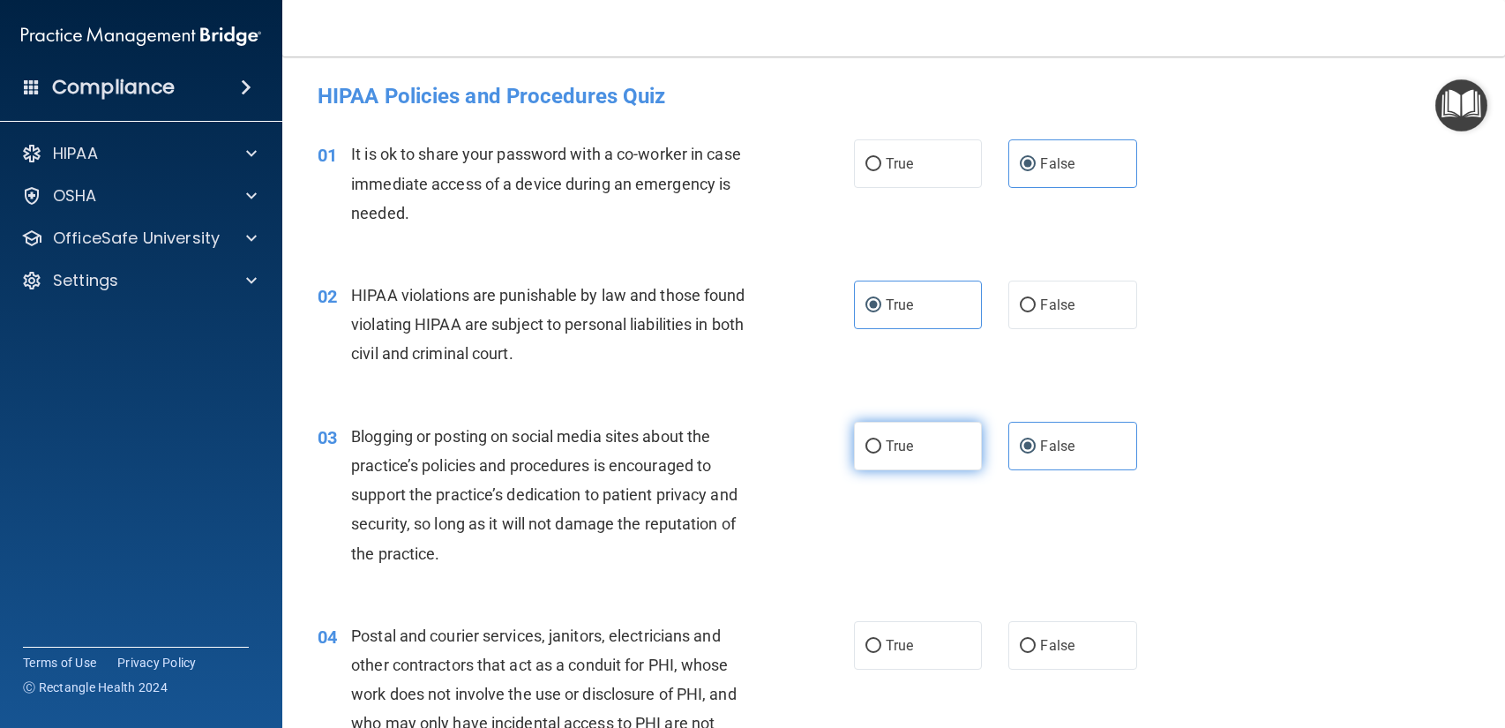
click at [881, 453] on input "True" at bounding box center [873, 446] width 16 height 13
radio input "true"
click at [1050, 457] on label "False" at bounding box center [1072, 446] width 128 height 49
click at [1035, 453] on input "False" at bounding box center [1027, 446] width 16 height 13
radio input "true"
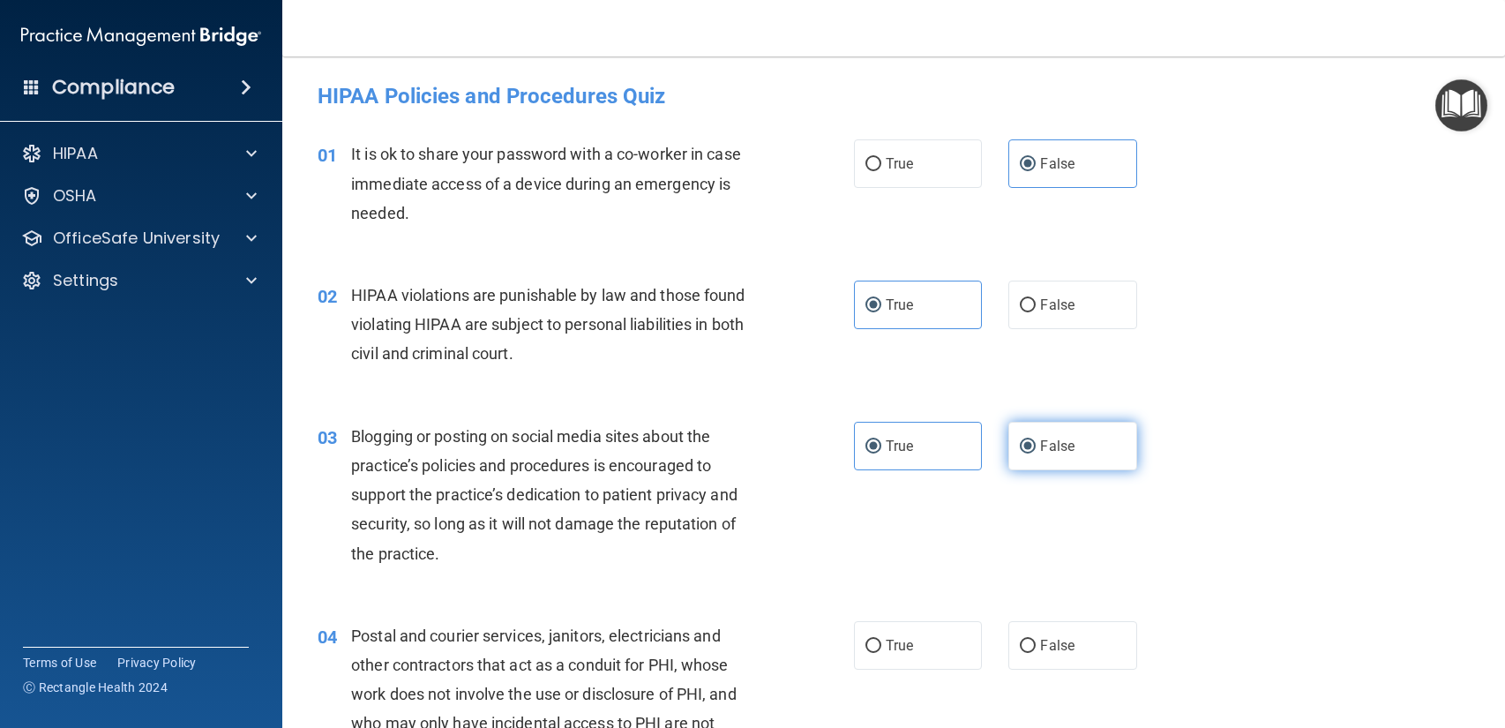
radio input "false"
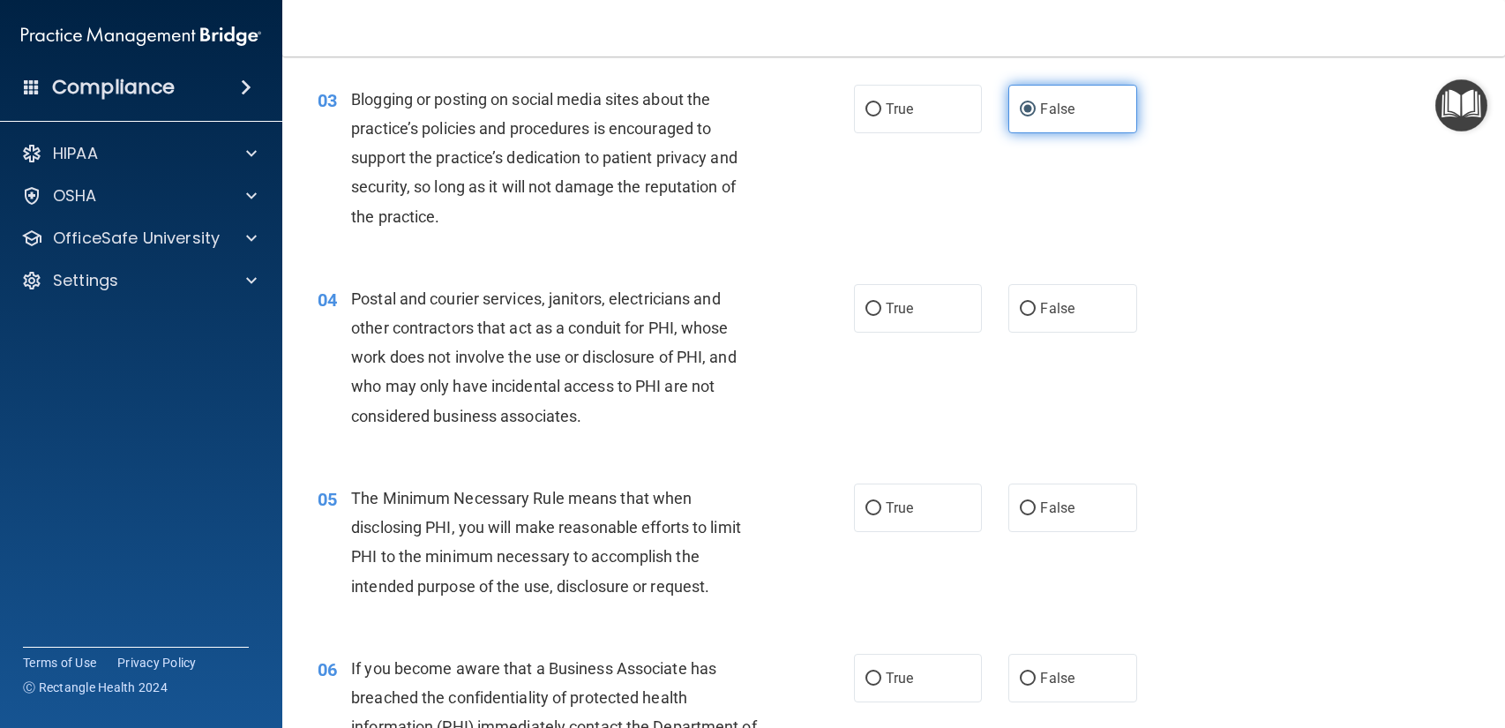
scroll to position [337, 0]
click at [1045, 327] on label "False" at bounding box center [1072, 308] width 128 height 49
click at [1035, 316] on input "False" at bounding box center [1027, 308] width 16 height 13
radio input "true"
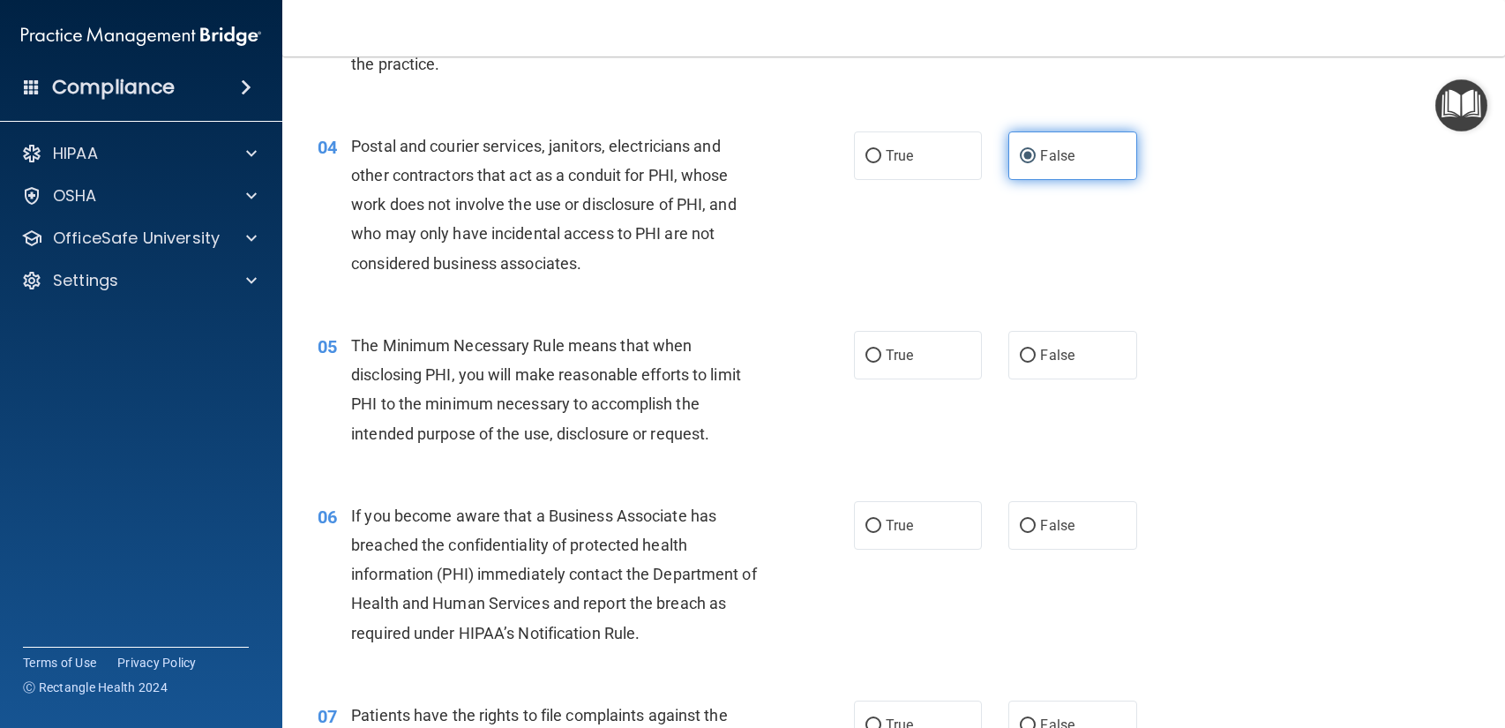
scroll to position [493, 0]
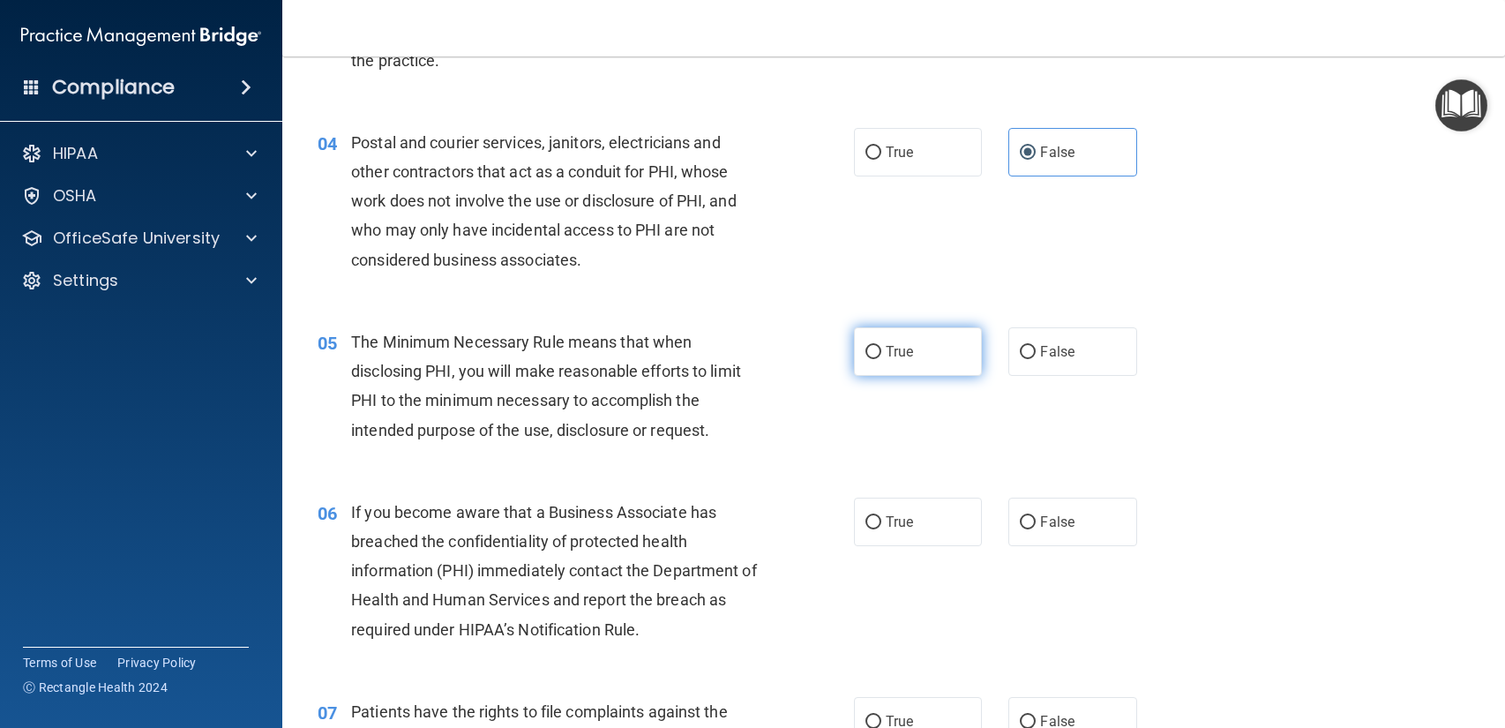
click at [879, 350] on input "True" at bounding box center [873, 352] width 16 height 13
radio input "true"
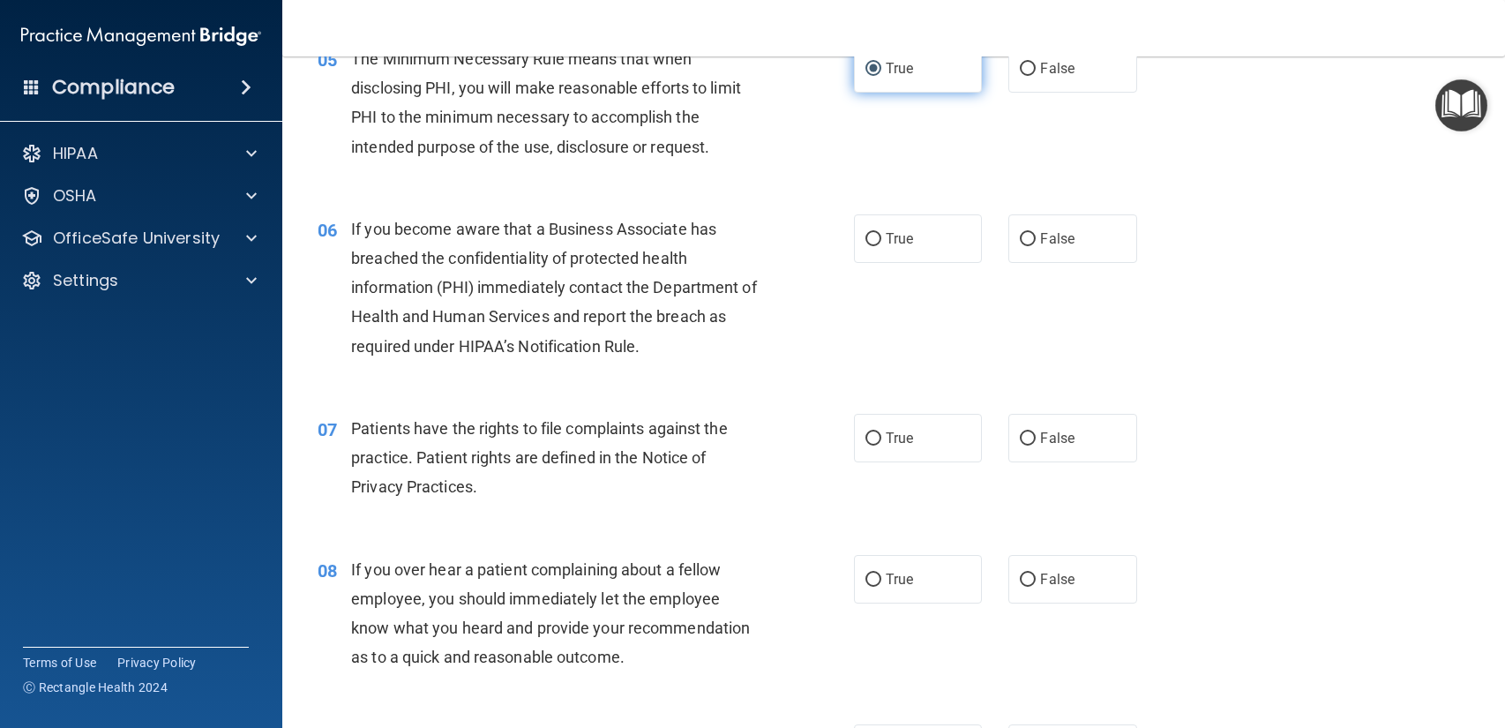
scroll to position [780, 0]
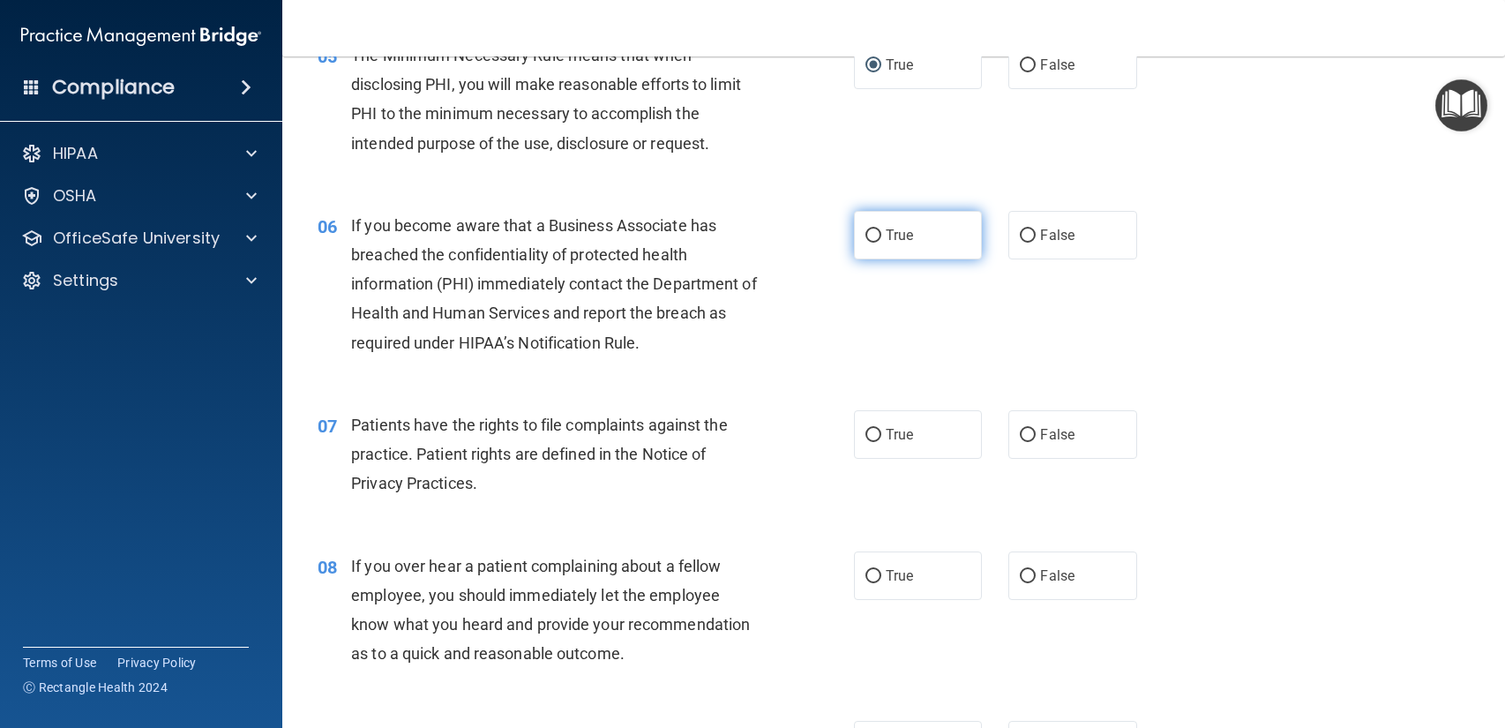
click at [911, 242] on label "True" at bounding box center [918, 235] width 128 height 49
click at [881, 242] on input "True" at bounding box center [873, 235] width 16 height 13
radio input "true"
click at [872, 430] on input "True" at bounding box center [873, 435] width 16 height 13
radio input "true"
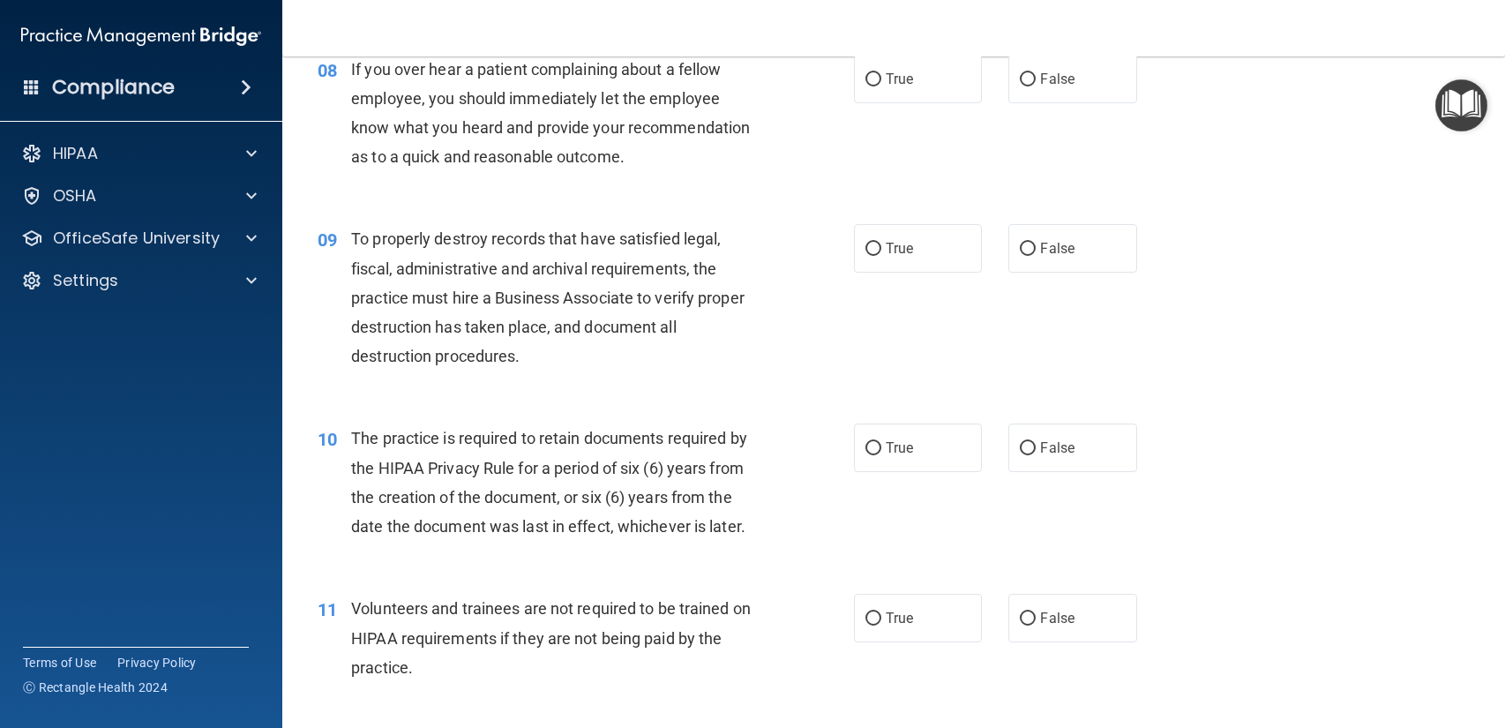
scroll to position [1277, 0]
click at [1061, 90] on label "False" at bounding box center [1072, 78] width 128 height 49
click at [1035, 86] on input "False" at bounding box center [1027, 78] width 16 height 13
radio input "true"
click at [876, 252] on input "True" at bounding box center [873, 248] width 16 height 13
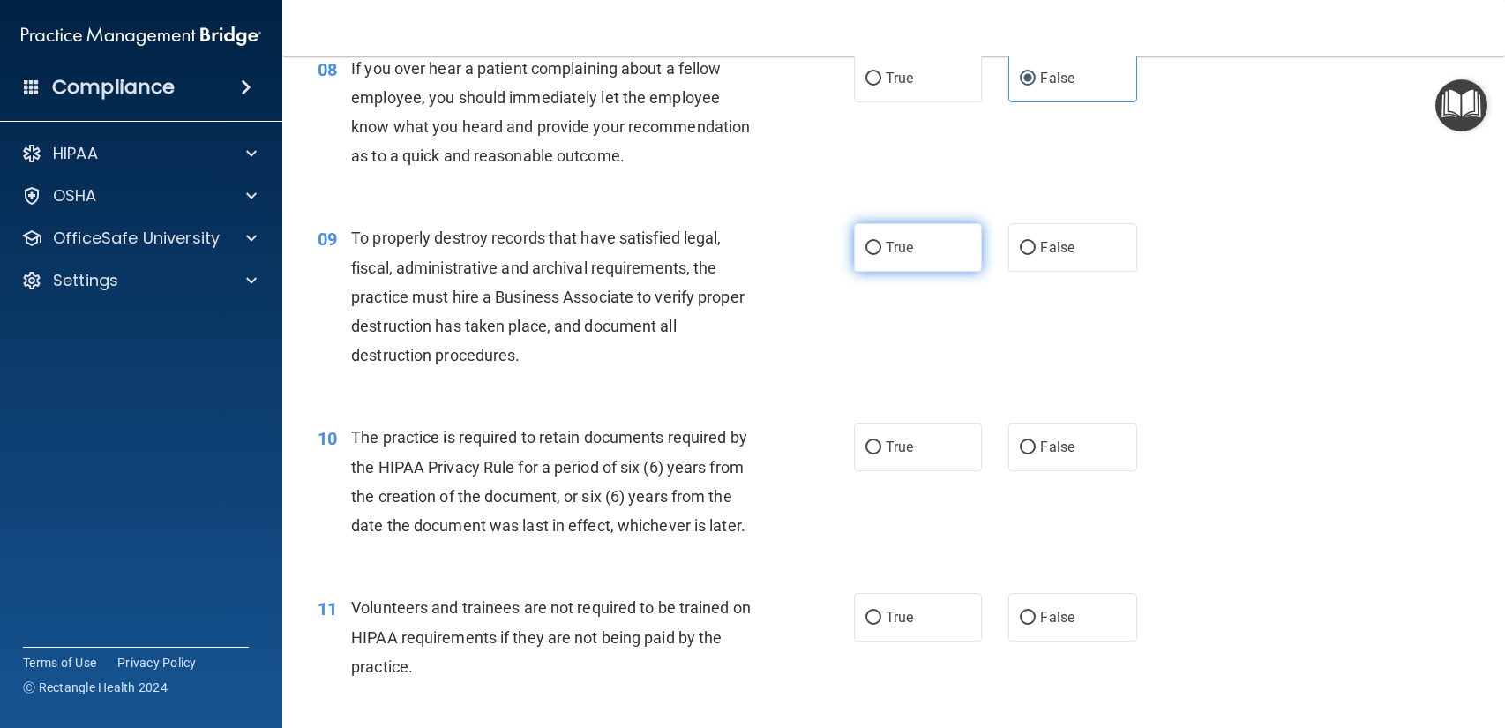
radio input "true"
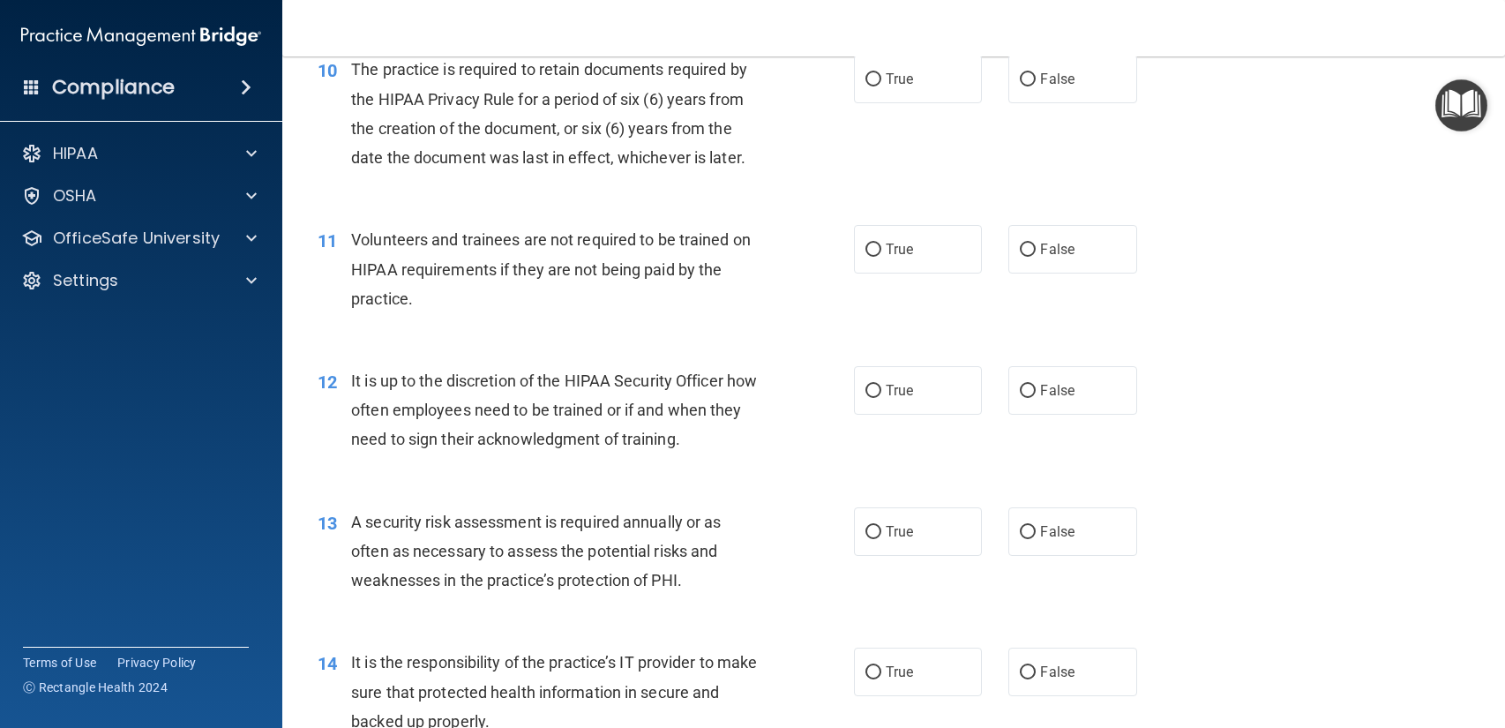
scroll to position [1644, 0]
click at [885, 103] on label "True" at bounding box center [918, 80] width 128 height 49
click at [881, 87] on input "True" at bounding box center [873, 80] width 16 height 13
radio input "true"
click at [1025, 273] on label "False" at bounding box center [1072, 250] width 128 height 49
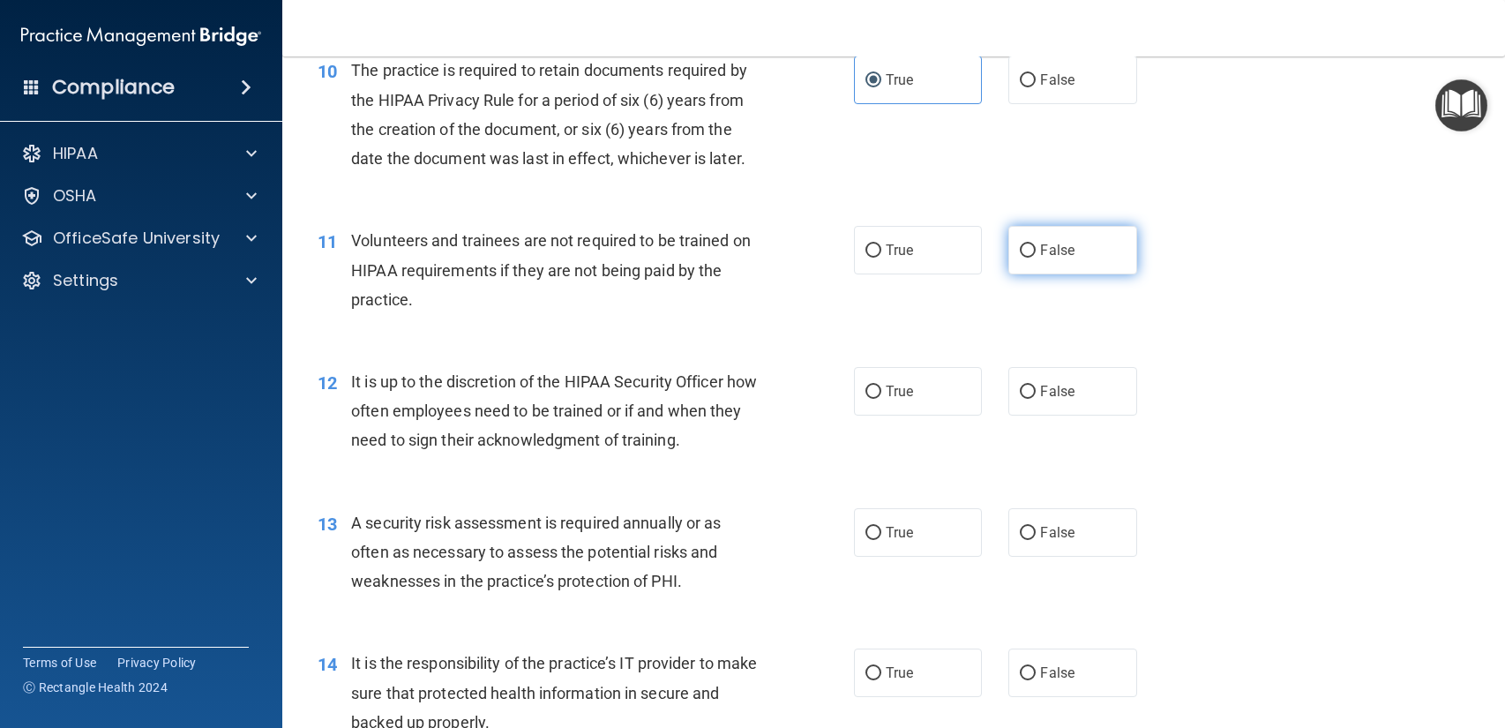
click at [1025, 258] on input "False" at bounding box center [1027, 250] width 16 height 13
radio input "true"
click at [881, 409] on label "True" at bounding box center [918, 391] width 128 height 49
click at [881, 399] on input "True" at bounding box center [873, 391] width 16 height 13
radio input "true"
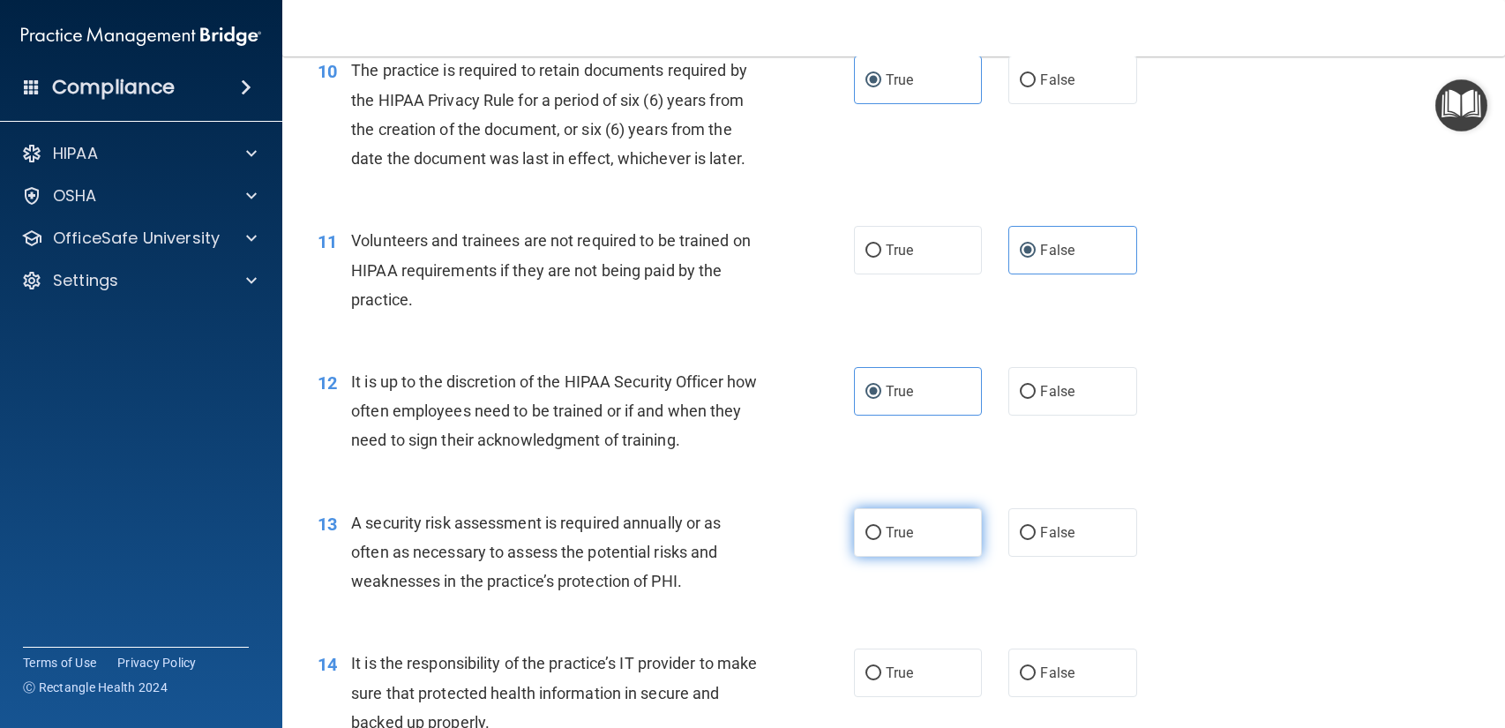
click at [880, 534] on input "True" at bounding box center [873, 532] width 16 height 13
radio input "true"
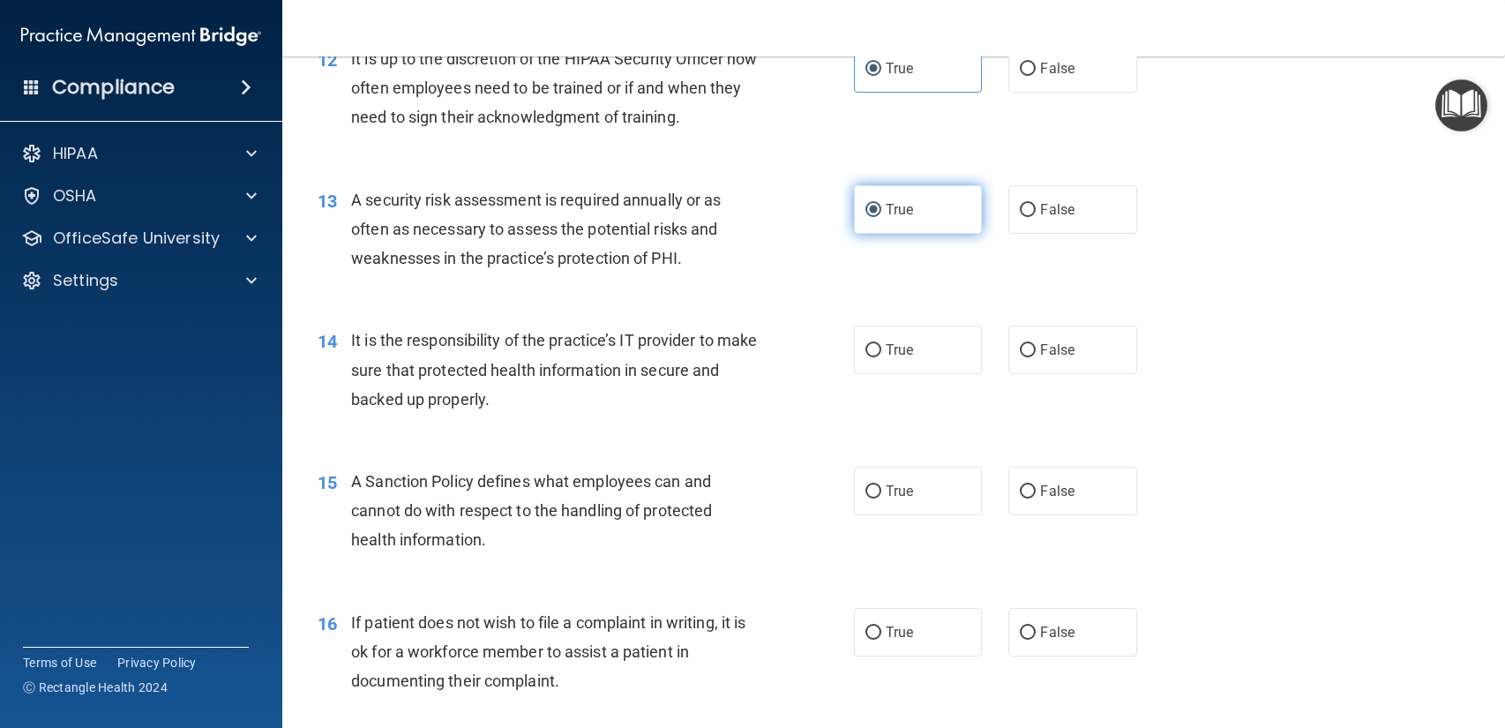
scroll to position [1966, 0]
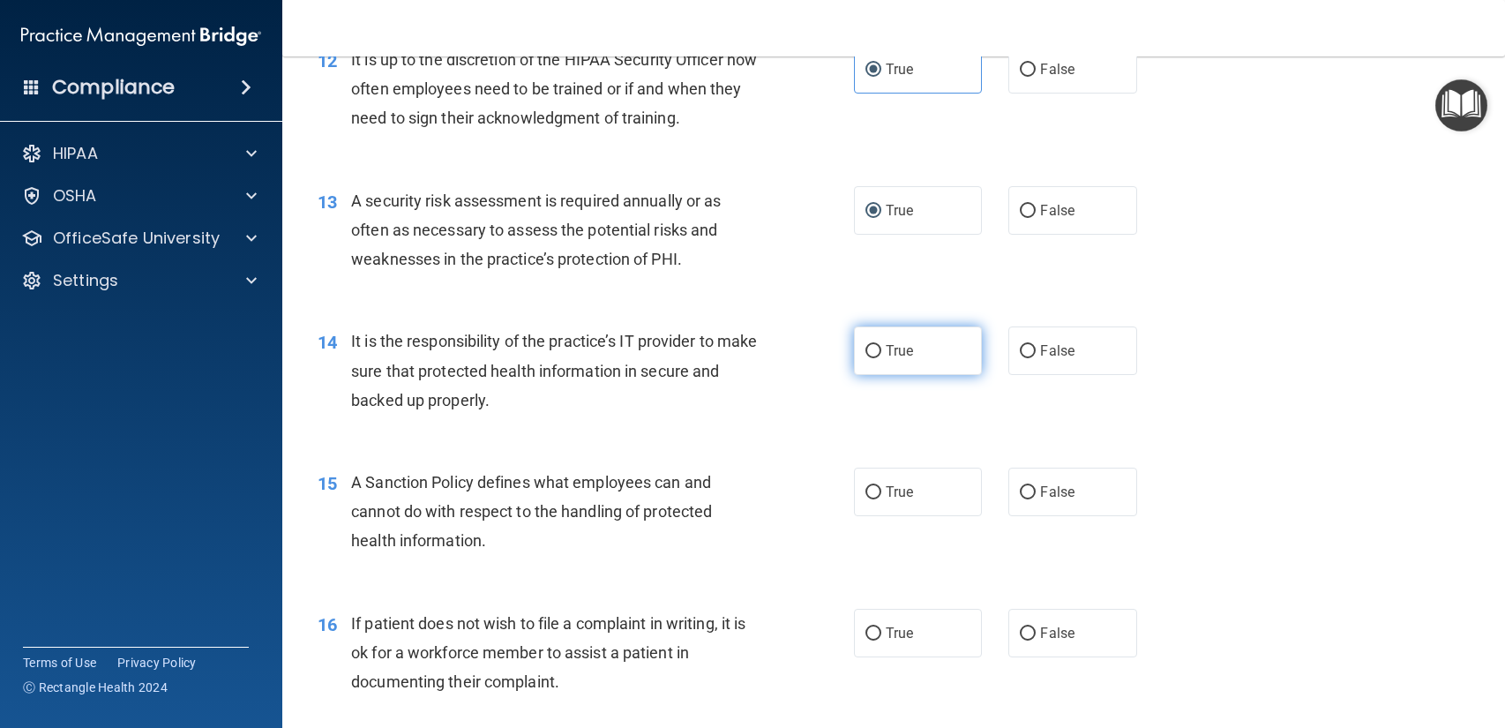
click at [872, 345] on input "True" at bounding box center [873, 351] width 16 height 13
radio input "true"
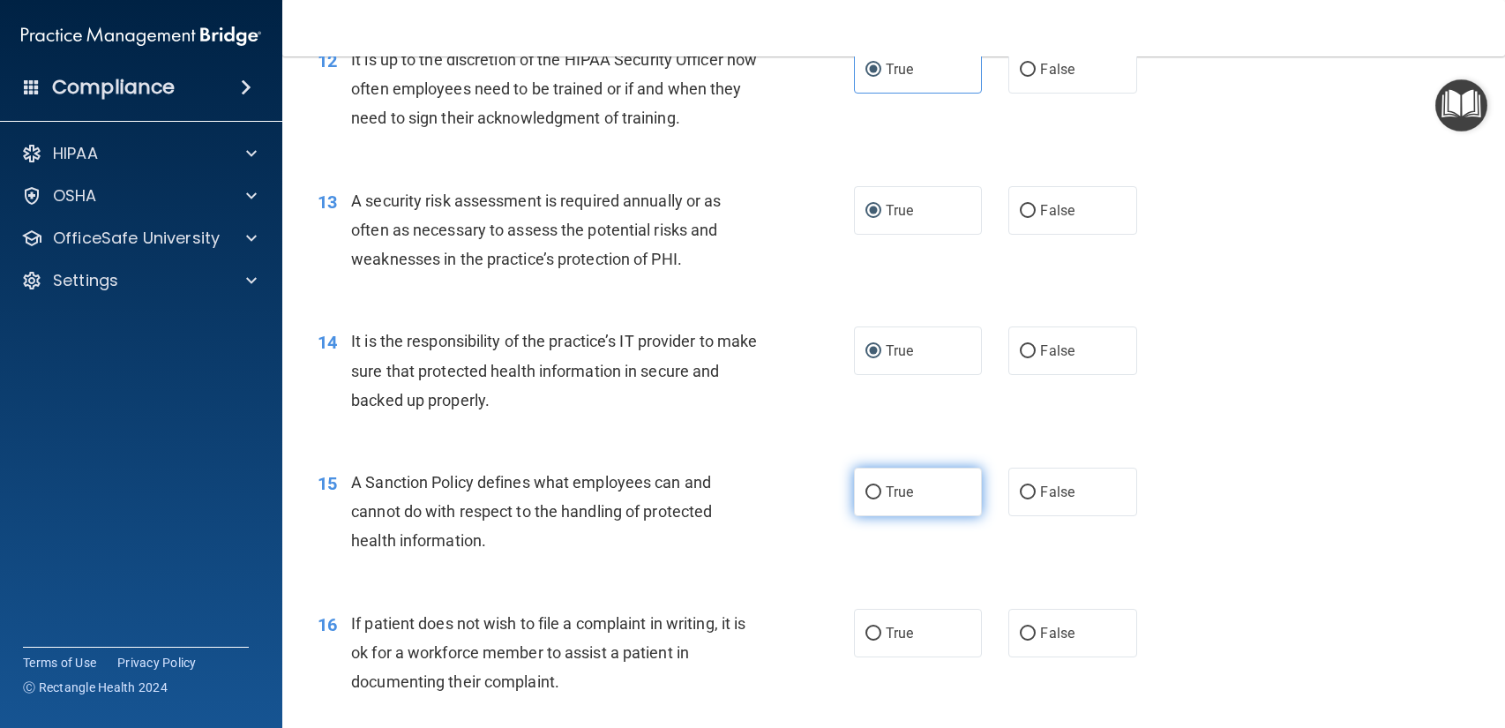
click at [915, 474] on label "True" at bounding box center [918, 491] width 128 height 49
click at [881, 486] on input "True" at bounding box center [873, 492] width 16 height 13
radio input "true"
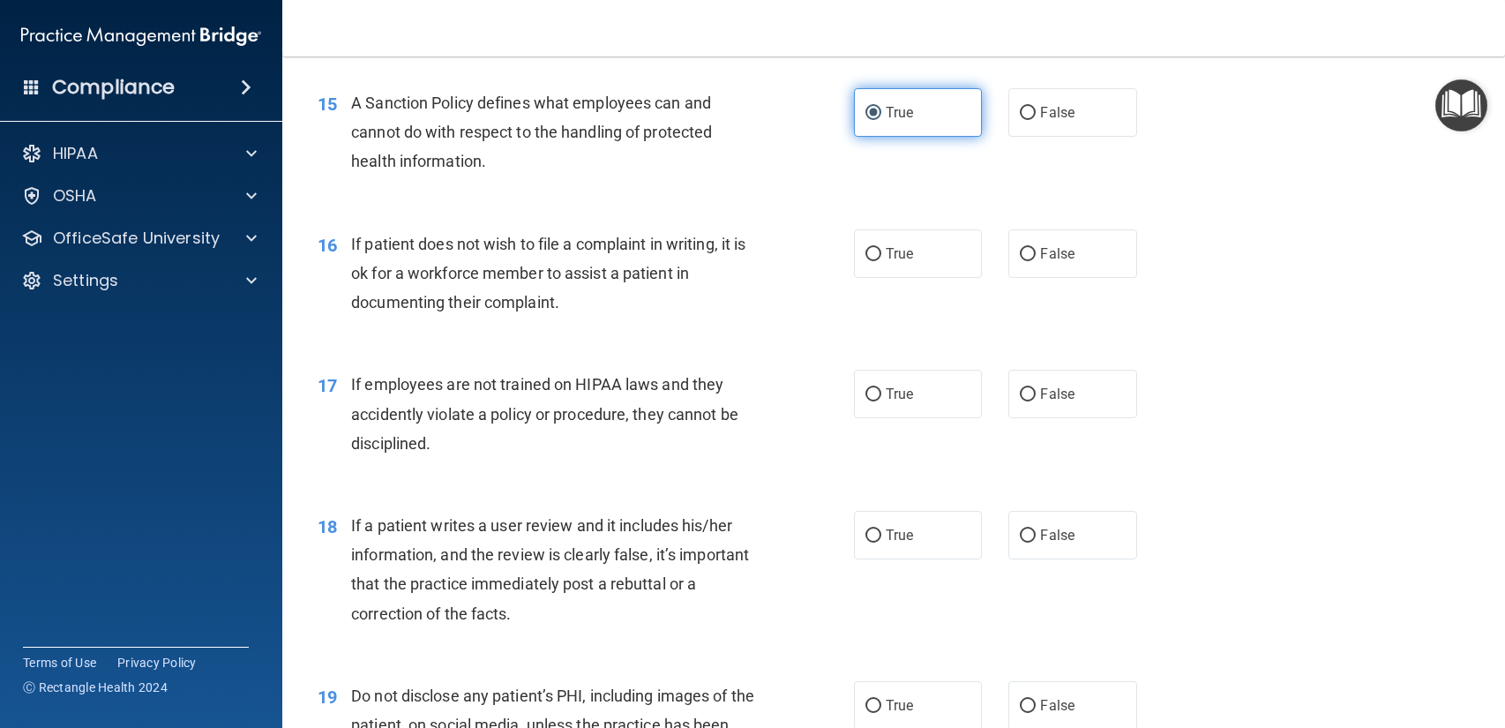
scroll to position [2348, 0]
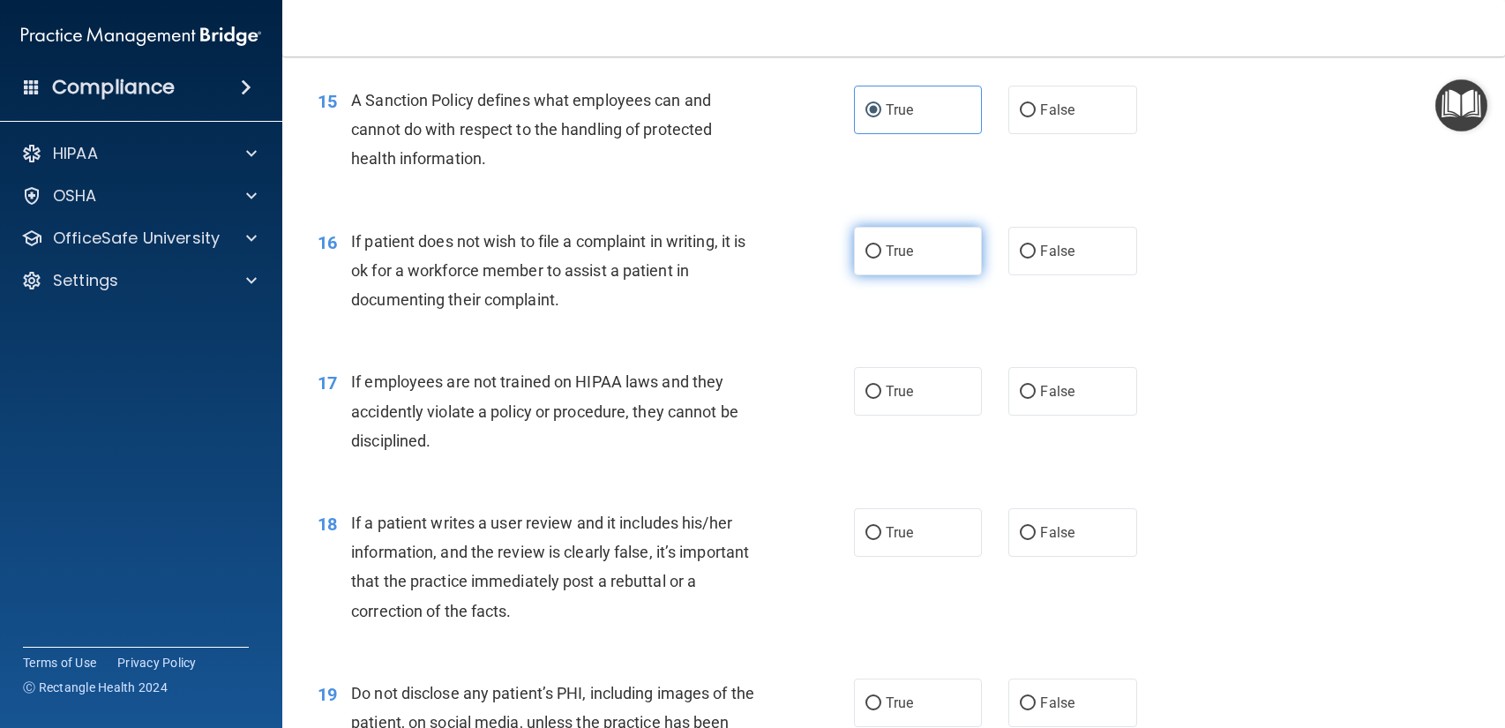
click at [898, 242] on label "True" at bounding box center [918, 251] width 128 height 49
click at [881, 245] on input "True" at bounding box center [873, 251] width 16 height 13
radio input "true"
click at [1055, 396] on span "False" at bounding box center [1057, 391] width 34 height 17
click at [1035, 396] on input "False" at bounding box center [1027, 391] width 16 height 13
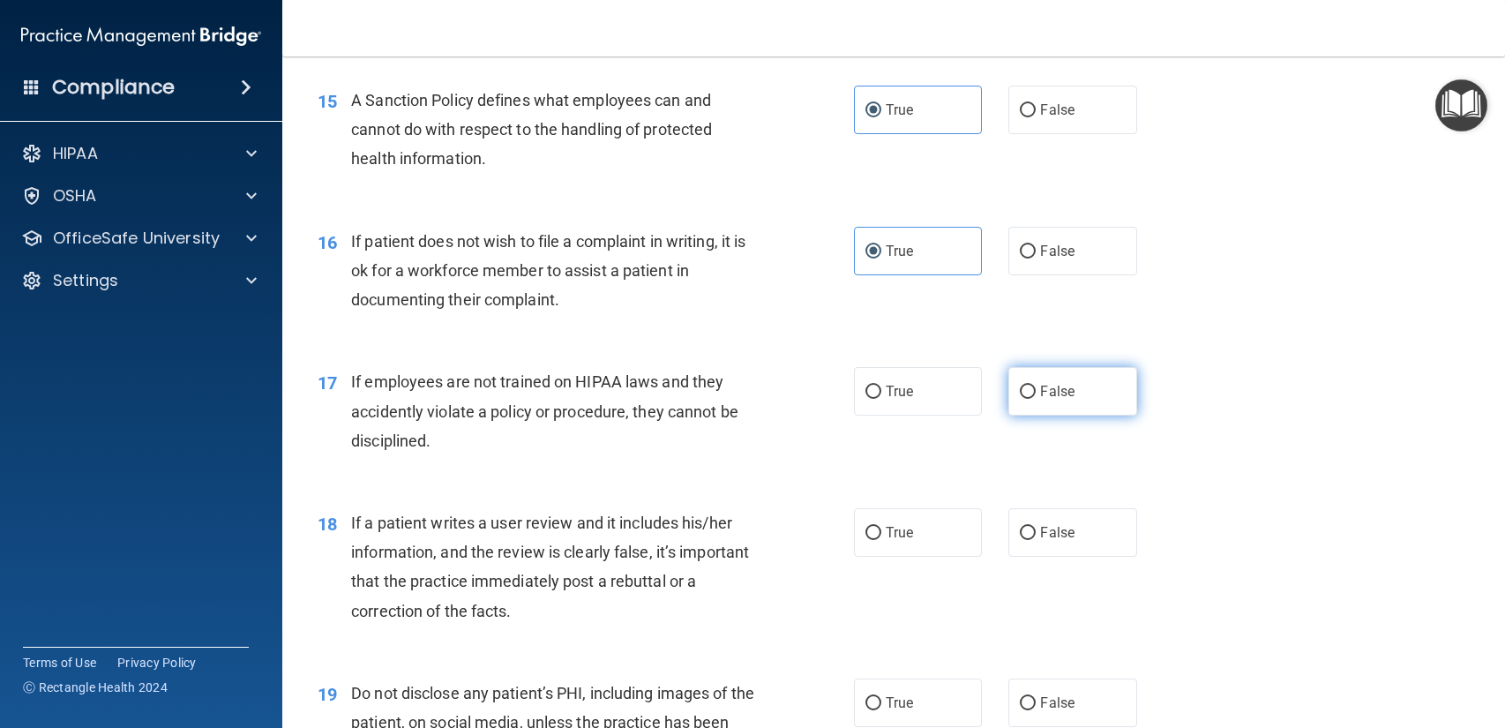
radio input "true"
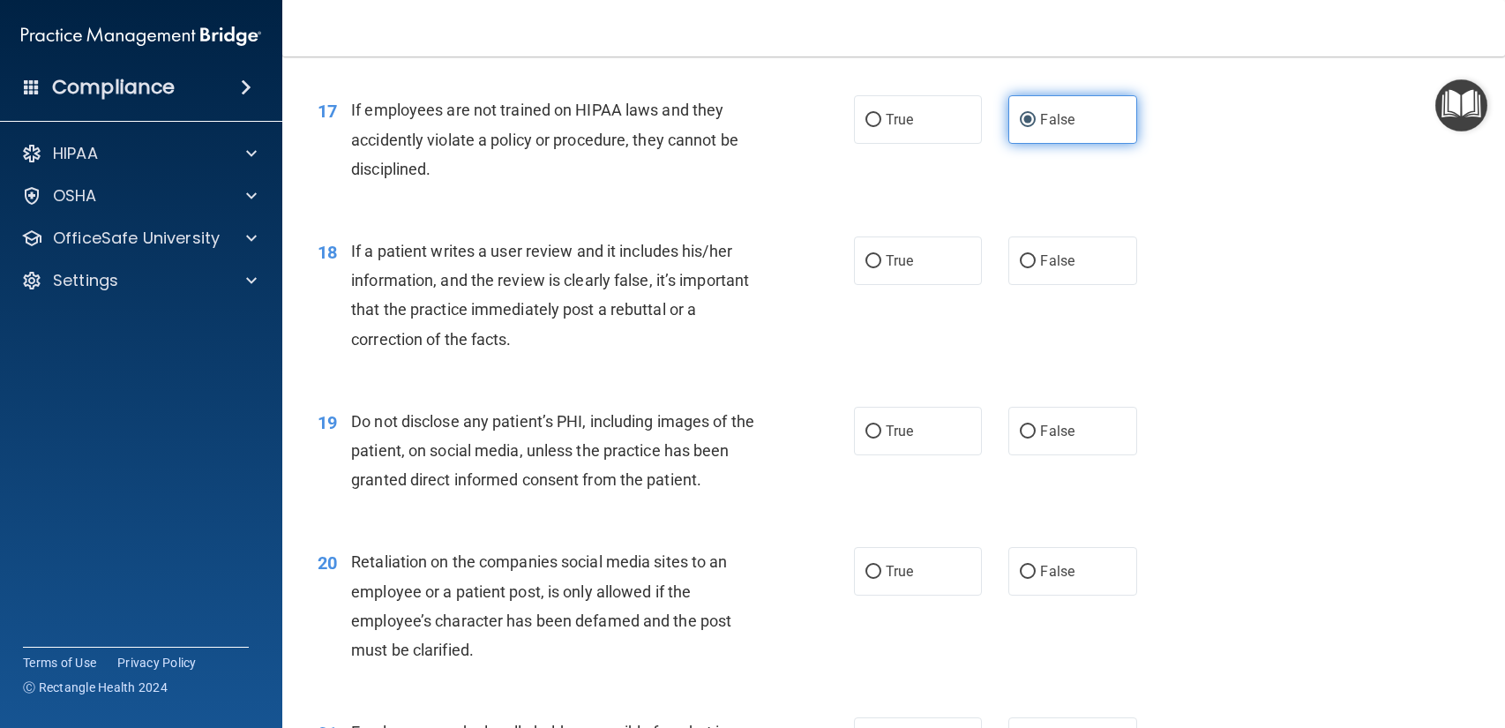
scroll to position [2625, 0]
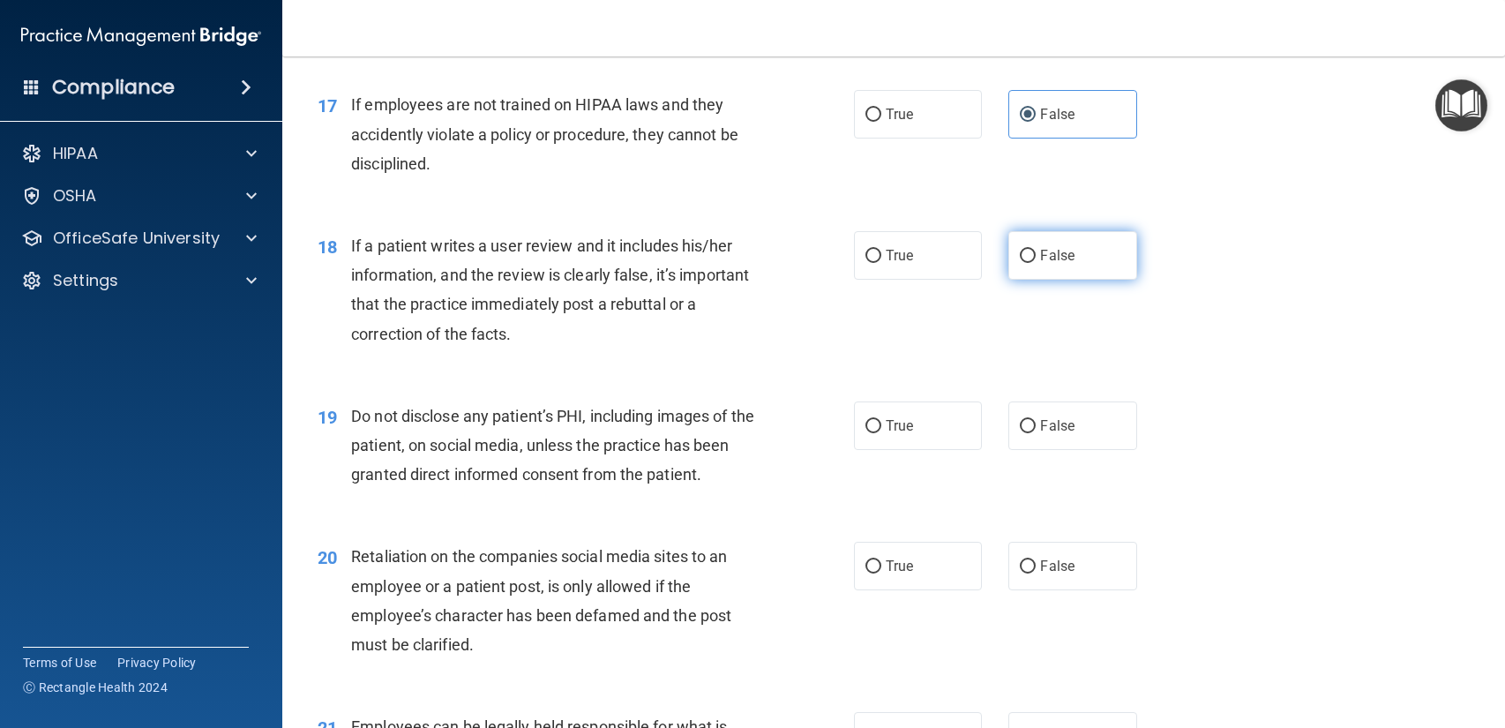
click at [1036, 278] on label "False" at bounding box center [1072, 255] width 128 height 49
click at [1035, 263] on input "False" at bounding box center [1027, 256] width 16 height 13
radio input "true"
click at [875, 447] on label "True" at bounding box center [918, 425] width 128 height 49
click at [875, 433] on input "True" at bounding box center [873, 426] width 16 height 13
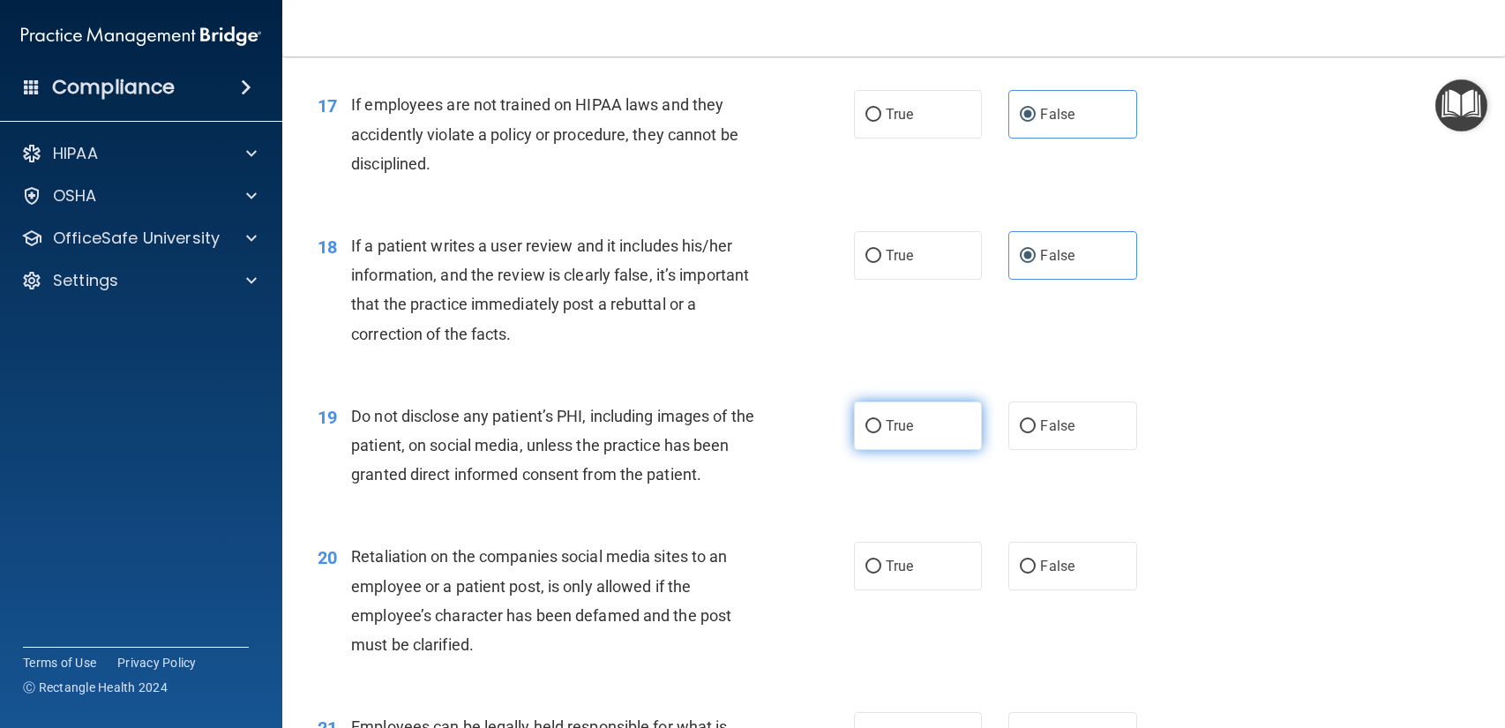
radio input "true"
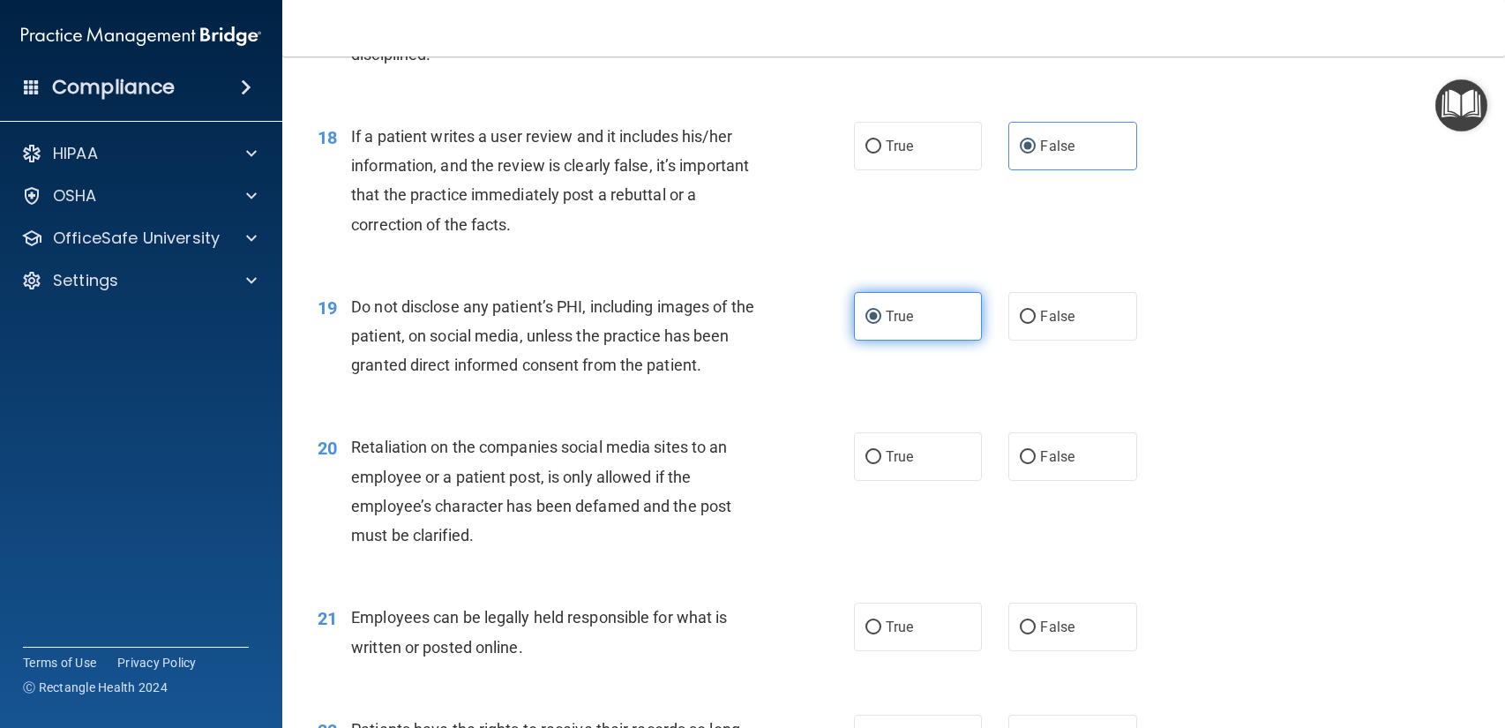
scroll to position [2732, 0]
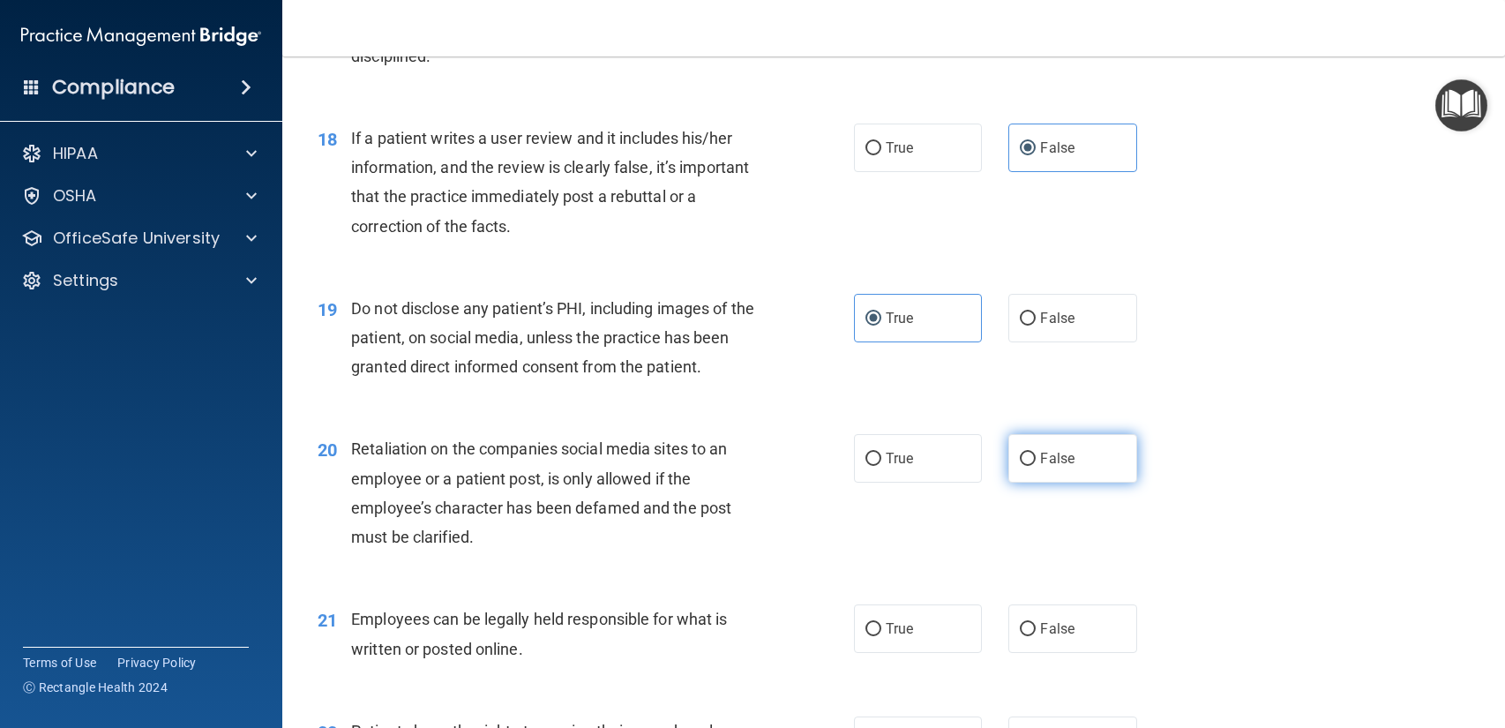
click at [1075, 467] on label "False" at bounding box center [1072, 458] width 128 height 49
click at [1035, 466] on input "False" at bounding box center [1027, 458] width 16 height 13
radio input "true"
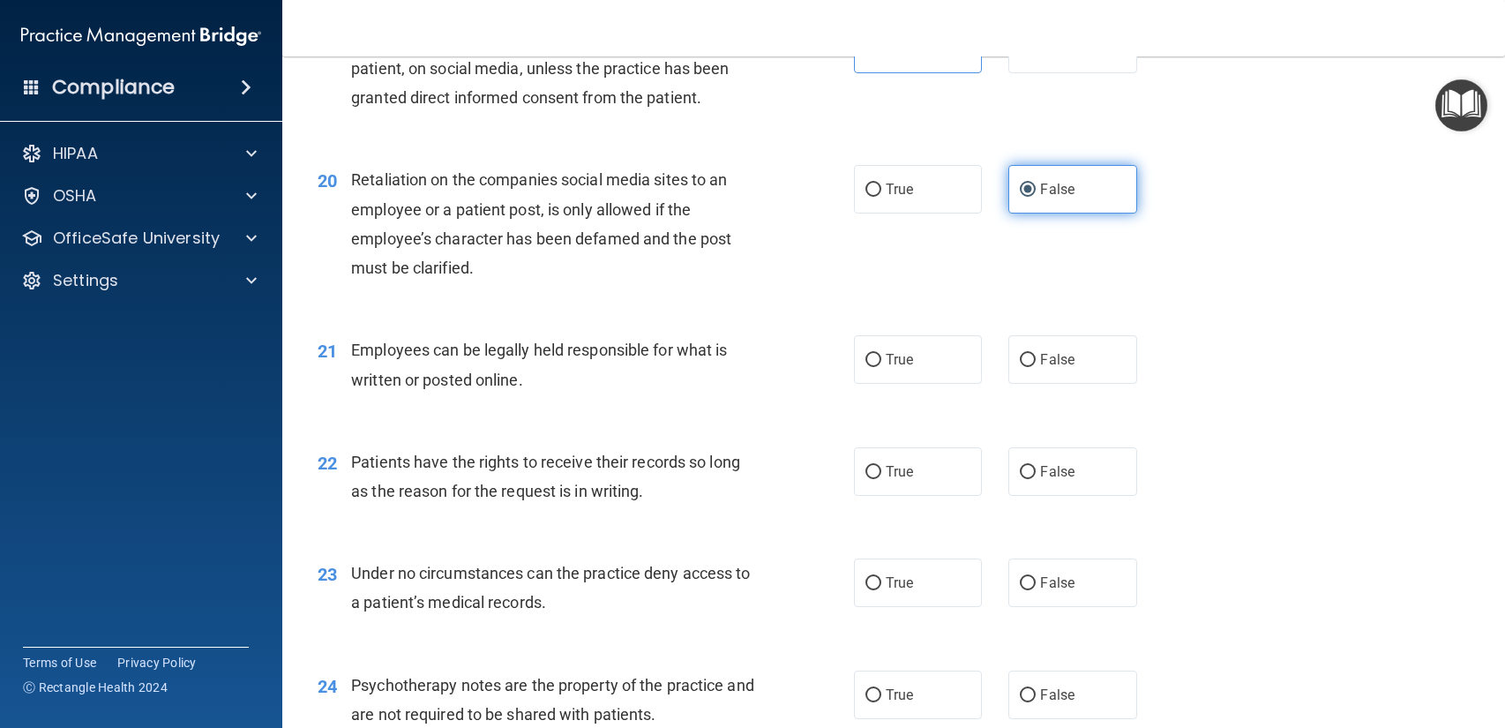
scroll to position [3002, 0]
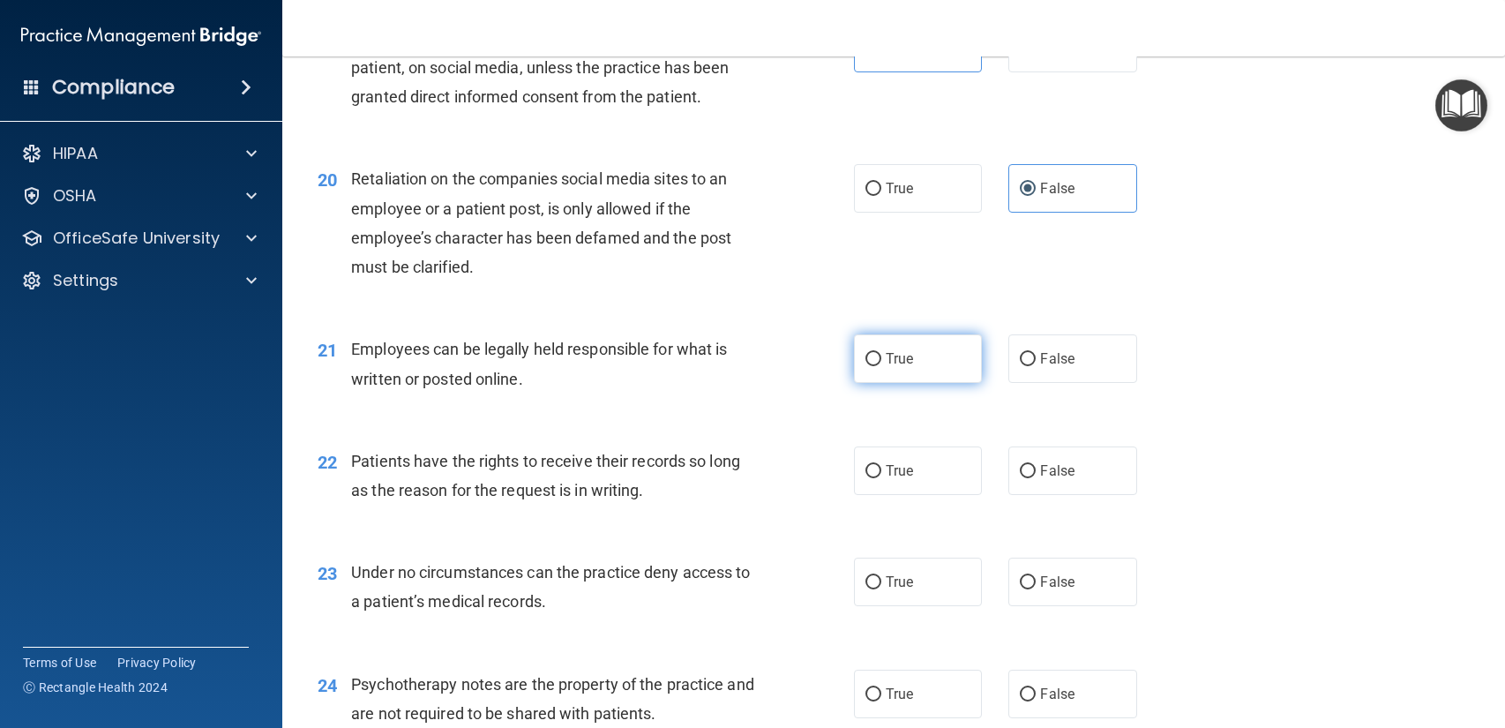
click at [903, 373] on label "True" at bounding box center [918, 358] width 128 height 49
click at [881, 366] on input "True" at bounding box center [873, 359] width 16 height 13
radio input "true"
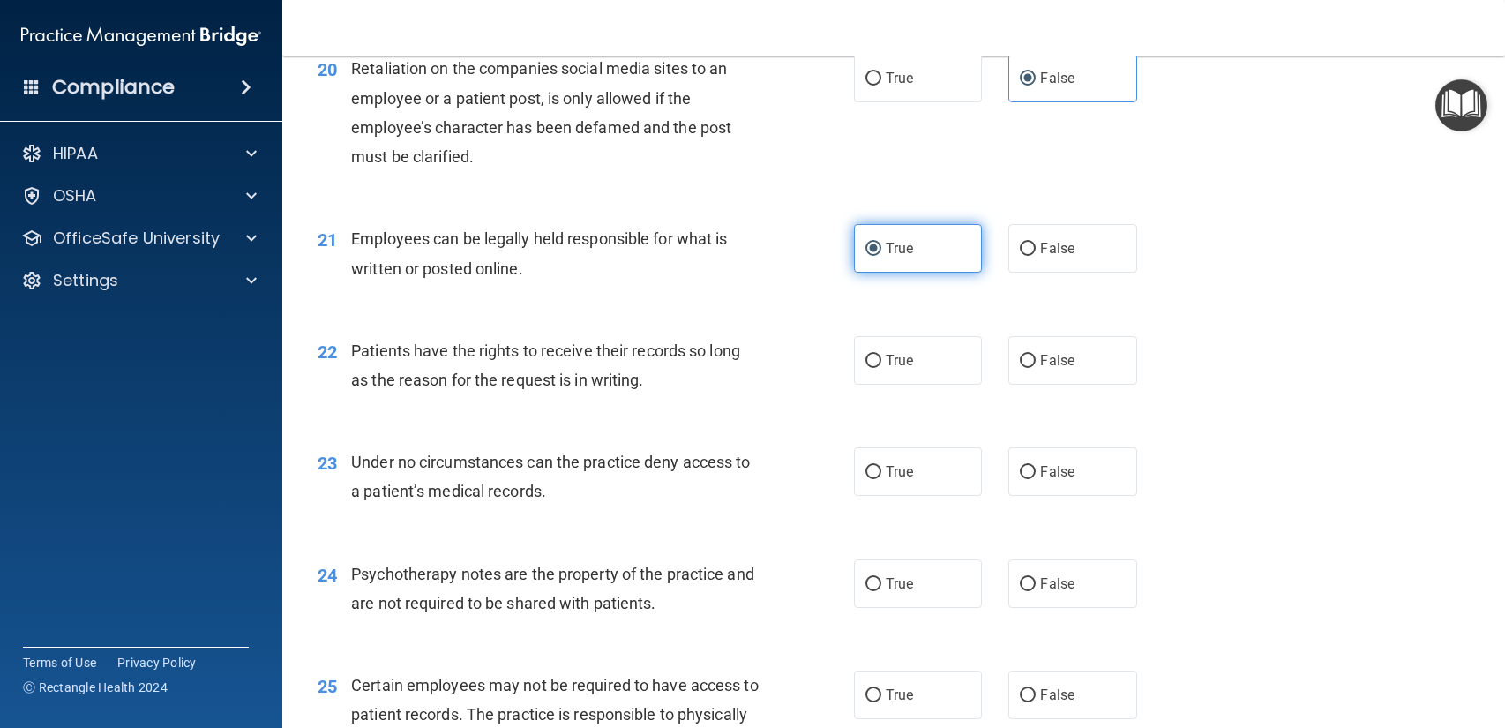
scroll to position [3113, 0]
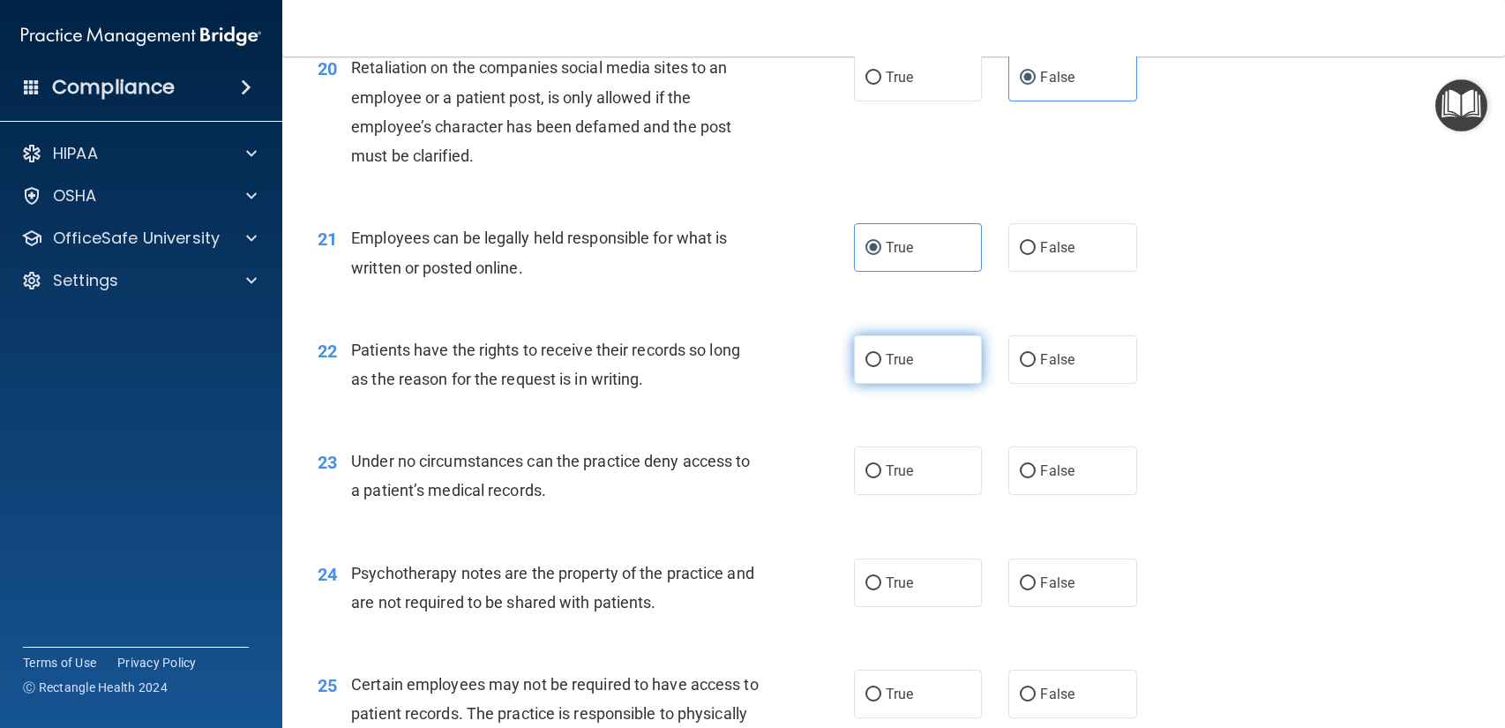
click at [939, 372] on label "True" at bounding box center [918, 359] width 128 height 49
click at [881, 367] on input "True" at bounding box center [873, 360] width 16 height 13
radio input "true"
click at [938, 482] on label "True" at bounding box center [918, 470] width 128 height 49
click at [881, 478] on input "True" at bounding box center [873, 471] width 16 height 13
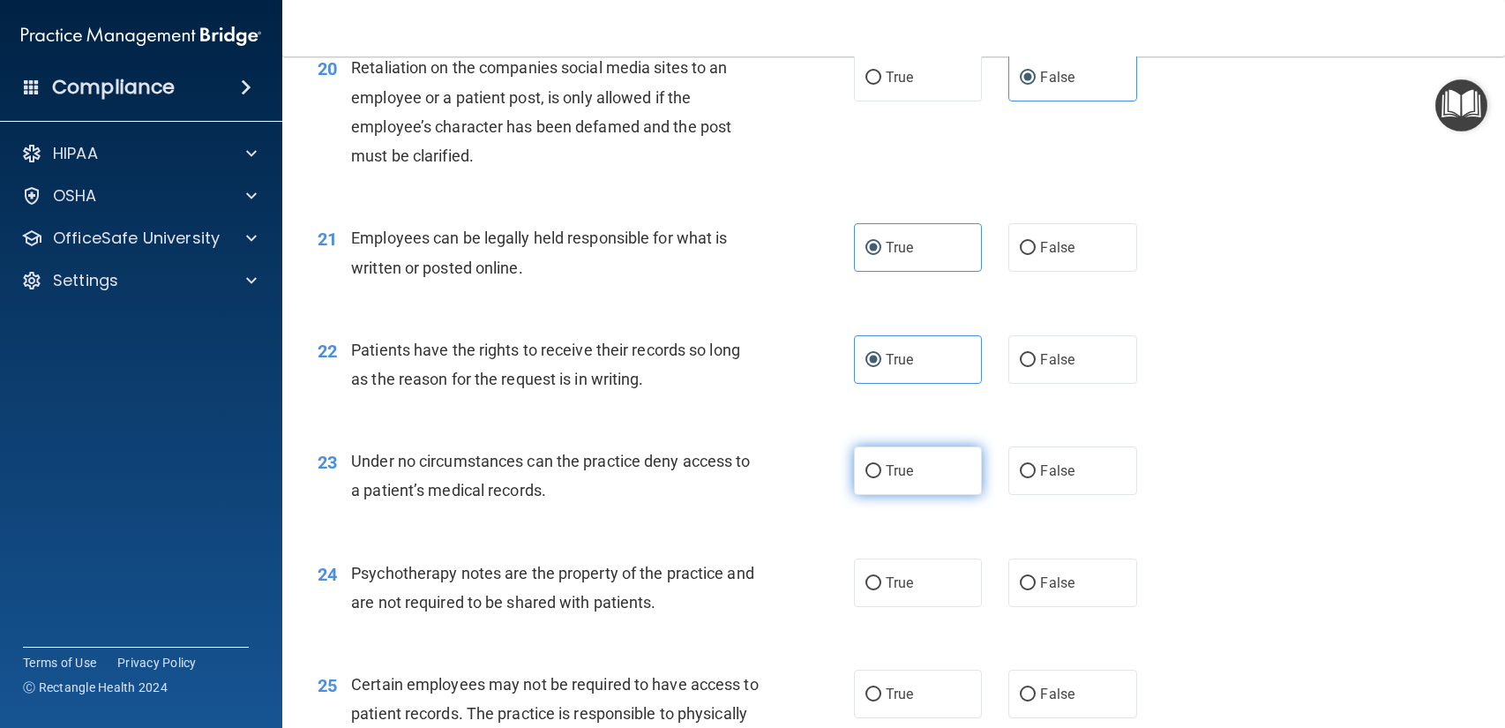
radio input "true"
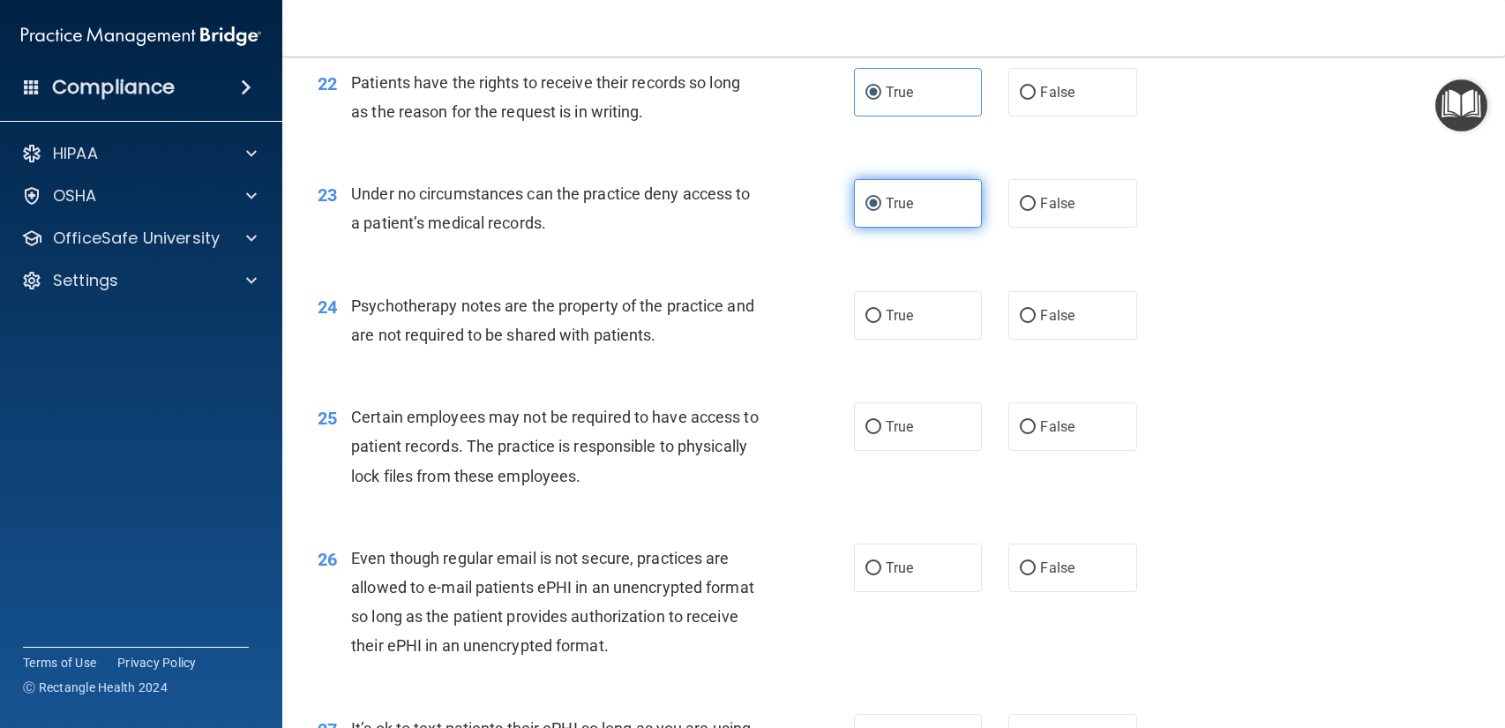
scroll to position [3422, 0]
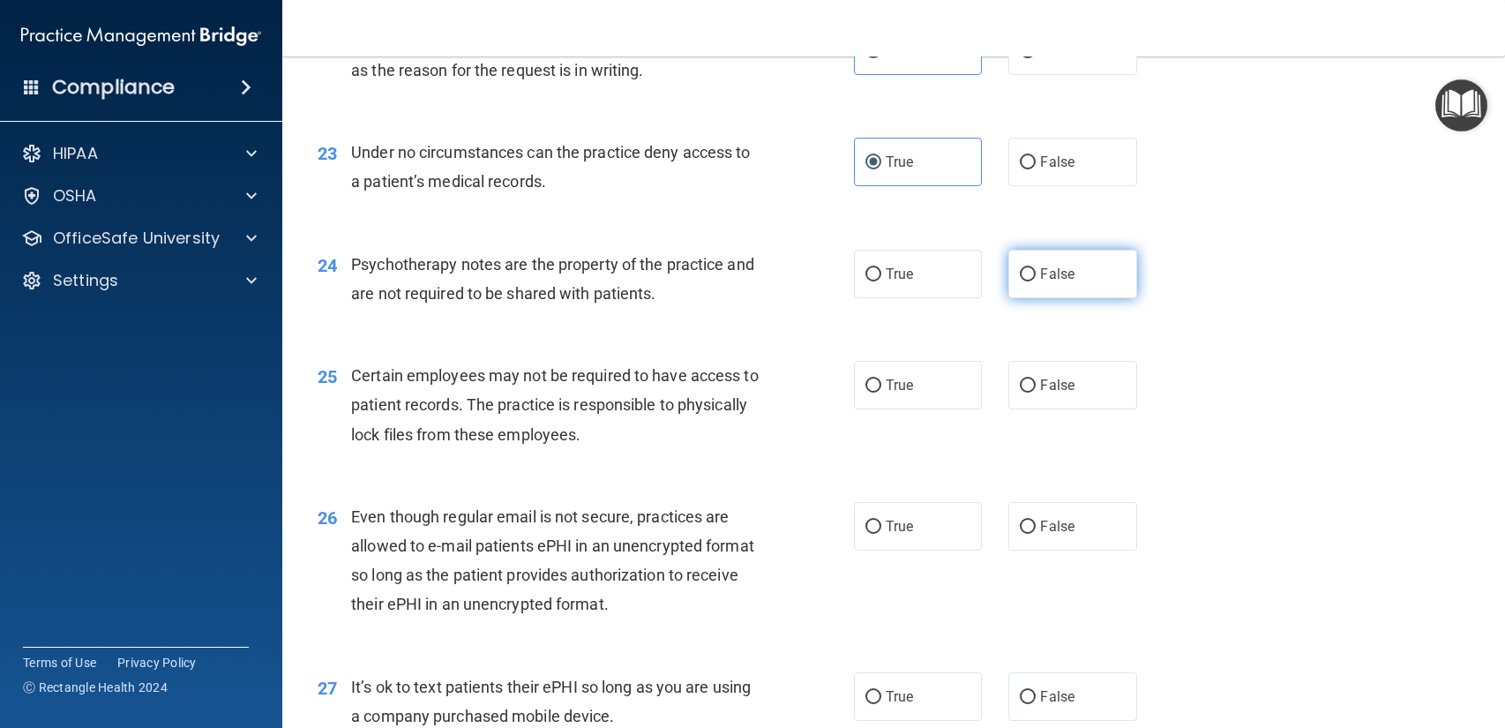
click at [1053, 273] on span "False" at bounding box center [1057, 273] width 34 height 17
click at [1035, 273] on input "False" at bounding box center [1027, 274] width 16 height 13
radio input "true"
click at [930, 399] on label "True" at bounding box center [918, 385] width 128 height 49
click at [881, 392] on input "True" at bounding box center [873, 385] width 16 height 13
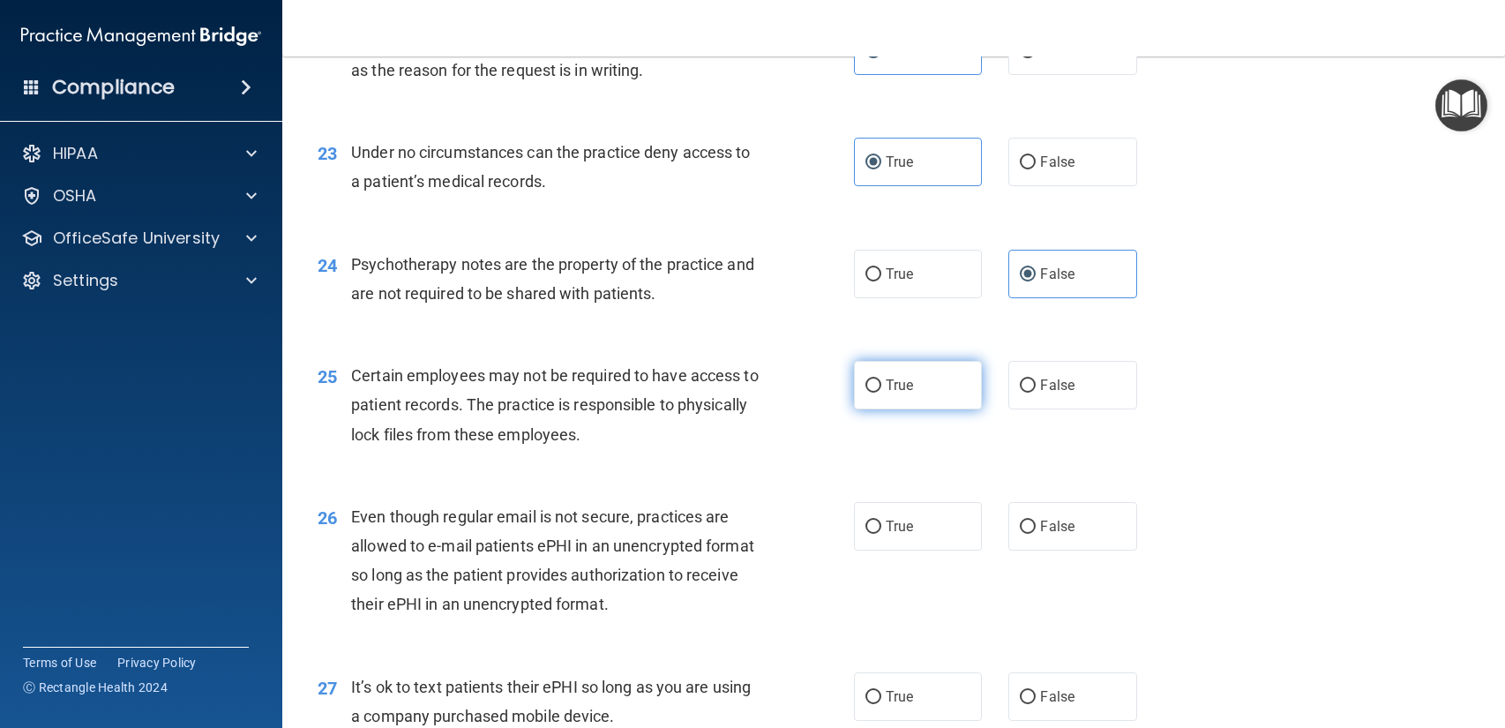
radio input "true"
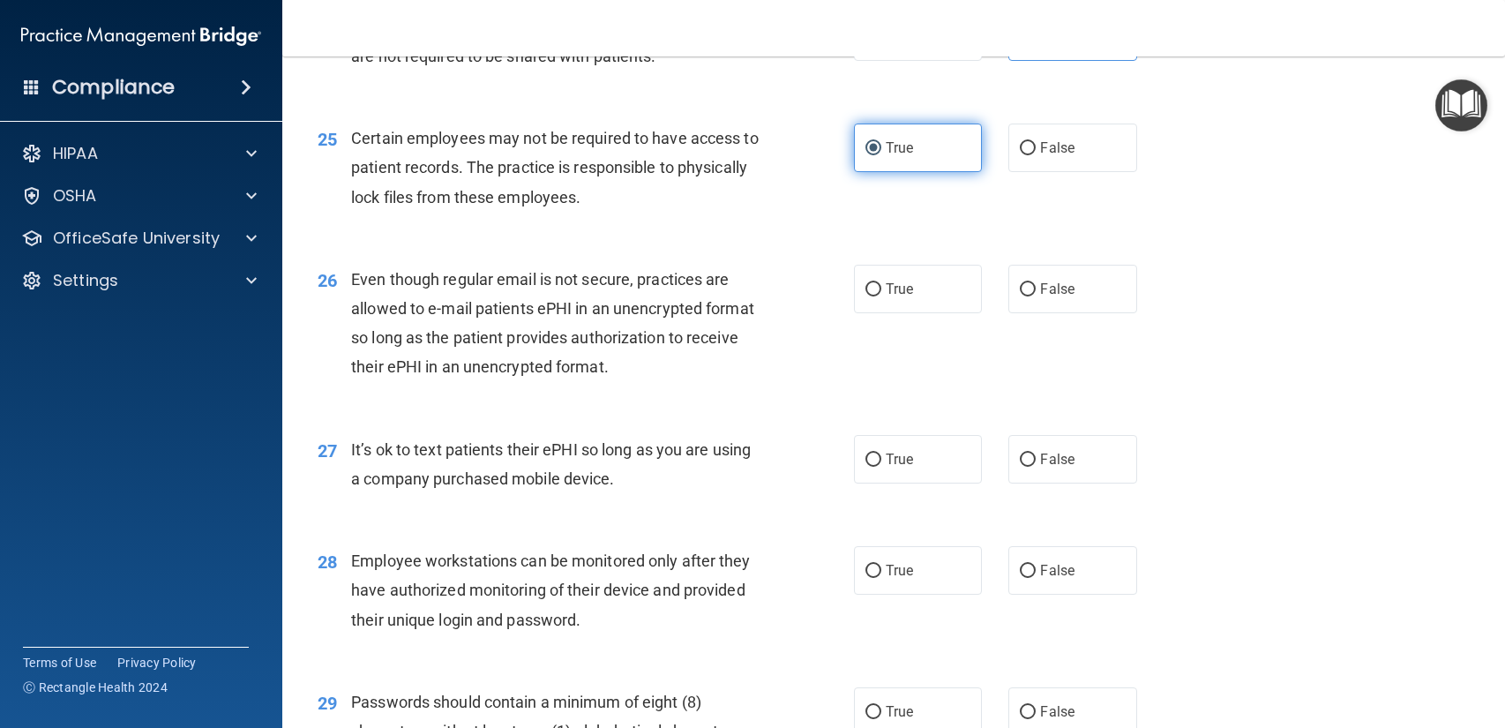
scroll to position [3663, 0]
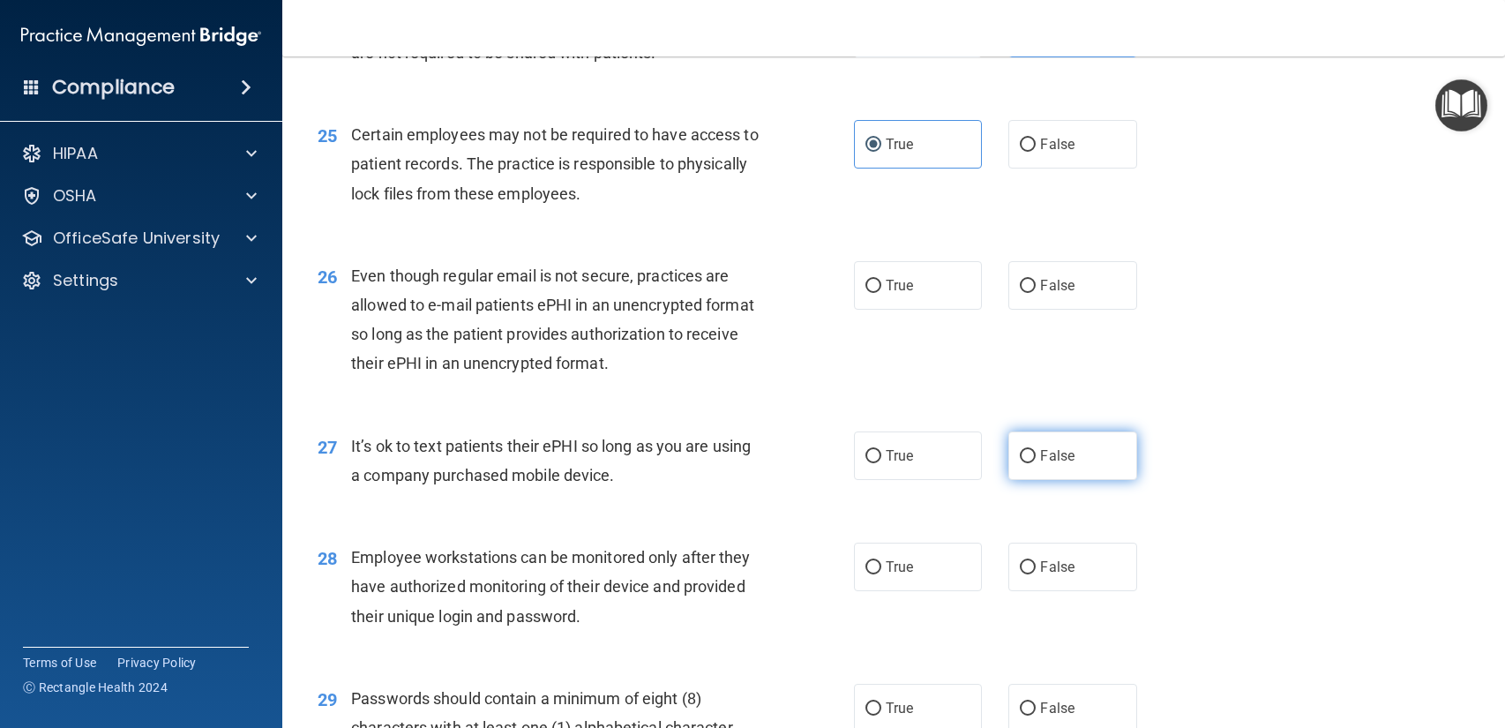
click at [1078, 458] on label "False" at bounding box center [1072, 455] width 128 height 49
click at [1035, 458] on input "False" at bounding box center [1027, 456] width 16 height 13
radio input "true"
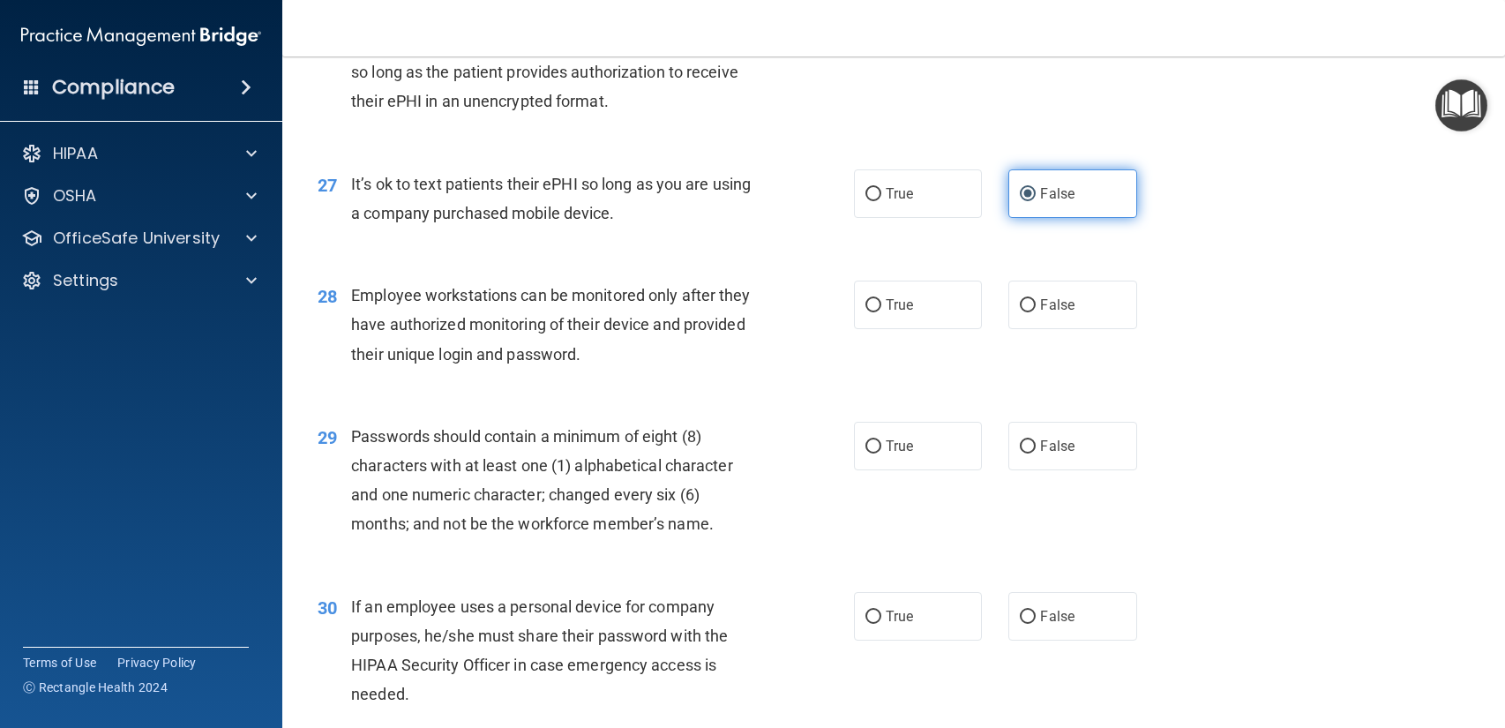
scroll to position [3981, 0]
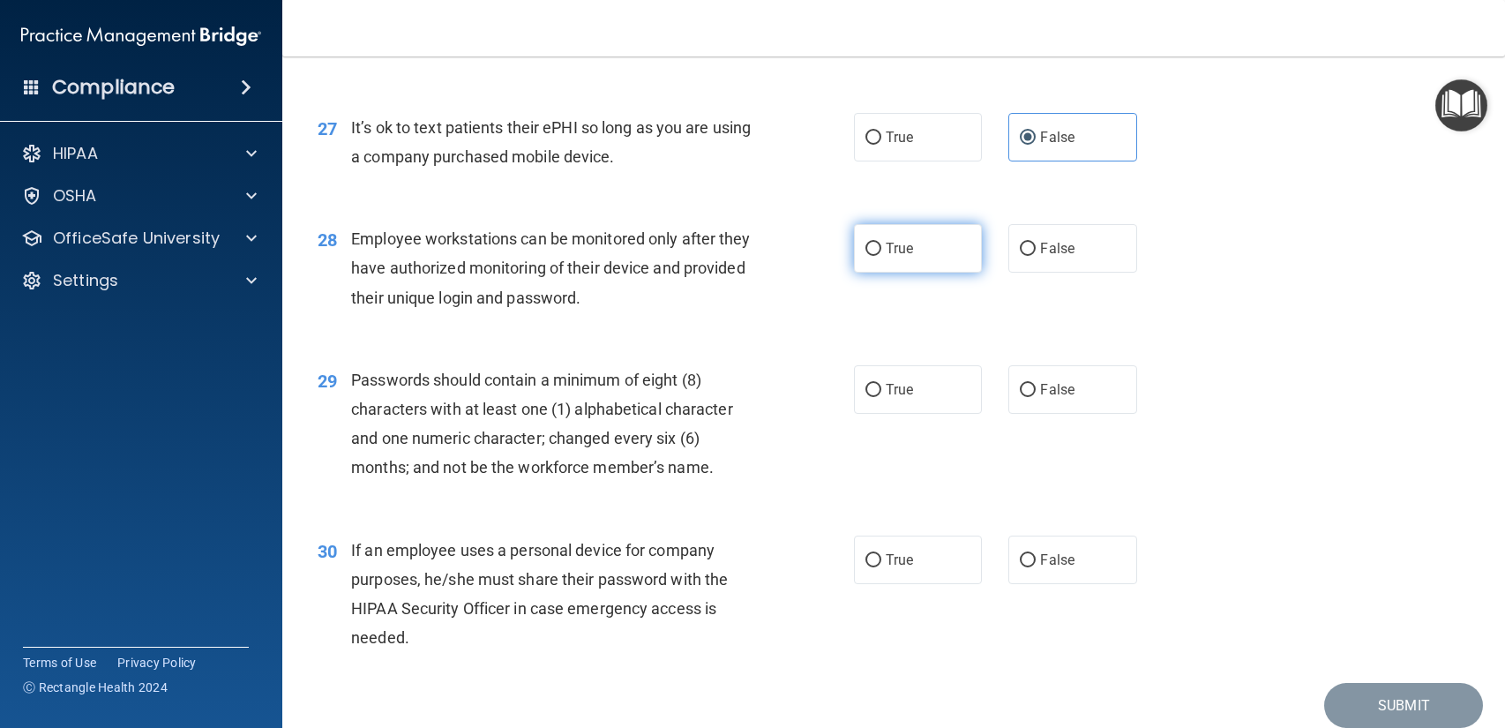
click at [942, 233] on label "True" at bounding box center [918, 248] width 128 height 49
click at [881, 243] on input "True" at bounding box center [873, 249] width 16 height 13
radio input "true"
click at [937, 384] on label "True" at bounding box center [918, 389] width 128 height 49
click at [881, 384] on input "True" at bounding box center [873, 390] width 16 height 13
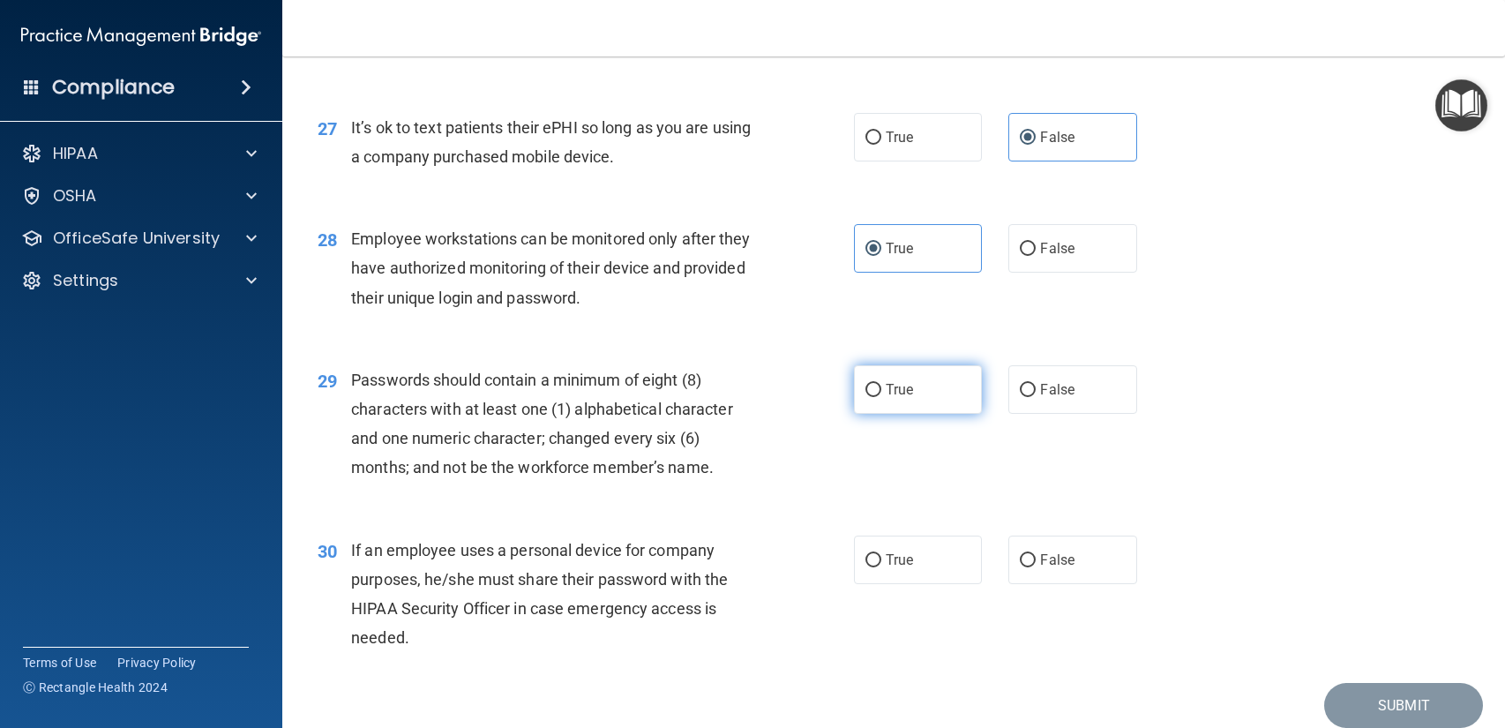
radio input "true"
click at [932, 566] on label "True" at bounding box center [918, 559] width 128 height 49
click at [881, 566] on input "True" at bounding box center [873, 560] width 16 height 13
radio input "true"
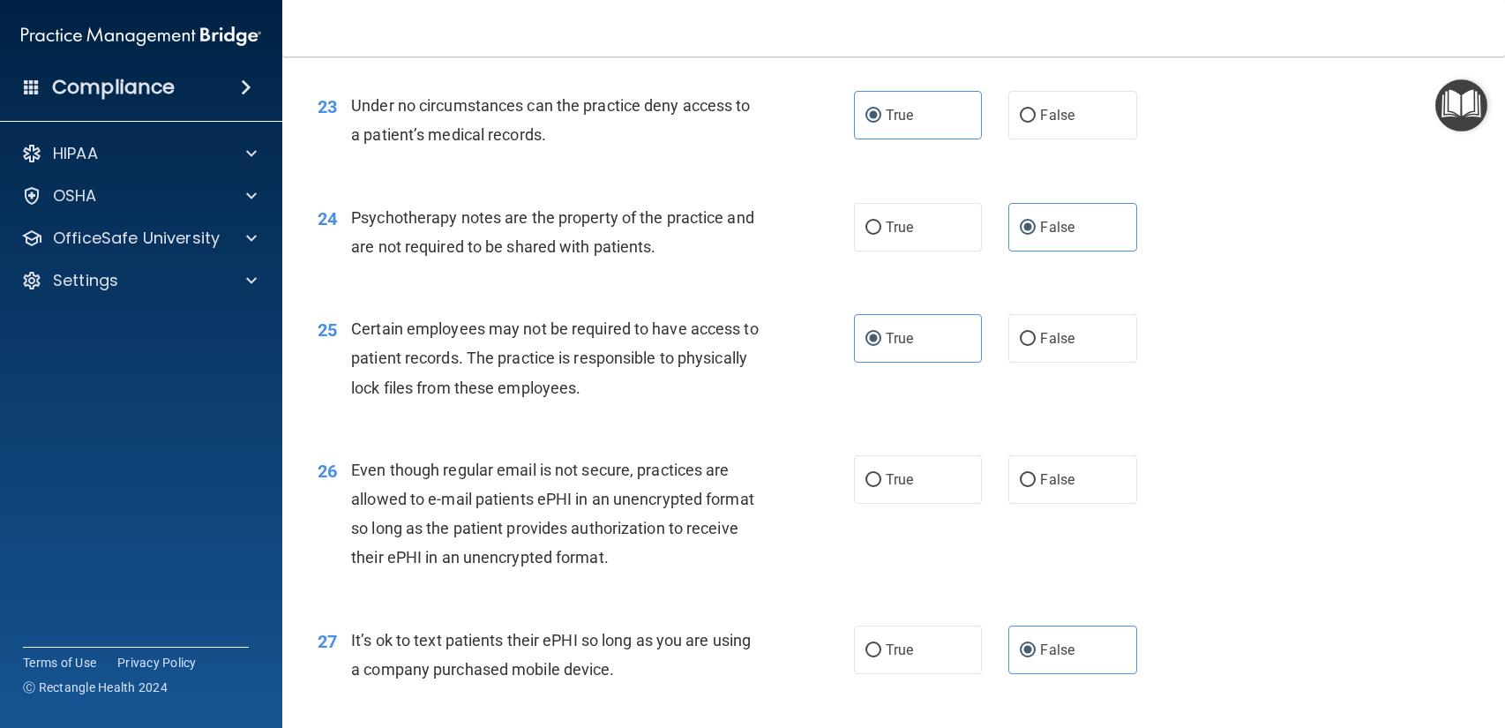
scroll to position [3466, 0]
click at [1065, 460] on label "False" at bounding box center [1072, 482] width 128 height 49
click at [1035, 476] on input "False" at bounding box center [1027, 482] width 16 height 13
radio input "true"
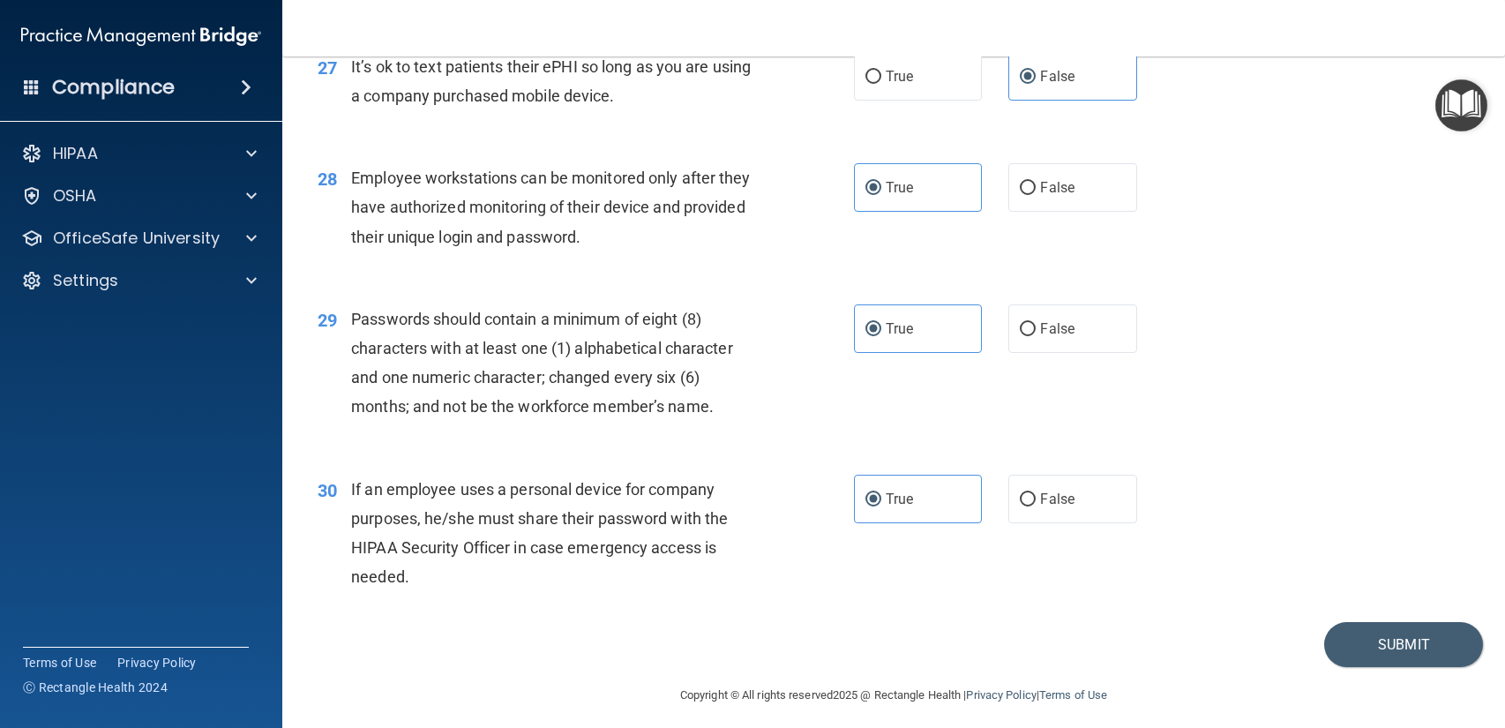
scroll to position [4052, 0]
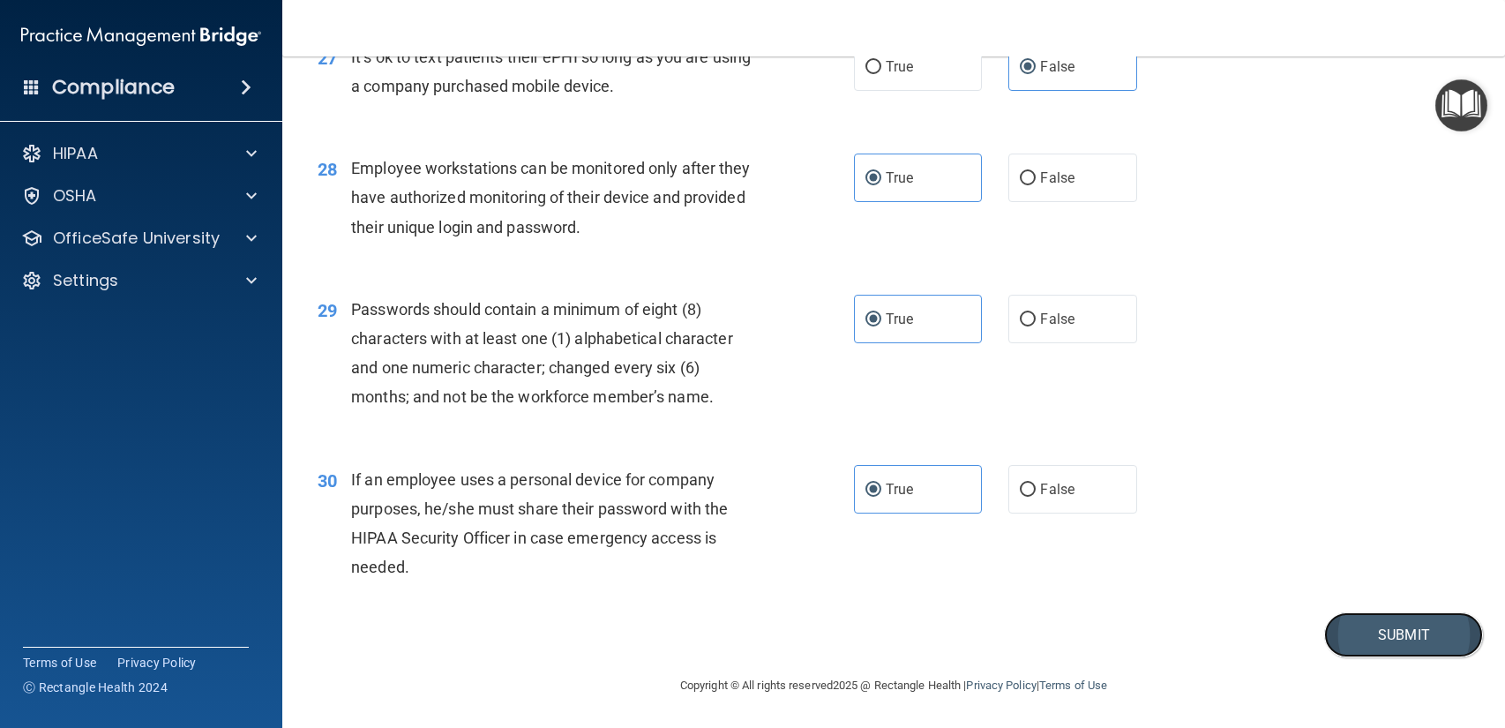
click at [1368, 632] on button "Submit" at bounding box center [1403, 634] width 159 height 45
click at [1442, 618] on button "Submit" at bounding box center [1403, 634] width 159 height 45
click at [1438, 638] on button "Submit" at bounding box center [1403, 634] width 159 height 45
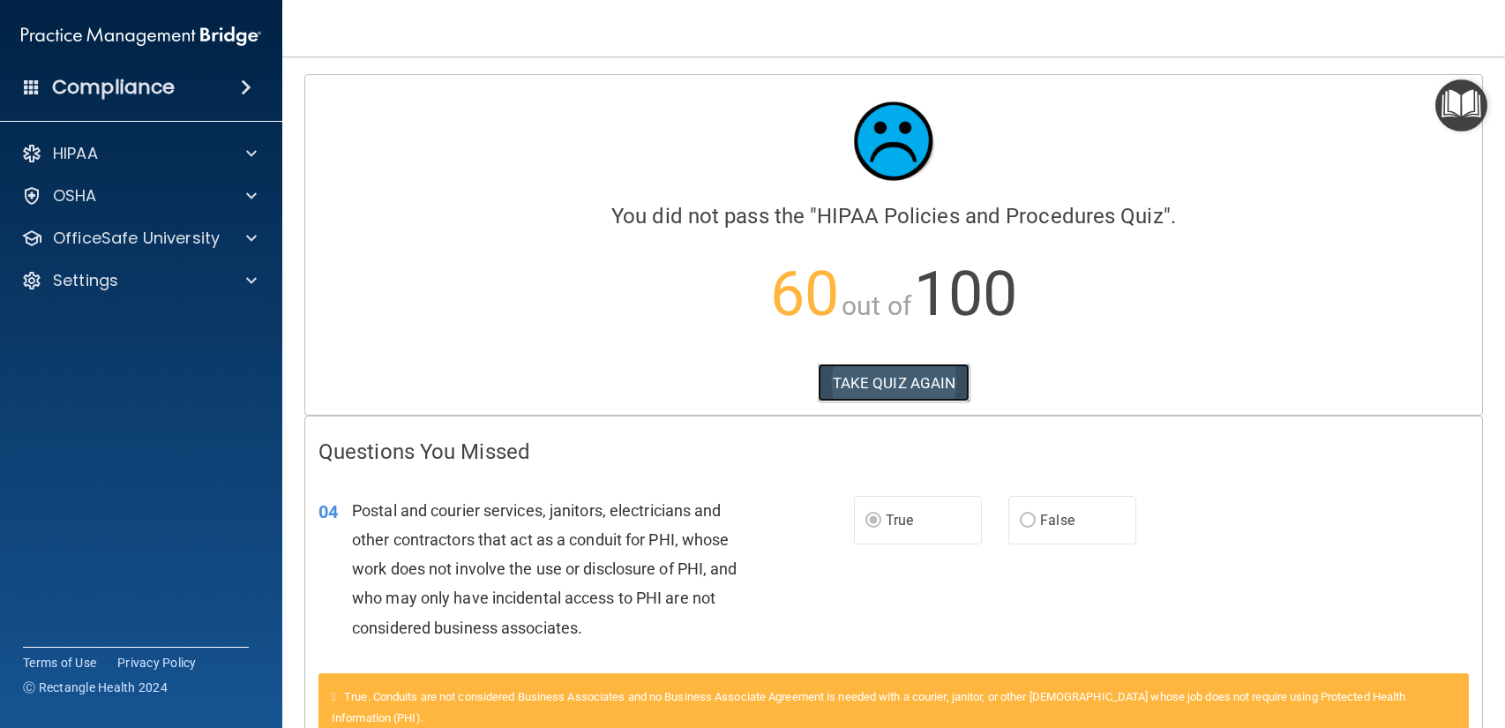
click at [854, 377] on button "TAKE QUIZ AGAIN" at bounding box center [894, 382] width 153 height 39
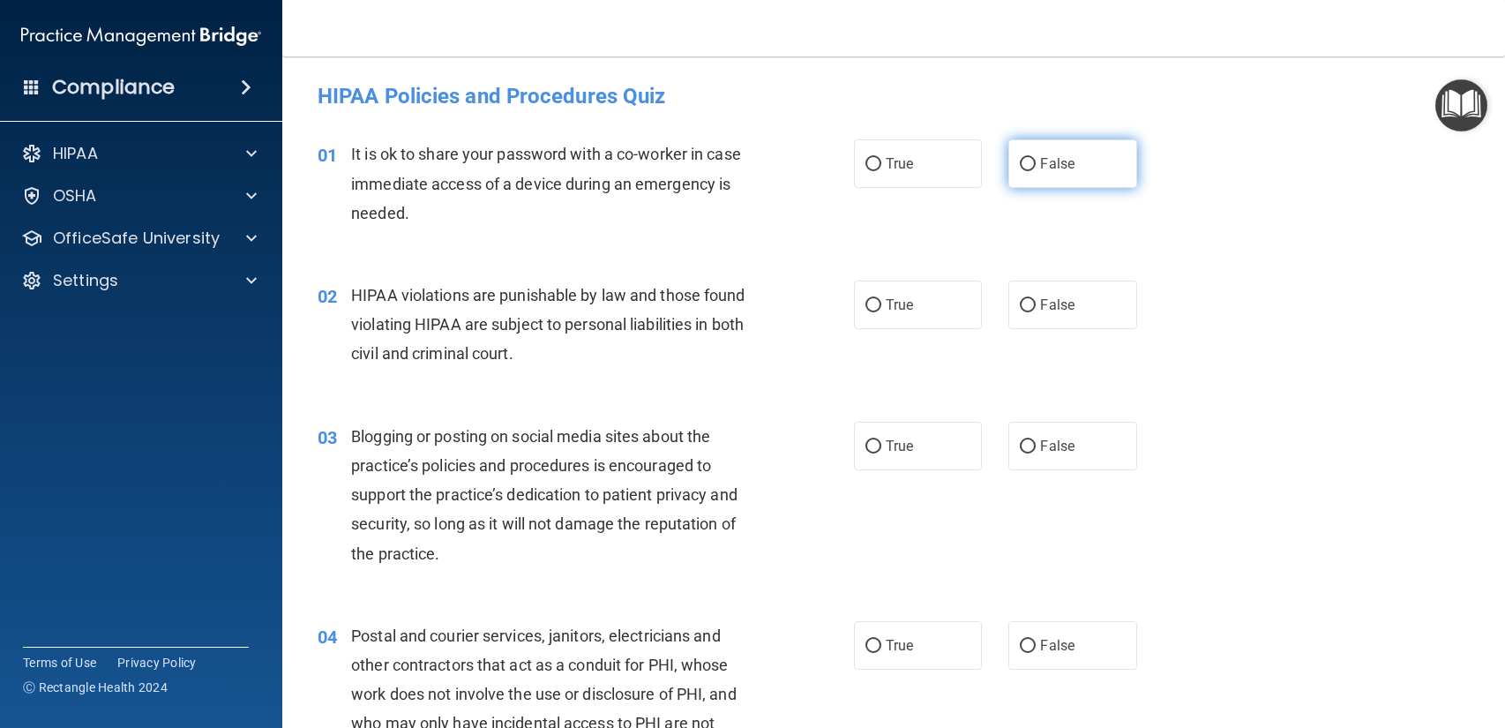
click at [1026, 148] on label "False" at bounding box center [1072, 163] width 128 height 49
click at [1026, 158] on input "False" at bounding box center [1027, 164] width 16 height 13
radio input "true"
click at [952, 322] on label "True" at bounding box center [918, 304] width 128 height 49
click at [881, 312] on input "True" at bounding box center [873, 305] width 16 height 13
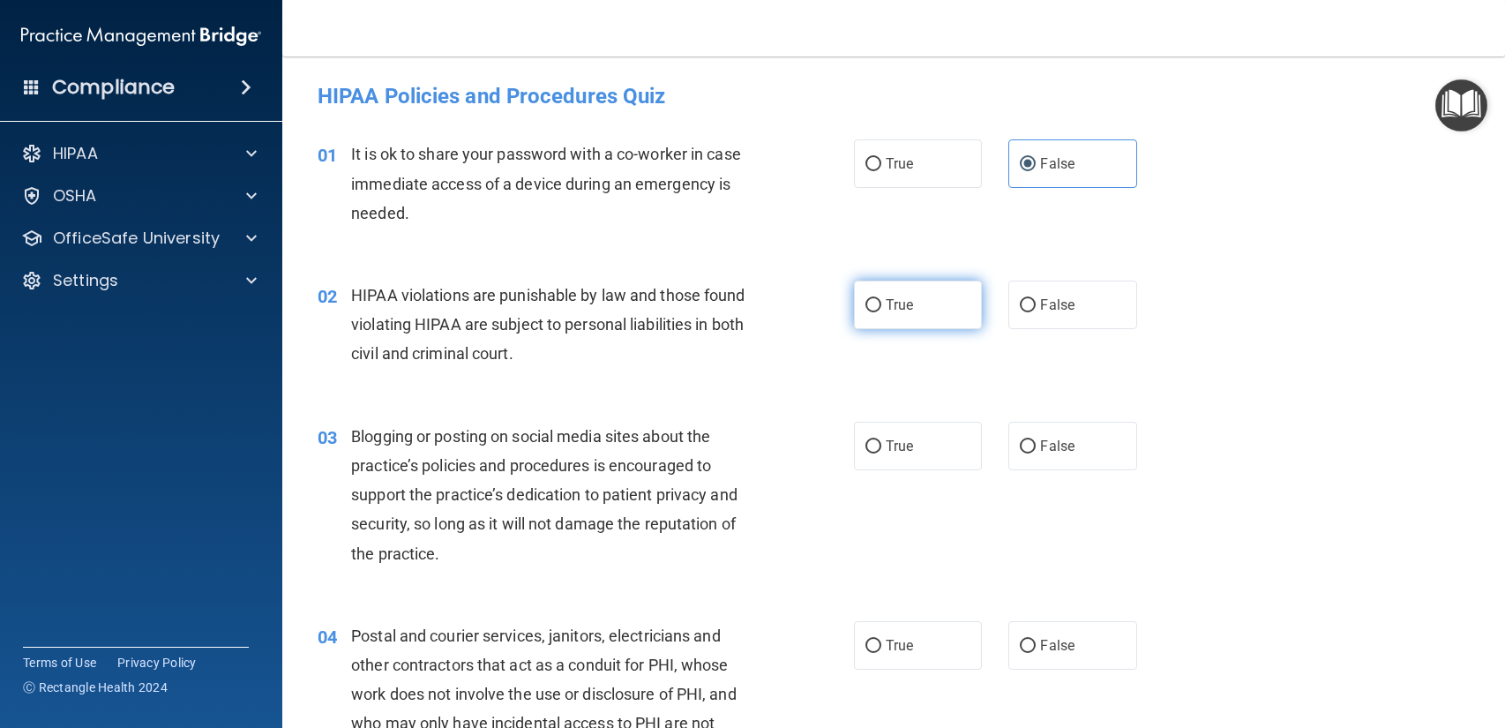
radio input "true"
click at [1014, 460] on label "False" at bounding box center [1072, 446] width 128 height 49
click at [1019, 453] on input "False" at bounding box center [1027, 446] width 16 height 13
radio input "true"
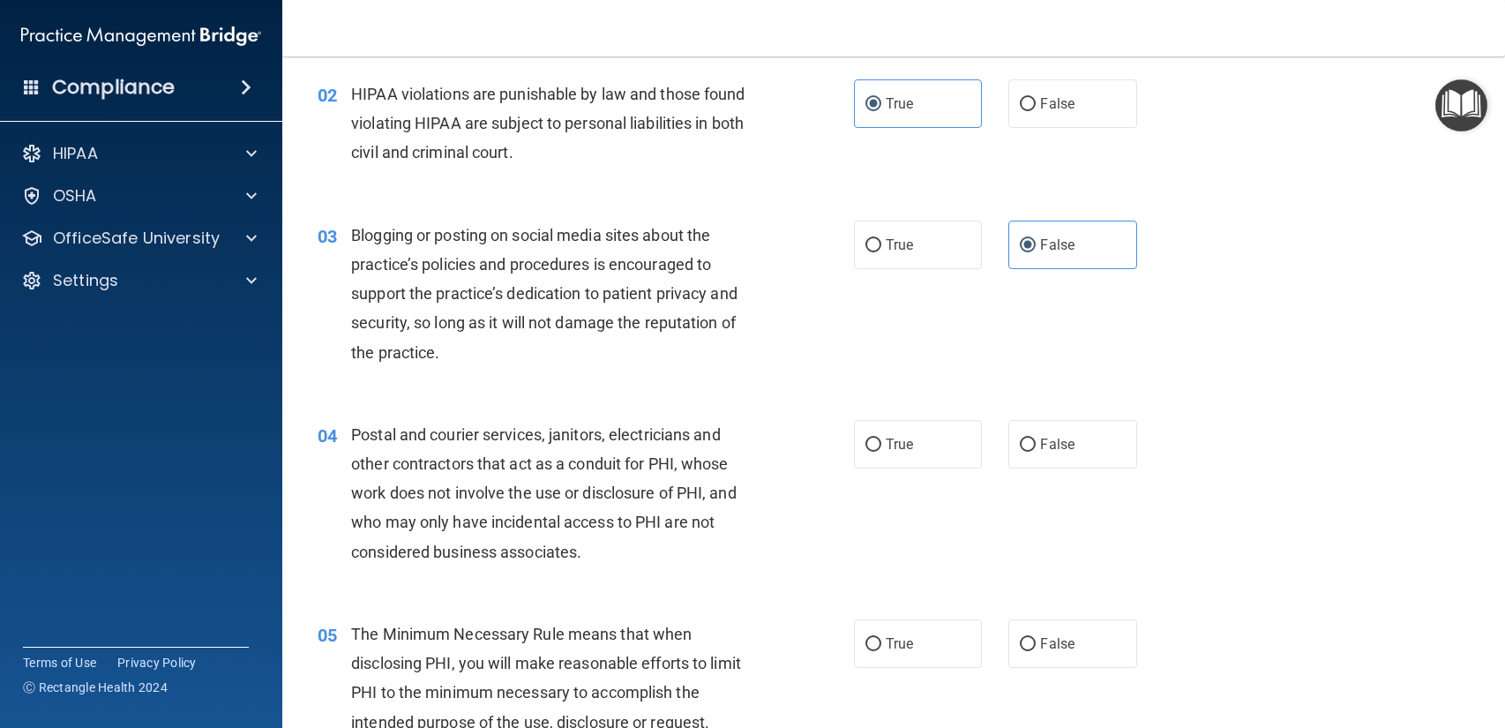
scroll to position [209, 0]
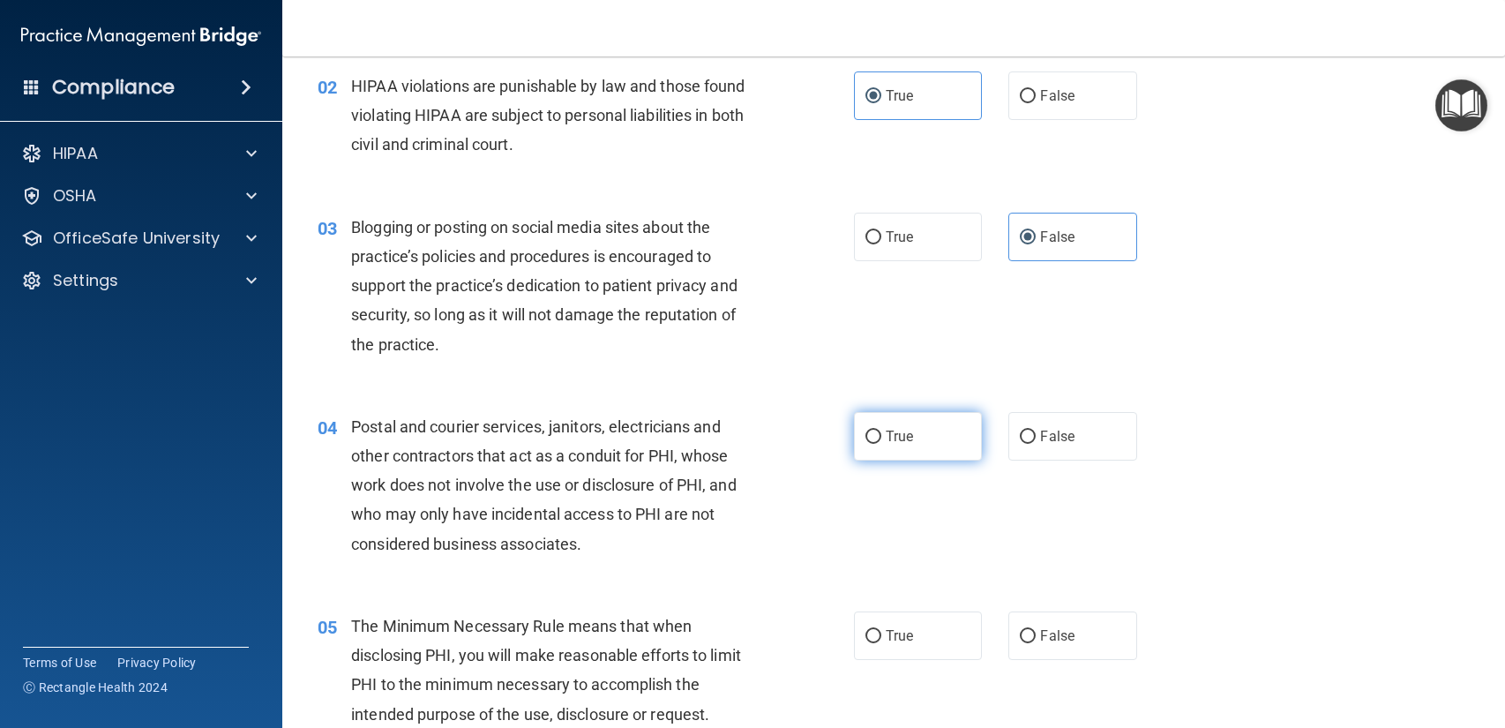
click at [914, 452] on label "True" at bounding box center [918, 436] width 128 height 49
click at [881, 444] on input "True" at bounding box center [873, 436] width 16 height 13
radio input "true"
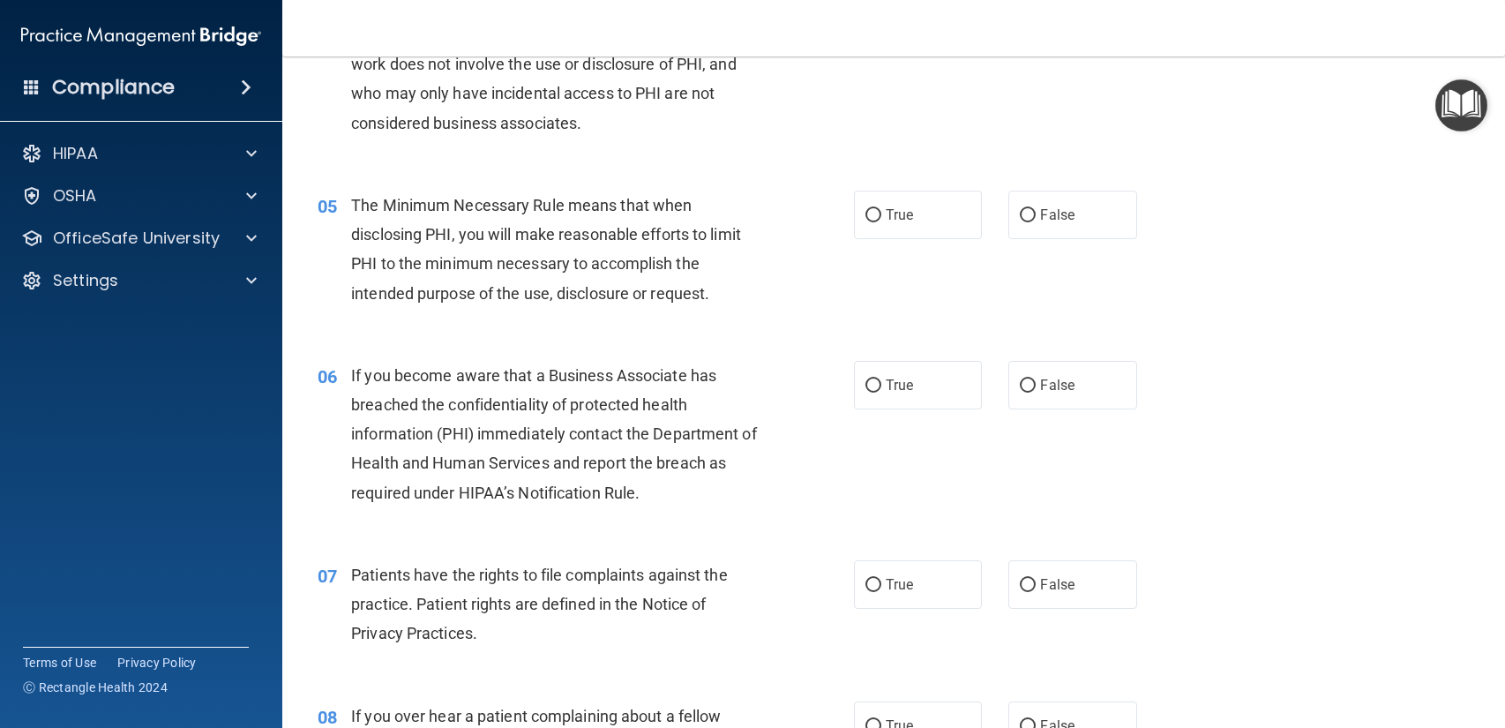
scroll to position [634, 0]
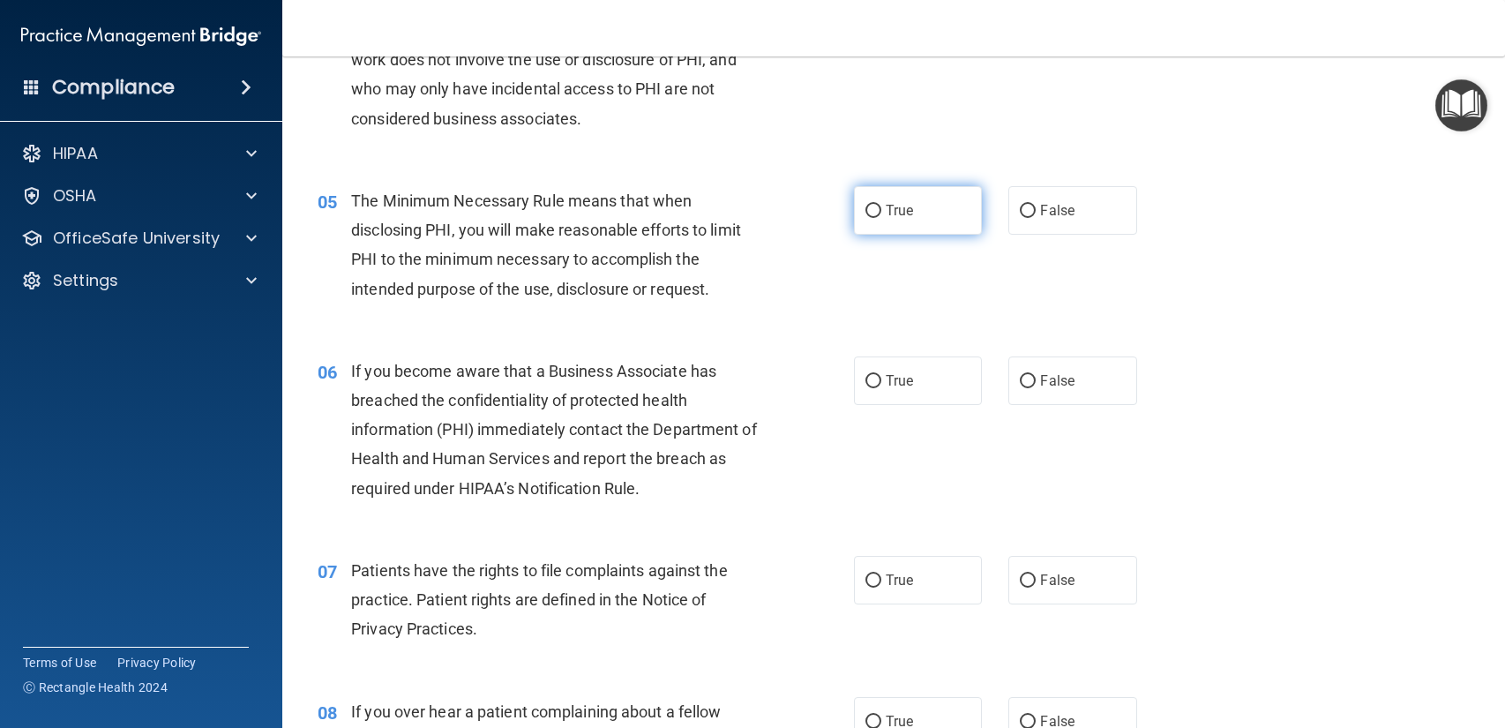
click at [941, 205] on label "True" at bounding box center [918, 210] width 128 height 49
click at [881, 205] on input "True" at bounding box center [873, 211] width 16 height 13
radio input "true"
click at [1017, 377] on label "False" at bounding box center [1072, 380] width 128 height 49
click at [1019, 377] on input "False" at bounding box center [1027, 381] width 16 height 13
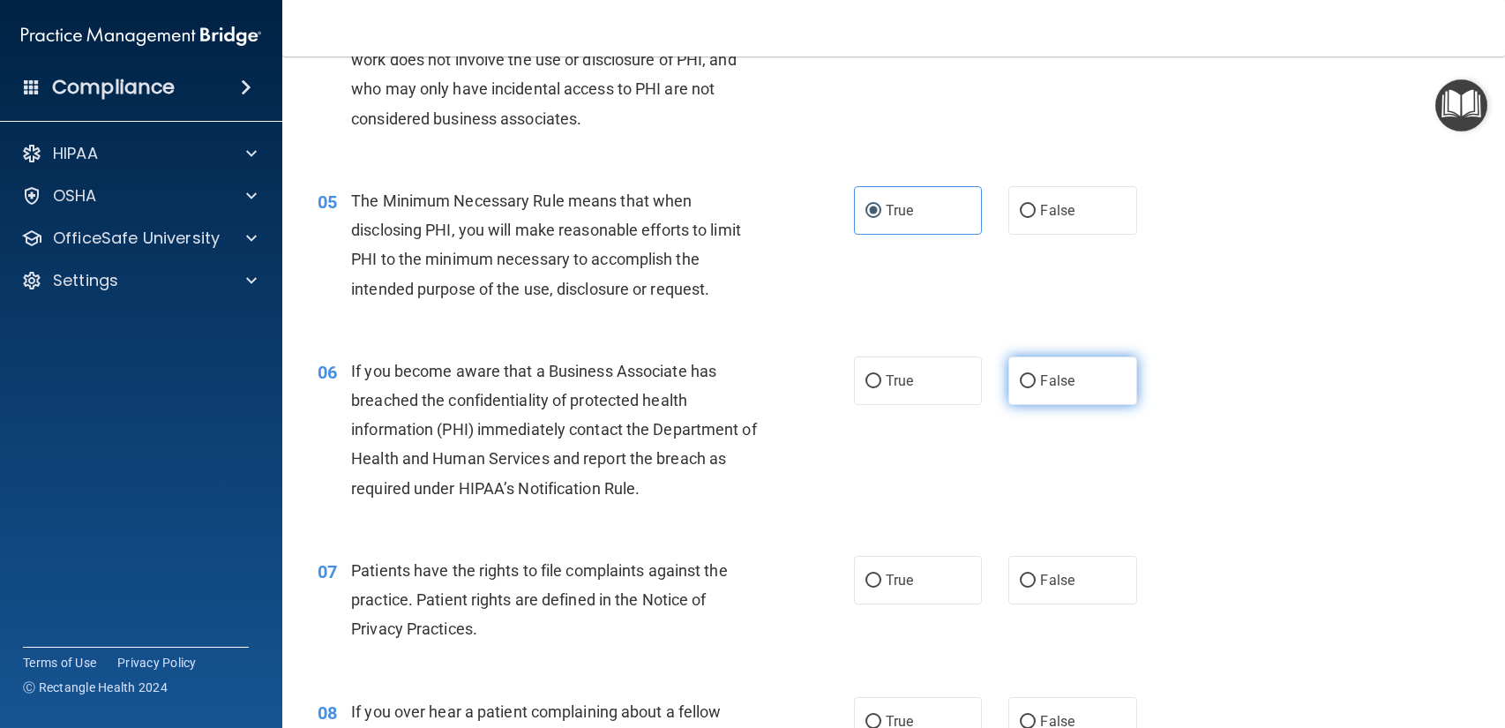
radio input "true"
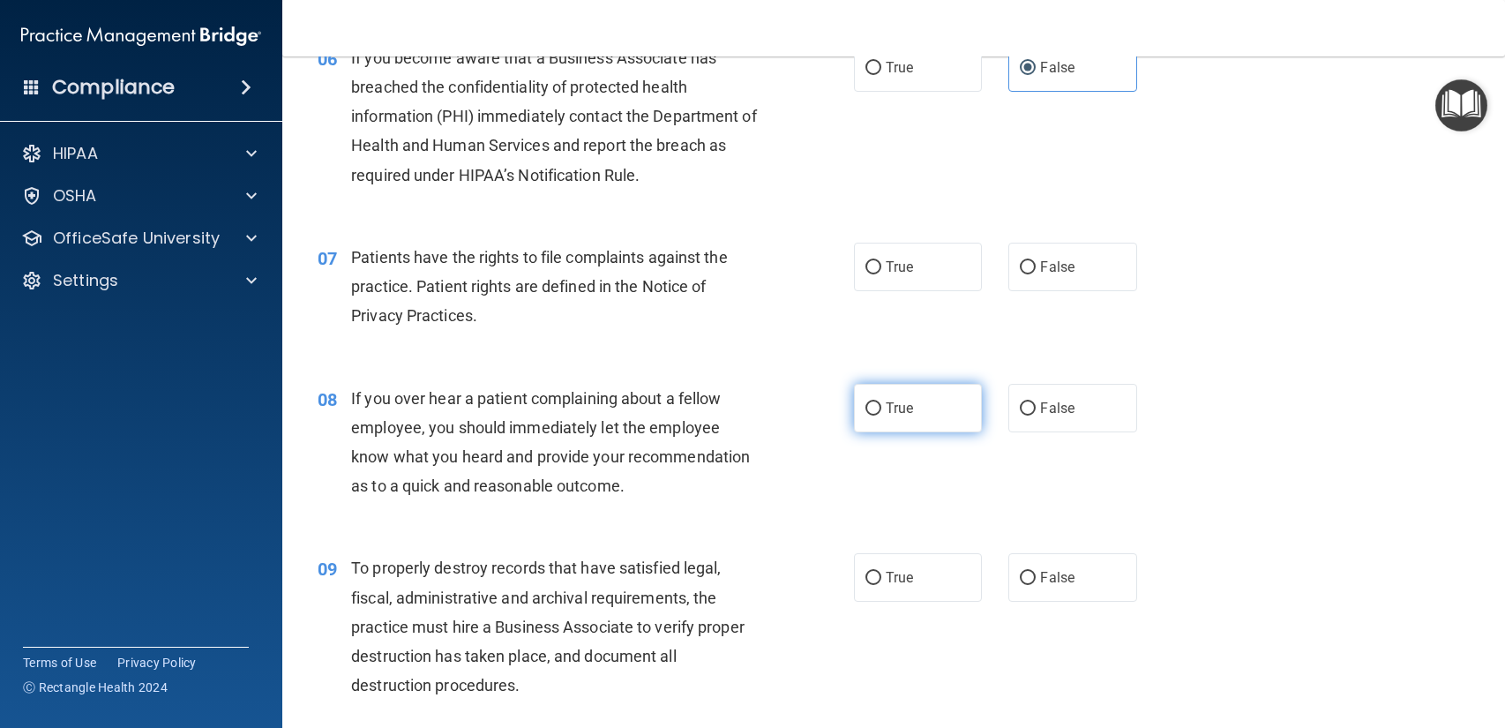
scroll to position [973, 0]
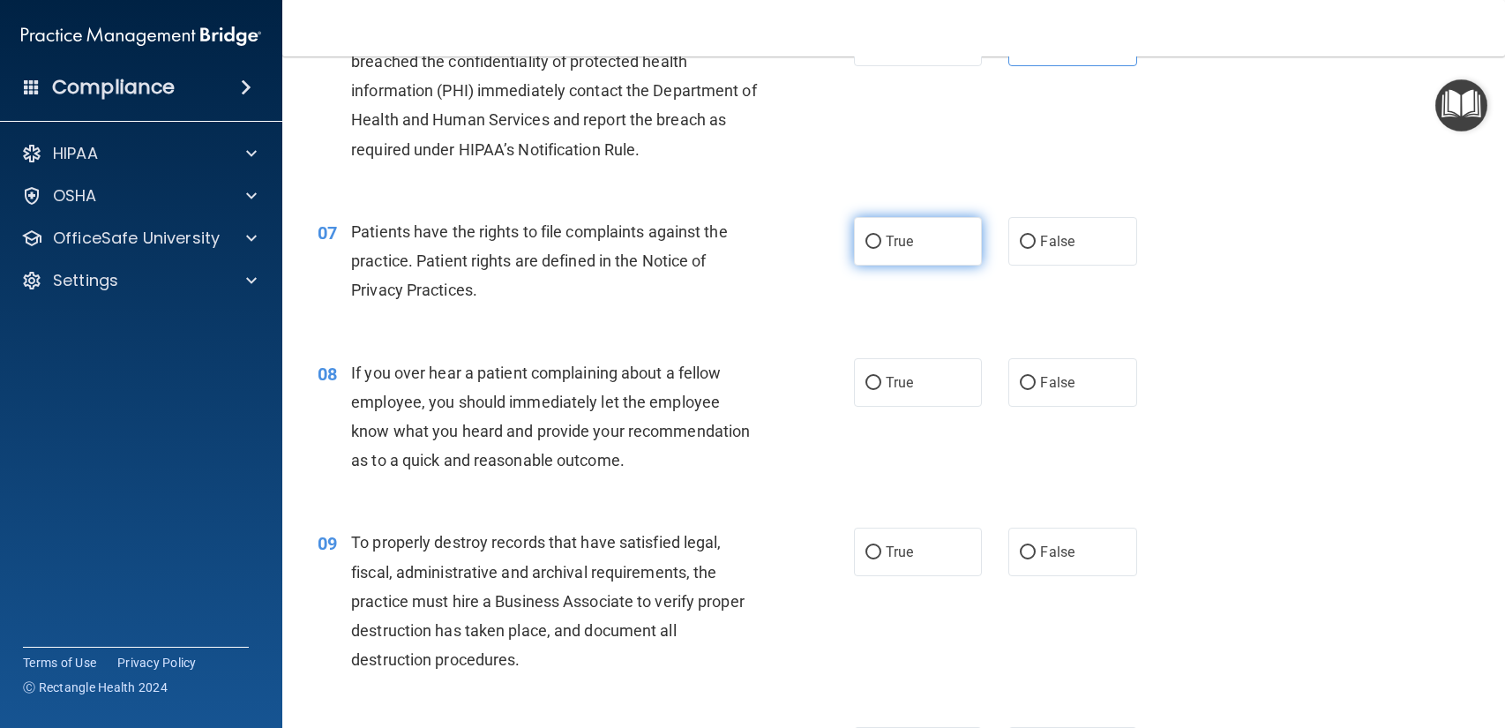
click at [932, 228] on label "True" at bounding box center [918, 241] width 128 height 49
click at [881, 235] on input "True" at bounding box center [873, 241] width 16 height 13
radio input "true"
click at [1025, 400] on label "False" at bounding box center [1072, 382] width 128 height 49
click at [1025, 390] on input "False" at bounding box center [1027, 383] width 16 height 13
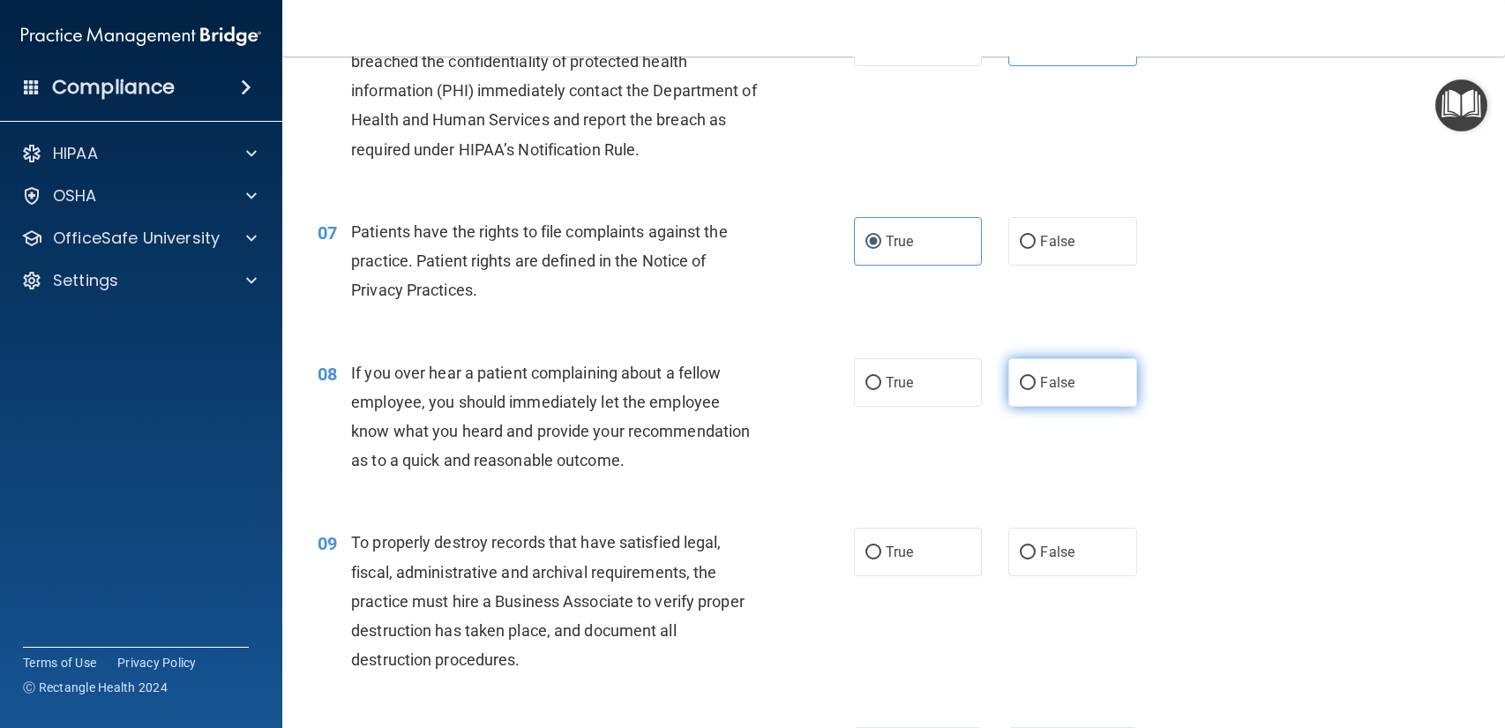
radio input "true"
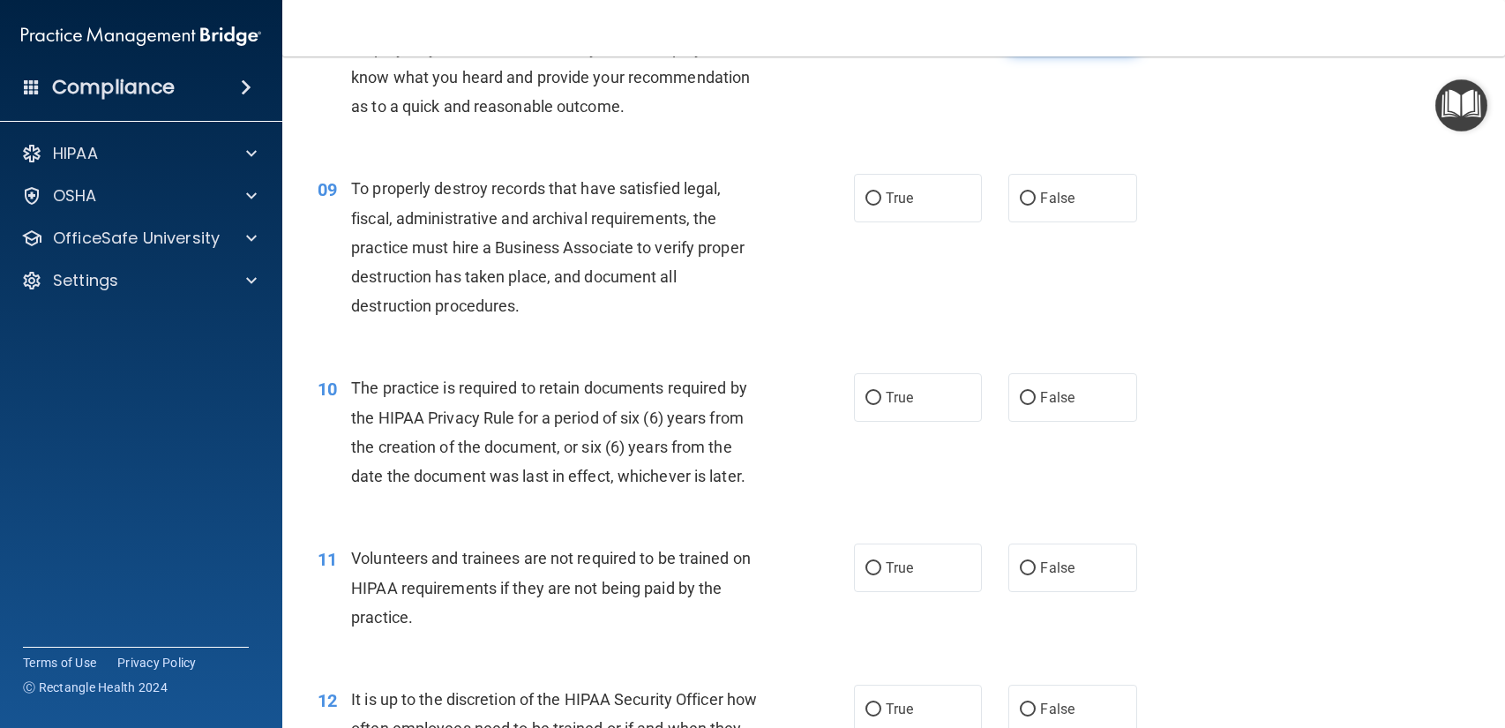
scroll to position [1340, 0]
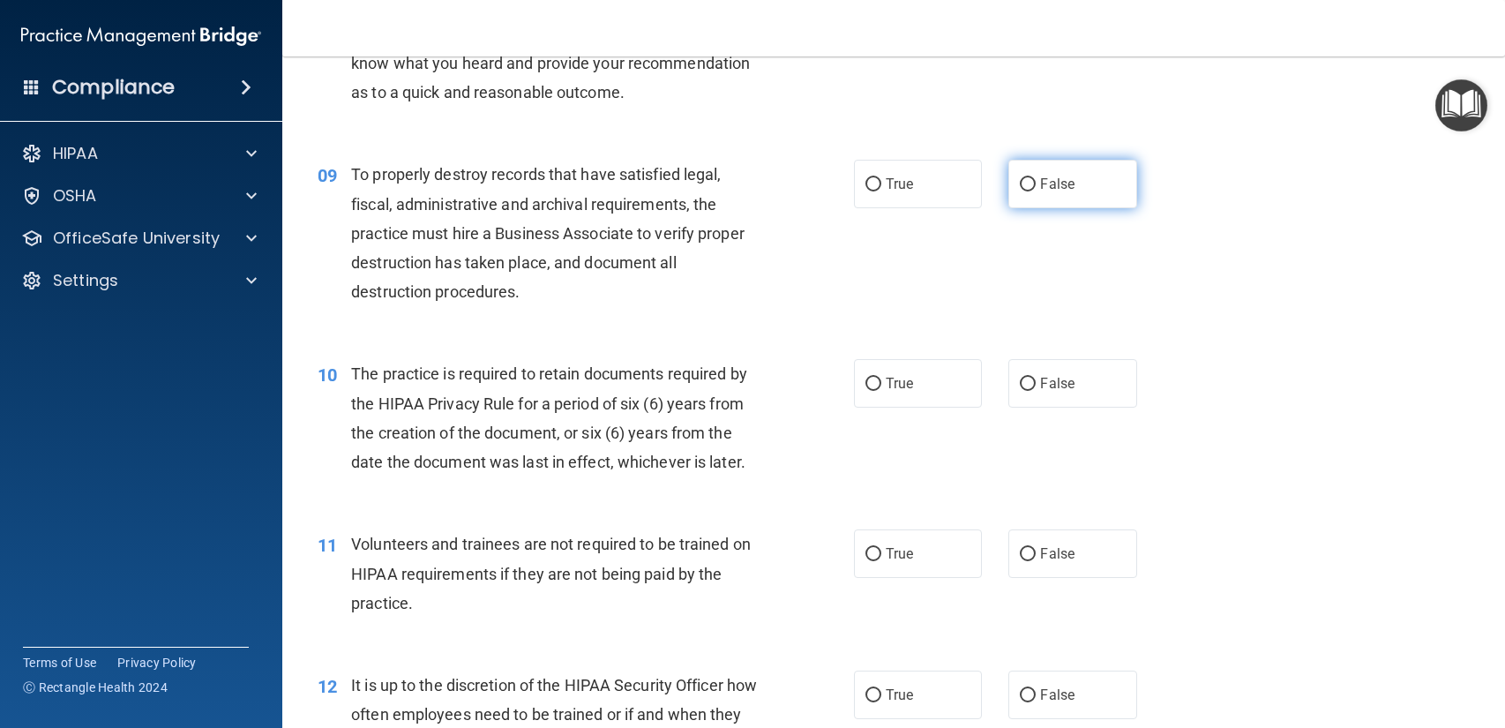
click at [1065, 160] on label "False" at bounding box center [1072, 184] width 128 height 49
click at [1035, 178] on input "False" at bounding box center [1027, 184] width 16 height 13
radio input "true"
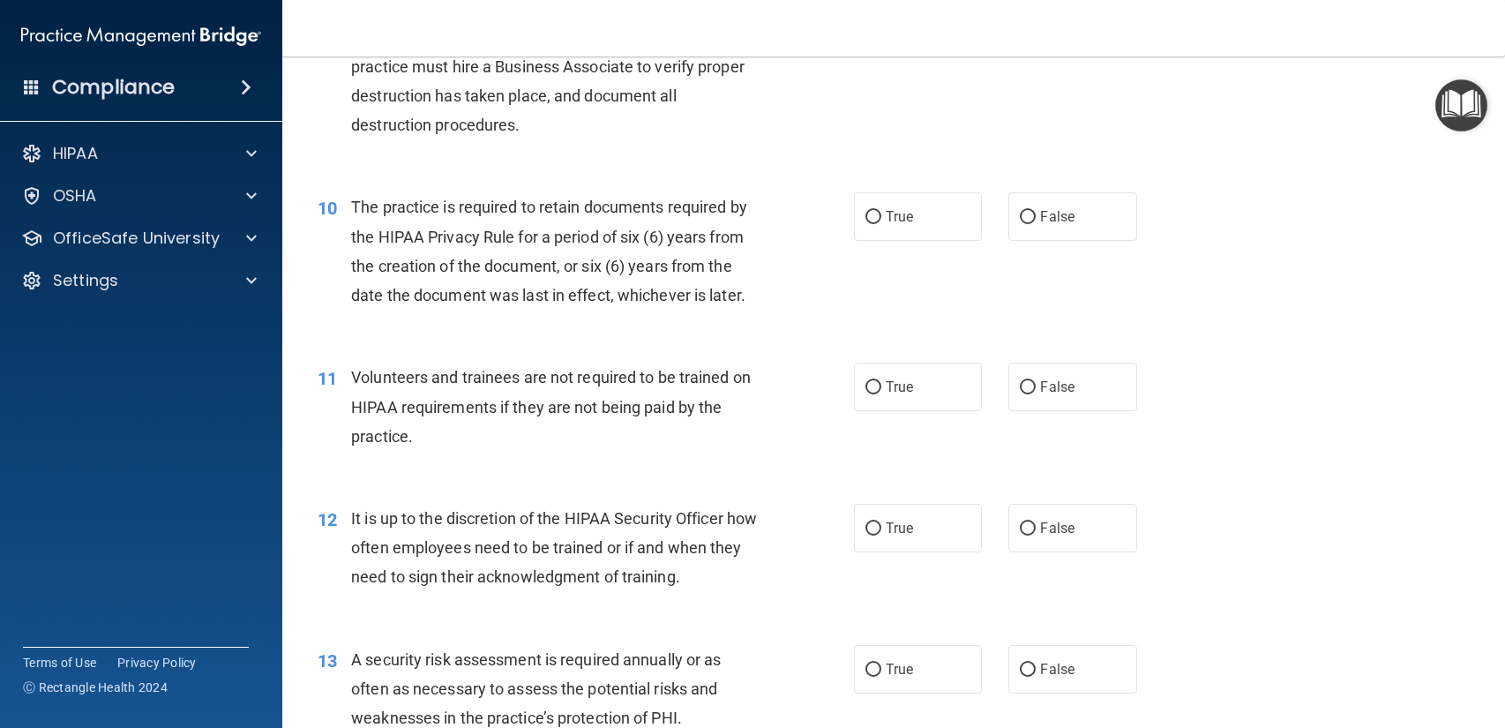
scroll to position [1512, 0]
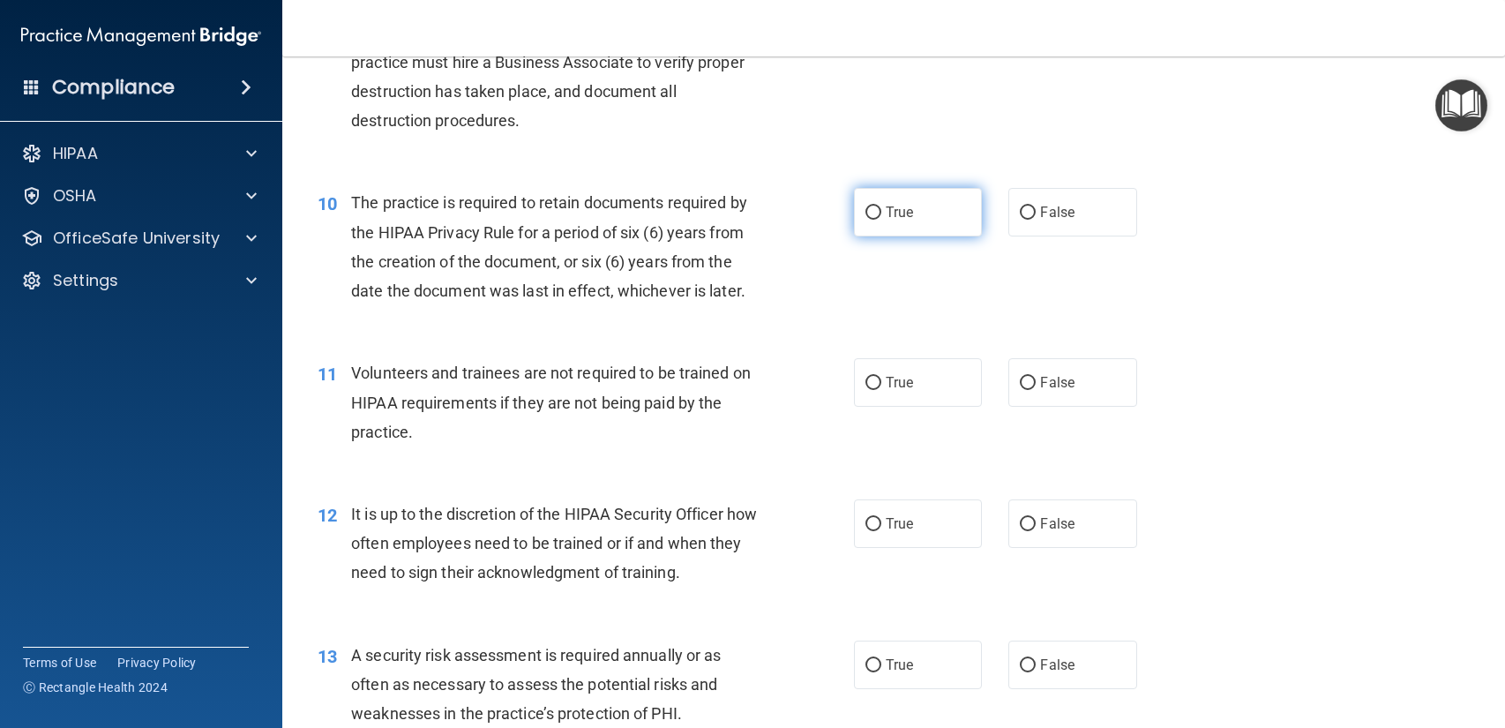
click at [878, 213] on input "True" at bounding box center [873, 212] width 16 height 13
radio input "true"
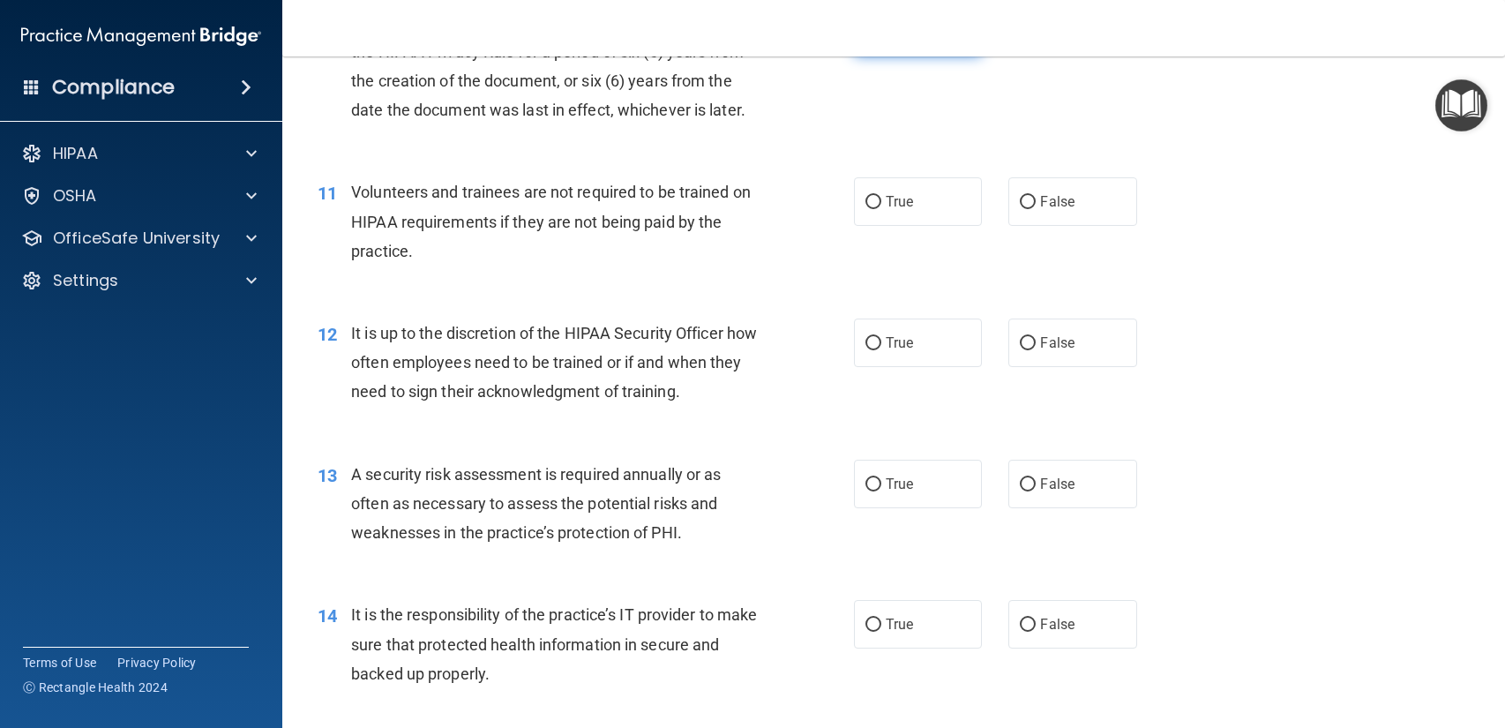
scroll to position [1713, 0]
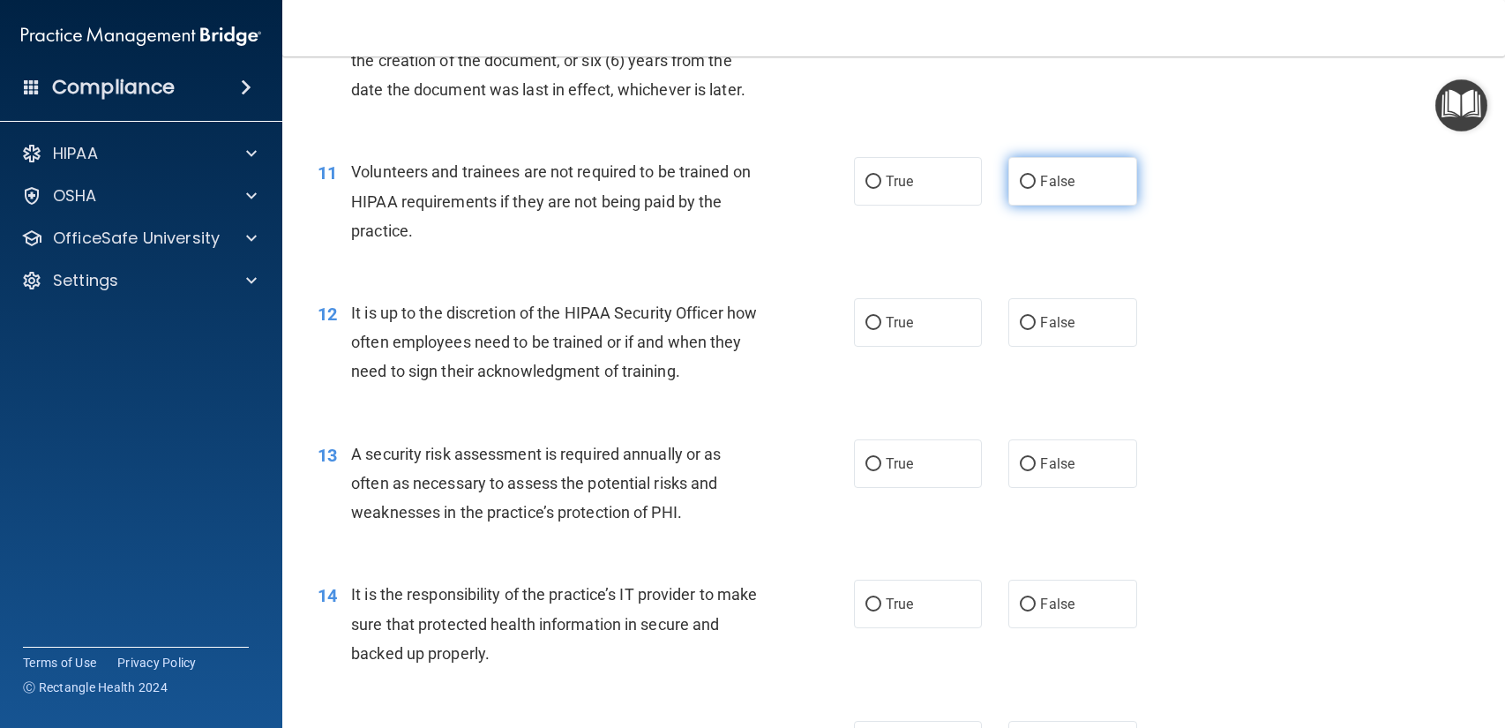
click at [1027, 180] on input "False" at bounding box center [1027, 181] width 16 height 13
radio input "true"
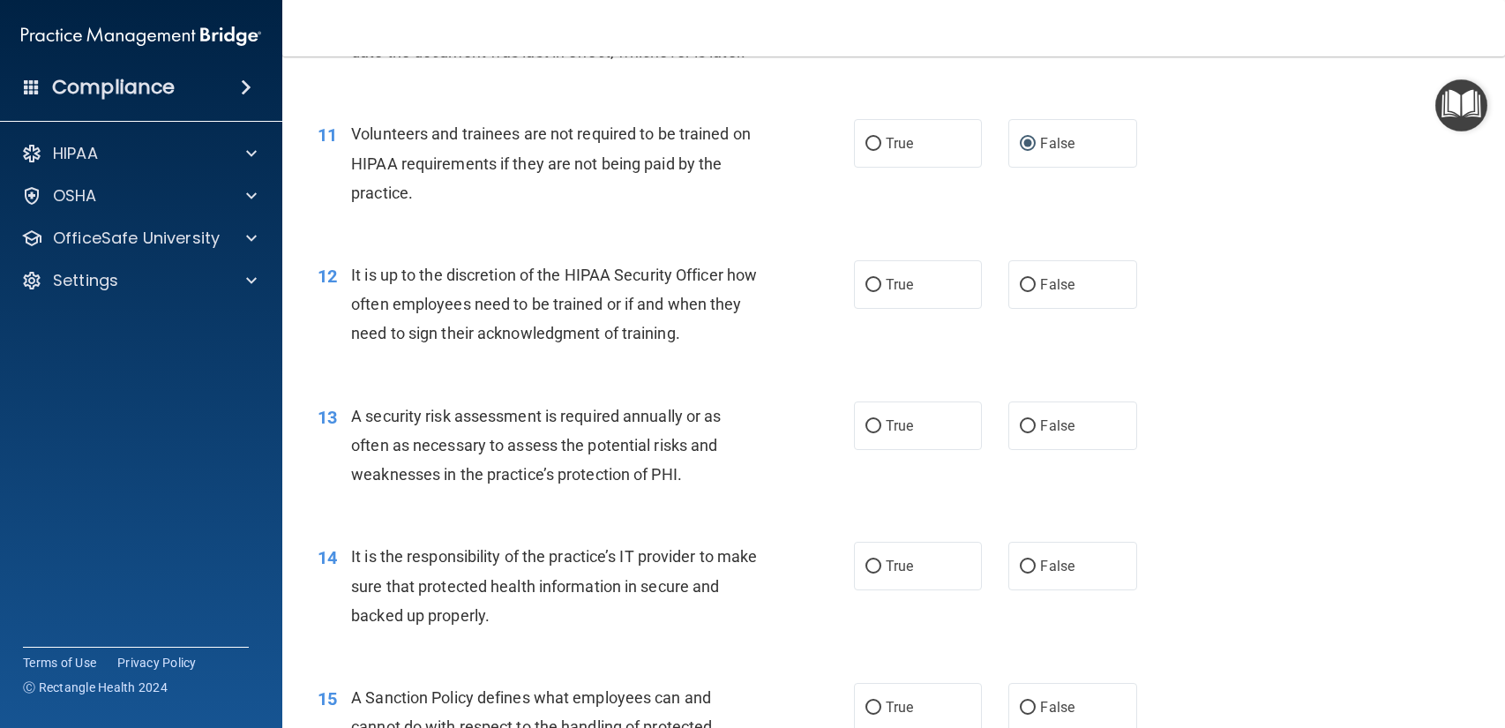
scroll to position [1751, 0]
click at [1051, 298] on label "False" at bounding box center [1072, 283] width 128 height 49
click at [1035, 291] on input "False" at bounding box center [1027, 284] width 16 height 13
radio input "true"
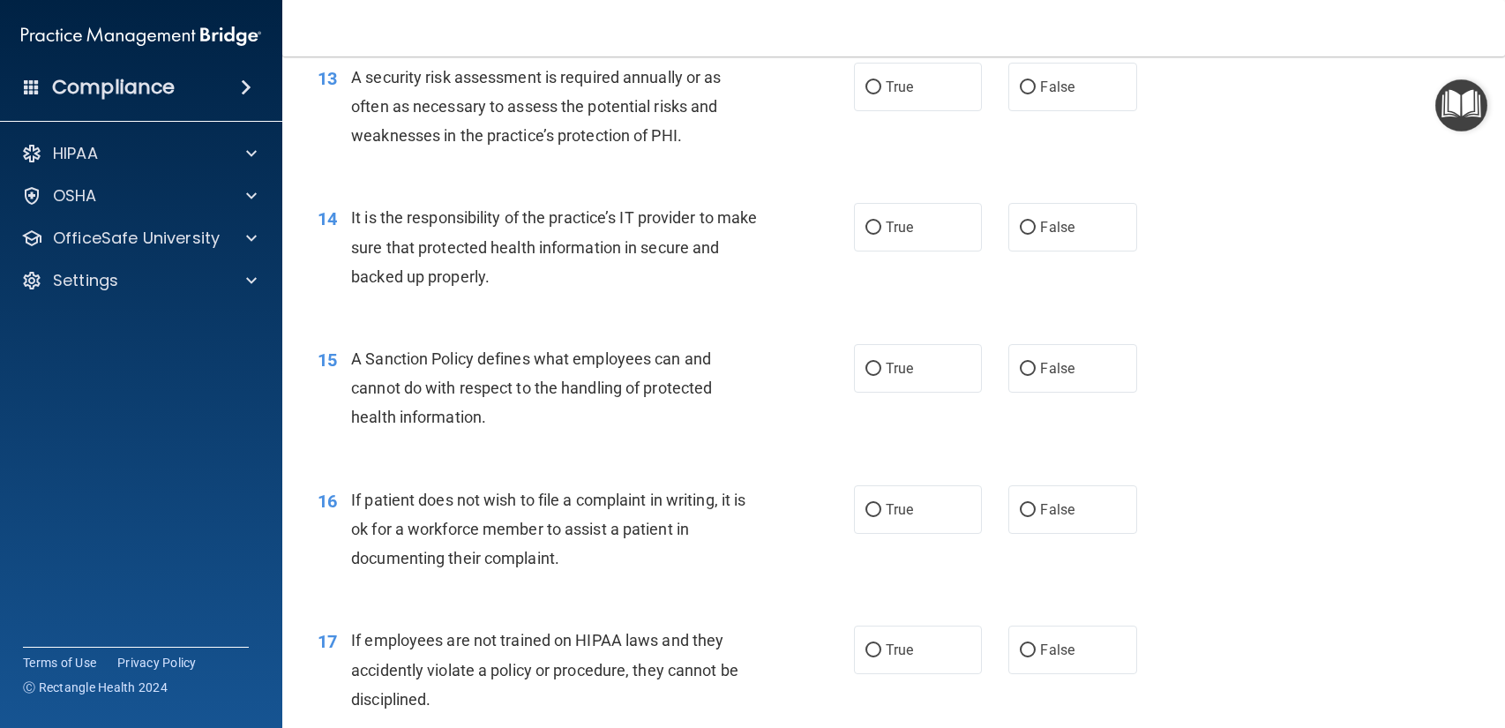
scroll to position [2083, 0]
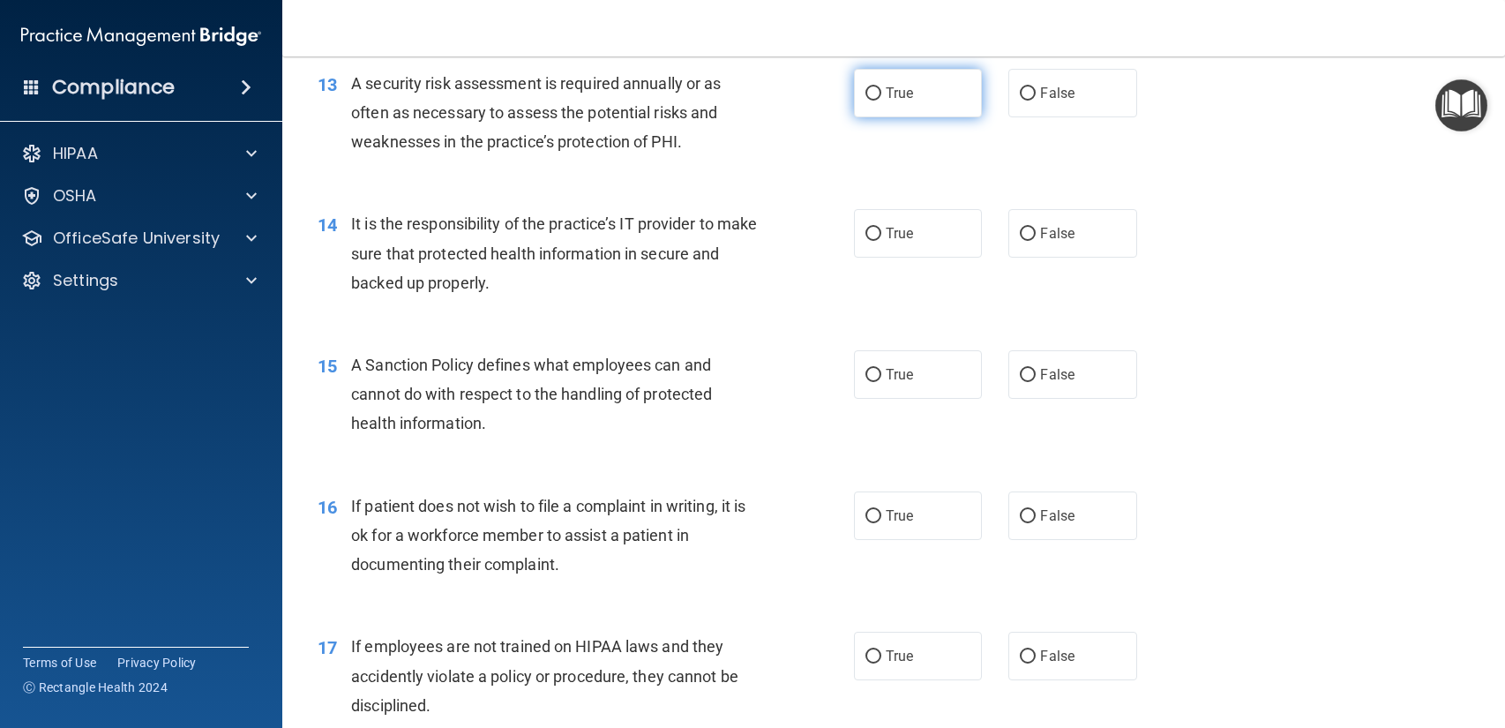
click at [880, 89] on input "True" at bounding box center [873, 93] width 16 height 13
radio input "true"
click at [880, 89] on input "True" at bounding box center [873, 93] width 16 height 13
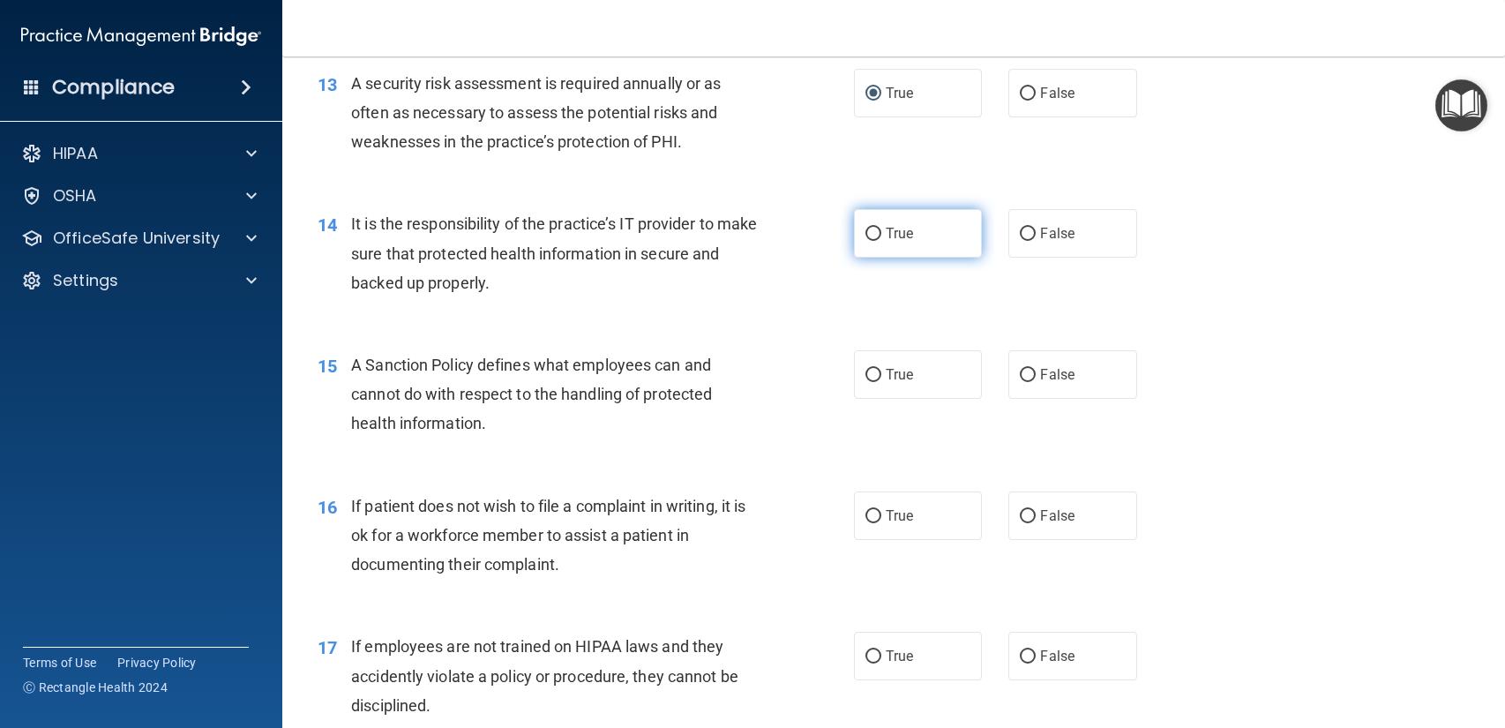
click at [895, 220] on label "True" at bounding box center [918, 233] width 128 height 49
click at [881, 228] on input "True" at bounding box center [873, 234] width 16 height 13
radio input "true"
click at [1115, 244] on label "False" at bounding box center [1072, 233] width 128 height 49
click at [1035, 241] on input "False" at bounding box center [1027, 234] width 16 height 13
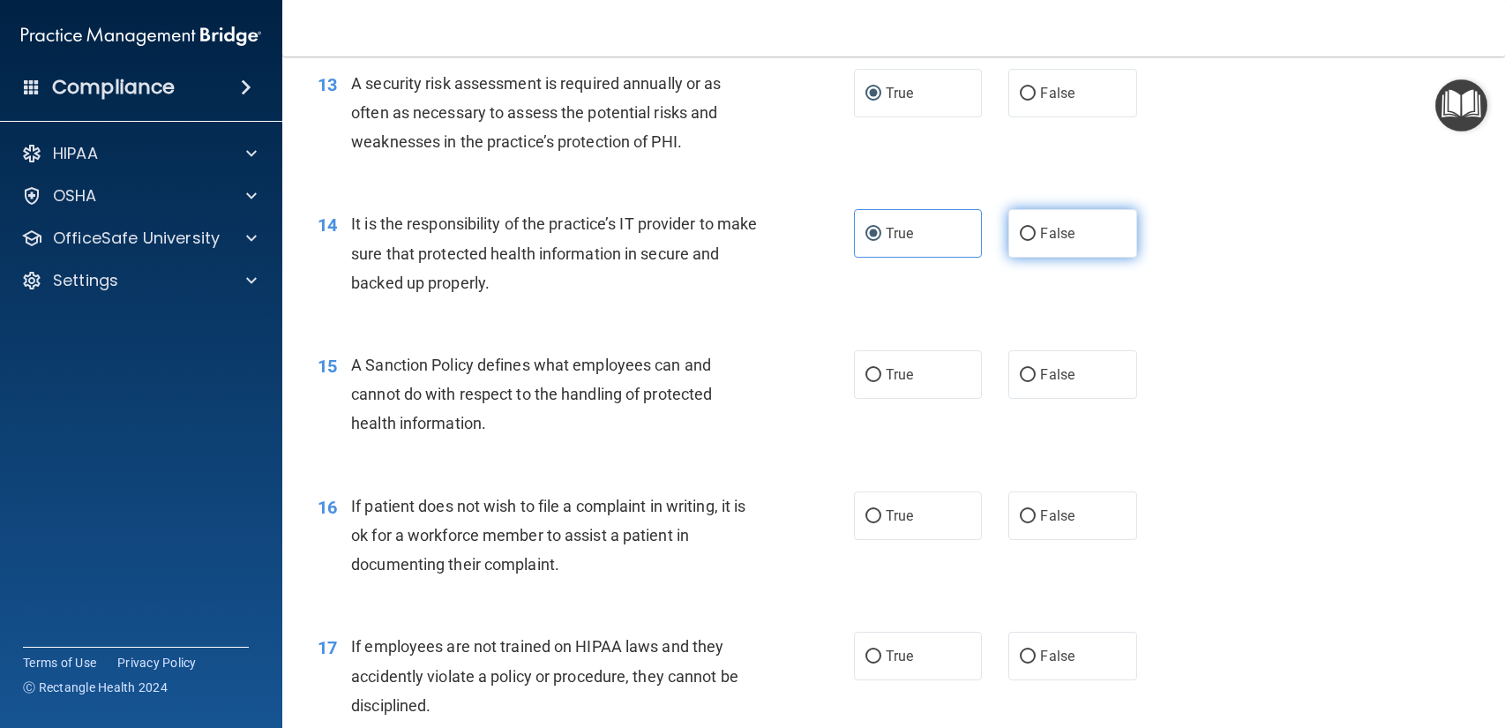
radio input "true"
radio input "false"
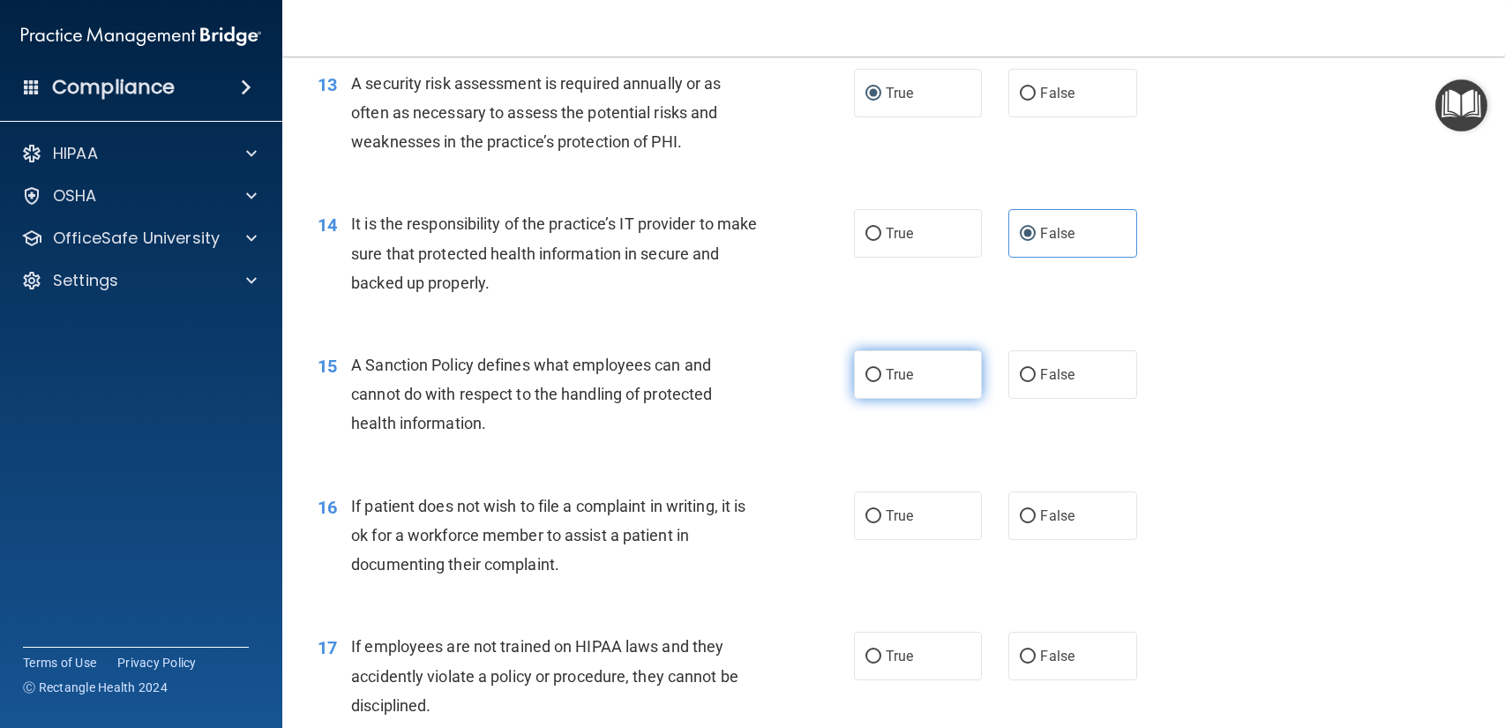
click at [938, 388] on label "True" at bounding box center [918, 374] width 128 height 49
click at [881, 382] on input "True" at bounding box center [873, 375] width 16 height 13
radio input "true"
click at [1034, 526] on label "False" at bounding box center [1072, 515] width 128 height 49
click at [1034, 523] on input "False" at bounding box center [1027, 516] width 16 height 13
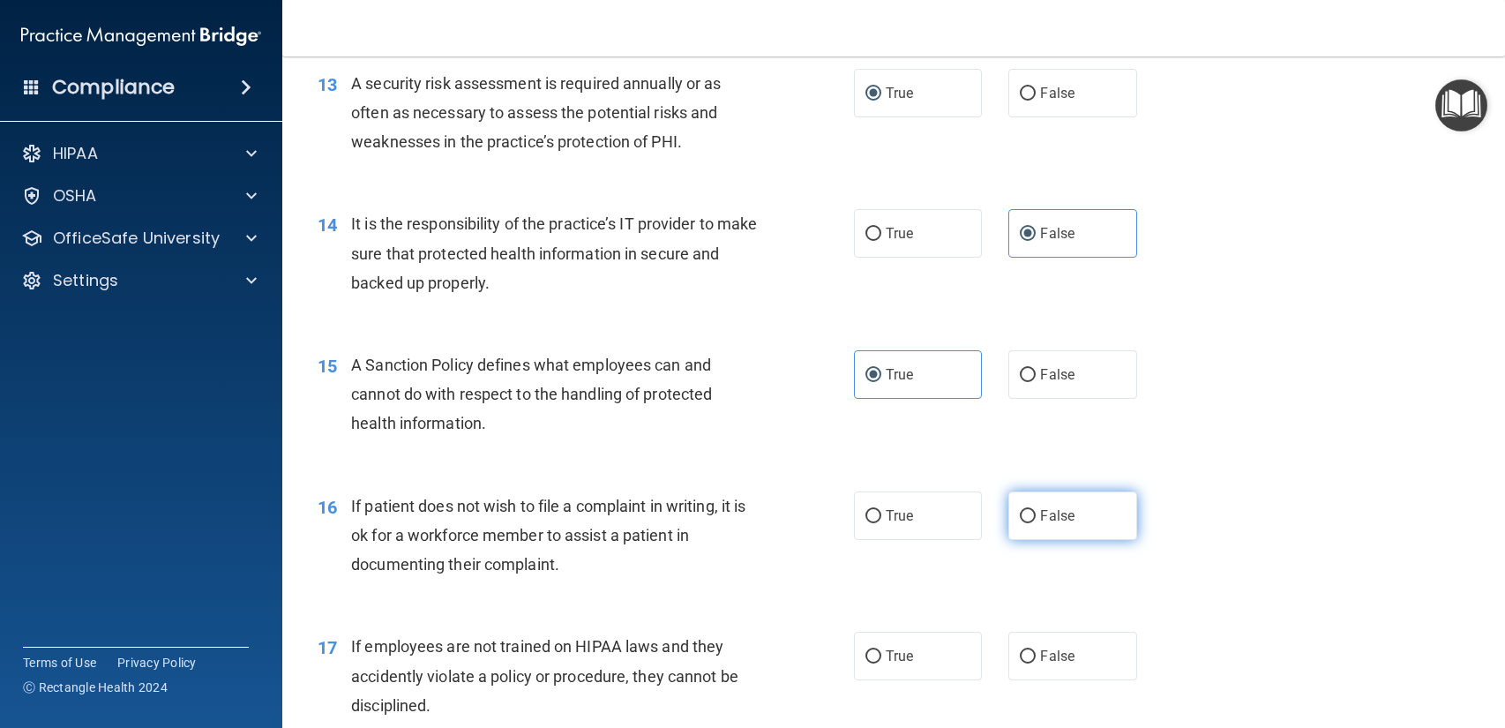
radio input "true"
click at [873, 529] on label "True" at bounding box center [918, 515] width 128 height 49
click at [873, 523] on input "True" at bounding box center [873, 516] width 16 height 13
radio input "true"
radio input "false"
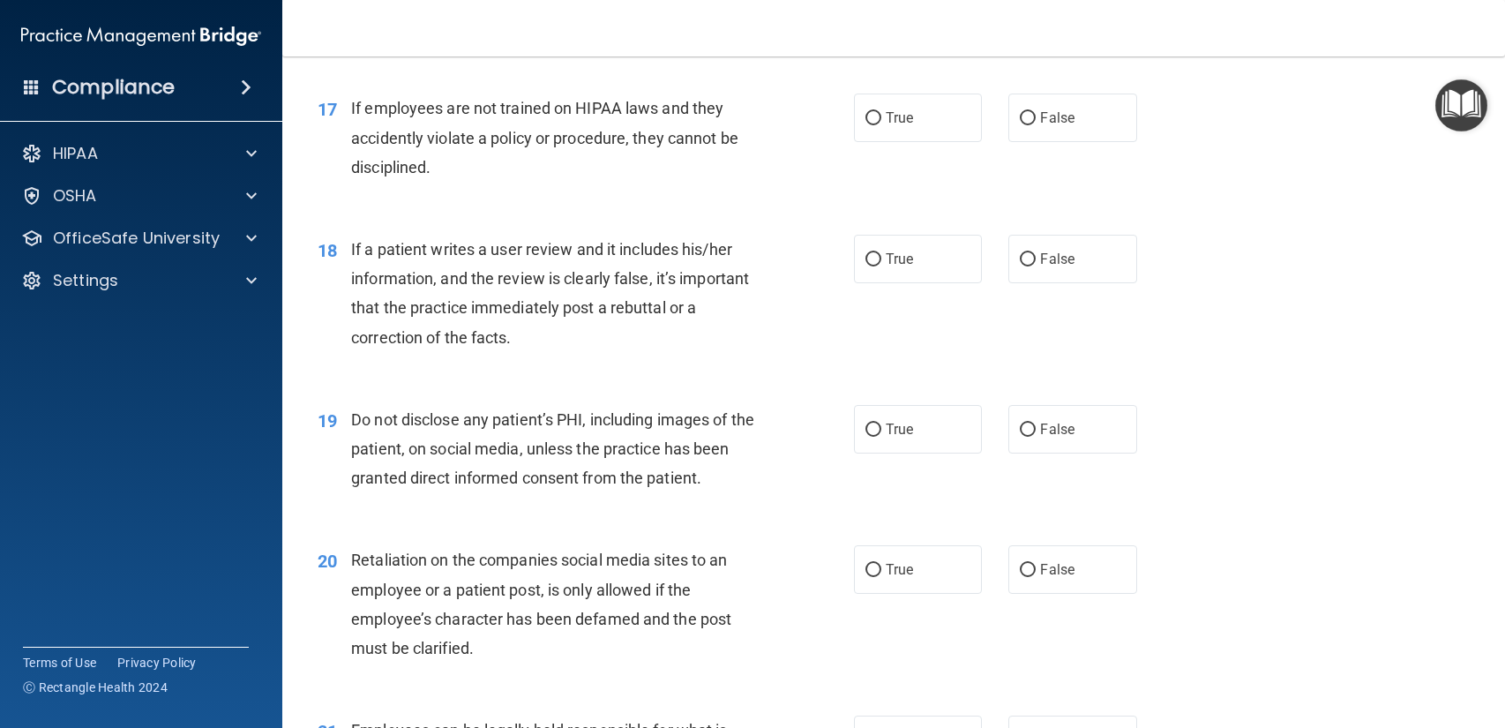
scroll to position [2622, 0]
click at [1099, 137] on label "False" at bounding box center [1072, 117] width 128 height 49
click at [1035, 124] on input "False" at bounding box center [1027, 117] width 16 height 13
radio input "true"
click at [1065, 267] on label "False" at bounding box center [1072, 258] width 128 height 49
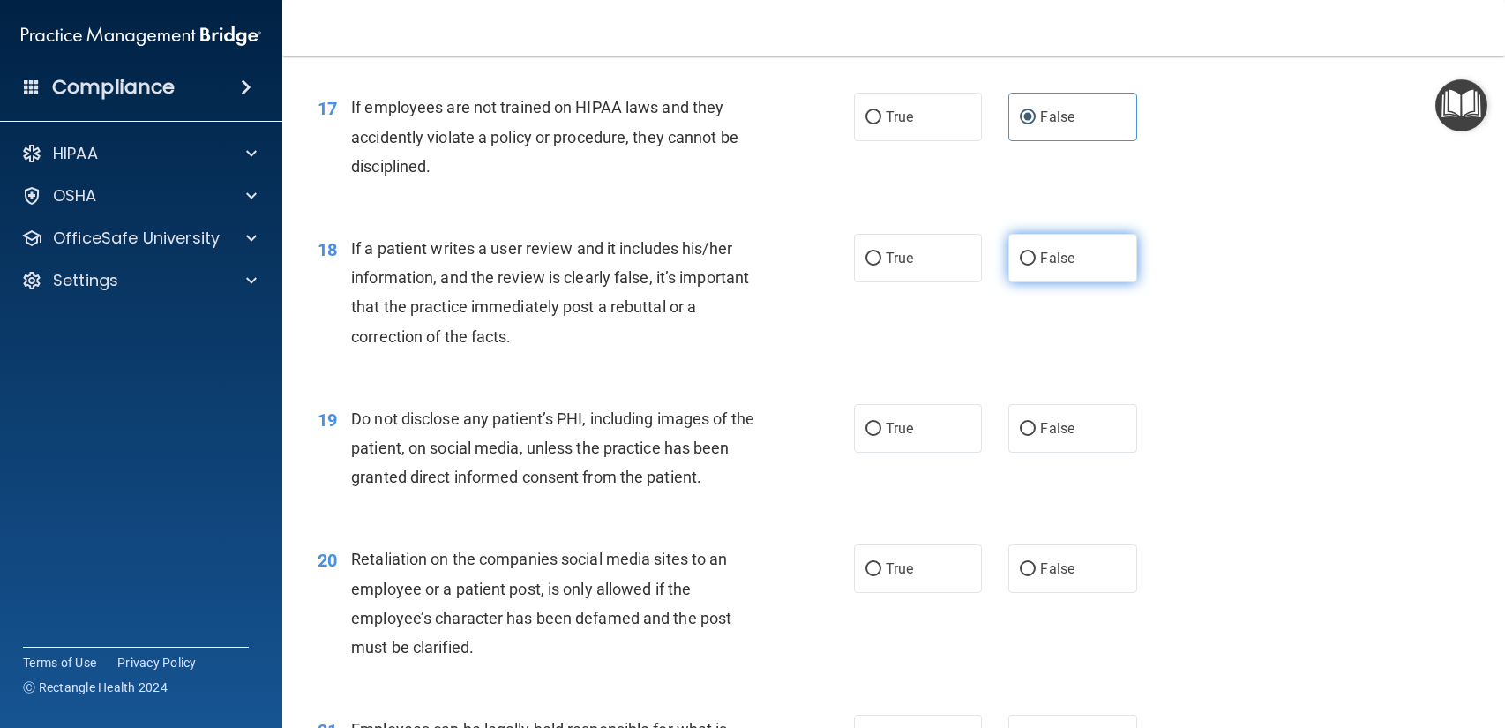
click at [1035, 265] on input "False" at bounding box center [1027, 258] width 16 height 13
radio input "true"
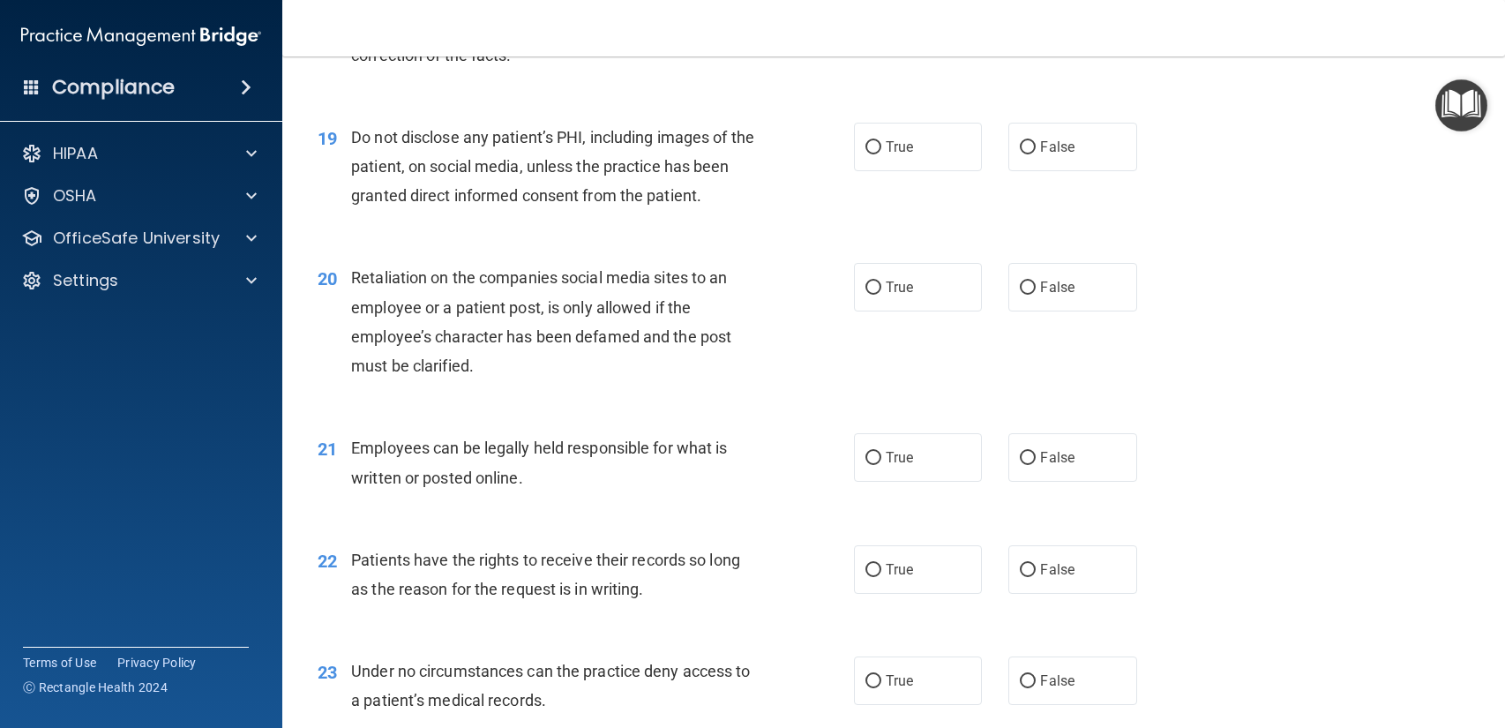
scroll to position [2917, 0]
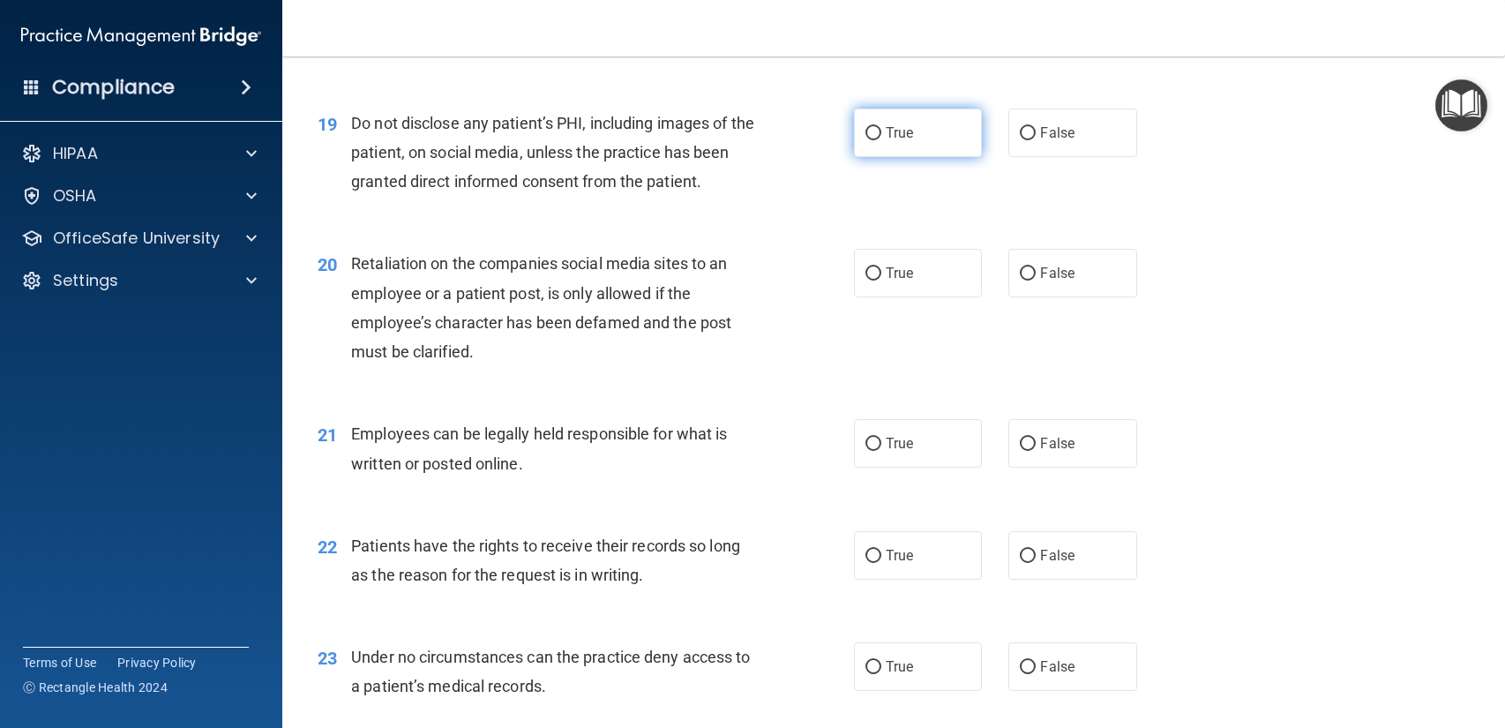
click at [945, 146] on label "True" at bounding box center [918, 132] width 128 height 49
click at [881, 140] on input "True" at bounding box center [873, 133] width 16 height 13
radio input "true"
click at [1020, 279] on input "False" at bounding box center [1027, 273] width 16 height 13
radio input "true"
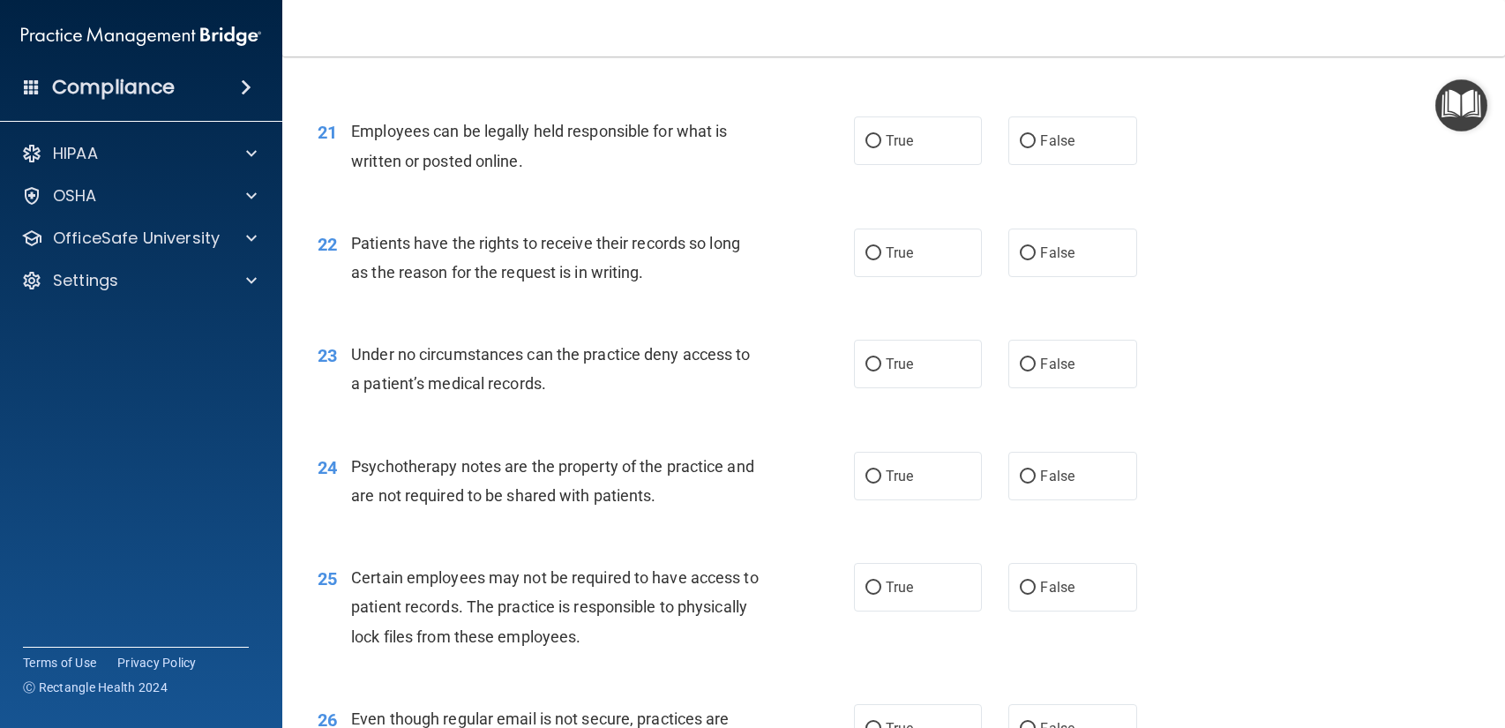
scroll to position [3220, 0]
click at [922, 161] on label "True" at bounding box center [918, 140] width 128 height 49
click at [881, 148] on input "True" at bounding box center [873, 141] width 16 height 13
radio input "true"
click at [907, 260] on span "True" at bounding box center [898, 252] width 27 height 17
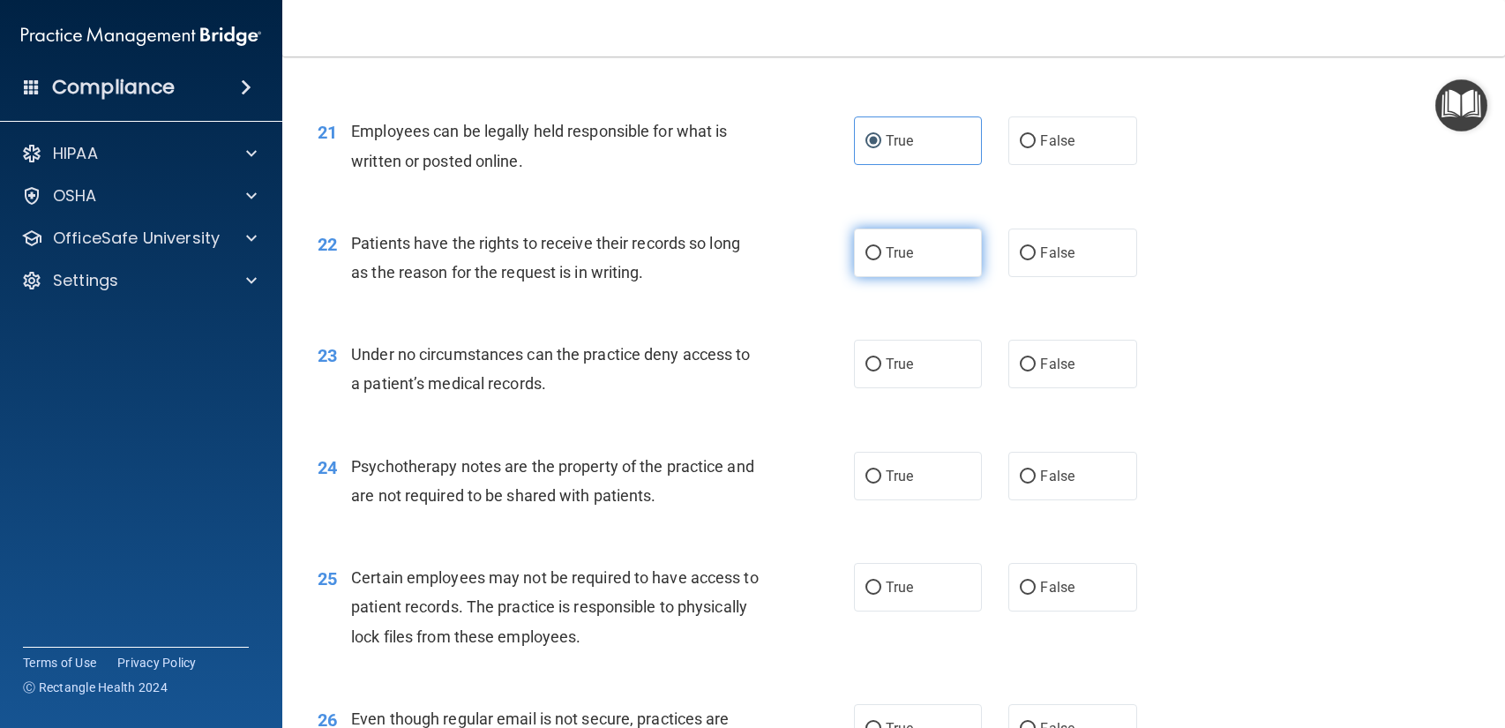
click at [881, 260] on input "True" at bounding box center [873, 253] width 16 height 13
radio input "true"
click at [1031, 273] on label "False" at bounding box center [1072, 252] width 128 height 49
click at [1031, 260] on input "False" at bounding box center [1027, 253] width 16 height 13
radio input "true"
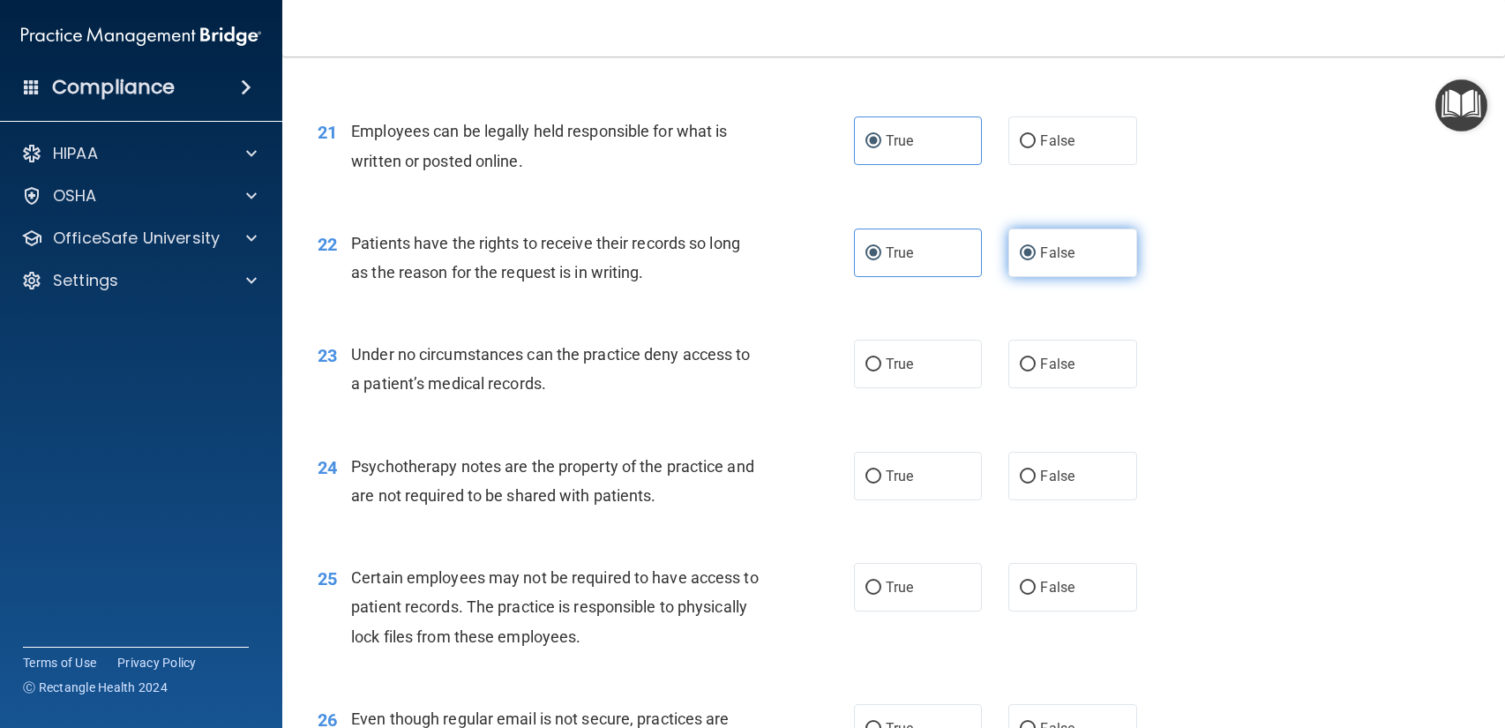
radio input "false"
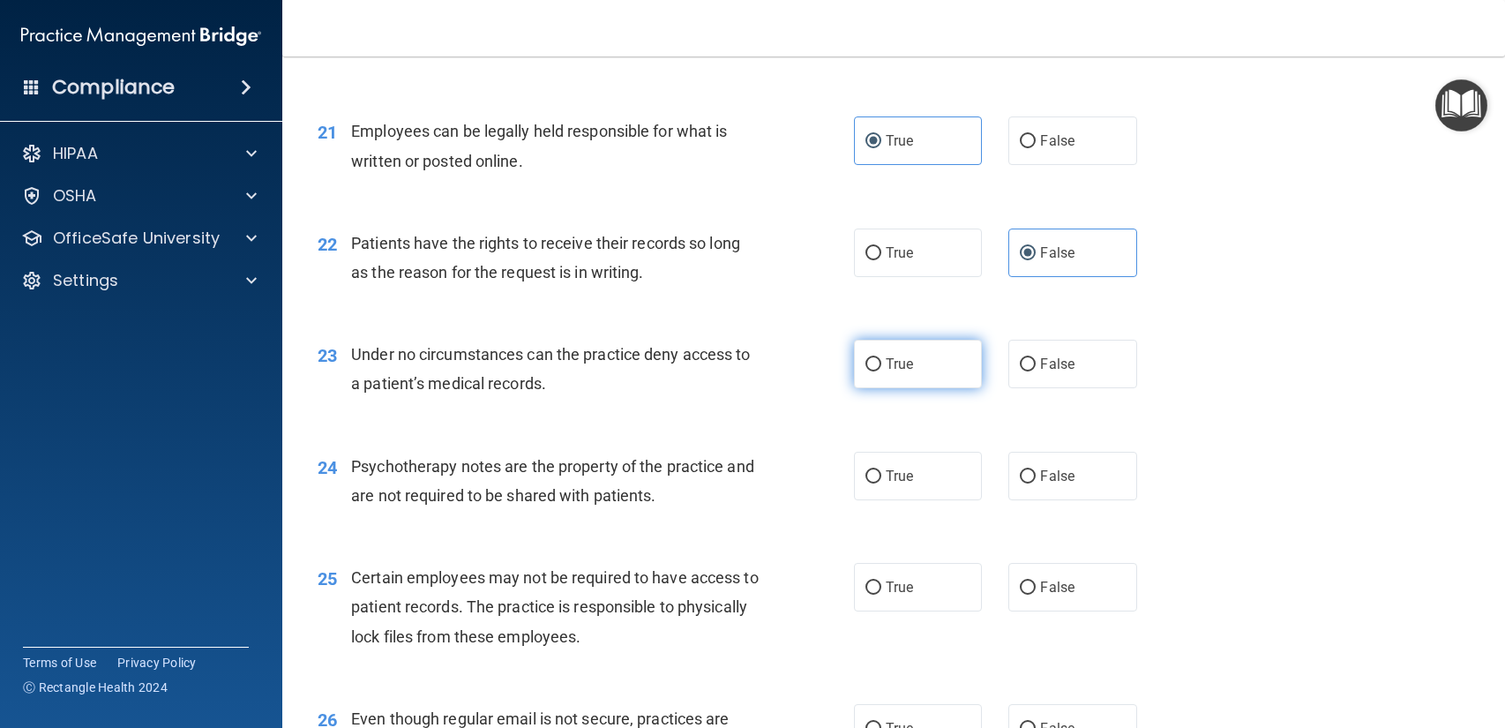
click at [930, 375] on label "True" at bounding box center [918, 364] width 128 height 49
click at [881, 371] on input "True" at bounding box center [873, 364] width 16 height 13
radio input "true"
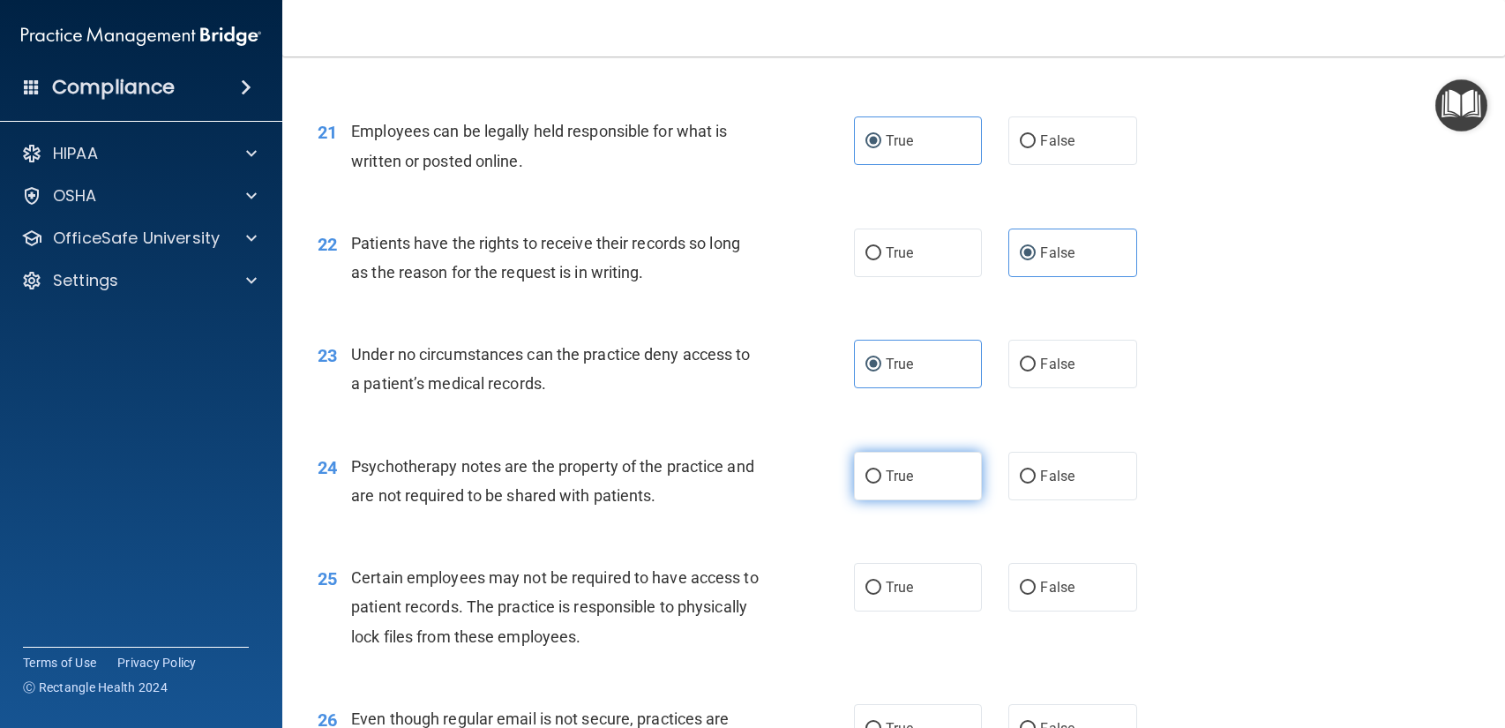
click at [911, 471] on span "True" at bounding box center [898, 475] width 27 height 17
click at [881, 471] on input "True" at bounding box center [873, 476] width 16 height 13
radio input "true"
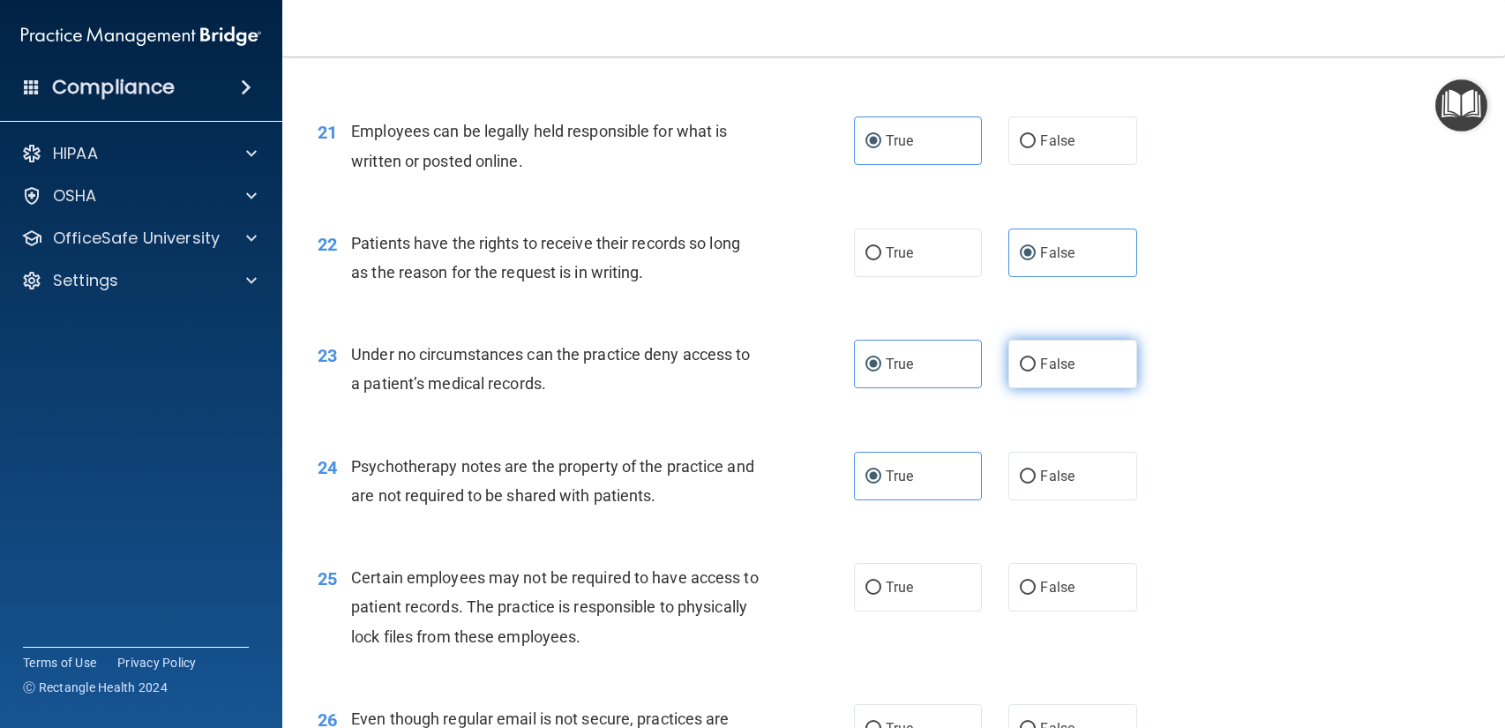
click at [1019, 362] on label "False" at bounding box center [1072, 364] width 128 height 49
click at [1019, 362] on input "False" at bounding box center [1027, 364] width 16 height 13
radio input "true"
radio input "false"
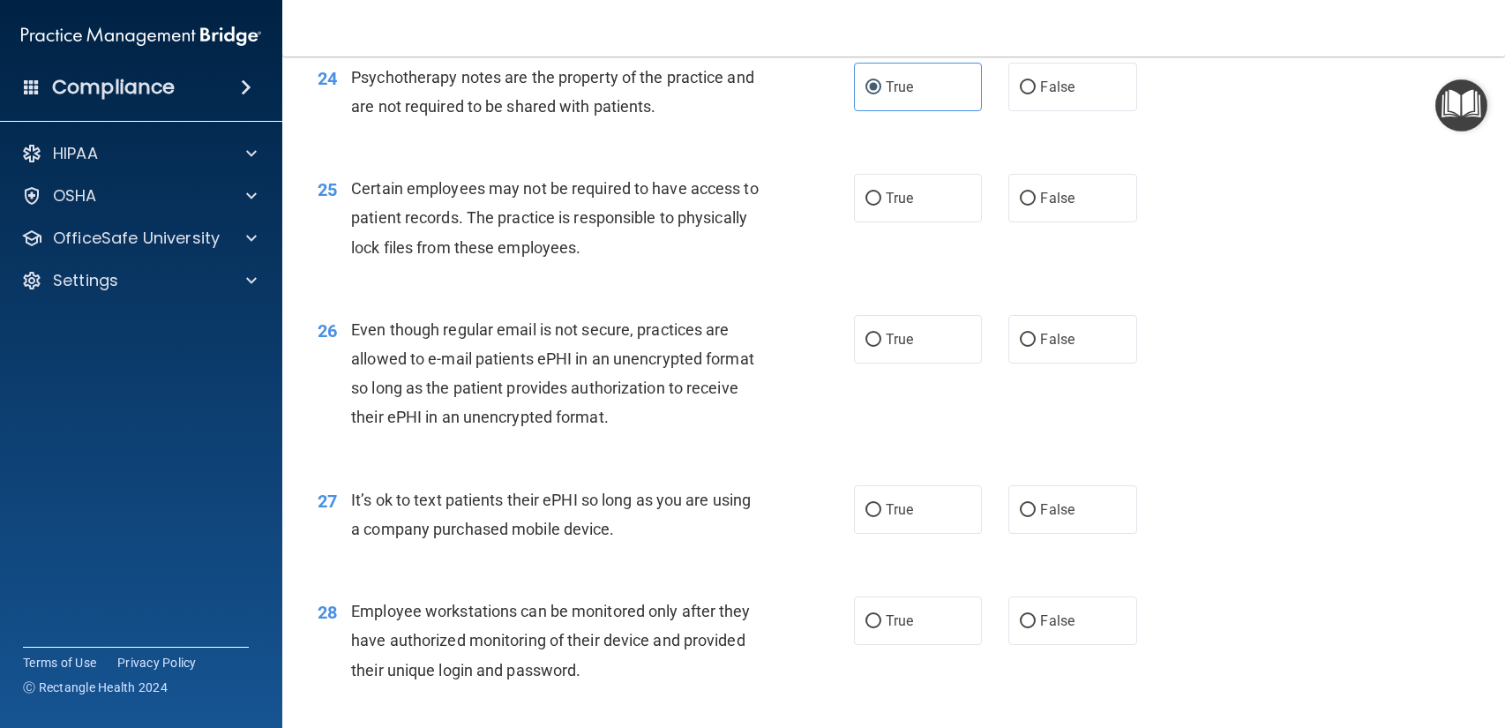
scroll to position [3611, 0]
click at [879, 203] on input "True" at bounding box center [873, 196] width 16 height 13
radio input "true"
click at [951, 346] on label "True" at bounding box center [918, 337] width 128 height 49
click at [881, 345] on input "True" at bounding box center [873, 338] width 16 height 13
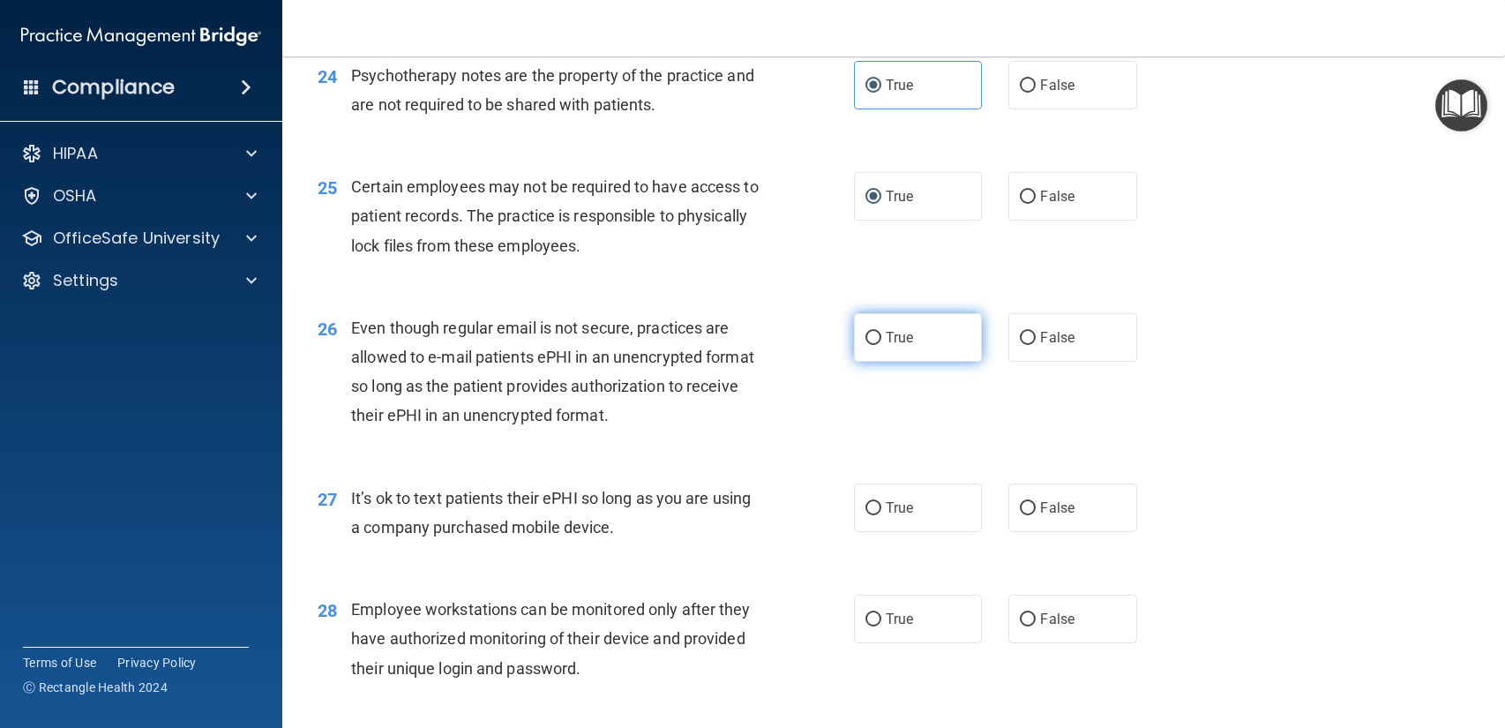
radio input "true"
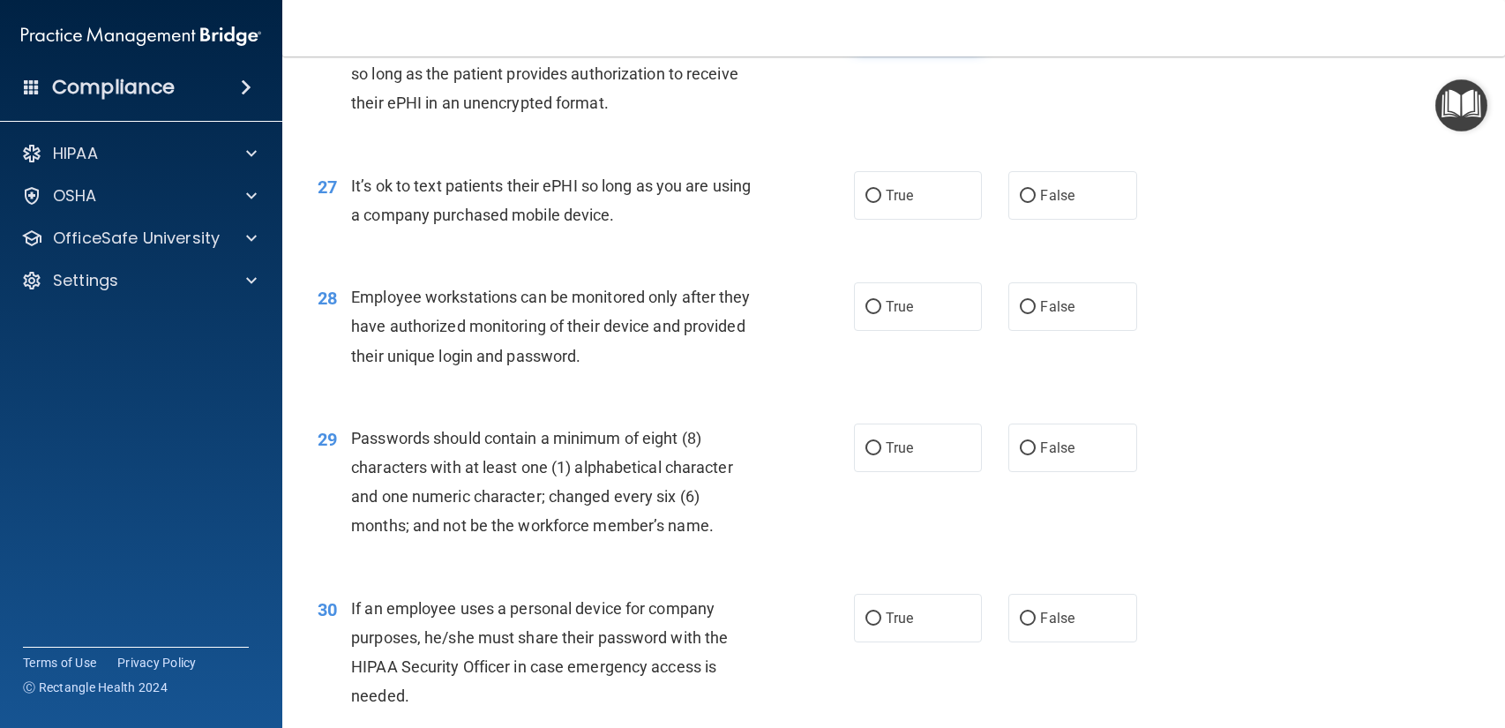
scroll to position [3964, 0]
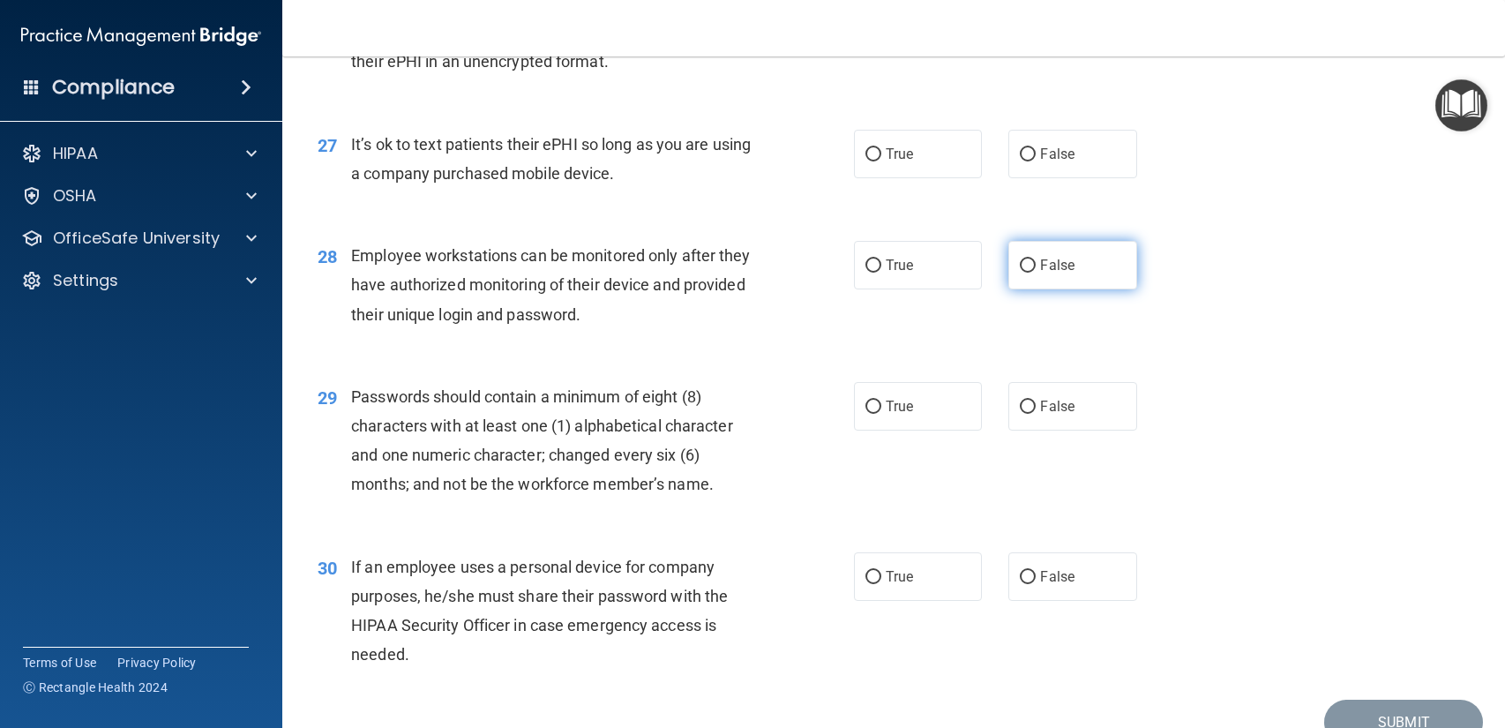
click at [1051, 284] on label "False" at bounding box center [1072, 265] width 128 height 49
click at [1035, 273] on input "False" at bounding box center [1027, 265] width 16 height 13
radio input "true"
click at [1057, 582] on span "False" at bounding box center [1057, 576] width 34 height 17
click at [1035, 582] on input "False" at bounding box center [1027, 577] width 16 height 13
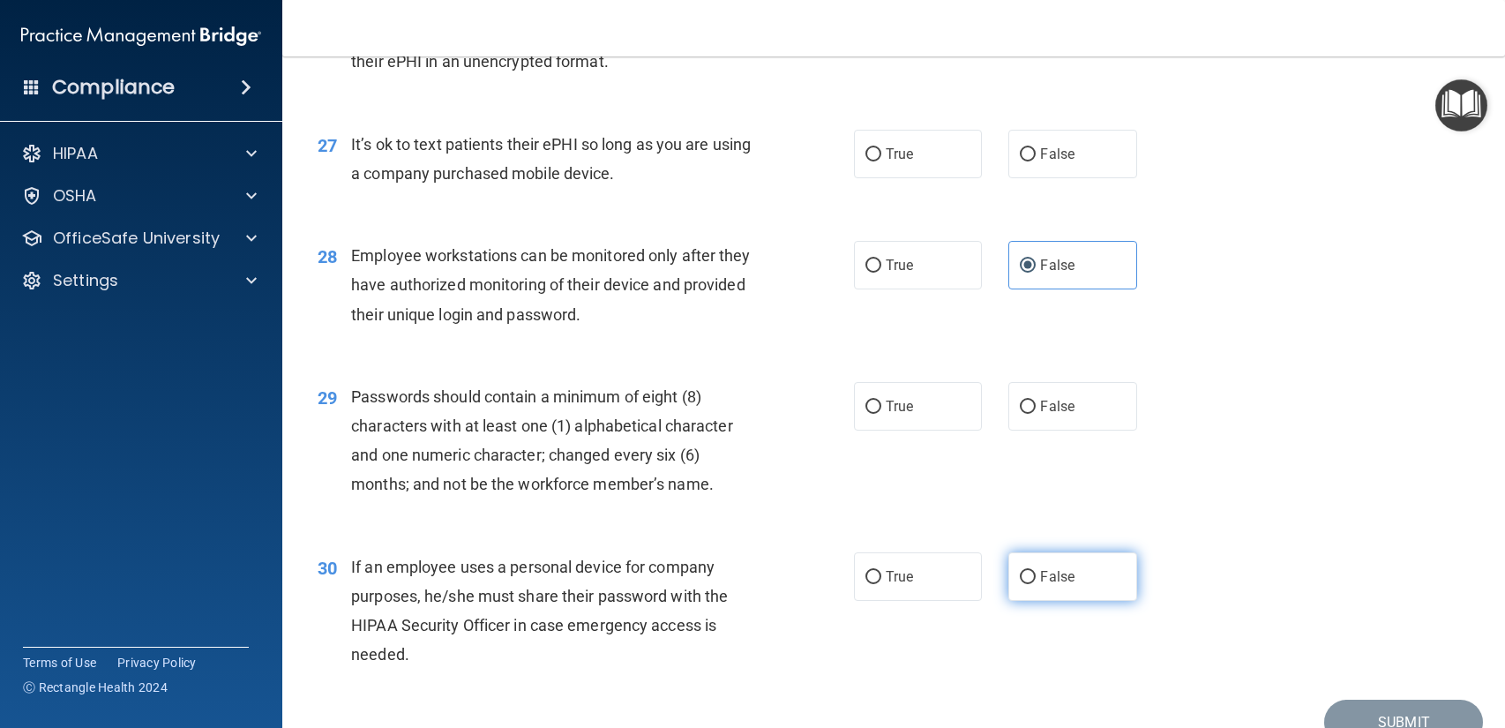
radio input "true"
click at [1087, 175] on label "False" at bounding box center [1072, 154] width 128 height 49
click at [1035, 161] on input "False" at bounding box center [1027, 154] width 16 height 13
radio input "true"
click at [950, 403] on label "True" at bounding box center [918, 406] width 128 height 49
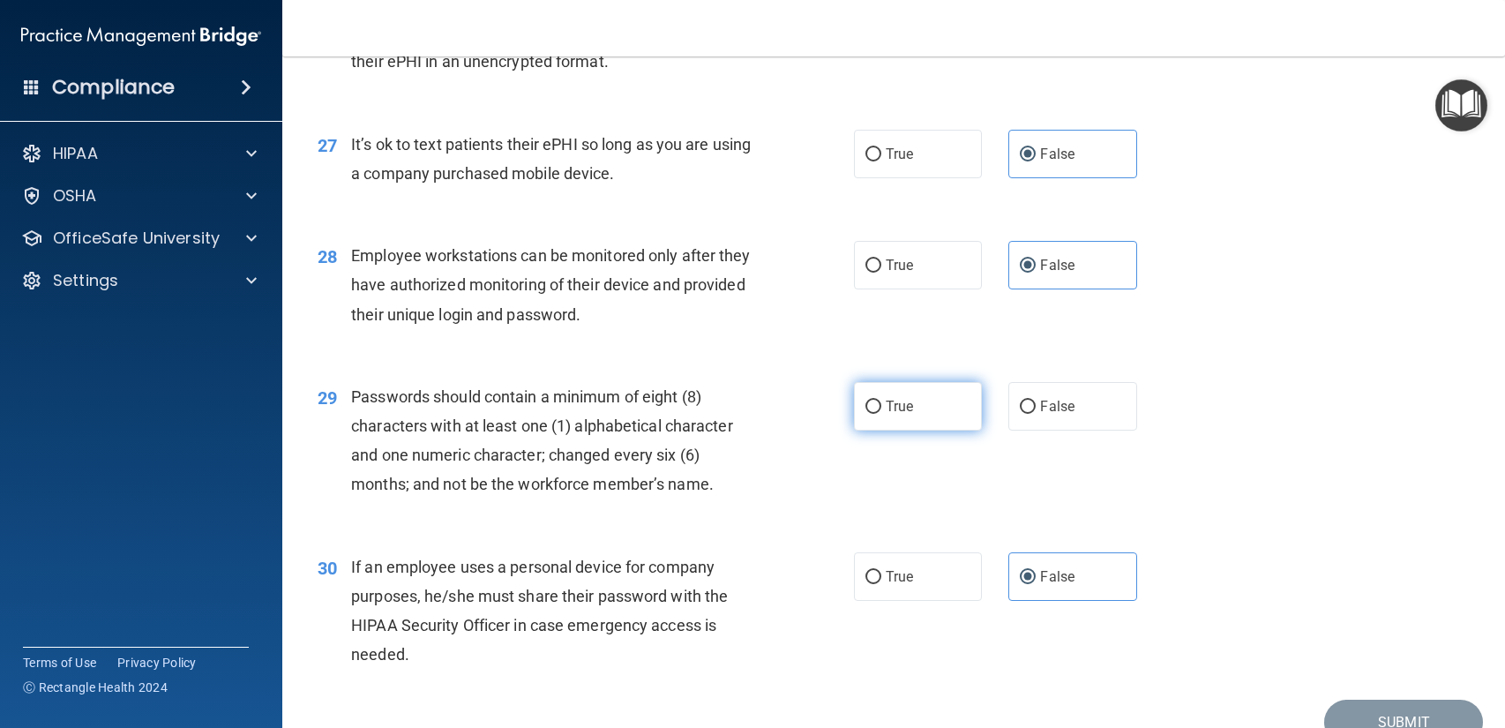
click at [881, 403] on input "True" at bounding box center [873, 406] width 16 height 13
radio input "true"
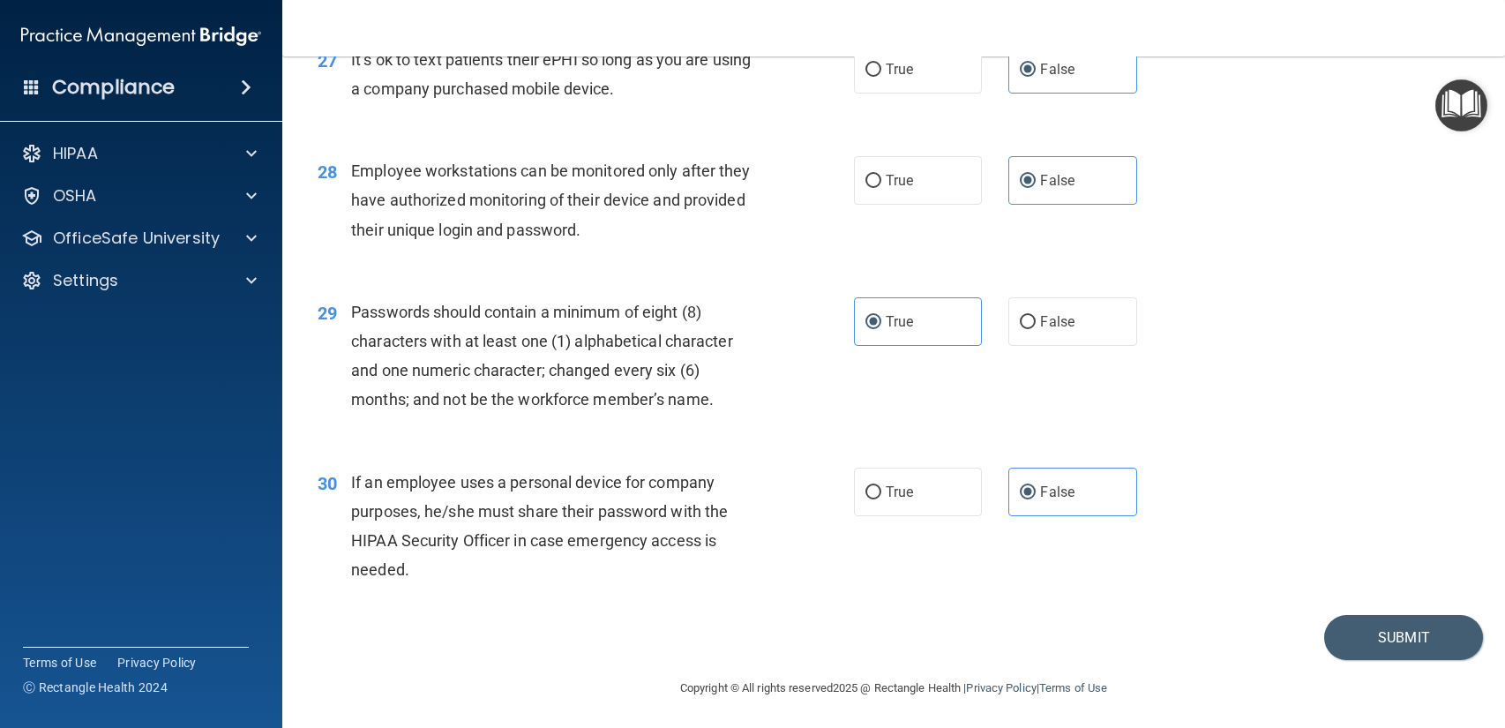
scroll to position [4052, 0]
click at [1389, 644] on button "Submit" at bounding box center [1403, 634] width 159 height 45
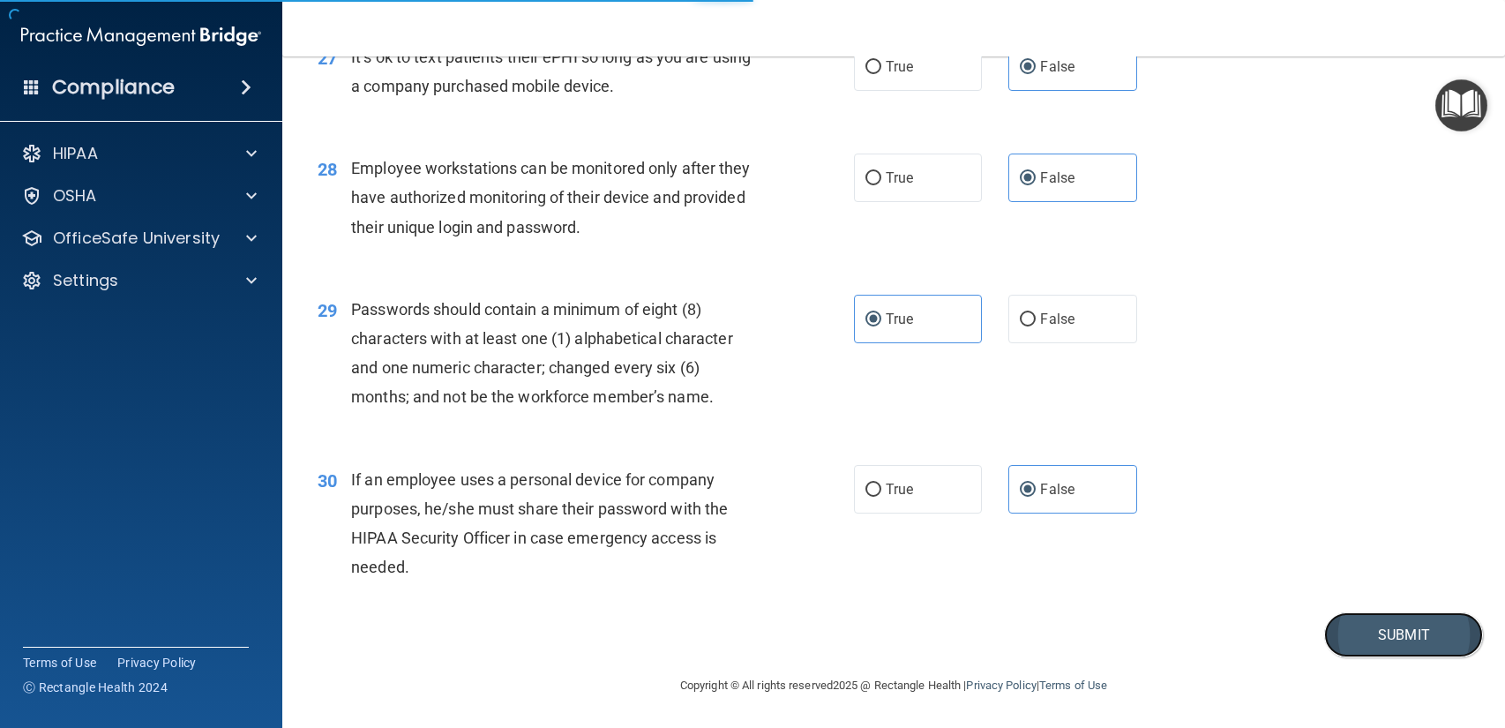
click at [1389, 644] on button "Submit" at bounding box center [1403, 634] width 159 height 45
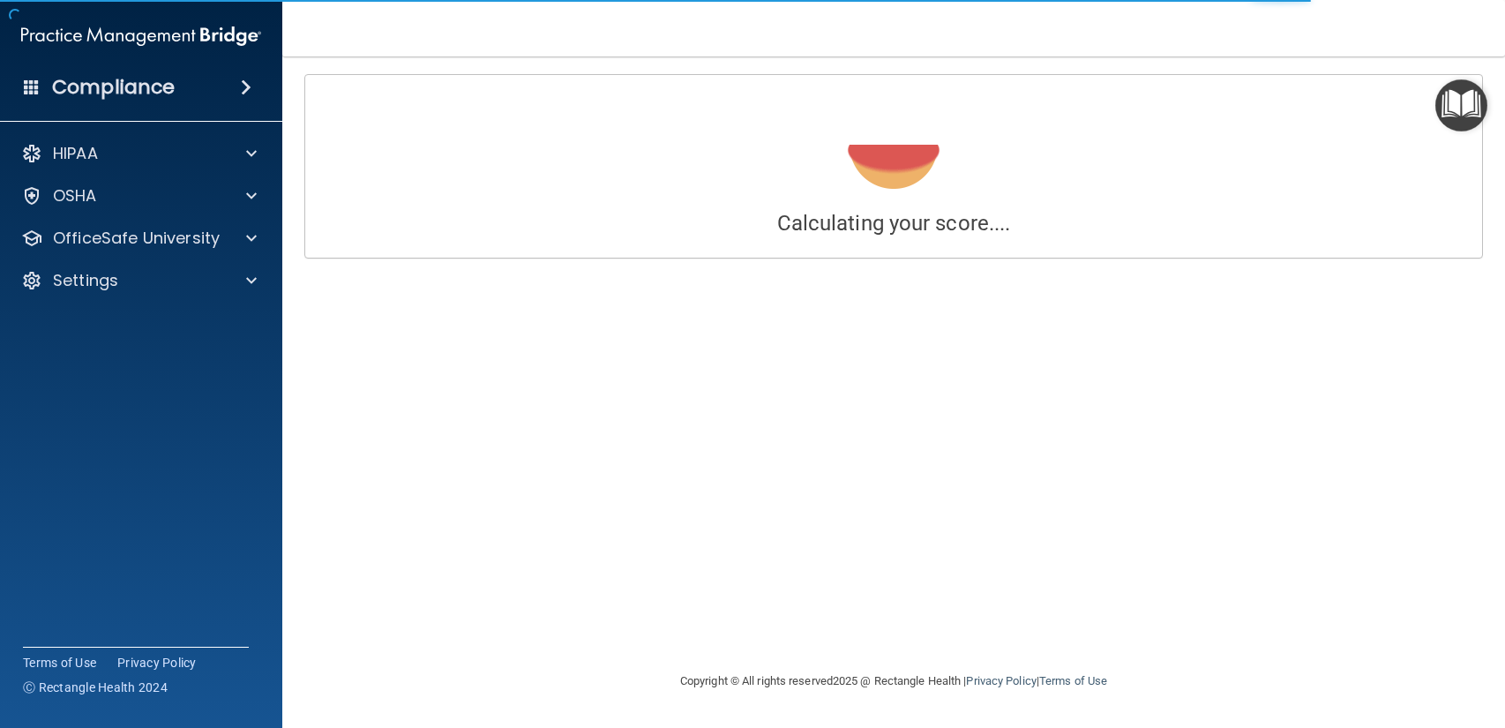
click at [1385, 644] on div "Calculating your score.... Success! You've completed " HIPAA Policies and Proce…" at bounding box center [893, 363] width 1152 height 579
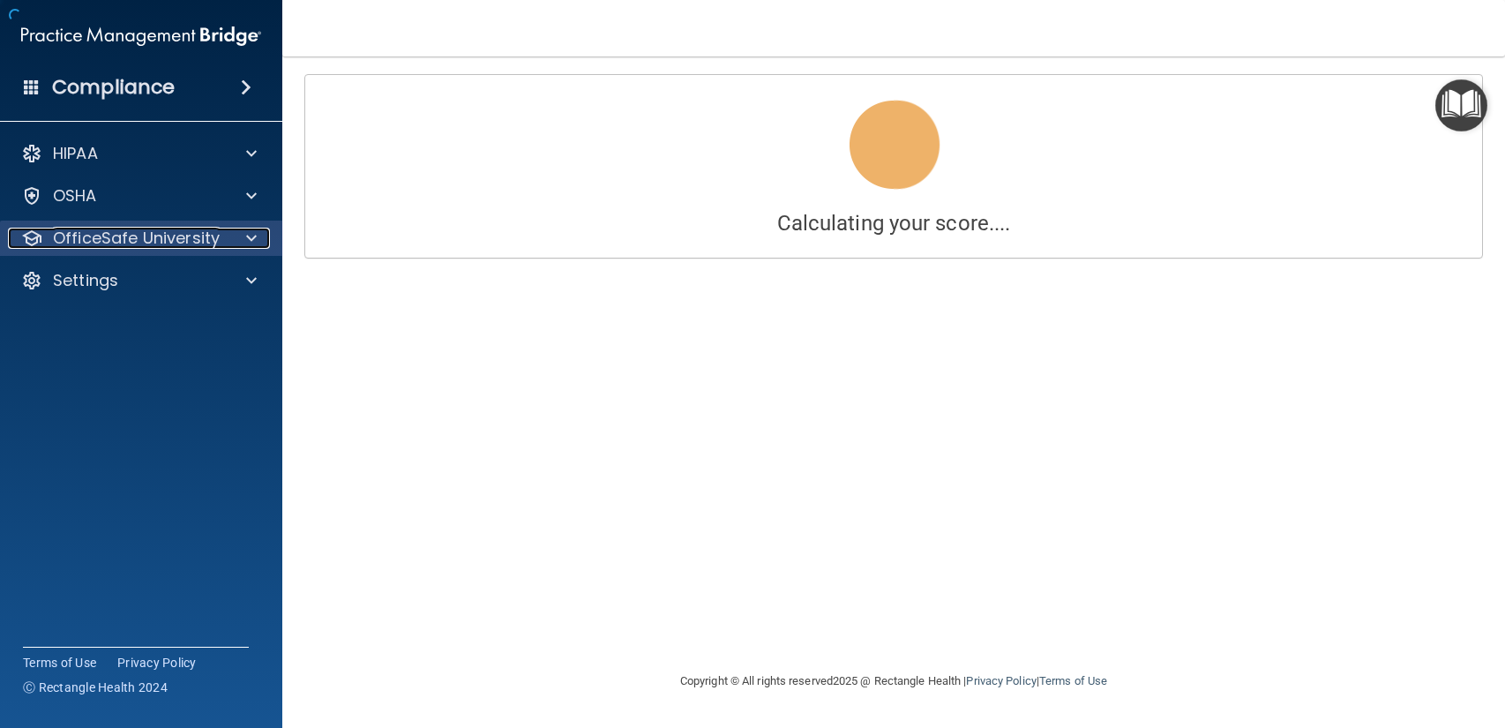
click at [235, 243] on div at bounding box center [249, 238] width 44 height 21
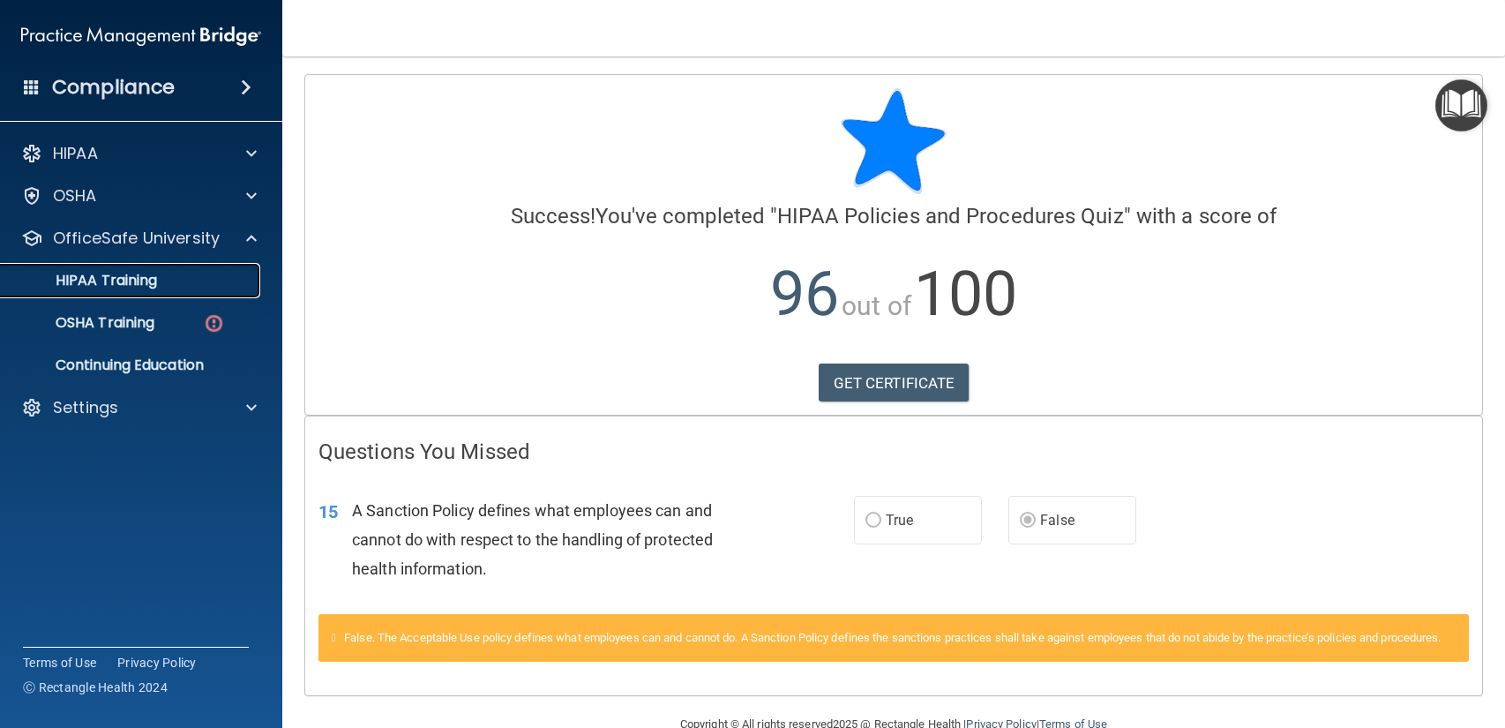
click at [205, 287] on div "HIPAA Training" at bounding box center [131, 281] width 241 height 18
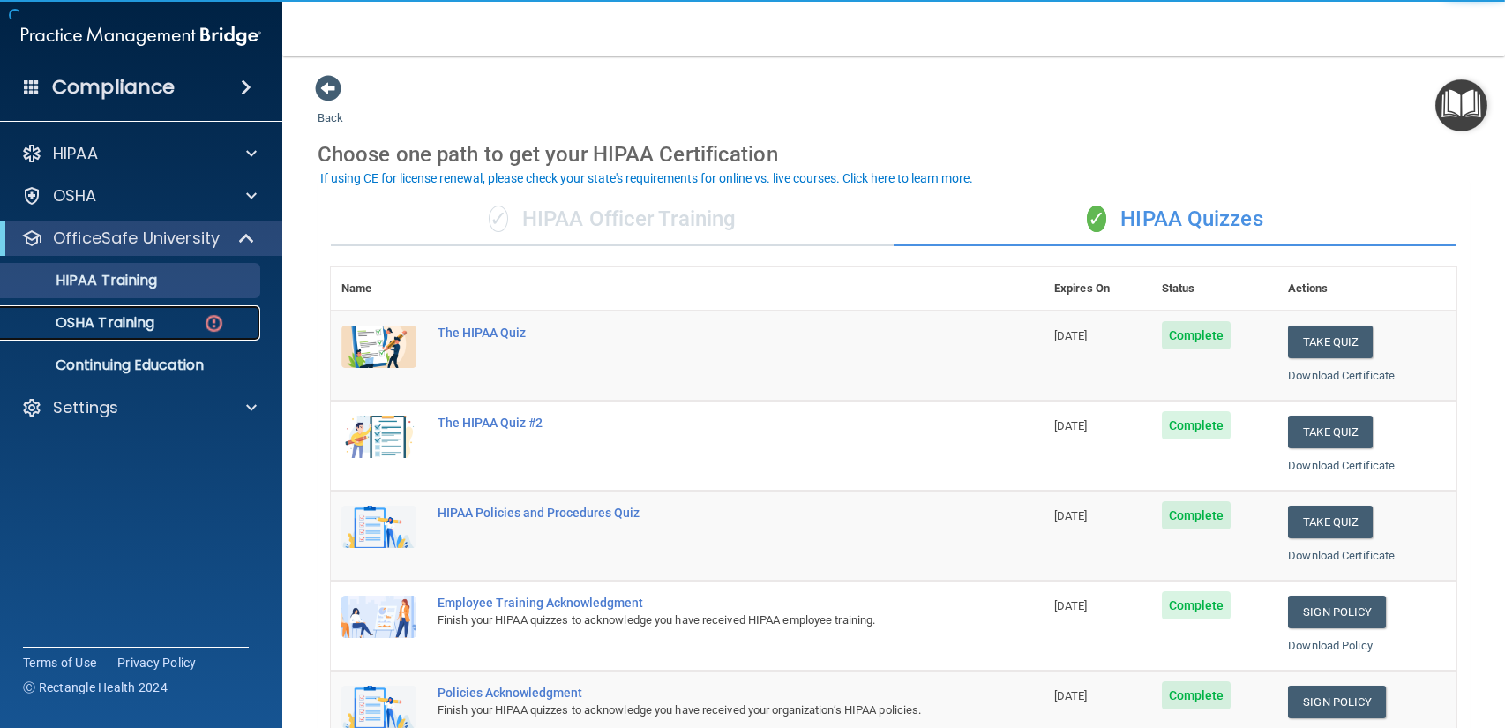
click at [137, 332] on link "OSHA Training" at bounding box center [121, 322] width 278 height 35
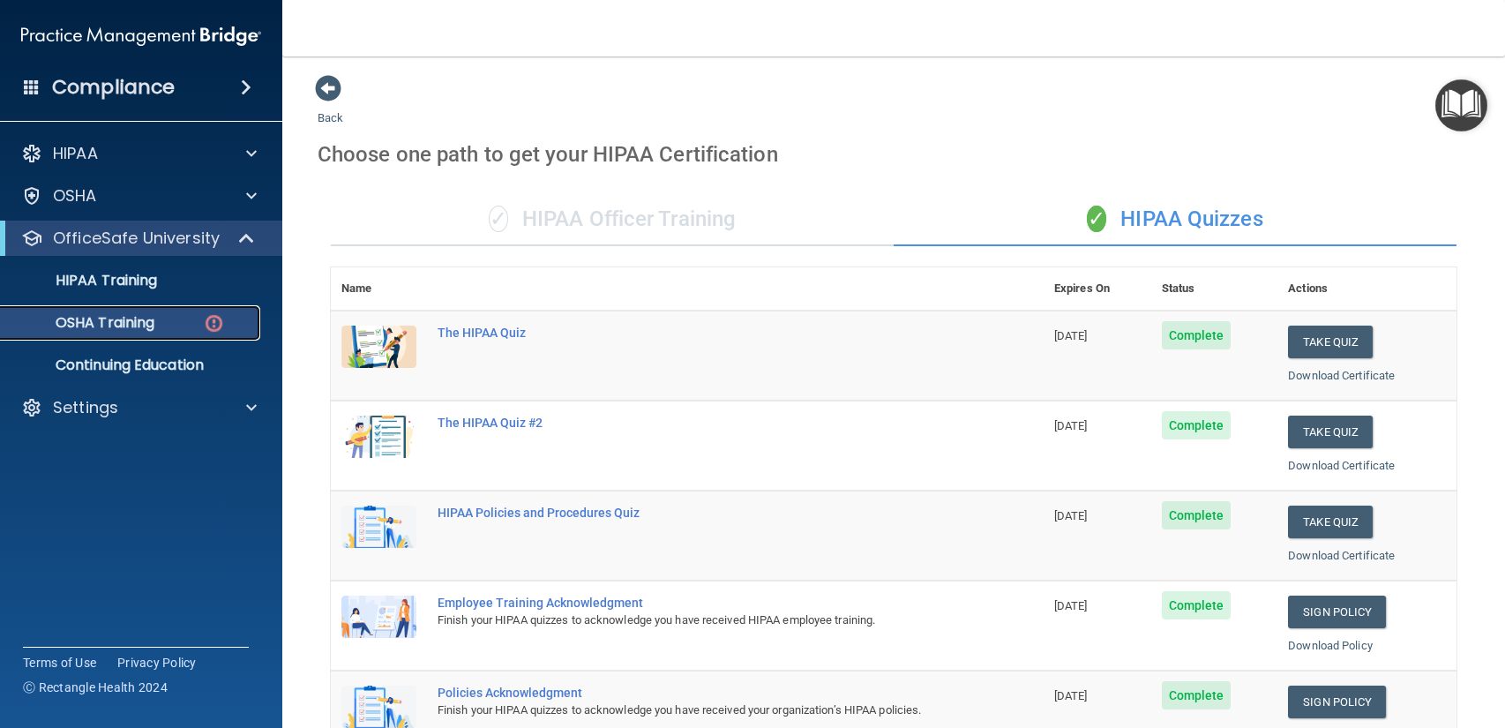
click at [137, 332] on link "OSHA Training" at bounding box center [121, 322] width 278 height 35
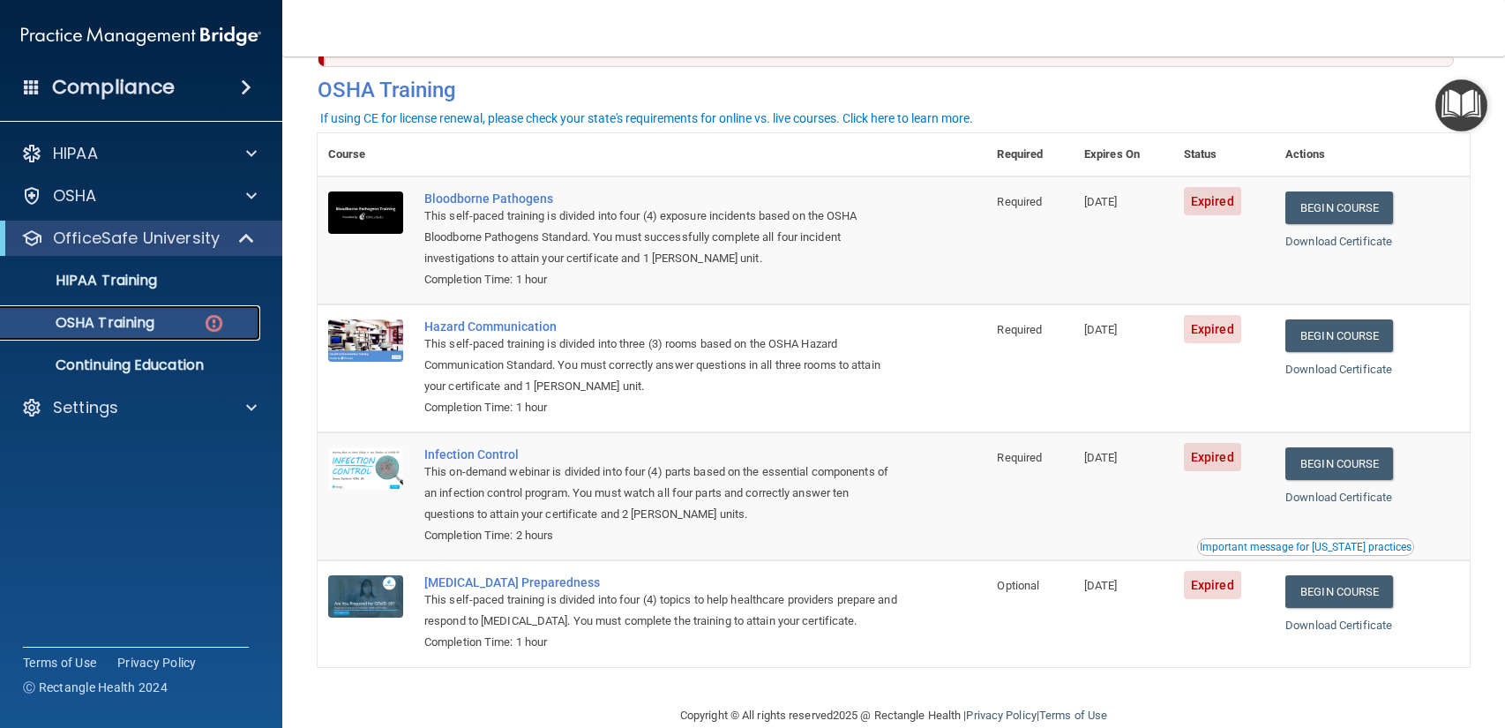
scroll to position [103, 0]
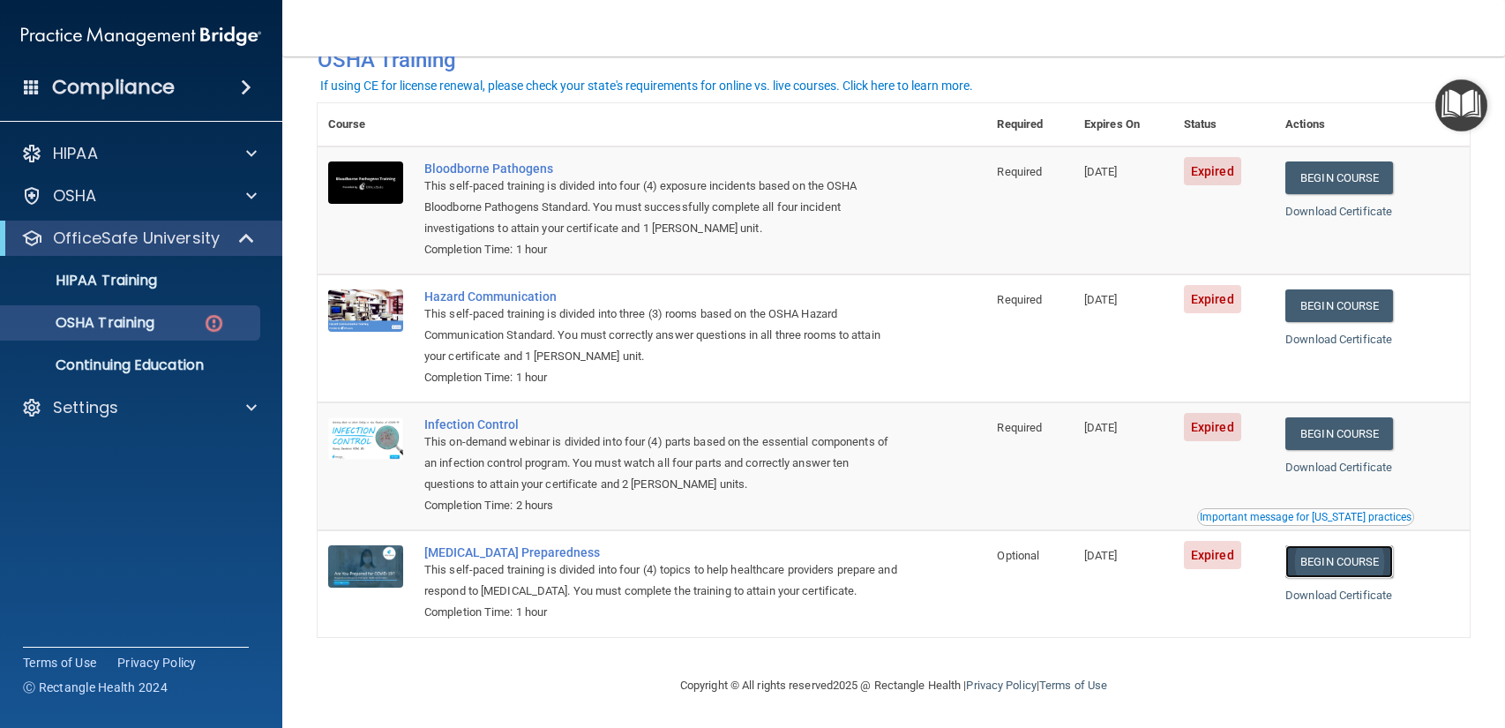
click at [1346, 550] on link "Begin Course" at bounding box center [1339, 561] width 108 height 33
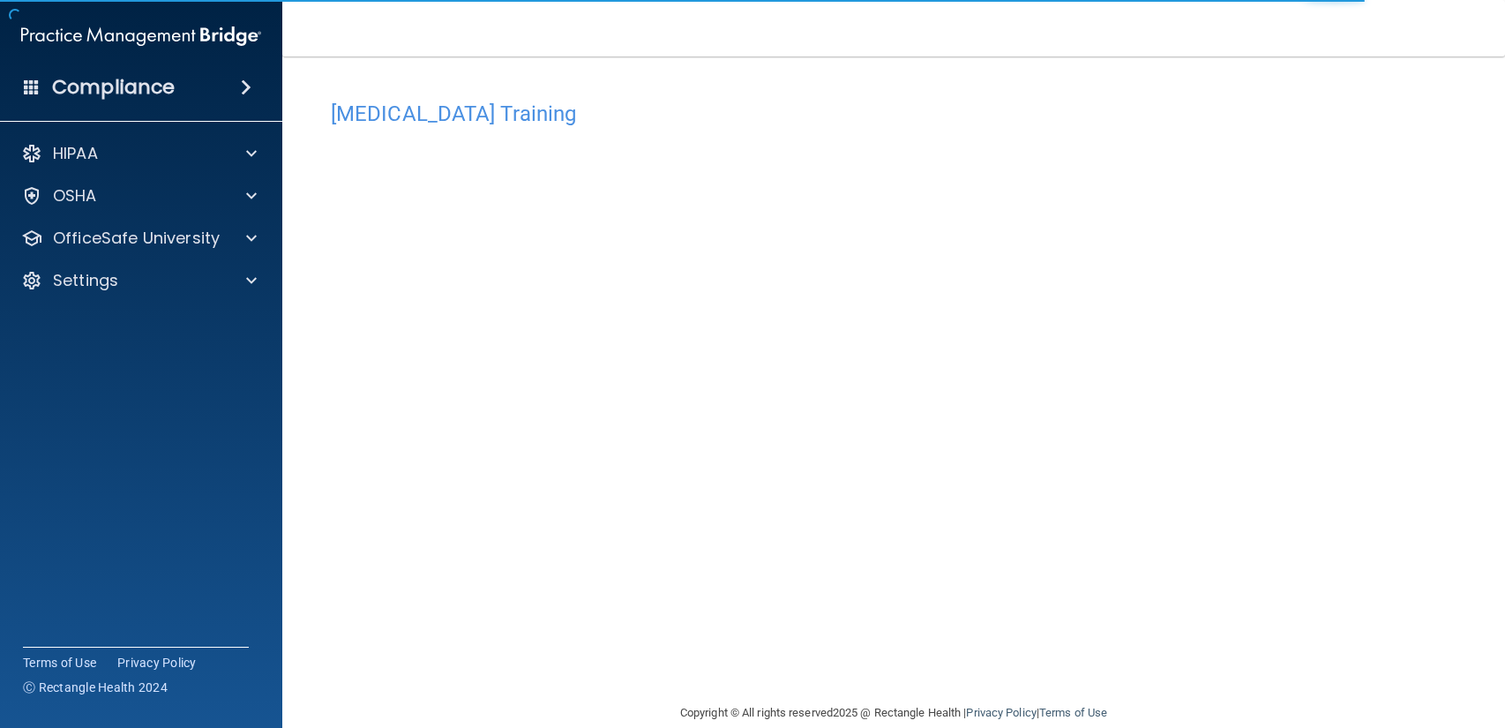
scroll to position [27, 0]
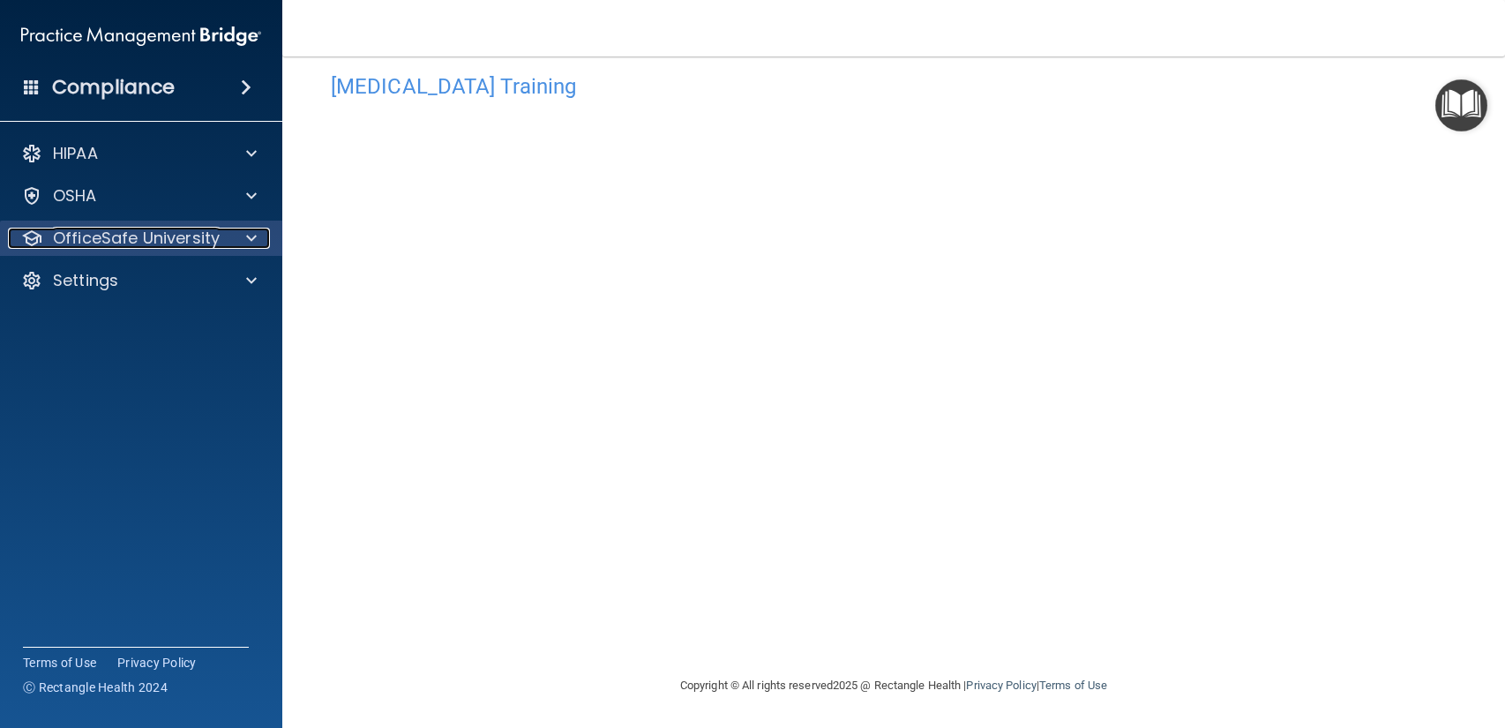
click at [153, 247] on p "OfficeSafe University" at bounding box center [136, 238] width 167 height 21
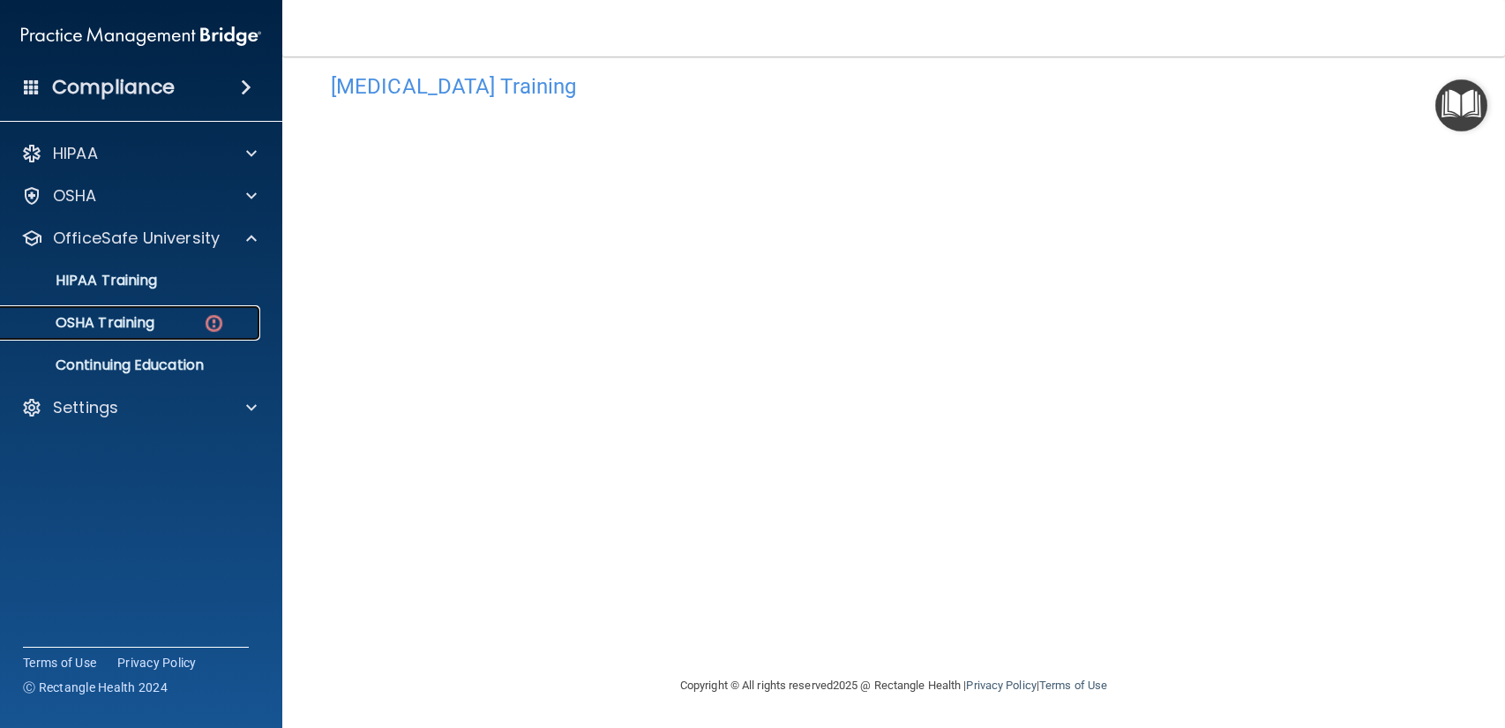
click at [153, 314] on p "OSHA Training" at bounding box center [82, 323] width 143 height 18
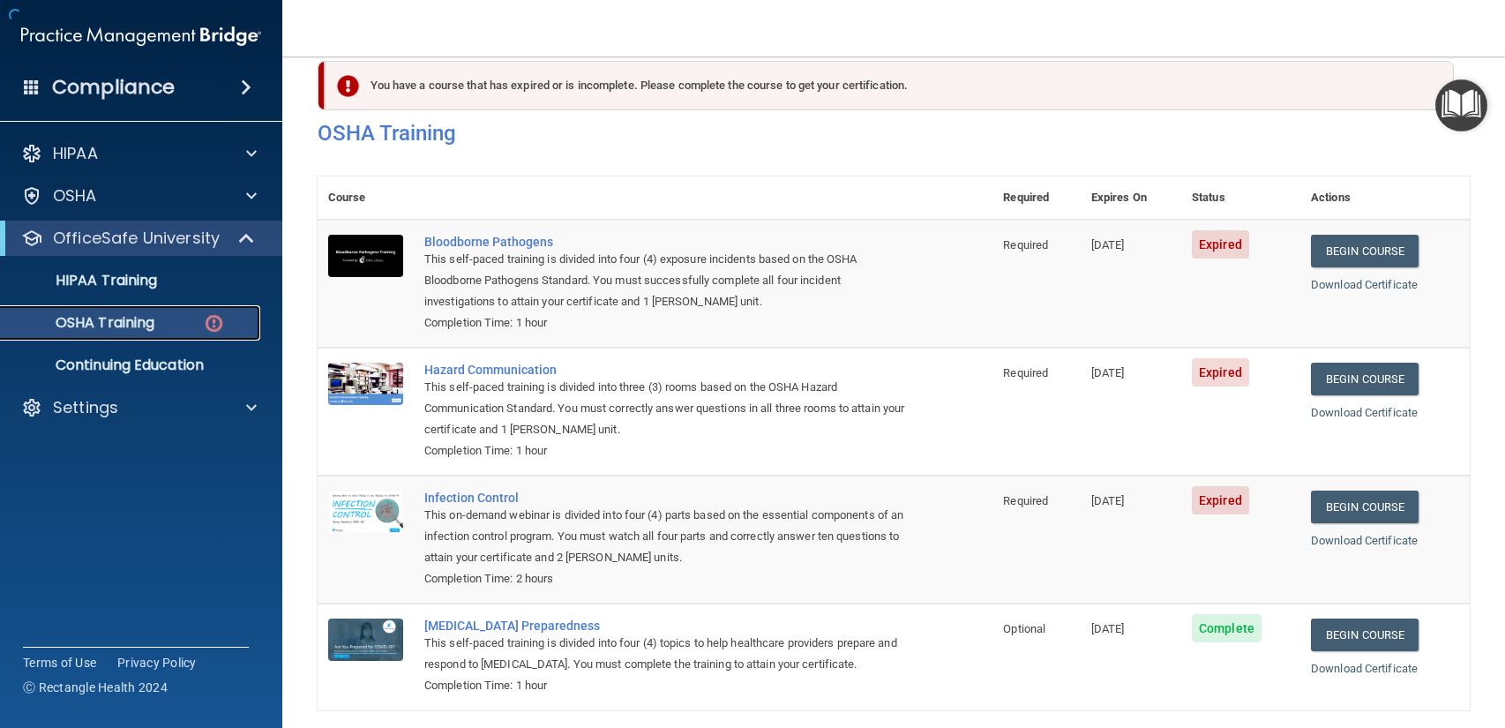
scroll to position [103, 0]
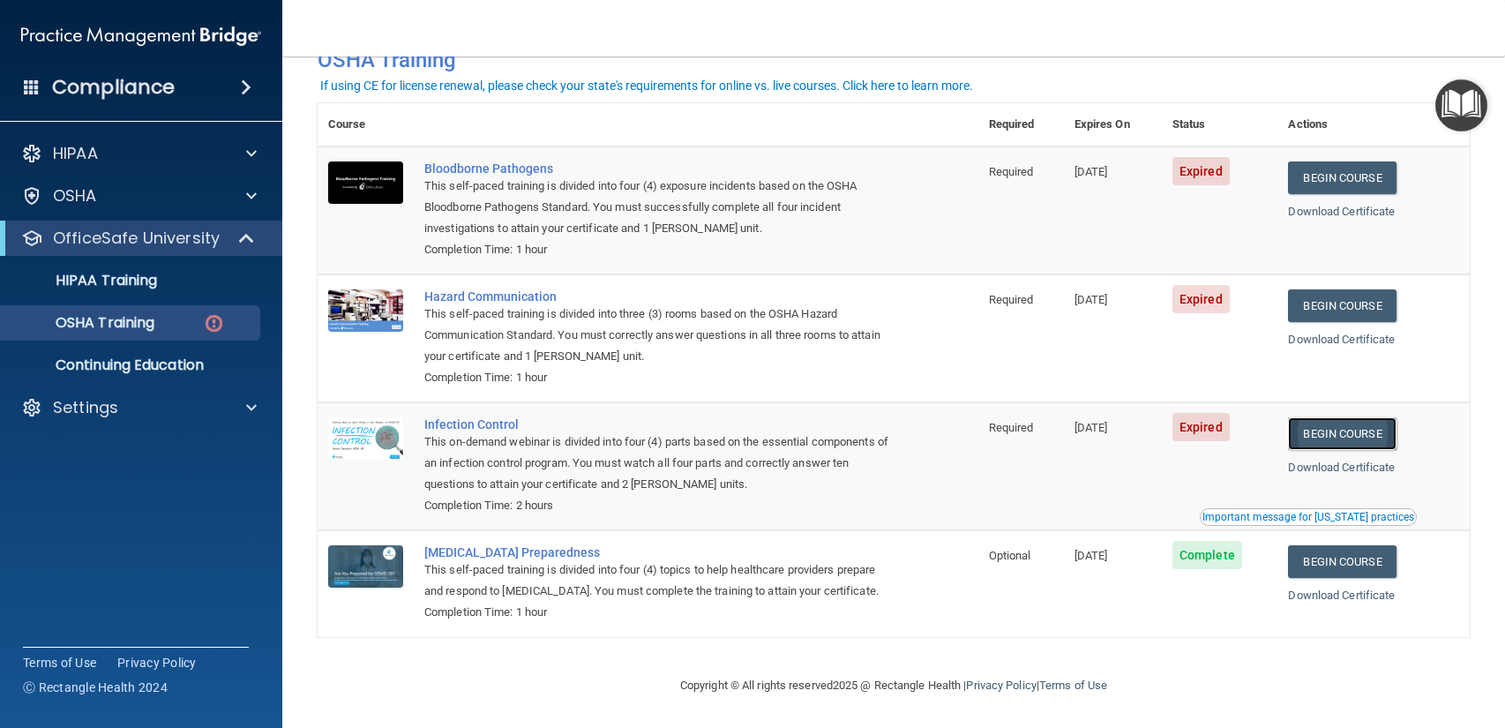
click at [1343, 443] on link "Begin Course" at bounding box center [1342, 433] width 108 height 33
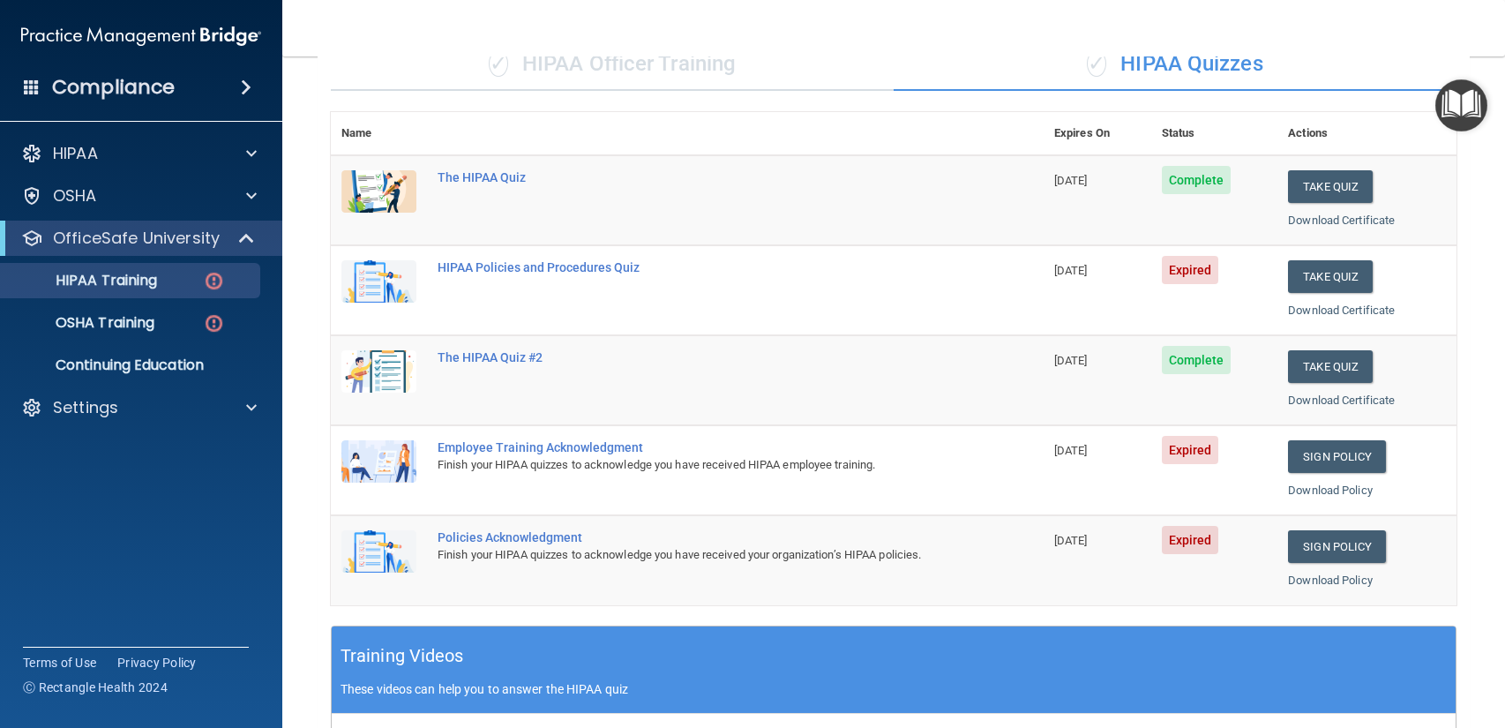
scroll to position [156, 0]
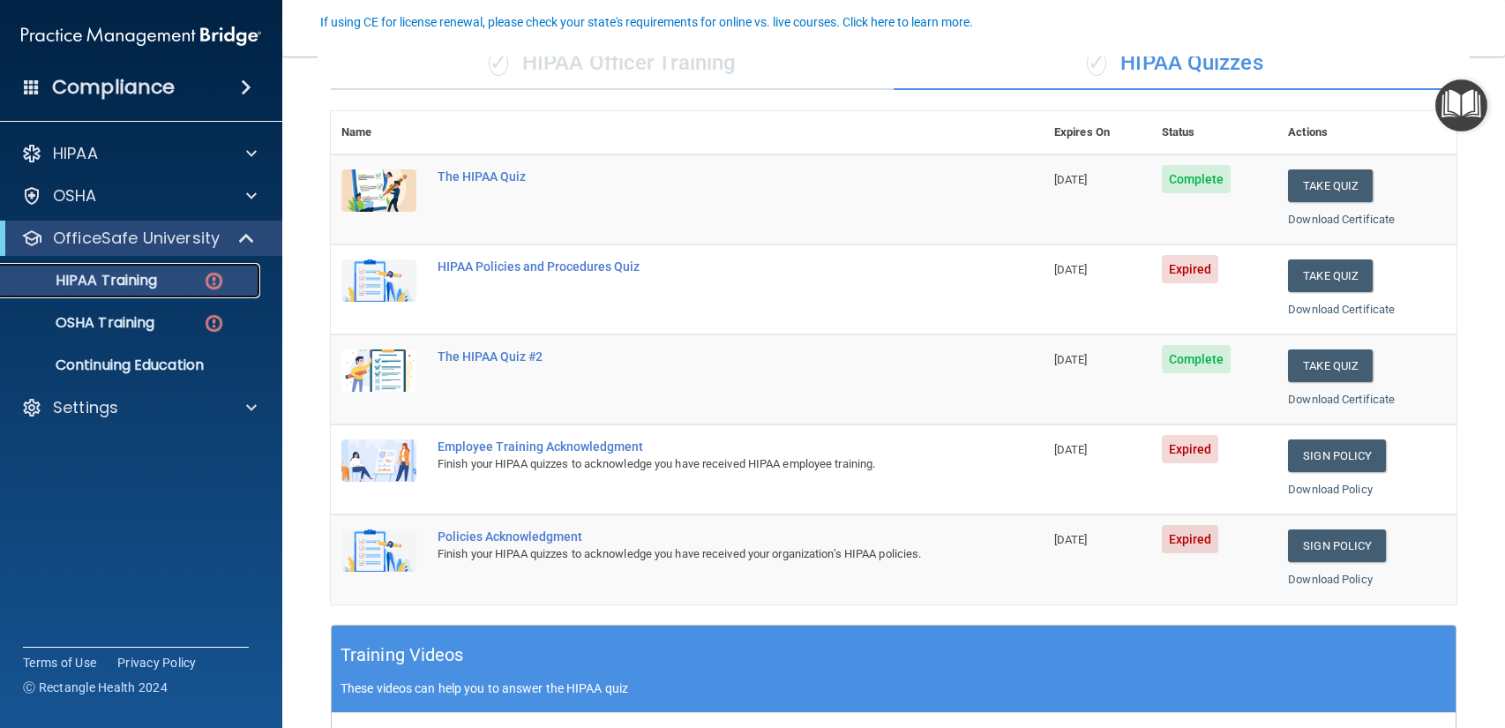
click at [158, 286] on div "HIPAA Training" at bounding box center [131, 281] width 241 height 18
click at [217, 283] on img at bounding box center [214, 281] width 22 height 22
click at [114, 317] on p "OSHA Training" at bounding box center [82, 323] width 143 height 18
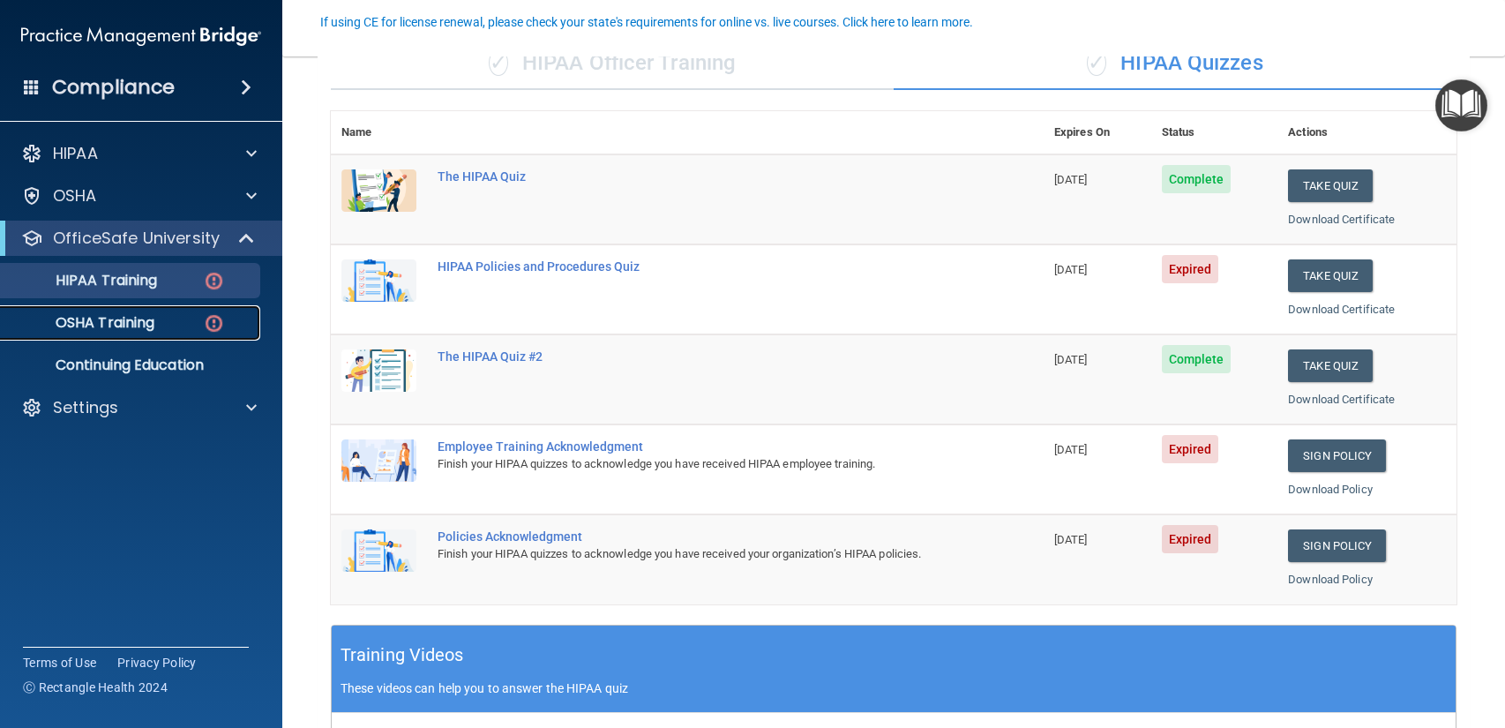
click at [98, 340] on link "OSHA Training" at bounding box center [121, 322] width 278 height 35
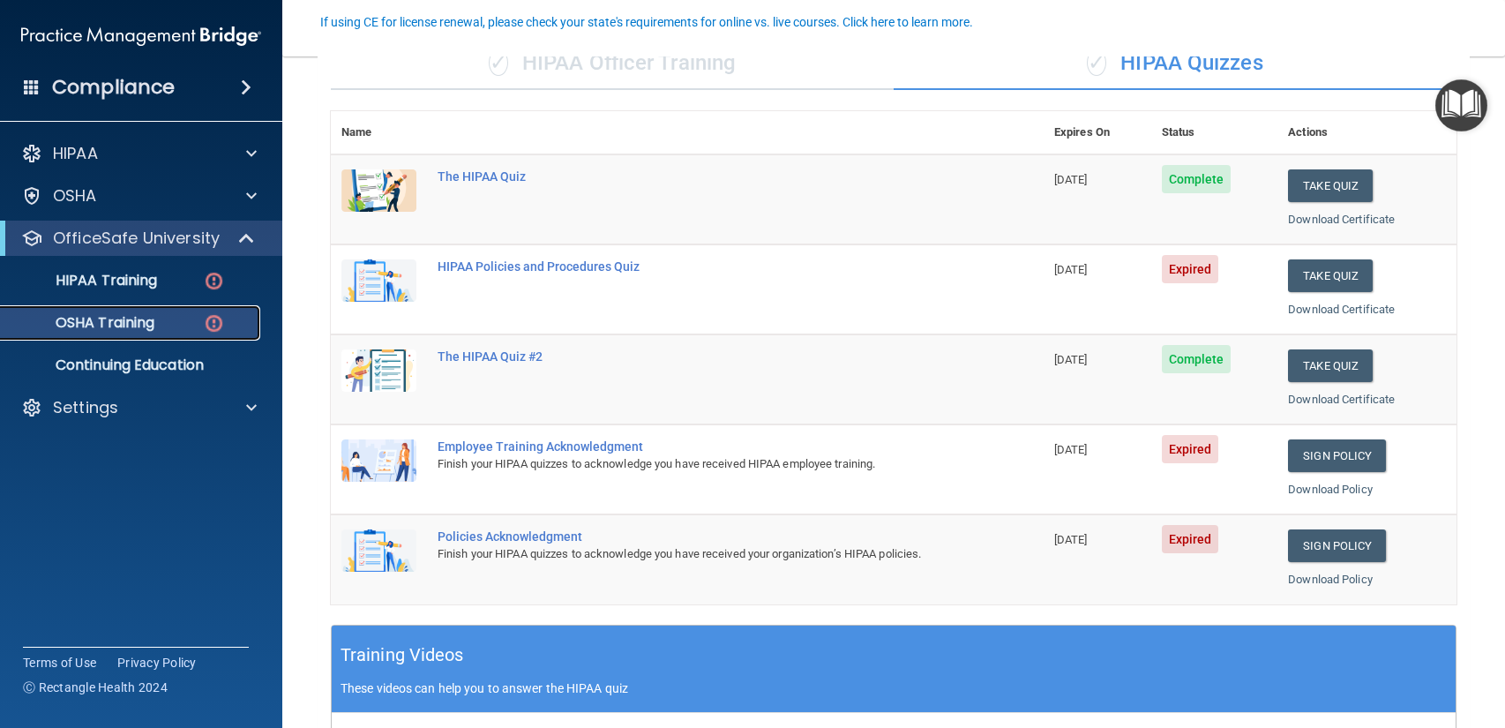
click at [87, 335] on link "OSHA Training" at bounding box center [121, 322] width 278 height 35
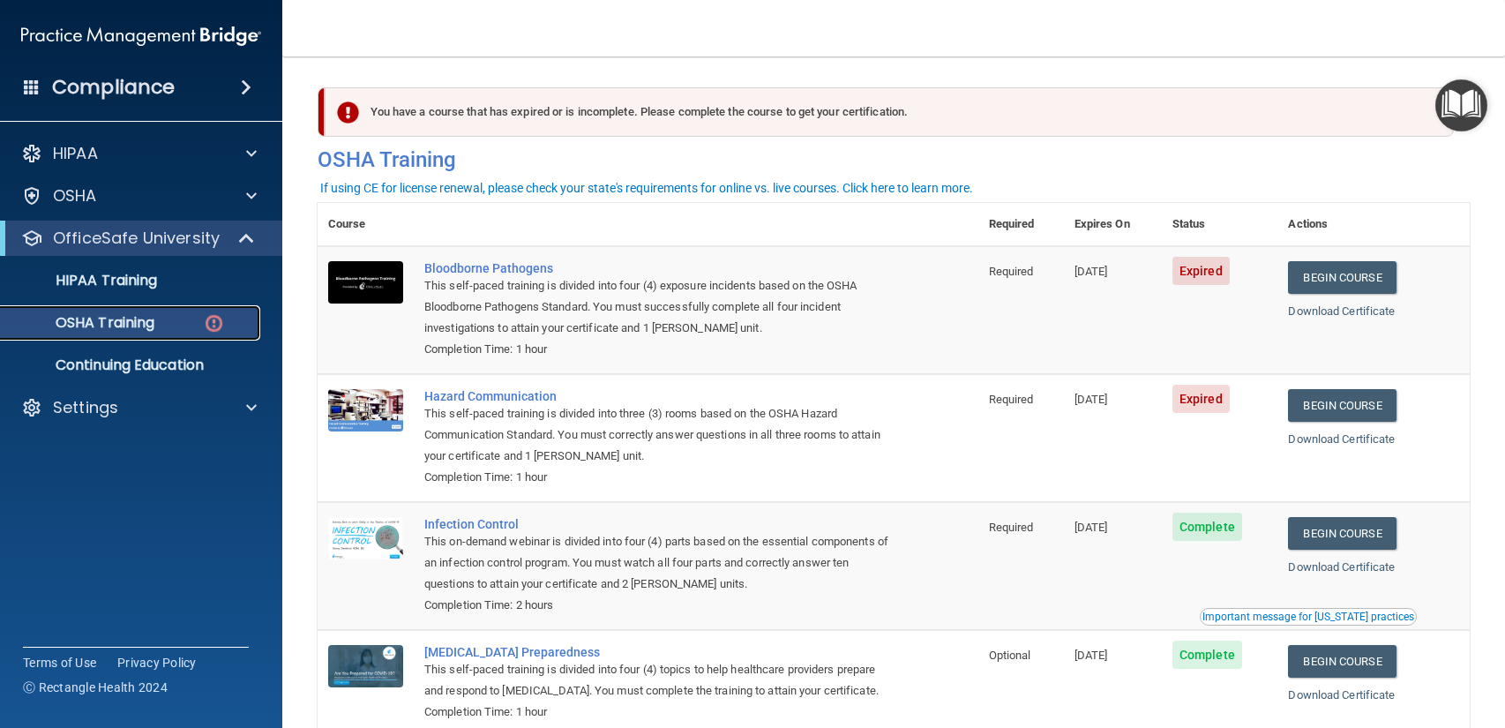
scroll to position [103, 0]
